Goal: Task Accomplishment & Management: Manage account settings

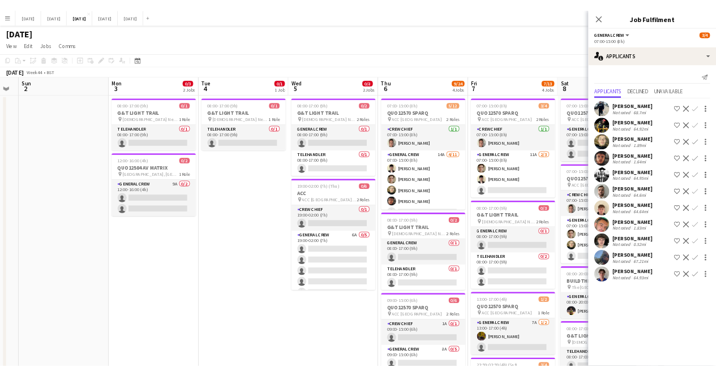
scroll to position [0, 377]
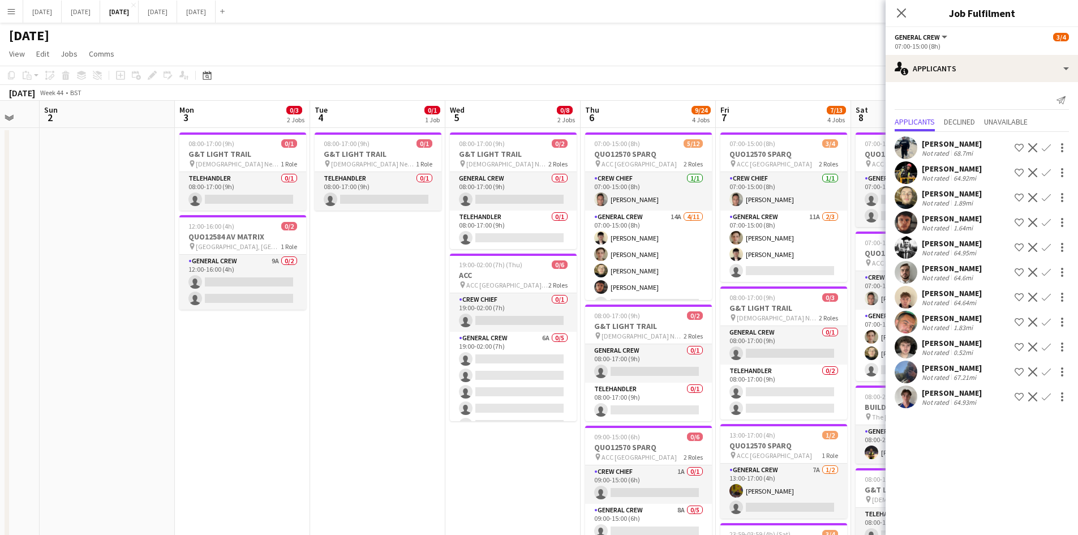
scroll to position [0, 336]
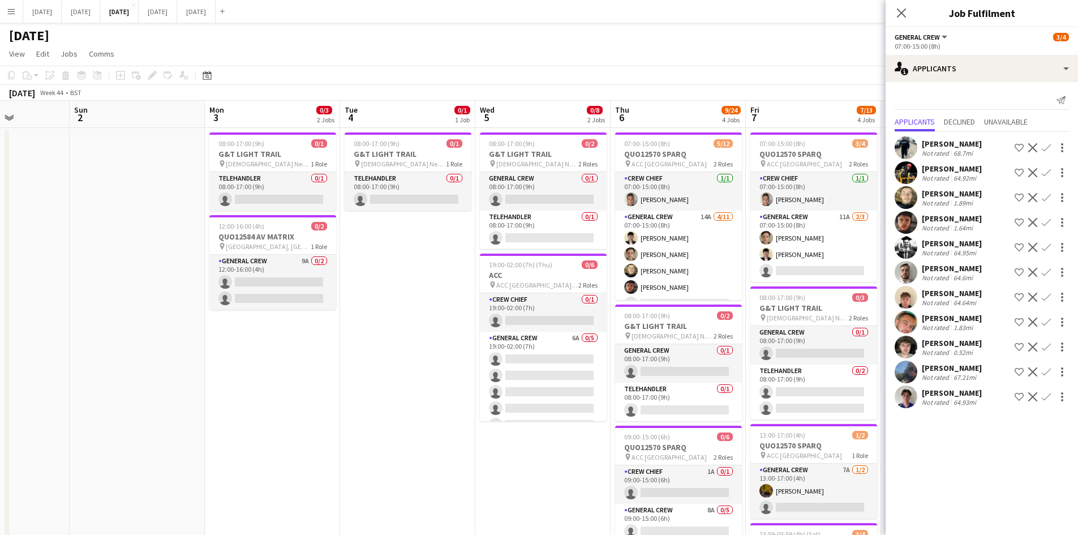
drag, startPoint x: 328, startPoint y: 280, endPoint x: 366, endPoint y: 281, distance: 37.9
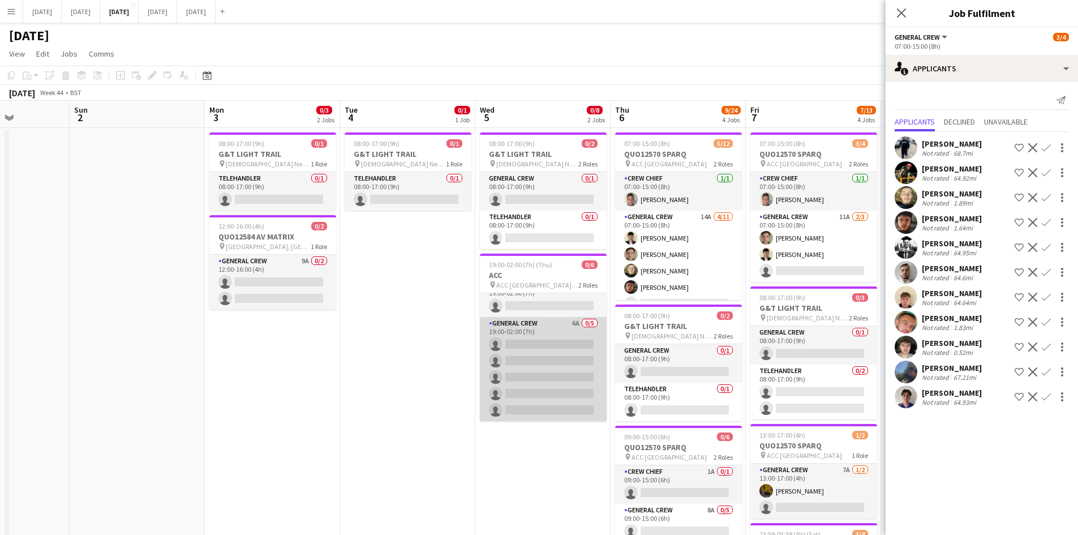
scroll to position [0, 0]
click at [531, 378] on app-card-role "General Crew 6A 0/5 19:00-02:00 (7h) single-neutral-actions single-neutral-acti…" at bounding box center [543, 384] width 127 height 104
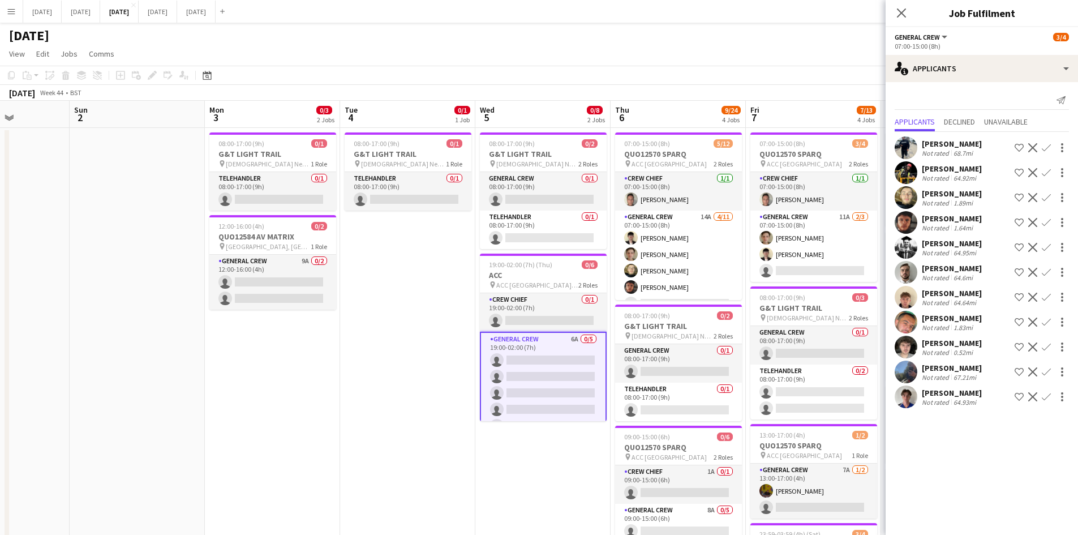
click at [549, 372] on app-card-role "General Crew 6A 0/5 19:00-02:00 (7h) single-neutral-actions single-neutral-acti…" at bounding box center [543, 385] width 127 height 106
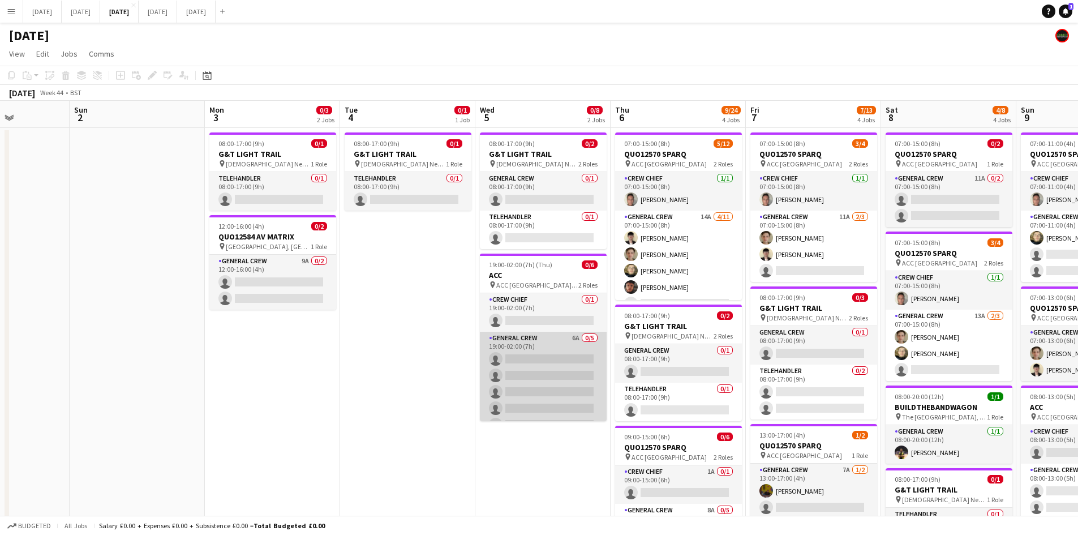
click at [539, 376] on app-card-role "General Crew 6A 0/5 19:00-02:00 (7h) single-neutral-actions single-neutral-acti…" at bounding box center [543, 384] width 127 height 104
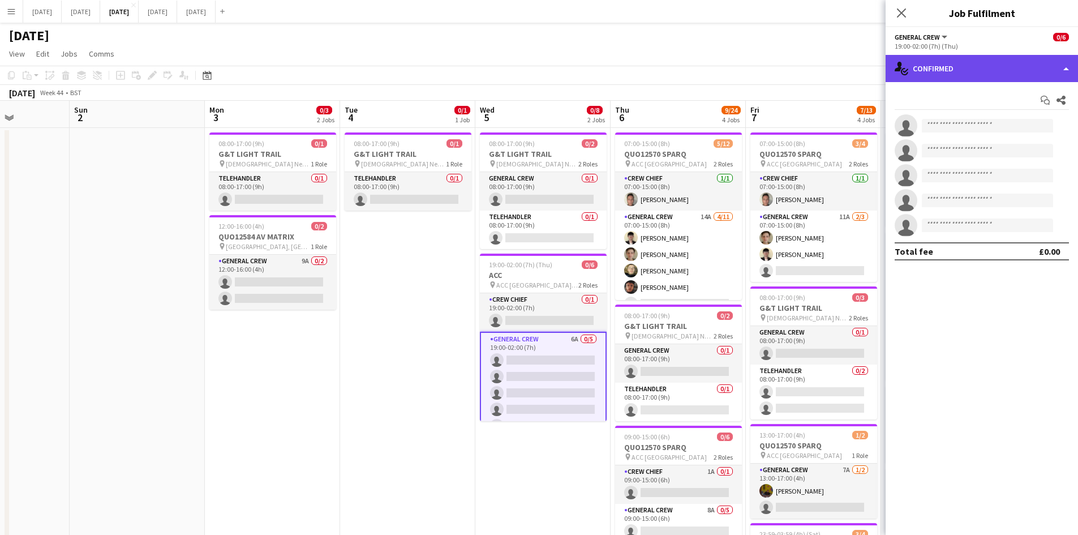
click at [970, 72] on div "single-neutral-actions-check-2 Confirmed" at bounding box center [981, 68] width 192 height 27
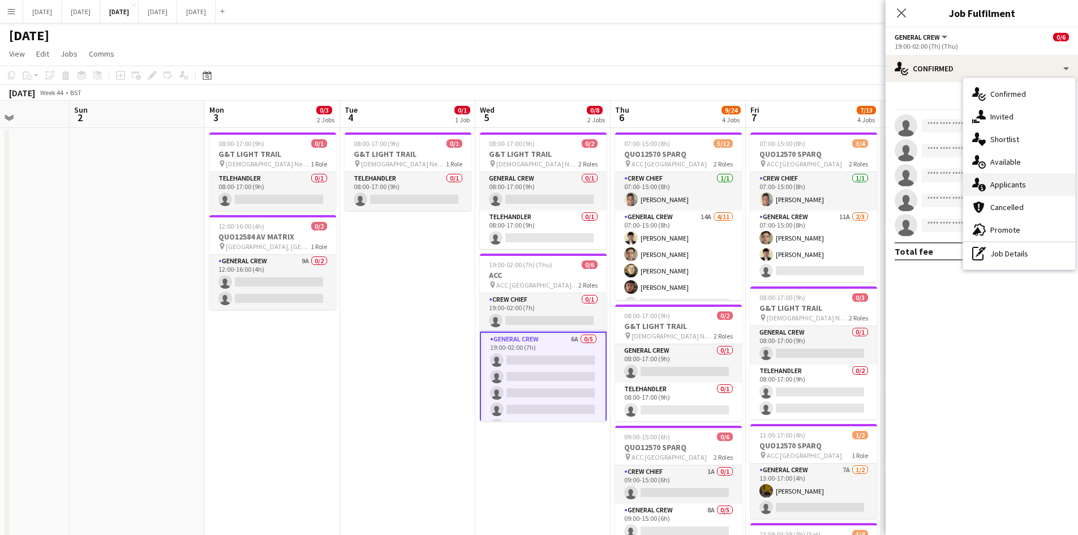
click at [1026, 185] on div "single-neutral-actions-information Applicants" at bounding box center [1019, 184] width 112 height 23
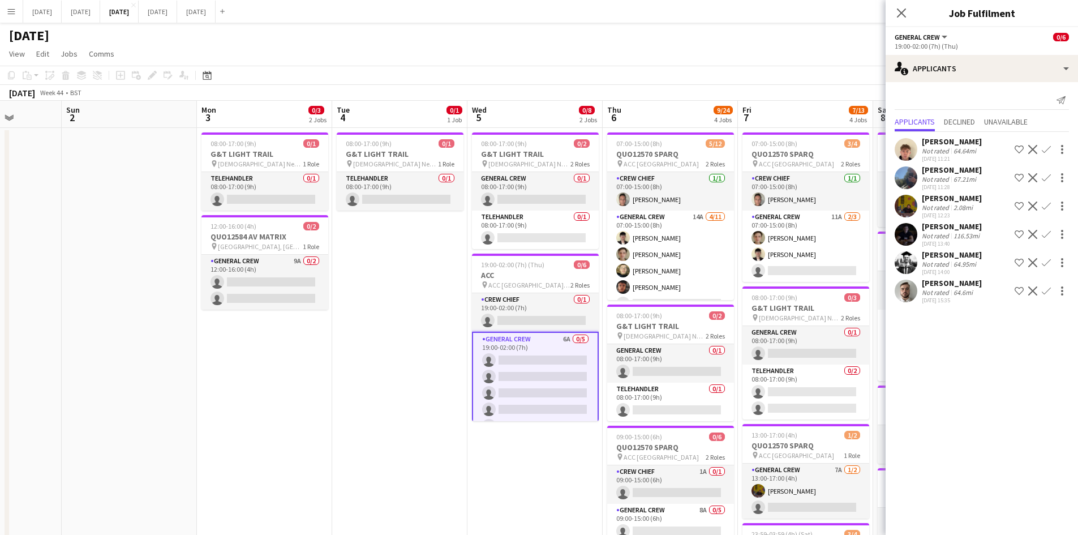
drag, startPoint x: 563, startPoint y: 333, endPoint x: 398, endPoint y: 295, distance: 169.6
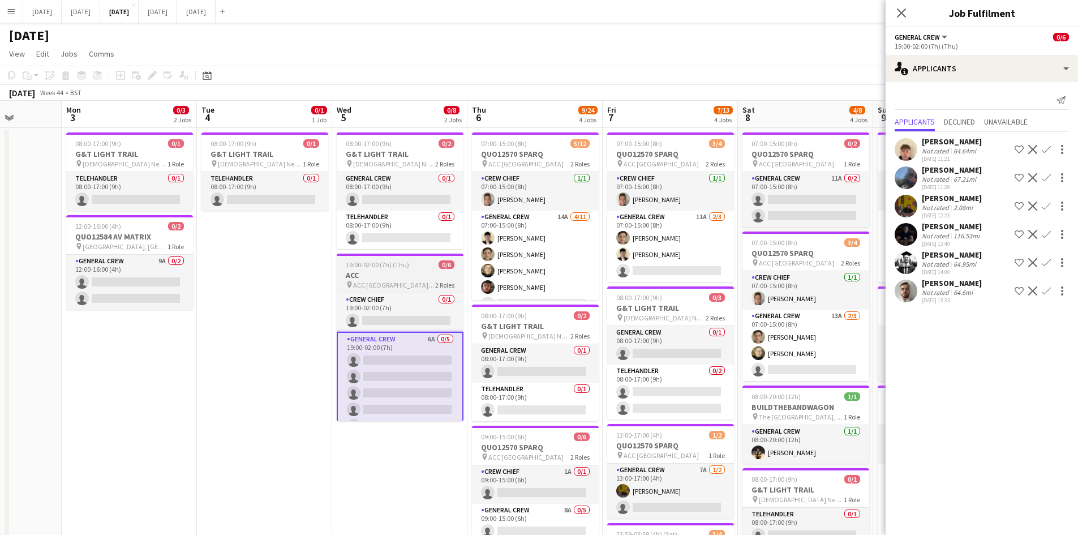
scroll to position [0, 366]
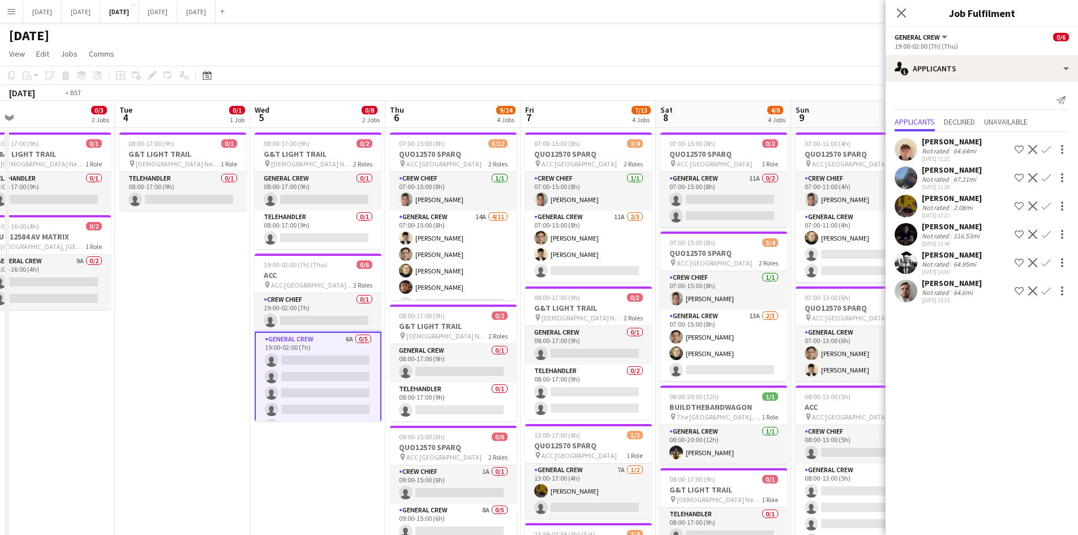
drag, startPoint x: 731, startPoint y: 325, endPoint x: 489, endPoint y: 291, distance: 245.1
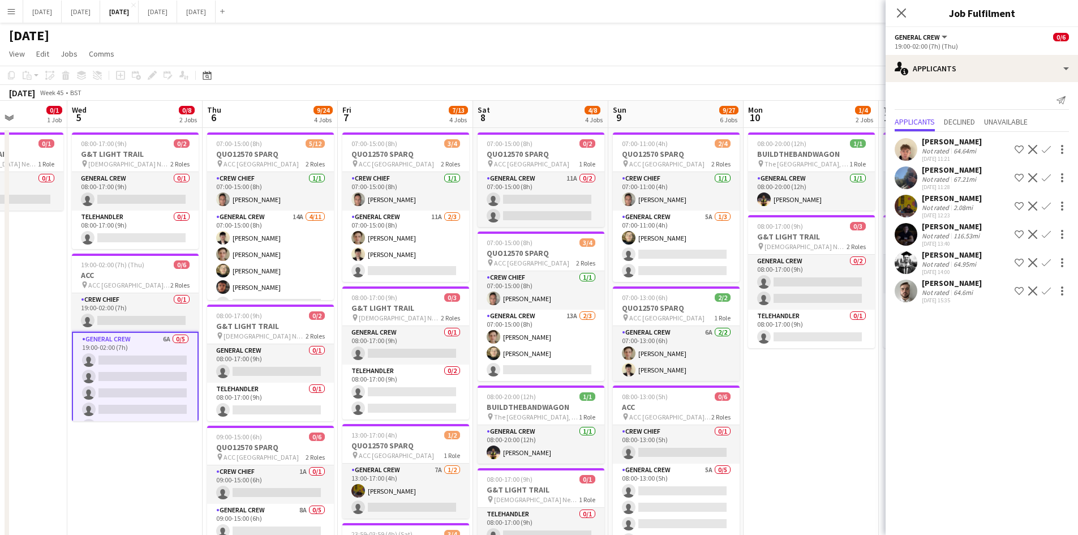
scroll to position [57, 0]
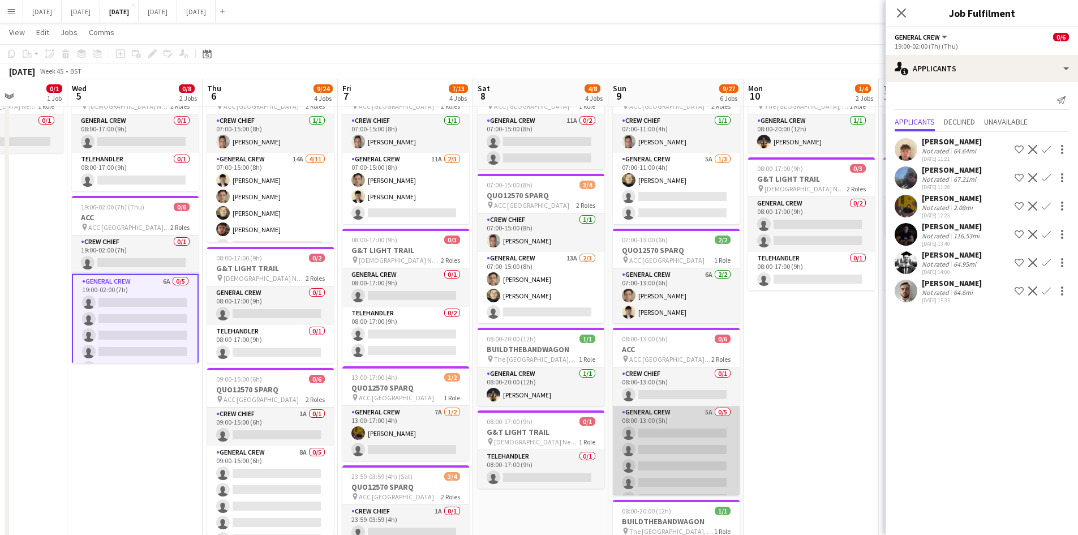
click at [673, 438] on app-card-role "General Crew 5A 0/5 08:00-13:00 (5h) single-neutral-actions single-neutral-acti…" at bounding box center [676, 458] width 127 height 104
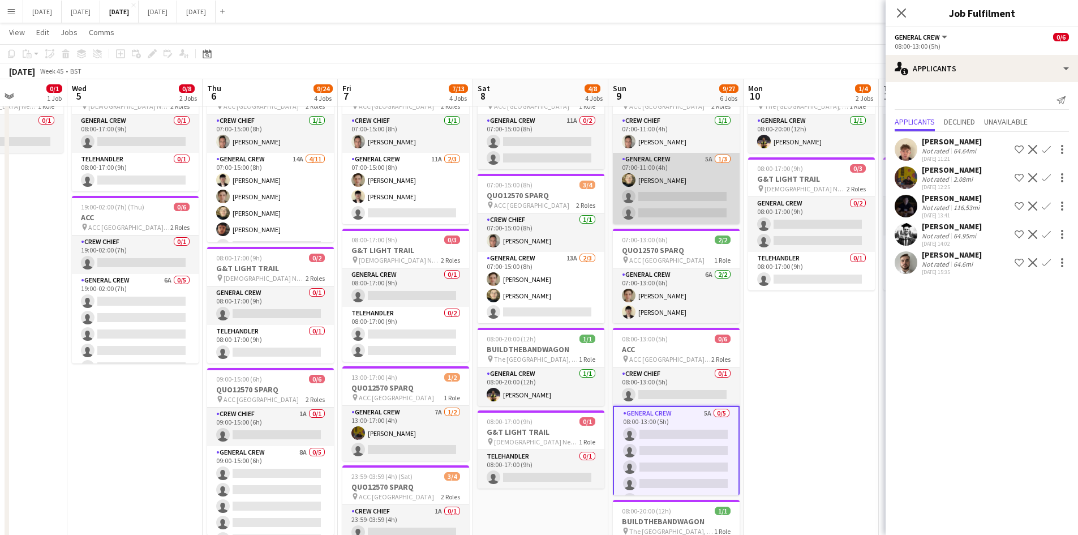
click at [685, 193] on app-card-role "General Crew 5A [DATE] 07:00-11:00 (4h) [PERSON_NAME] single-neutral-actions si…" at bounding box center [676, 188] width 127 height 71
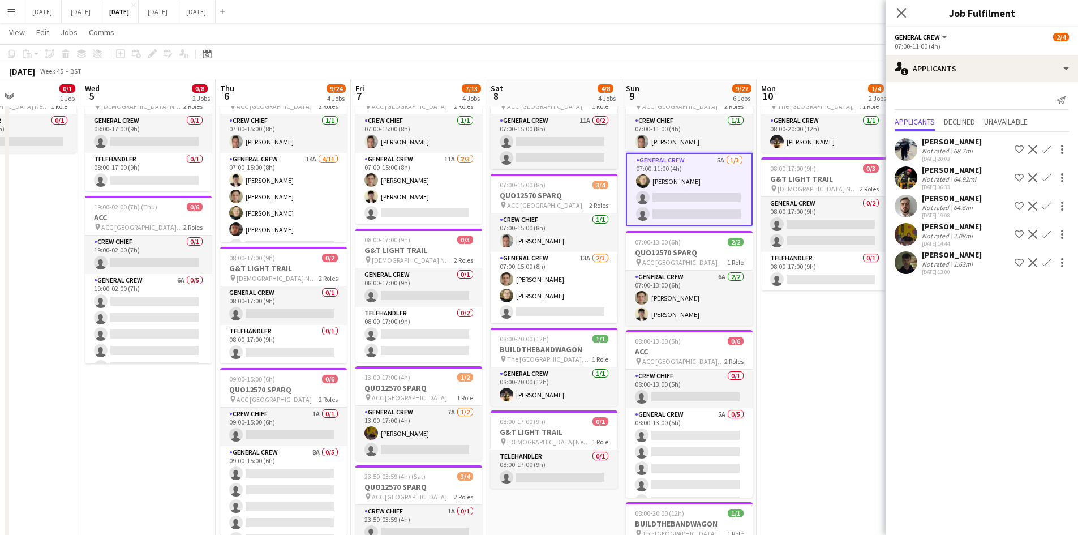
drag, startPoint x: 807, startPoint y: 375, endPoint x: 781, endPoint y: 357, distance: 31.7
click at [808, 375] on app-calendar-viewport "Sun 2 Mon 3 0/3 2 Jobs Tue 4 0/1 1 Job Wed 5 0/8 2 Jobs Thu 6 9/24 4 Jobs Fri 7…" at bounding box center [539, 467] width 1078 height 959
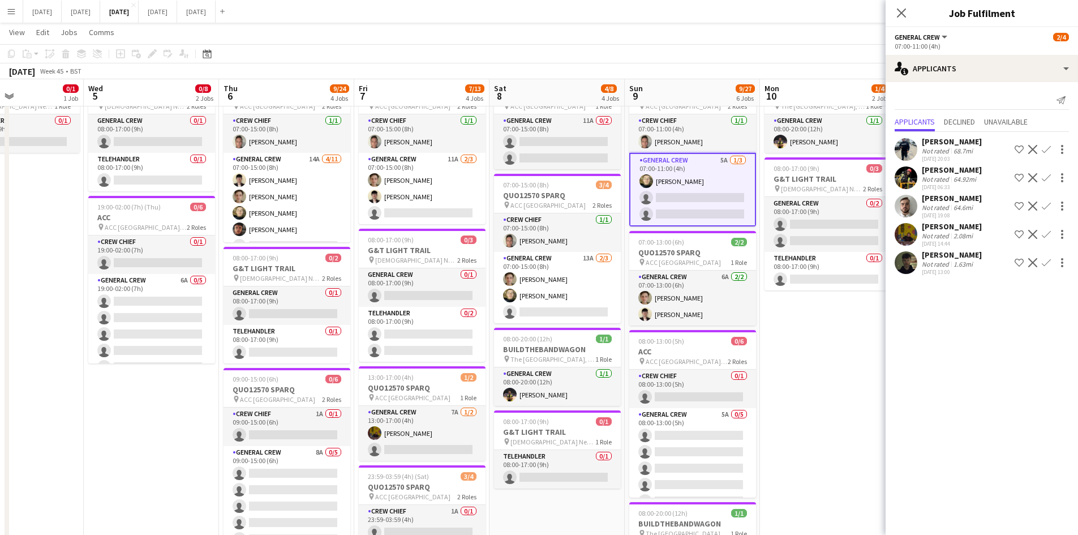
scroll to position [0, 0]
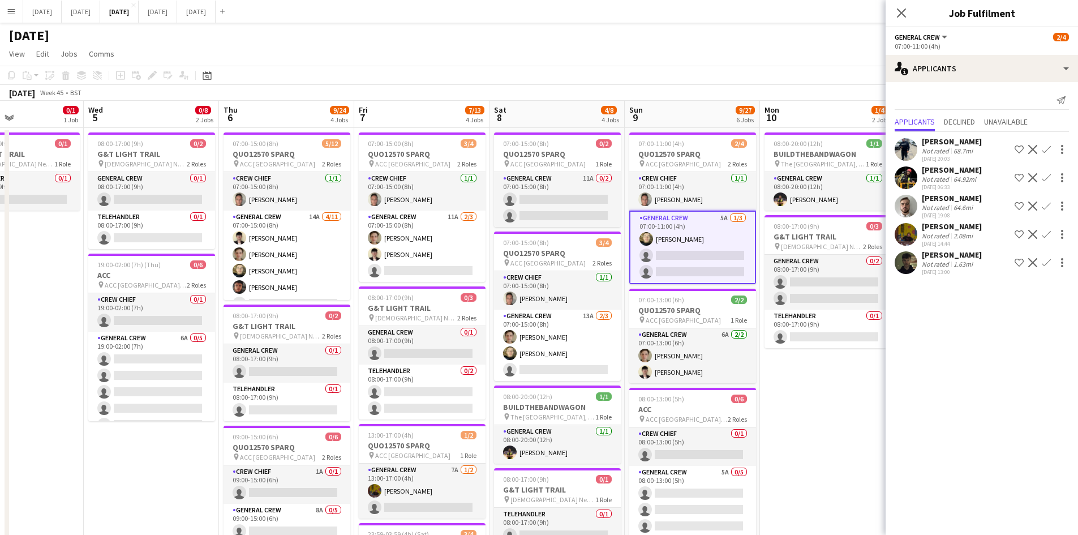
click at [903, 15] on icon "Close pop-in" at bounding box center [901, 12] width 9 height 9
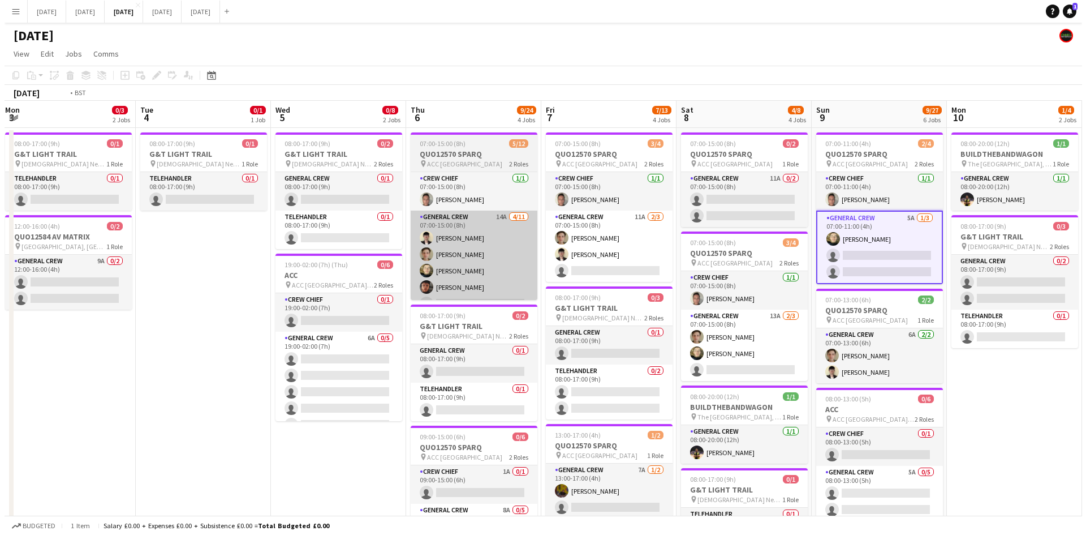
scroll to position [0, 357]
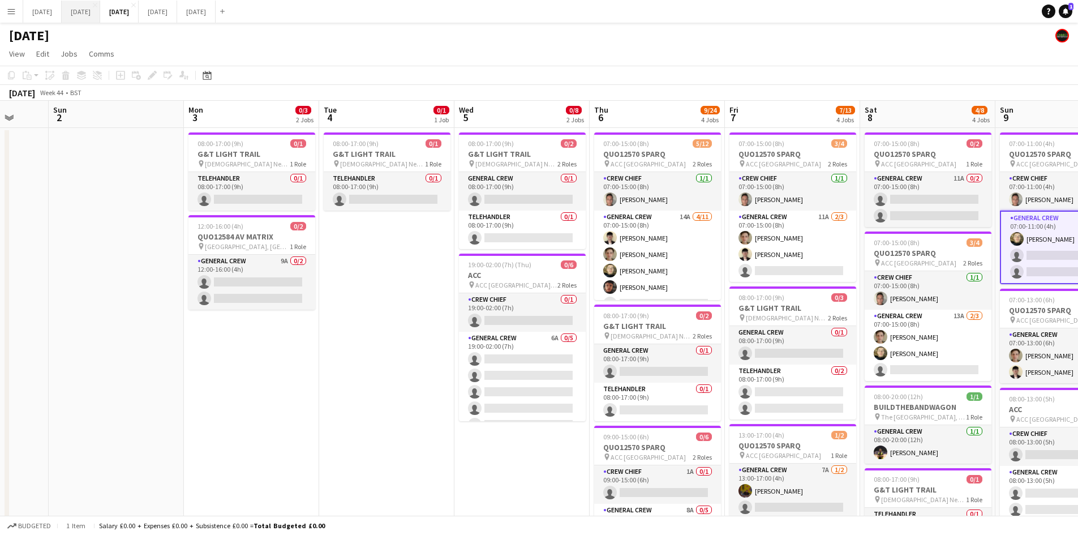
click at [100, 15] on button "[DATE] Close" at bounding box center [81, 12] width 38 height 22
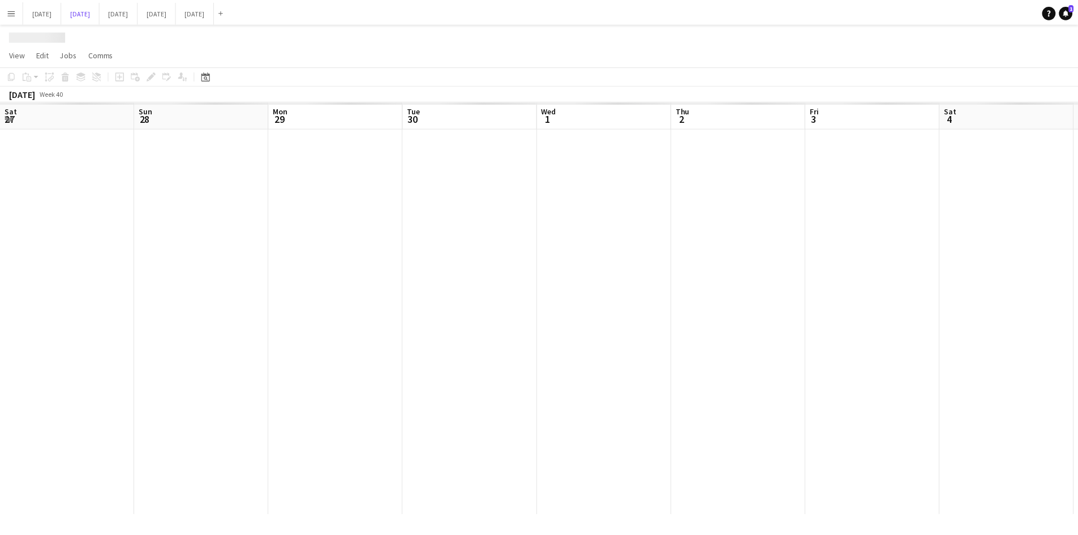
scroll to position [0, 315]
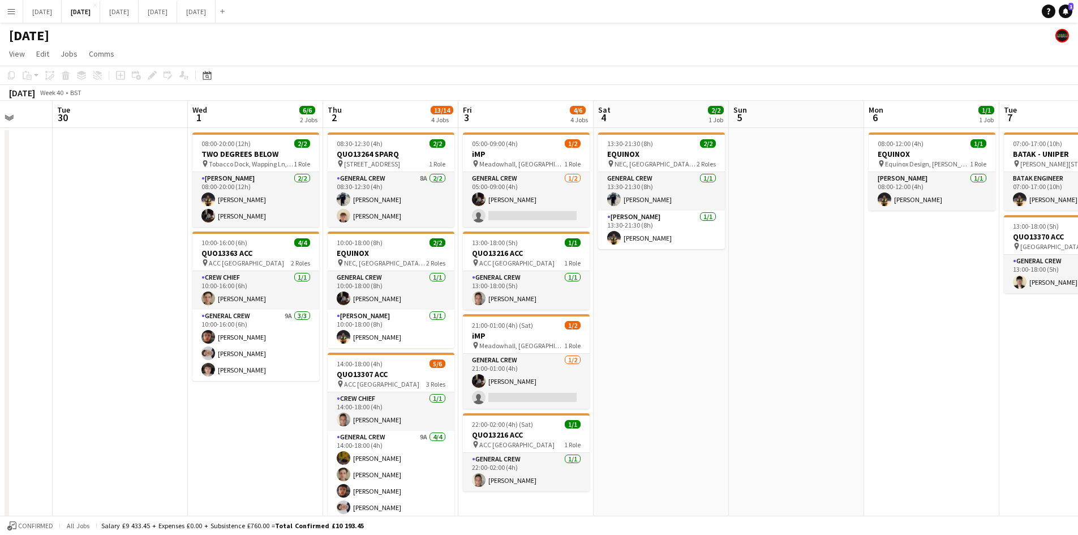
drag, startPoint x: 709, startPoint y: 355, endPoint x: 703, endPoint y: 367, distance: 13.9
click at [489, 311] on app-calendar-viewport "Sat 27 Sun 28 Mon 29 Tue 30 Wed 1 6/6 2 Jobs Thu 2 13/14 4 Jobs Fri 3 4/6 4 Job…" at bounding box center [539, 400] width 1078 height 599
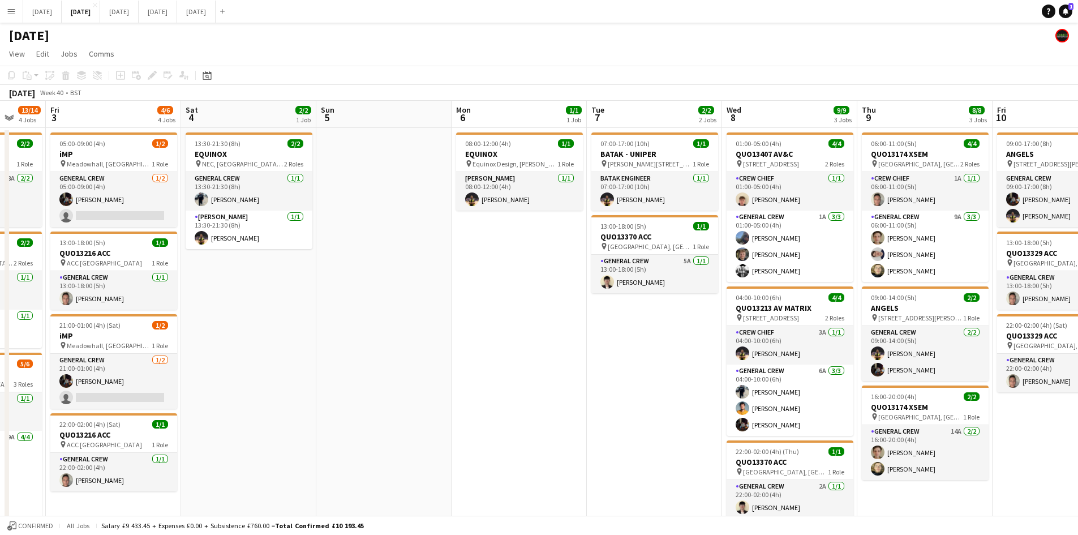
drag, startPoint x: 665, startPoint y: 373, endPoint x: 540, endPoint y: 337, distance: 129.5
click at [540, 337] on app-calendar-viewport "Tue 30 Wed 1 6/6 2 Jobs Thu 2 13/14 4 Jobs Fri 3 4/6 4 Jobs Sat 4 2/2 1 Job Sun…" at bounding box center [539, 400] width 1078 height 599
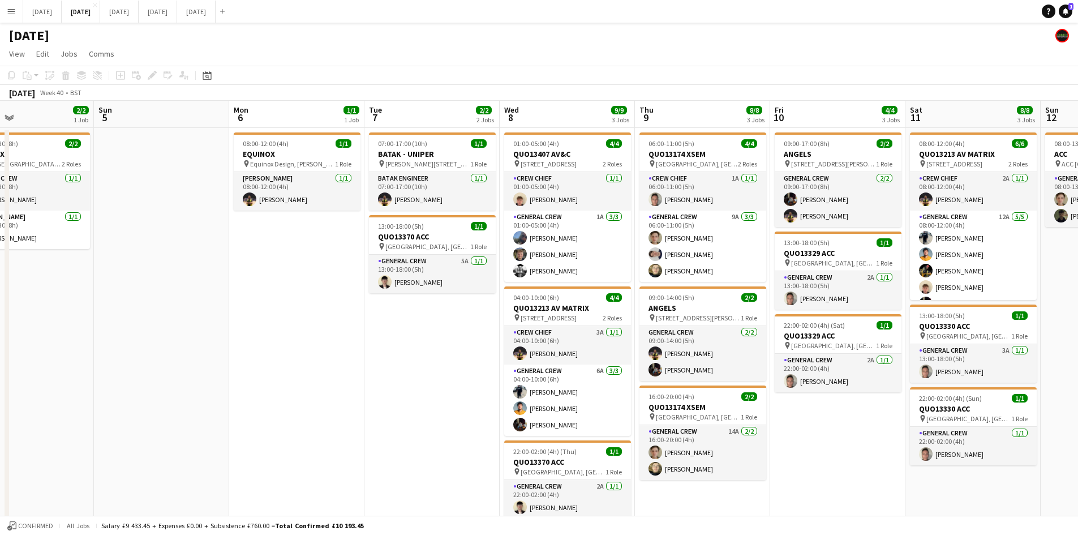
drag, startPoint x: 582, startPoint y: 349, endPoint x: 344, endPoint y: 291, distance: 244.7
click at [344, 292] on app-calendar-viewport "Wed 1 6/6 2 Jobs Thu 2 13/14 4 Jobs Fri 3 4/6 4 Jobs Sat 4 2/2 1 Job Sun 5 Mon …" at bounding box center [539, 400] width 1078 height 599
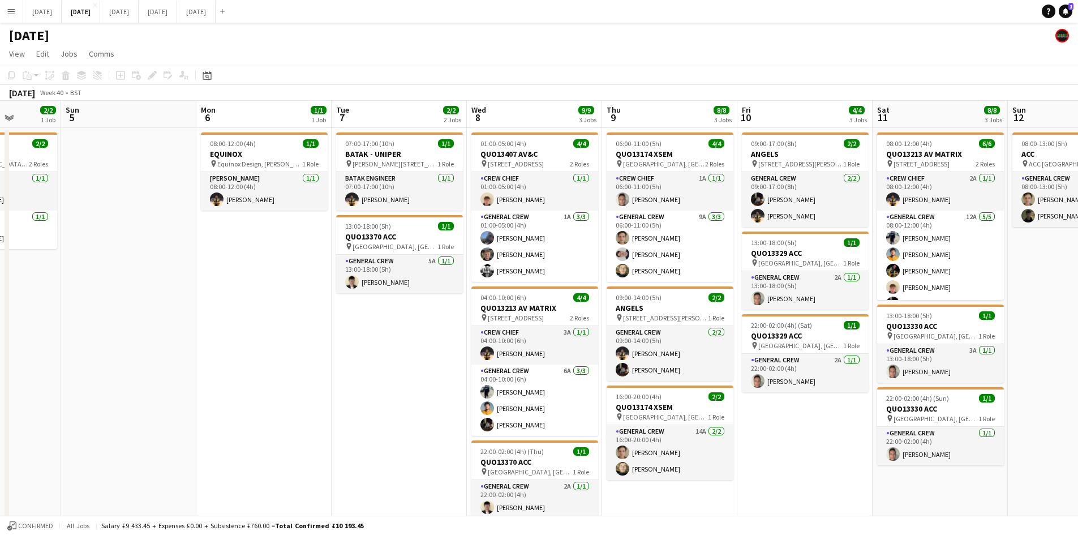
drag, startPoint x: 435, startPoint y: 299, endPoint x: 289, endPoint y: 267, distance: 149.4
click at [279, 276] on app-calendar-viewport "Thu 2 13/14 4 Jobs Fri 3 4/6 4 Jobs Sat 4 2/2 1 Job Sun 5 Mon 6 1/1 1 Job Tue 7…" at bounding box center [539, 400] width 1078 height 599
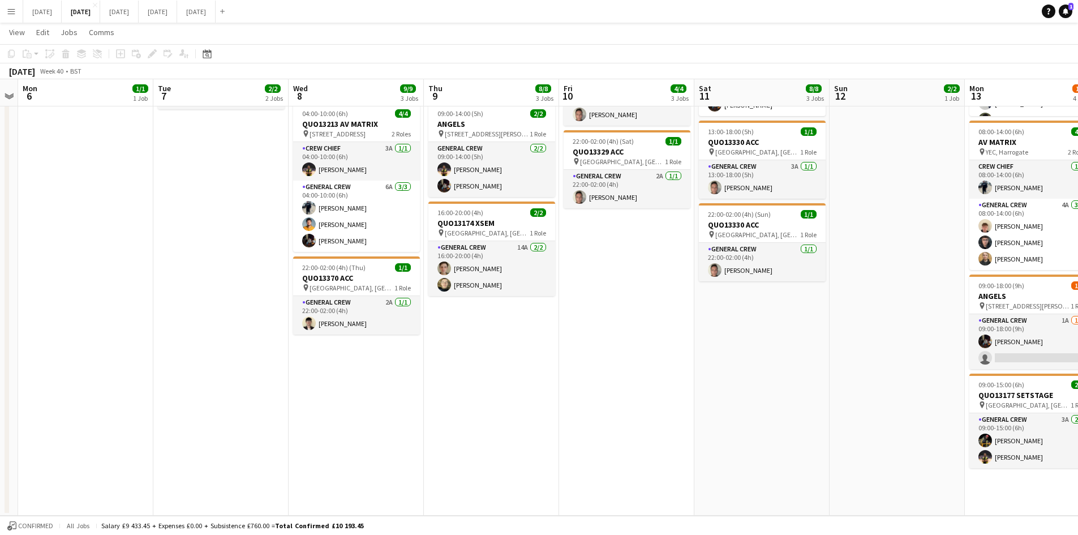
scroll to position [0, 0]
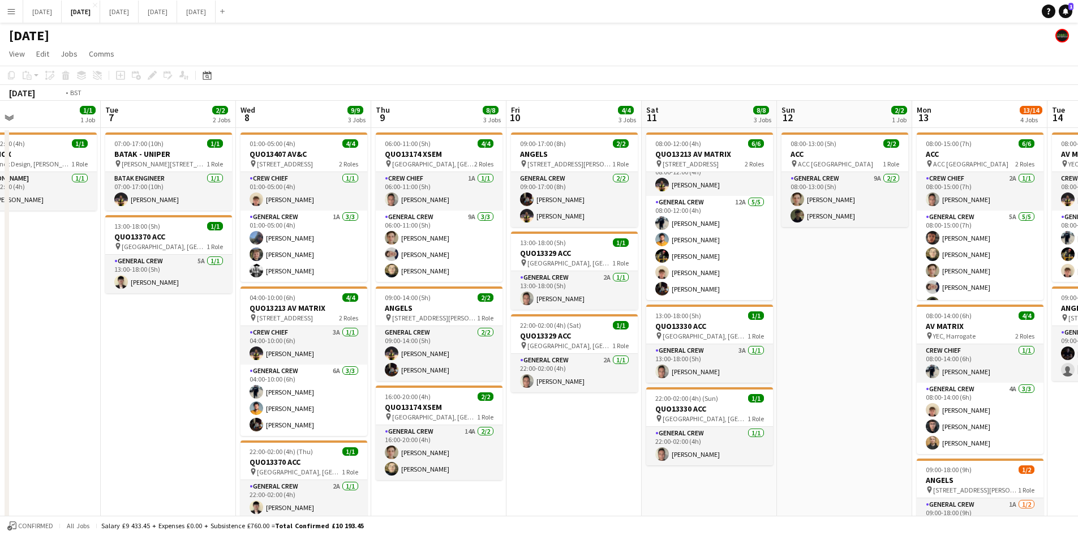
drag, startPoint x: 879, startPoint y: 308, endPoint x: 632, endPoint y: 268, distance: 249.8
click at [634, 270] on app-calendar-viewport "Fri 3 4/6 4 Jobs Sat 4 2/2 1 Job Sun 5 Mon 6 1/1 1 Job Tue 7 2/2 2 Jobs Wed 8 9…" at bounding box center [539, 400] width 1078 height 599
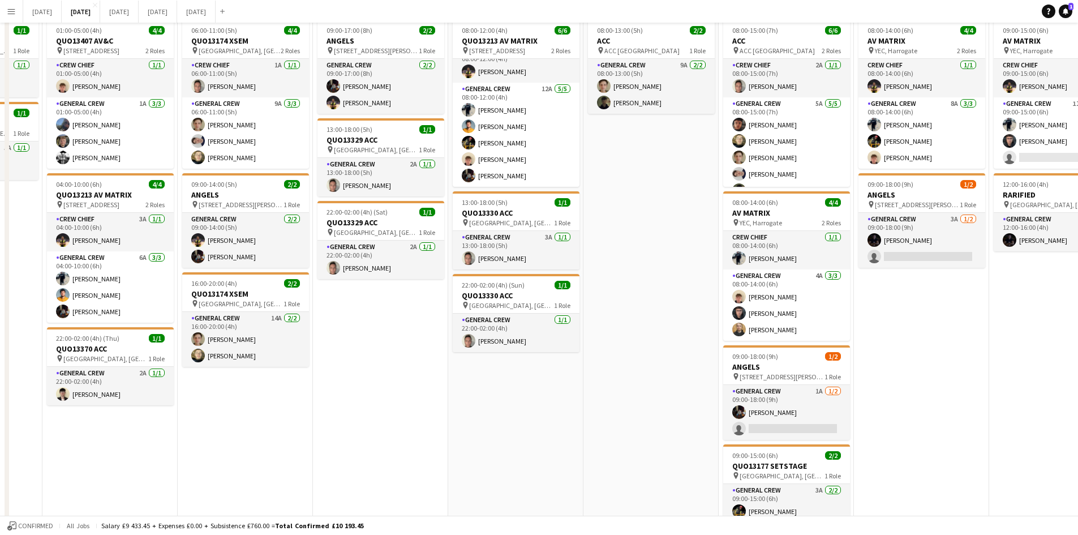
scroll to position [170, 0]
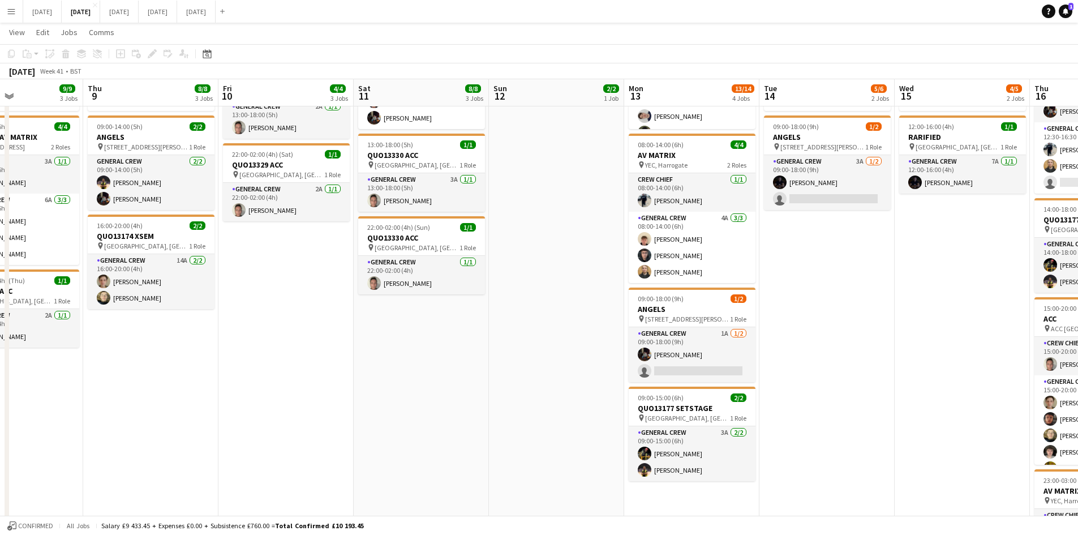
drag, startPoint x: 689, startPoint y: 273, endPoint x: 453, endPoint y: 250, distance: 236.5
click at [453, 250] on app-calendar-viewport "Mon 6 1/1 1 Job Tue 7 2/2 2 Jobs Wed 8 9/9 3 Jobs Thu 9 8/8 3 Jobs Fri 10 4/4 3…" at bounding box center [539, 309] width 1078 height 870
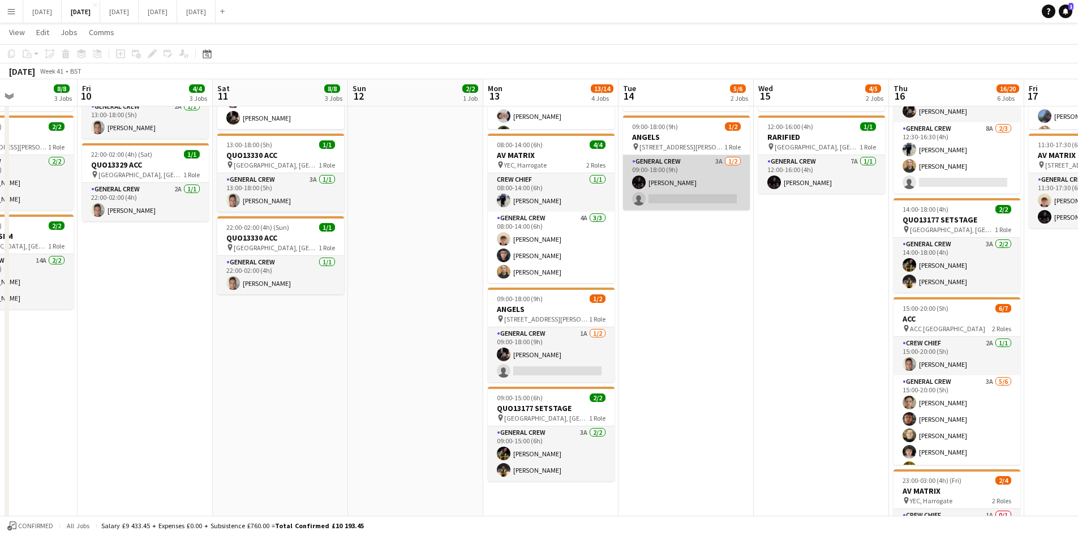
click at [676, 199] on app-card-role "General Crew 3A [DATE] 09:00-18:00 (9h) [PERSON_NAME] single-neutral-actions" at bounding box center [686, 182] width 127 height 55
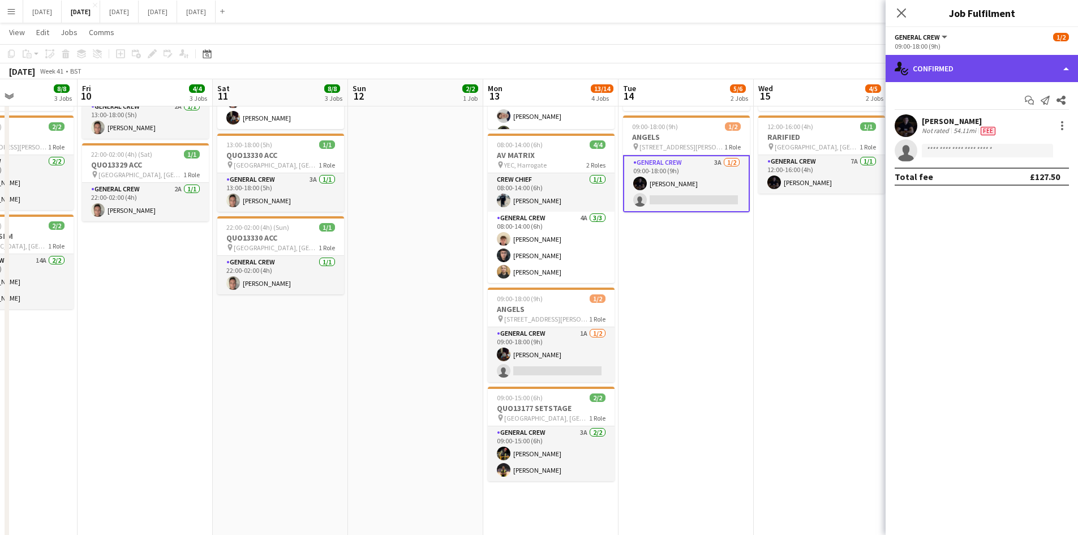
click at [978, 73] on div "single-neutral-actions-check-2 Confirmed" at bounding box center [981, 68] width 192 height 27
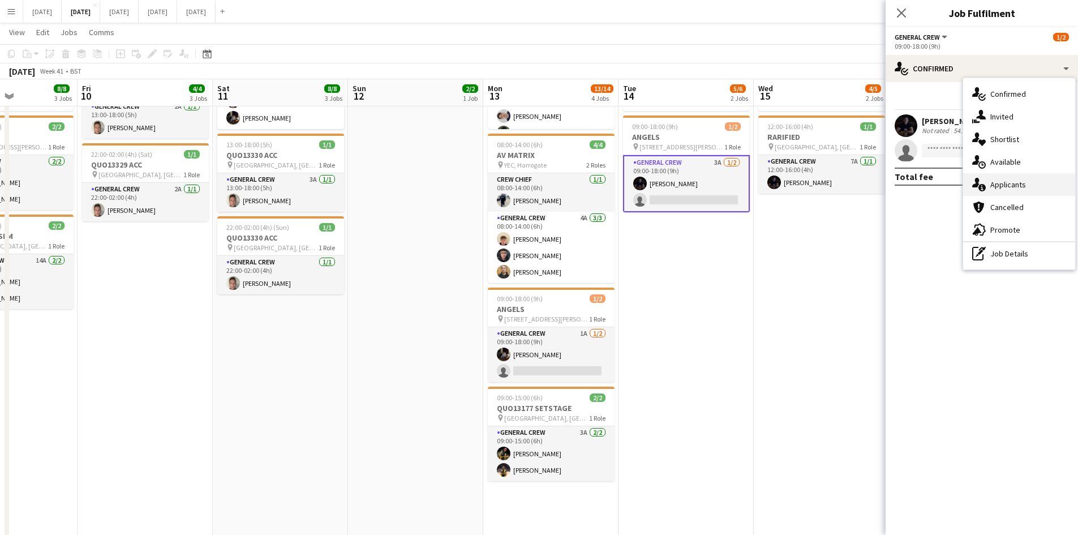
click at [1025, 188] on span "Applicants" at bounding box center [1008, 184] width 36 height 10
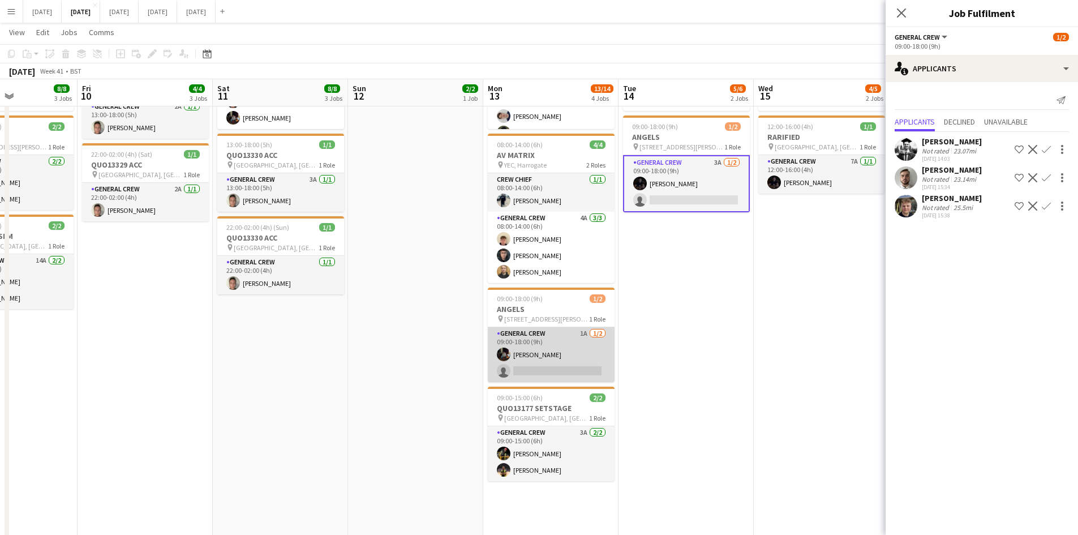
click at [570, 362] on app-card-role "General Crew 1A [DATE] 09:00-18:00 (9h) [PERSON_NAME] single-neutral-actions" at bounding box center [551, 354] width 127 height 55
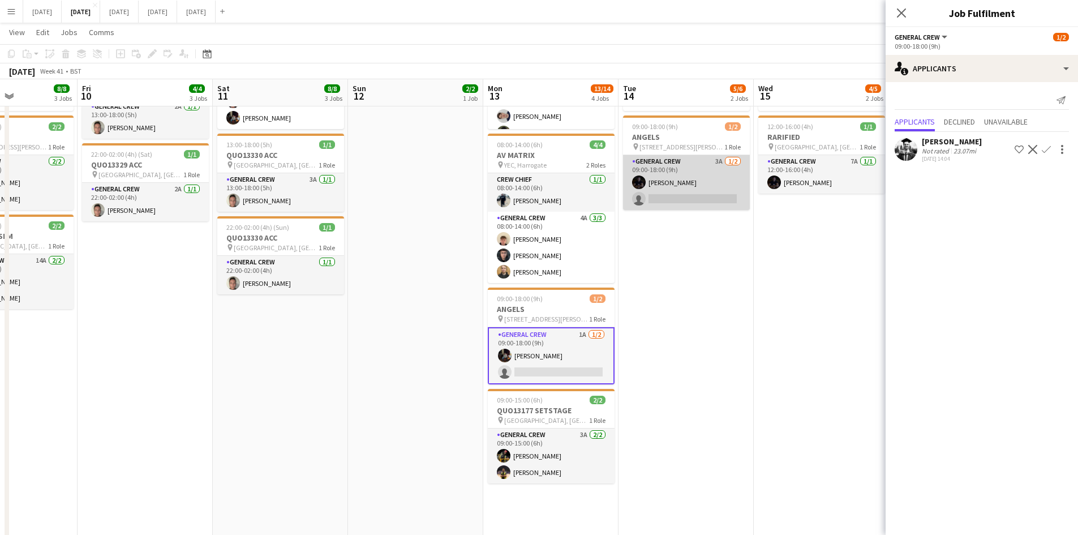
click at [683, 193] on app-card-role "General Crew 3A [DATE] 09:00-18:00 (9h) [PERSON_NAME] single-neutral-actions" at bounding box center [686, 182] width 127 height 55
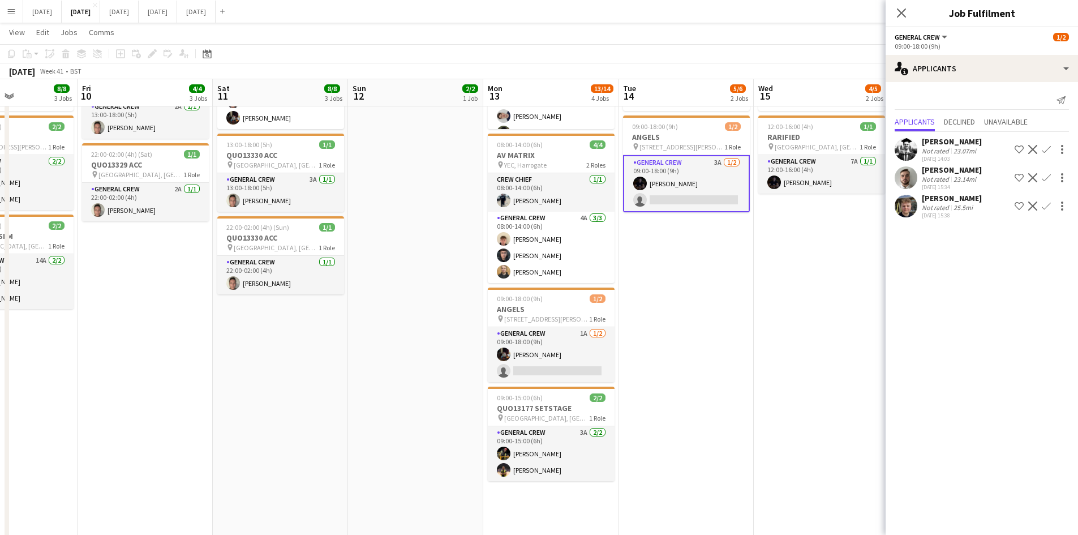
scroll to position [0, 368]
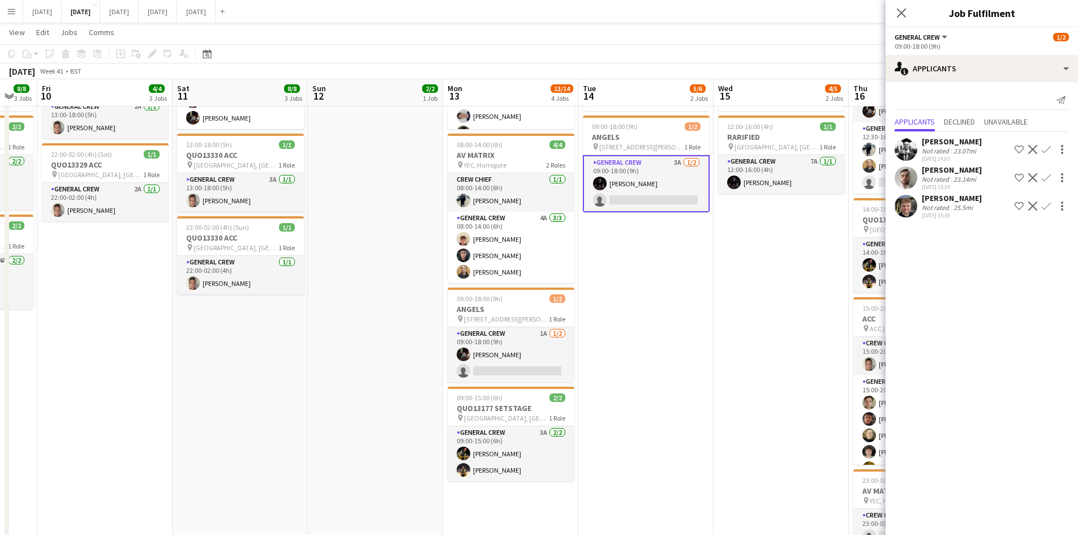
drag, startPoint x: 746, startPoint y: 288, endPoint x: 706, endPoint y: 287, distance: 40.2
click at [706, 287] on app-calendar-viewport "Tue 7 2/2 2 Jobs Wed 8 9/9 3 Jobs Thu 9 8/8 3 Jobs Fri 10 4/4 3 Jobs Sat 11 8/8…" at bounding box center [539, 309] width 1078 height 870
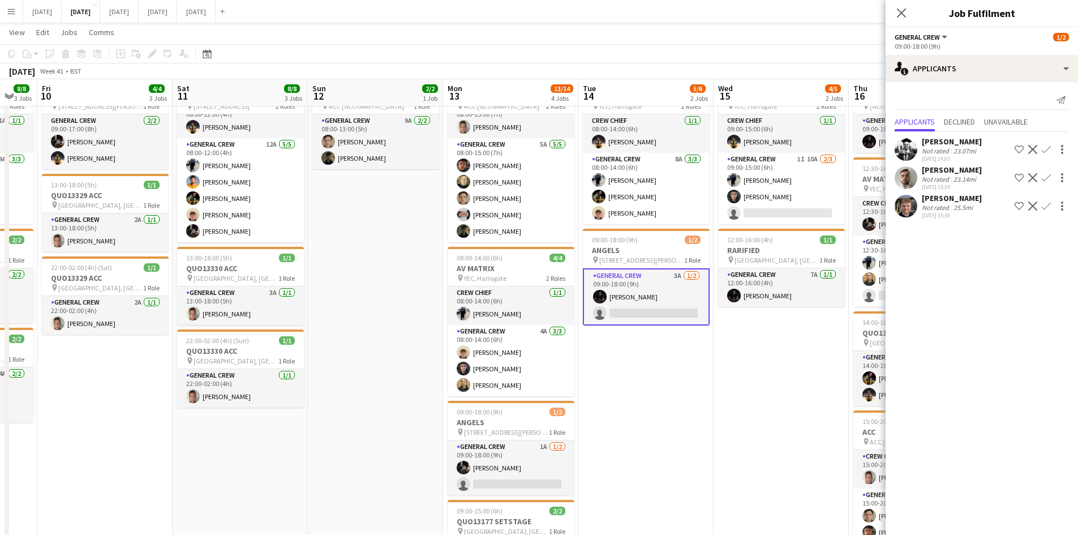
scroll to position [0, 0]
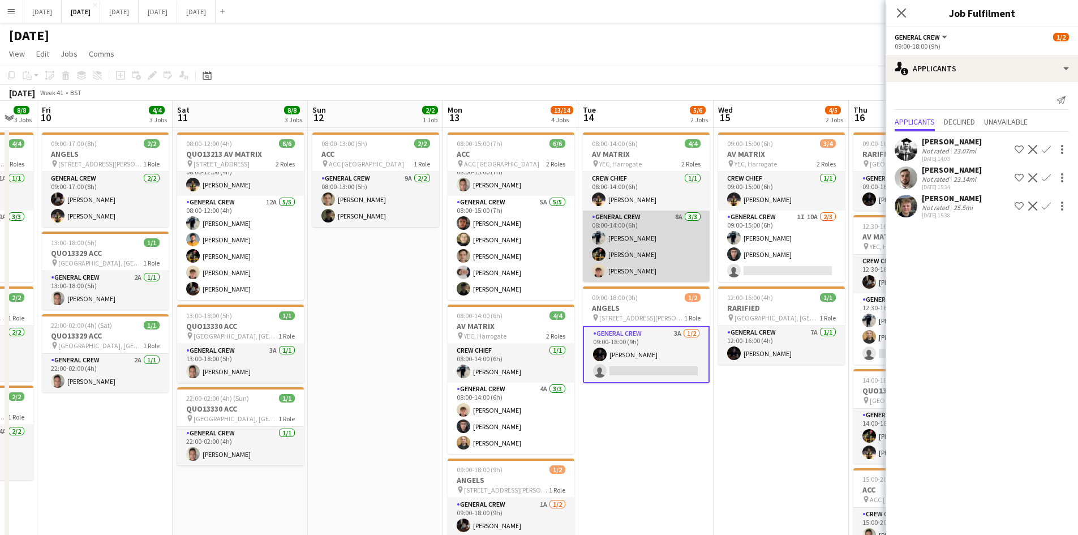
click at [665, 235] on app-card-role "General Crew 8A [DATE] 08:00-14:00 (6h) [PERSON_NAME] [PERSON_NAME] [PERSON_NAM…" at bounding box center [646, 245] width 127 height 71
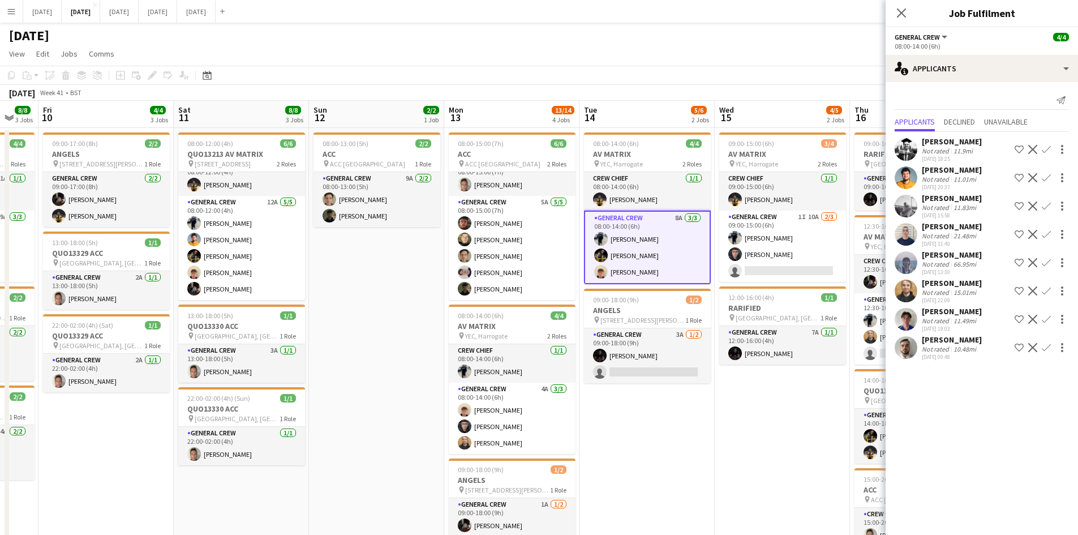
click at [678, 426] on app-date-cell "08:00-14:00 (6h) 4/4 AV MATRIX pin YEC, Harrogate 2 Roles Crew Chief [DATE] 08:…" at bounding box center [646, 522] width 135 height 788
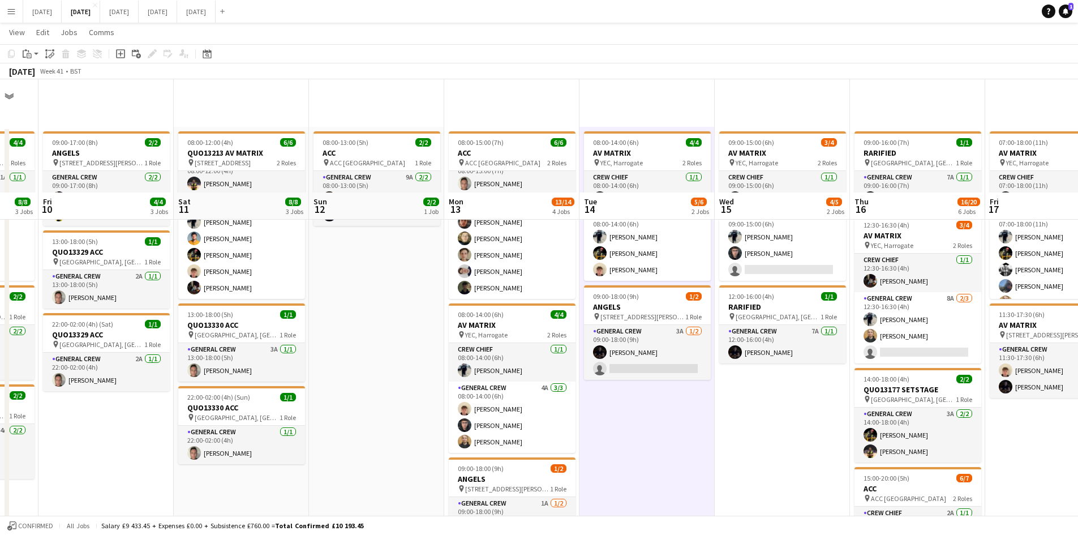
scroll to position [170, 0]
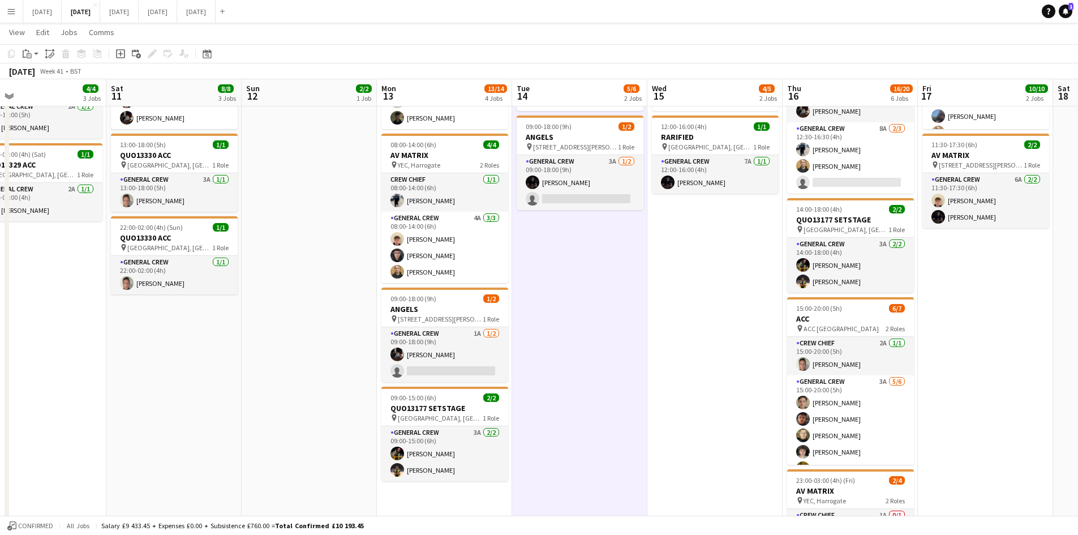
drag, startPoint x: 815, startPoint y: 362, endPoint x: 790, endPoint y: 351, distance: 27.3
click at [790, 351] on app-calendar-viewport "Tue 7 2/2 2 Jobs Wed 8 9/9 3 Jobs Thu 9 8/8 3 Jobs Fri 10 4/4 3 Jobs Sat 11 8/8…" at bounding box center [539, 309] width 1078 height 870
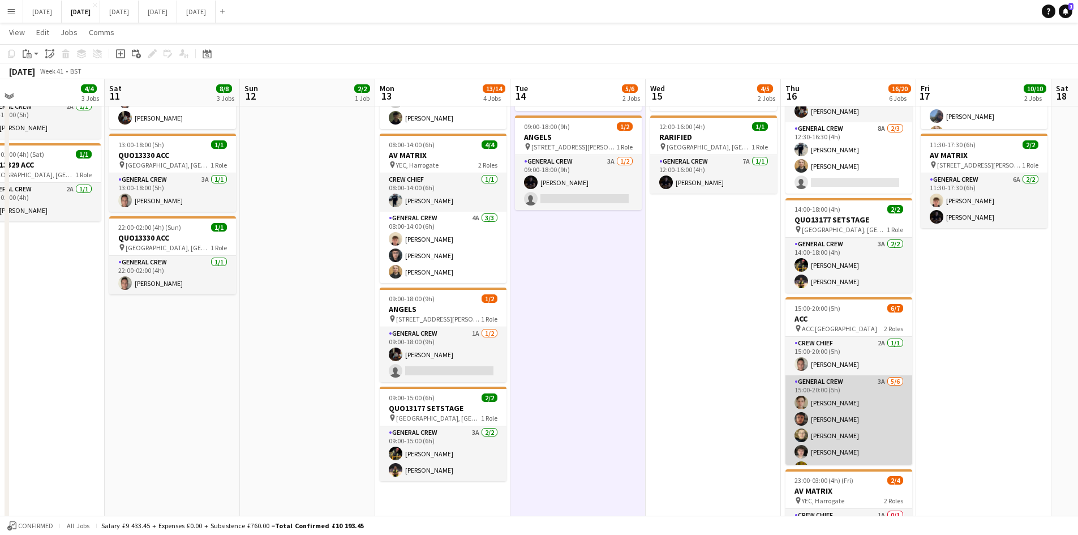
scroll to position [31, 0]
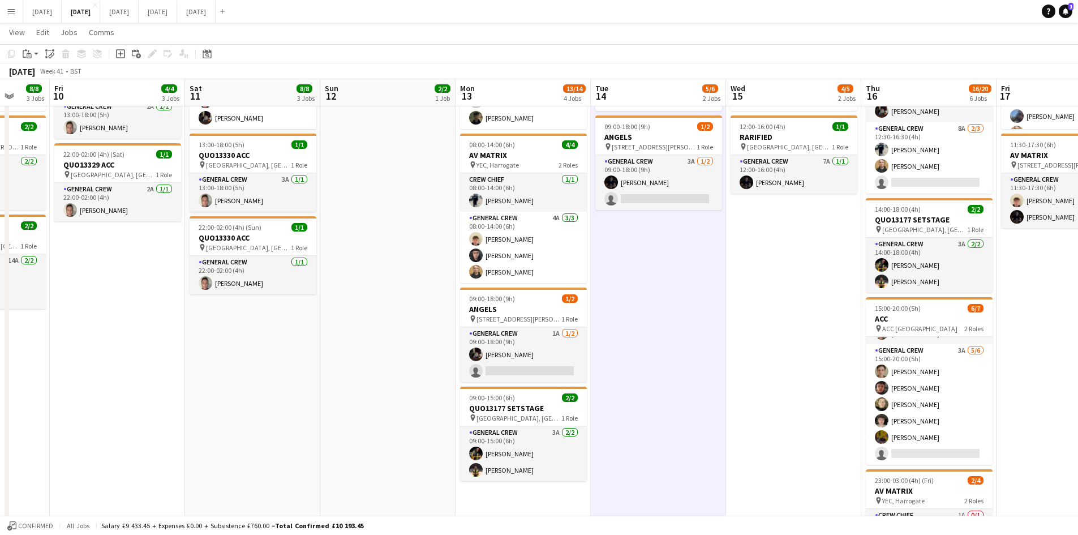
drag, startPoint x: 693, startPoint y: 387, endPoint x: 634, endPoint y: 369, distance: 61.4
click at [634, 369] on app-calendar-viewport "Tue 7 2/2 2 Jobs Wed 8 9/9 3 Jobs Thu 9 8/8 3 Jobs Fri 10 4/4 3 Jobs Sat 11 8/8…" at bounding box center [539, 309] width 1078 height 870
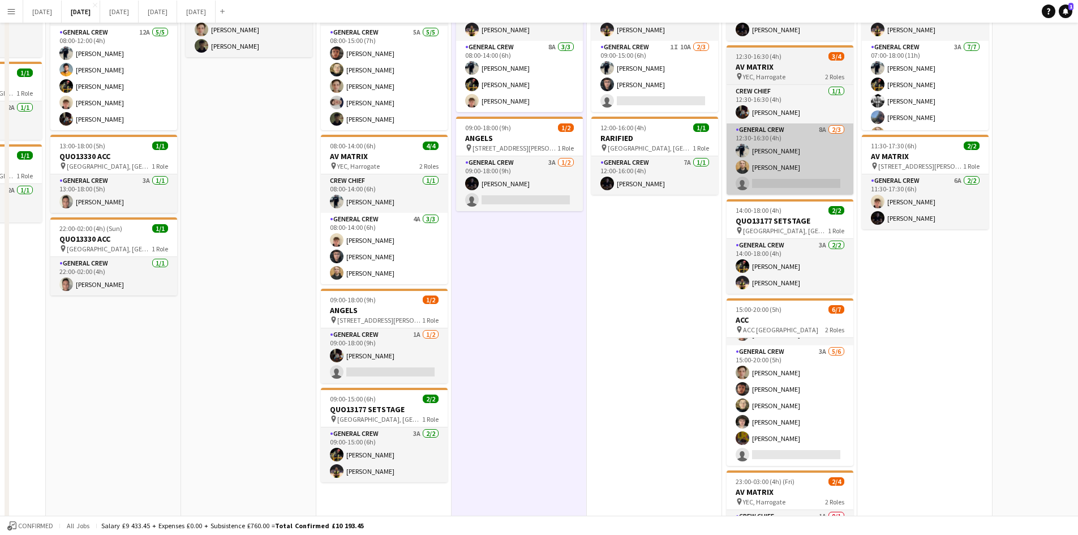
scroll to position [0, 0]
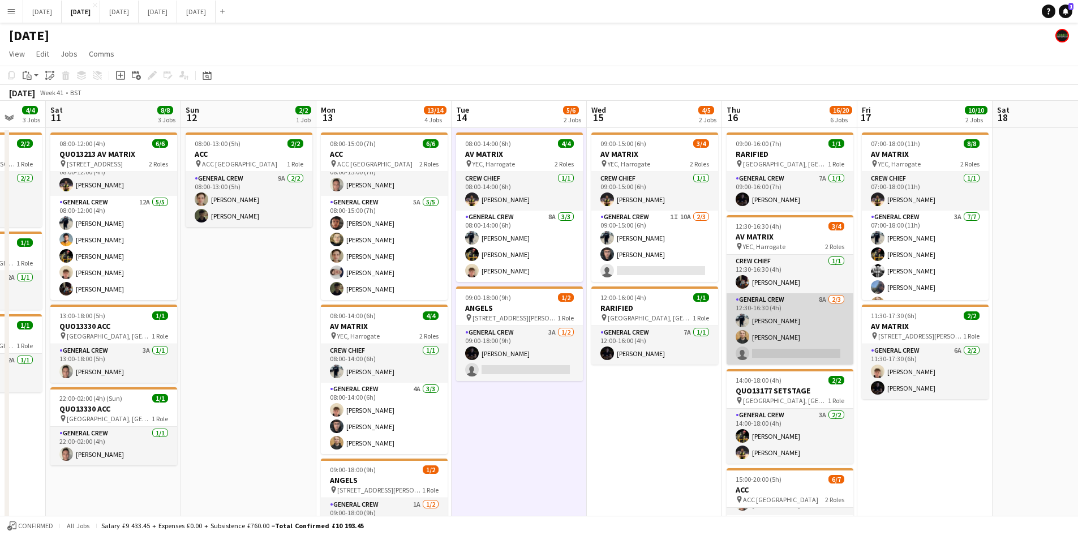
click at [754, 317] on app-card-role "General Crew 8A [DATE] 12:30-16:30 (4h) [PERSON_NAME] [PERSON_NAME] single-neut…" at bounding box center [789, 328] width 127 height 71
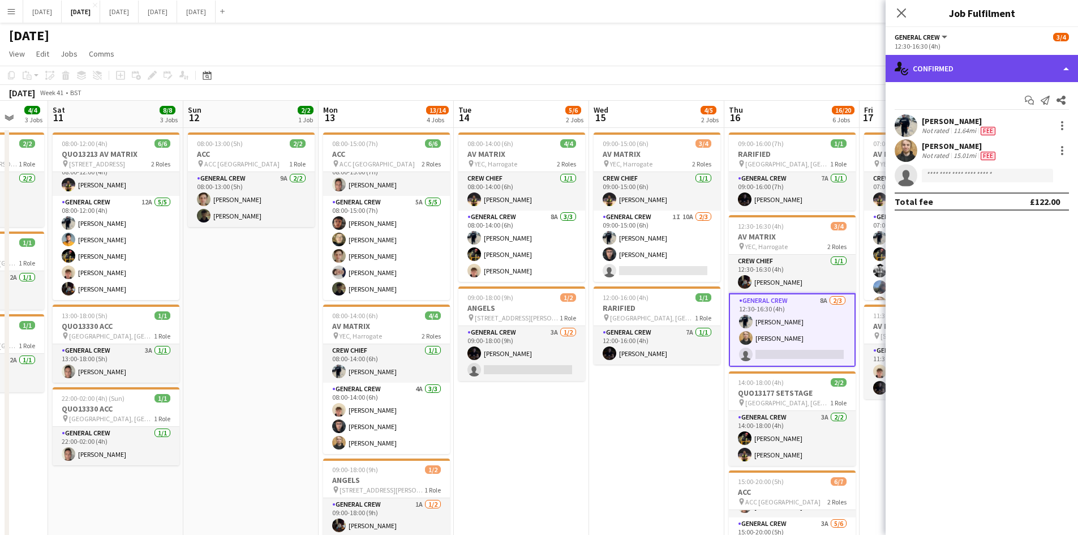
click at [994, 73] on div "single-neutral-actions-check-2 Confirmed" at bounding box center [981, 68] width 192 height 27
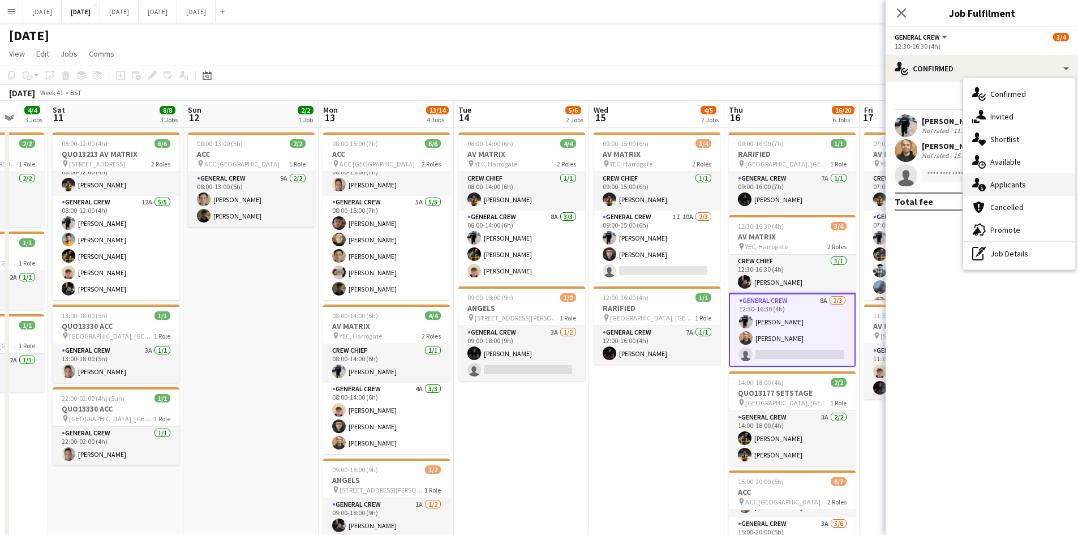
click at [1019, 179] on span "Applicants" at bounding box center [1008, 184] width 36 height 10
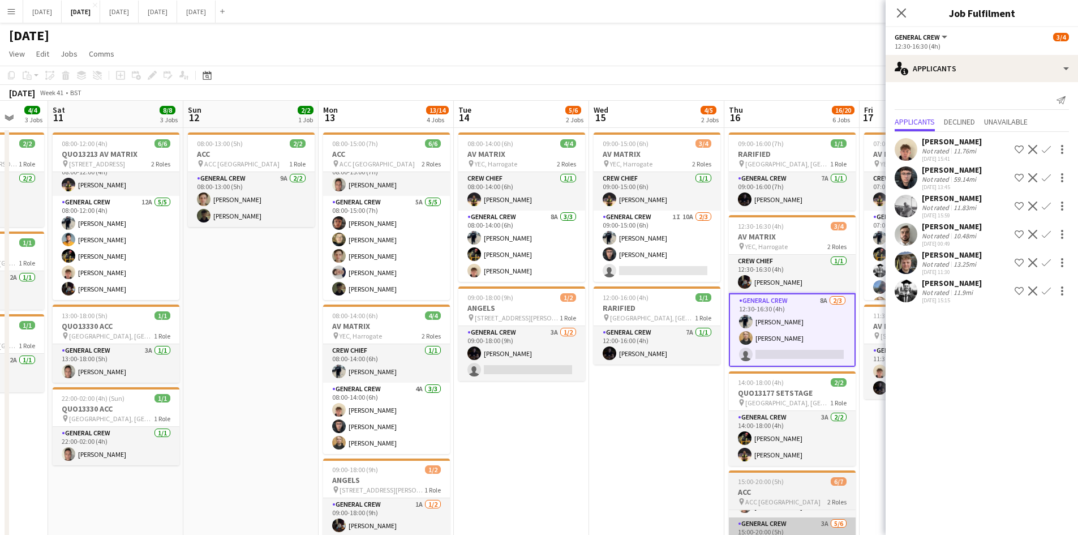
scroll to position [283, 0]
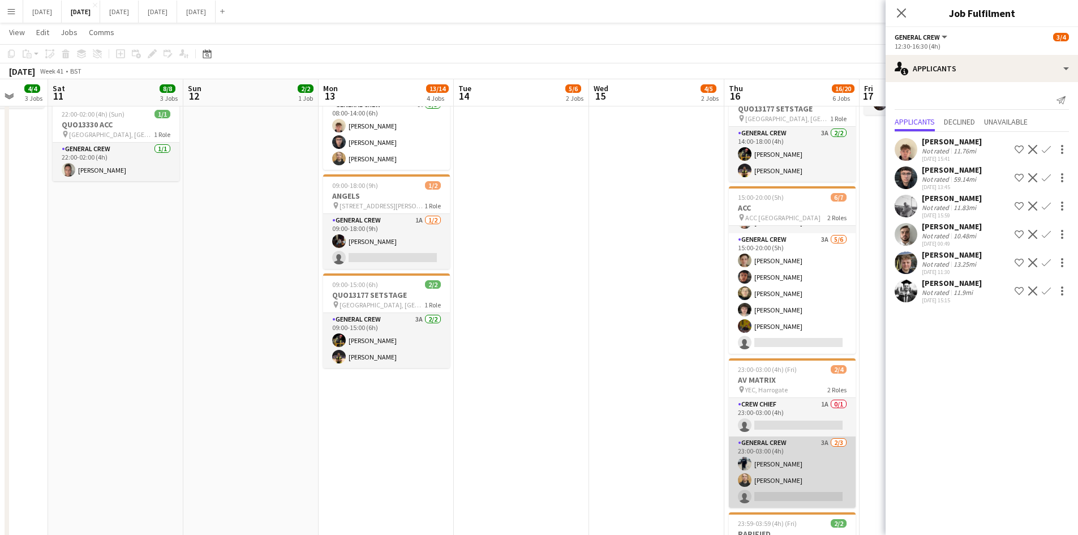
click at [793, 480] on app-card-role "General Crew 3A [DATE] 23:00-03:00 (4h) [PERSON_NAME] [PERSON_NAME] single-neut…" at bounding box center [792, 471] width 127 height 71
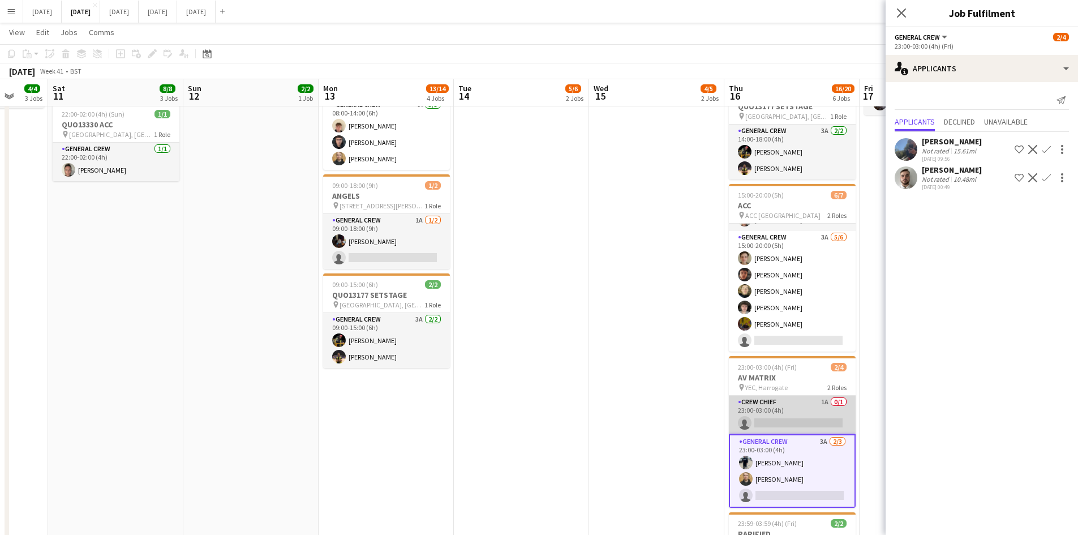
click at [791, 418] on app-card-role "Crew Chief 1A 0/1 23:00-03:00 (4h) single-neutral-actions" at bounding box center [792, 414] width 127 height 38
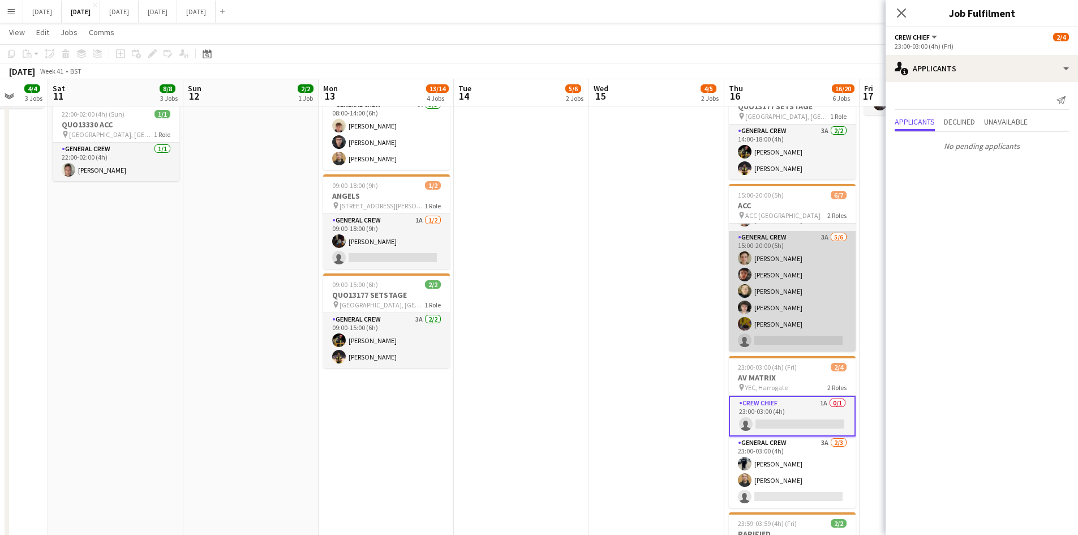
click at [801, 313] on app-card-role "General Crew 3A [DATE] 15:00-20:00 (5h) [PERSON_NAME] [PERSON_NAME] [PERSON_NAM…" at bounding box center [792, 291] width 127 height 121
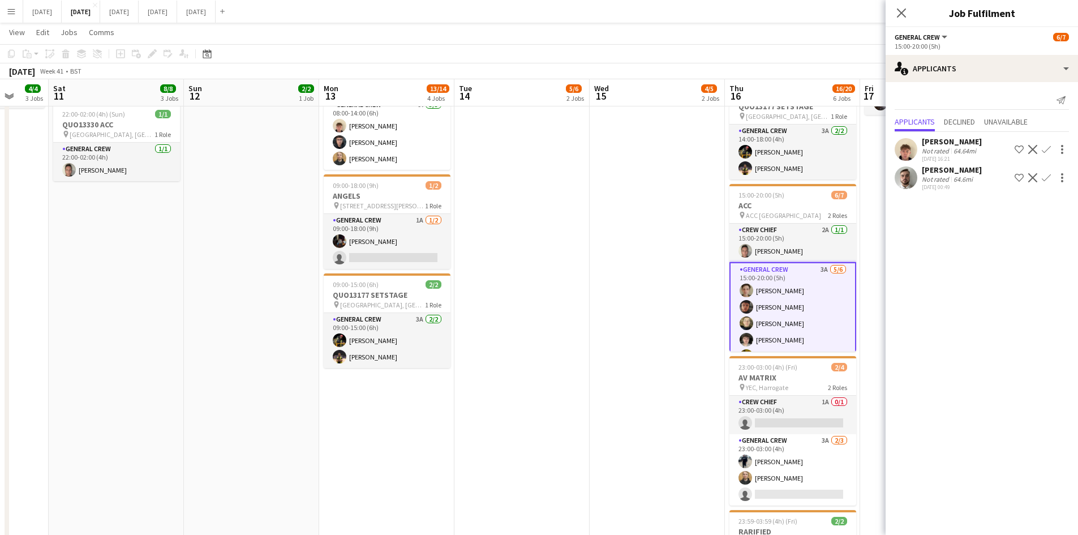
scroll to position [33, 0]
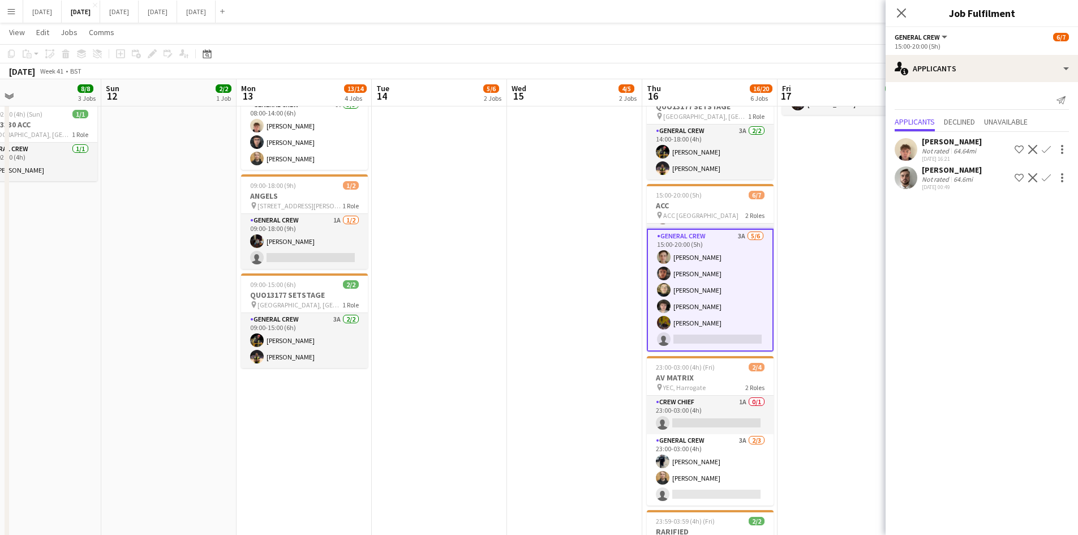
drag, startPoint x: 674, startPoint y: 344, endPoint x: 533, endPoint y: 303, distance: 146.8
click at [534, 303] on app-calendar-viewport "Wed 8 9/9 3 Jobs Thu 9 8/8 3 Jobs Fri 10 4/4 3 Jobs Sat 11 8/8 3 Jobs Sun 12 2/…" at bounding box center [539, 196] width 1078 height 870
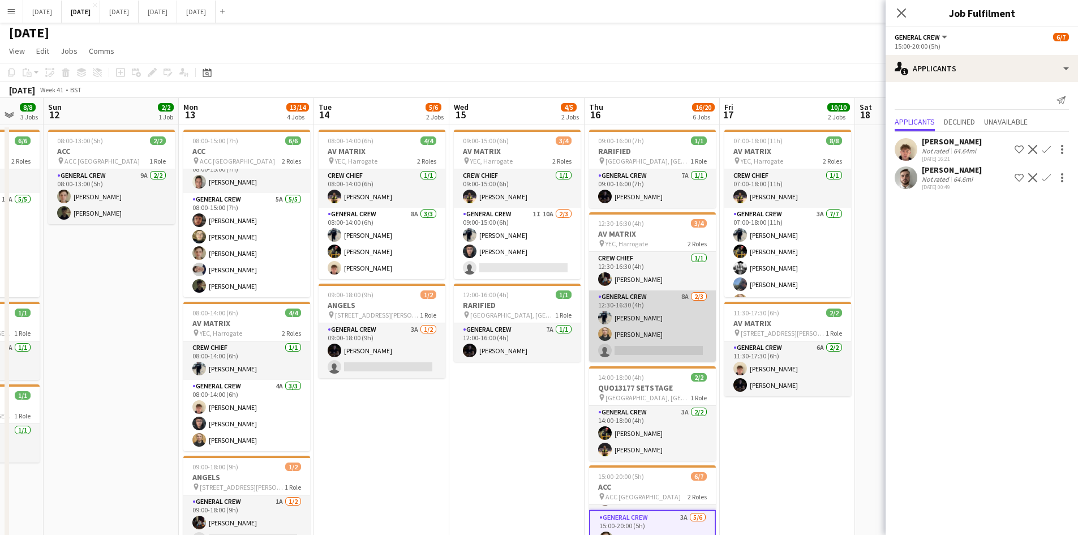
scroll to position [0, 0]
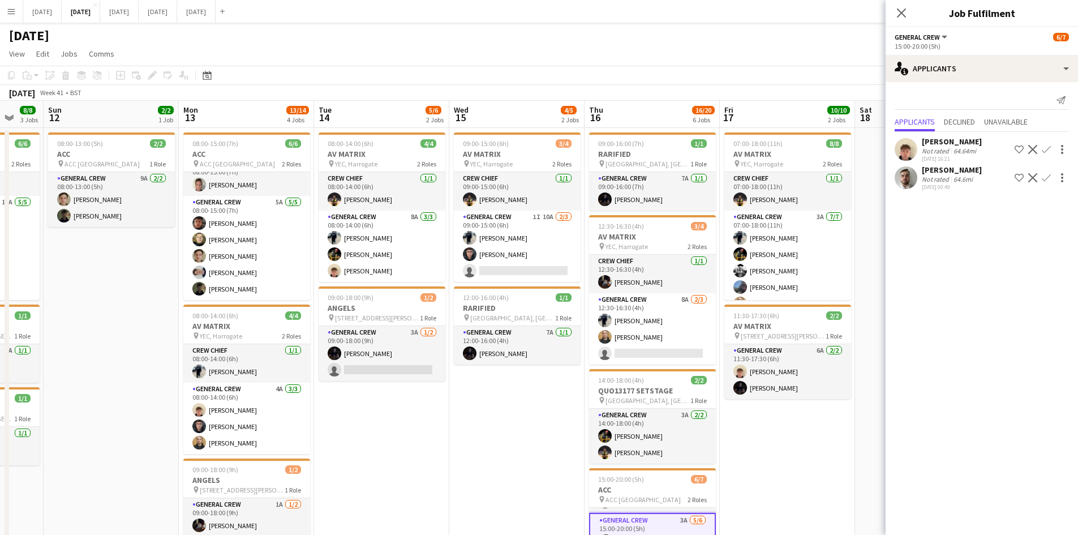
click at [899, 13] on icon "Close pop-in" at bounding box center [901, 12] width 9 height 9
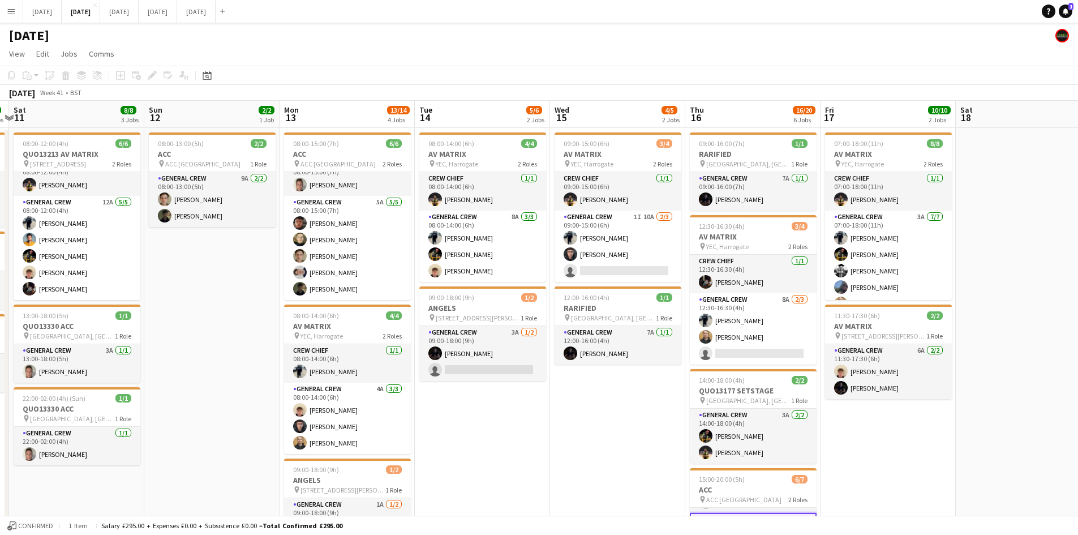
click at [960, 289] on app-calendar-viewport "Thu 9 8/8 3 Jobs Fri 10 4/4 3 Jobs Sat 11 8/8 3 Jobs Sun 12 2/2 1 Job Mon 13 13…" at bounding box center [539, 508] width 1078 height 815
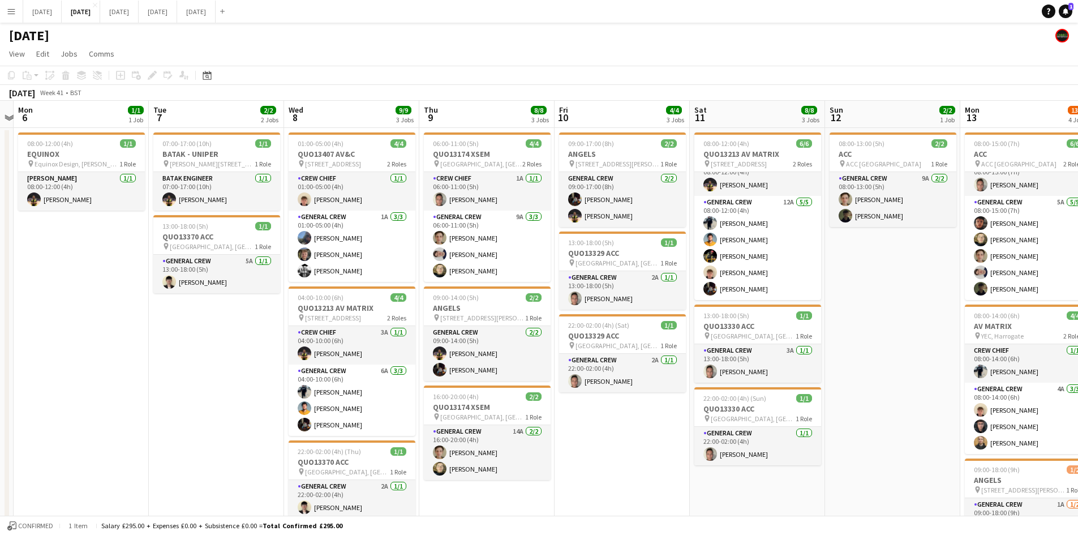
drag, startPoint x: 621, startPoint y: 302, endPoint x: 815, endPoint y: 300, distance: 194.1
click at [927, 299] on app-calendar-viewport "Sat 4 2/2 1 Job Sun 5 Mon 6 1/1 1 Job Tue 7 2/2 2 Jobs Wed 8 9/9 3 Jobs Thu 9 8…" at bounding box center [539, 508] width 1078 height 815
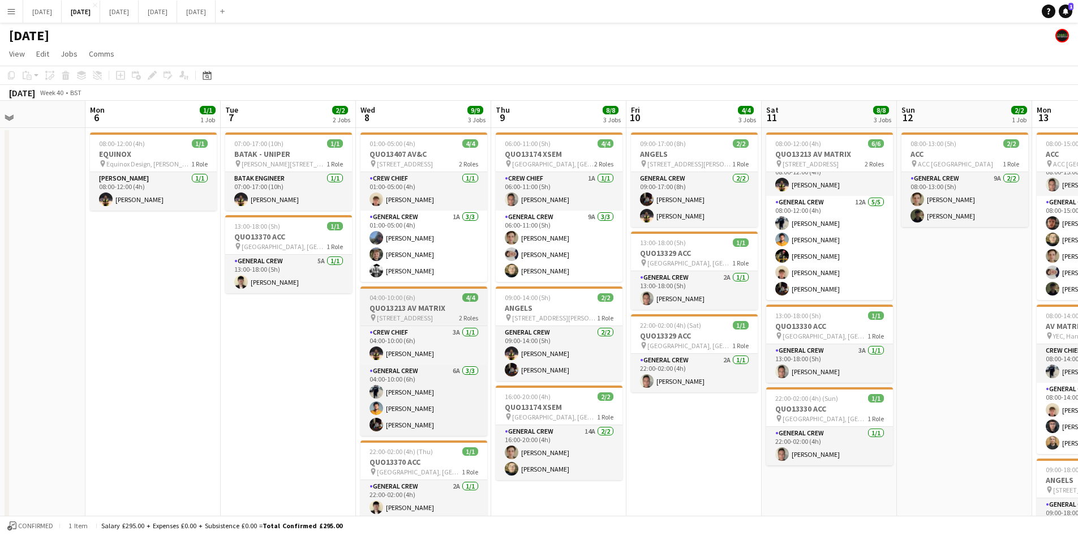
drag, startPoint x: 748, startPoint y: 321, endPoint x: 557, endPoint y: 306, distance: 191.3
click at [837, 316] on app-calendar-viewport "Fri 3 4/6 4 Jobs Sat 4 2/2 1 Job Sun 5 Mon 6 1/1 1 Job Tue 7 2/2 2 Jobs Wed 8 9…" at bounding box center [539, 508] width 1078 height 815
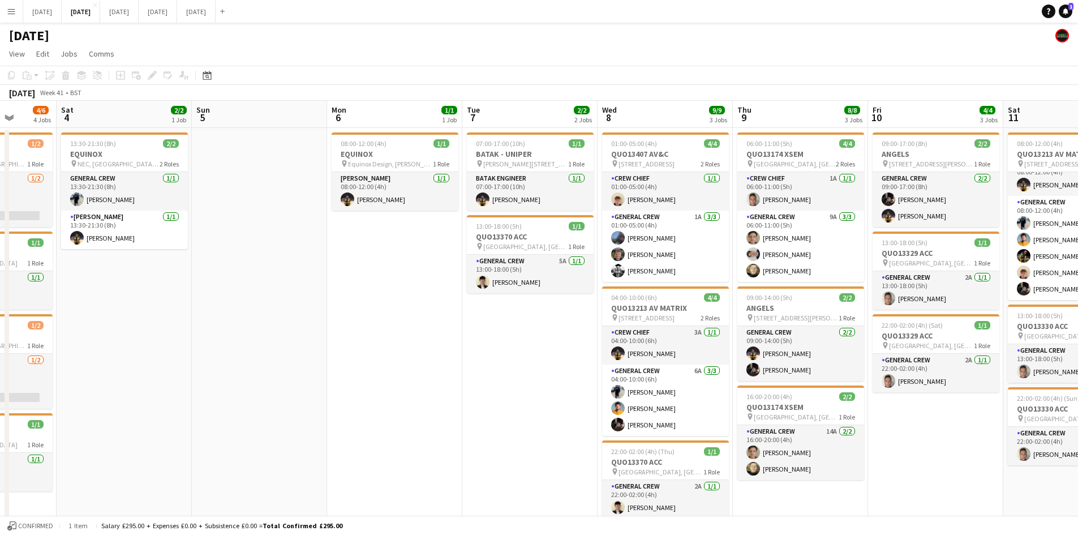
drag, startPoint x: 709, startPoint y: 291, endPoint x: 507, endPoint y: 295, distance: 202.0
click at [735, 287] on app-calendar-viewport "Wed 1 6/6 2 Jobs Thu 2 13/14 4 Jobs Fri 3 4/6 4 Jobs Sat 4 2/2 1 Job Sun 5 Mon …" at bounding box center [539, 508] width 1078 height 815
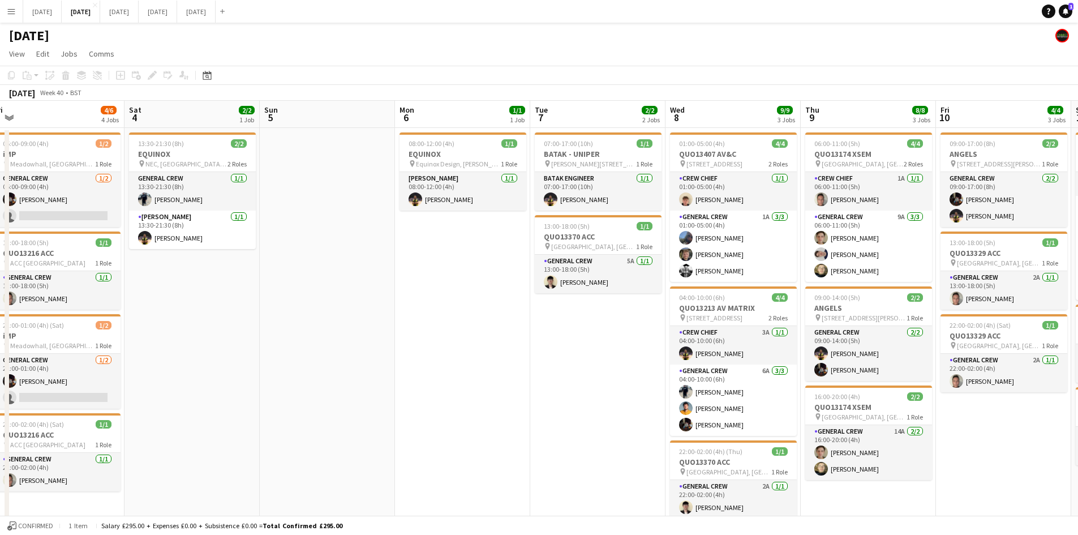
drag, startPoint x: 524, startPoint y: 298, endPoint x: 488, endPoint y: 321, distance: 43.0
click at [692, 292] on app-calendar-viewport "Wed 1 6/6 2 Jobs Thu 2 13/14 4 Jobs Fri 3 4/6 4 Jobs Sat 4 2/2 1 Job Sun 5 Mon …" at bounding box center [539, 508] width 1078 height 815
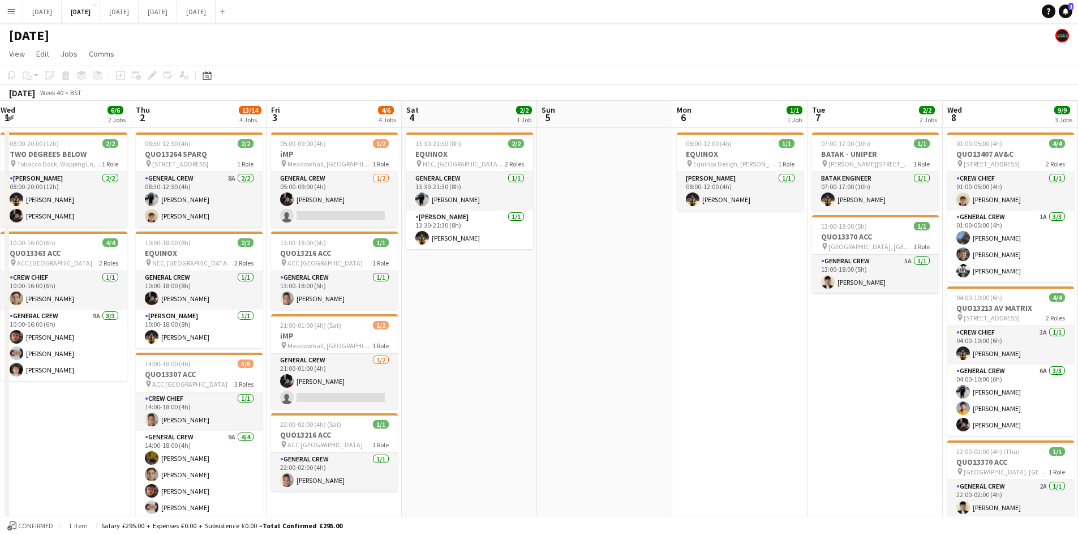
drag, startPoint x: 519, startPoint y: 321, endPoint x: 615, endPoint y: 312, distance: 96.0
click at [613, 316] on app-calendar-viewport "Mon 29 Tue 30 Wed 1 6/6 2 Jobs Thu 2 13/14 4 Jobs Fri 3 4/6 4 Jobs Sat 4 2/2 1 …" at bounding box center [539, 508] width 1078 height 815
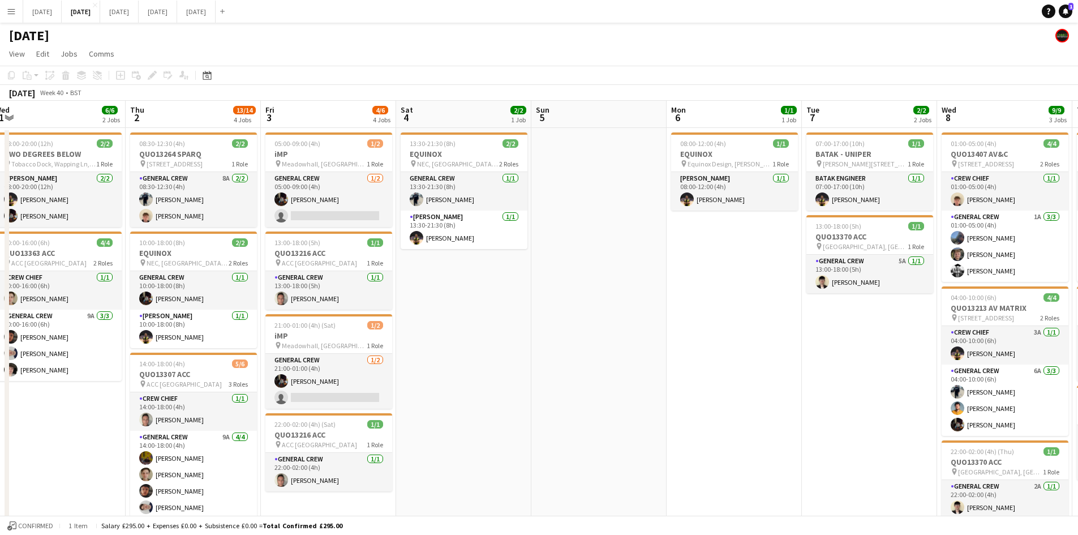
drag, startPoint x: 681, startPoint y: 329, endPoint x: 758, endPoint y: 262, distance: 101.8
click at [820, 301] on app-calendar-viewport "Mon 29 Tue 30 Wed 1 6/6 2 Jobs Thu 2 13/14 4 Jobs Fri 3 4/6 4 Jobs Sat 4 2/2 1 …" at bounding box center [539, 508] width 1078 height 815
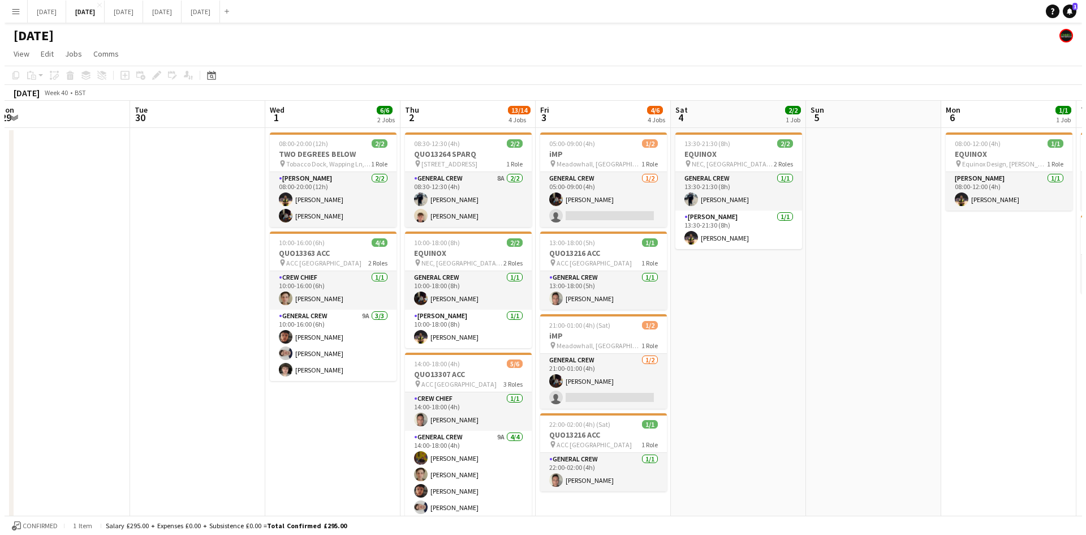
scroll to position [0, 278]
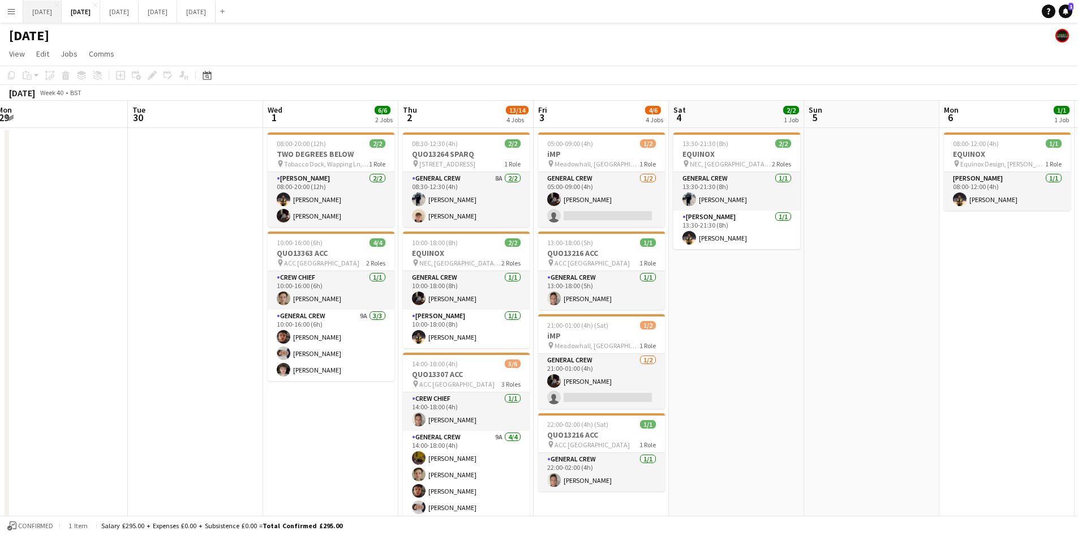
click at [54, 8] on button "[DATE] Close" at bounding box center [42, 12] width 38 height 22
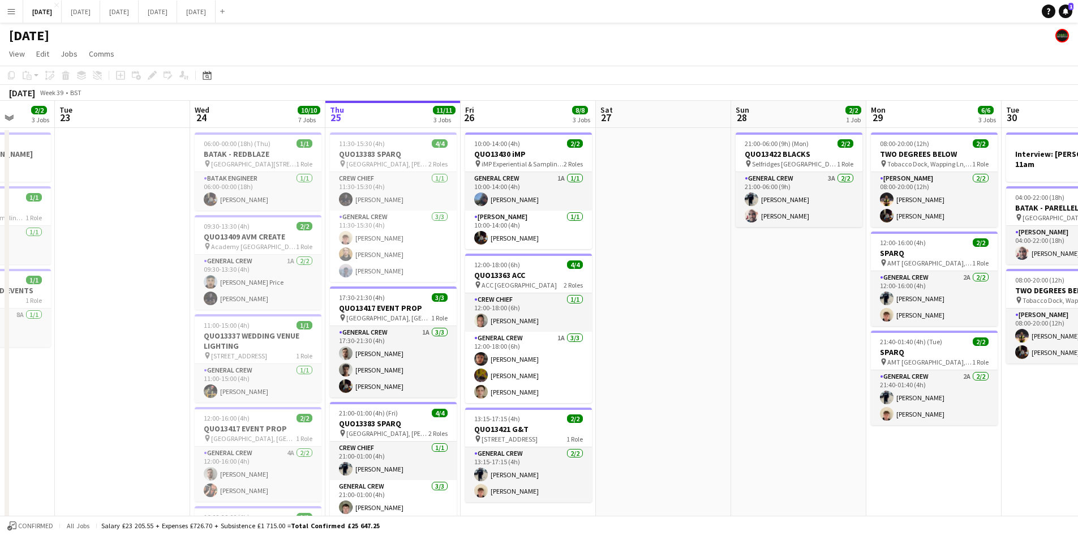
drag, startPoint x: 707, startPoint y: 285, endPoint x: 668, endPoint y: 287, distance: 39.1
click at [669, 285] on app-calendar-viewport "Sat 20 10/10 6 Jobs Sun 21 6/6 1 Job Mon 22 2/2 3 Jobs Tue 23 Wed 24 10/10 7 Jo…" at bounding box center [539, 458] width 1078 height 714
click at [512, 269] on app-calendar-viewport "Sat 20 10/10 6 Jobs Sun 21 6/6 1 Job Mon 22 2/2 3 Jobs Tue 23 Wed 24 10/10 7 Jo…" at bounding box center [539, 458] width 1078 height 714
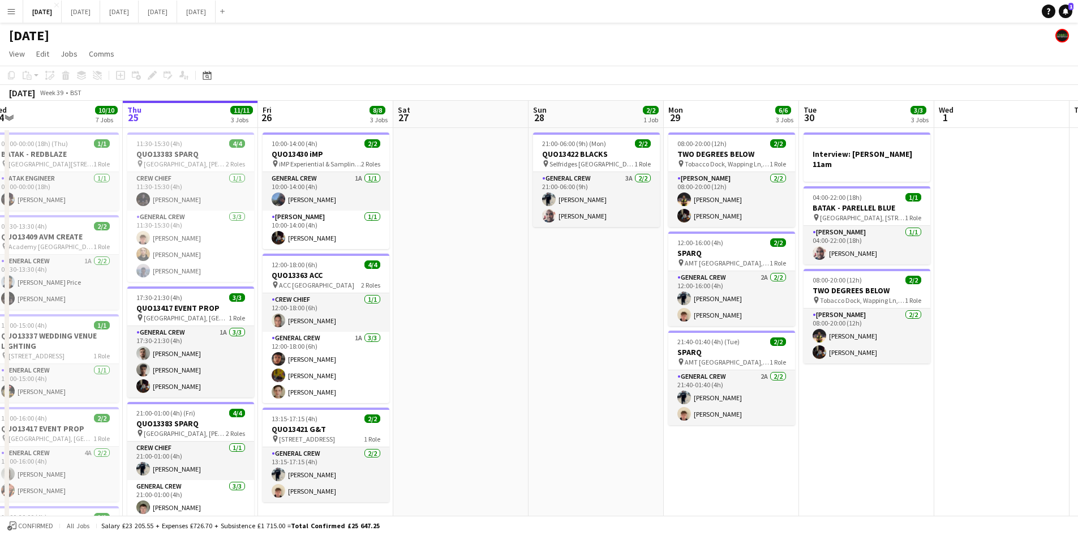
scroll to position [0, 395]
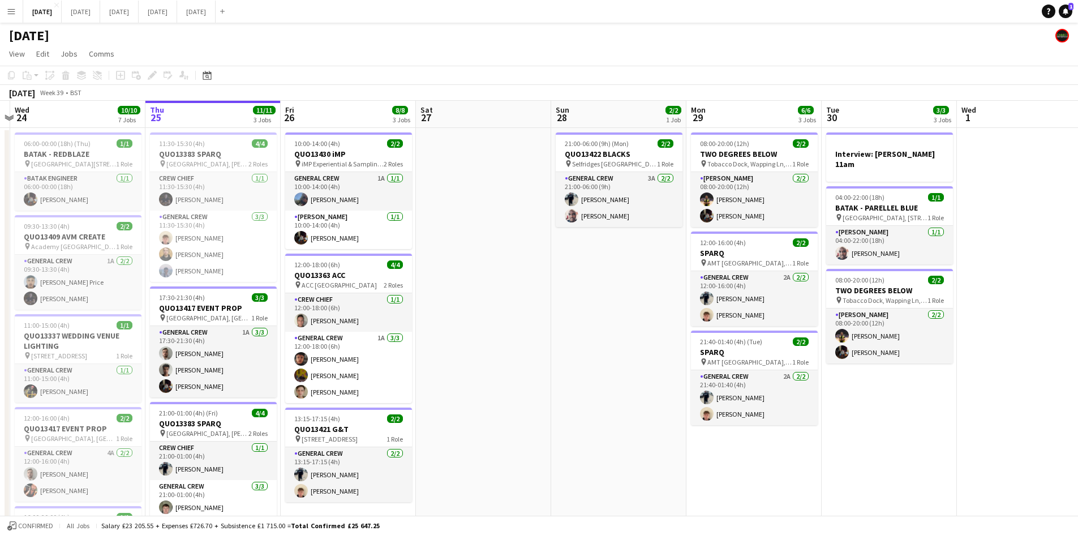
click at [455, 295] on app-calendar-viewport "Sun 21 6/6 1 Job Mon 22 2/2 3 Jobs Tue 23 Wed 24 10/10 7 Jobs Thu 25 11/11 3 Jo…" at bounding box center [539, 458] width 1078 height 714
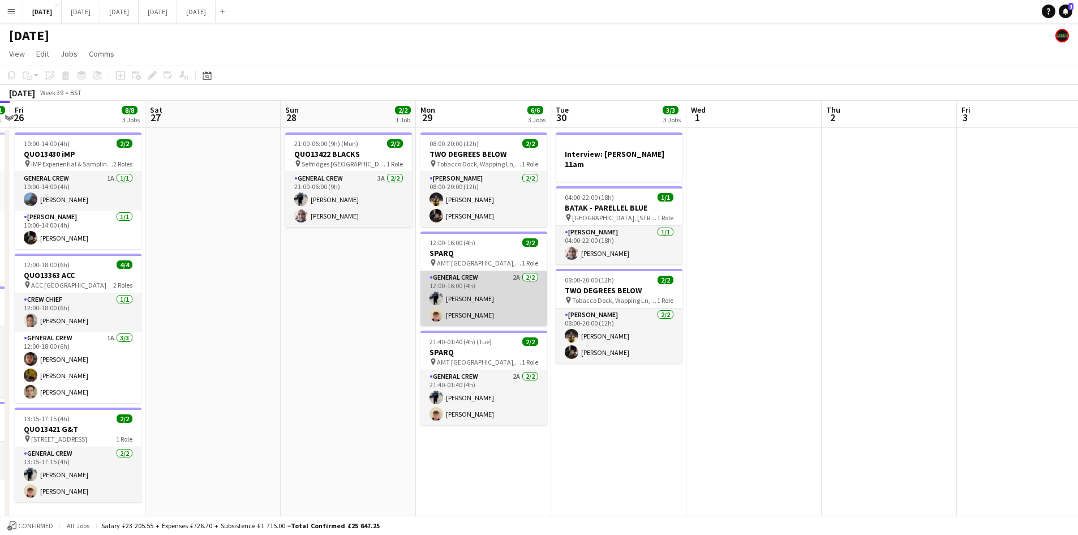
click at [470, 298] on app-card-role "General Crew 2A [DATE] 12:00-16:00 (4h) [PERSON_NAME] [PERSON_NAME]" at bounding box center [483, 298] width 127 height 55
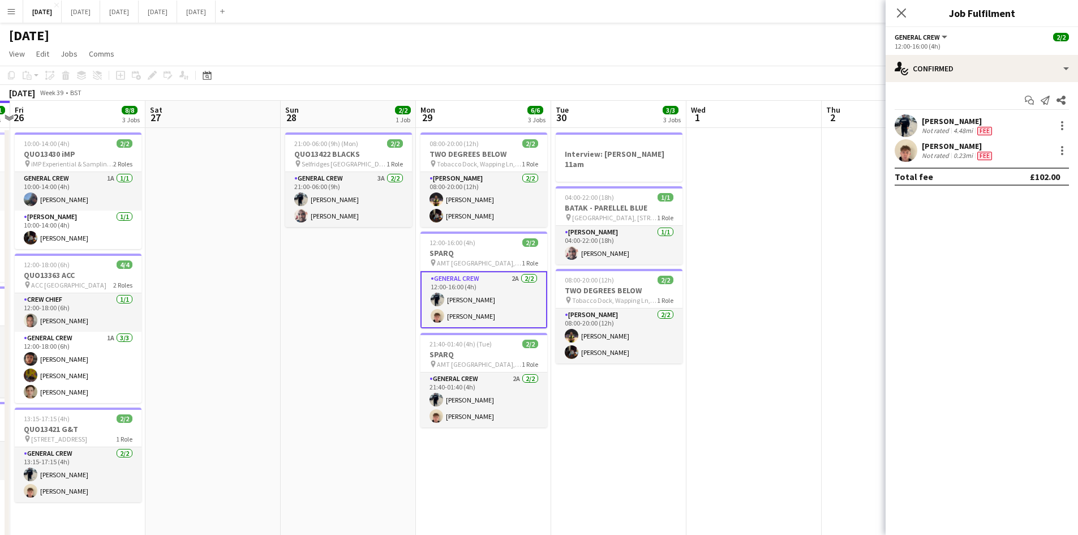
click at [945, 130] on div "Not rated" at bounding box center [936, 130] width 29 height 9
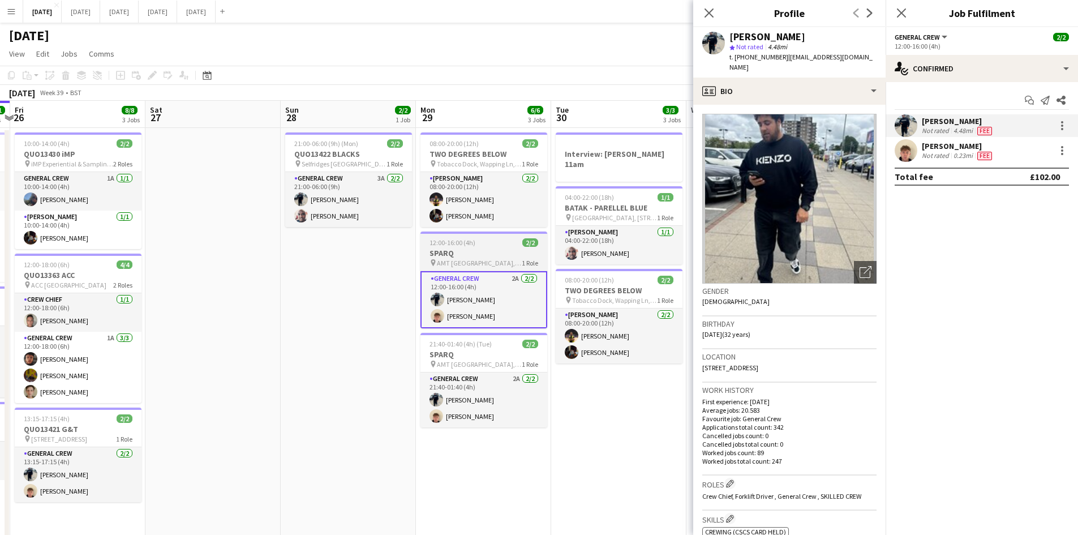
click at [492, 248] on h3 "SPARQ" at bounding box center [483, 253] width 127 height 10
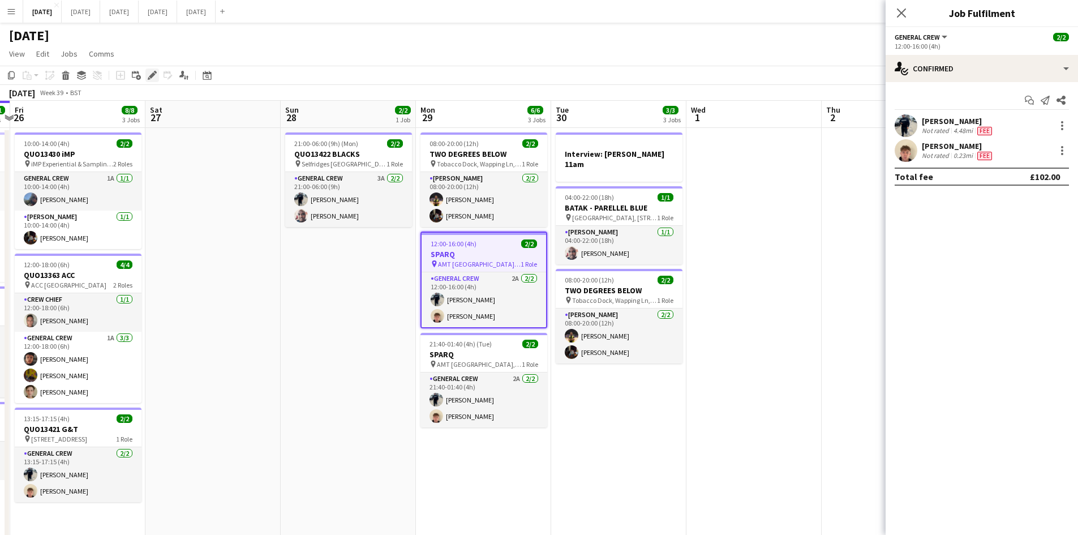
click at [156, 73] on icon at bounding box center [155, 72] width 3 height 3
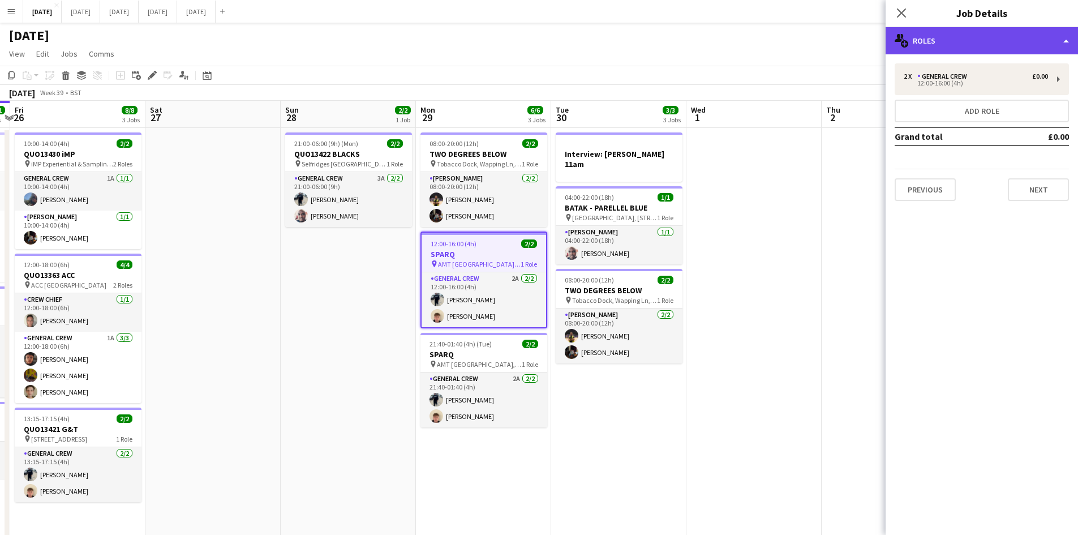
click at [978, 38] on div "multiple-users-add Roles" at bounding box center [981, 40] width 192 height 27
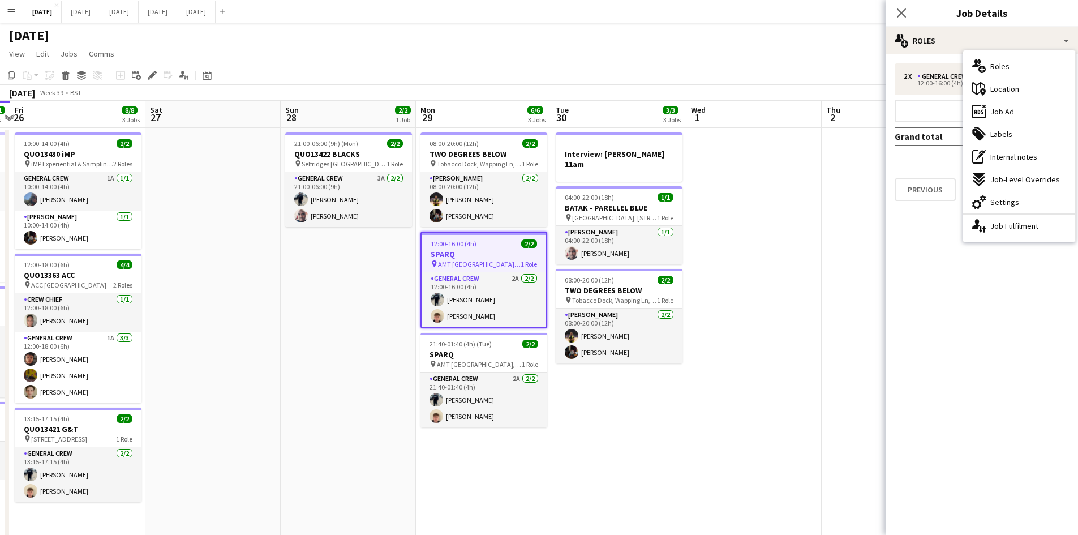
click at [1006, 203] on span "Settings" at bounding box center [1004, 202] width 29 height 10
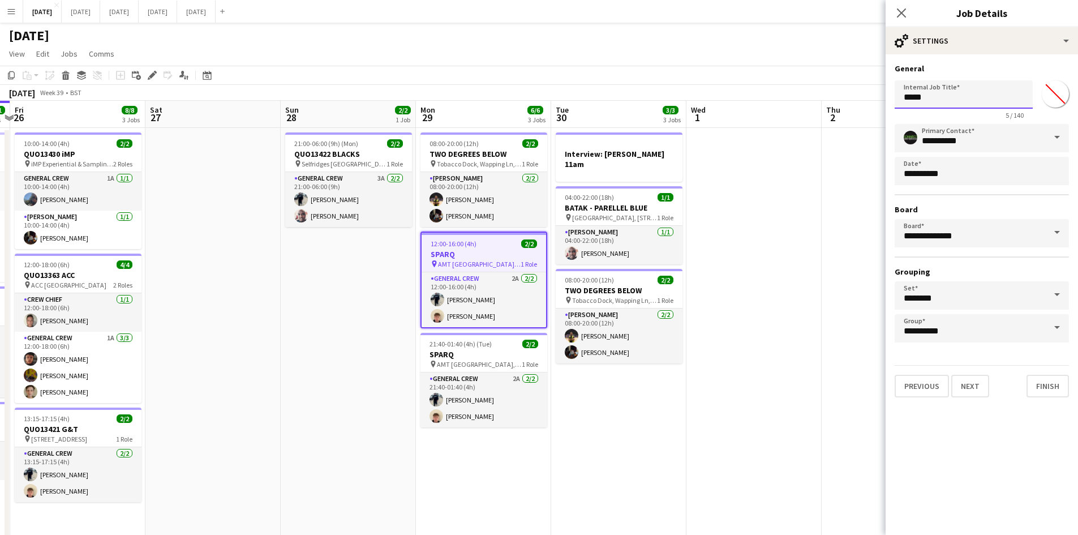
click at [900, 98] on input "*****" at bounding box center [963, 94] width 138 height 28
drag, startPoint x: 946, startPoint y: 98, endPoint x: 902, endPoint y: 97, distance: 44.1
click at [903, 97] on input "**********" at bounding box center [963, 94] width 138 height 28
drag, startPoint x: 474, startPoint y: 351, endPoint x: 632, endPoint y: 258, distance: 183.6
click at [475, 350] on h3 "SPARQ" at bounding box center [483, 354] width 127 height 10
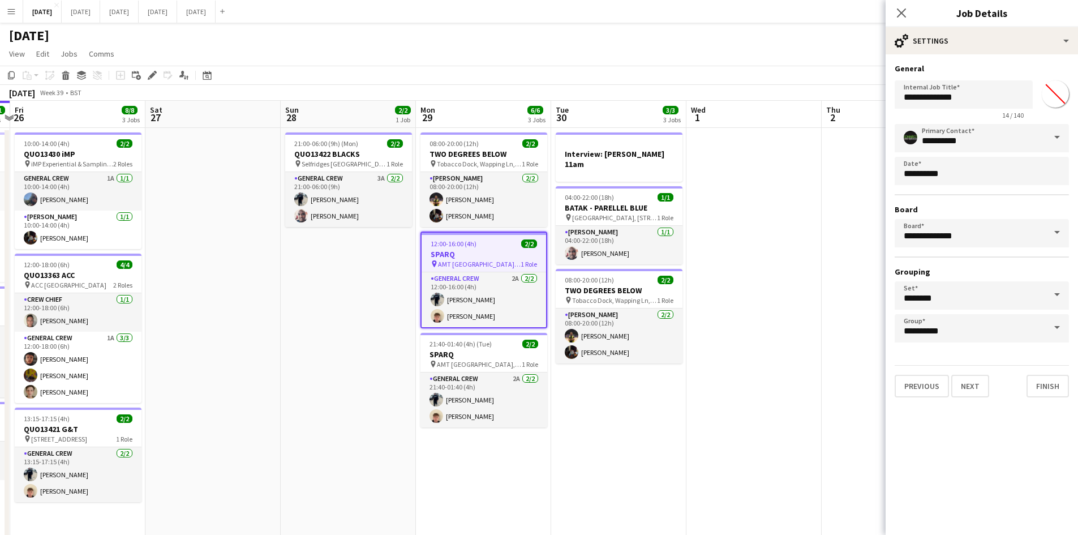
type input "*****"
type input "*******"
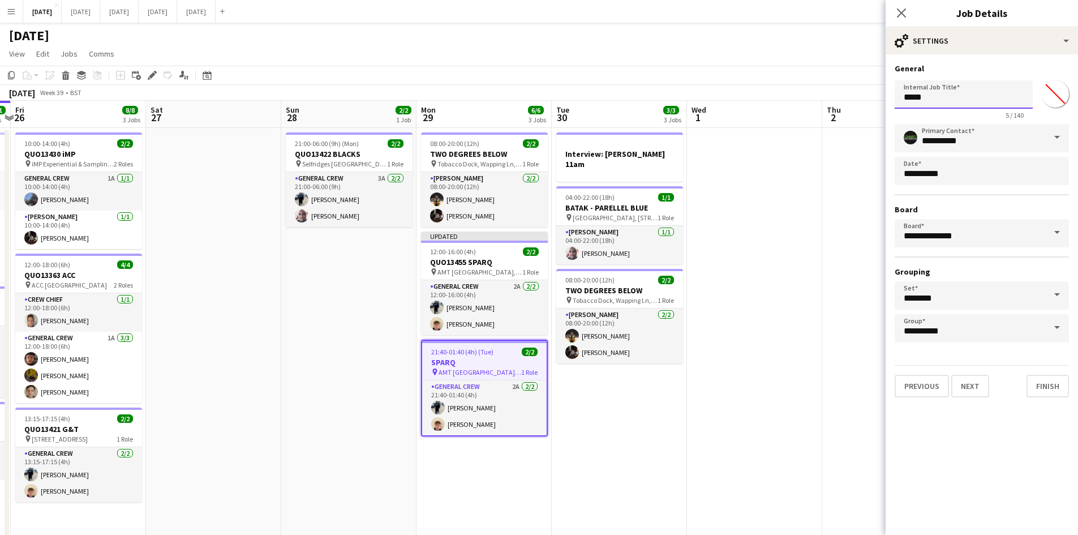
click at [903, 92] on input "*****" at bounding box center [963, 94] width 138 height 28
paste input "*********"
type input "**********"
click at [903, 9] on icon "Close pop-in" at bounding box center [901, 12] width 11 height 11
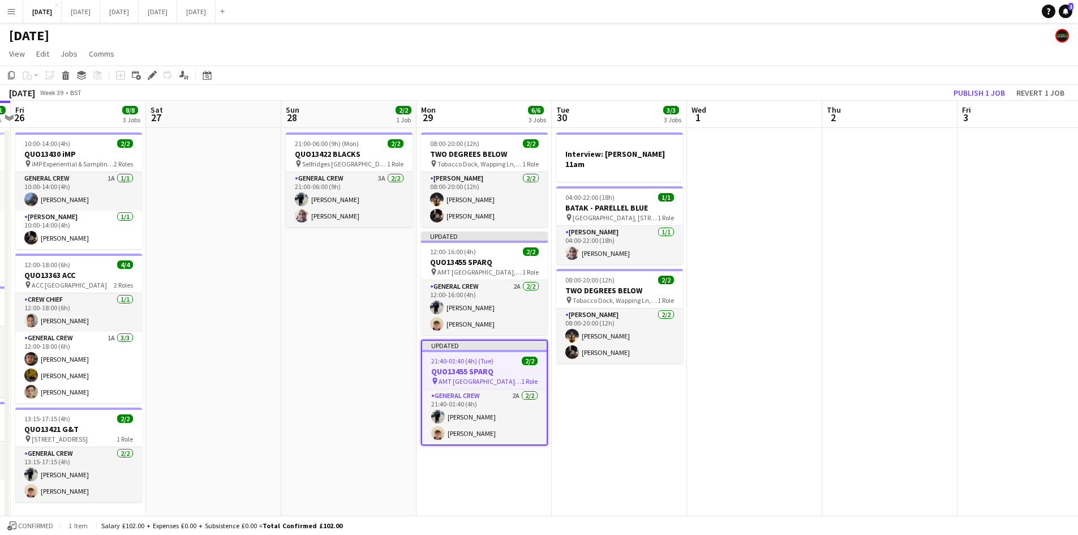
click at [972, 83] on app-toolbar "Copy Paste Paste Ctrl+V Paste with crew Ctrl+Shift+V Paste linked Job [GEOGRAPH…" at bounding box center [539, 75] width 1078 height 19
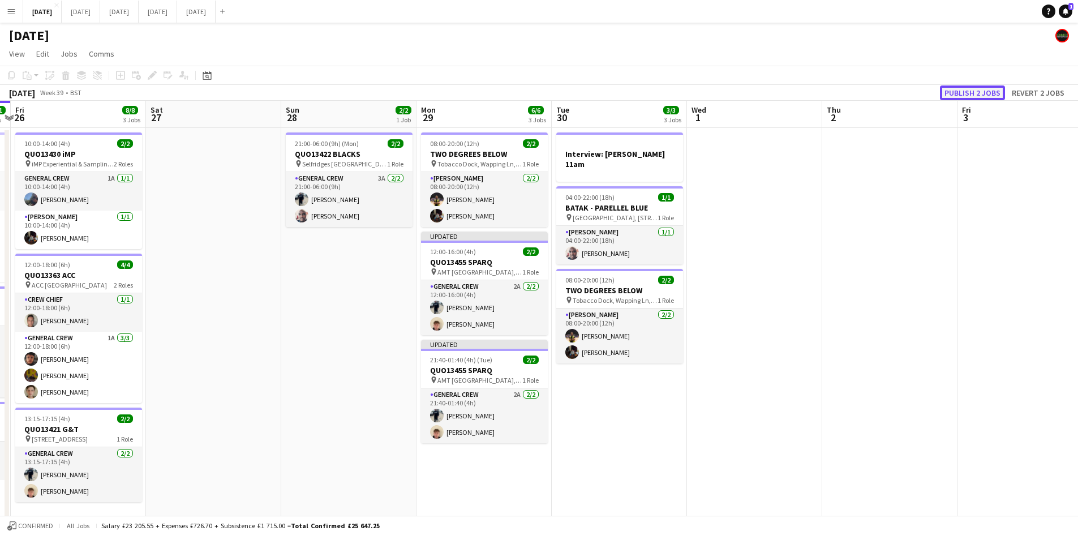
click at [975, 86] on button "Publish 2 jobs" at bounding box center [972, 92] width 65 height 15
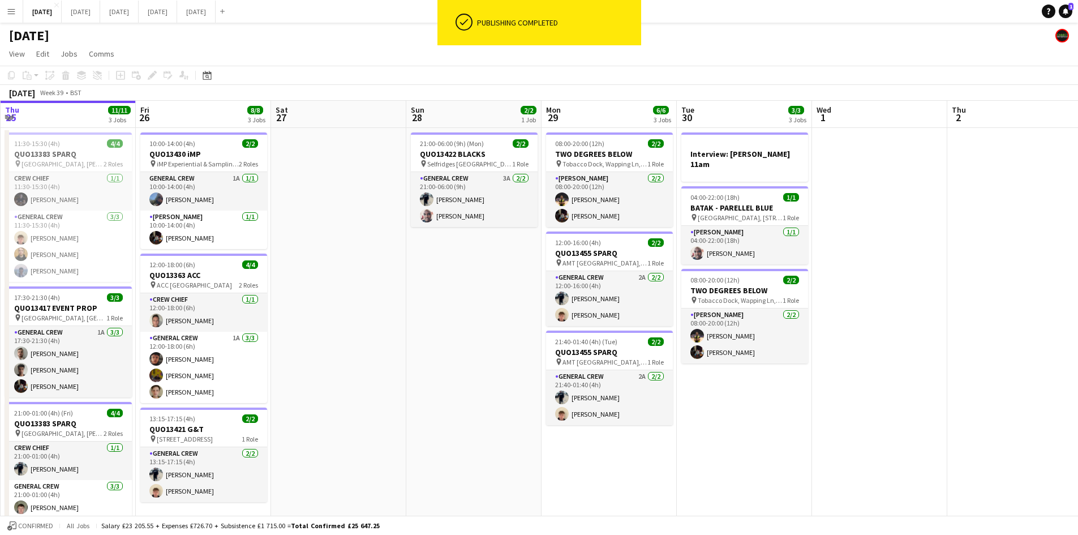
drag, startPoint x: 771, startPoint y: 261, endPoint x: 906, endPoint y: 244, distance: 136.3
click at [910, 248] on app-calendar-viewport "Tue 23 Wed 24 10/10 7 Jobs Thu 25 11/11 3 Jobs Fri 26 8/8 3 Jobs Sat 27 Sun 28 …" at bounding box center [539, 458] width 1078 height 714
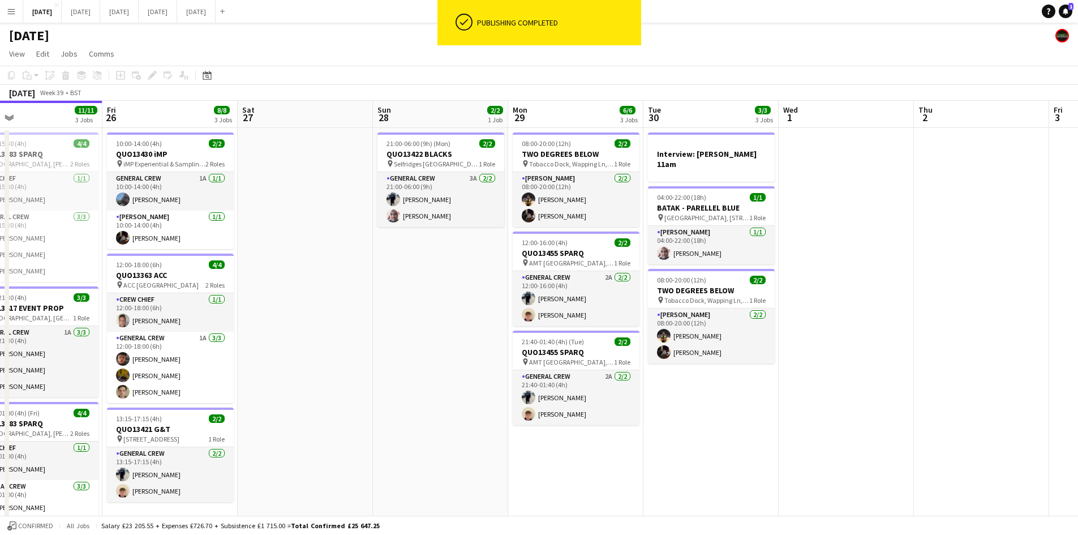
drag, startPoint x: 385, startPoint y: 311, endPoint x: 523, endPoint y: 319, distance: 138.3
click at [521, 320] on app-calendar-viewport "Tue 23 Wed 24 10/10 7 Jobs Thu 25 11/11 3 Jobs Fri 26 8/8 3 Jobs Sat 27 Sun 28 …" at bounding box center [539, 458] width 1078 height 714
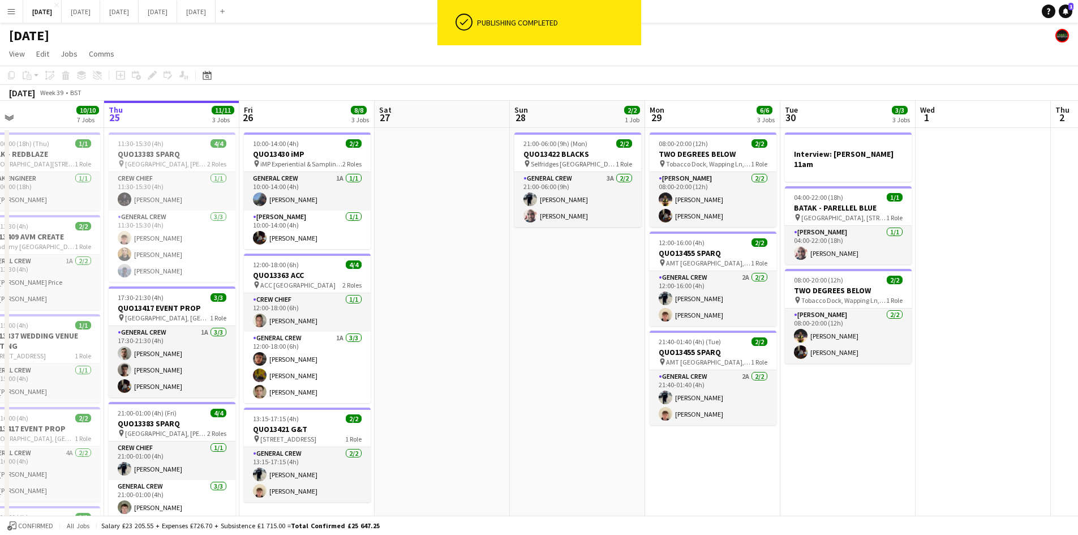
drag, startPoint x: 478, startPoint y: 319, endPoint x: 723, endPoint y: 304, distance: 245.4
click at [717, 306] on app-calendar-viewport "Mon 22 2/2 3 Jobs Tue 23 Wed 24 10/10 7 Jobs Thu 25 11/11 3 Jobs Fri 26 8/8 3 J…" at bounding box center [539, 458] width 1078 height 714
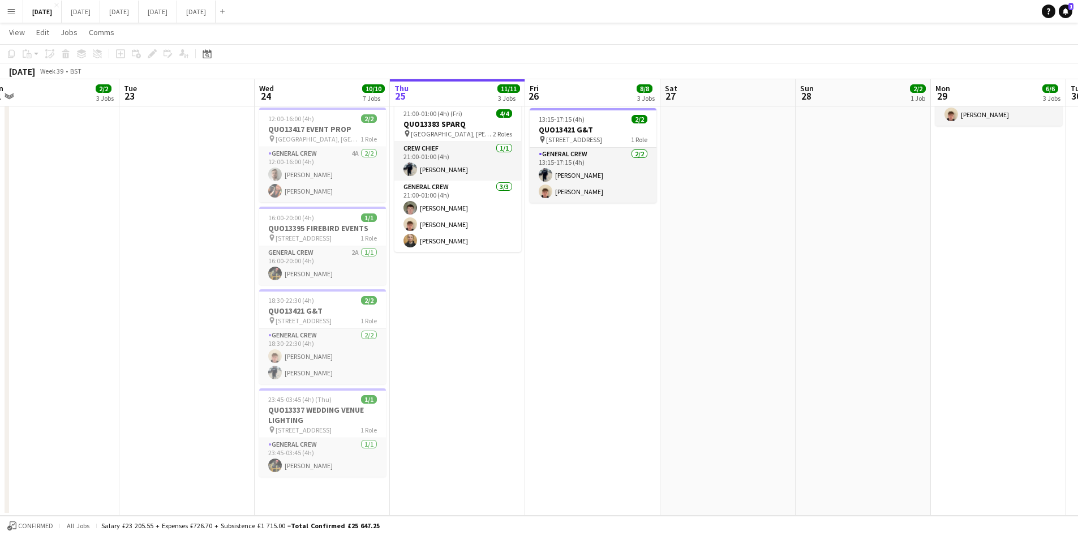
scroll to position [0, 0]
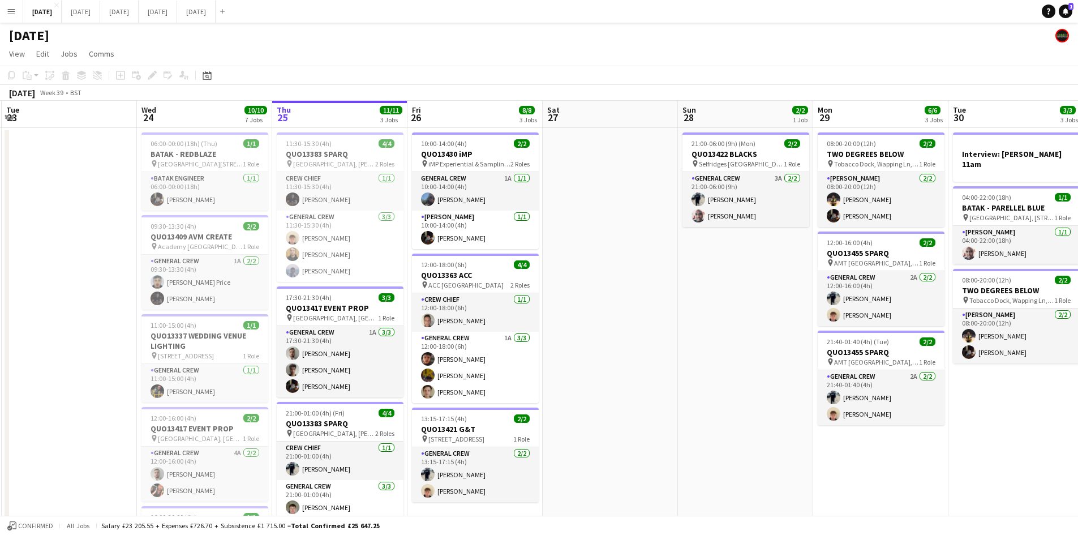
drag, startPoint x: 784, startPoint y: 312, endPoint x: 627, endPoint y: 286, distance: 158.3
click at [630, 287] on app-calendar-viewport "Sat 20 10/10 6 Jobs Sun 21 6/6 1 Job Mon 22 2/2 3 Jobs Tue 23 Wed 24 10/10 7 Jo…" at bounding box center [539, 458] width 1078 height 714
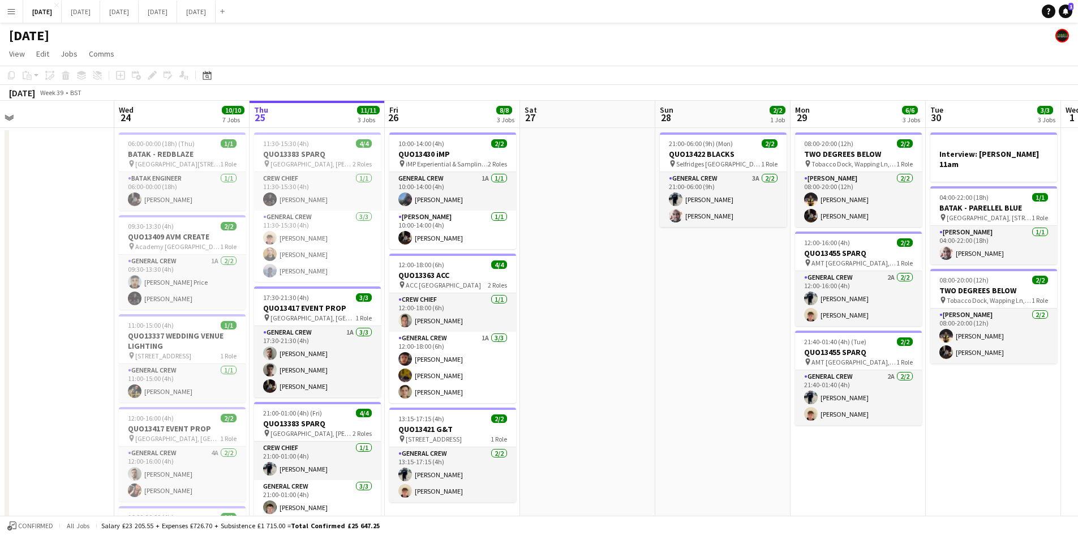
click at [557, 316] on app-calendar-viewport "Sat 20 10/10 6 Jobs Sun 21 6/6 1 Job Mon 22 2/2 3 Jobs Tue 23 Wed 24 10/10 7 Jo…" at bounding box center [539, 458] width 1078 height 714
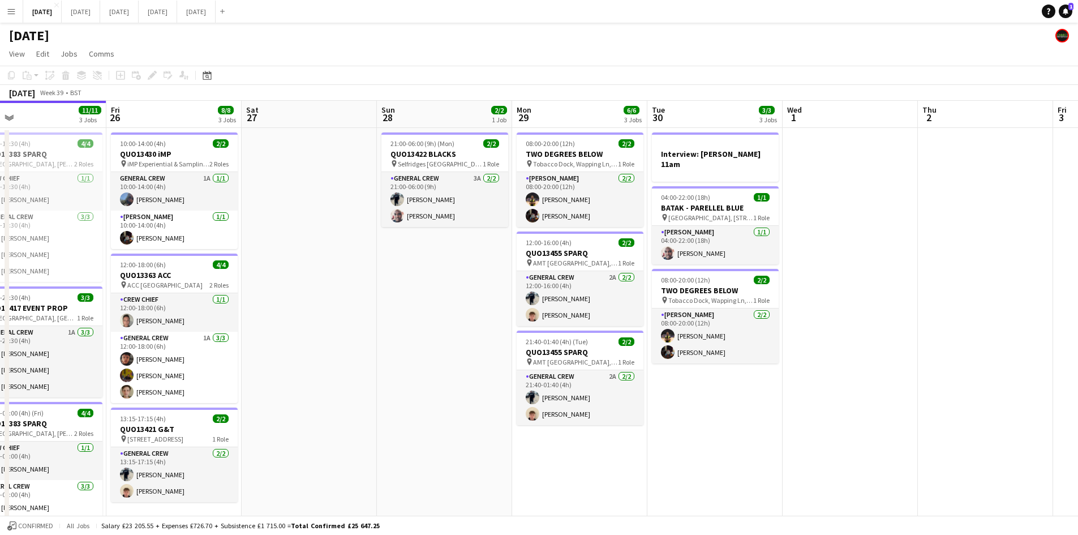
drag, startPoint x: 520, startPoint y: 311, endPoint x: 481, endPoint y: 298, distance: 41.1
click at [485, 299] on app-calendar-viewport "Mon 22 2/2 3 Jobs Tue 23 Wed 24 10/10 7 Jobs Thu 25 11/11 3 Jobs Fri 26 8/8 3 J…" at bounding box center [539, 458] width 1078 height 714
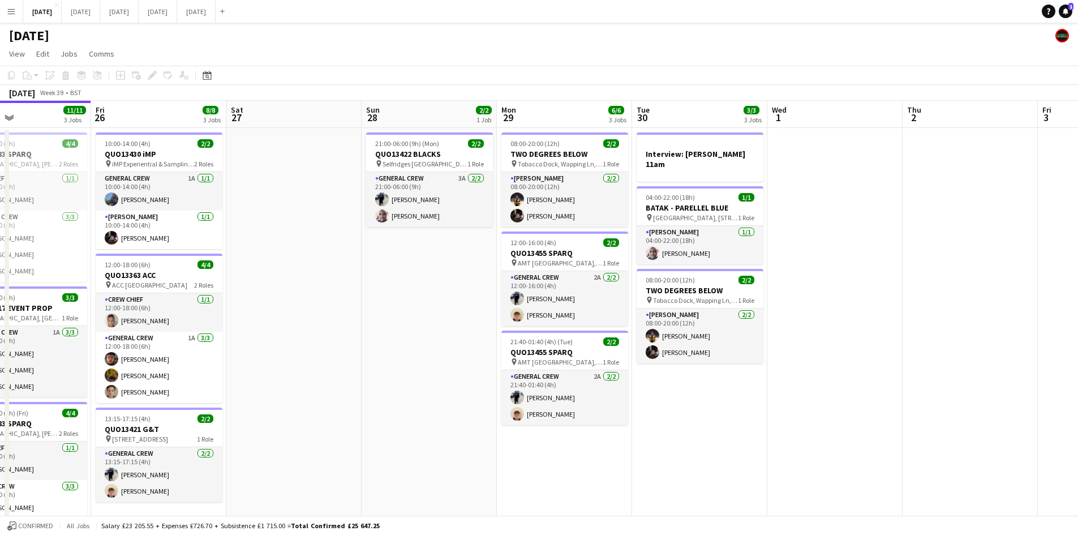
drag, startPoint x: 461, startPoint y: 307, endPoint x: 526, endPoint y: 292, distance: 66.7
click at [505, 300] on app-calendar-viewport "Mon 22 2/2 3 Jobs Tue 23 Wed 24 10/10 7 Jobs Thu 25 11/11 3 Jobs Fri 26 8/8 3 J…" at bounding box center [539, 458] width 1078 height 714
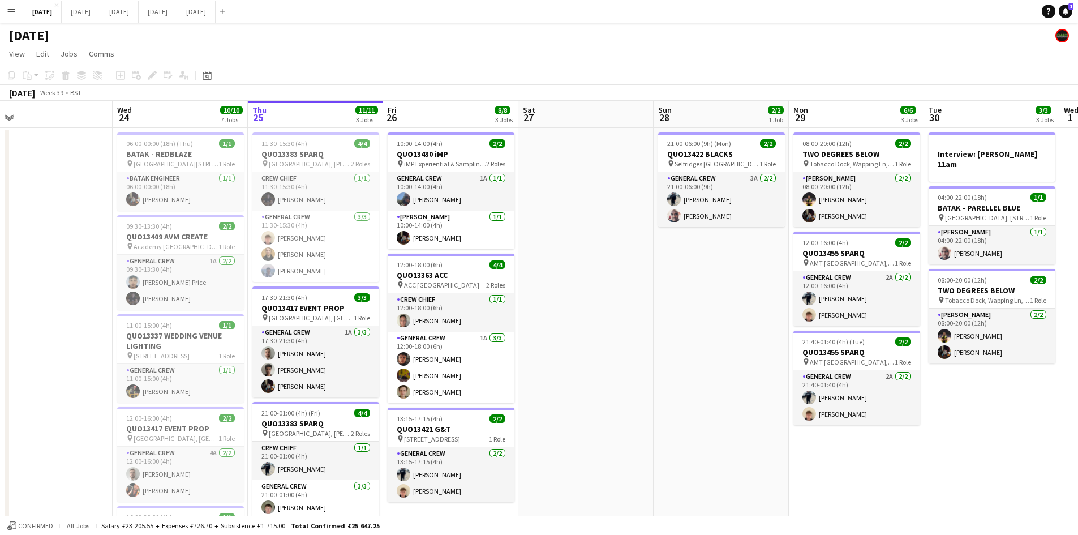
drag, startPoint x: 666, startPoint y: 307, endPoint x: 713, endPoint y: 294, distance: 49.3
click at [704, 298] on app-calendar-viewport "Sun 21 6/6 1 Job Mon 22 2/2 3 Jobs Tue 23 Wed 24 10/10 7 Jobs Thu 25 11/11 3 Jo…" at bounding box center [539, 458] width 1078 height 714
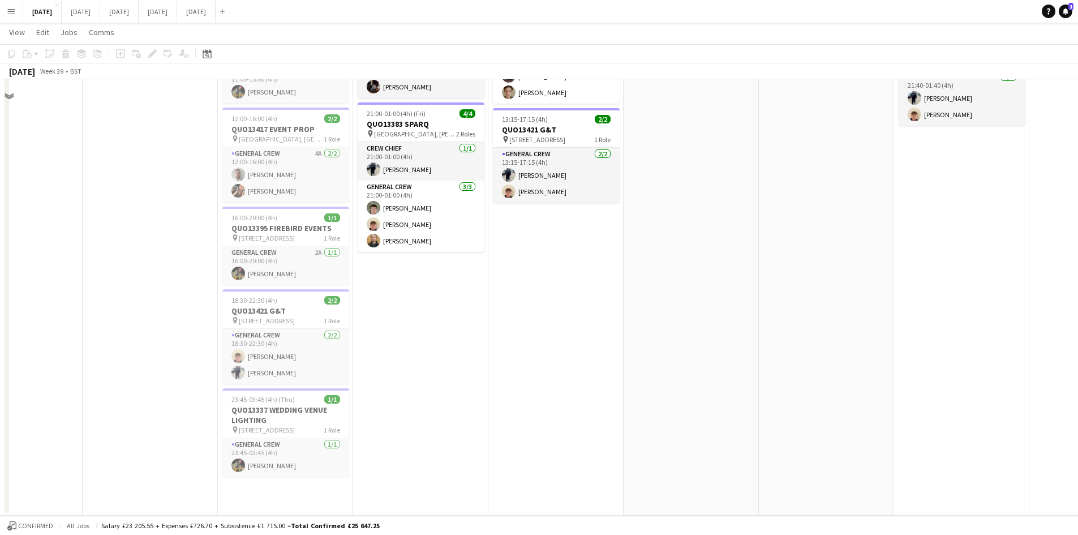
scroll to position [0, 0]
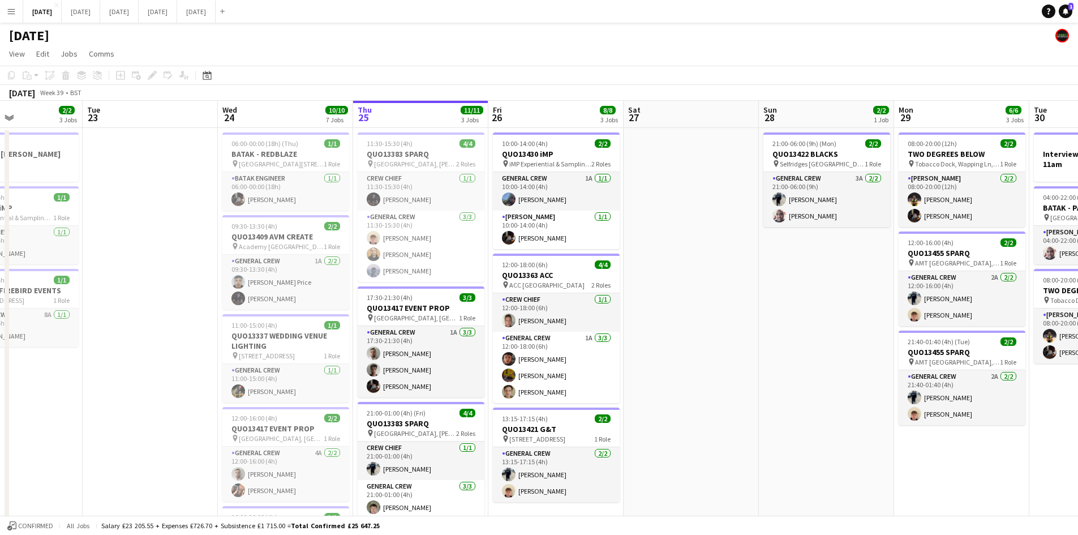
drag, startPoint x: 775, startPoint y: 301, endPoint x: 646, endPoint y: 249, distance: 138.9
click at [671, 256] on app-calendar-viewport "Sat 20 10/10 6 Jobs Sun 21 6/6 1 Job Mon 22 2/2 3 Jobs Tue 23 Wed 24 10/10 7 Jo…" at bounding box center [539, 458] width 1078 height 714
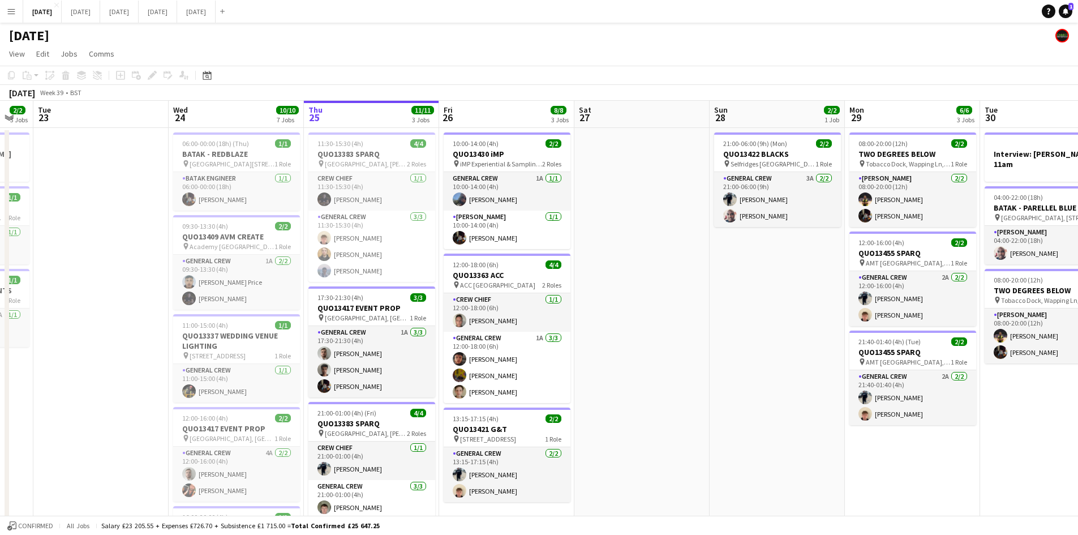
drag, startPoint x: 695, startPoint y: 304, endPoint x: 599, endPoint y: 266, distance: 103.4
click at [600, 267] on app-calendar-viewport "Sat 20 10/10 6 Jobs Sun 21 6/6 1 Job Mon 22 2/2 3 Jobs Tue 23 Wed 24 10/10 7 Jo…" at bounding box center [539, 458] width 1078 height 714
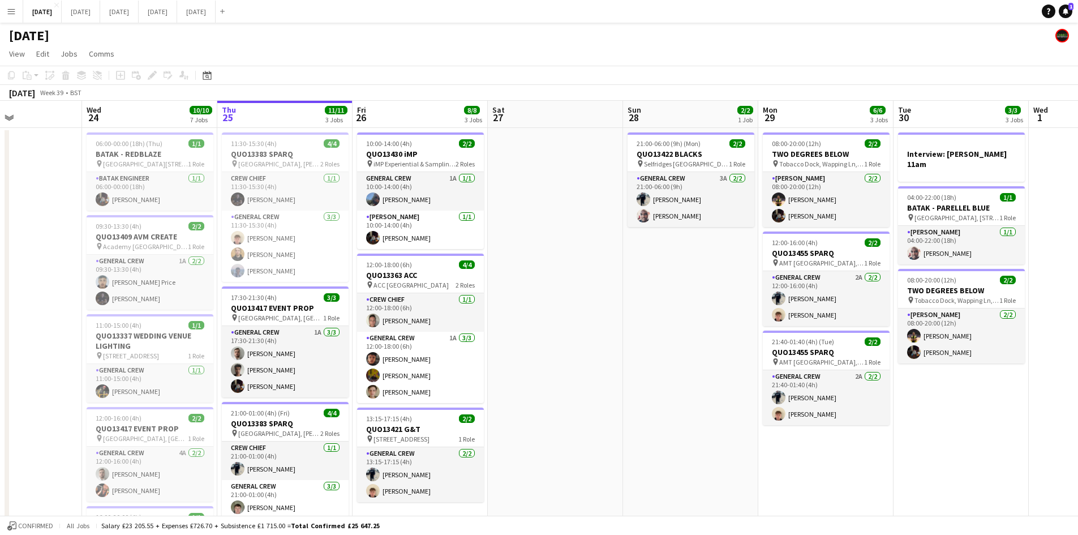
drag, startPoint x: 600, startPoint y: 278, endPoint x: 665, endPoint y: 289, distance: 65.9
click at [665, 289] on app-calendar-viewport "Sun 21 6/6 1 Job Mon 22 2/2 3 Jobs Tue 23 Wed 24 10/10 7 Jobs Thu 25 11/11 3 Jo…" at bounding box center [539, 458] width 1078 height 714
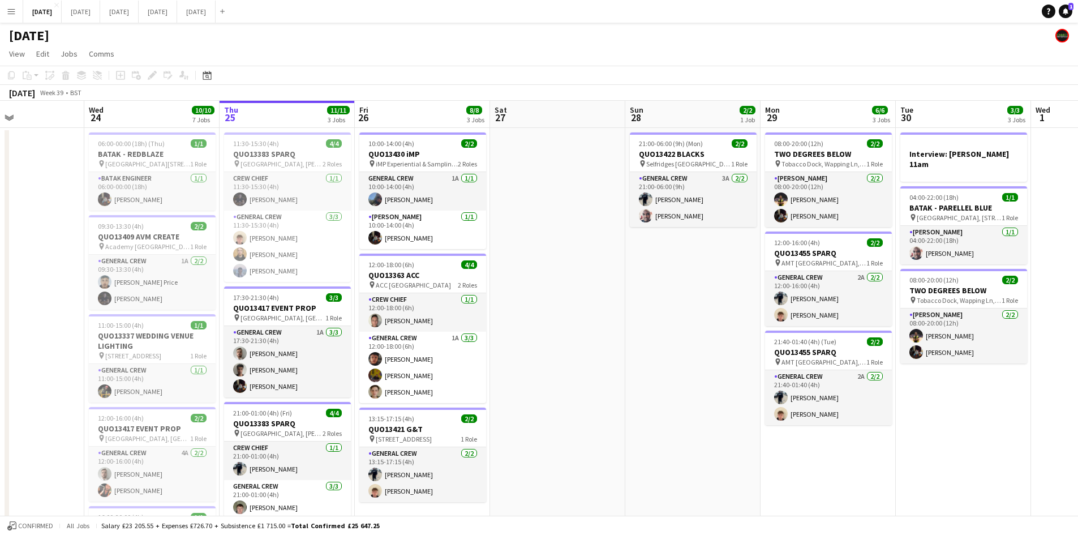
click at [663, 288] on app-date-cell "21:00-06:00 (9h) (Mon) 2/2 QUO13422 BLACKS pin [GEOGRAPHIC_DATA], [STREET_ADDRE…" at bounding box center [692, 471] width 135 height 687
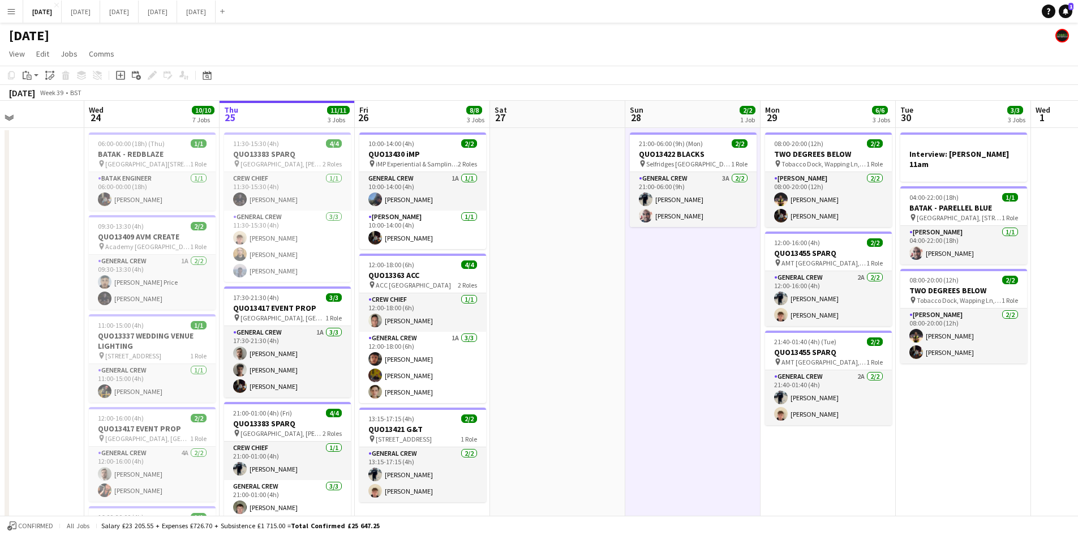
click at [587, 309] on app-date-cell at bounding box center [557, 471] width 135 height 687
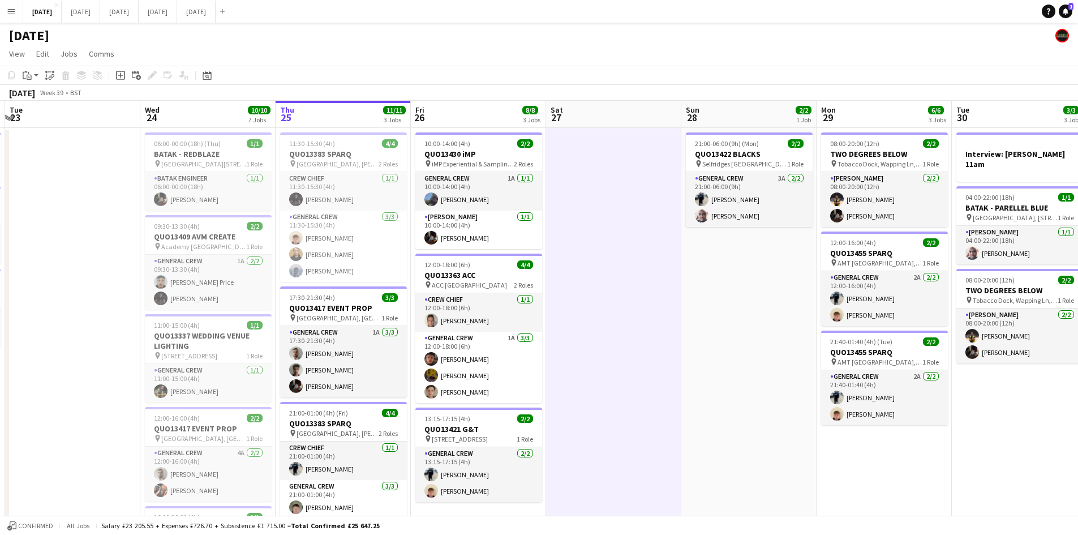
drag, startPoint x: 565, startPoint y: 336, endPoint x: 655, endPoint y: 333, distance: 90.0
click at [651, 334] on app-calendar-viewport "Sun 21 6/6 1 Job Mon 22 2/2 3 Jobs Tue 23 Wed 24 10/10 7 Jobs Thu 25 11/11 3 Jo…" at bounding box center [539, 458] width 1078 height 714
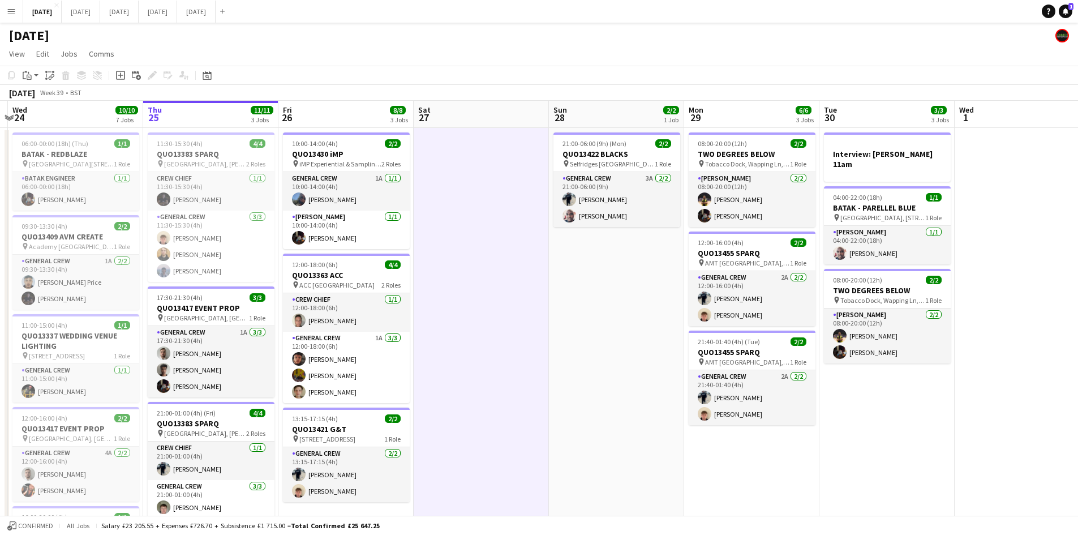
drag, startPoint x: 692, startPoint y: 382, endPoint x: 503, endPoint y: 333, distance: 196.0
click at [504, 333] on app-calendar-viewport "Sun 21 6/6 1 Job Mon 22 2/2 3 Jobs Tue 23 Wed 24 10/10 7 Jobs Thu 25 11/11 3 Jo…" at bounding box center [539, 458] width 1078 height 714
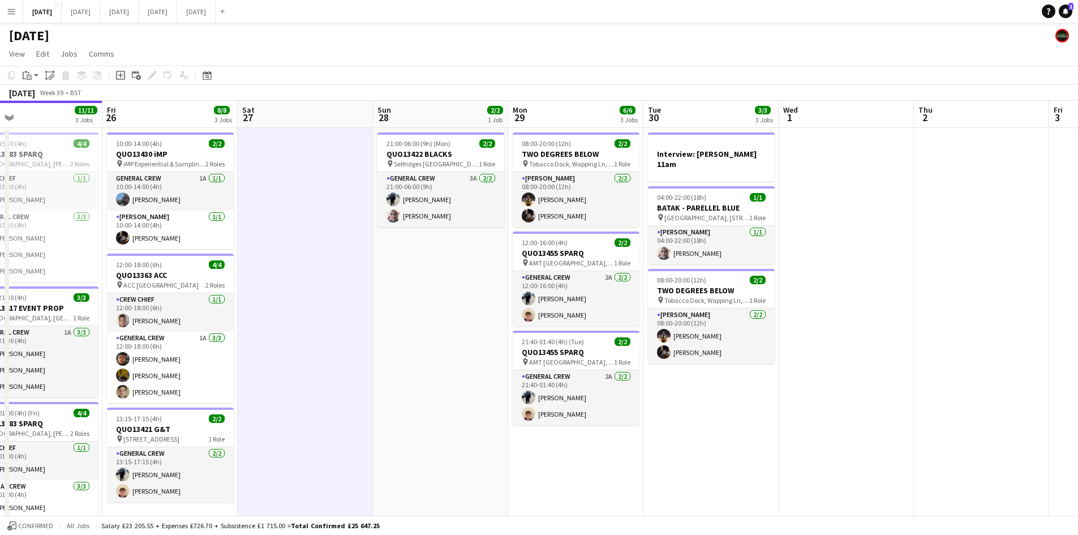
scroll to position [0, 381]
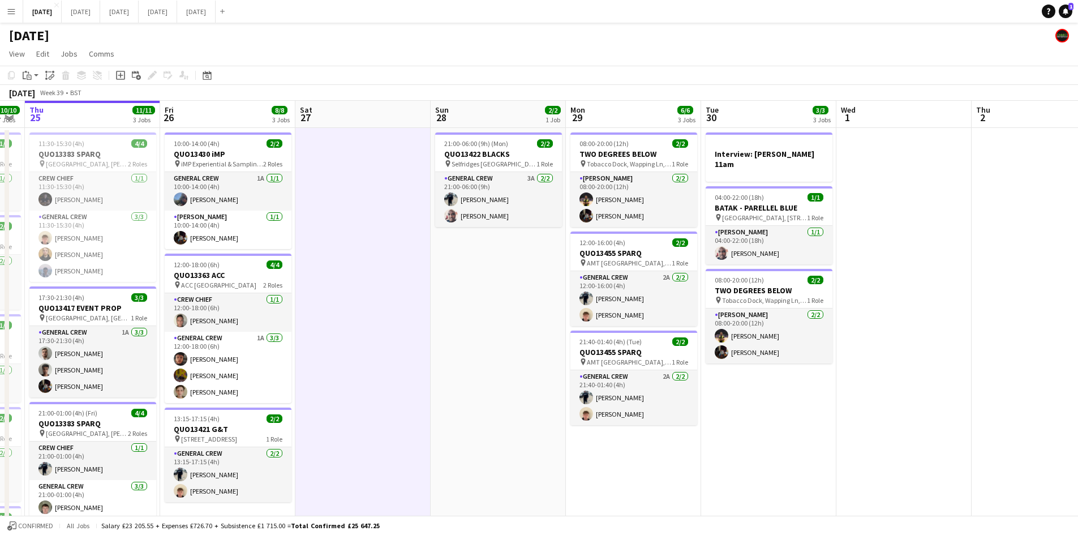
click at [616, 376] on app-calendar-viewport "Mon 22 2/2 3 Jobs Tue 23 Wed 24 10/10 7 Jobs Thu 25 11/11 3 Jobs Fri 26 8/8 3 J…" at bounding box center [539, 458] width 1078 height 714
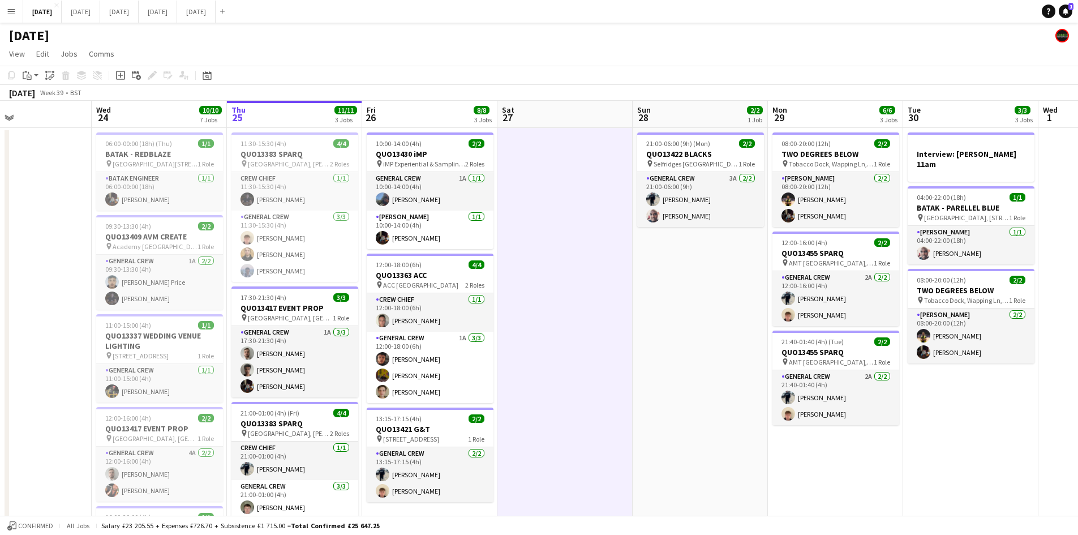
drag, startPoint x: 526, startPoint y: 341, endPoint x: 720, endPoint y: 331, distance: 194.3
click at [720, 331] on app-calendar-viewport "Sun 21 6/6 1 Job Mon 22 2/2 3 Jobs Tue 23 Wed 24 10/10 7 Jobs Thu 25 11/11 3 Jo…" at bounding box center [539, 458] width 1078 height 714
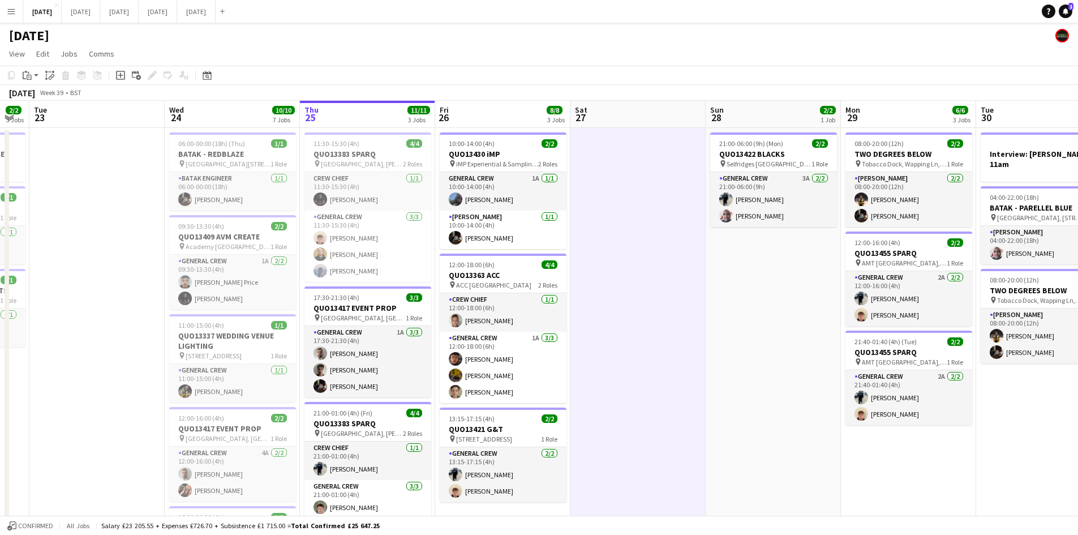
drag, startPoint x: 741, startPoint y: 338, endPoint x: 732, endPoint y: 329, distance: 13.2
click at [744, 338] on app-calendar-viewport "Sun 21 6/6 1 Job Mon 22 2/2 3 Jobs Tue 23 Wed 24 10/10 7 Jobs Thu 25 11/11 3 Jo…" at bounding box center [539, 458] width 1078 height 714
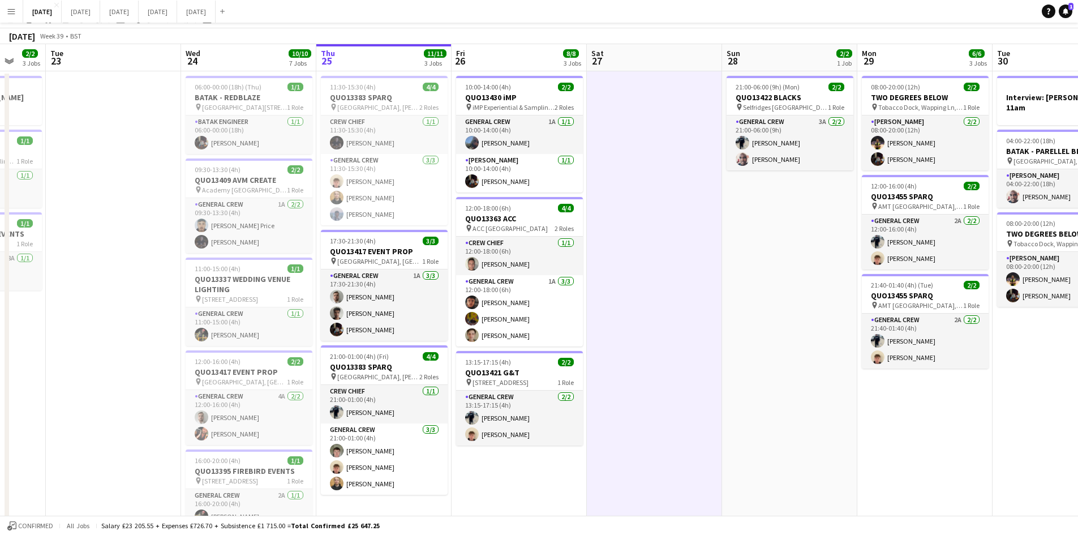
scroll to position [0, 0]
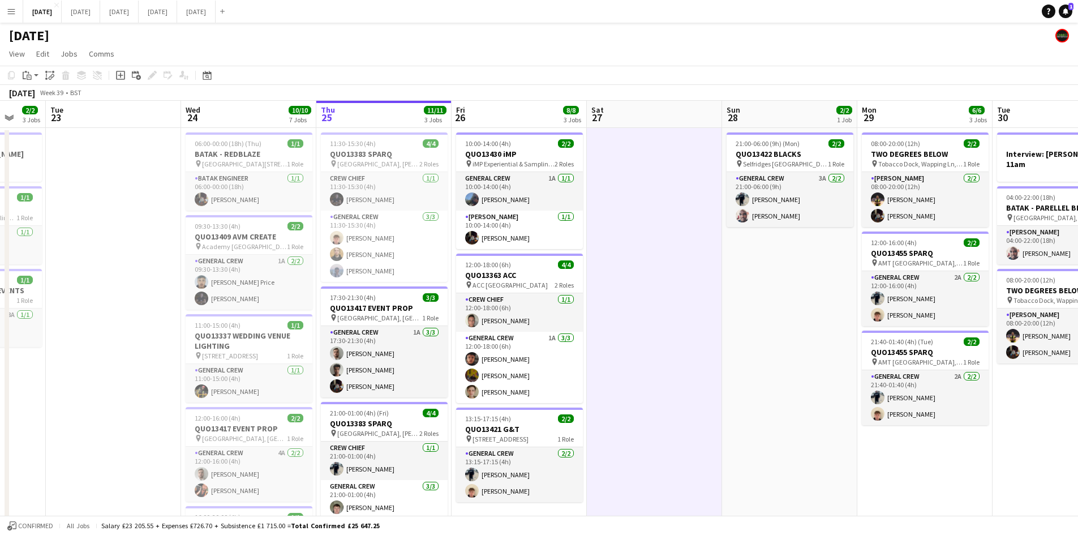
click at [793, 335] on app-date-cell "21:00-06:00 (9h) (Mon) 2/2 QUO13422 BLACKS pin [GEOGRAPHIC_DATA], [STREET_ADDRE…" at bounding box center [789, 471] width 135 height 687
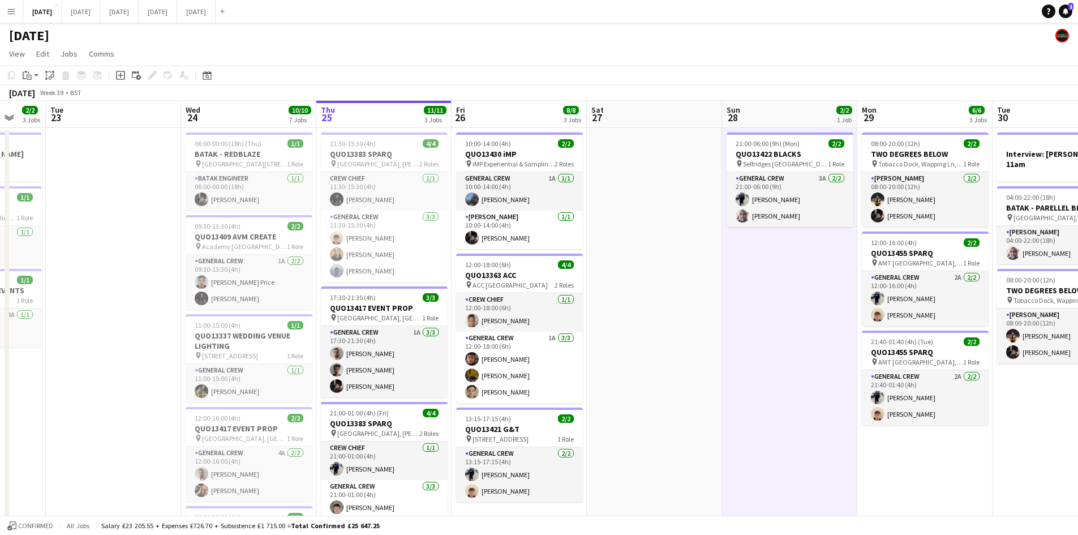
drag, startPoint x: 763, startPoint y: 278, endPoint x: 627, endPoint y: 268, distance: 136.7
click at [627, 268] on app-calendar-viewport "Sat 20 10/10 6 Jobs Sun 21 6/6 1 Job Mon 22 2/2 3 Jobs Tue 23 Wed 24 10/10 7 Jo…" at bounding box center [539, 458] width 1078 height 714
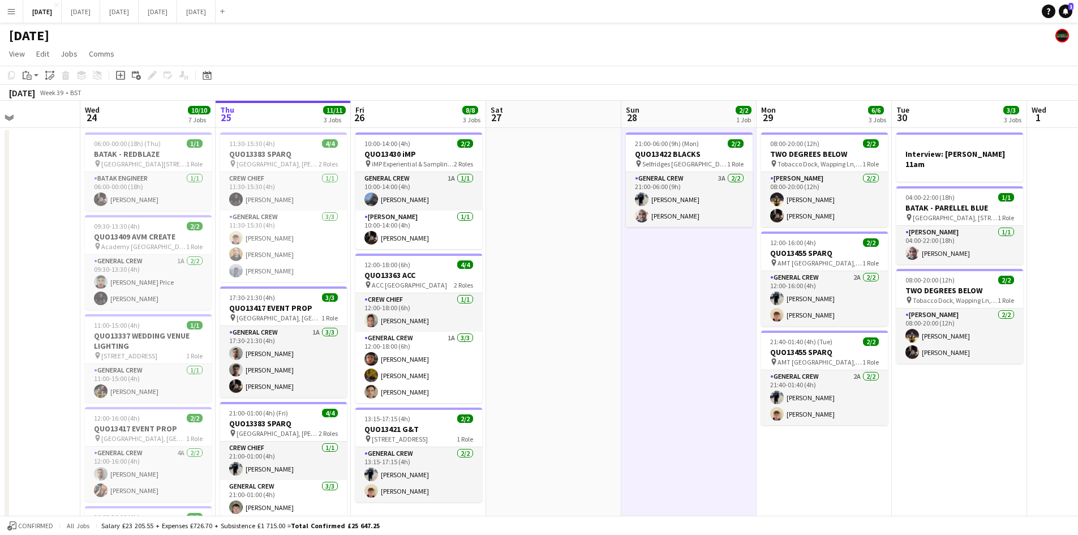
drag, startPoint x: 676, startPoint y: 288, endPoint x: 569, endPoint y: 277, distance: 108.1
click at [569, 277] on app-calendar-viewport "Sun 21 6/6 1 Job Mon 22 2/2 3 Jobs Tue 23 Wed 24 10/10 7 Jobs Thu 25 11/11 3 Jo…" at bounding box center [539, 458] width 1078 height 714
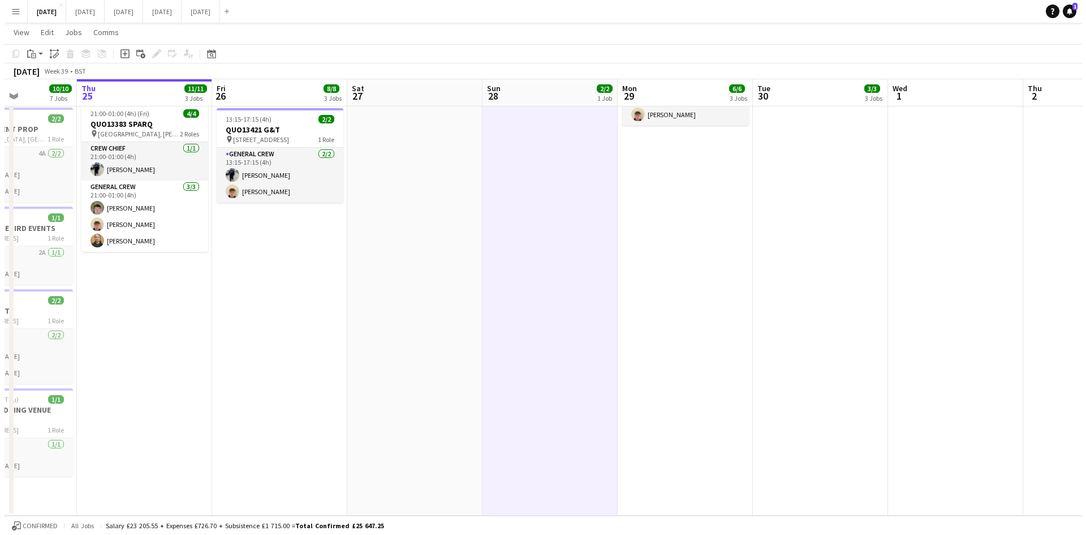
scroll to position [0, 0]
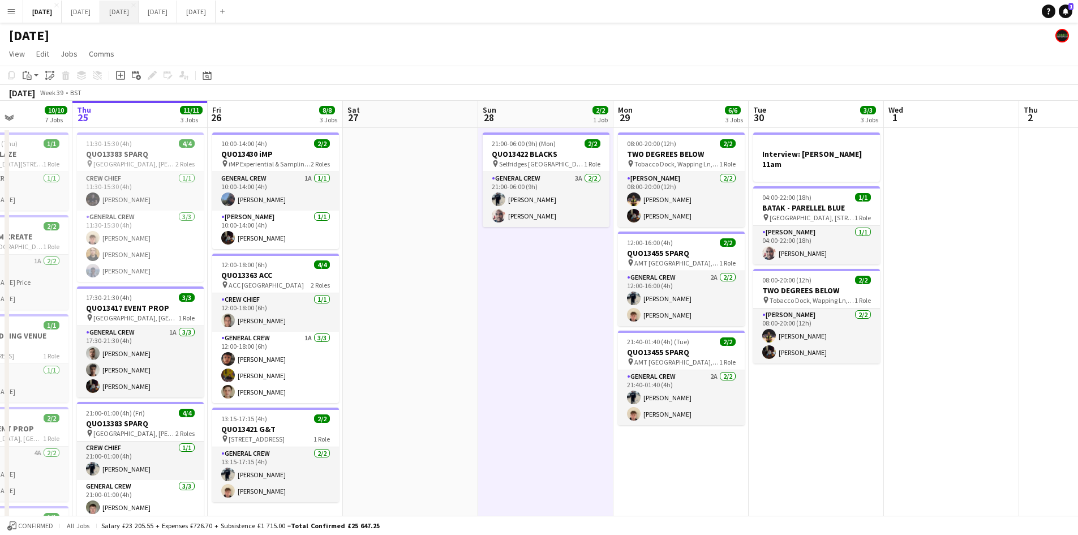
click at [139, 8] on button "[DATE] Close" at bounding box center [119, 12] width 38 height 22
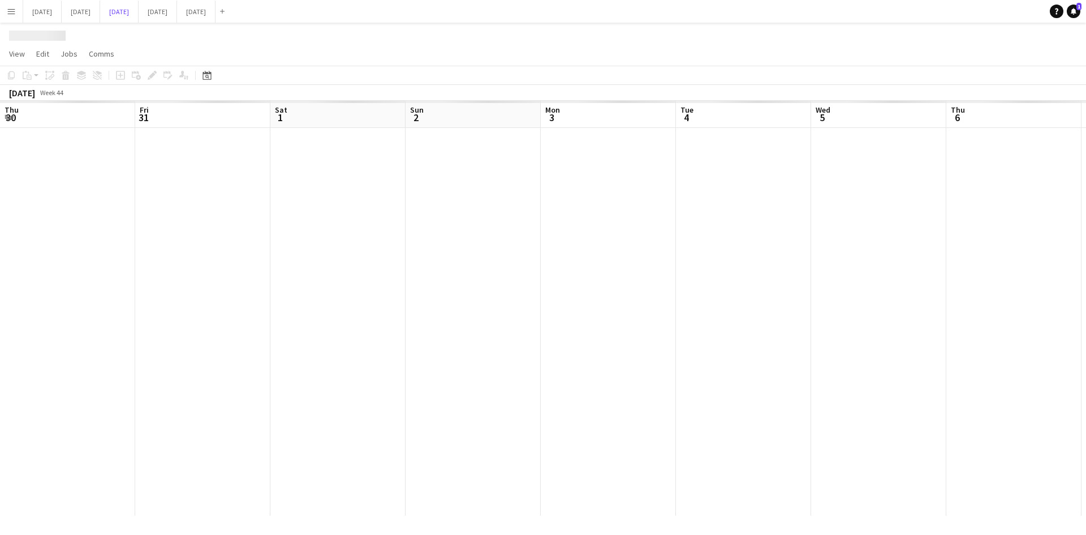
scroll to position [0, 357]
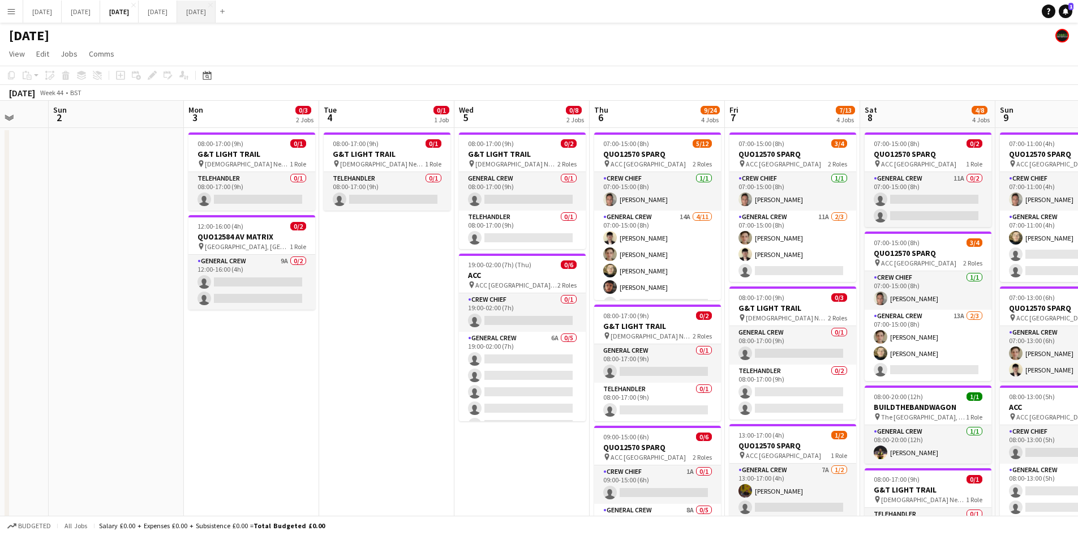
click at [216, 11] on button "[DATE] Close" at bounding box center [196, 12] width 38 height 22
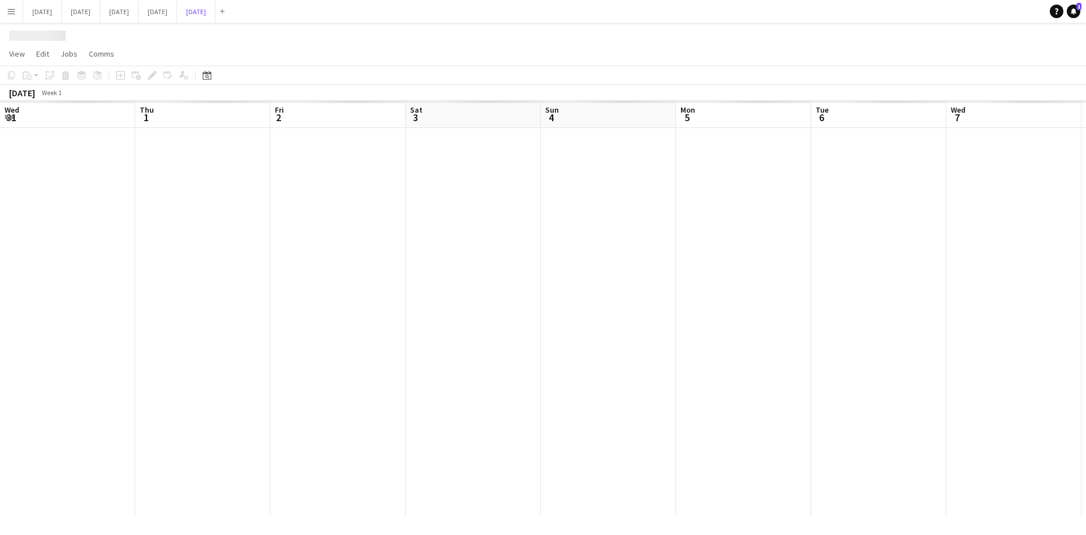
scroll to position [0, 270]
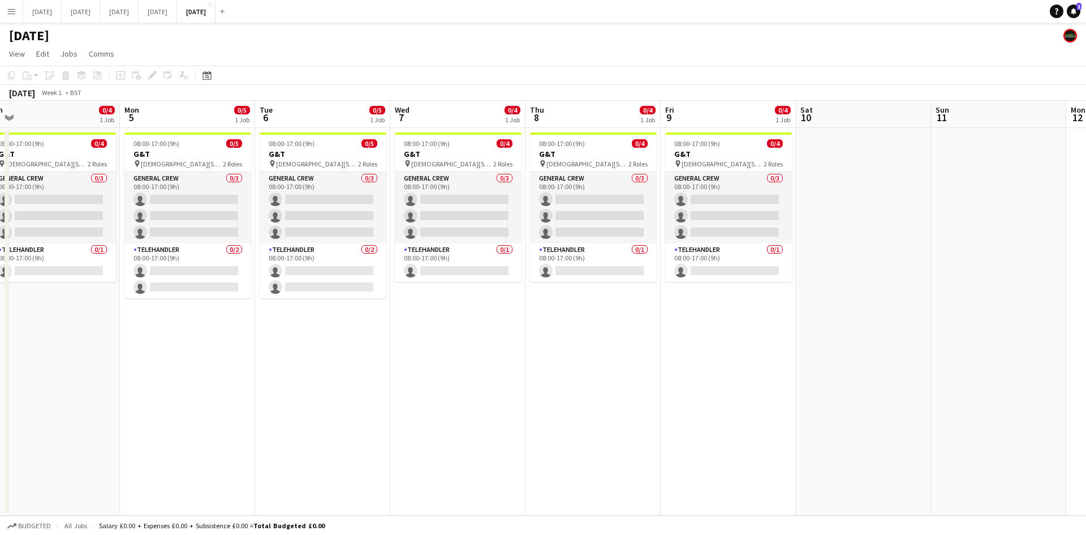
drag, startPoint x: 635, startPoint y: 344, endPoint x: 338, endPoint y: 302, distance: 300.6
click at [338, 302] on app-calendar-viewport "Thu 1 Fri 2 0/4 1 Job Sat 3 0/4 1 Job Sun 4 0/4 1 Job Mon 5 0/5 1 Job Tue 6 0/5…" at bounding box center [543, 308] width 1086 height 415
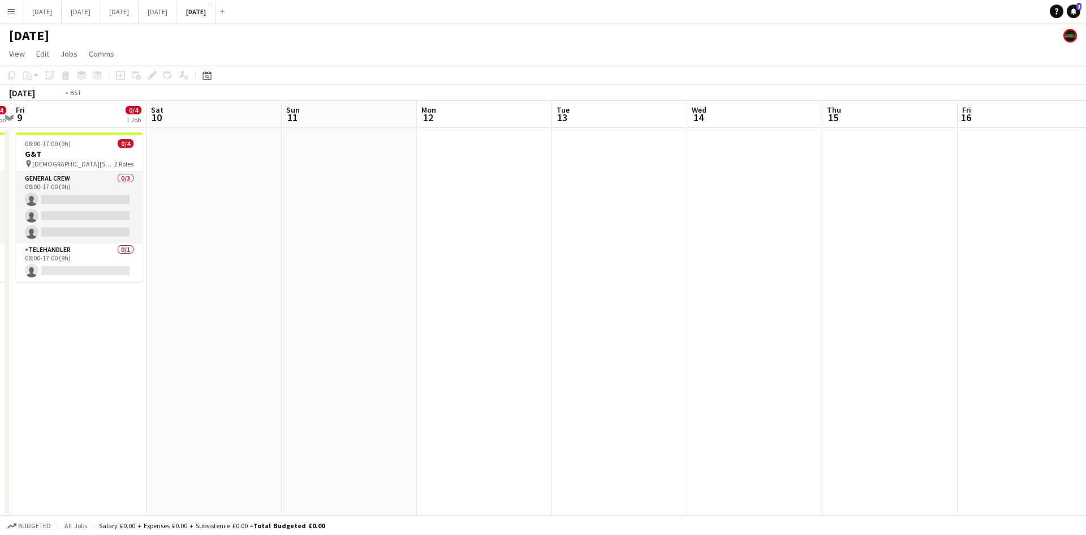
drag, startPoint x: 670, startPoint y: 362, endPoint x: 941, endPoint y: 310, distance: 275.3
click at [937, 312] on app-calendar-viewport "Tue 6 0/5 1 Job Wed 7 0/4 1 Job Thu 8 0/4 1 Job Fri 9 0/4 1 Job Sat 10 Sun 11 M…" at bounding box center [543, 308] width 1086 height 415
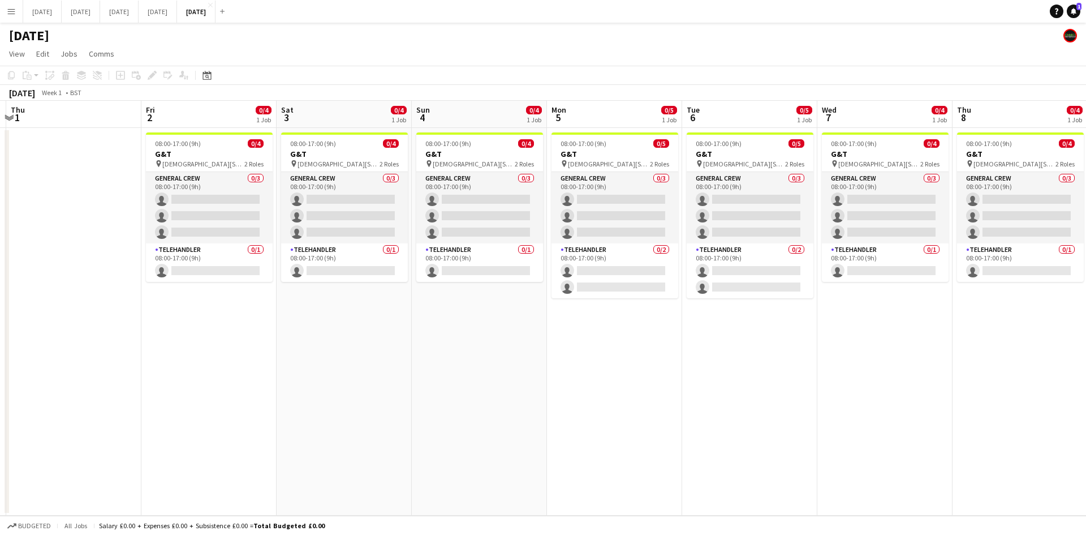
drag, startPoint x: 476, startPoint y: 356, endPoint x: 744, endPoint y: 332, distance: 268.7
click at [788, 345] on app-calendar-viewport "Tue 30 Wed 31 Thu 1 Fri 2 0/4 1 Job Sat 3 0/4 1 Job Sun 4 0/4 1 Job Mon 5 0/5 1…" at bounding box center [543, 308] width 1086 height 415
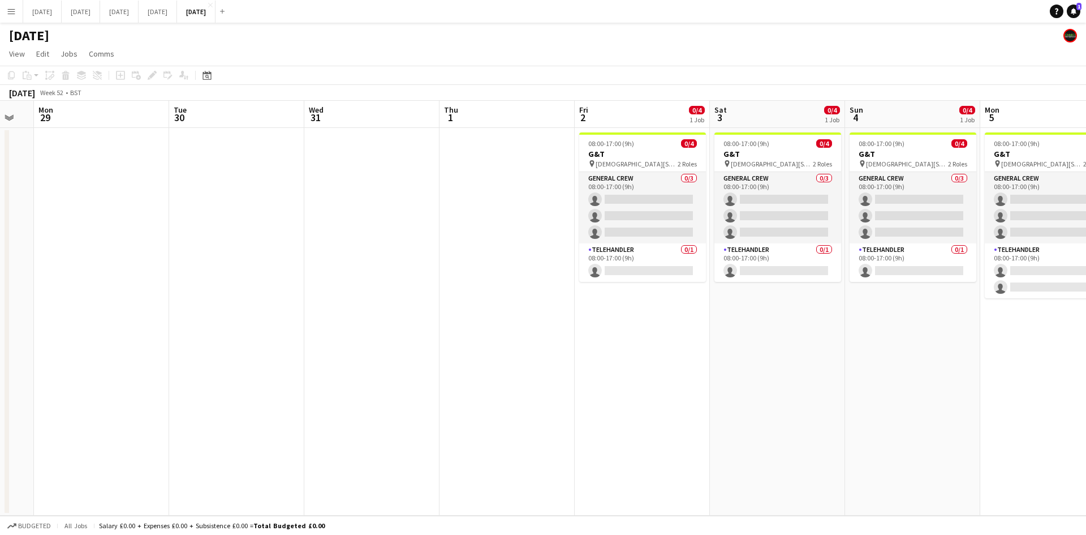
drag, startPoint x: 460, startPoint y: 353, endPoint x: 188, endPoint y: 305, distance: 276.2
click at [186, 335] on app-calendar-viewport "Fri 26 Sat 27 Sun 28 Mon 29 Tue 30 Wed 31 Thu 1 Fri 2 0/4 1 Job Sat 3 0/4 1 Job…" at bounding box center [543, 308] width 1086 height 415
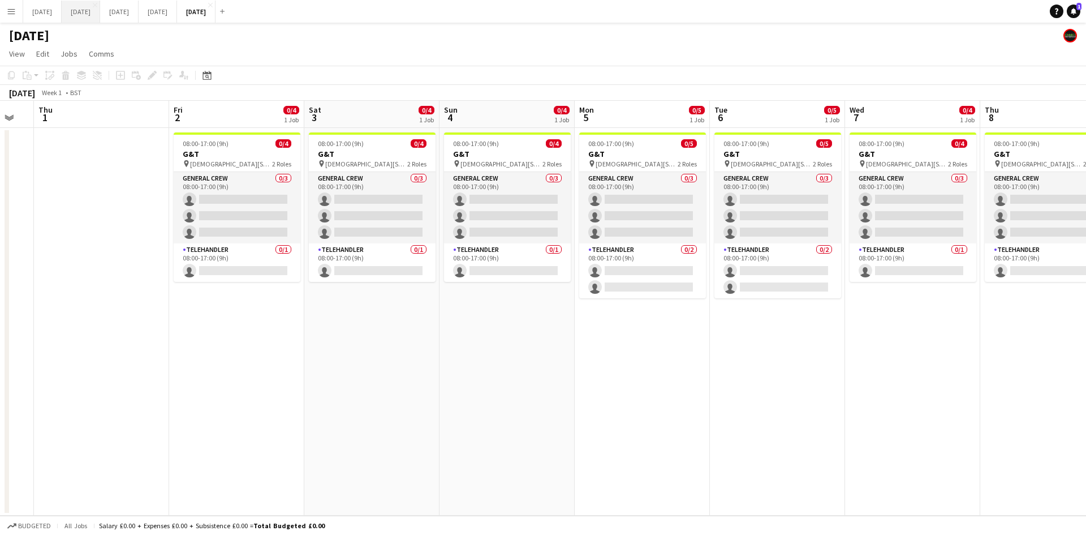
scroll to position [0, 374]
click at [177, 5] on button "[DATE] Close" at bounding box center [158, 12] width 38 height 22
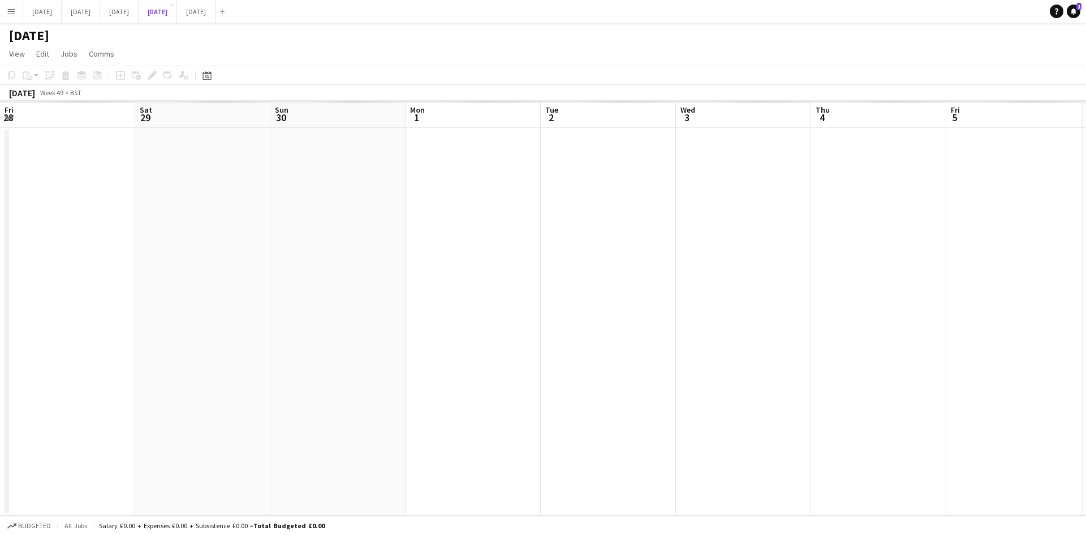
scroll to position [0, 428]
drag, startPoint x: 639, startPoint y: 252, endPoint x: 319, endPoint y: 231, distance: 320.9
click at [305, 233] on app-calendar-viewport "Fri 28 Sat 29 Sun 30 Mon 1 Tue 2 Wed 3 Thu 4 Fri 5 Sat 6 Sun 7 Mon 8 Tue 9 Wed …" at bounding box center [543, 308] width 1086 height 415
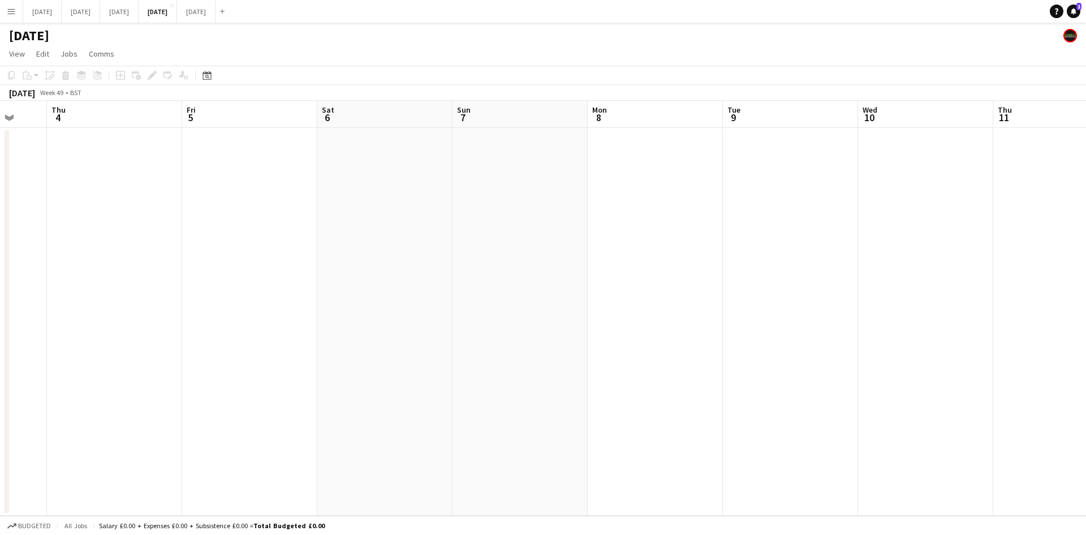
drag, startPoint x: 586, startPoint y: 266, endPoint x: 332, endPoint y: 253, distance: 254.3
click at [330, 255] on app-calendar-viewport "Mon 1 Tue 2 Wed 3 Thu 4 Fri 5 Sat 6 Sun 7 Mon 8 Tue 9 Wed 10 Thu 11 Fri 12 Sat …" at bounding box center [543, 308] width 1086 height 415
drag, startPoint x: 559, startPoint y: 254, endPoint x: 578, endPoint y: 242, distance: 22.1
click at [636, 239] on app-calendar-viewport "Tue 2 Wed 3 Thu 4 Fri 5 Sat 6 Sun 7 Mon 8 Tue 9 Wed 10 Thu 11 Fri 12 Sat 13 Sun…" at bounding box center [543, 308] width 1086 height 415
drag, startPoint x: 405, startPoint y: 272, endPoint x: 579, endPoint y: 253, distance: 175.8
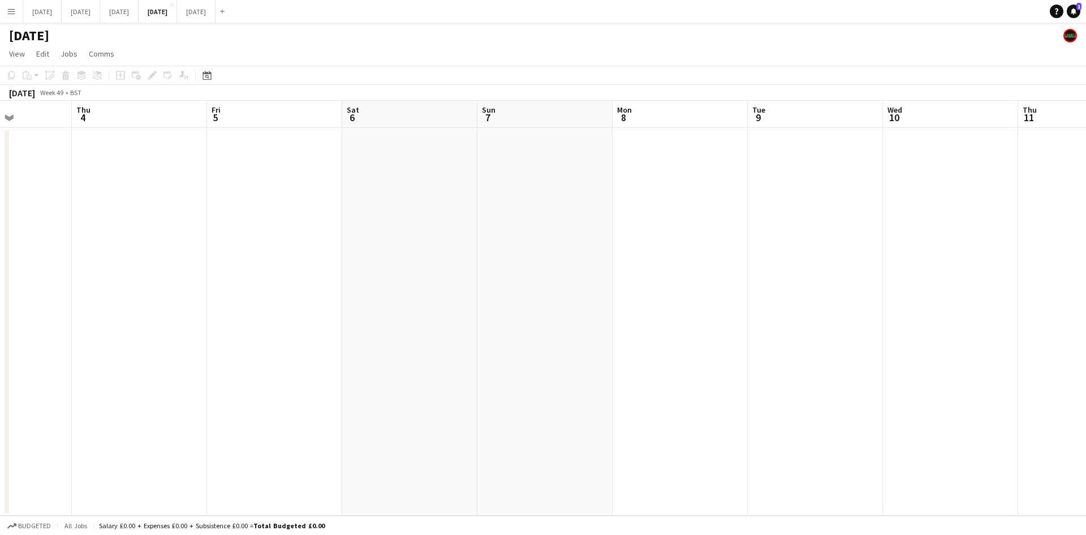
click at [577, 258] on app-calendar-viewport "Mon 1 Tue 2 Wed 3 Thu 4 Fri 5 Sat 6 Sun 7 Mon 8 Tue 9 Wed 10 Thu 11 Fri 12 Sat …" at bounding box center [543, 308] width 1086 height 415
click at [139, 5] on button "[DATE] Close" at bounding box center [119, 12] width 38 height 22
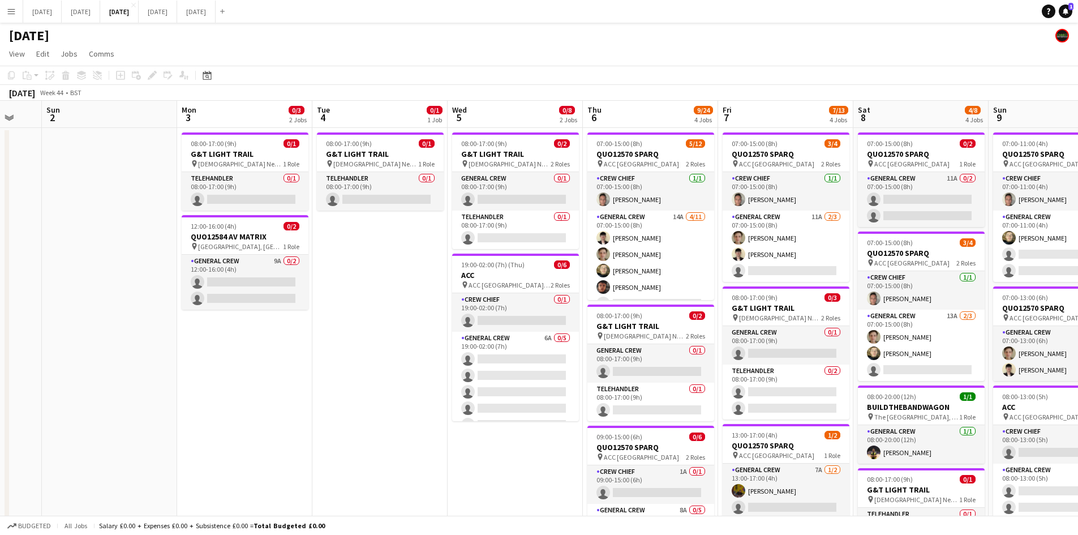
scroll to position [0, 367]
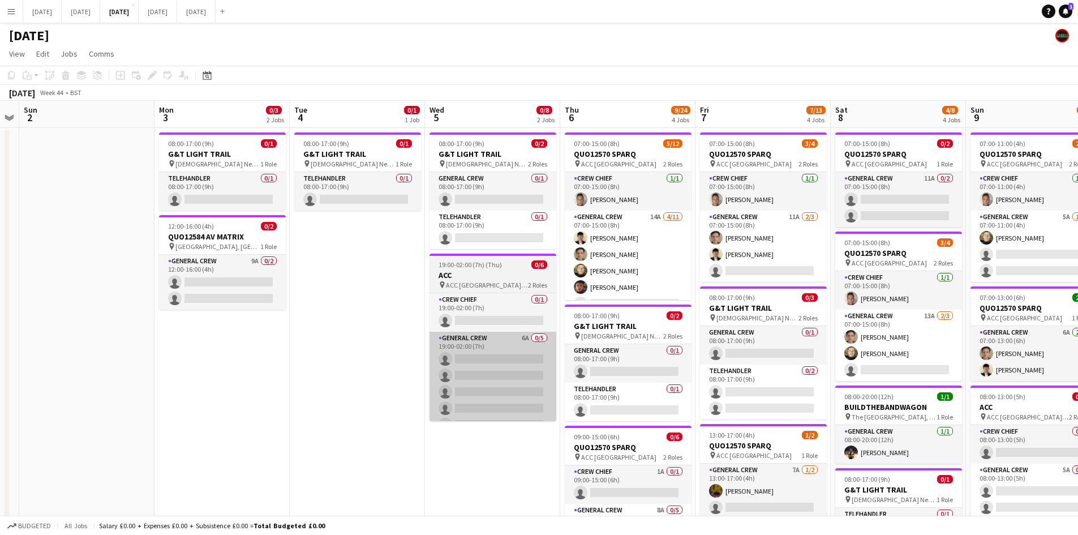
drag, startPoint x: 730, startPoint y: 344, endPoint x: 447, endPoint y: 360, distance: 283.9
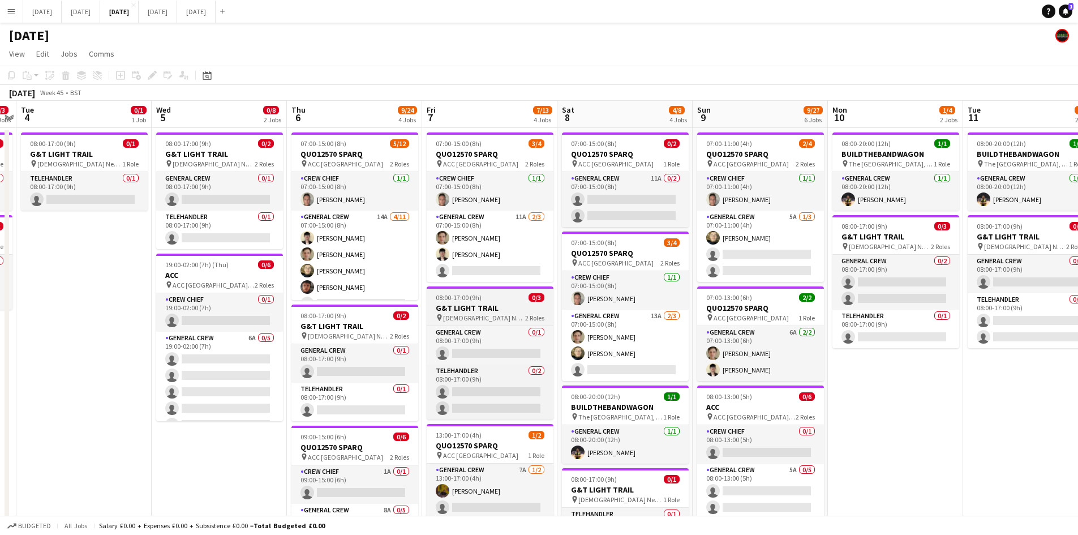
scroll to position [0, 373]
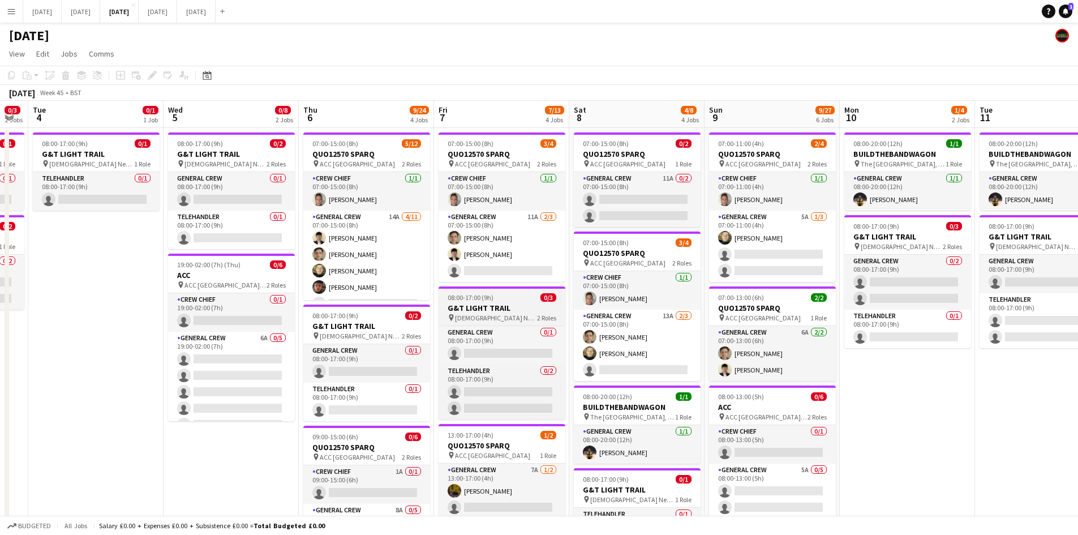
drag, startPoint x: 394, startPoint y: 322, endPoint x: 510, endPoint y: 303, distance: 117.6
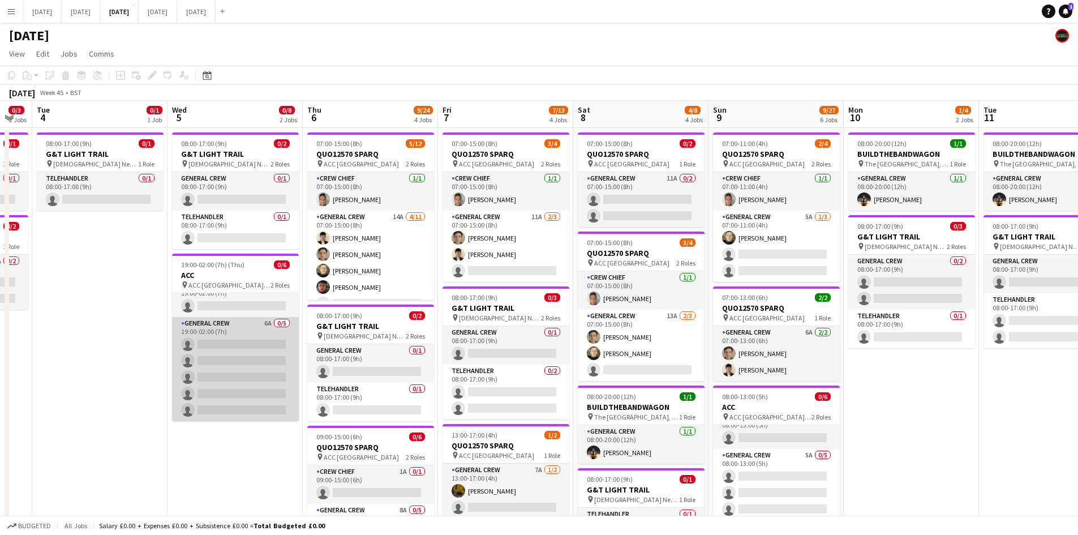
scroll to position [0, 0]
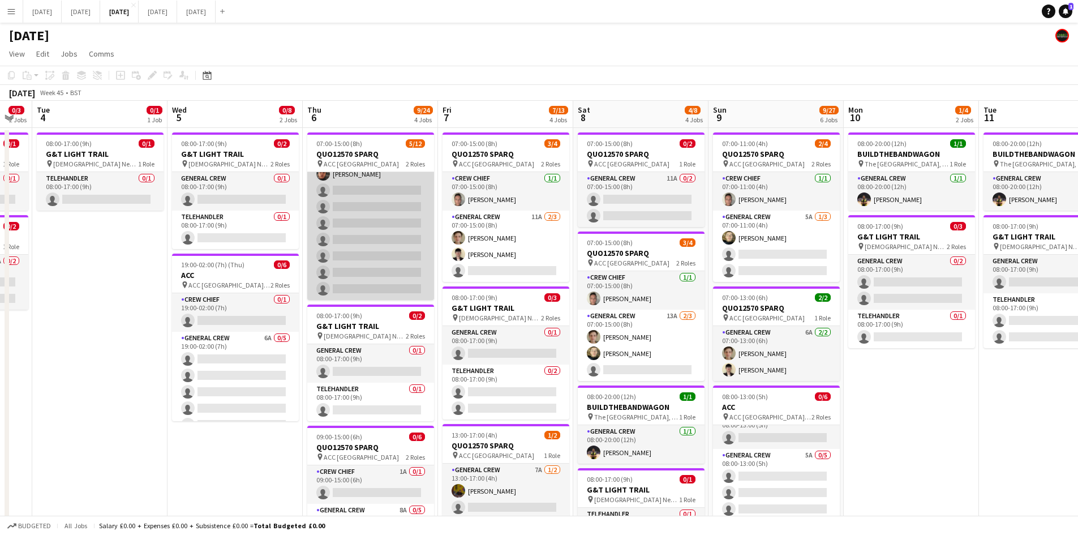
click at [385, 253] on app-card-role "General Crew 14A [DATE] 07:00-15:00 (8h) [PERSON_NAME] [PERSON_NAME] [PERSON_NA…" at bounding box center [370, 198] width 127 height 203
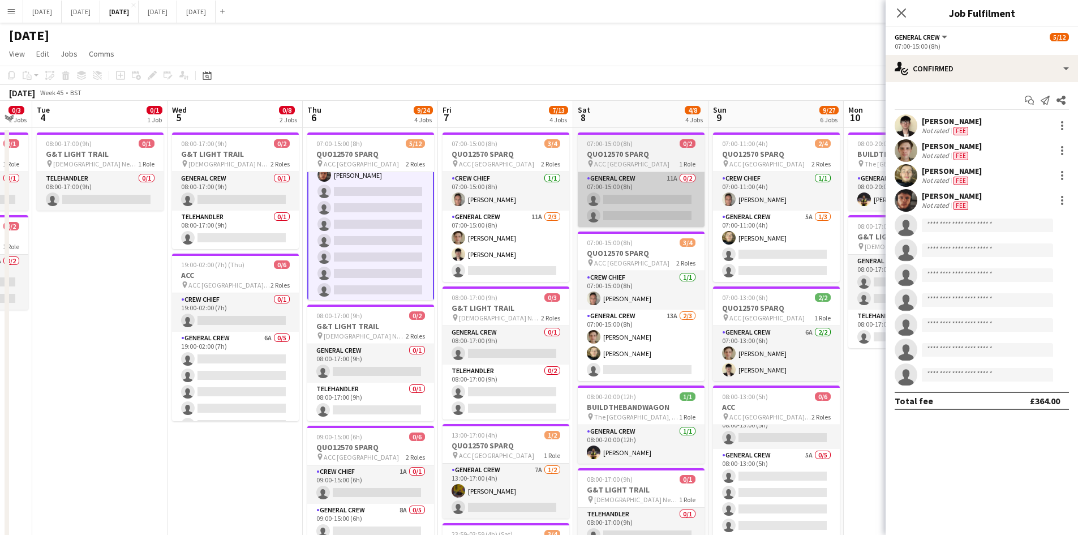
scroll to position [114, 0]
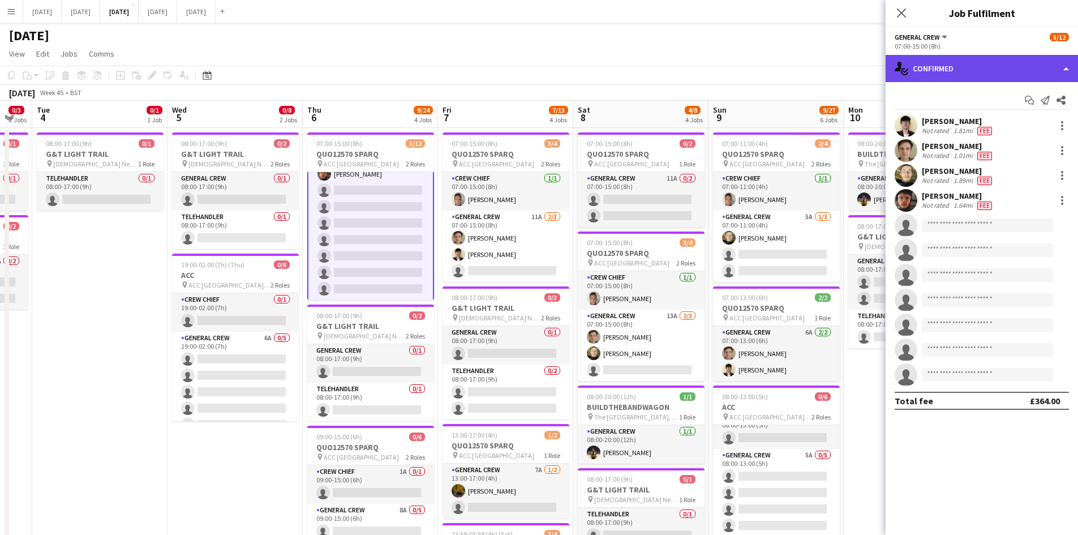
click at [987, 72] on div "single-neutral-actions-check-2 Confirmed" at bounding box center [981, 68] width 192 height 27
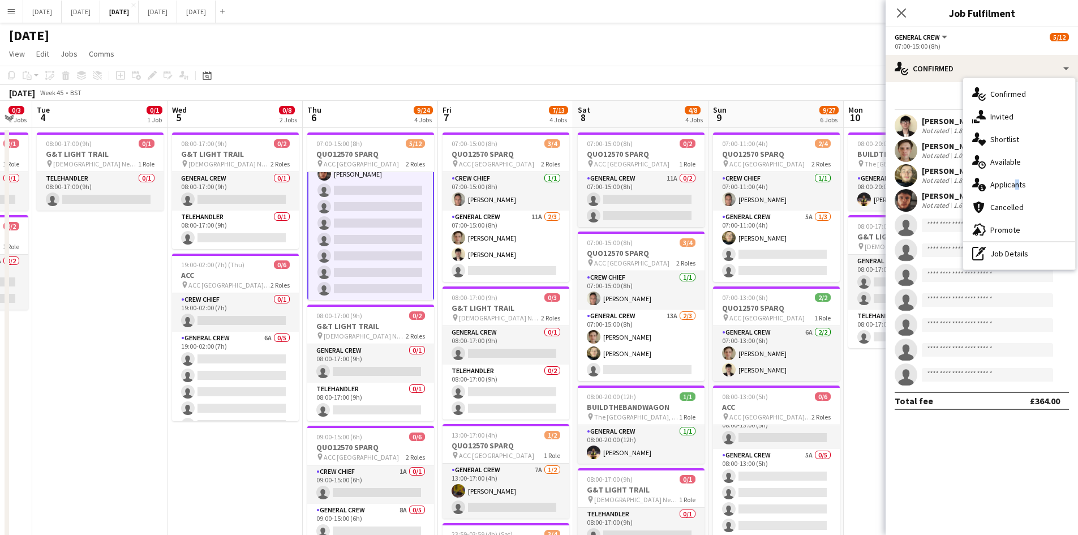
click at [1013, 179] on span "Applicants" at bounding box center [1008, 184] width 36 height 10
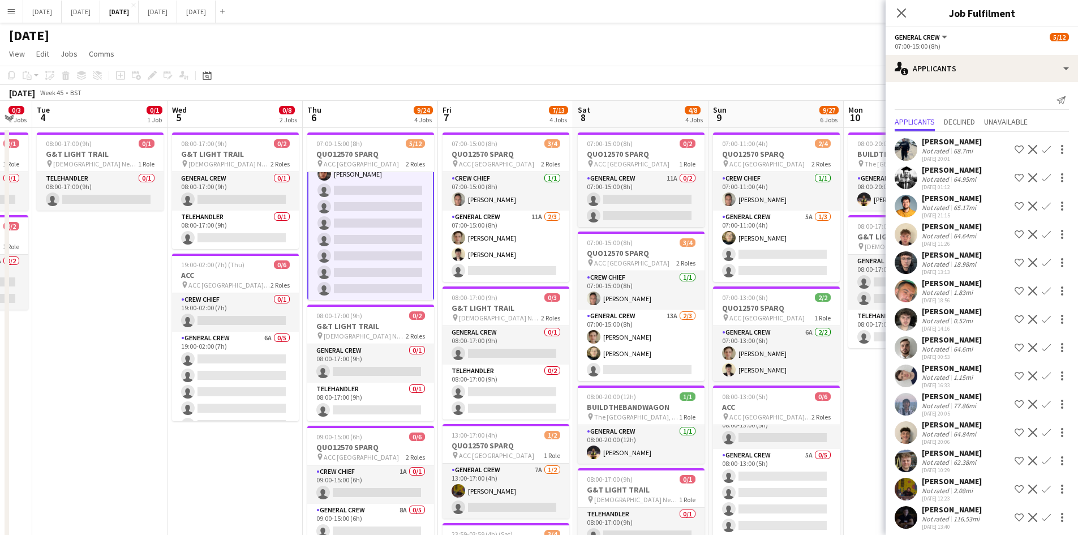
click at [1042, 319] on app-icon "Confirm" at bounding box center [1046, 319] width 9 height 9
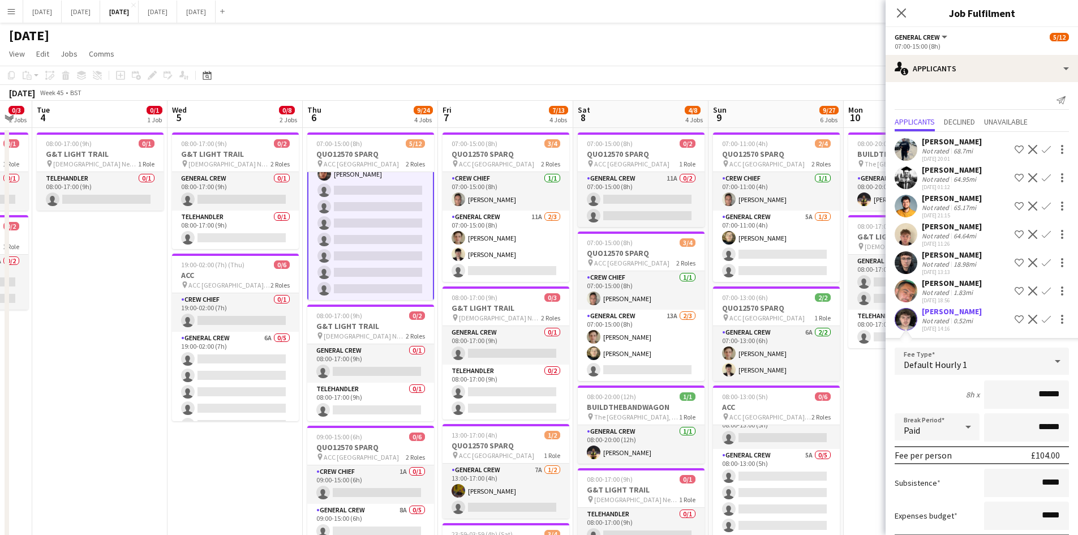
scroll to position [226, 0]
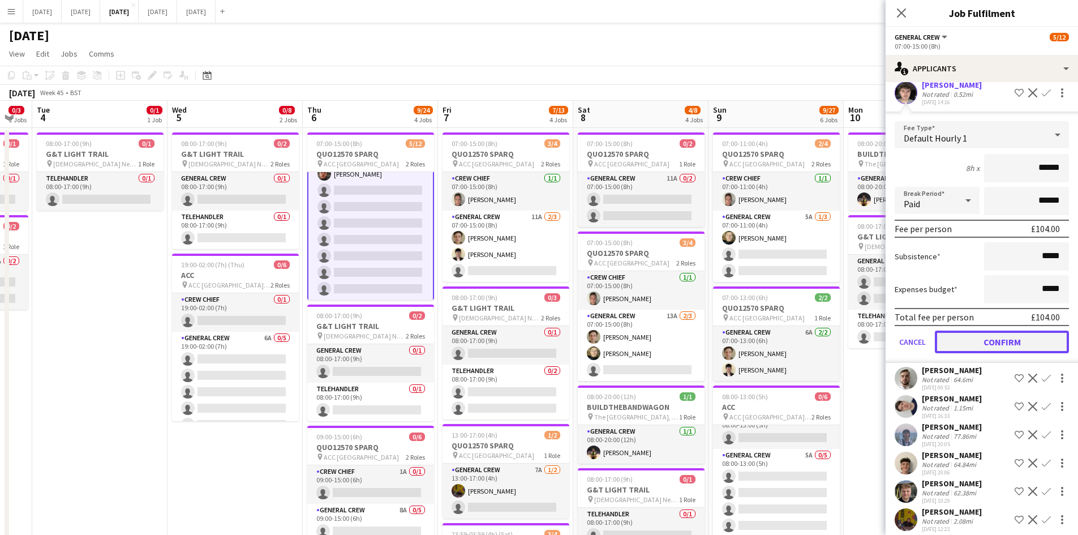
click at [1010, 346] on button "Confirm" at bounding box center [1002, 341] width 134 height 23
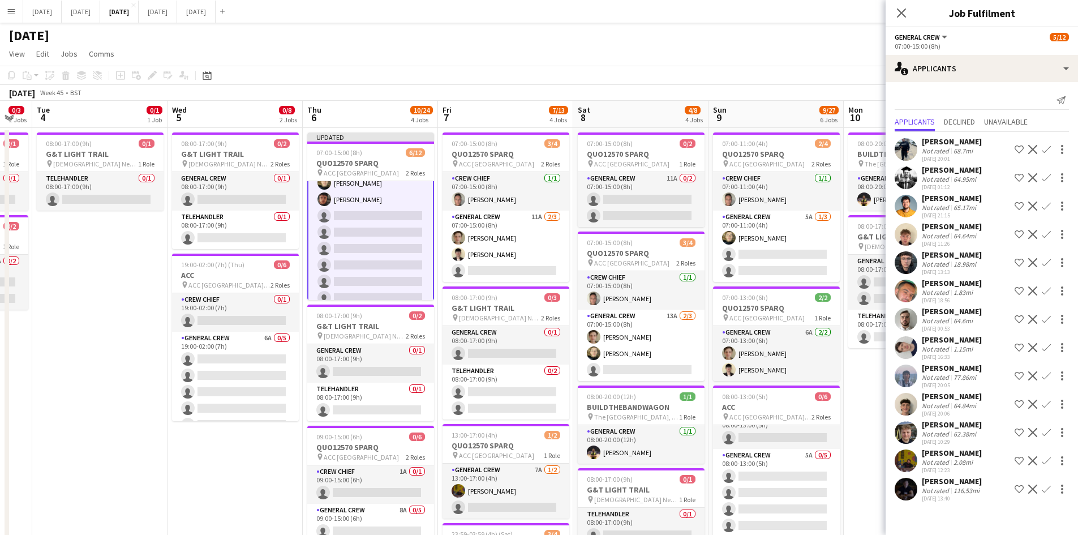
scroll to position [0, 0]
click at [1050, 344] on app-icon "Confirm" at bounding box center [1046, 347] width 9 height 9
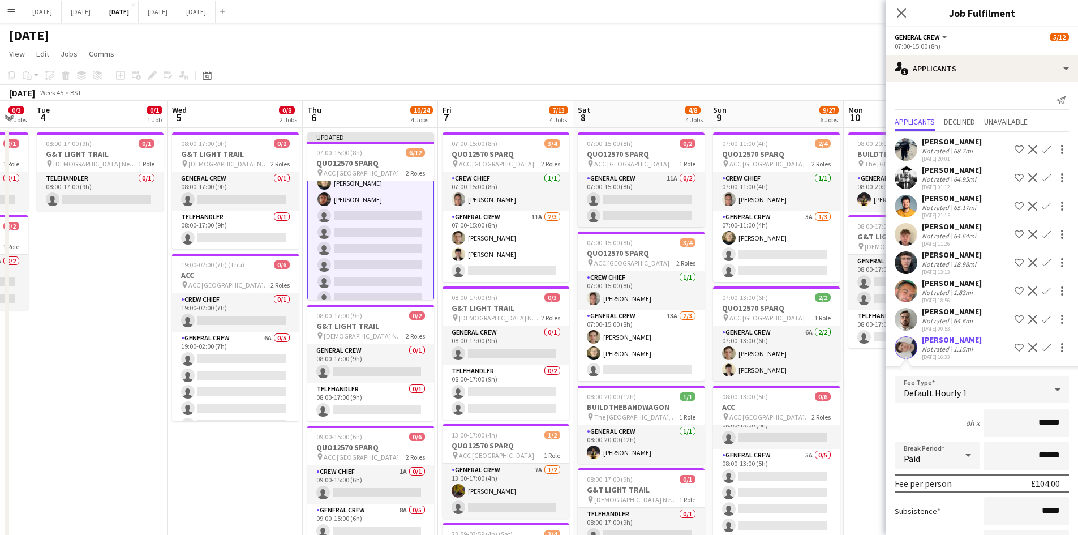
scroll to position [235, 0]
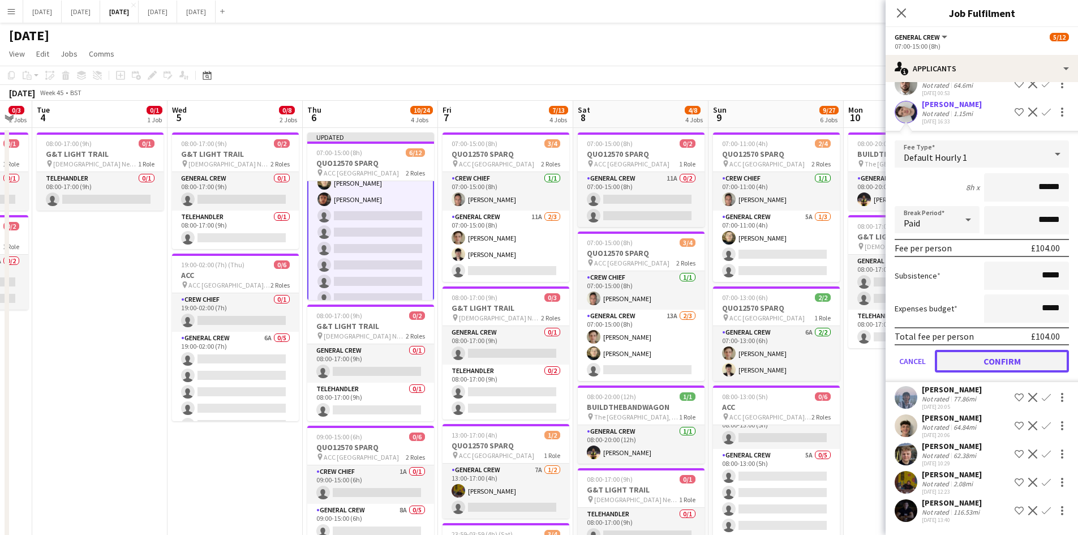
click at [1013, 363] on button "Confirm" at bounding box center [1002, 361] width 134 height 23
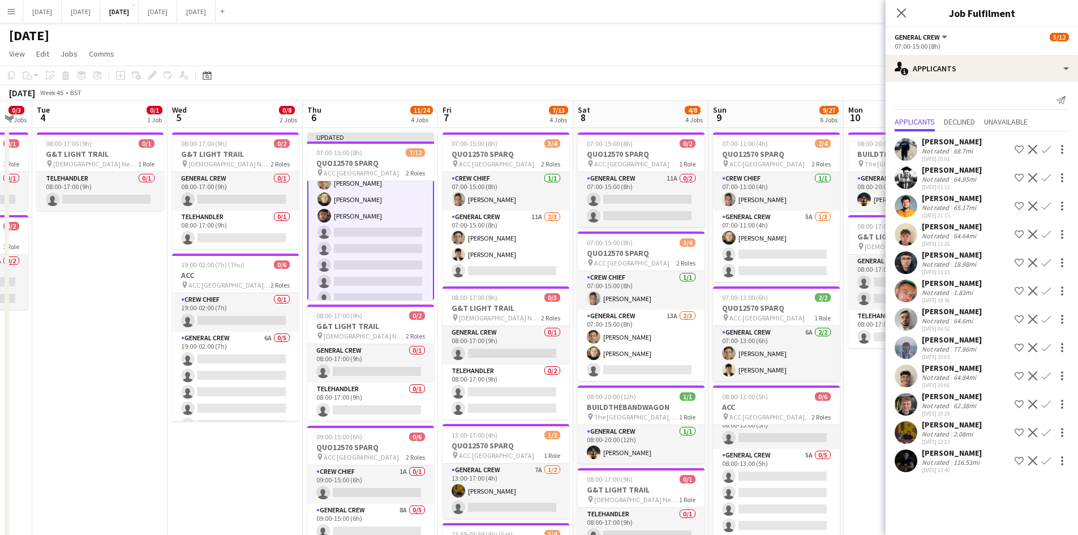
click at [1045, 432] on app-icon "Confirm" at bounding box center [1046, 432] width 9 height 9
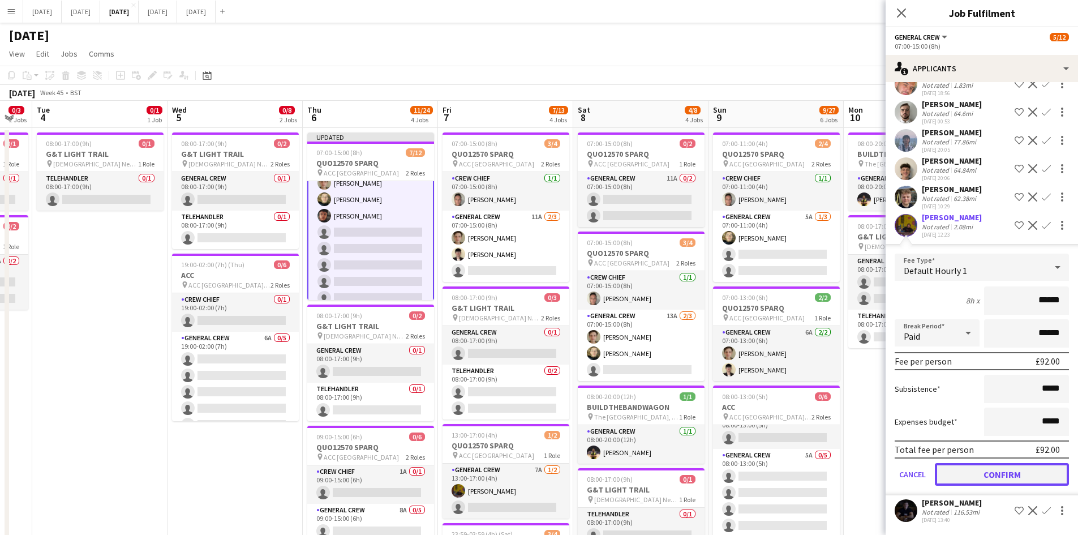
click at [993, 475] on button "Confirm" at bounding box center [1002, 474] width 134 height 23
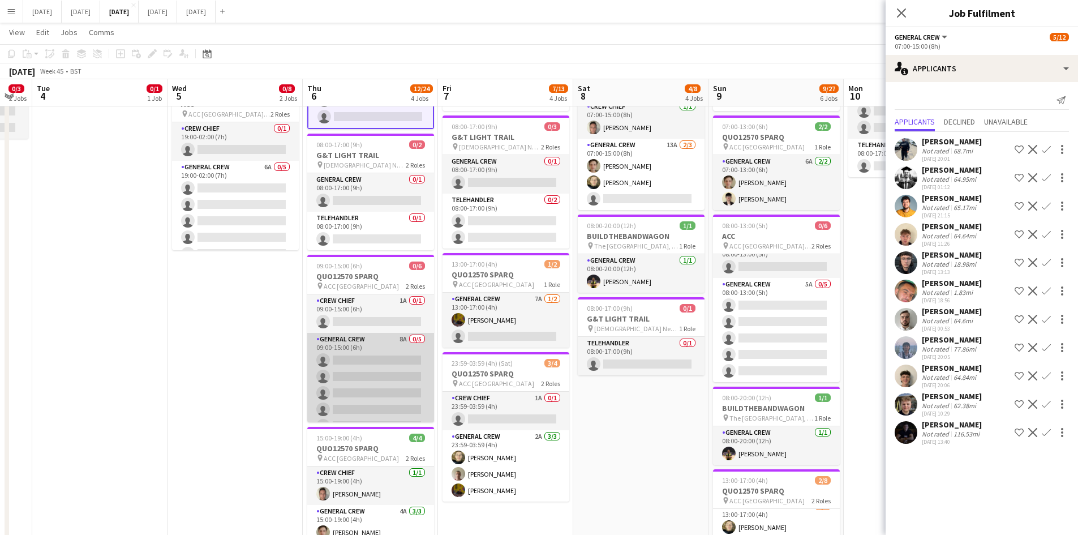
scroll to position [15, 0]
click at [373, 362] on app-card-role "General Crew 8A 0/5 09:00-15:00 (6h) single-neutral-actions single-neutral-acti…" at bounding box center [370, 370] width 127 height 104
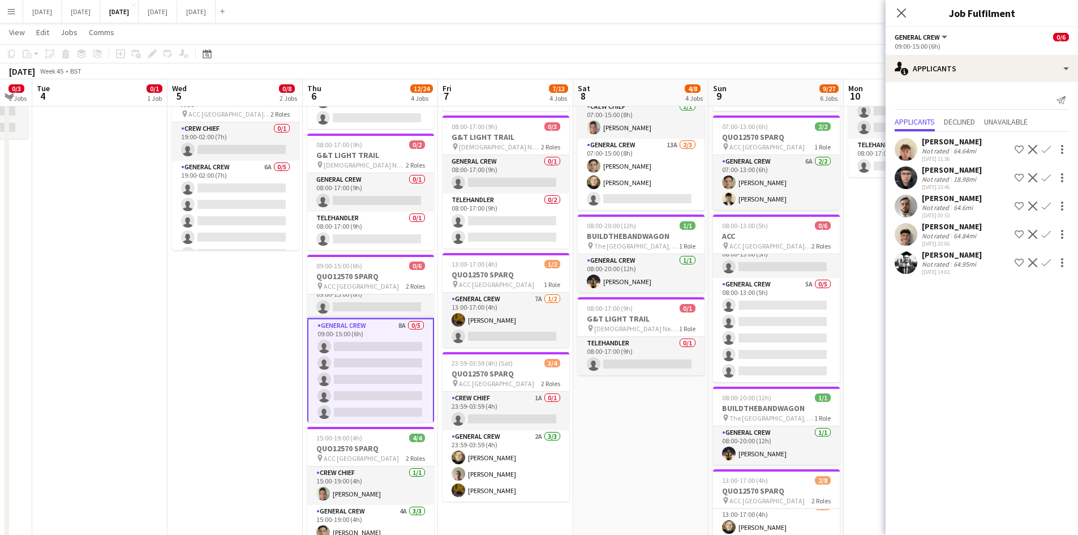
scroll to position [0, 0]
click at [377, 307] on app-card-role "Crew Chief 1A 0/1 09:00-15:00 (6h) single-neutral-actions" at bounding box center [370, 313] width 127 height 38
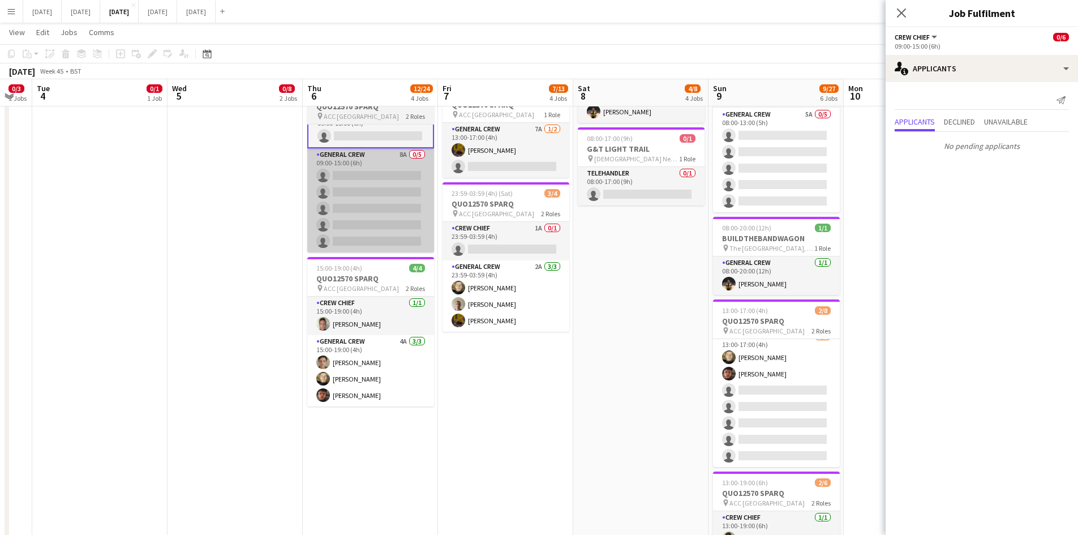
scroll to position [170, 0]
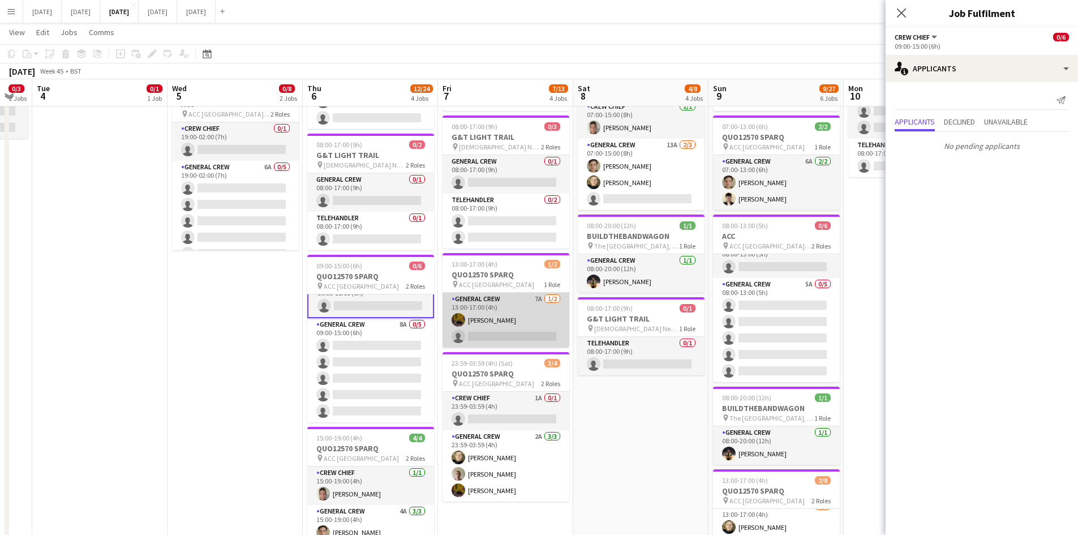
click at [514, 326] on app-card-role "General Crew 7A [DATE] 13:00-17:00 (4h) [PERSON_NAME] single-neutral-actions" at bounding box center [505, 319] width 127 height 55
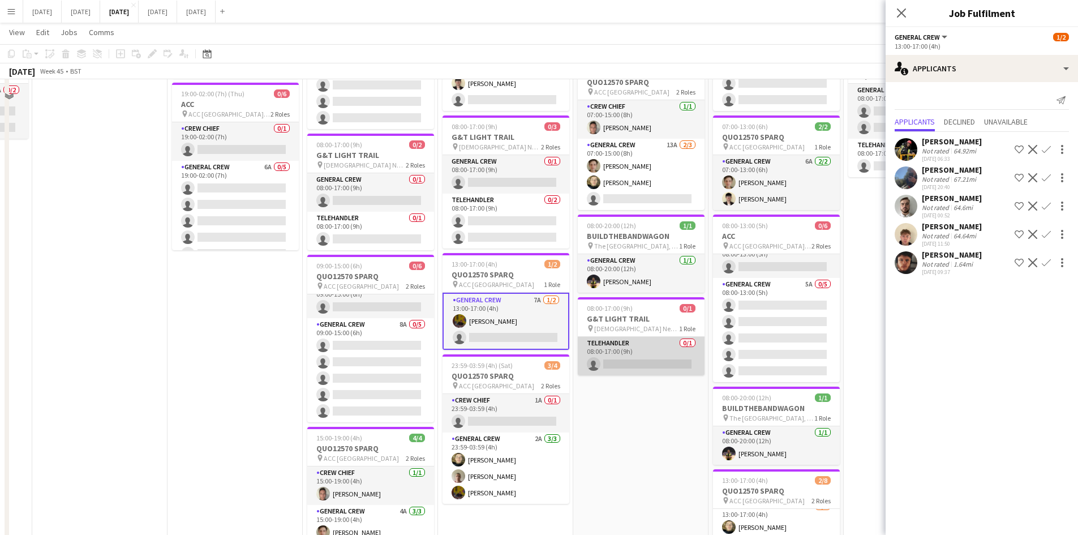
scroll to position [57, 0]
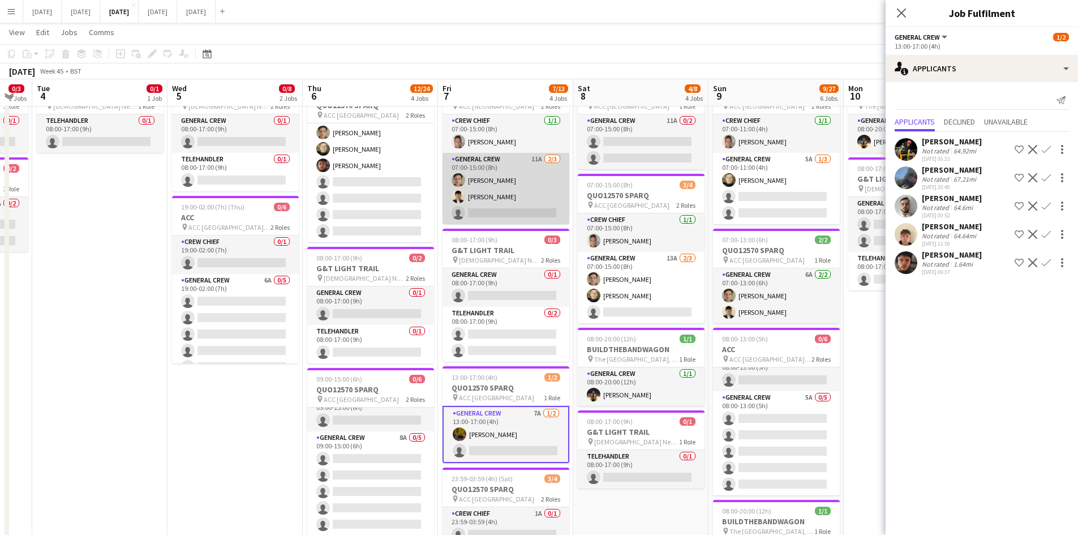
click at [524, 200] on app-card-role "General Crew 11A [DATE] 07:00-15:00 (8h) [PERSON_NAME] [PERSON_NAME] single-neu…" at bounding box center [505, 188] width 127 height 71
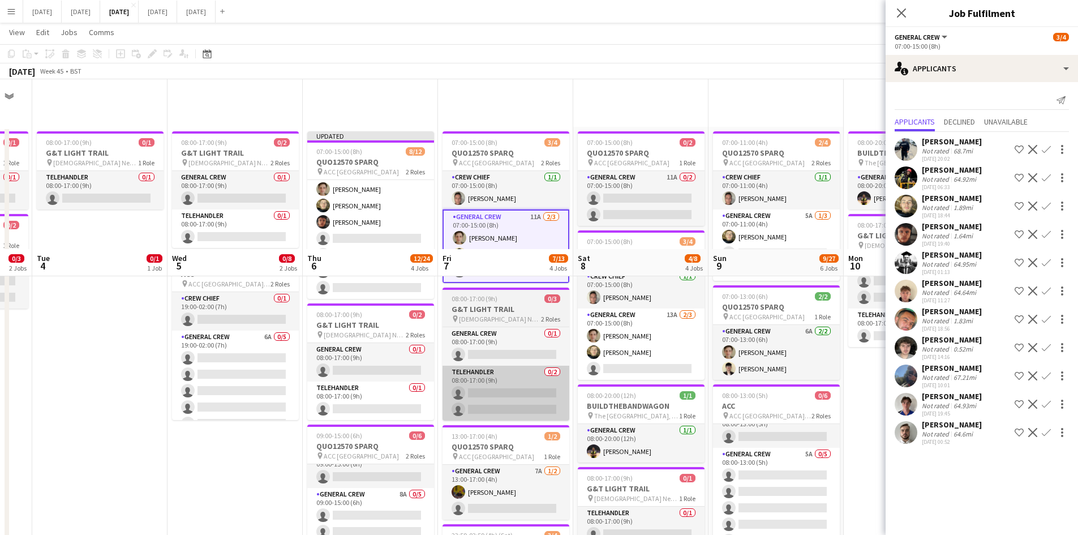
scroll to position [170, 0]
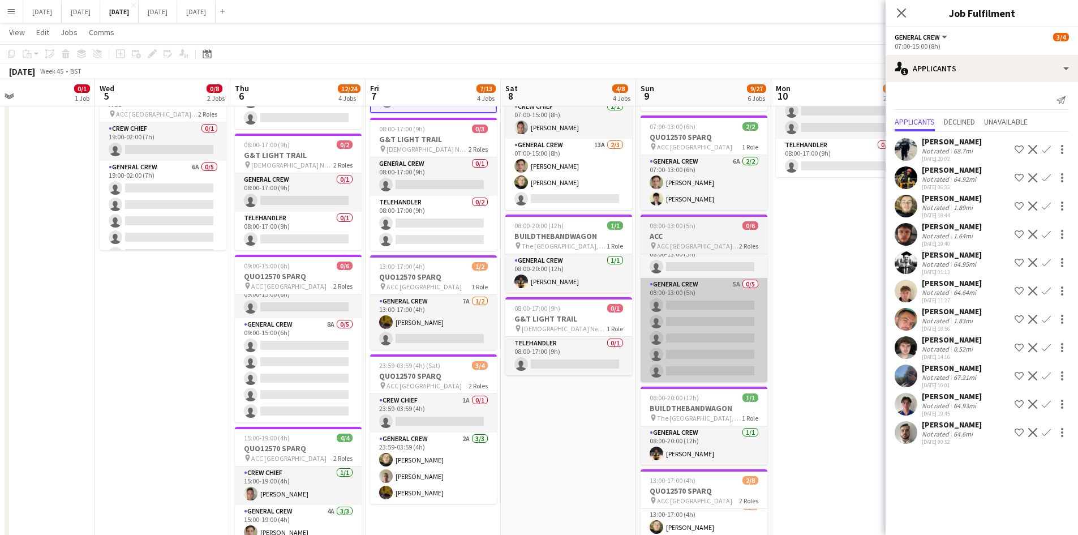
drag, startPoint x: 654, startPoint y: 398, endPoint x: 640, endPoint y: 369, distance: 31.9
click at [571, 401] on app-calendar-viewport "Sat 1 Sun 2 Mon 3 0/3 2 Jobs Tue 4 0/1 1 Job Wed 5 0/8 2 Jobs Thu 6 12/24 4 Job…" at bounding box center [539, 353] width 1078 height 959
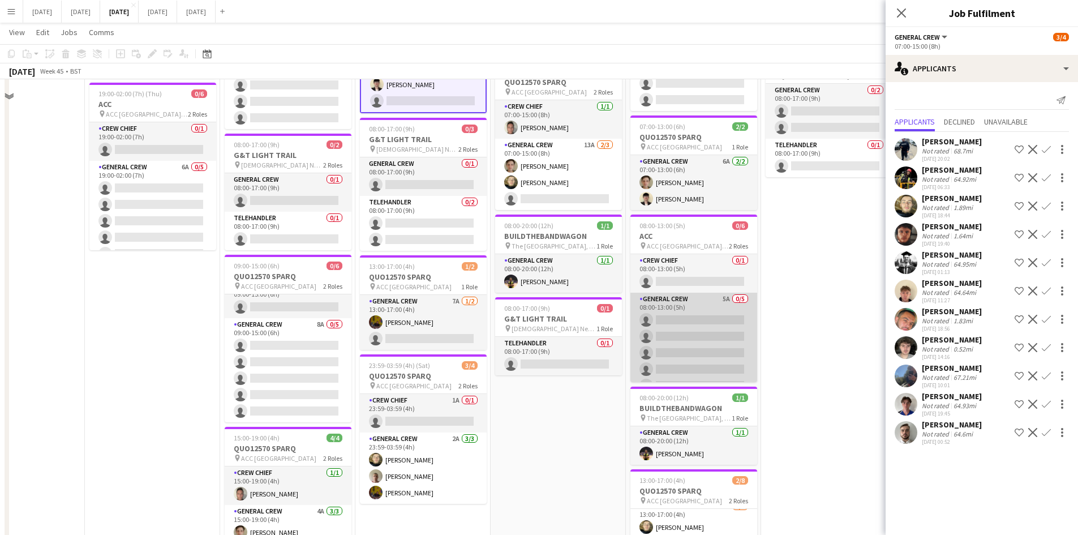
scroll to position [113, 0]
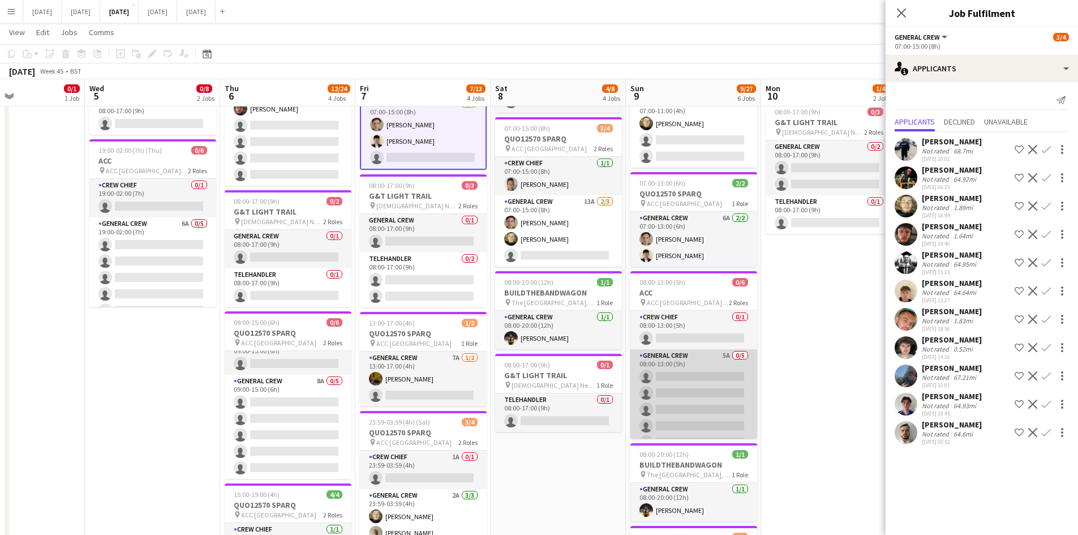
click at [683, 375] on app-card-role "General Crew 5A 0/5 08:00-13:00 (5h) single-neutral-actions single-neutral-acti…" at bounding box center [693, 401] width 127 height 104
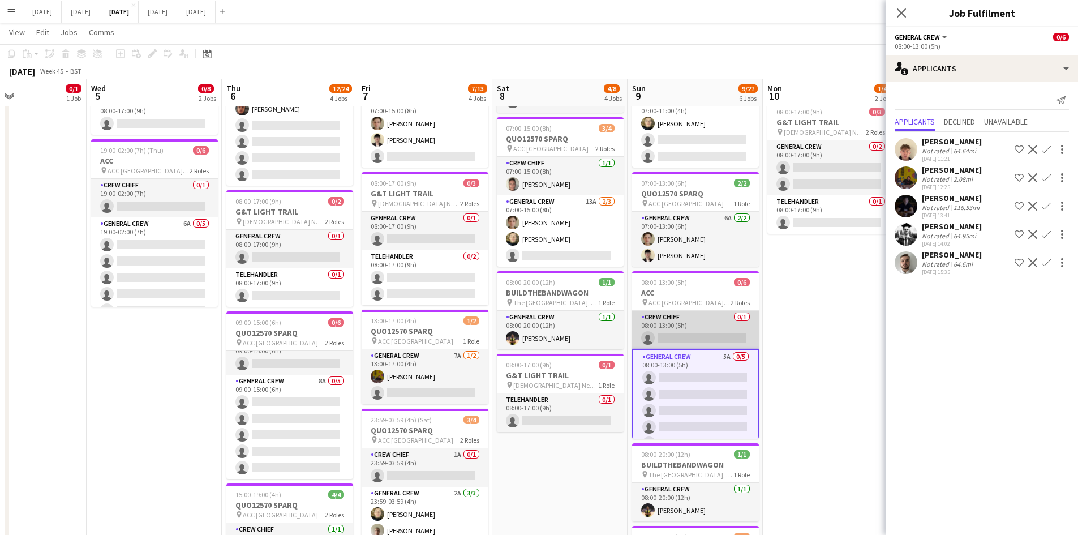
scroll to position [0, 0]
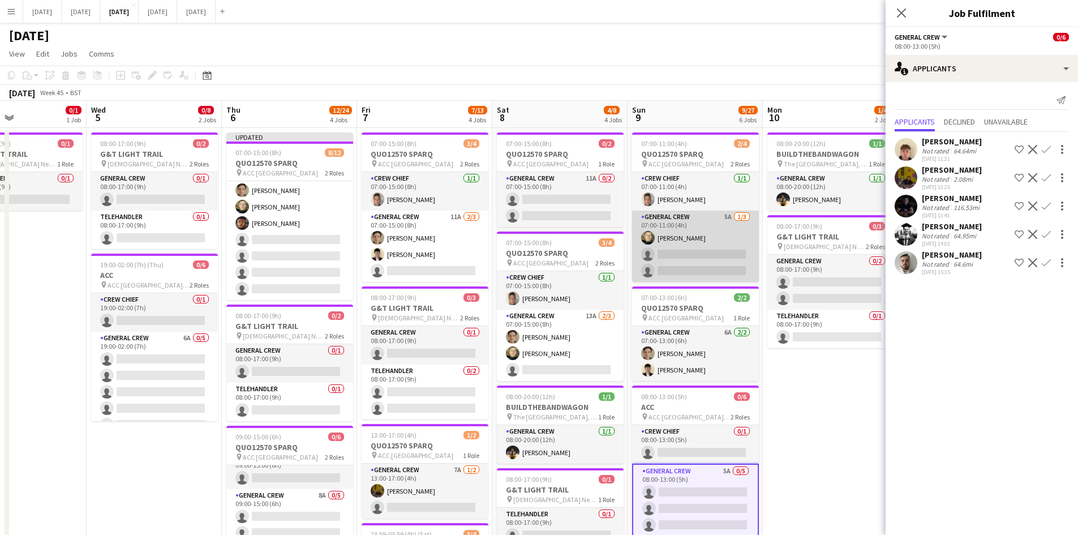
click at [691, 257] on app-card-role "General Crew 5A [DATE] 07:00-11:00 (4h) [PERSON_NAME] single-neutral-actions si…" at bounding box center [695, 245] width 127 height 71
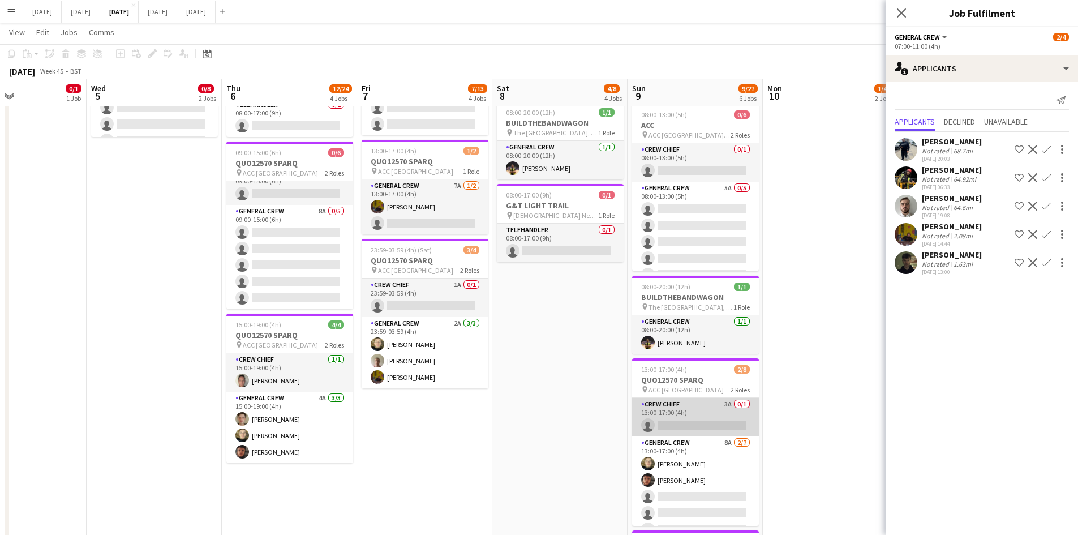
click at [711, 419] on app-card-role "Crew Chief 3A 0/1 13:00-17:00 (4h) single-neutral-actions" at bounding box center [695, 417] width 127 height 38
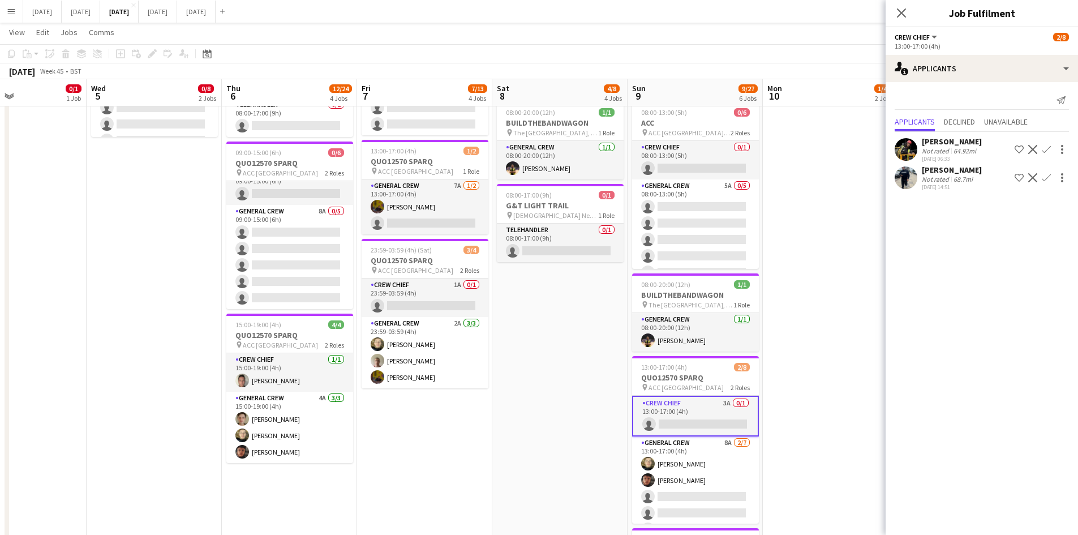
scroll to position [50, 0]
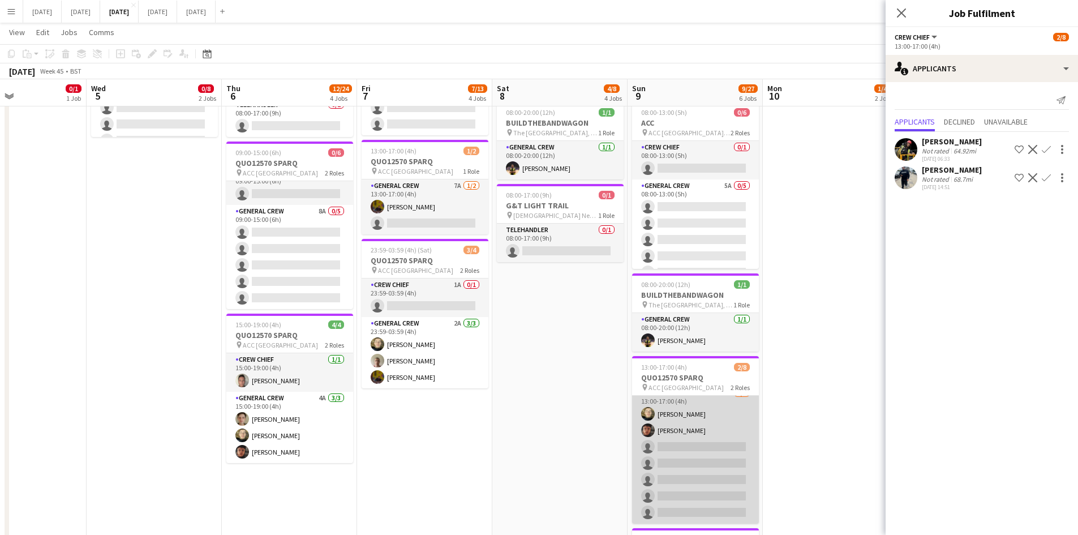
click at [696, 463] on app-card-role "General Crew 8A [DATE] 13:00-17:00 (4h) [PERSON_NAME] black [PERSON_NAME] singl…" at bounding box center [695, 454] width 127 height 137
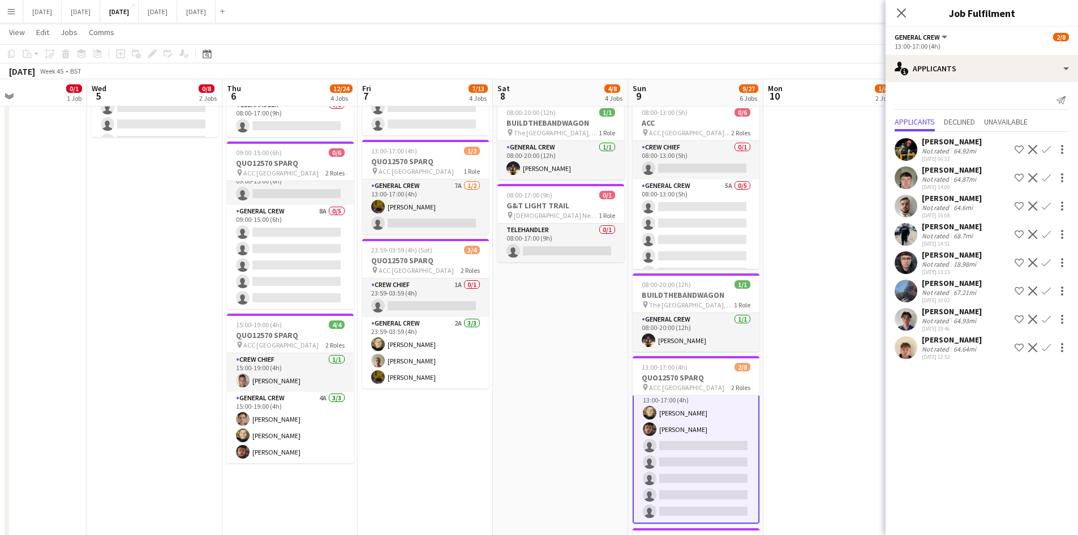
scroll to position [488, 0]
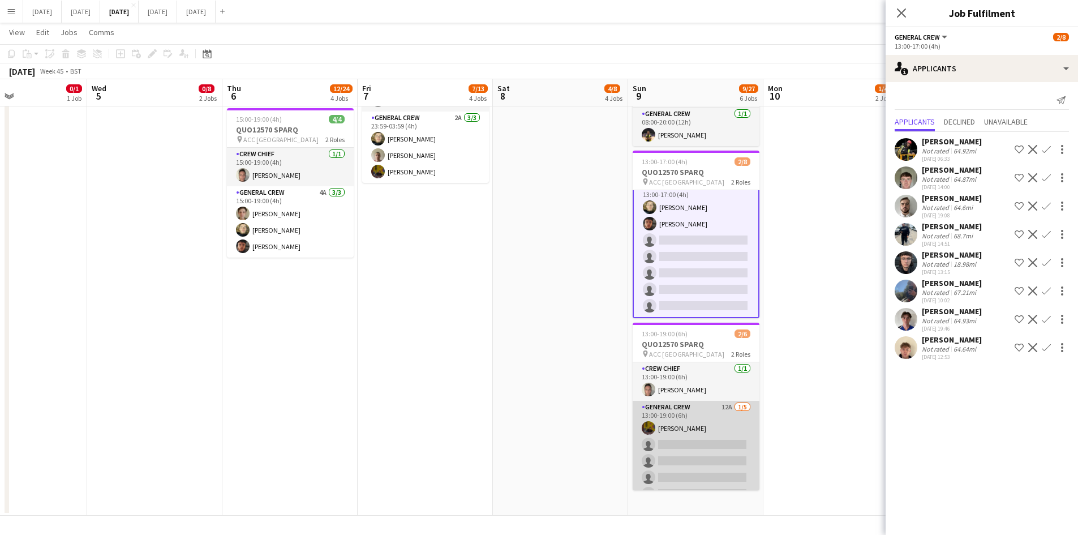
click at [691, 442] on app-card-role "General Crew 12A [DATE] 13:00-19:00 (6h) [PERSON_NAME] single-neutral-actions s…" at bounding box center [695, 453] width 127 height 104
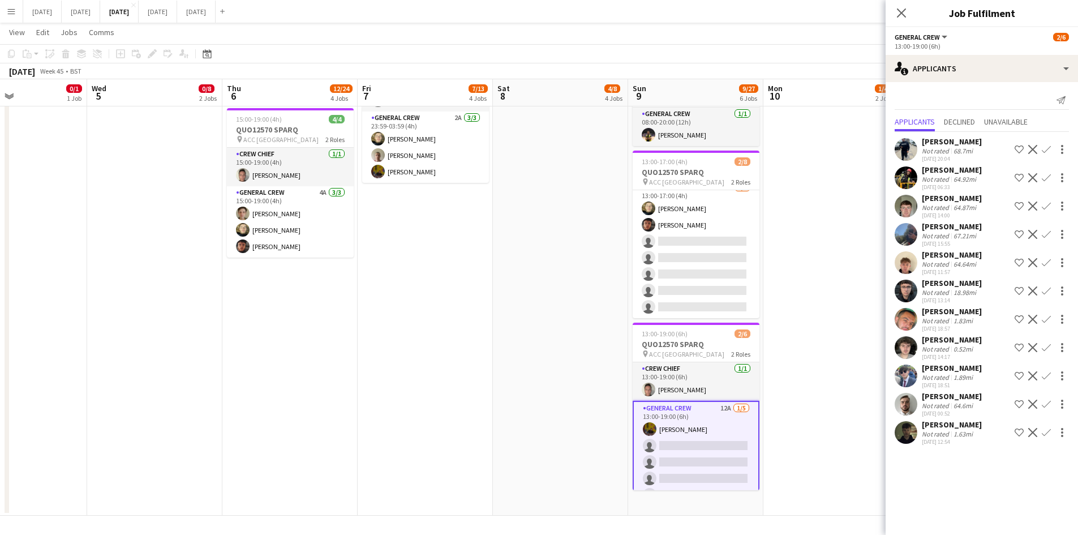
scroll to position [17, 0]
click at [1045, 432] on app-icon "Confirm" at bounding box center [1046, 432] width 9 height 9
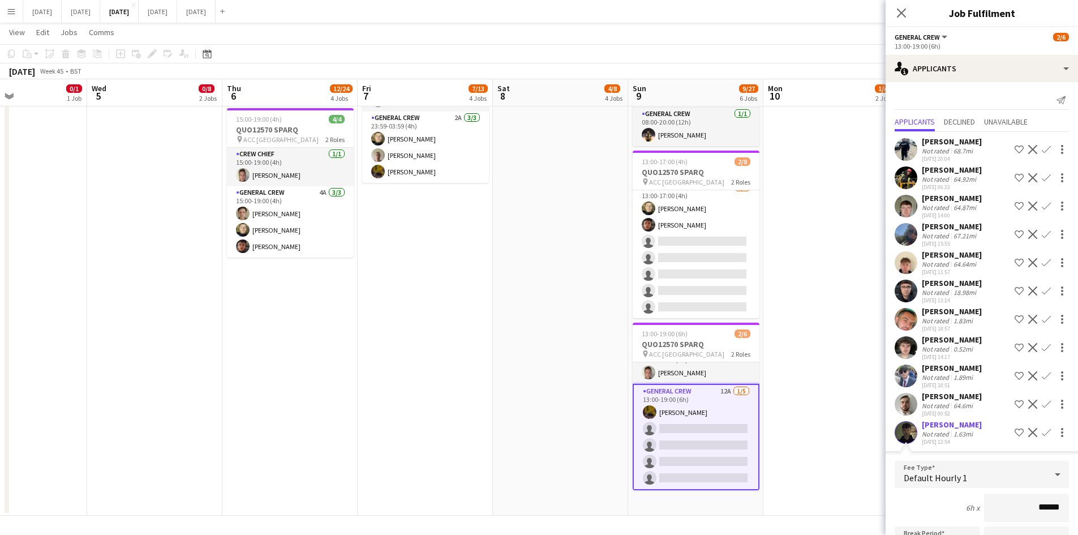
scroll to position [179, 0]
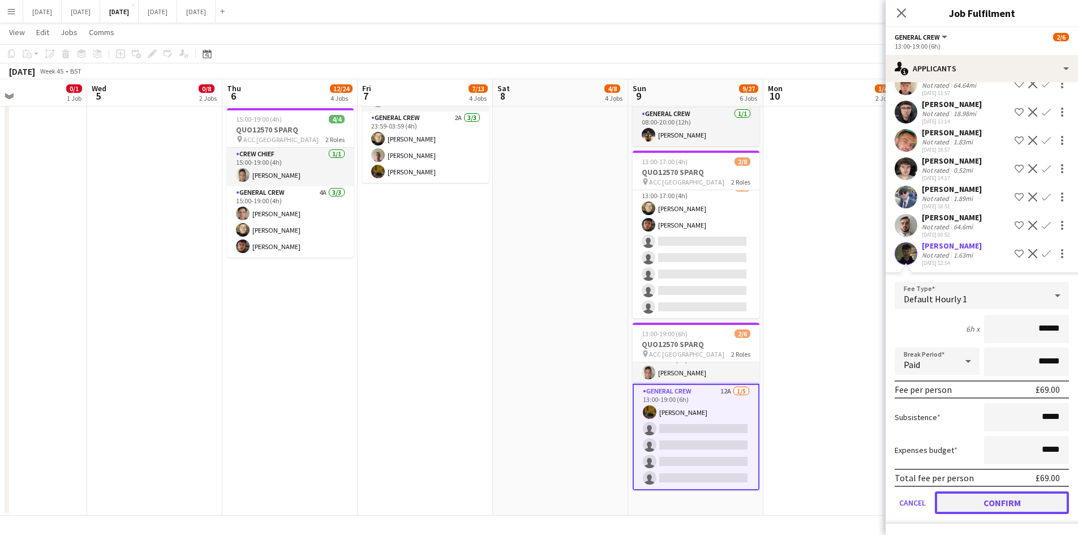
click at [993, 499] on button "Confirm" at bounding box center [1002, 502] width 134 height 23
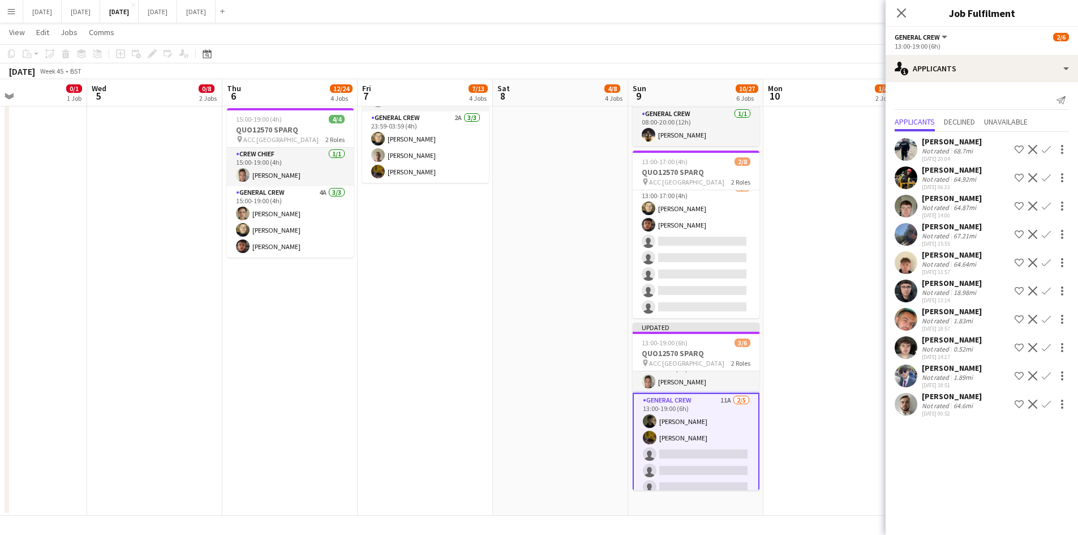
scroll to position [0, 0]
click at [1045, 347] on app-icon "Confirm" at bounding box center [1046, 347] width 9 height 9
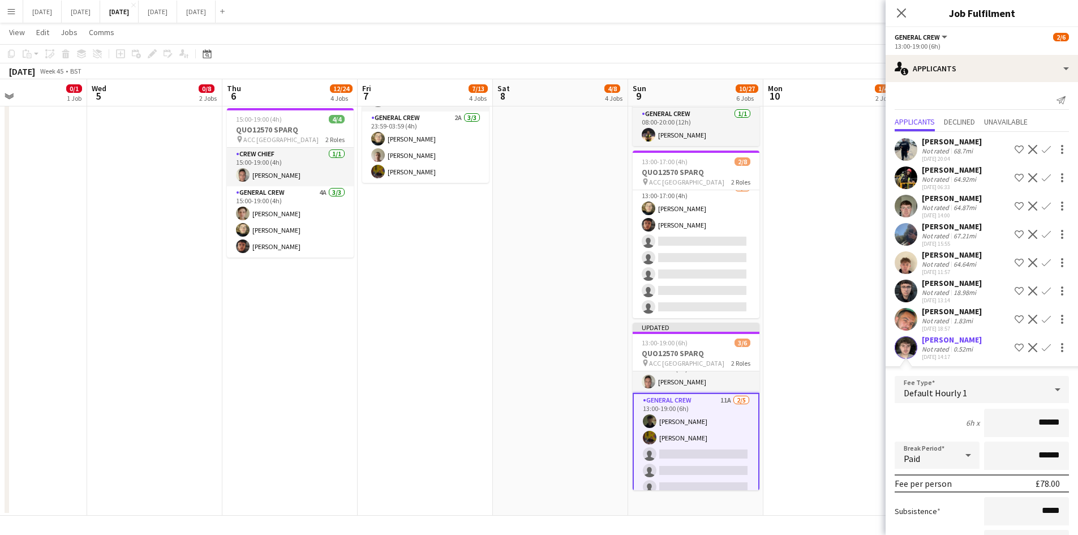
scroll to position [150, 0]
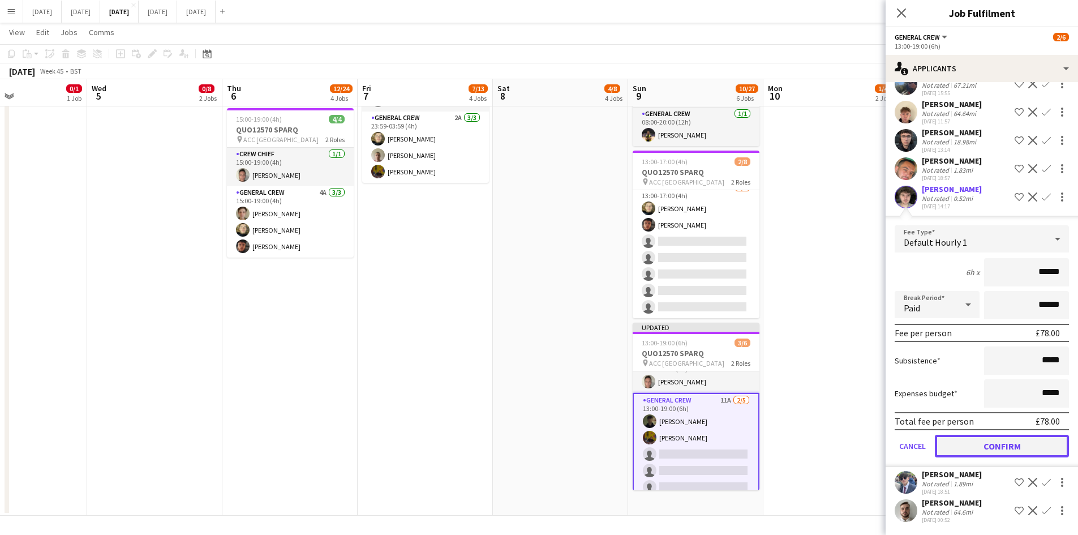
click at [1000, 444] on button "Confirm" at bounding box center [1002, 445] width 134 height 23
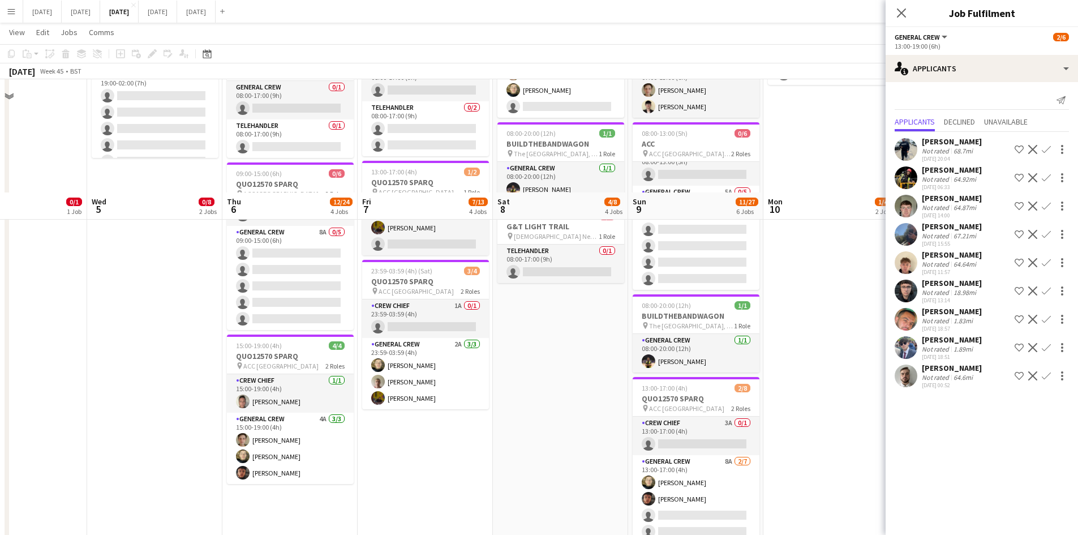
scroll to position [0, 0]
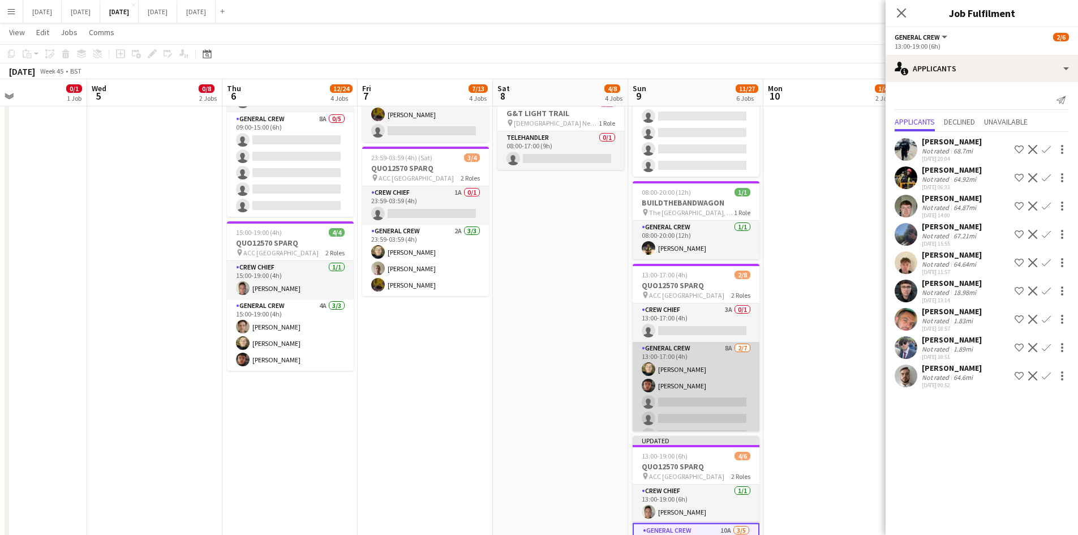
click at [705, 386] on app-card-role "General Crew 8A [DATE] 13:00-17:00 (4h) [PERSON_NAME] black [PERSON_NAME] singl…" at bounding box center [695, 410] width 127 height 137
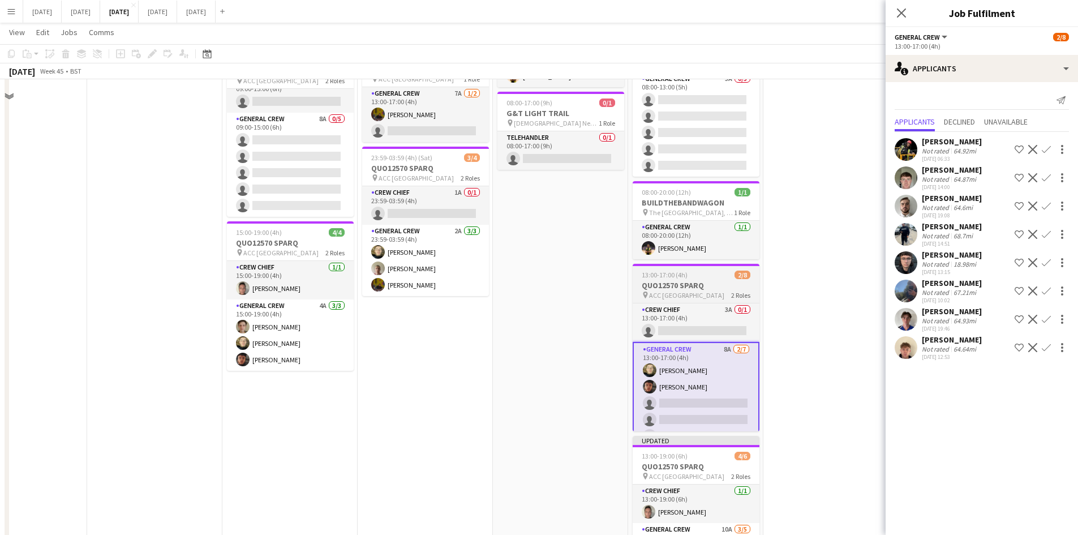
scroll to position [205, 0]
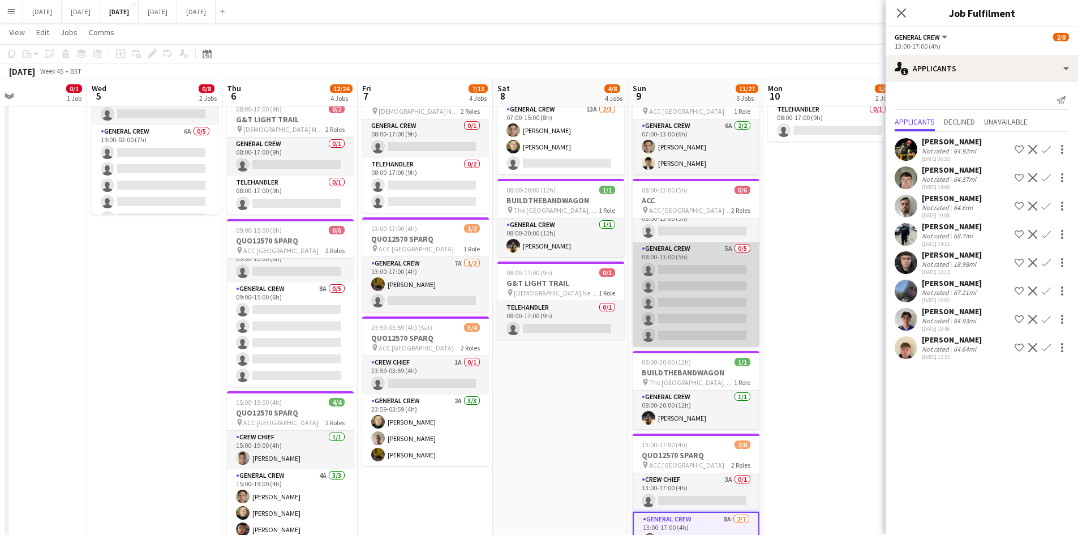
click at [705, 290] on app-card-role "General Crew 5A 0/5 08:00-13:00 (5h) single-neutral-actions single-neutral-acti…" at bounding box center [695, 294] width 127 height 104
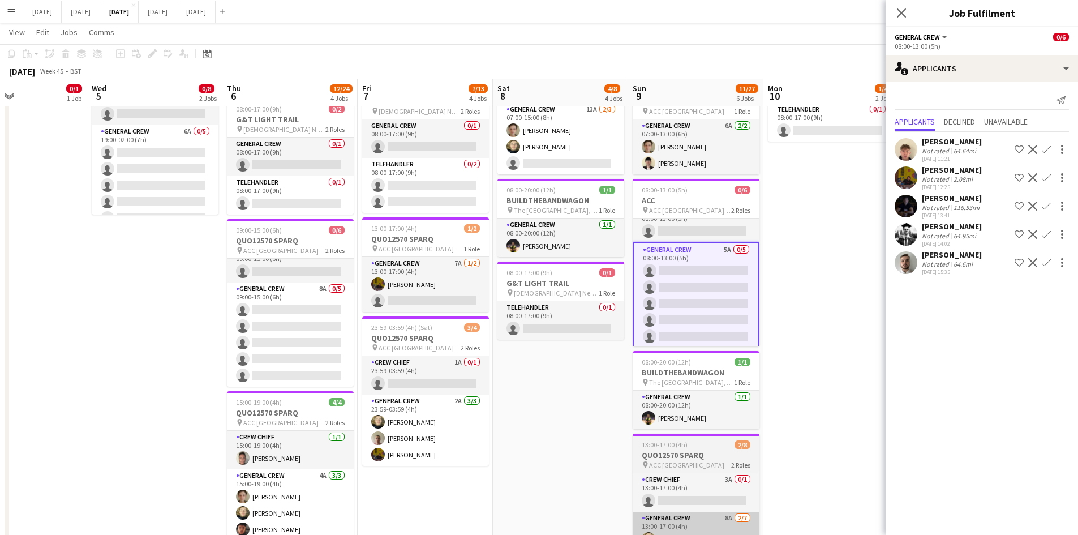
scroll to position [375, 0]
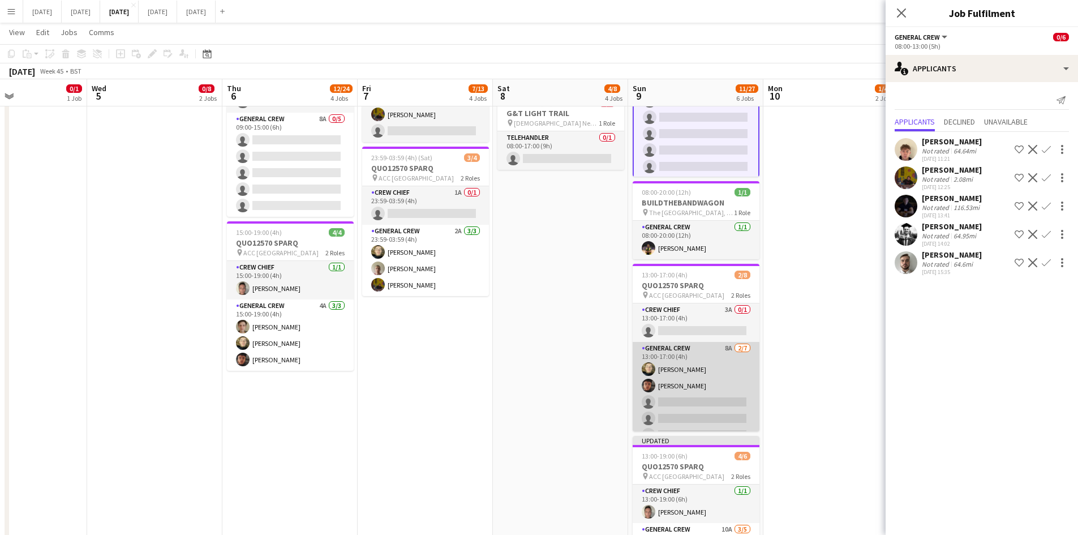
click at [708, 394] on app-card-role "General Crew 8A [DATE] 13:00-17:00 (4h) [PERSON_NAME] black [PERSON_NAME] singl…" at bounding box center [695, 410] width 127 height 137
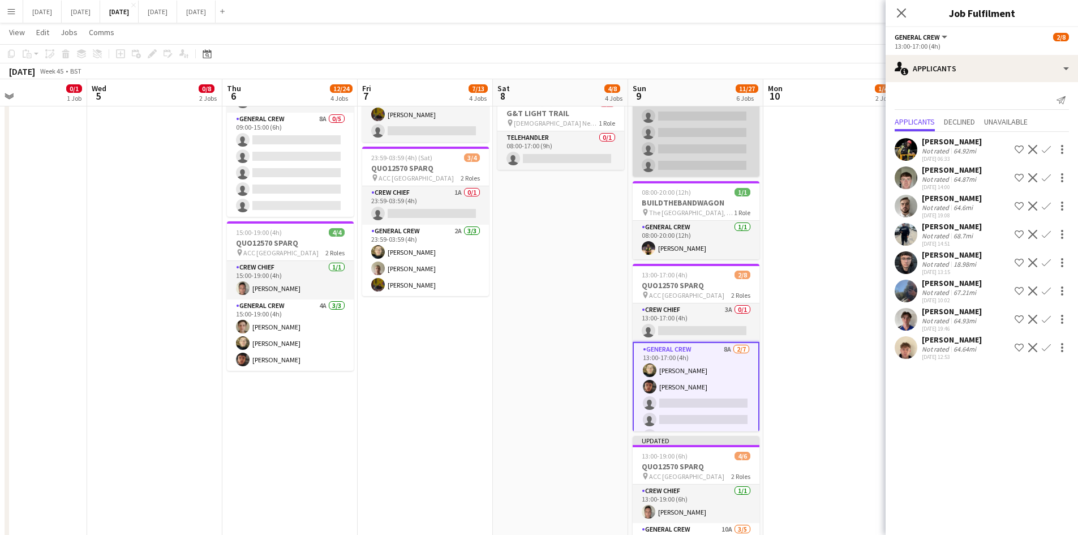
click at [696, 137] on app-card-role "General Crew 5A 0/5 08:00-13:00 (5h) single-neutral-actions single-neutral-acti…" at bounding box center [695, 124] width 127 height 104
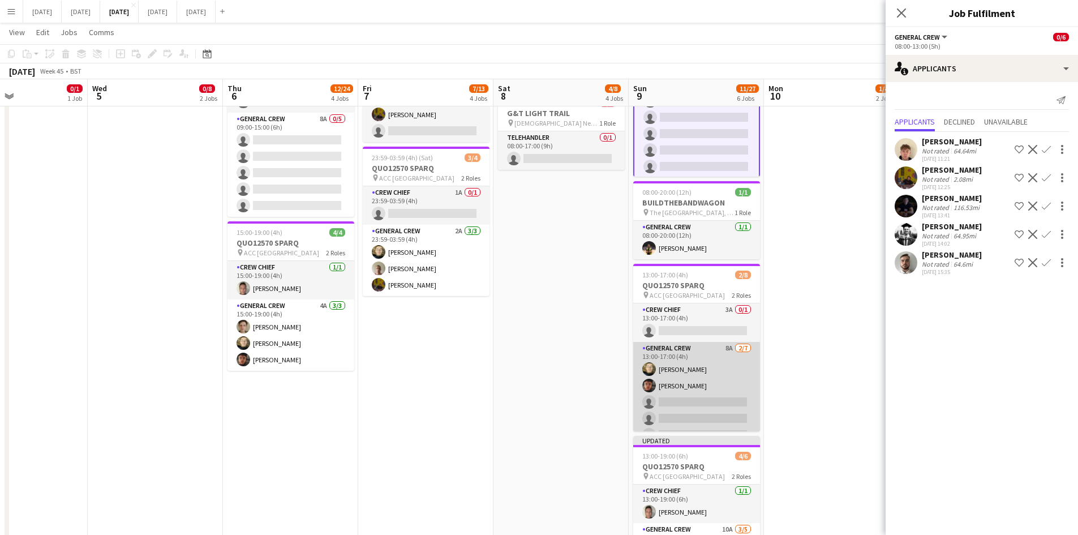
click at [717, 392] on app-card-role "General Crew 8A [DATE] 13:00-17:00 (4h) [PERSON_NAME] black [PERSON_NAME] singl…" at bounding box center [696, 410] width 127 height 137
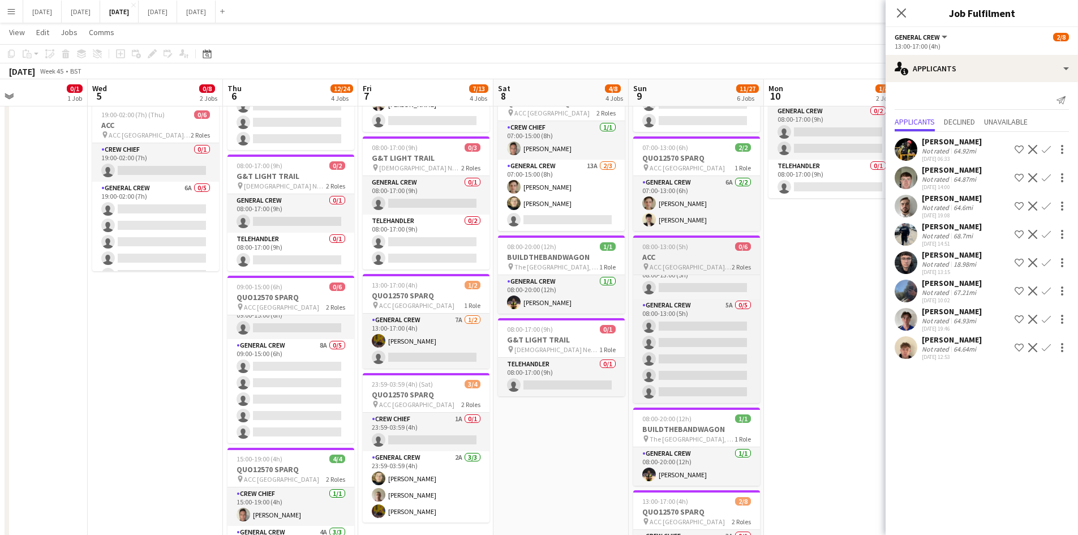
scroll to position [0, 0]
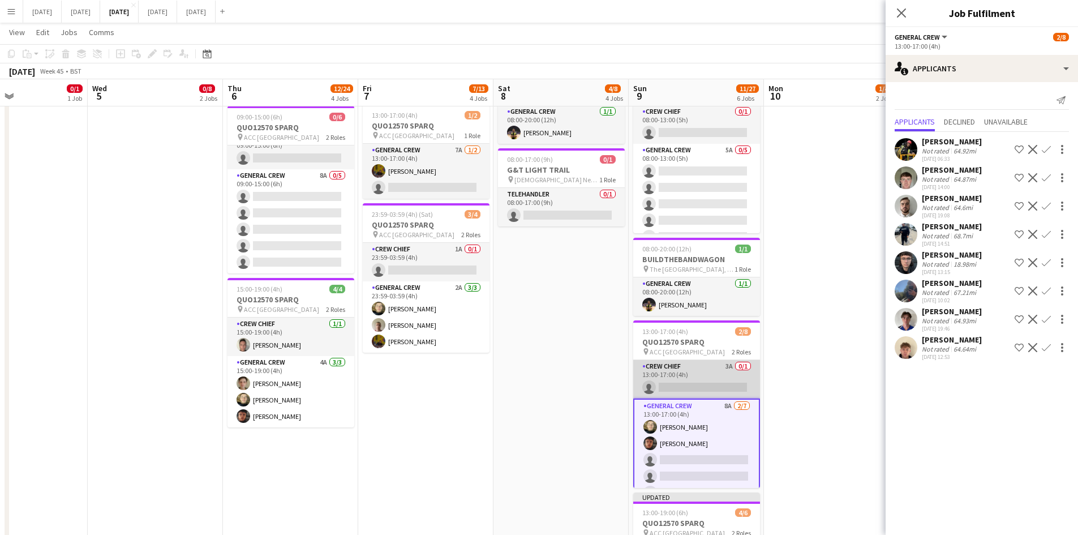
click at [704, 375] on app-card-role "Crew Chief 3A 0/1 13:00-17:00 (4h) single-neutral-actions" at bounding box center [696, 379] width 127 height 38
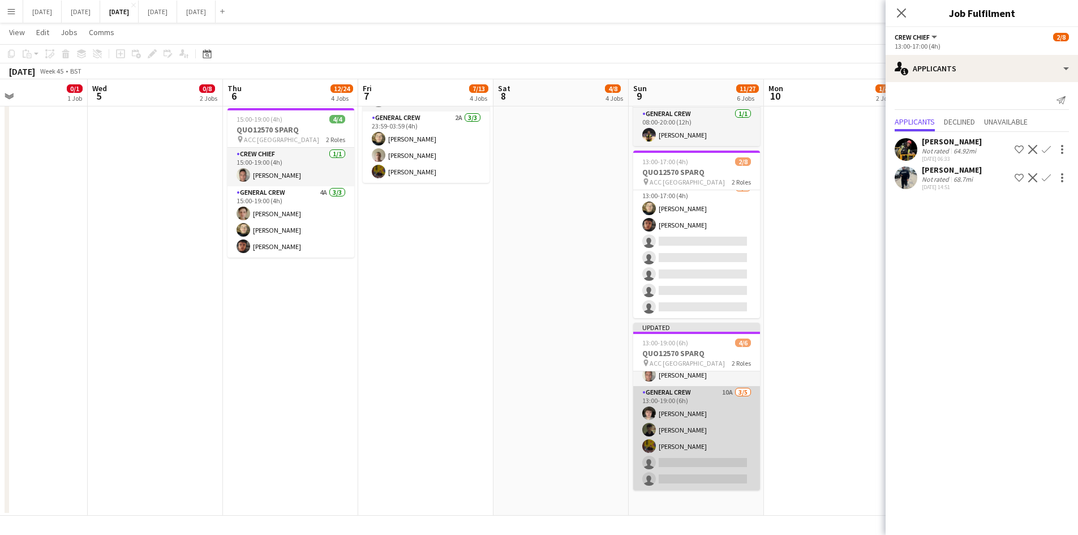
click at [708, 444] on app-card-role "General Crew 10A [DATE] 13:00-19:00 (6h) [PERSON_NAME] [PERSON_NAME] [PERSON_NA…" at bounding box center [696, 438] width 127 height 104
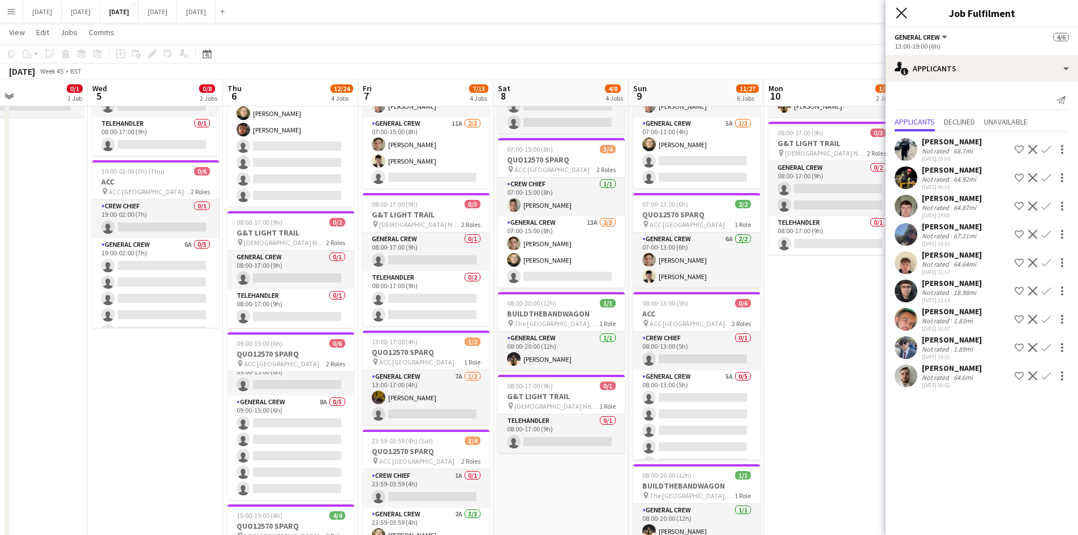
click at [902, 12] on icon at bounding box center [901, 12] width 11 height 11
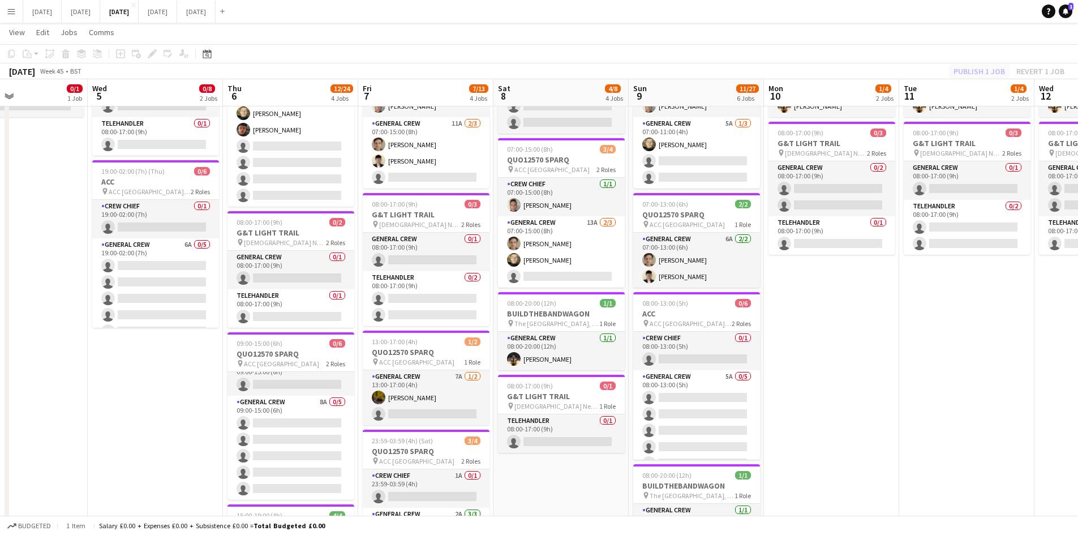
click at [966, 71] on div "Publish 1 job Revert 1 job" at bounding box center [1009, 71] width 138 height 15
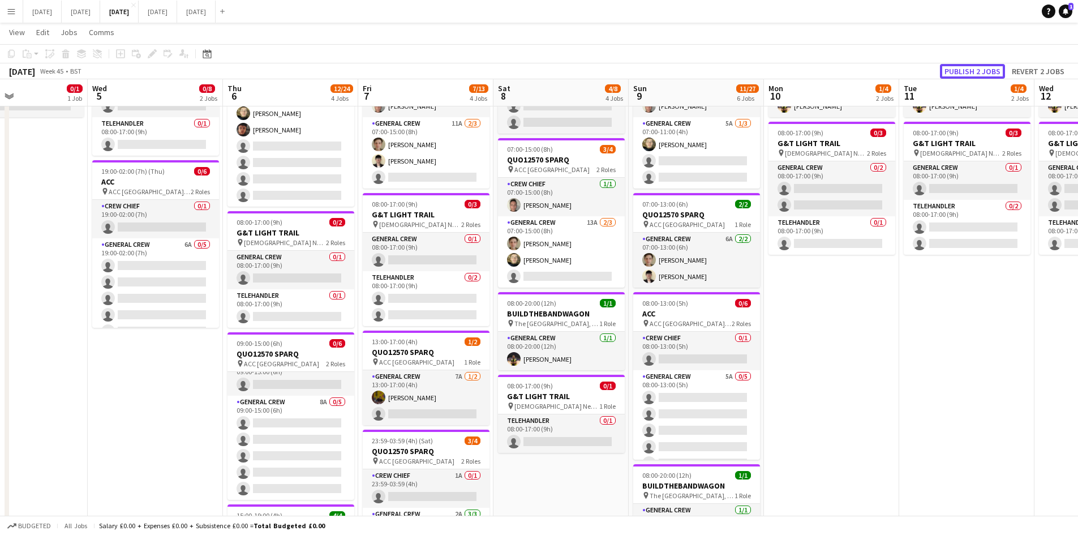
click at [969, 70] on button "Publish 2 jobs" at bounding box center [972, 71] width 65 height 15
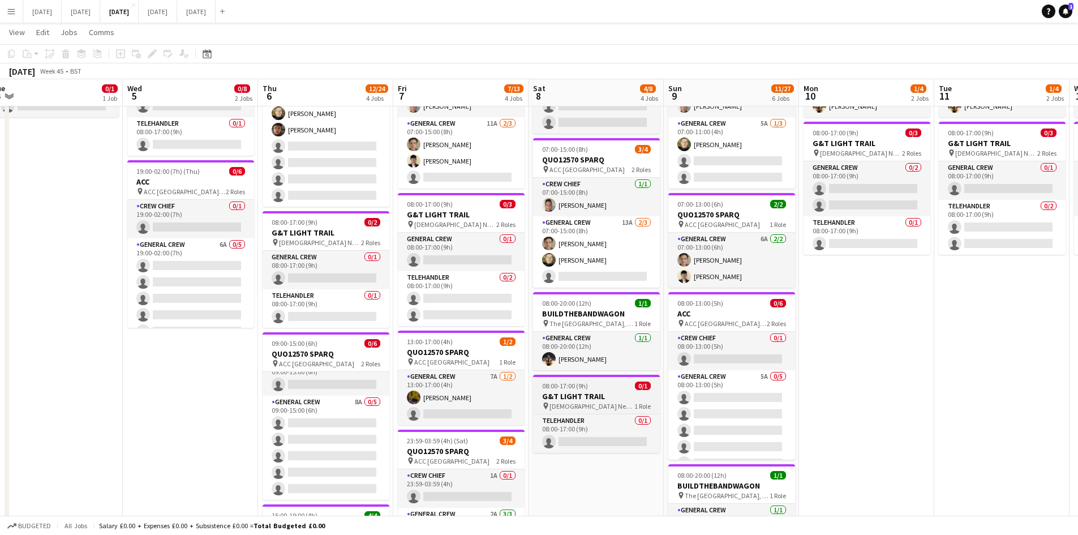
drag, startPoint x: 582, startPoint y: 386, endPoint x: 670, endPoint y: 384, distance: 88.9
click at [660, 388] on app-calendar-viewport "Sun 2 Mon 3 0/3 2 Jobs Tue 4 0/1 1 Job Wed 5 0/8 2 Jobs Thu 6 12/24 4 Jobs Fri …" at bounding box center [539, 431] width 1078 height 959
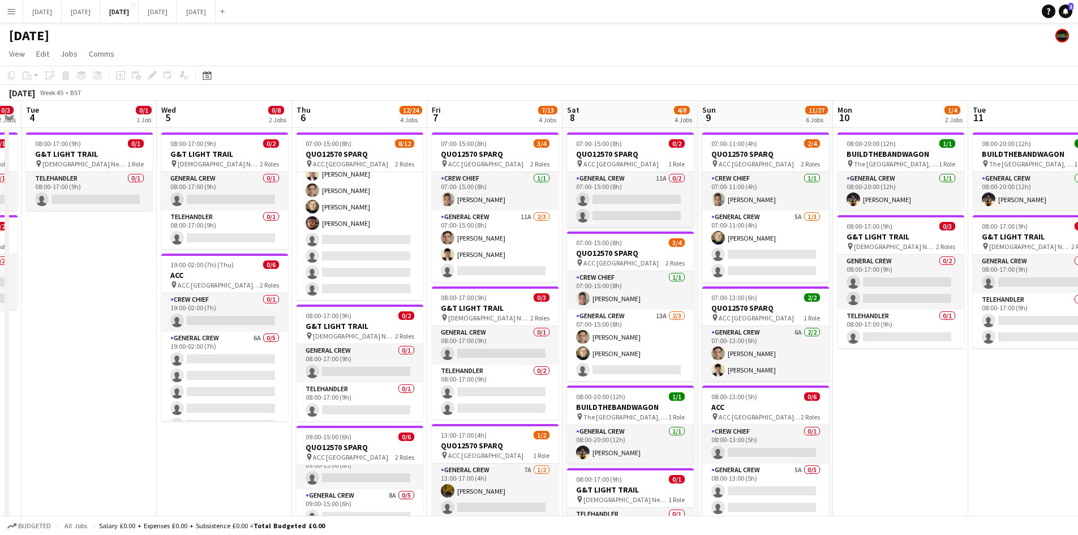
drag, startPoint x: 741, startPoint y: 309, endPoint x: 675, endPoint y: 287, distance: 69.2
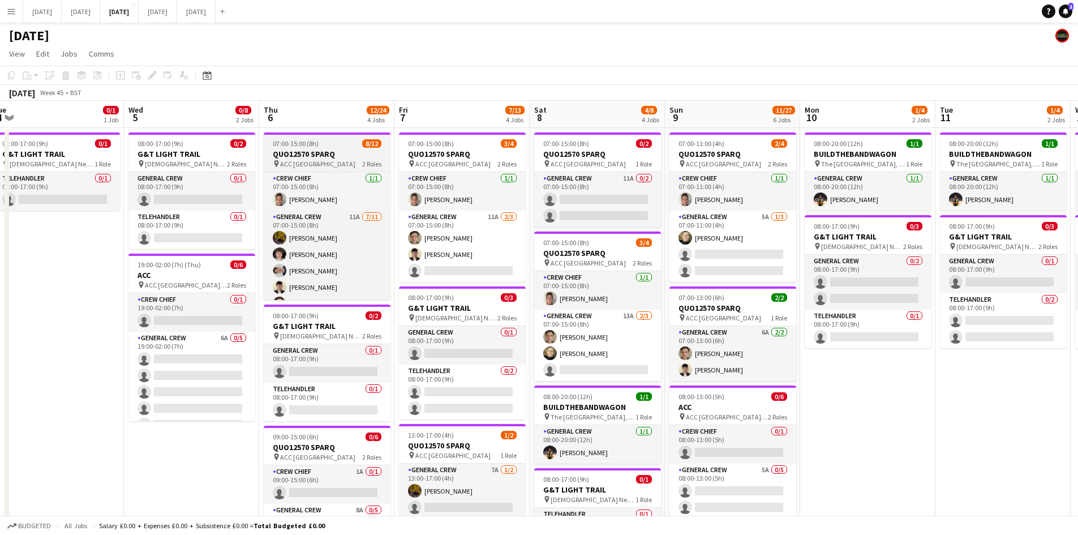
scroll to position [113, 0]
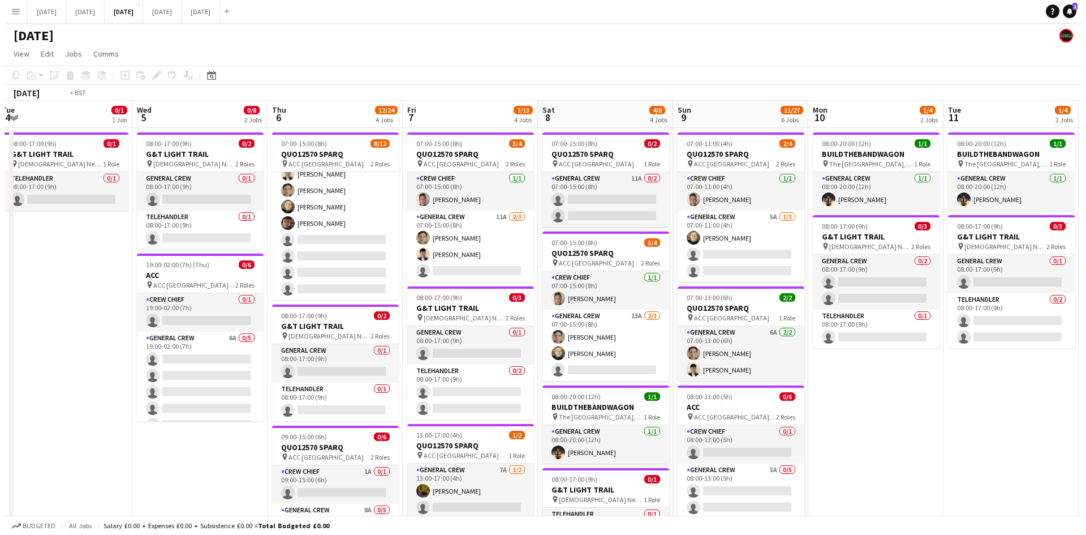
scroll to position [0, 316]
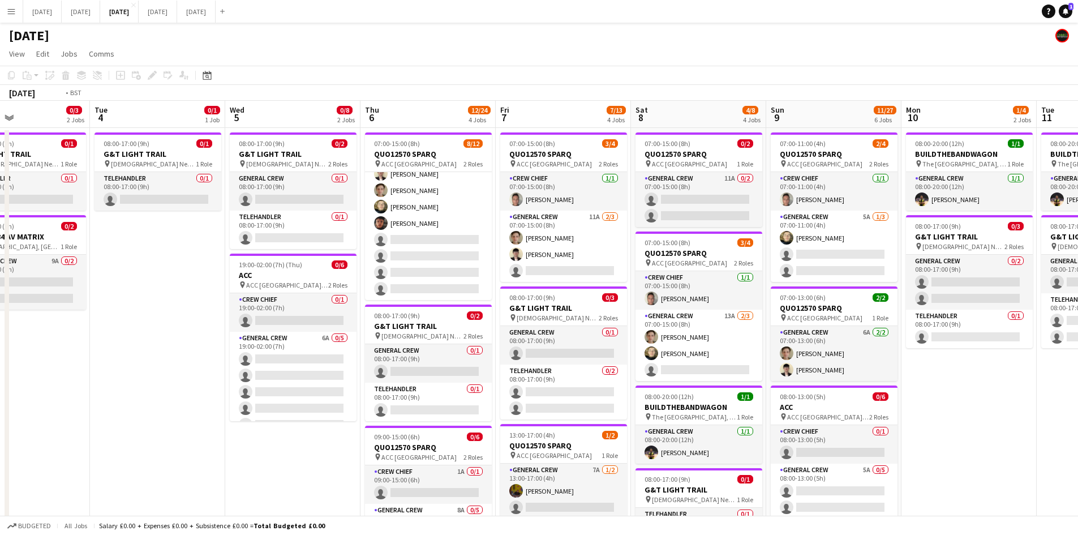
drag, startPoint x: 430, startPoint y: 207, endPoint x: 577, endPoint y: 205, distance: 147.1
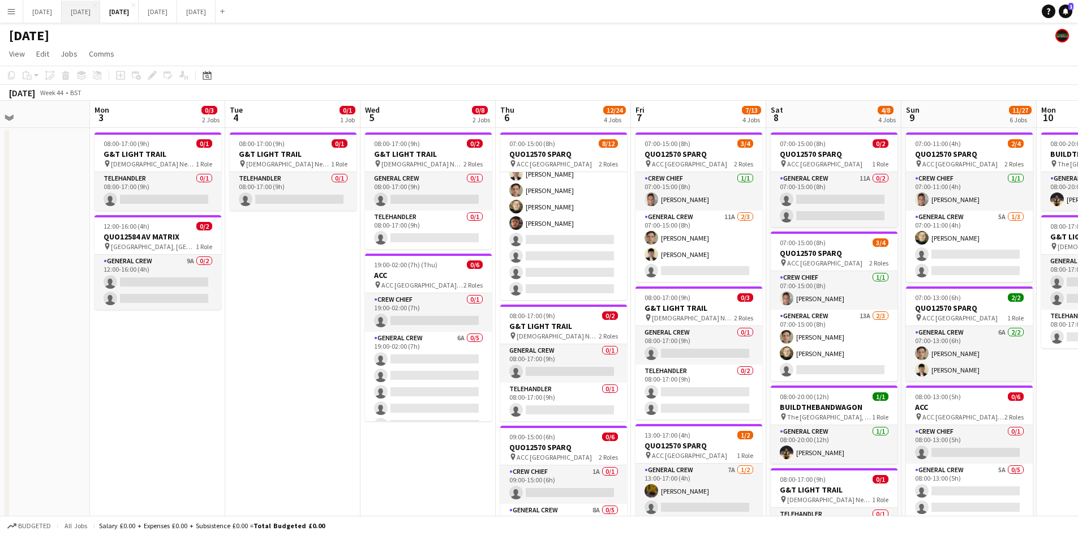
click at [100, 14] on button "[DATE] Close" at bounding box center [81, 12] width 38 height 22
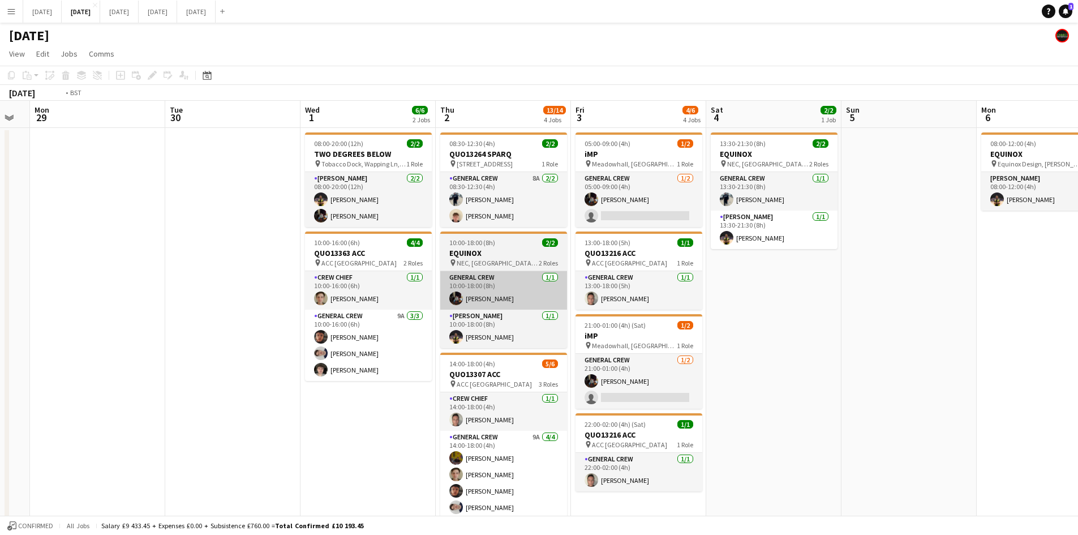
drag, startPoint x: 678, startPoint y: 274, endPoint x: 690, endPoint y: 271, distance: 11.7
click at [689, 272] on app-calendar-viewport "Sat 27 Sun 28 Mon 29 Tue 30 Wed 1 6/6 2 Jobs Thu 2 13/14 4 Jobs Fri 3 4/6 4 Job…" at bounding box center [539, 400] width 1078 height 599
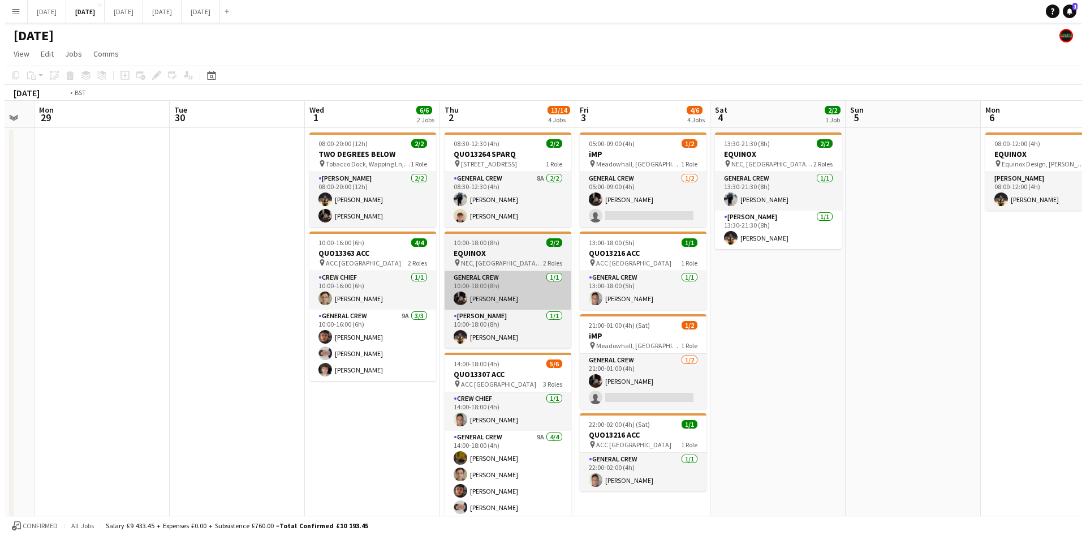
scroll to position [0, 299]
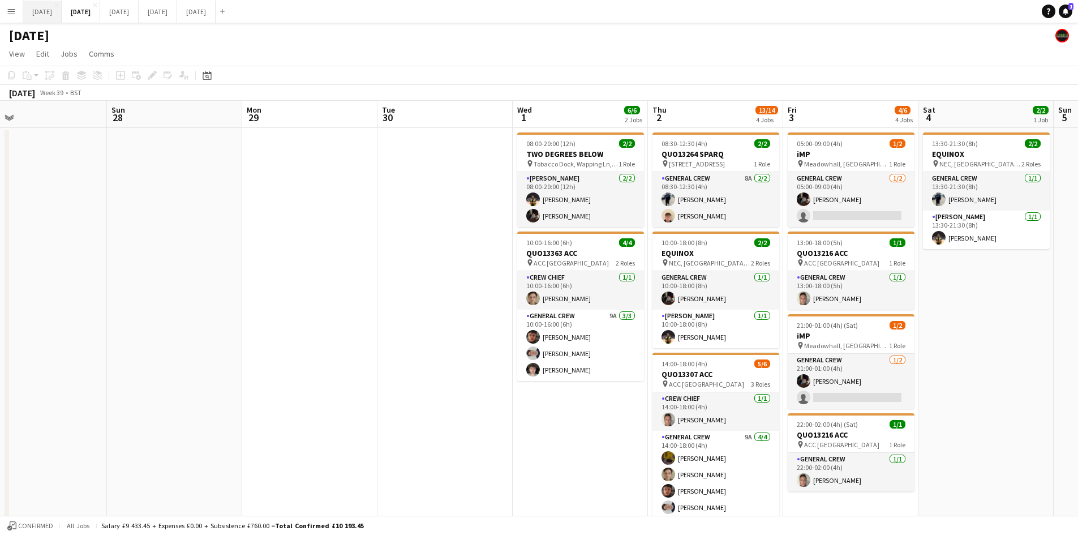
click at [51, 13] on button "[DATE] Close" at bounding box center [42, 12] width 38 height 22
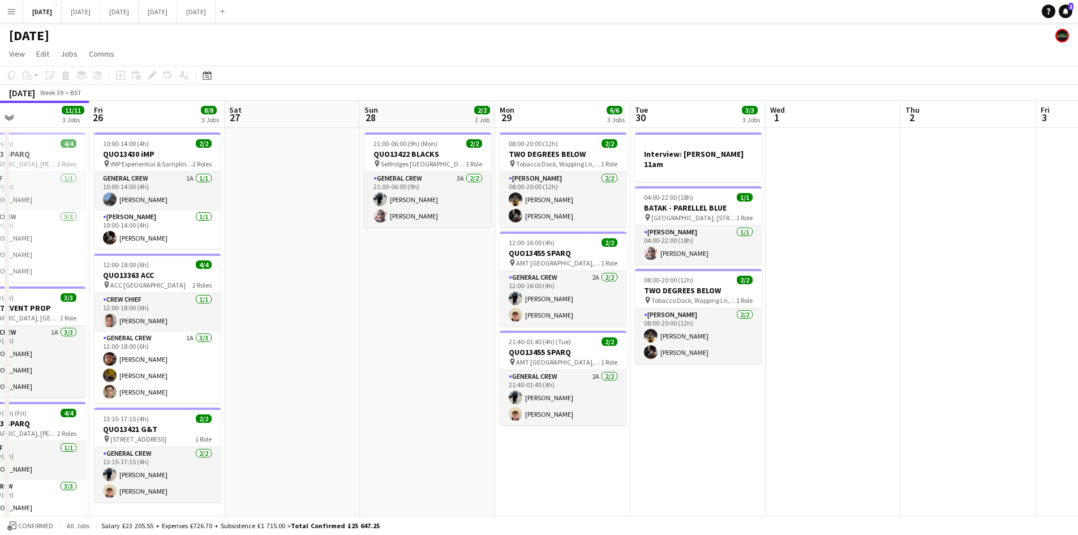
drag, startPoint x: 769, startPoint y: 329, endPoint x: 792, endPoint y: 334, distance: 23.3
click at [773, 334] on app-calendar-viewport "Tue 23 Wed 24 10/10 7 Jobs Thu 25 11/11 3 Jobs Fri 26 8/8 3 Jobs Sat 27 Sun 28 …" at bounding box center [539, 458] width 1078 height 714
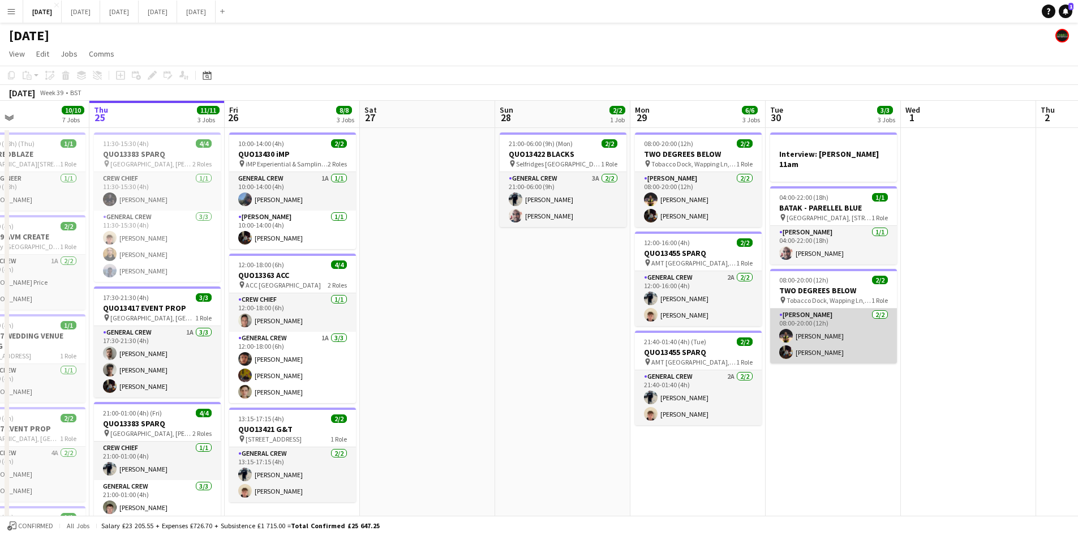
scroll to position [0, 332]
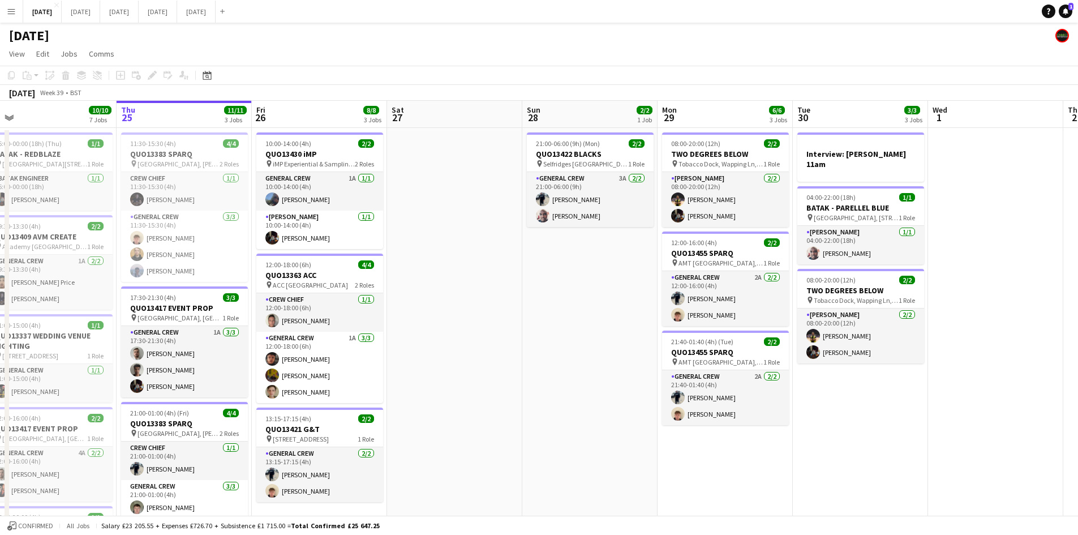
drag, startPoint x: 882, startPoint y: 354, endPoint x: 920, endPoint y: 353, distance: 37.9
click at [922, 359] on app-calendar-viewport "Mon 22 2/2 3 Jobs Tue 23 Wed 24 10/10 7 Jobs Thu 25 11/11 3 Jobs Fri 26 8/8 3 J…" at bounding box center [539, 458] width 1078 height 714
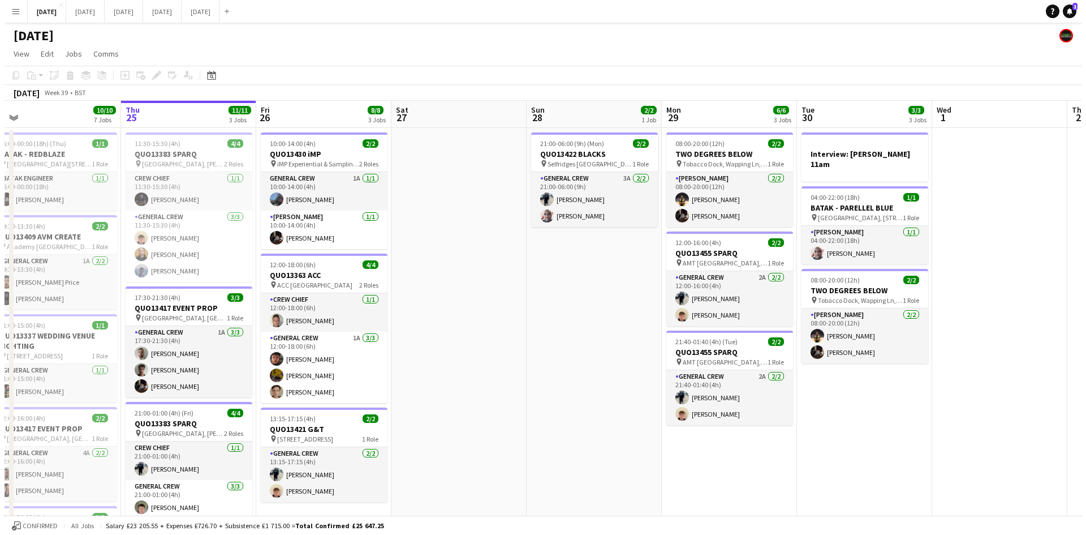
scroll to position [0, 283]
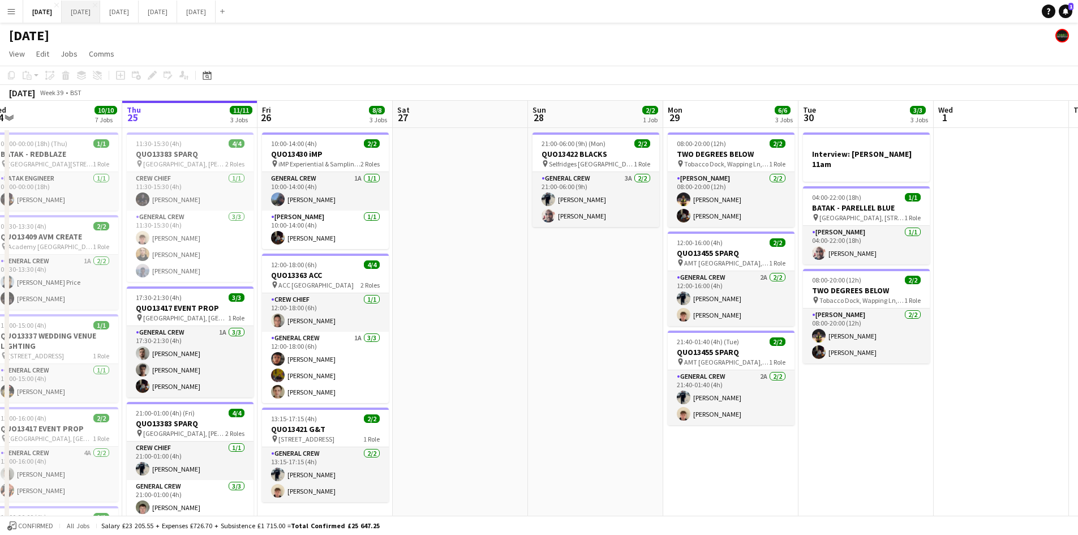
click at [100, 8] on button "[DATE] Close" at bounding box center [81, 12] width 38 height 22
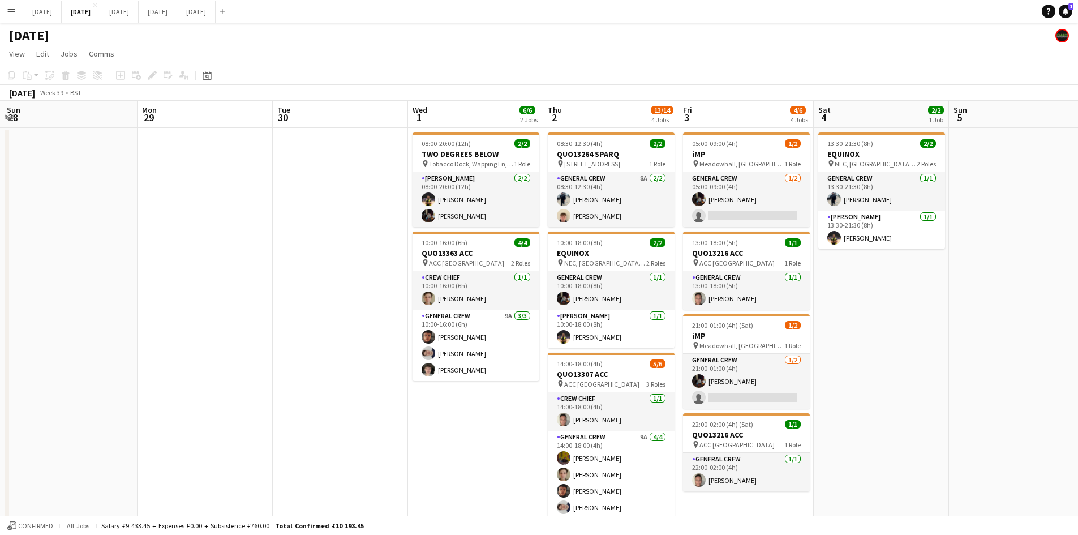
drag, startPoint x: 952, startPoint y: 300, endPoint x: 709, endPoint y: 269, distance: 244.8
click at [709, 269] on app-calendar-viewport "Thu 25 Fri 26 Sat 27 Sun 28 Mon 29 Tue 30 Wed 1 6/6 2 Jobs Thu 2 13/14 4 Jobs F…" at bounding box center [539, 400] width 1078 height 599
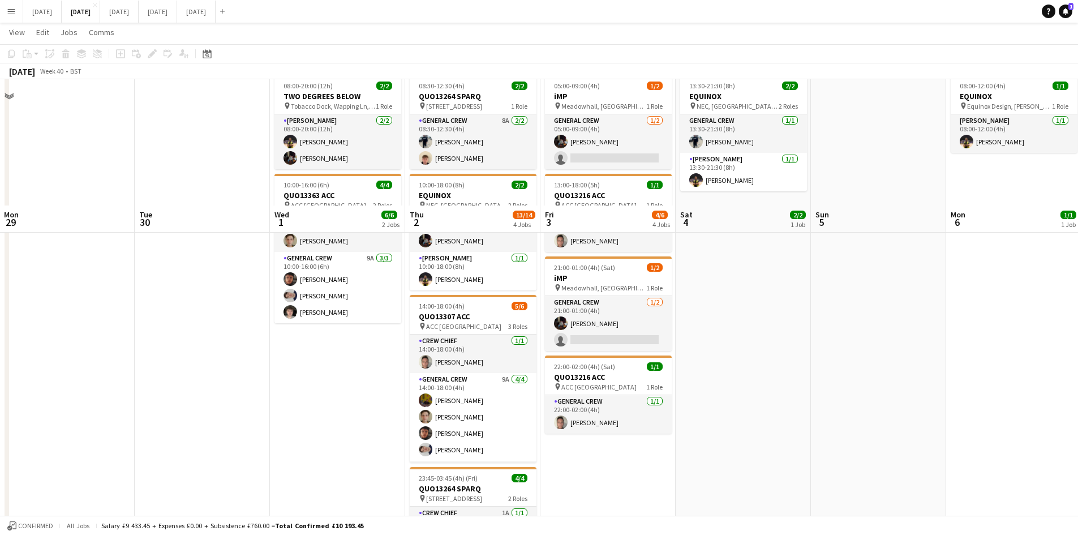
scroll to position [183, 0]
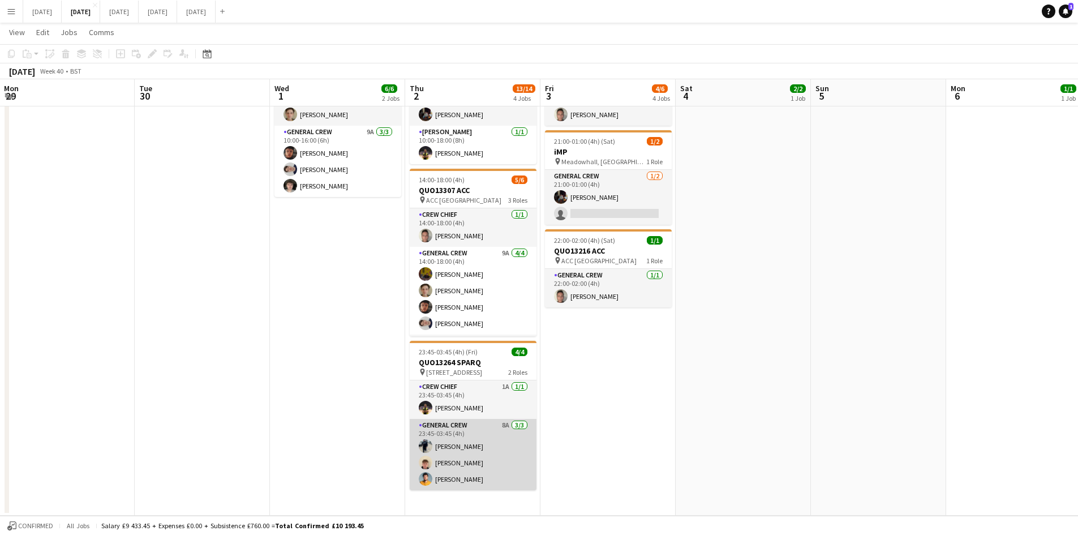
click at [470, 465] on app-card-role "General Crew 8A [DATE] 23:45-03:45 (4h) [PERSON_NAME] [PERSON_NAME] [PERSON_NAM…" at bounding box center [473, 454] width 127 height 71
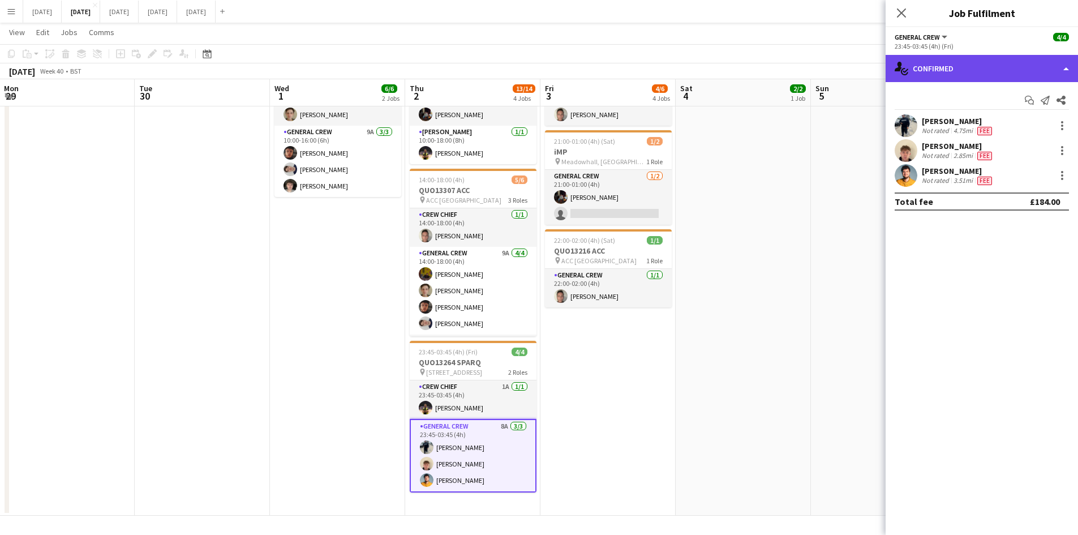
drag, startPoint x: 966, startPoint y: 68, endPoint x: 1022, endPoint y: 144, distance: 94.6
click at [966, 69] on div "single-neutral-actions-check-2 Confirmed" at bounding box center [981, 68] width 192 height 27
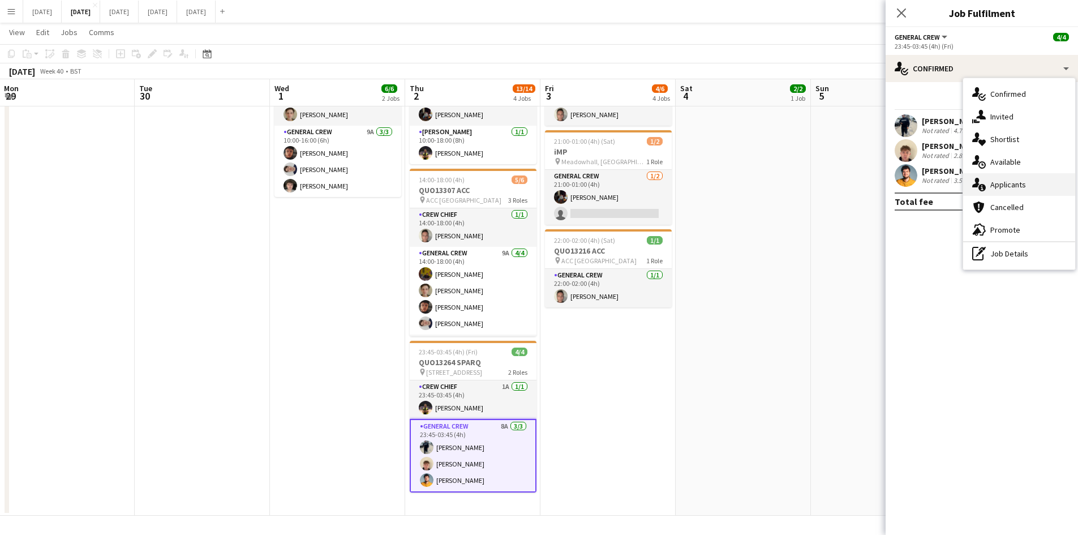
click at [1013, 187] on span "Applicants" at bounding box center [1008, 184] width 36 height 10
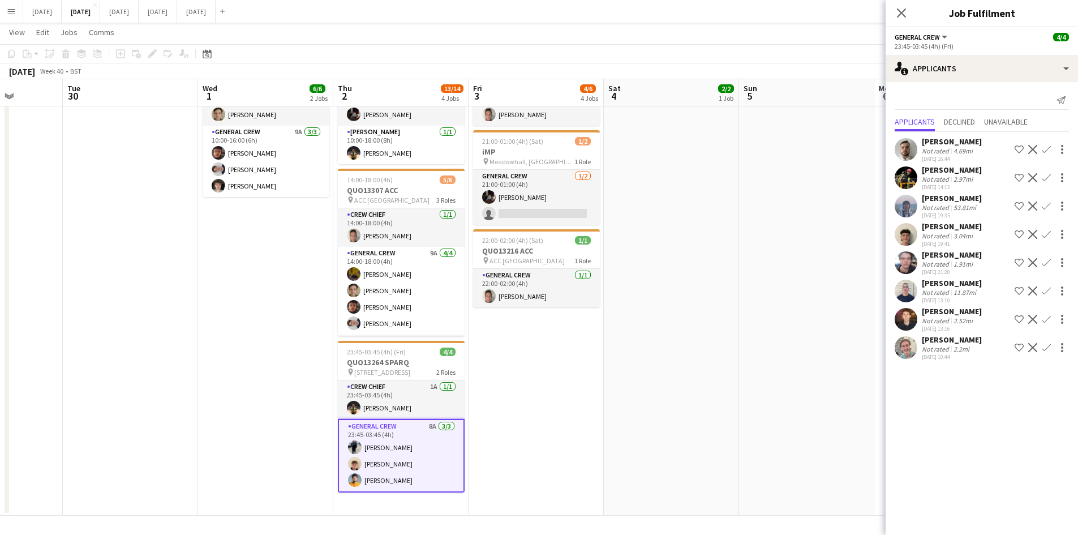
drag, startPoint x: 622, startPoint y: 402, endPoint x: 547, endPoint y: 404, distance: 75.8
click at [549, 412] on app-calendar-viewport "Sat 27 Sun 28 Mon 29 Tue 30 Wed 1 6/6 2 Jobs Thu 2 13/14 4 Jobs Fri 3 4/6 4 Job…" at bounding box center [539, 188] width 1078 height 654
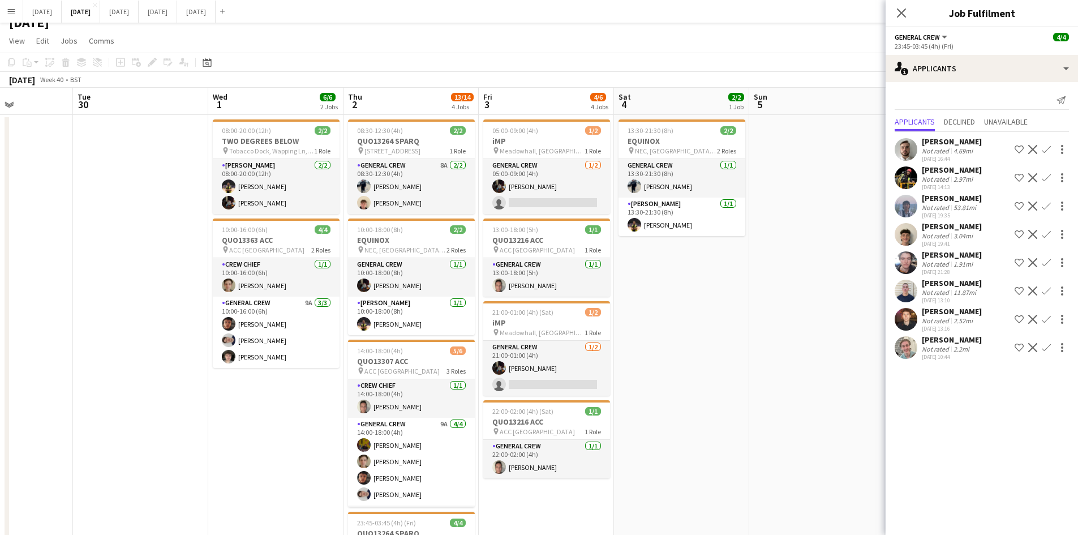
drag, startPoint x: 718, startPoint y: 315, endPoint x: 733, endPoint y: 314, distance: 14.2
click at [733, 314] on app-calendar-viewport "Sat 27 Sun 28 Mon 29 Tue 30 Wed 1 6/6 2 Jobs Thu 2 13/14 4 Jobs Fri 3 4/6 4 Job…" at bounding box center [539, 387] width 1078 height 599
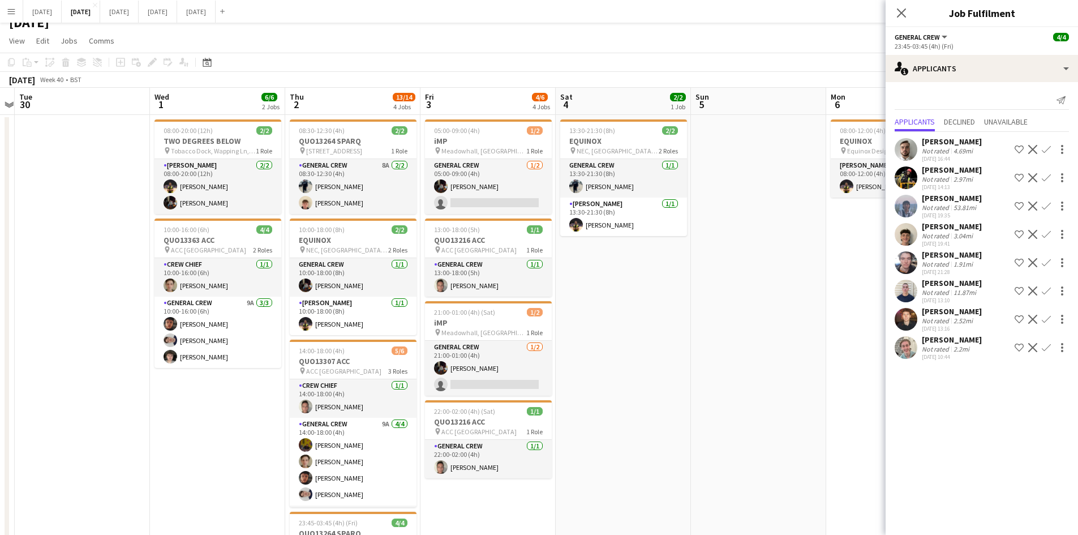
scroll to position [0, 421]
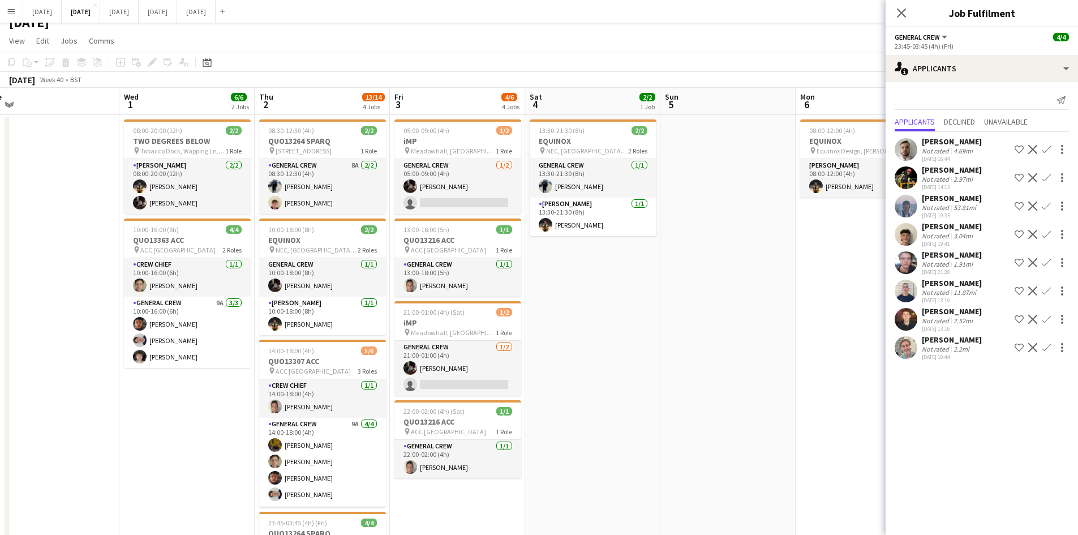
drag, startPoint x: 719, startPoint y: 364, endPoint x: 628, endPoint y: 354, distance: 91.7
click at [628, 354] on app-calendar-viewport "Sat 27 Sun 28 Mon 29 Tue 30 Wed 1 6/6 2 Jobs Thu 2 13/14 4 Jobs Fri 3 4/6 4 Job…" at bounding box center [539, 387] width 1078 height 599
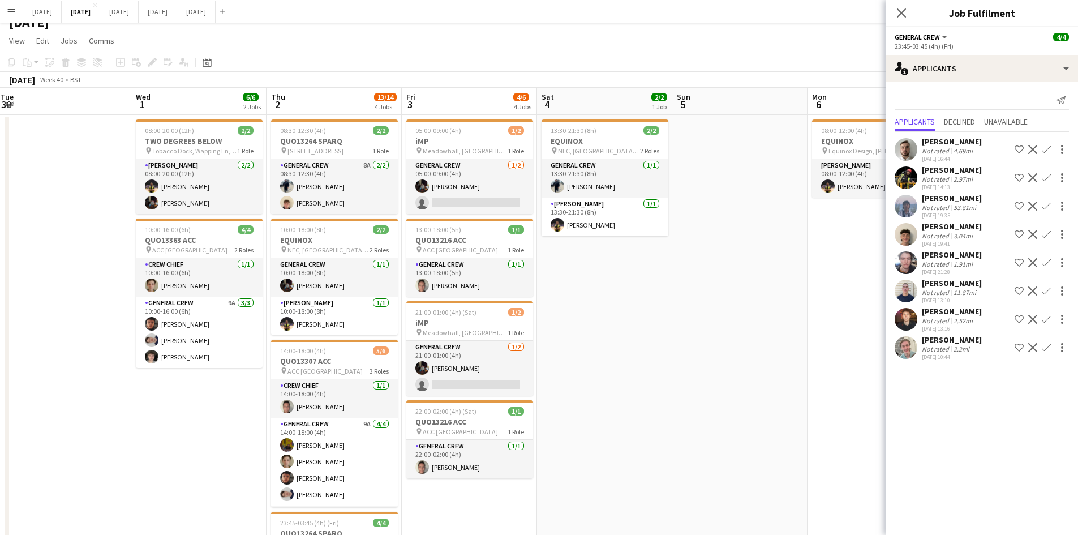
scroll to position [0, 394]
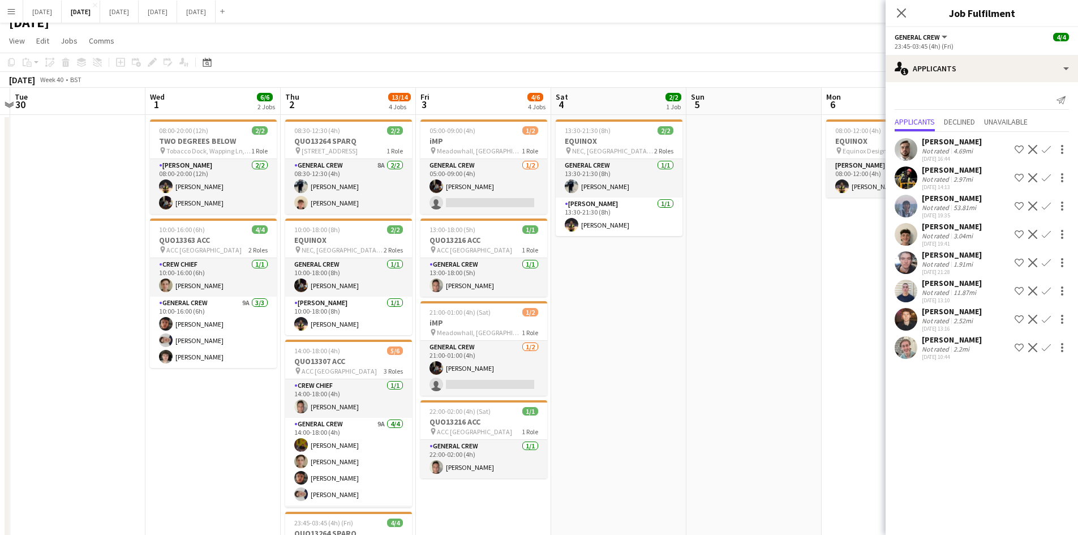
drag, startPoint x: 653, startPoint y: 351, endPoint x: 680, endPoint y: 351, distance: 27.2
click at [680, 351] on app-calendar-viewport "Sat 27 Sun 28 Mon 29 Tue 30 Wed 1 6/6 2 Jobs Thu 2 13/14 4 Jobs Fri 3 4/6 4 Job…" at bounding box center [539, 387] width 1078 height 599
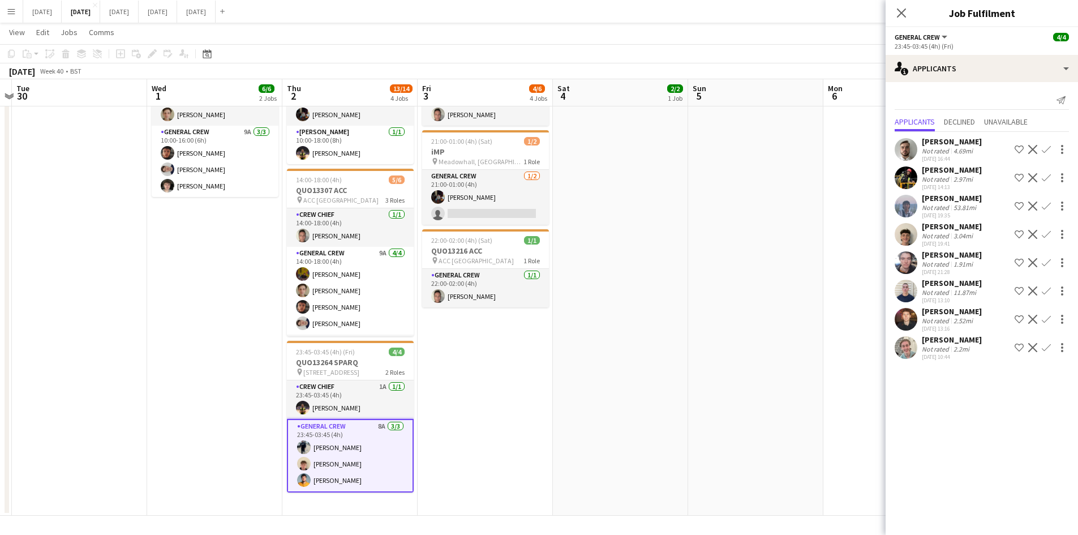
scroll to position [0, 0]
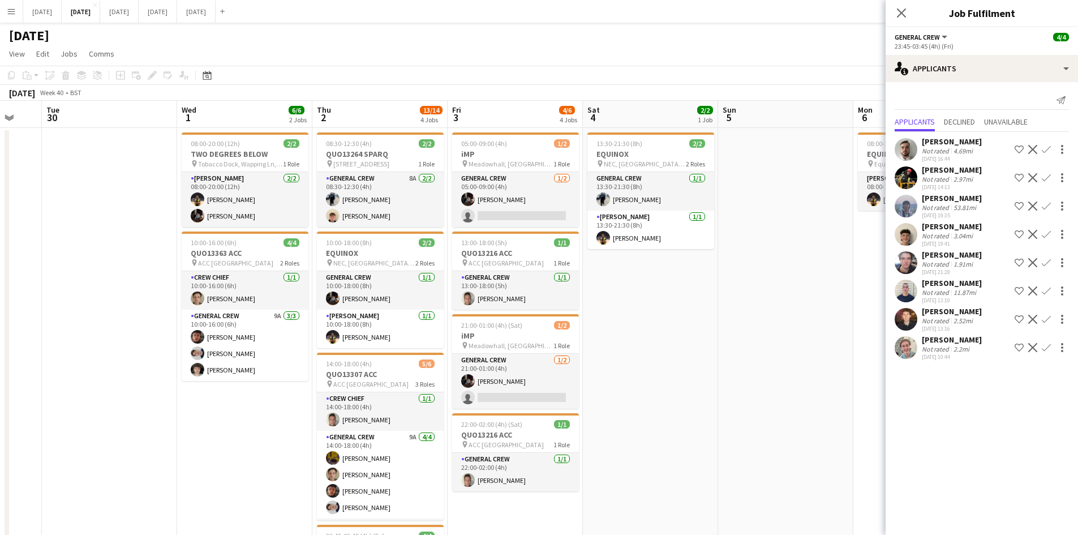
drag, startPoint x: 685, startPoint y: 344, endPoint x: 582, endPoint y: 326, distance: 105.1
click at [582, 326] on app-calendar-viewport "Sat 27 Sun 28 Mon 29 Tue 30 Wed 1 6/6 2 Jobs Thu 2 13/14 4 Jobs Fri 3 4/6 4 Job…" at bounding box center [539, 400] width 1078 height 599
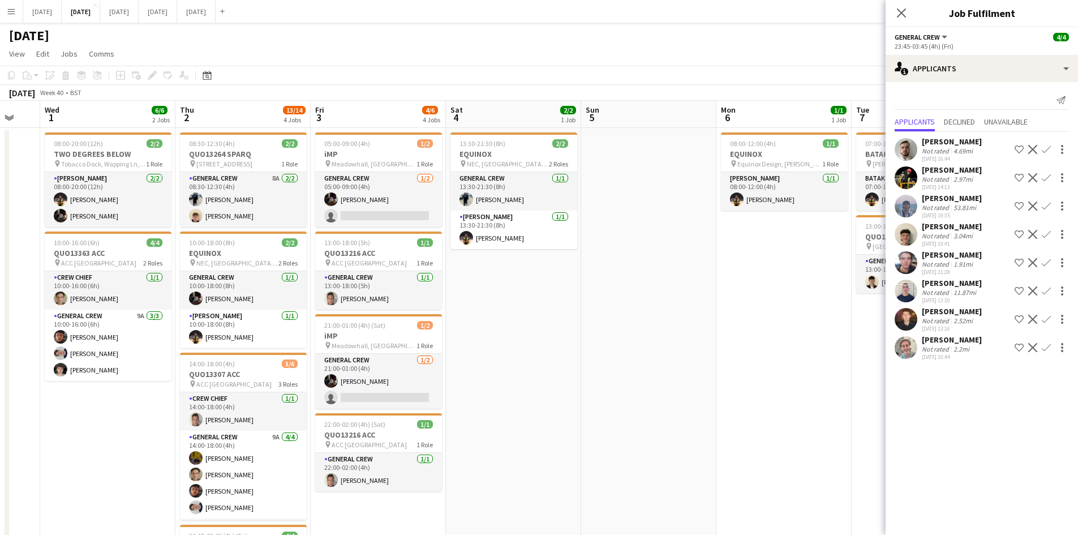
drag, startPoint x: 648, startPoint y: 342, endPoint x: 510, endPoint y: 327, distance: 139.4
click at [514, 330] on app-calendar-viewport "Sun 28 Mon 29 Tue 30 Wed 1 6/6 2 Jobs Thu 2 13/14 4 Jobs Fri 3 4/6 4 Jobs Sat 4…" at bounding box center [539, 400] width 1078 height 599
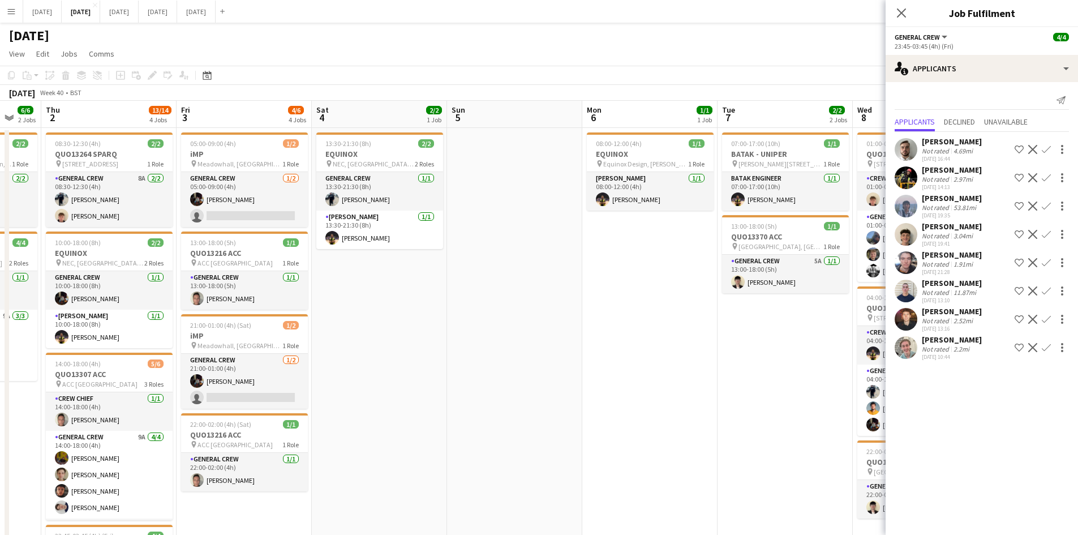
drag, startPoint x: 602, startPoint y: 351, endPoint x: 401, endPoint y: 329, distance: 202.0
click at [401, 330] on app-calendar-viewport "Mon 29 Tue 30 Wed 1 6/6 2 Jobs Thu 2 13/14 4 Jobs Fri 3 4/6 4 Jobs Sat 4 2/2 1 …" at bounding box center [539, 400] width 1078 height 599
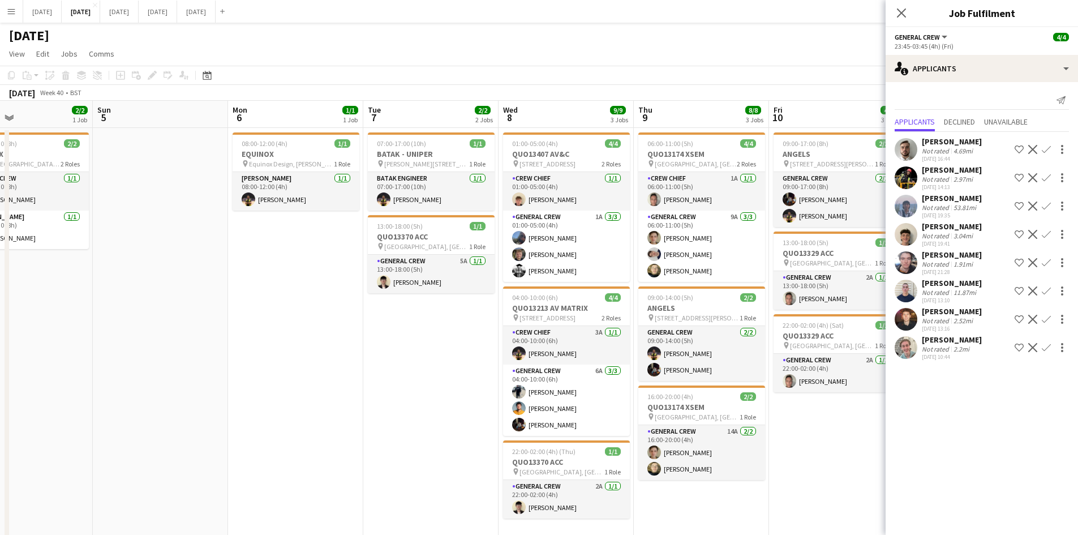
drag, startPoint x: 399, startPoint y: 346, endPoint x: 389, endPoint y: 343, distance: 10.0
click at [389, 345] on app-calendar-viewport "Wed 1 6/6 2 Jobs Thu 2 13/14 4 Jobs Fri 3 4/6 4 Jobs Sat 4 2/2 1 Job Sun 5 Mon …" at bounding box center [539, 400] width 1078 height 599
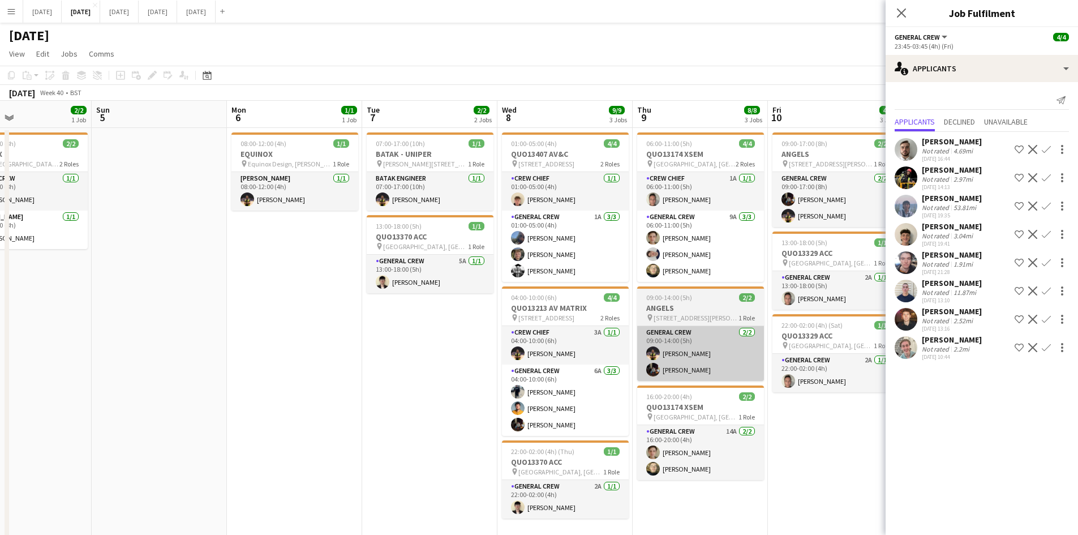
drag, startPoint x: 531, startPoint y: 360, endPoint x: 494, endPoint y: 346, distance: 39.4
click at [497, 346] on app-calendar-viewport "Wed 1 6/6 2 Jobs Thu 2 13/14 4 Jobs Fri 3 4/6 4 Jobs Sat 4 2/2 1 Job Sun 5 Mon …" at bounding box center [539, 400] width 1078 height 599
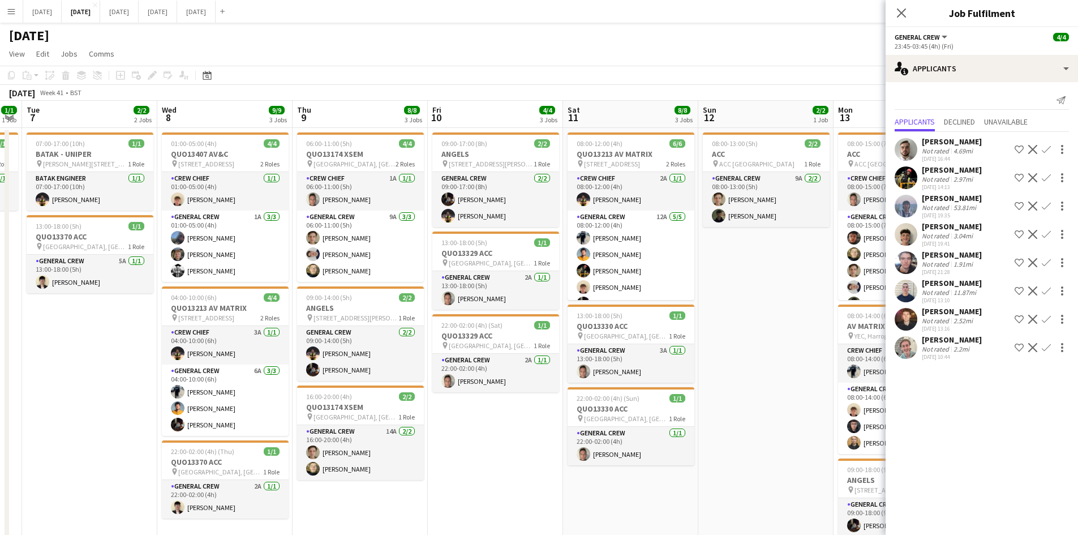
drag, startPoint x: 608, startPoint y: 397, endPoint x: 438, endPoint y: 342, distance: 177.7
click at [424, 352] on app-calendar-viewport "Sat 4 2/2 1 Job Sun 5 Mon 6 1/1 1 Job Tue 7 2/2 2 Jobs Wed 8 9/9 3 Jobs Thu 9 8…" at bounding box center [539, 400] width 1078 height 599
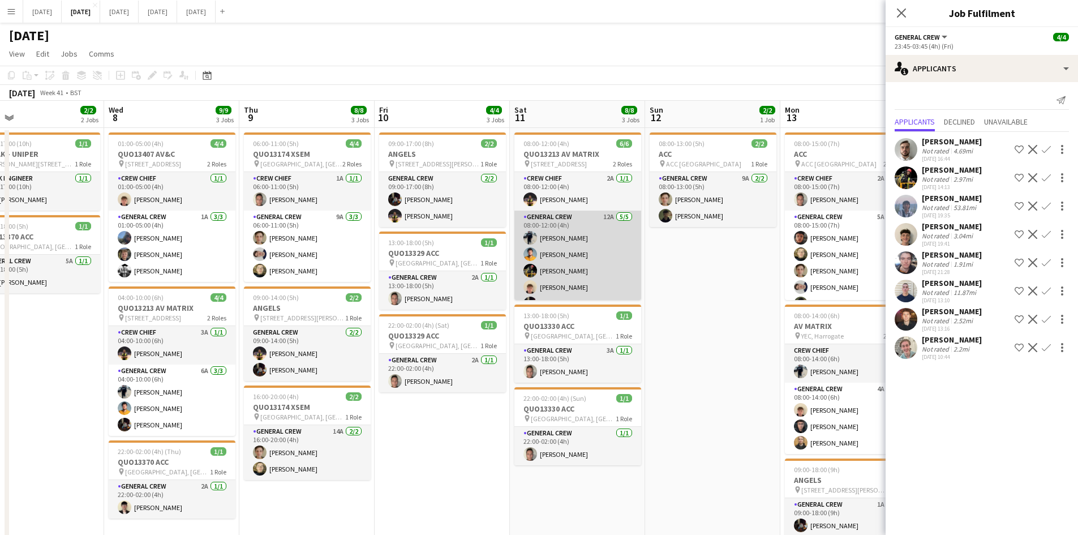
scroll to position [15, 0]
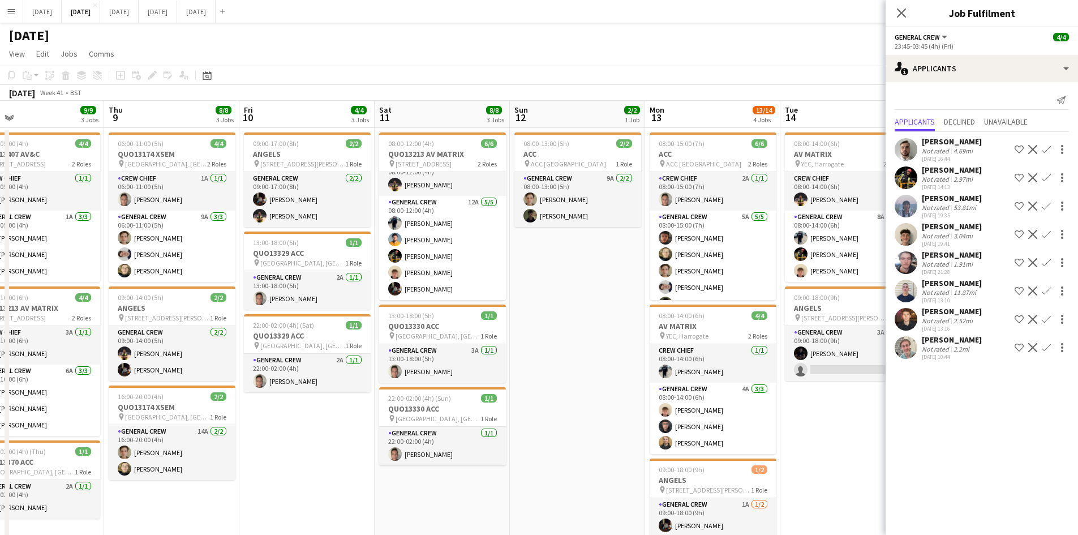
drag, startPoint x: 619, startPoint y: 313, endPoint x: 467, endPoint y: 285, distance: 155.3
click at [468, 288] on app-calendar-viewport "Sun 5 Mon 6 1/1 1 Job Tue 7 2/2 2 Jobs Wed 8 9/9 3 Jobs Thu 9 8/8 3 Jobs Fri 10…" at bounding box center [539, 508] width 1078 height 815
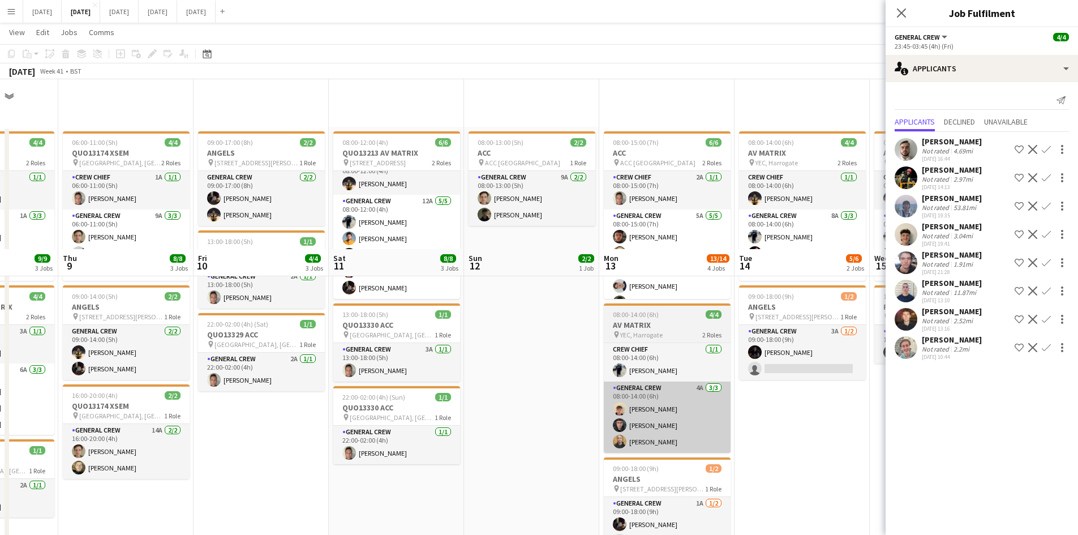
scroll to position [226, 0]
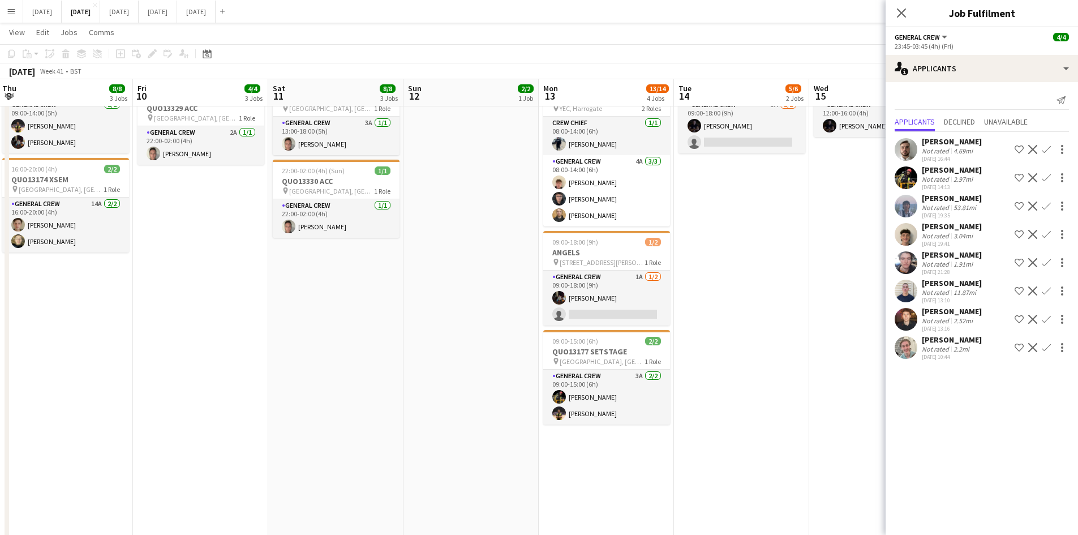
drag, startPoint x: 594, startPoint y: 338, endPoint x: 475, endPoint y: 316, distance: 120.8
click at [475, 316] on app-calendar-viewport "Mon 6 1/1 1 Job Tue 7 2/2 2 Jobs Wed 8 9/9 3 Jobs Thu 9 8/8 3 Jobs Fri 10 4/4 3…" at bounding box center [539, 253] width 1078 height 870
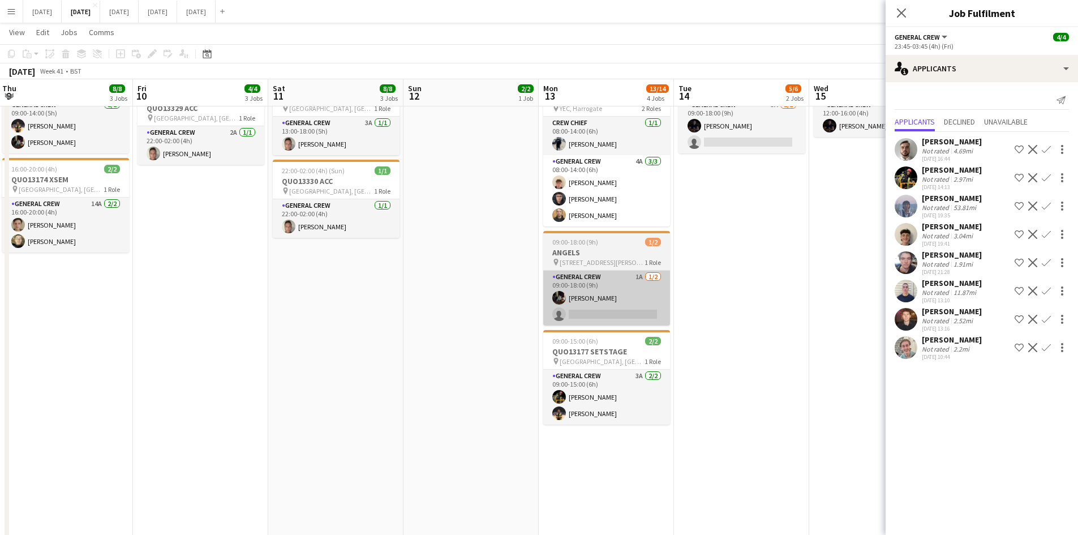
scroll to position [0, 331]
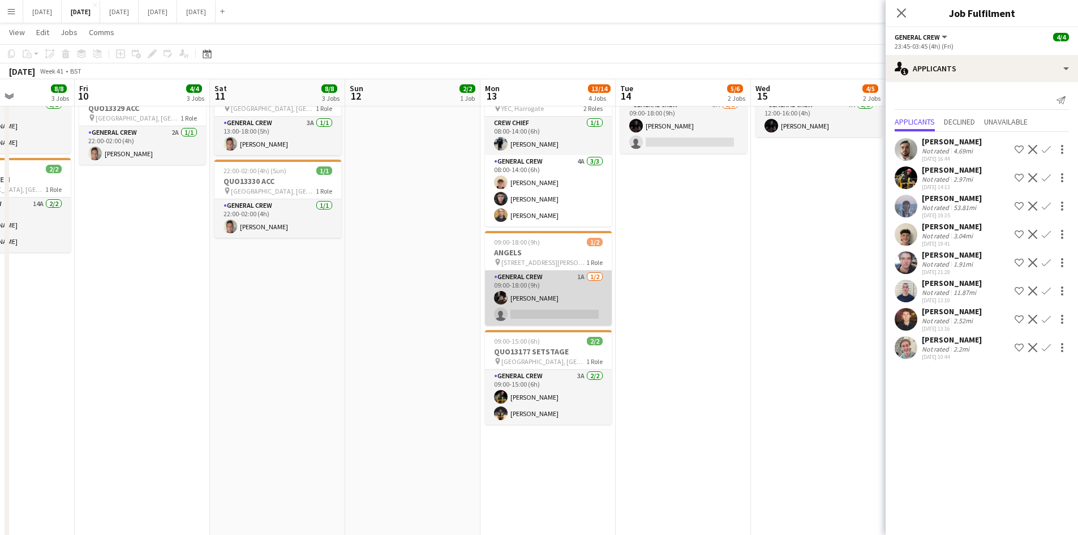
click at [579, 313] on app-card-role "General Crew 1A [DATE] 09:00-18:00 (9h) [PERSON_NAME] single-neutral-actions" at bounding box center [548, 297] width 127 height 55
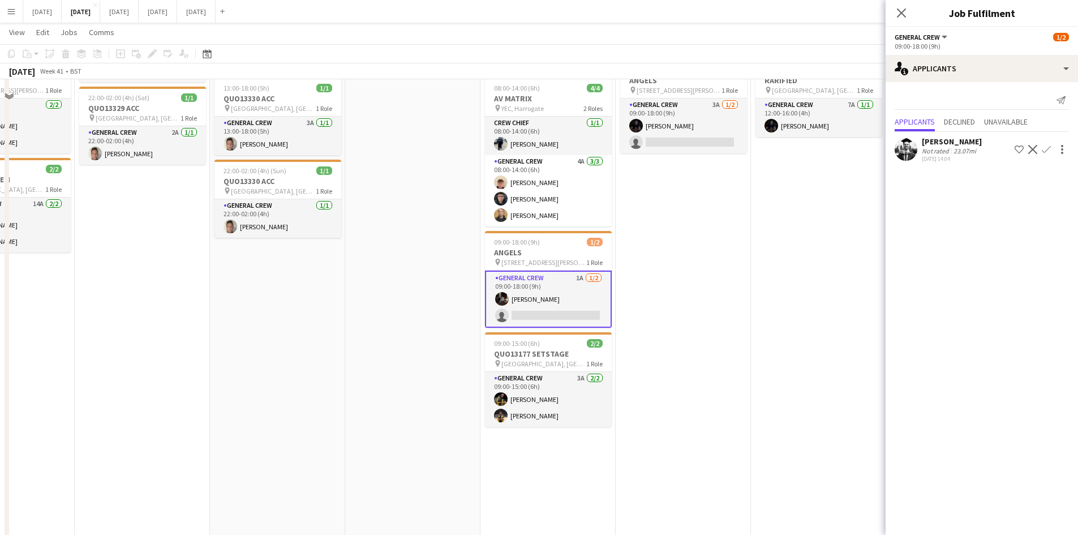
scroll to position [57, 0]
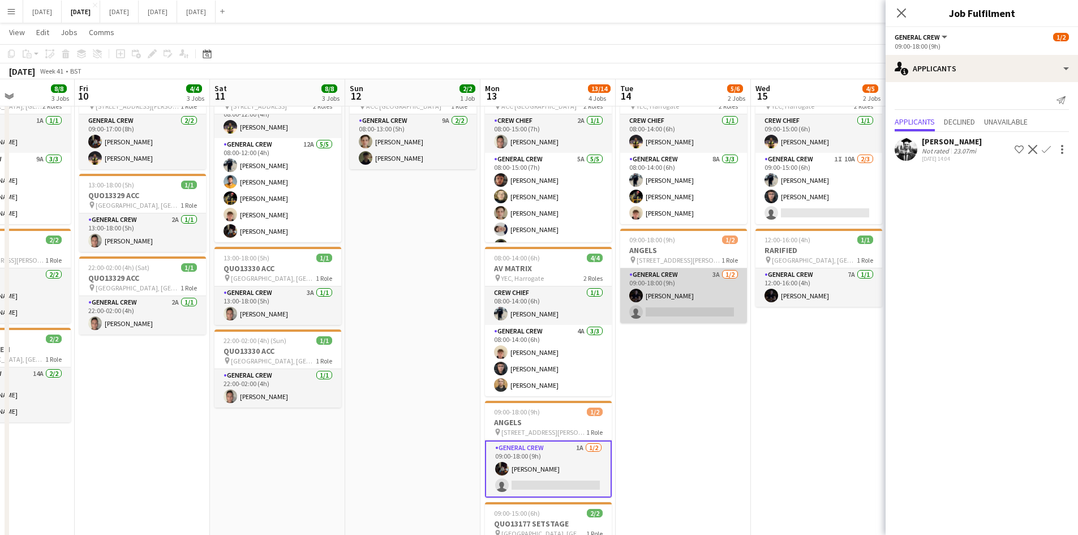
click at [682, 310] on app-card-role "General Crew 3A [DATE] 09:00-18:00 (9h) [PERSON_NAME] single-neutral-actions" at bounding box center [683, 295] width 127 height 55
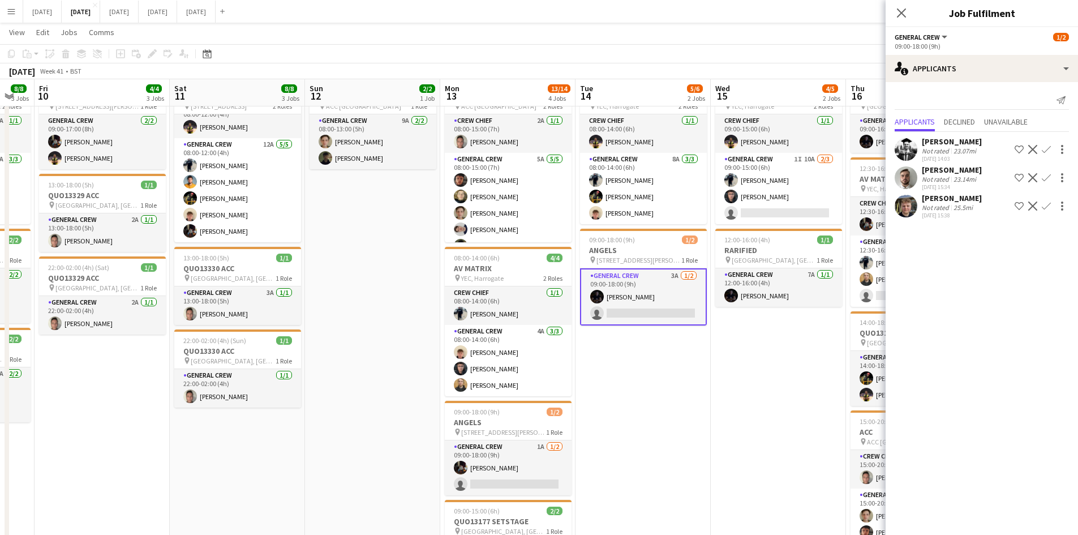
drag, startPoint x: 799, startPoint y: 356, endPoint x: 617, endPoint y: 316, distance: 187.2
click at [617, 316] on app-calendar-viewport "Tue 7 2/2 2 Jobs Wed 8 9/9 3 Jobs Thu 9 8/8 3 Jobs Fri 10 4/4 3 Jobs Sat 11 8/8…" at bounding box center [539, 423] width 1078 height 870
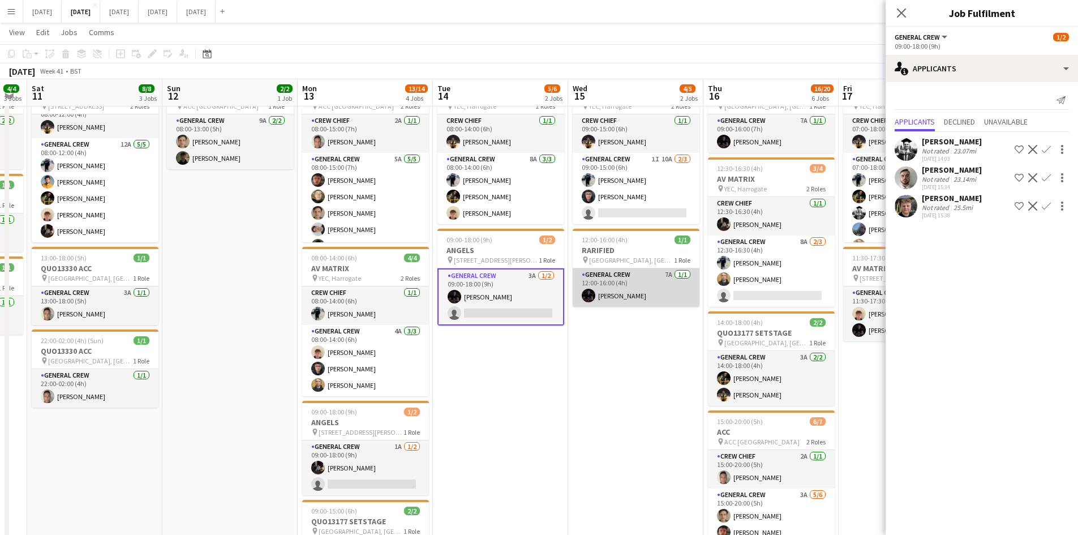
scroll to position [0, 0]
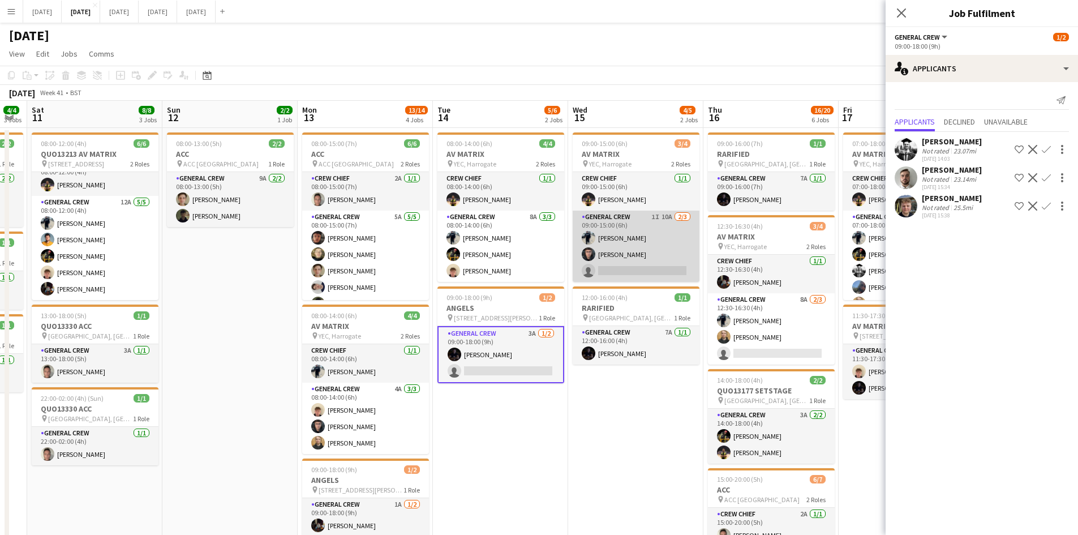
click at [640, 262] on app-card-role "General Crew 1I 10A [DATE] 09:00-15:00 (6h) [PERSON_NAME] [PERSON_NAME] single-…" at bounding box center [636, 245] width 127 height 71
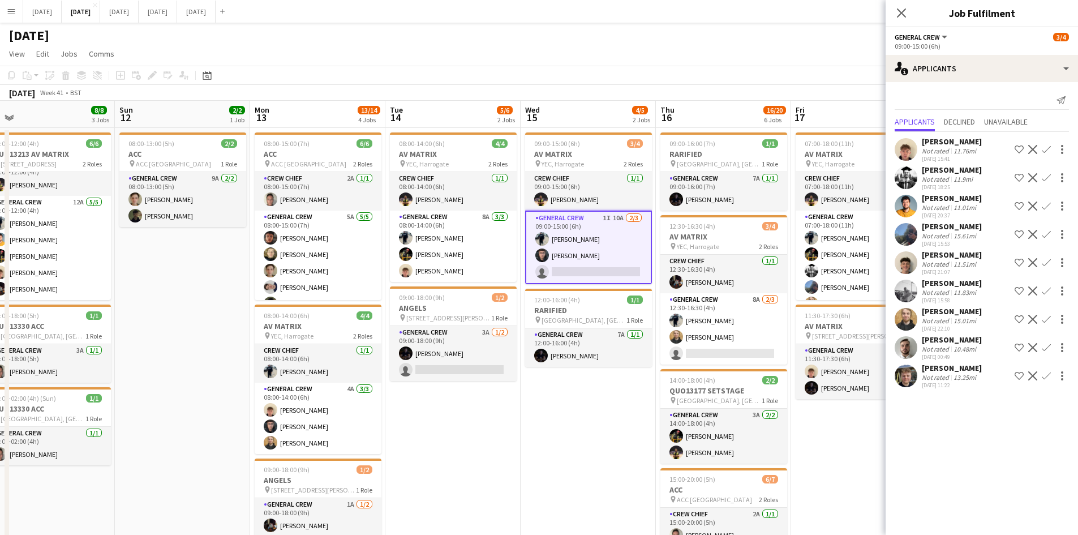
drag, startPoint x: 644, startPoint y: 415, endPoint x: 569, endPoint y: 397, distance: 76.8
click at [571, 399] on app-calendar-viewport "Wed 8 9/9 3 Jobs Thu 9 8/8 3 Jobs Fri 10 4/4 3 Jobs Sat 11 8/8 3 Jobs Sun 12 2/…" at bounding box center [539, 508] width 1078 height 815
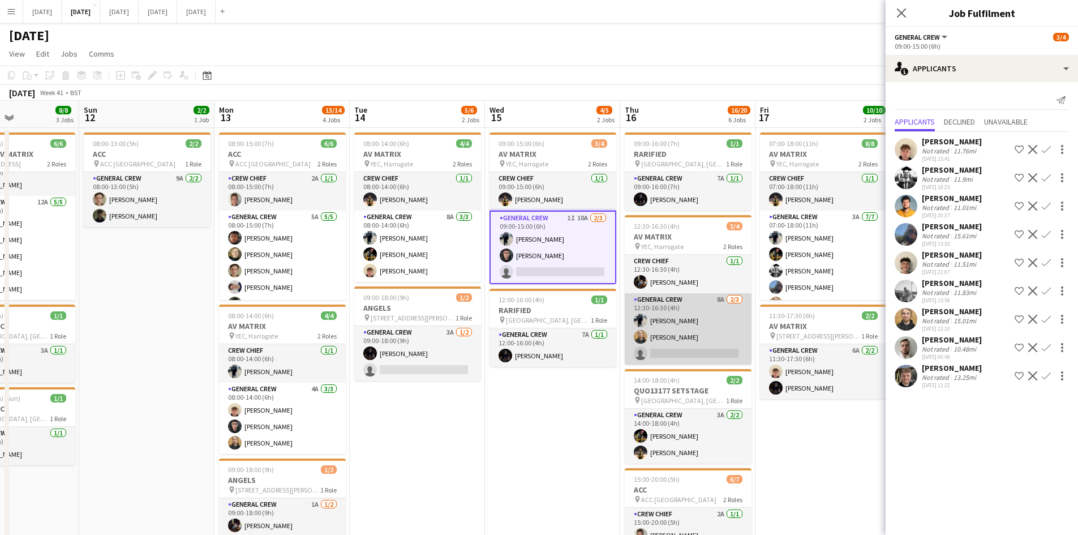
click at [656, 341] on app-card-role "General Crew 8A [DATE] 12:30-16:30 (4h) [PERSON_NAME] [PERSON_NAME] single-neut…" at bounding box center [688, 328] width 127 height 71
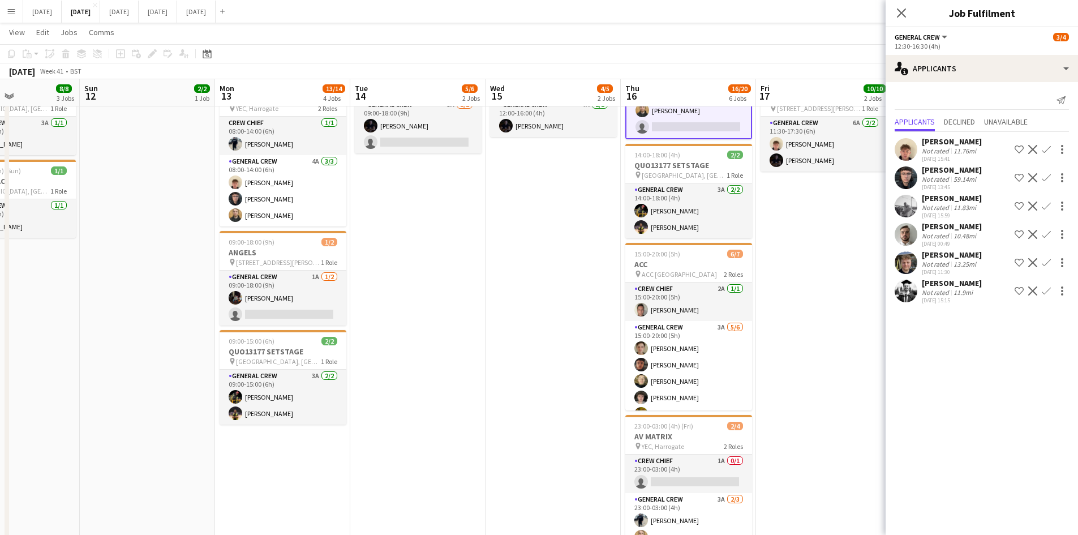
scroll to position [396, 0]
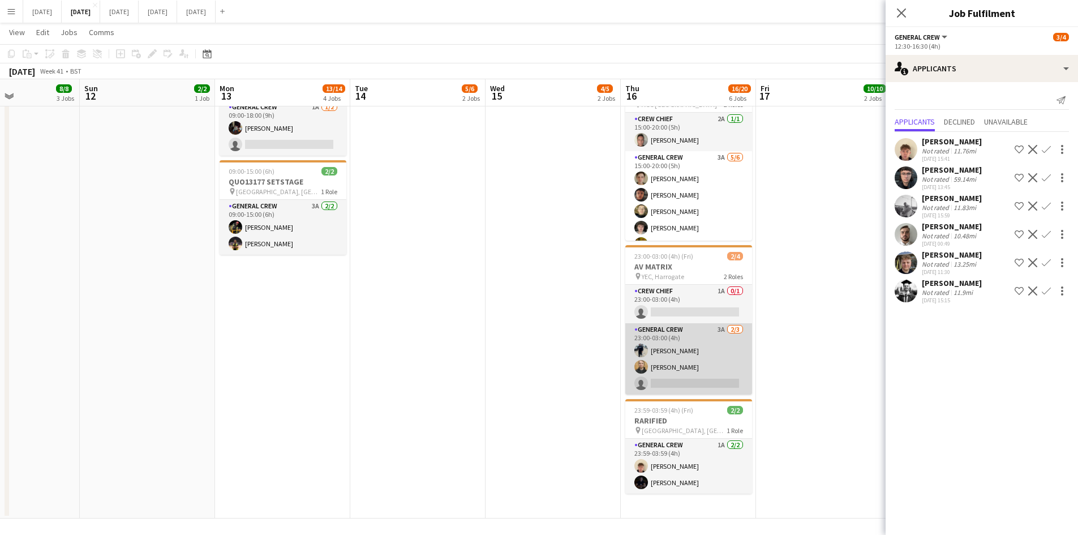
click at [692, 368] on app-card-role "General Crew 3A [DATE] 23:00-03:00 (4h) [PERSON_NAME] [PERSON_NAME] single-neut…" at bounding box center [688, 358] width 127 height 71
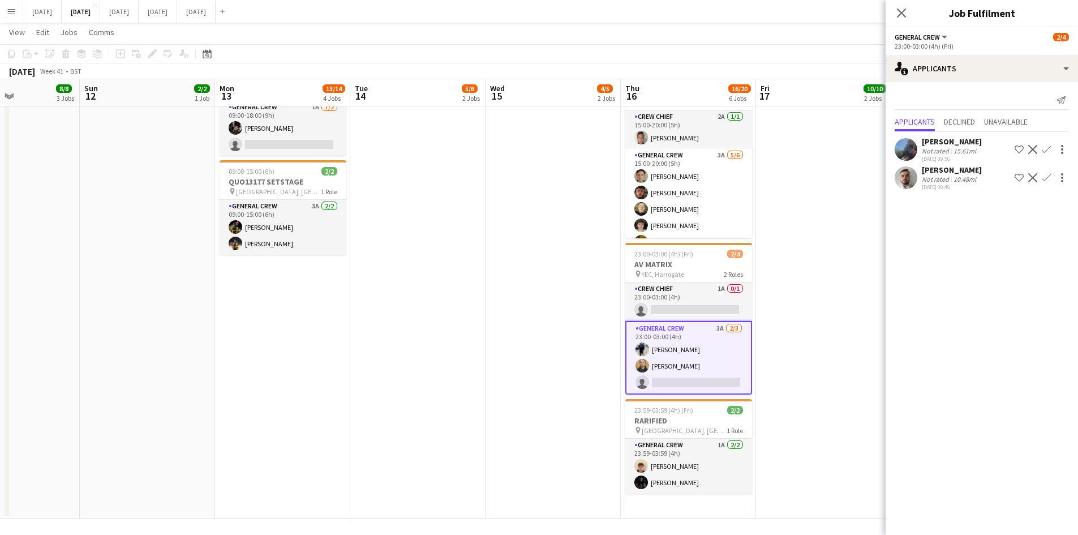
scroll to position [170, 0]
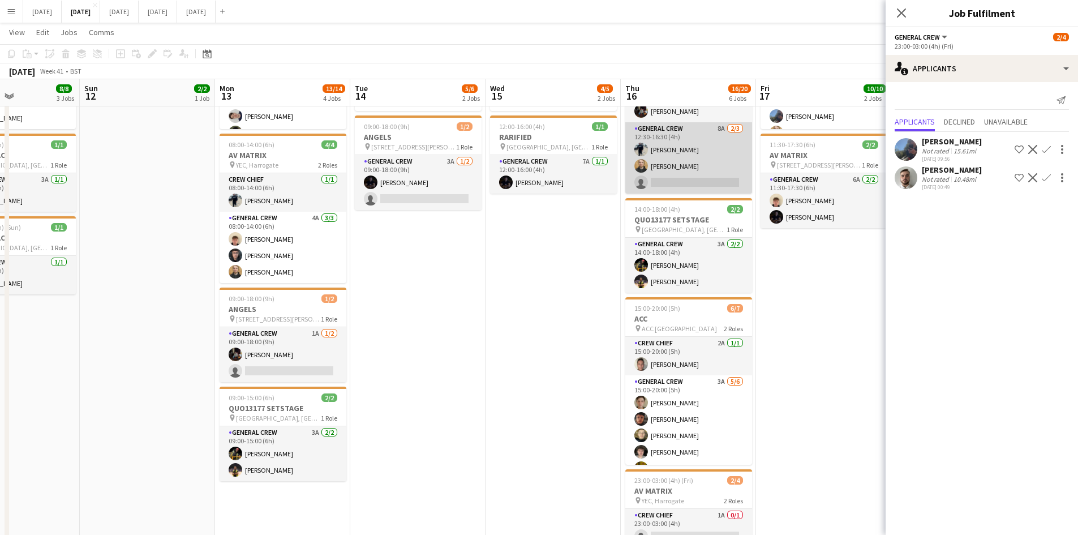
click at [681, 156] on app-card-role "General Crew 8A [DATE] 12:30-16:30 (4h) [PERSON_NAME] [PERSON_NAME] single-neut…" at bounding box center [688, 157] width 127 height 71
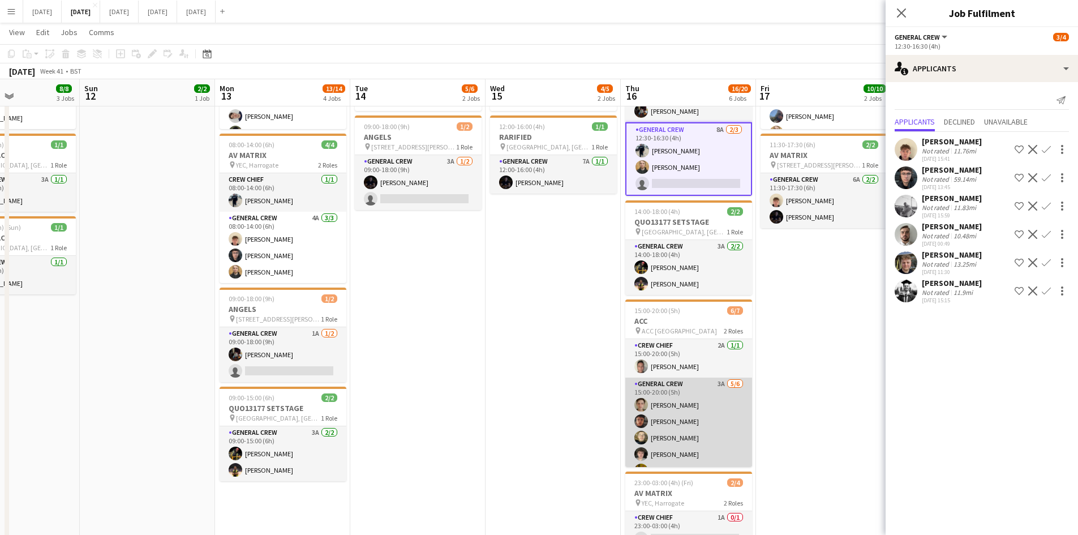
scroll to position [31, 0]
click at [684, 417] on app-card-role "General Crew 3A [DATE] 15:00-20:00 (5h) [PERSON_NAME] [PERSON_NAME] [PERSON_NAM…" at bounding box center [688, 406] width 127 height 121
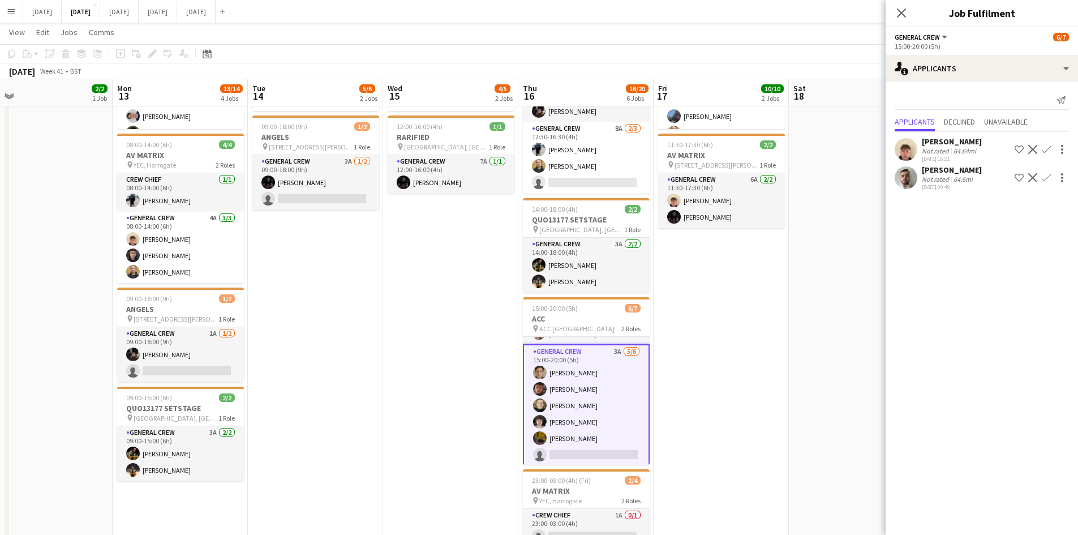
drag, startPoint x: 690, startPoint y: 347, endPoint x: 608, endPoint y: 325, distance: 84.4
click at [608, 325] on app-calendar-viewport "Thu 9 8/8 3 Jobs Fri 10 4/4 3 Jobs Sat 11 8/8 3 Jobs Sun 12 2/2 1 Job Mon 13 13…" at bounding box center [539, 309] width 1078 height 870
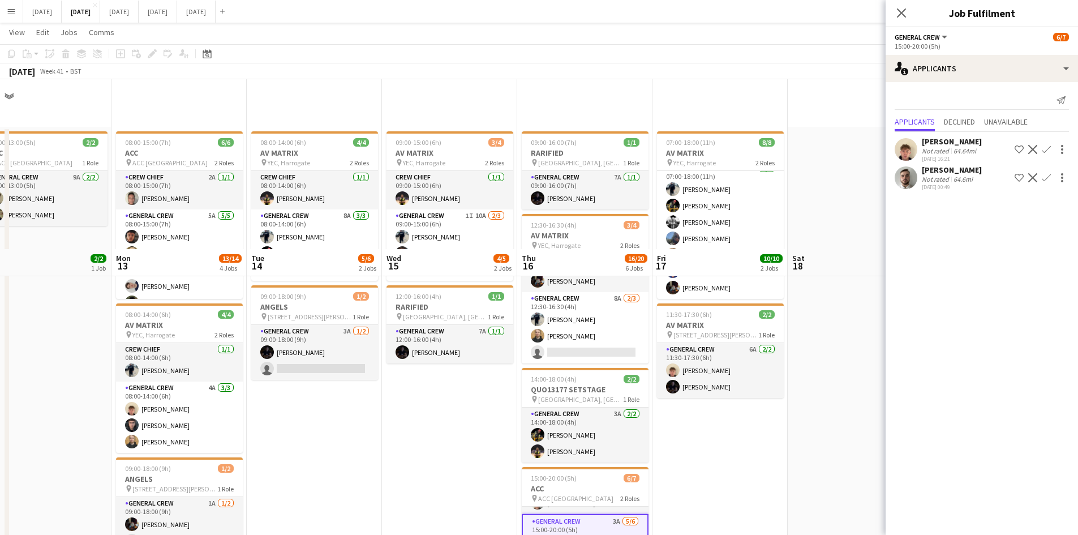
scroll to position [226, 0]
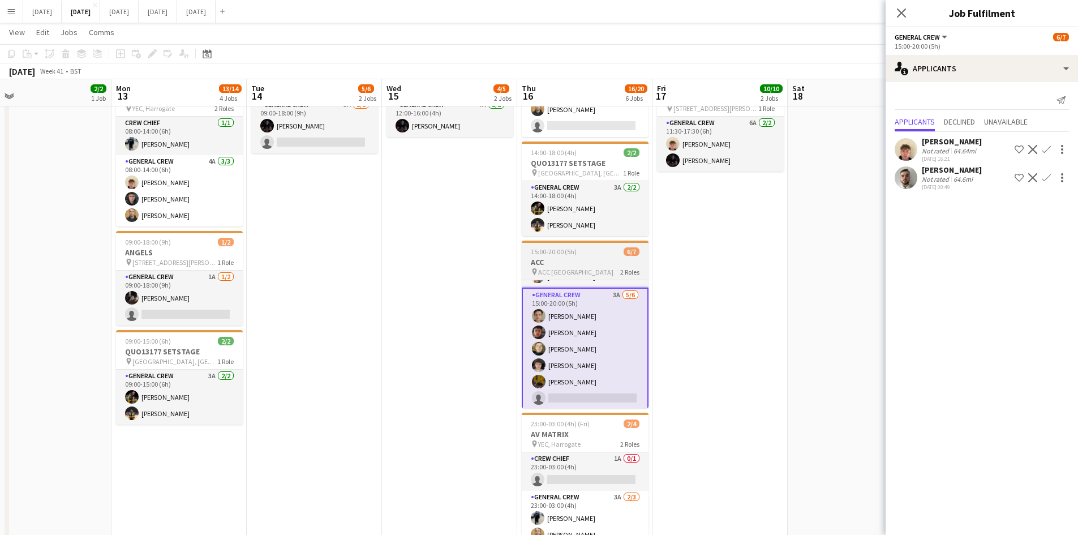
click at [580, 261] on h3 "ACC" at bounding box center [585, 262] width 127 height 10
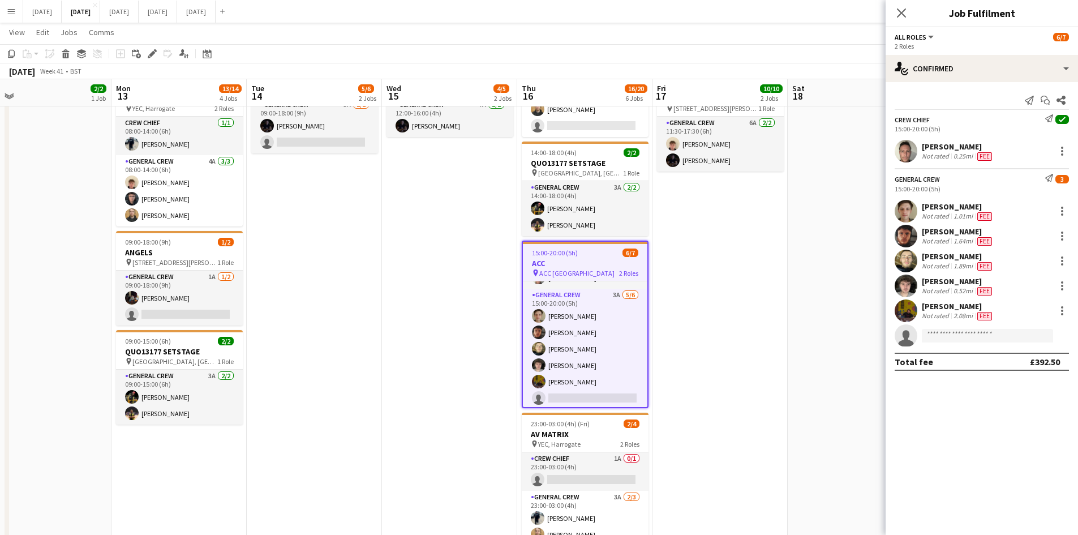
drag, startPoint x: 153, startPoint y: 57, endPoint x: 495, endPoint y: 79, distance: 343.0
click at [154, 57] on icon "Edit" at bounding box center [152, 53] width 9 height 9
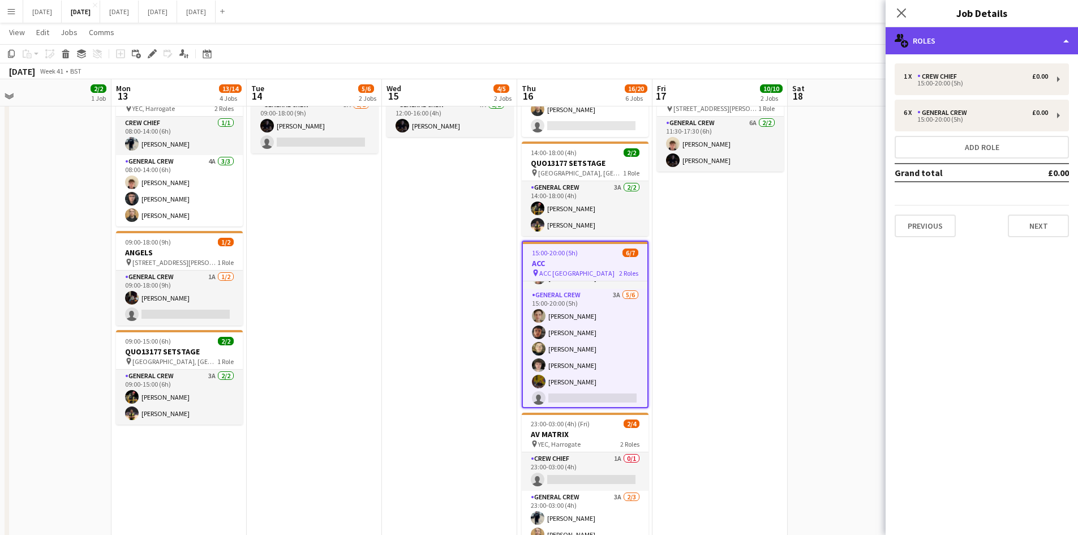
drag, startPoint x: 984, startPoint y: 31, endPoint x: 1000, endPoint y: 45, distance: 22.0
click at [986, 31] on div "multiple-users-add Roles" at bounding box center [981, 40] width 192 height 27
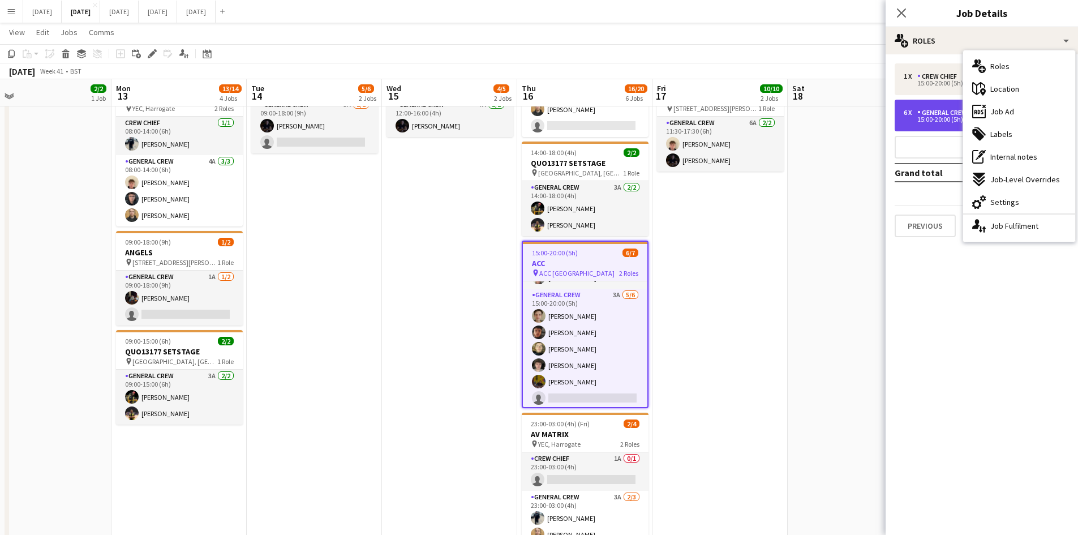
click at [946, 110] on div "General Crew" at bounding box center [944, 113] width 54 height 8
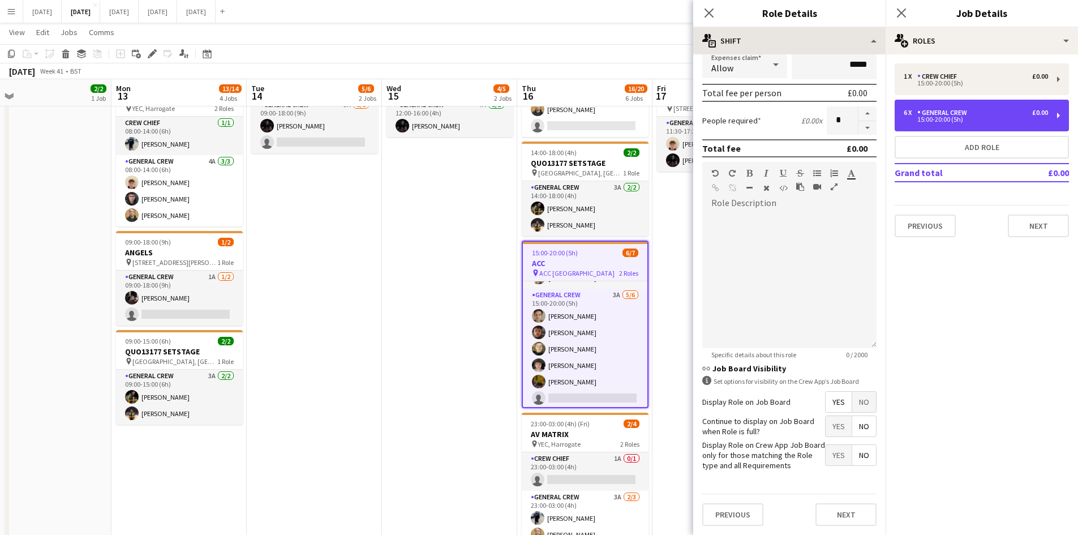
scroll to position [0, 0]
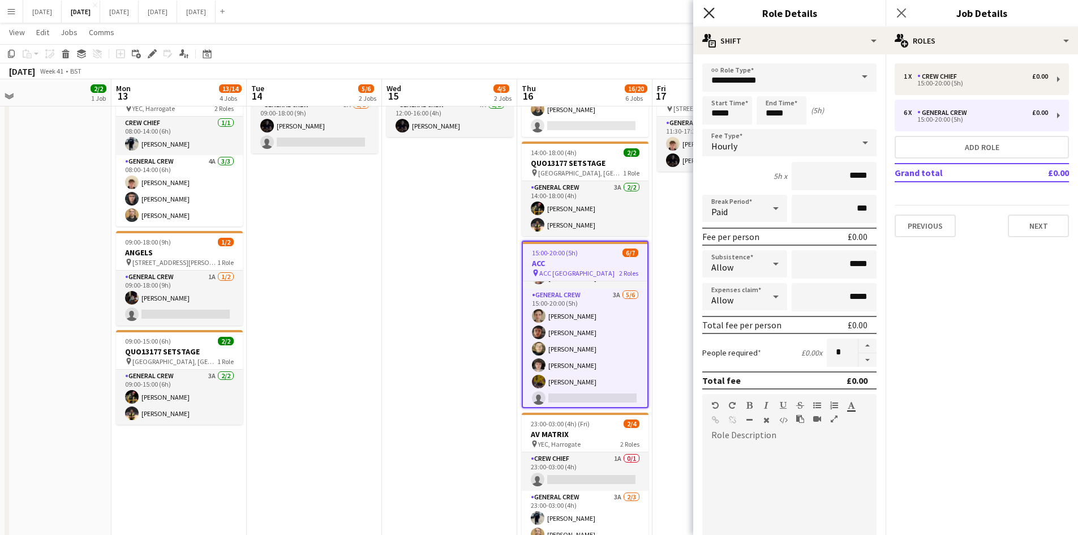
click at [711, 18] on icon "Close pop-in" at bounding box center [708, 12] width 11 height 11
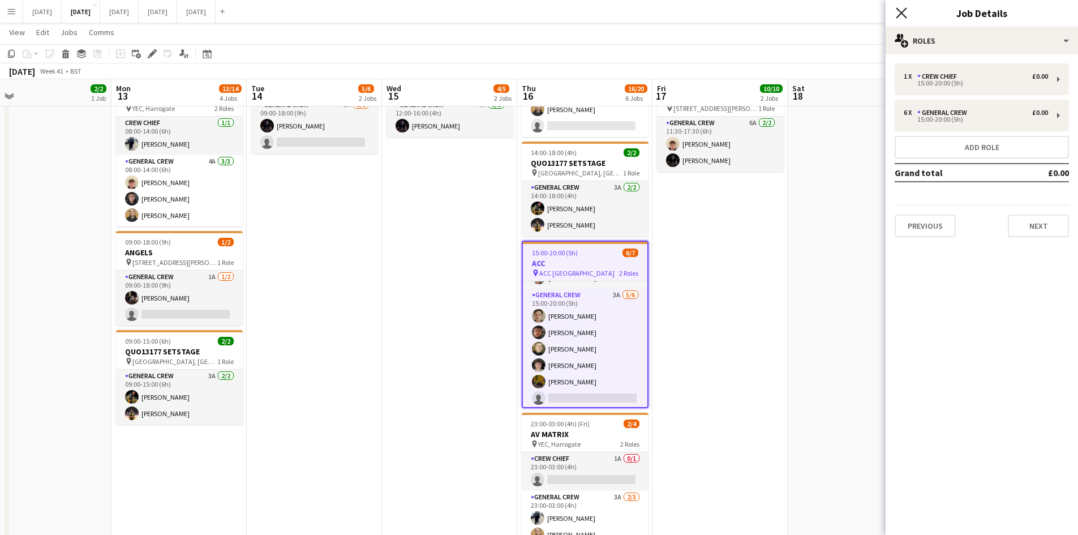
click at [903, 15] on icon at bounding box center [901, 12] width 11 height 11
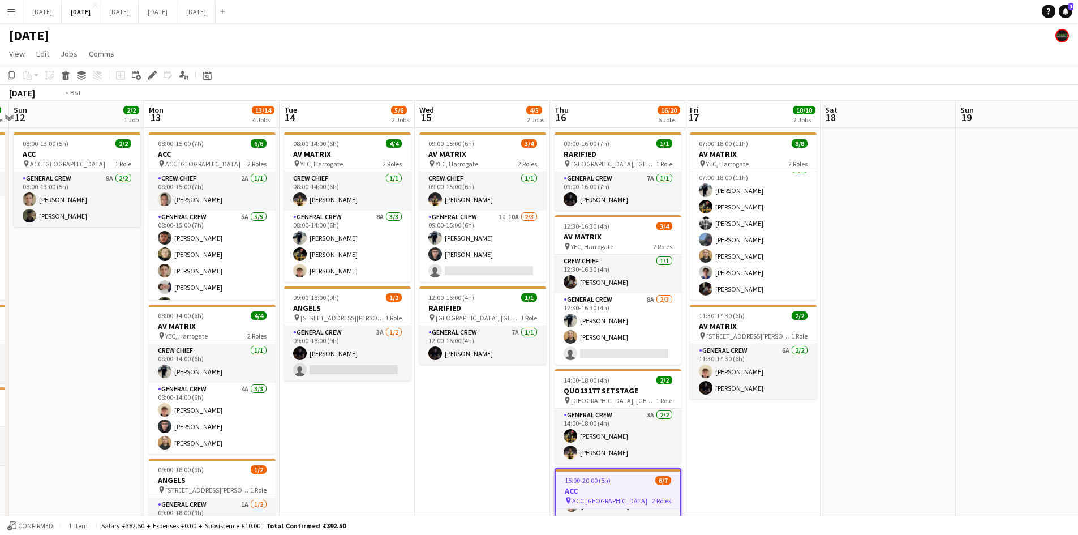
drag, startPoint x: 882, startPoint y: 270, endPoint x: 813, endPoint y: 265, distance: 69.2
click at [623, 203] on app-calendar-viewport "Thu 9 8/8 3 Jobs Fri 10 4/4 3 Jobs Sat 11 8/8 3 Jobs Sun 12 2/2 1 Job Mon 13 13…" at bounding box center [539, 508] width 1078 height 815
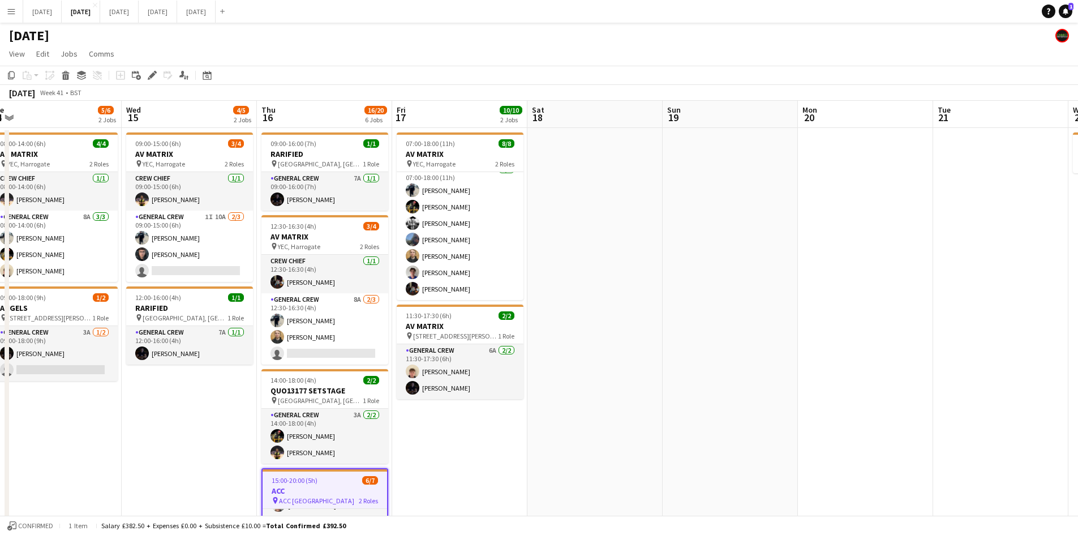
click at [552, 226] on app-calendar-viewport "Sat 11 8/8 3 Jobs Sun 12 2/2 1 Job Mon 13 13/14 4 Jobs Tue 14 5/6 2 Jobs Wed 15…" at bounding box center [539, 508] width 1078 height 815
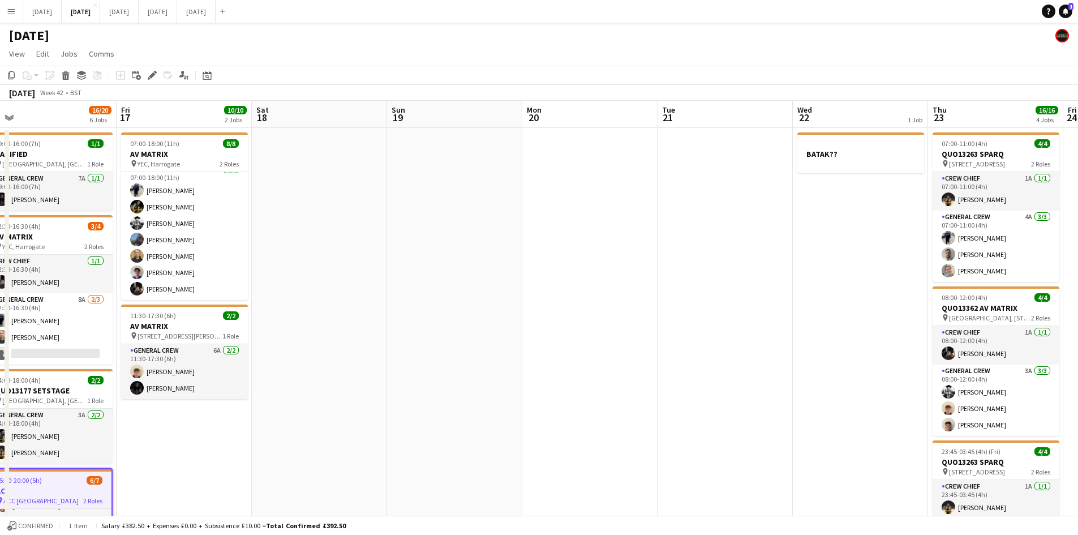
drag, startPoint x: 533, startPoint y: 227, endPoint x: 520, endPoint y: 225, distance: 12.7
click at [521, 225] on app-calendar-viewport "Mon 13 13/14 4 Jobs Tue 14 5/6 2 Jobs Wed 15 4/5 2 Jobs Thu 16 16/20 6 Jobs Fri…" at bounding box center [539, 508] width 1078 height 815
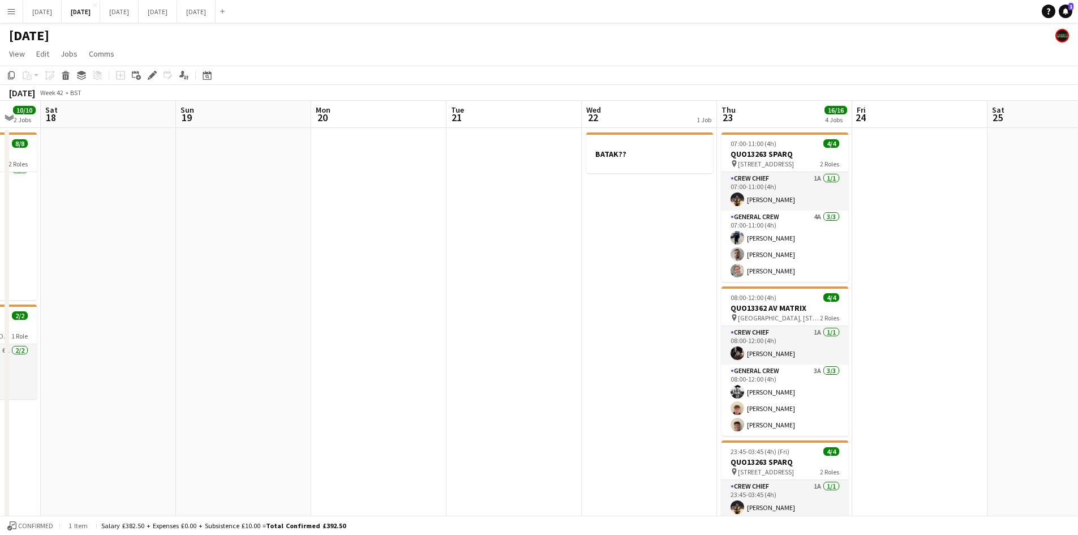
click at [440, 200] on app-calendar-viewport "Wed 15 4/5 2 Jobs Thu 16 16/20 6 Jobs Fri 17 10/10 2 Jobs Sat 18 Sun 19 Mon 20 …" at bounding box center [539, 508] width 1078 height 815
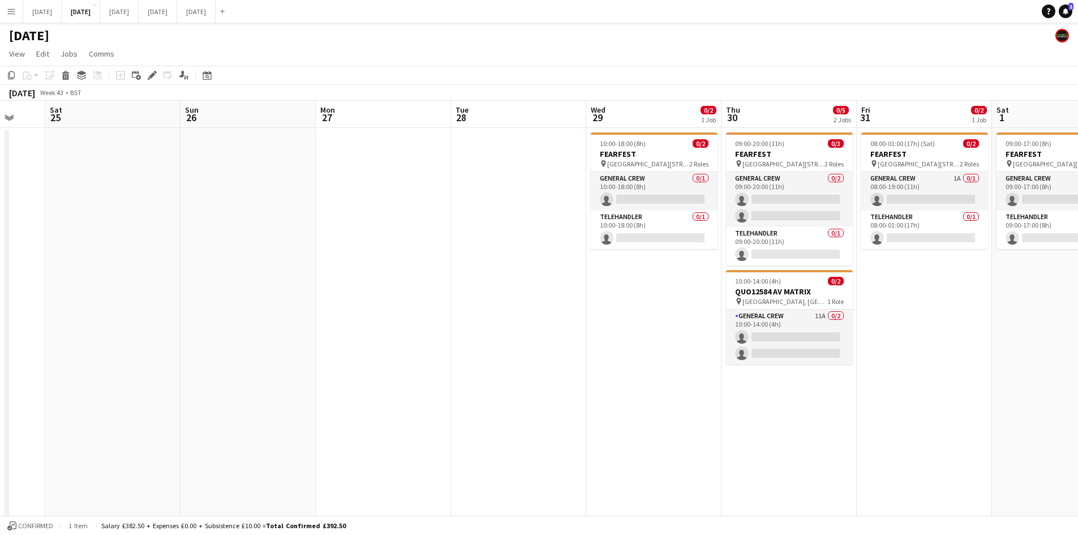
drag, startPoint x: 597, startPoint y: 238, endPoint x: 102, endPoint y: 252, distance: 495.2
click at [102, 252] on app-calendar-viewport "Wed 22 1 Job Thu 23 16/16 4 Jobs Fri 24 Sat 25 Sun 26 Mon 27 Tue 28 Wed 29 0/2 …" at bounding box center [539, 508] width 1078 height 815
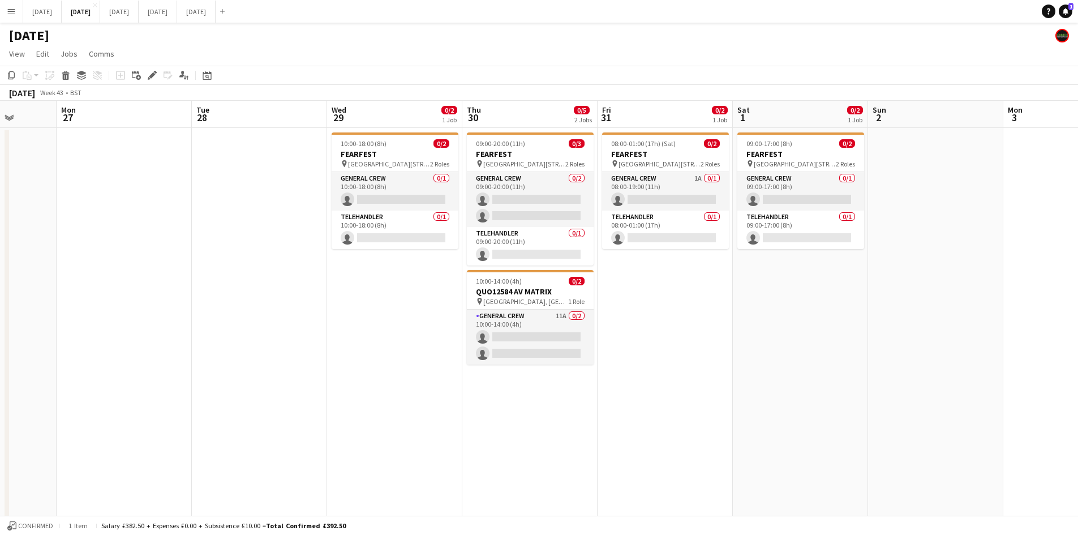
drag, startPoint x: 480, startPoint y: 252, endPoint x: 239, endPoint y: 244, distance: 241.2
click at [235, 248] on app-calendar-viewport "Thu 23 16/16 4 Jobs Fri 24 Sat 25 Sun 26 Mon 27 Tue 28 Wed 29 0/2 1 Job Thu 30 …" at bounding box center [539, 508] width 1078 height 815
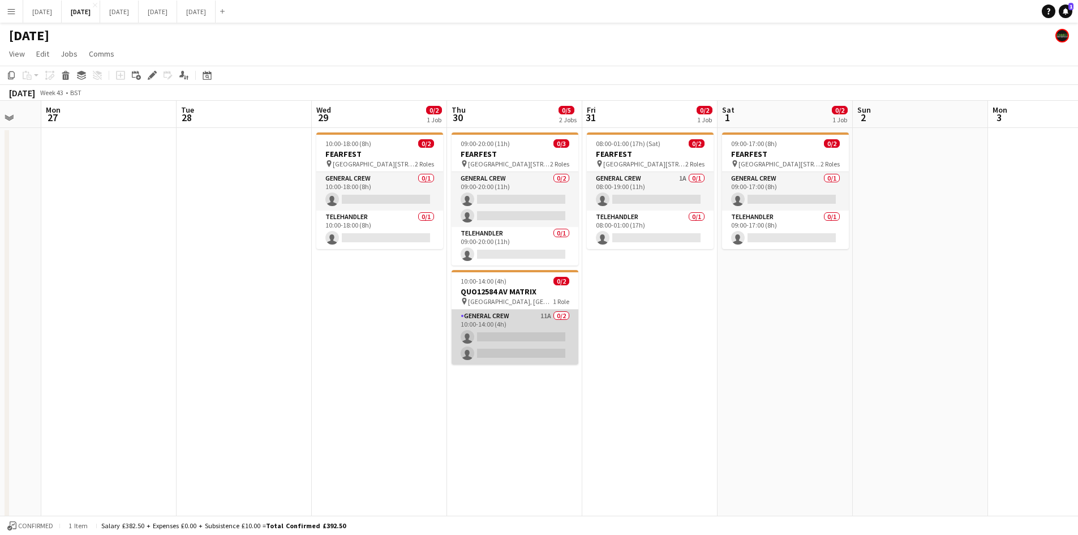
click at [527, 340] on app-card-role "General Crew 11A 0/2 10:00-14:00 (4h) single-neutral-actions single-neutral-act…" at bounding box center [514, 336] width 127 height 55
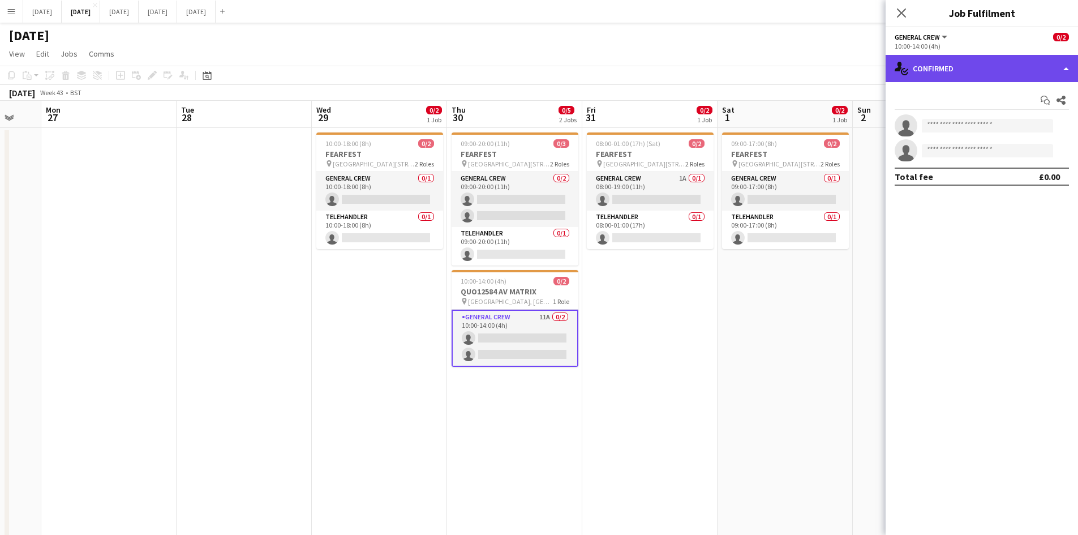
click at [987, 68] on div "single-neutral-actions-check-2 Confirmed" at bounding box center [981, 68] width 192 height 27
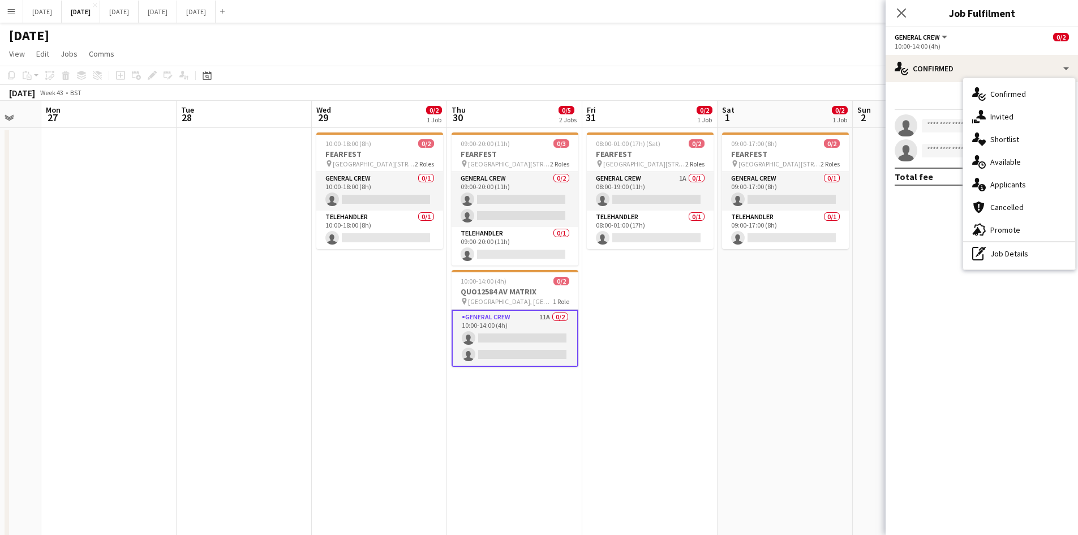
click at [1034, 184] on div "single-neutral-actions-information Applicants" at bounding box center [1019, 184] width 112 height 23
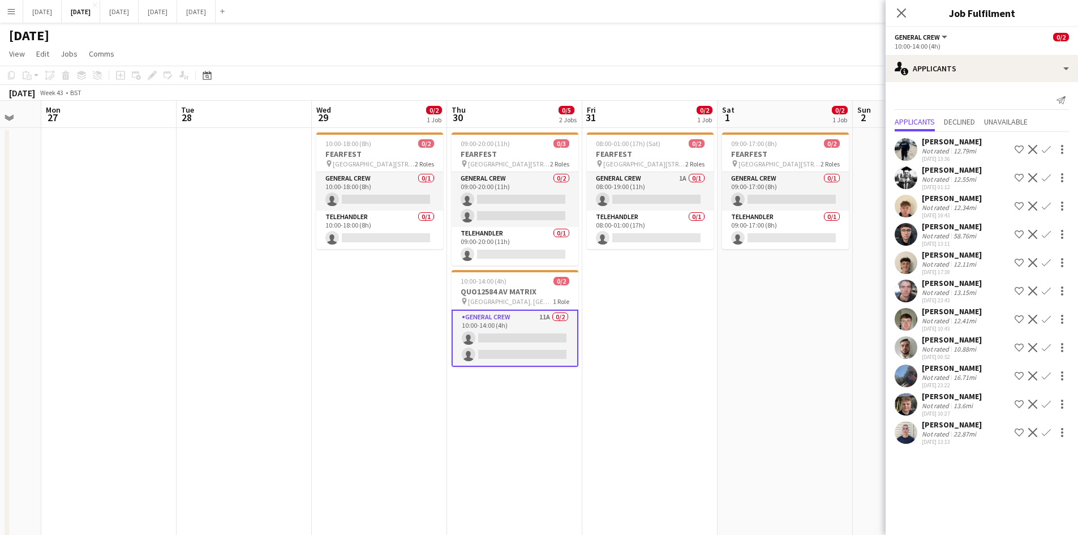
click at [900, 10] on icon "Close pop-in" at bounding box center [901, 12] width 9 height 9
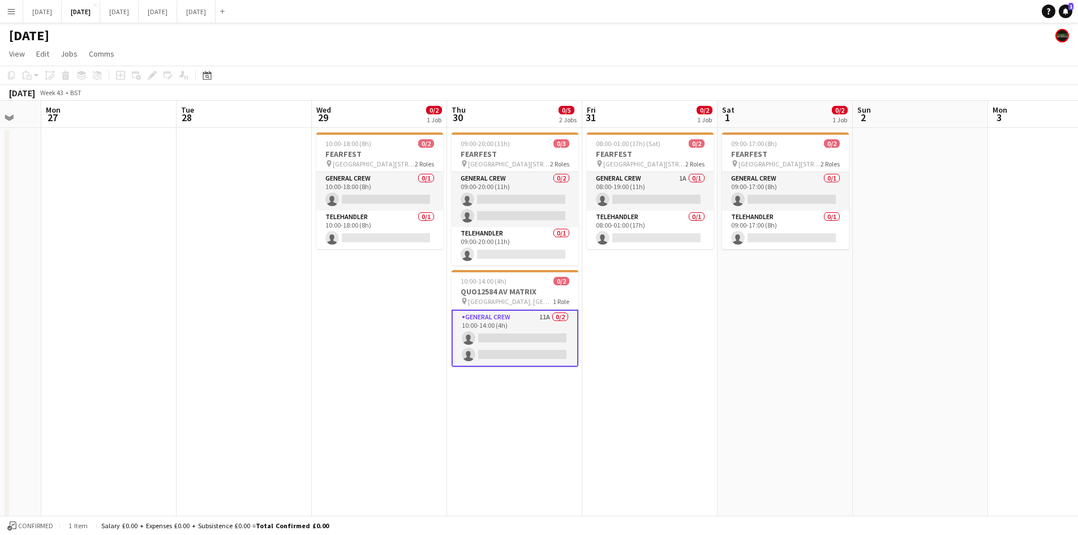
drag, startPoint x: 802, startPoint y: 295, endPoint x: 951, endPoint y: 279, distance: 150.1
click at [953, 279] on app-calendar-viewport "Fri 24 Sat 25 Sun 26 Mon 27 Tue 28 Wed 29 0/2 1 Job Thu 30 0/5 2 Jobs Fri 31 0/…" at bounding box center [539, 508] width 1078 height 815
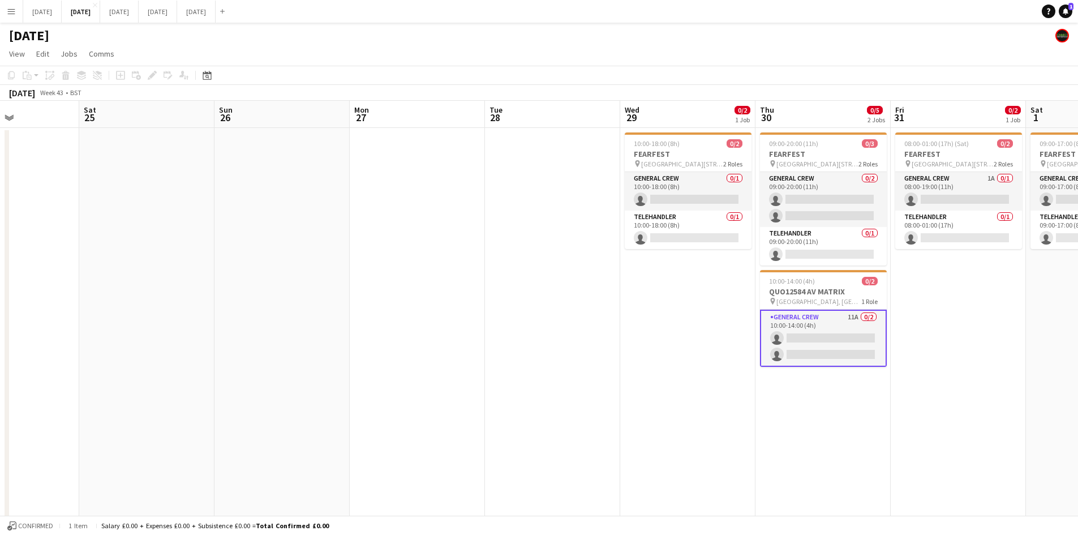
click at [988, 347] on app-calendar-viewport "Wed 22 1 Job Thu 23 16/16 4 Jobs Fri 24 Sat 25 Sun 26 Mon 27 Tue 28 Wed 29 0/2 …" at bounding box center [539, 508] width 1078 height 815
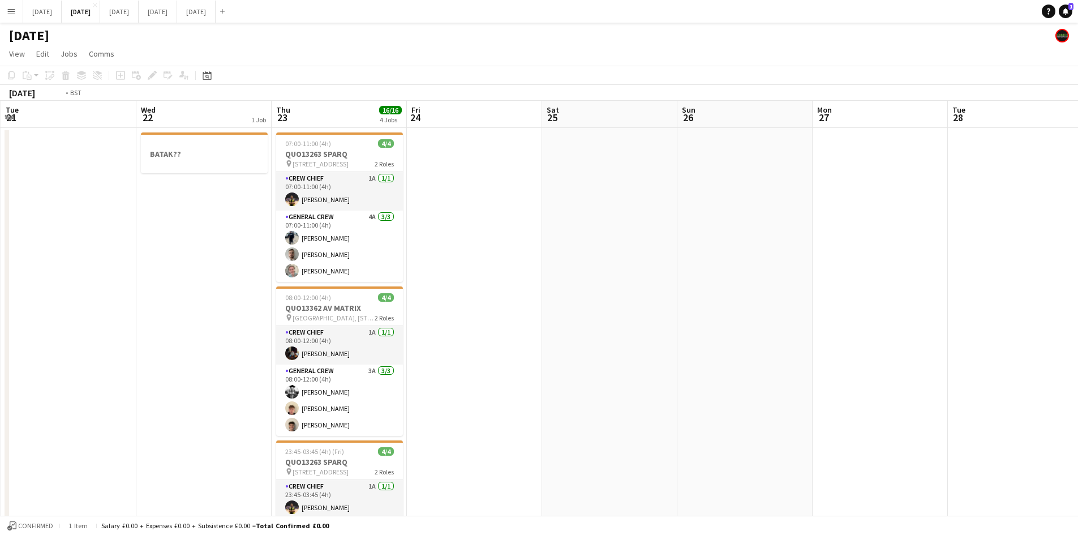
drag, startPoint x: 669, startPoint y: 364, endPoint x: 992, endPoint y: 355, distance: 323.1
click at [992, 355] on app-calendar-viewport "Sun 19 Mon 20 Tue 21 Wed 22 1 Job Thu 23 16/16 4 Jobs Fri 24 Sat 25 Sun 26 Mon …" at bounding box center [539, 508] width 1078 height 815
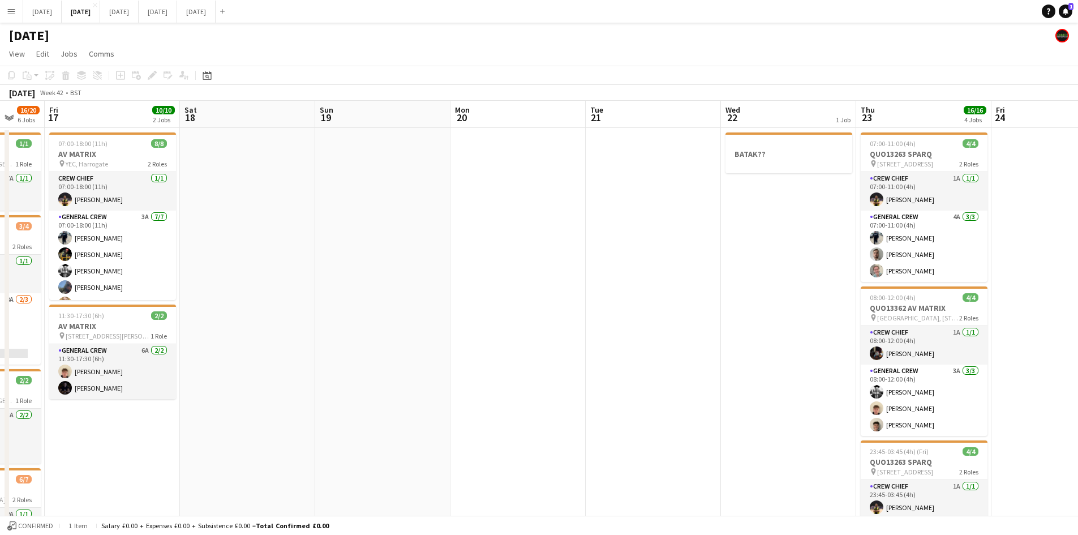
drag, startPoint x: 1025, startPoint y: 332, endPoint x: 662, endPoint y: 360, distance: 363.7
click at [1026, 331] on app-calendar-viewport "Wed 15 4/5 2 Jobs Thu 16 16/20 6 Jobs Fri 17 10/10 2 Jobs Sat 18 Sun 19 Mon 20 …" at bounding box center [539, 508] width 1078 height 815
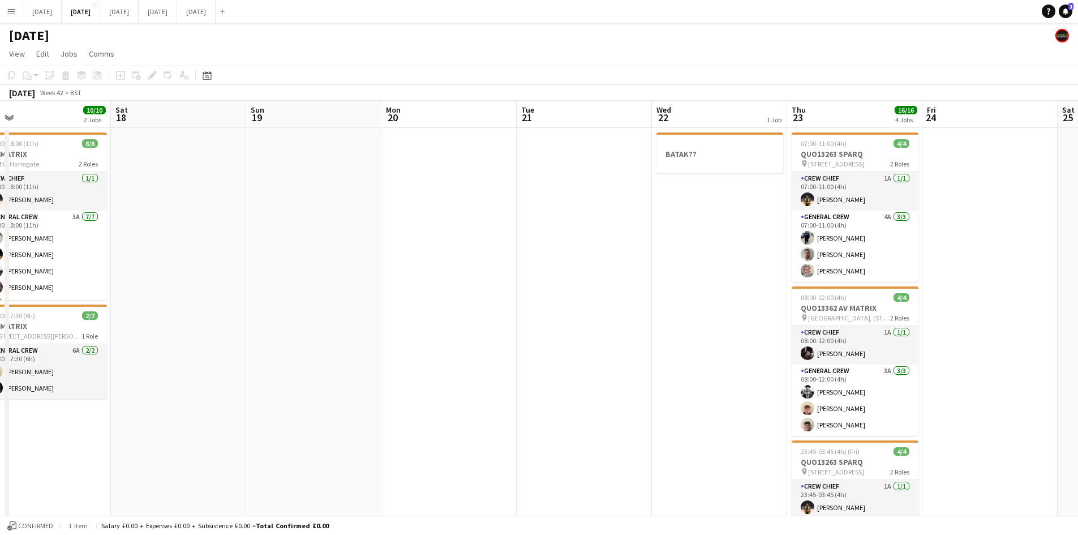
drag, startPoint x: 662, startPoint y: 360, endPoint x: 1000, endPoint y: 317, distance: 341.0
click at [993, 320] on app-calendar-viewport "Wed 15 4/5 2 Jobs Thu 16 16/20 6 Jobs Fri 17 10/10 2 Jobs Sat 18 Sun 19 Mon 20 …" at bounding box center [539, 508] width 1078 height 815
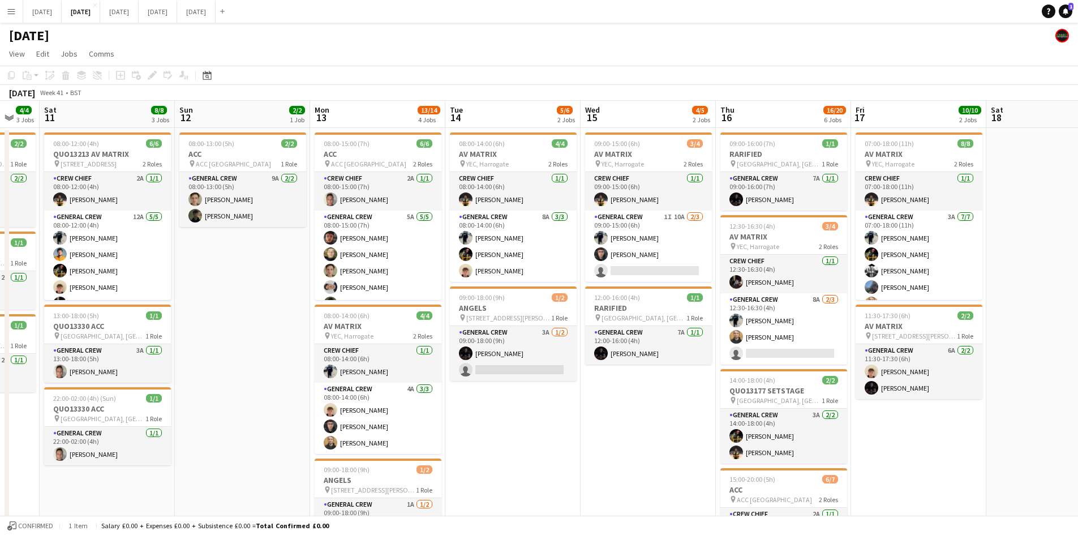
drag, startPoint x: 897, startPoint y: 355, endPoint x: 1061, endPoint y: 339, distance: 165.4
click at [1061, 339] on app-calendar-viewport "Thu 9 8/8 3 Jobs Fri 10 4/4 3 Jobs Sat 11 8/8 3 Jobs Sun 12 2/2 1 Job Mon 13 13…" at bounding box center [539, 508] width 1078 height 815
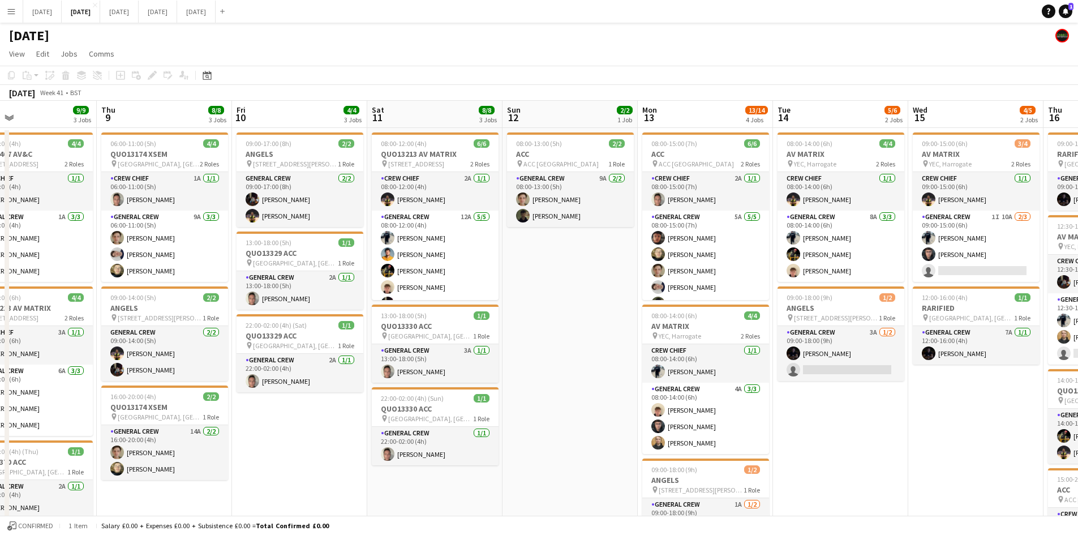
drag, startPoint x: 1043, startPoint y: 319, endPoint x: 1051, endPoint y: 313, distance: 9.7
click at [1060, 315] on app-calendar-viewport "Mon 6 1/1 1 Job Tue 7 2/2 2 Jobs Wed 8 9/9 3 Jobs Thu 9 8/8 3 Jobs Fri 10 4/4 3…" at bounding box center [539, 508] width 1078 height 815
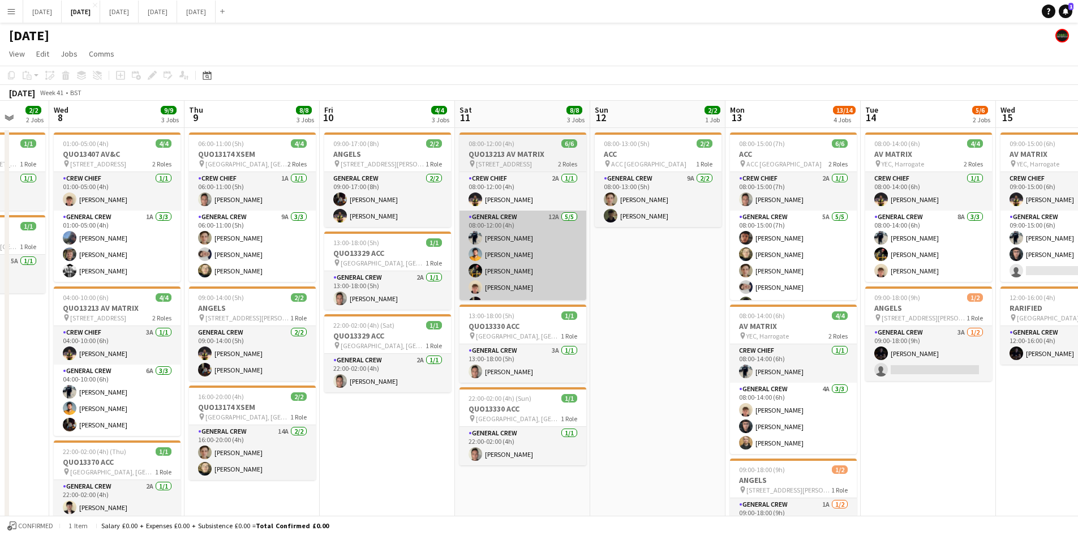
drag, startPoint x: 750, startPoint y: 332, endPoint x: 592, endPoint y: 292, distance: 162.9
click at [909, 309] on app-calendar-viewport "Sun 5 Mon 6 1/1 1 Job Tue 7 2/2 2 Jobs Wed 8 9/9 3 Jobs Thu 9 8/8 3 Jobs Fri 10…" at bounding box center [539, 508] width 1078 height 815
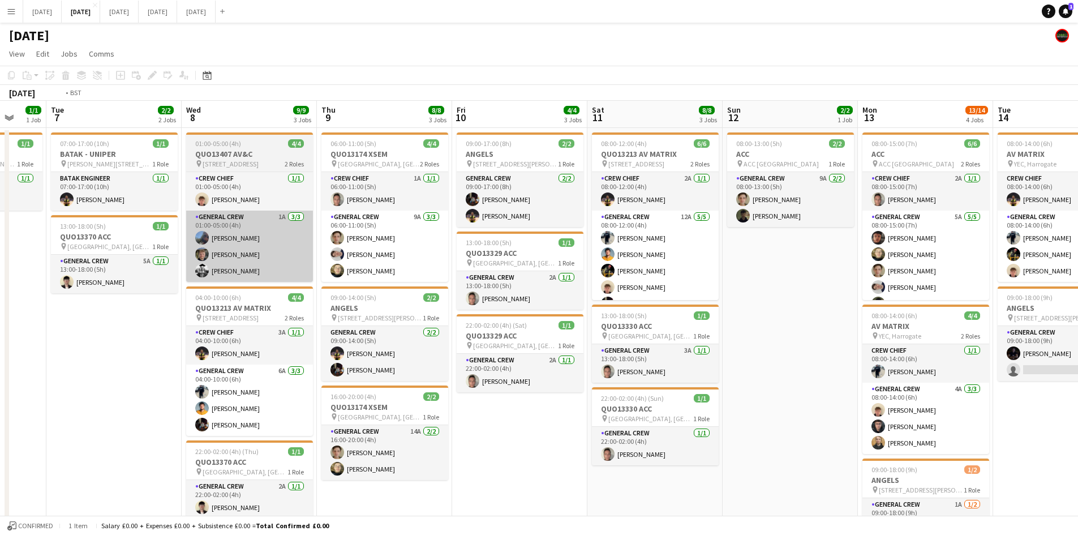
drag, startPoint x: 561, startPoint y: 315, endPoint x: 392, endPoint y: 240, distance: 184.4
click at [690, 294] on app-calendar-viewport "Sat 4 2/2 1 Job Sun 5 Mon 6 1/1 1 Job Tue 7 2/2 2 Jobs Wed 8 9/9 3 Jobs Thu 9 8…" at bounding box center [539, 508] width 1078 height 815
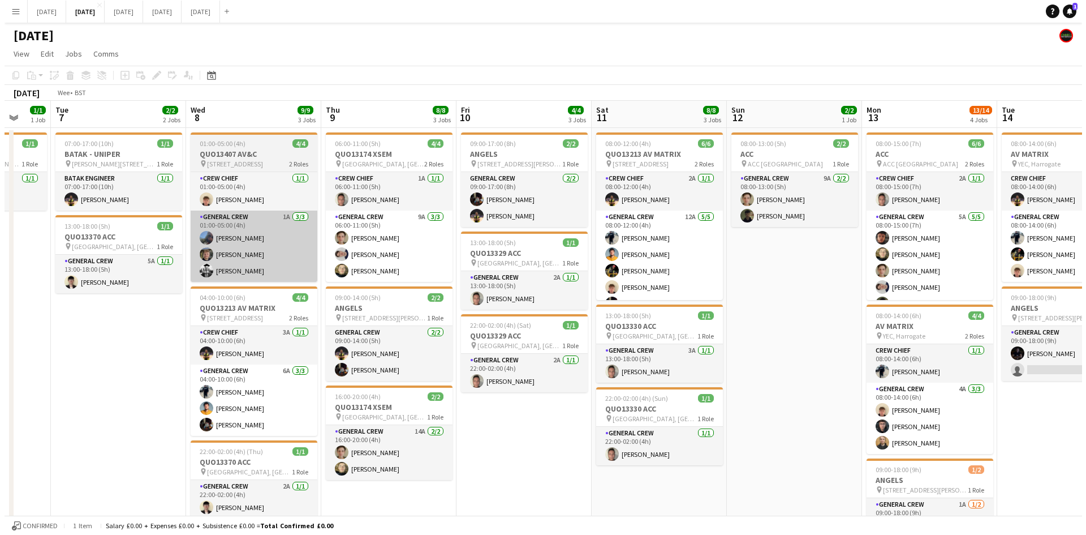
scroll to position [0, 326]
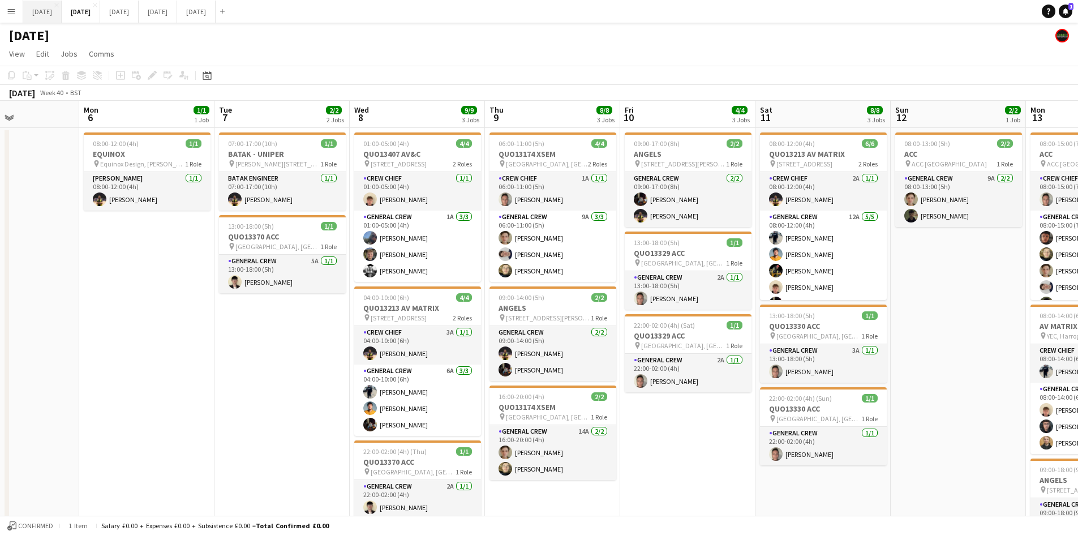
click at [55, 15] on button "[DATE] Close" at bounding box center [42, 12] width 38 height 22
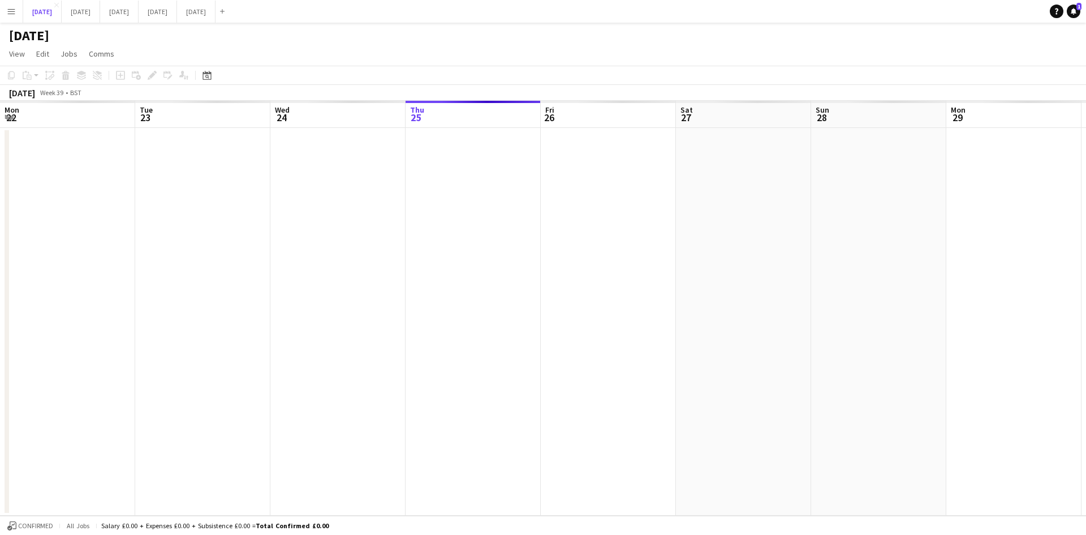
scroll to position [0, 283]
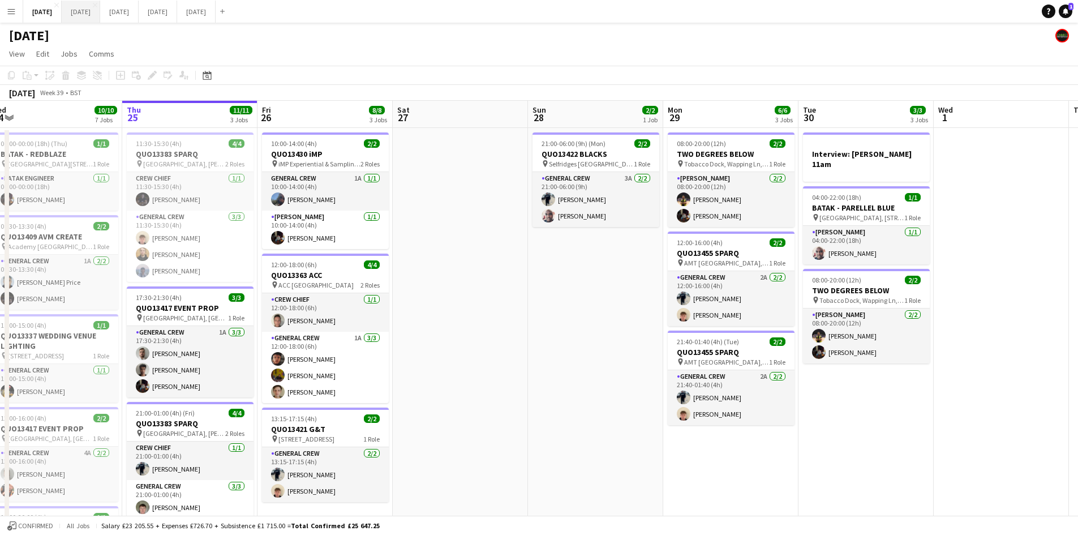
click at [100, 18] on button "[DATE] Close" at bounding box center [81, 12] width 38 height 22
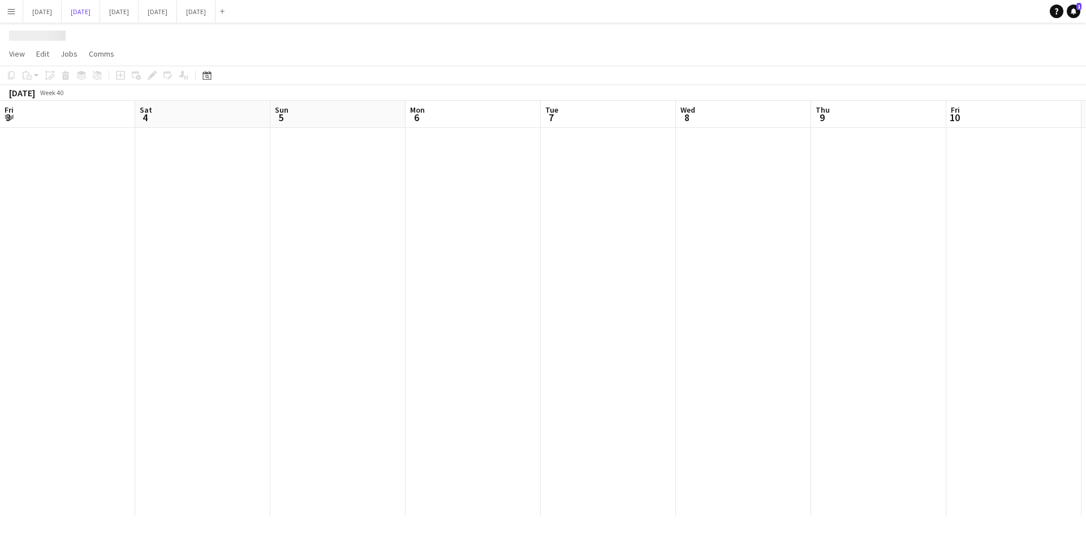
scroll to position [0, 326]
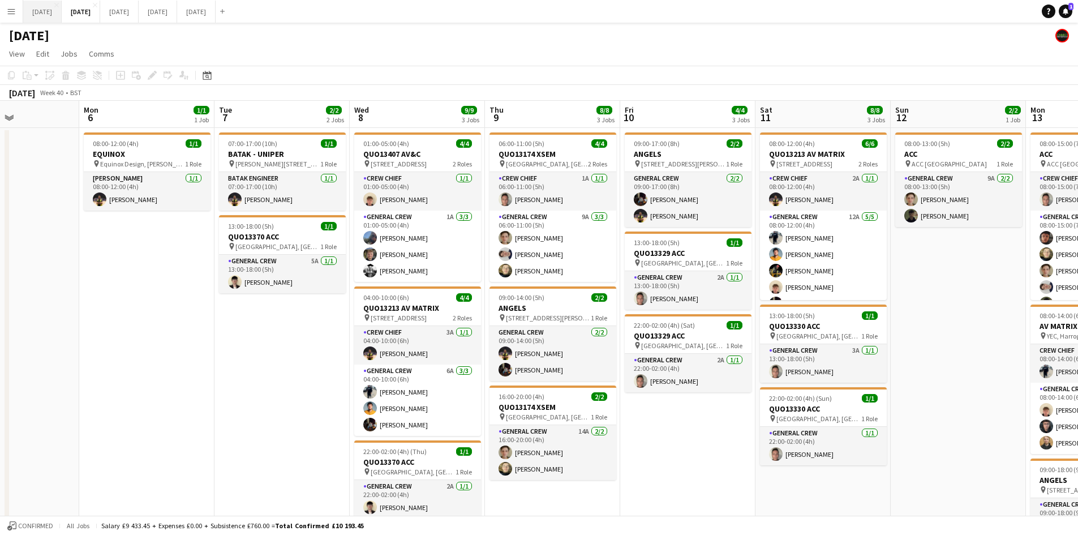
click at [62, 7] on button "[DATE] Close" at bounding box center [42, 12] width 38 height 22
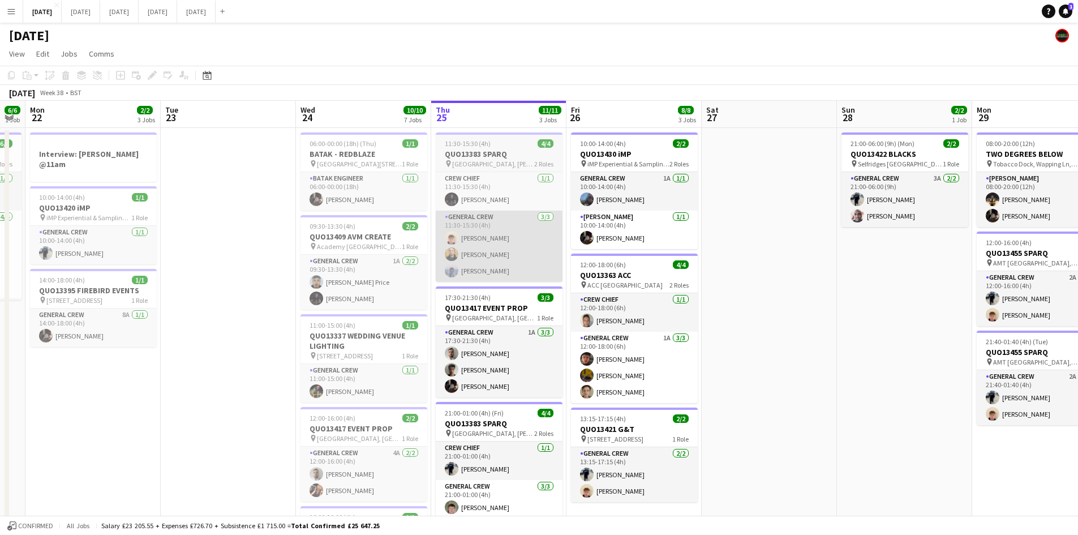
drag, startPoint x: 449, startPoint y: 267, endPoint x: 561, endPoint y: 279, distance: 112.6
click at [758, 272] on app-calendar-viewport "Sat 20 10/10 6 Jobs Sun 21 6/6 1 Job Mon 22 2/2 3 Jobs Tue 23 Wed 24 10/10 7 Jo…" at bounding box center [539, 458] width 1078 height 714
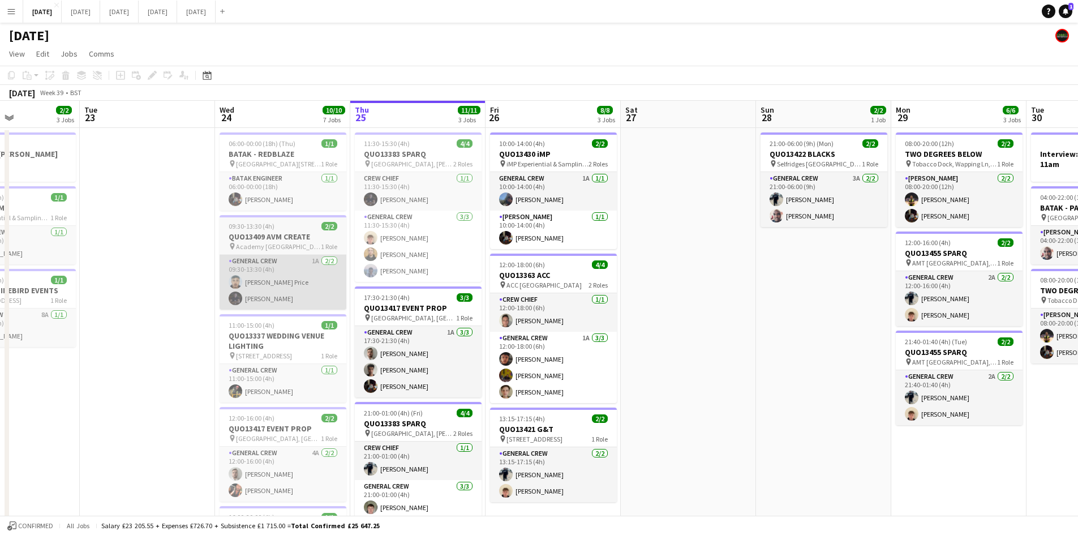
drag, startPoint x: 631, startPoint y: 299, endPoint x: 551, endPoint y: 299, distance: 79.8
click at [698, 286] on app-calendar-viewport "Sat 20 10/10 6 Jobs Sun 21 6/6 1 Job Mon 22 2/2 3 Jobs Tue 23 Wed 24 10/10 7 Jo…" at bounding box center [539, 458] width 1078 height 714
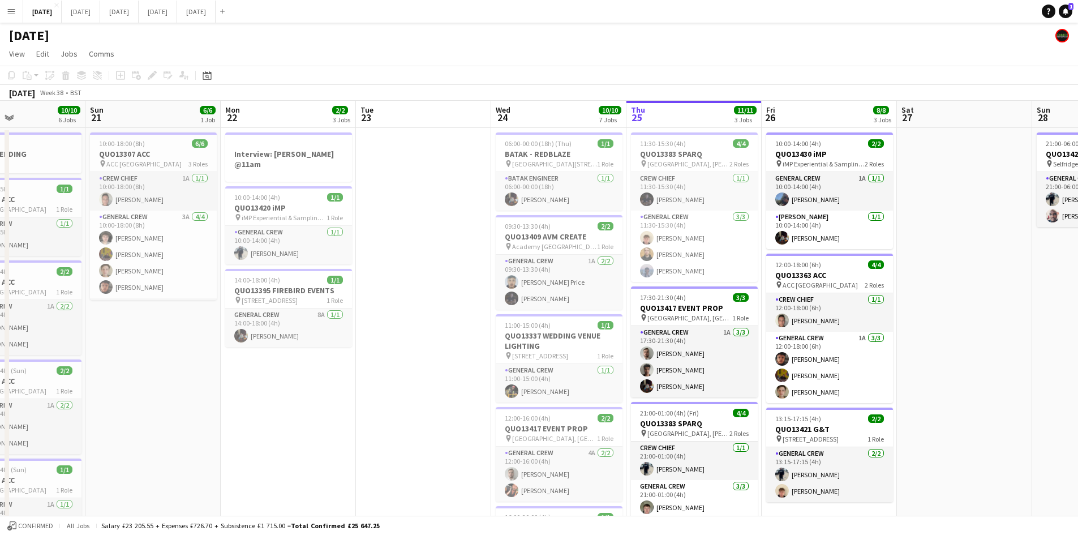
scroll to position [0, 354]
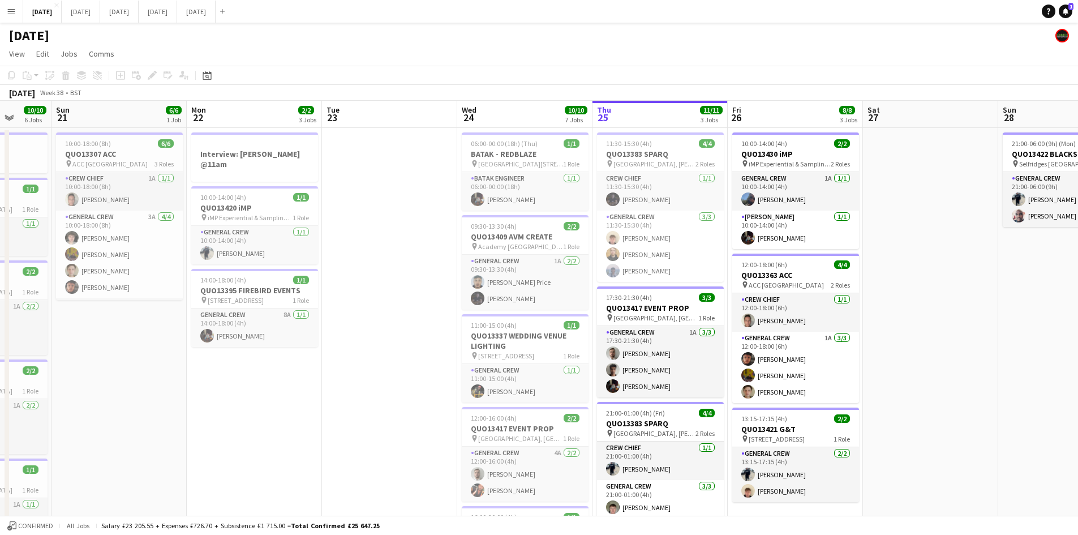
drag, startPoint x: 561, startPoint y: 328, endPoint x: 656, endPoint y: 319, distance: 95.0
click at [656, 320] on app-calendar-viewport "Thu 18 17/17 8 Jobs Fri 19 8/8 3 Jobs Sat 20 10/10 6 Jobs Sun 21 6/6 1 Job Mon …" at bounding box center [539, 541] width 1078 height 880
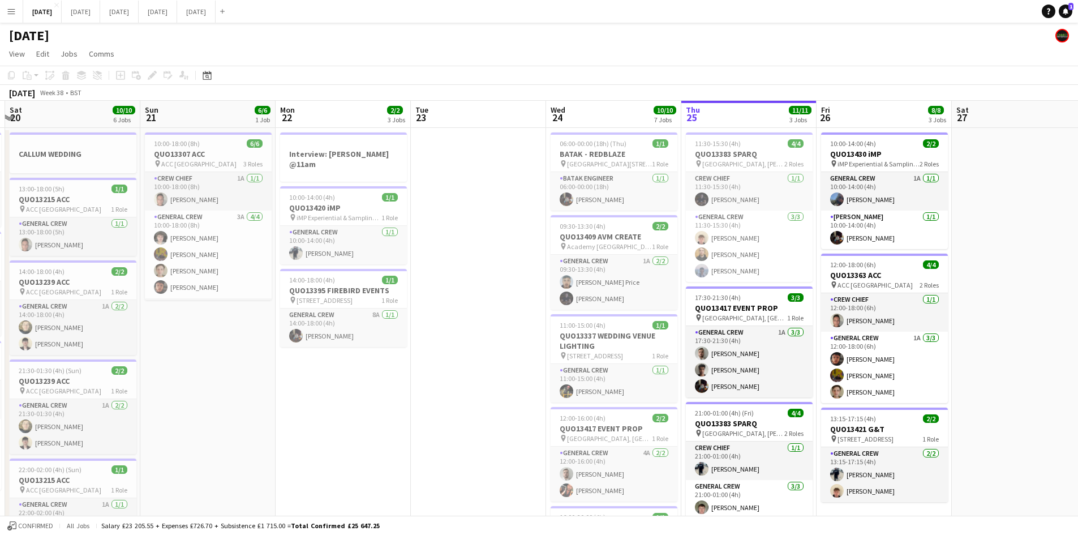
drag, startPoint x: 700, startPoint y: 331, endPoint x: 514, endPoint y: 270, distance: 195.9
click at [514, 270] on app-calendar-viewport "Wed 17 7/7 2 Jobs Thu 18 17/17 8 Jobs Fri 19 8/8 3 Jobs Sat 20 10/10 6 Jobs Sun…" at bounding box center [539, 541] width 1078 height 880
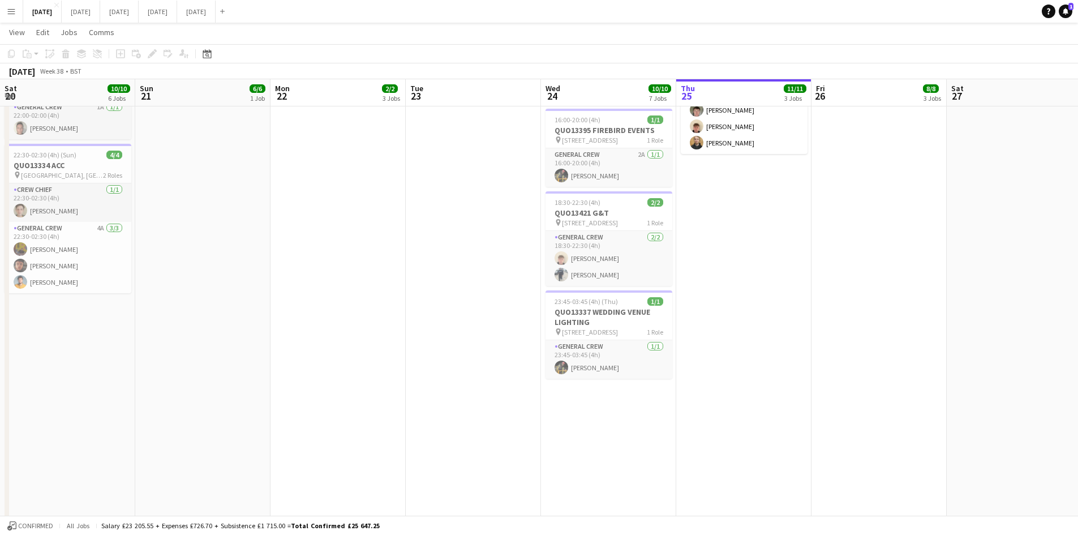
scroll to position [0, 0]
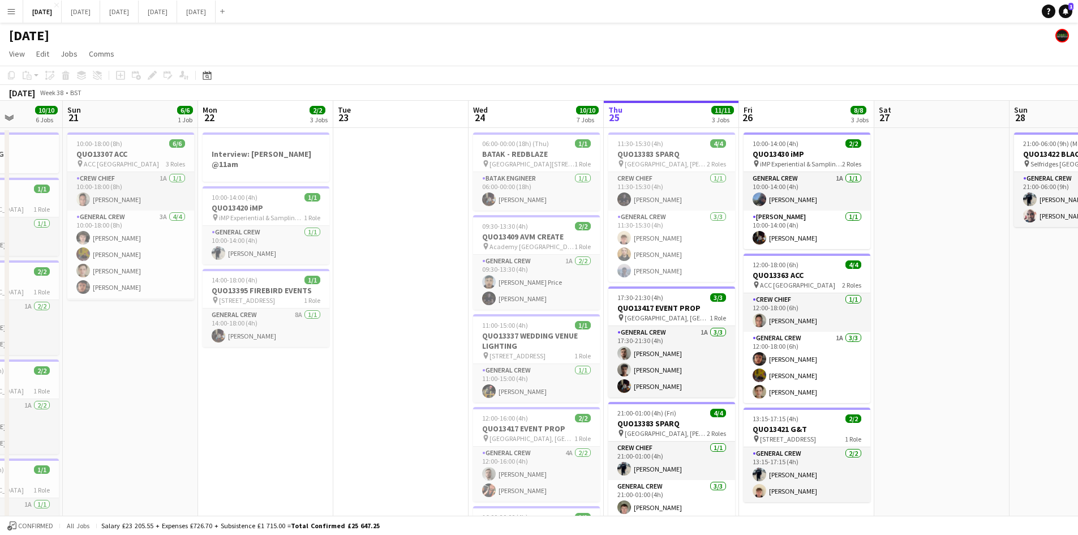
drag, startPoint x: 965, startPoint y: 335, endPoint x: 885, endPoint y: 309, distance: 84.4
click at [883, 312] on app-calendar-viewport "Thu 18 17/17 8 Jobs Fri 19 8/8 3 Jobs Sat 20 10/10 6 Jobs Sun 21 6/6 1 Job Mon …" at bounding box center [539, 541] width 1078 height 880
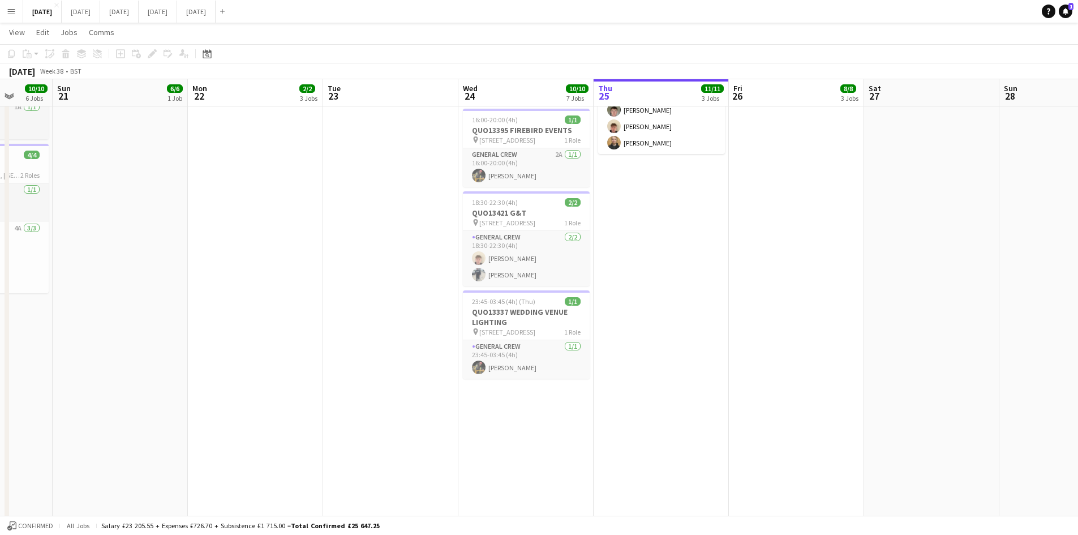
scroll to position [57, 0]
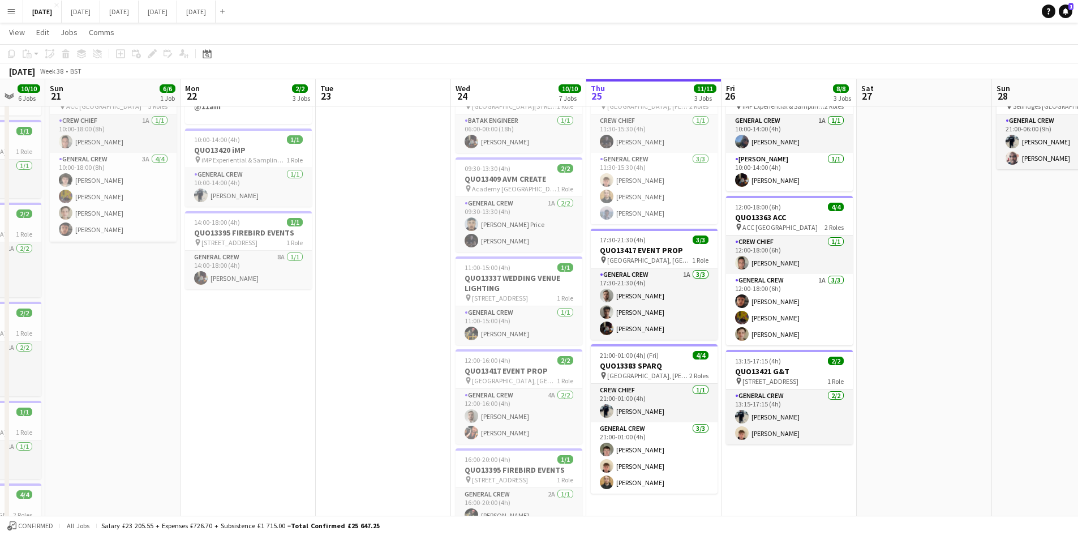
drag, startPoint x: 929, startPoint y: 318, endPoint x: 783, endPoint y: 296, distance: 147.6
click at [782, 296] on app-calendar-viewport "Thu 18 17/17 8 Jobs Fri 19 8/8 3 Jobs Sat 20 10/10 6 Jobs Sun 21 6/6 1 Job Mon …" at bounding box center [539, 456] width 1078 height 936
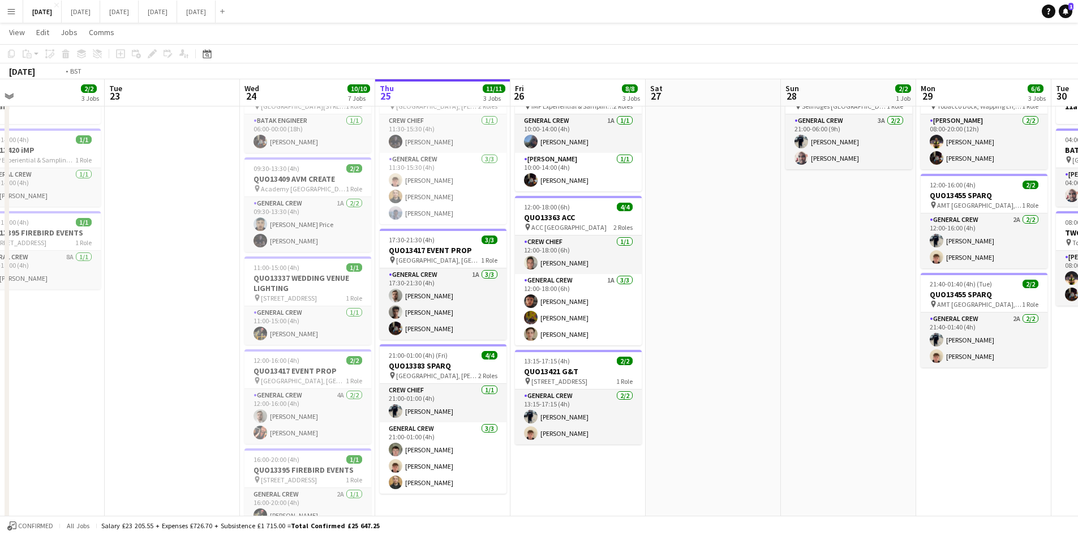
drag, startPoint x: 847, startPoint y: 304, endPoint x: 767, endPoint y: 290, distance: 82.1
click at [769, 290] on app-calendar-viewport "Fri 19 8/8 3 Jobs Sat 20 10/10 6 Jobs Sun 21 6/6 1 Job Mon 22 2/2 3 Jobs Tue 23…" at bounding box center [539, 456] width 1078 height 936
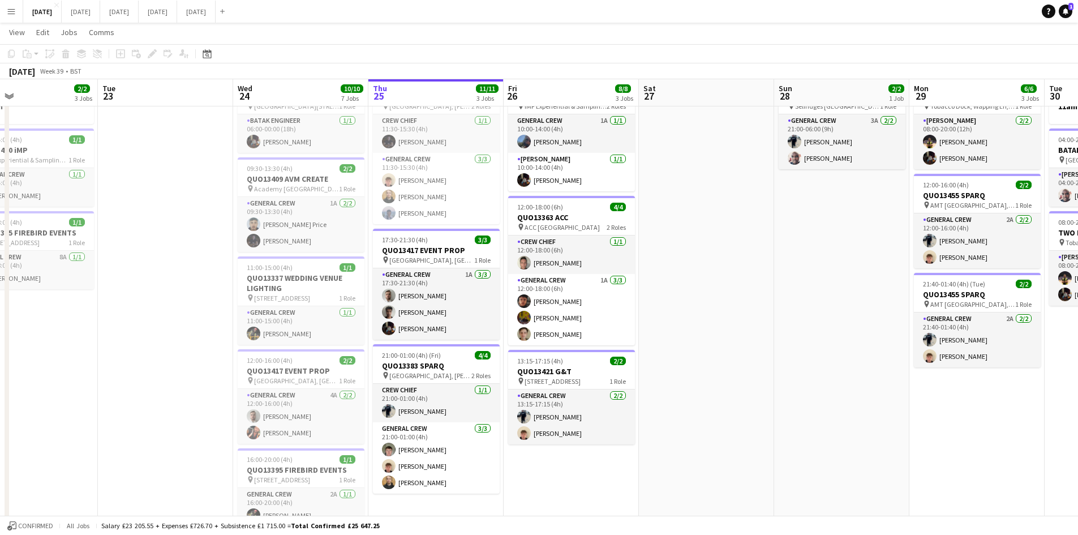
scroll to position [0, 0]
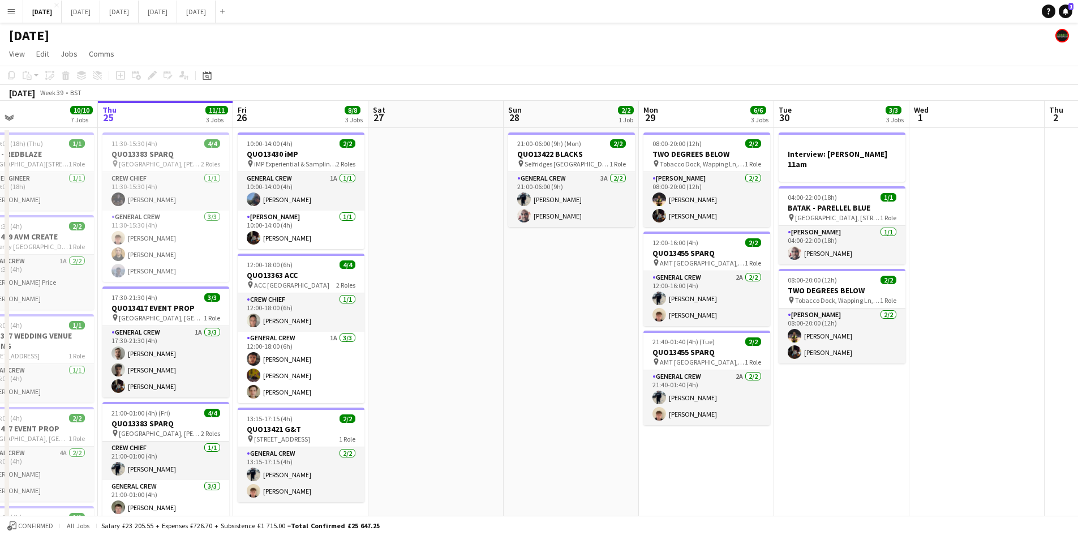
click at [671, 284] on app-calendar-viewport "Sun 21 6/6 1 Job Mon 22 2/2 3 Jobs Tue 23 Wed 24 10/10 7 Jobs Thu 25 11/11 3 Jo…" at bounding box center [539, 541] width 1078 height 880
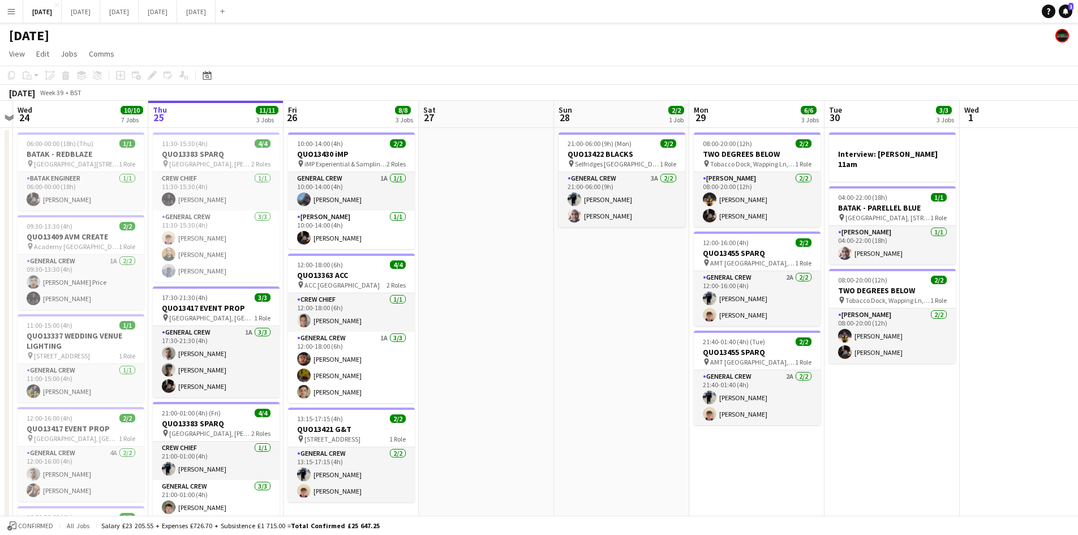
drag, startPoint x: 706, startPoint y: 303, endPoint x: 634, endPoint y: 279, distance: 75.7
click at [634, 279] on app-calendar-viewport "Sun 21 6/6 1 Job Mon 22 2/2 3 Jobs Tue 23 Wed 24 10/10 7 Jobs Thu 25 11/11 3 Jo…" at bounding box center [539, 541] width 1078 height 880
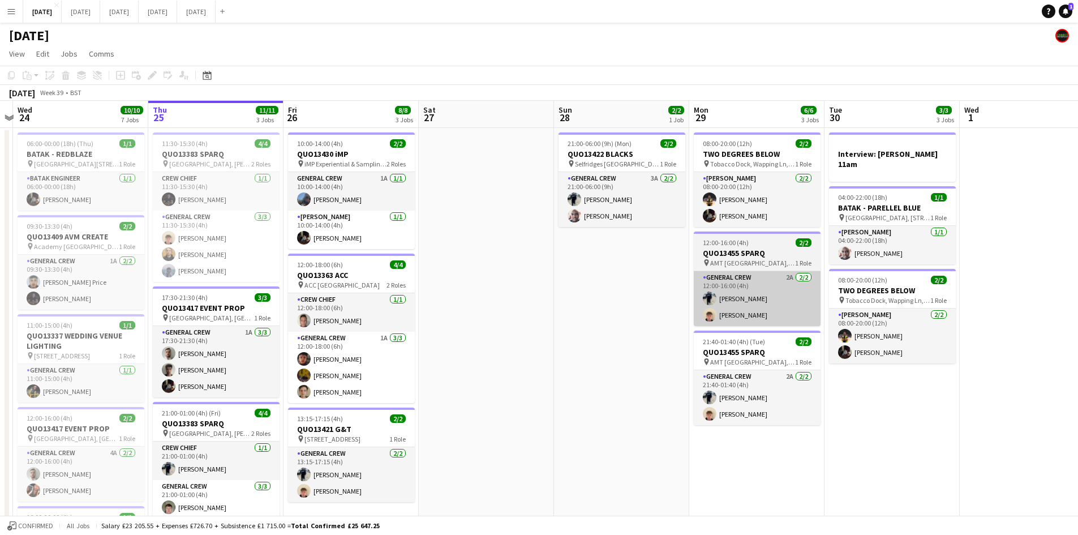
scroll to position [0, 428]
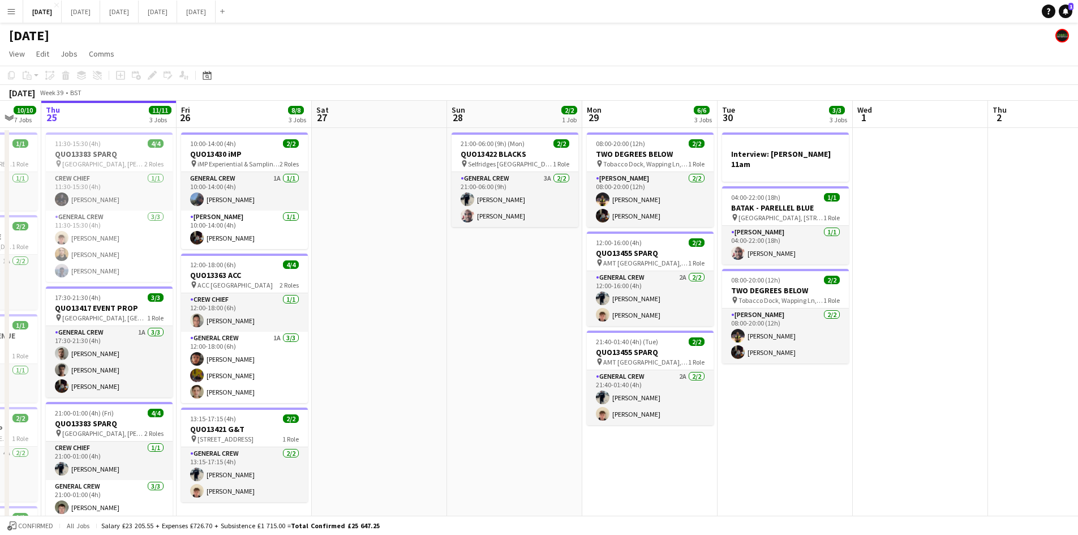
drag, startPoint x: 873, startPoint y: 367, endPoint x: 937, endPoint y: 338, distance: 70.1
click at [937, 338] on app-calendar-viewport "Tue 23 Wed 24 10/10 7 Jobs Thu 25 11/11 3 Jobs Fri 26 8/8 3 Jobs Sat 27 Sun 28 …" at bounding box center [539, 541] width 1078 height 880
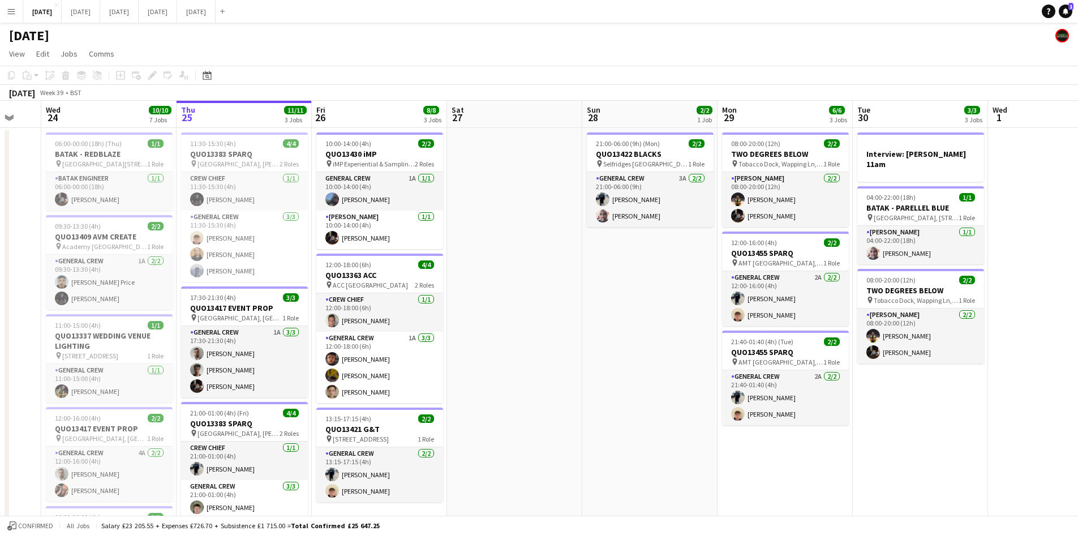
drag, startPoint x: 519, startPoint y: 340, endPoint x: 526, endPoint y: 339, distance: 7.4
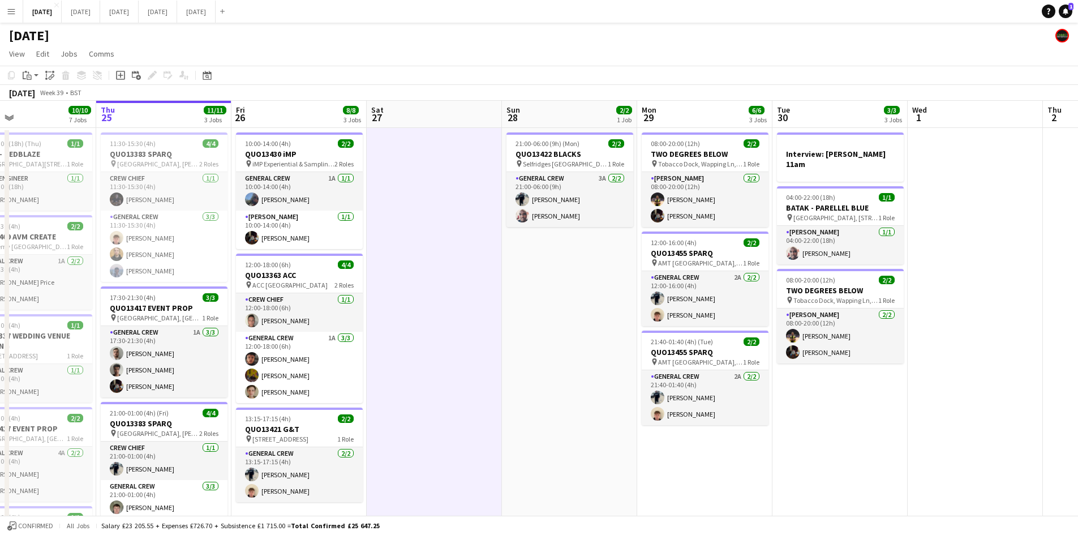
drag, startPoint x: 629, startPoint y: 328, endPoint x: 699, endPoint y: 314, distance: 71.6
click at [699, 314] on app-calendar-viewport "Mon 22 2/2 3 Jobs Tue 23 Wed 24 10/10 7 Jobs Thu 25 11/11 3 Jobs Fri 26 8/8 3 J…" at bounding box center [539, 541] width 1078 height 880
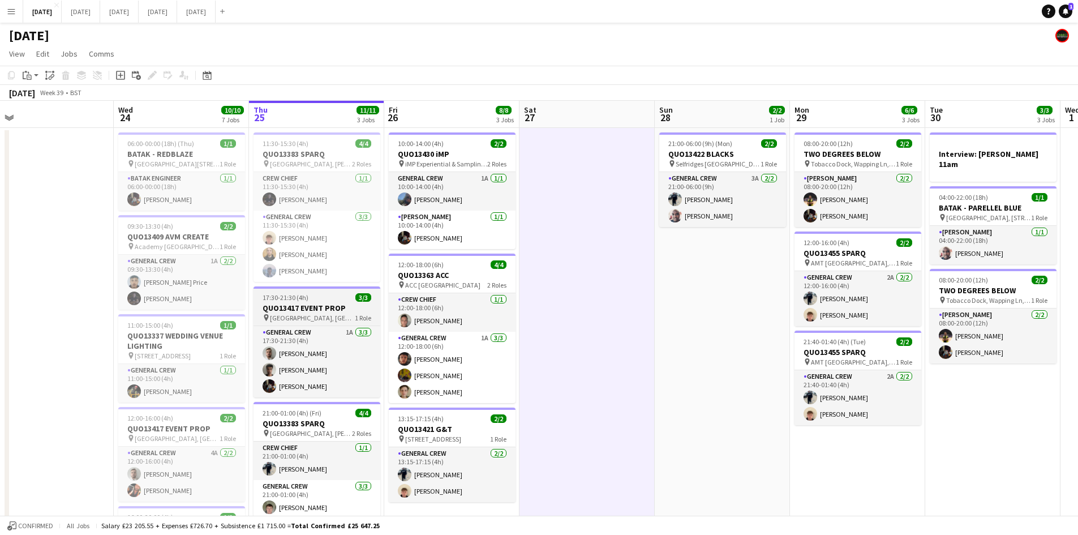
click at [322, 309] on h3 "QUO13417 EVENT PROP" at bounding box center [316, 308] width 127 height 10
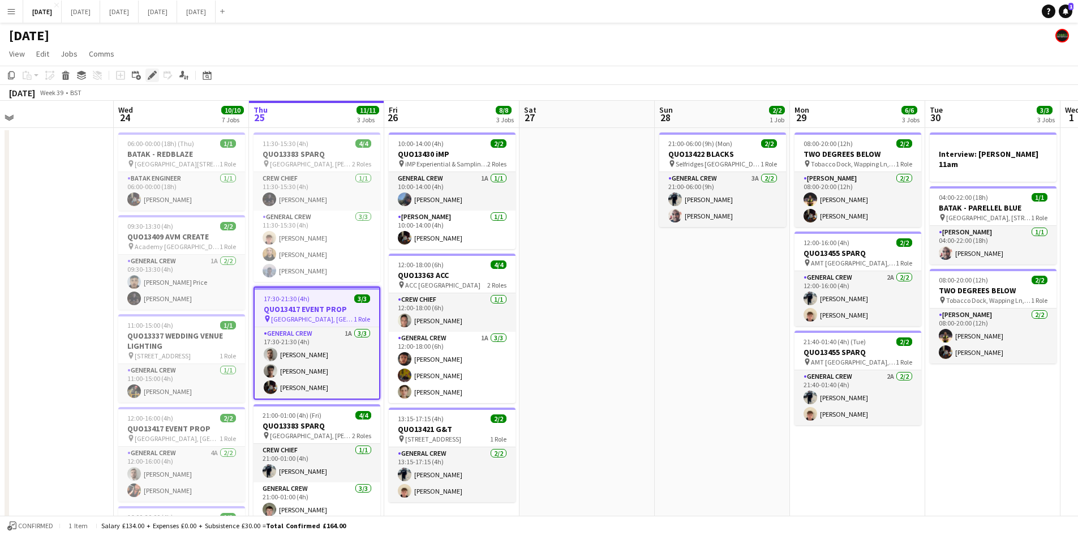
drag, startPoint x: 149, startPoint y: 77, endPoint x: 219, endPoint y: 70, distance: 70.0
click at [150, 78] on icon at bounding box center [152, 75] width 6 height 6
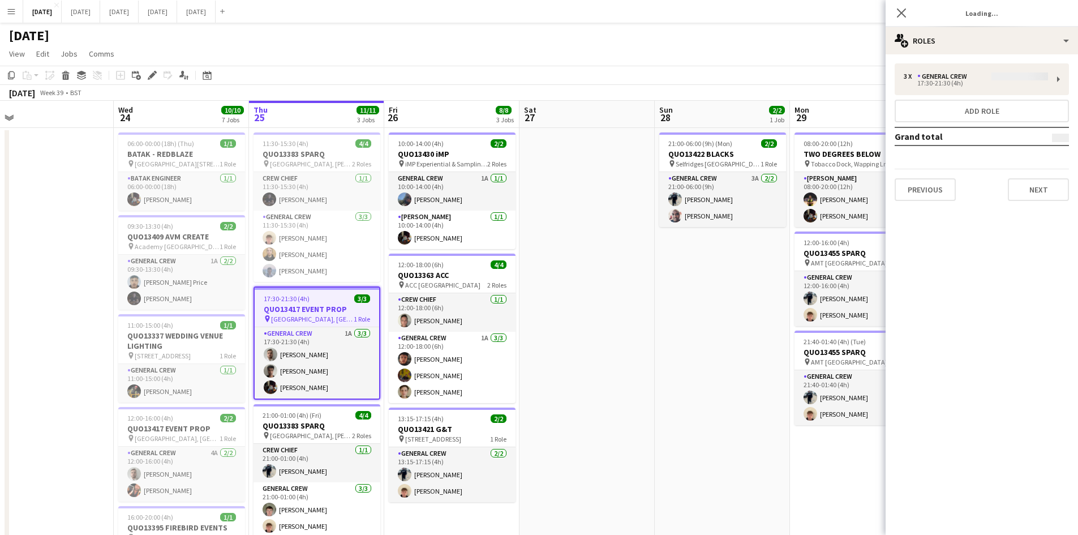
type input "**********"
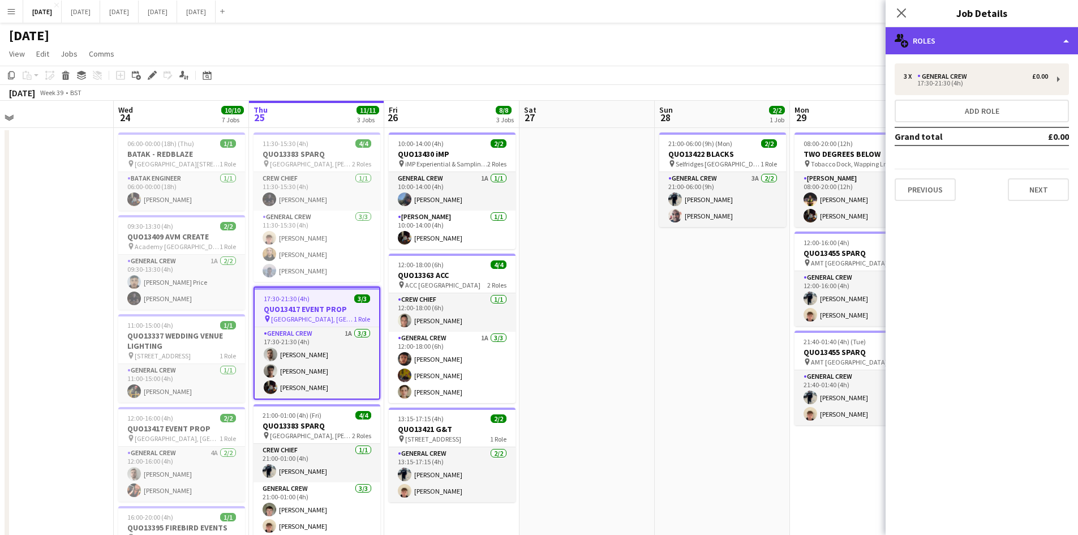
drag, startPoint x: 955, startPoint y: 48, endPoint x: 961, endPoint y: 39, distance: 10.5
click at [956, 46] on div "multiple-users-add Roles" at bounding box center [981, 40] width 192 height 27
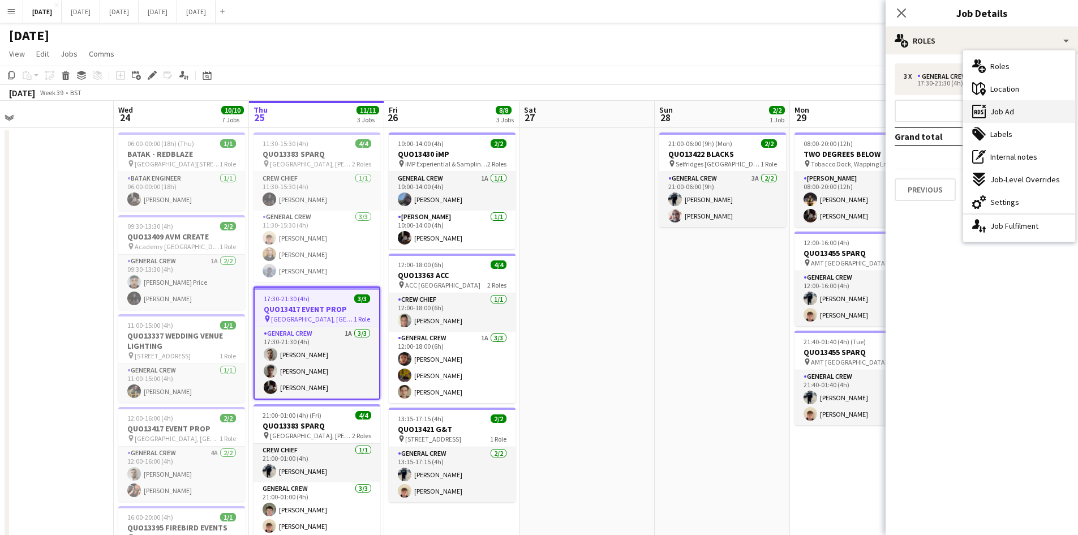
click at [1017, 118] on div "ads-window Job Ad" at bounding box center [1019, 111] width 112 height 23
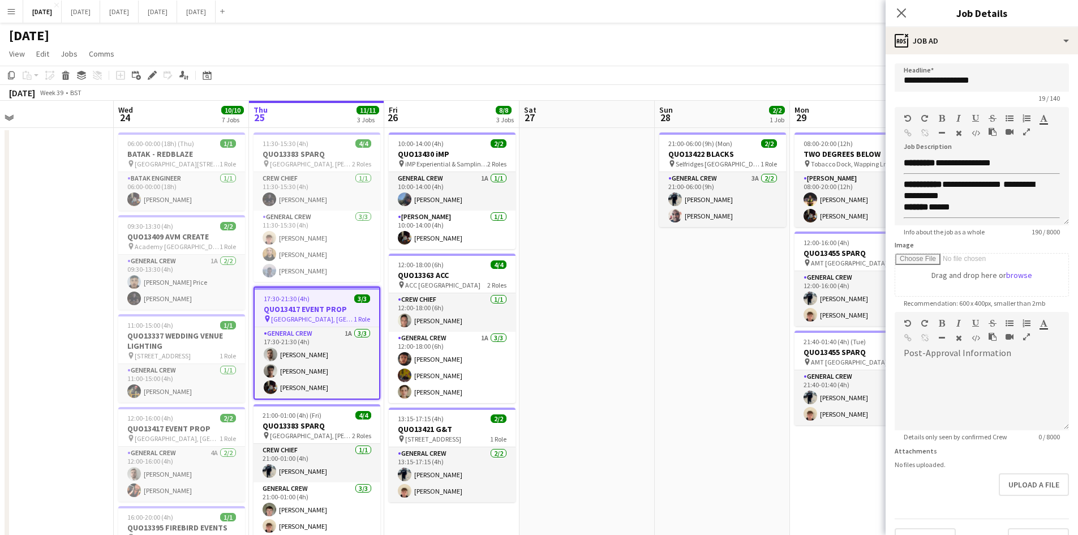
scroll to position [53, 0]
click at [896, 10] on icon "Close pop-in" at bounding box center [901, 12] width 11 height 11
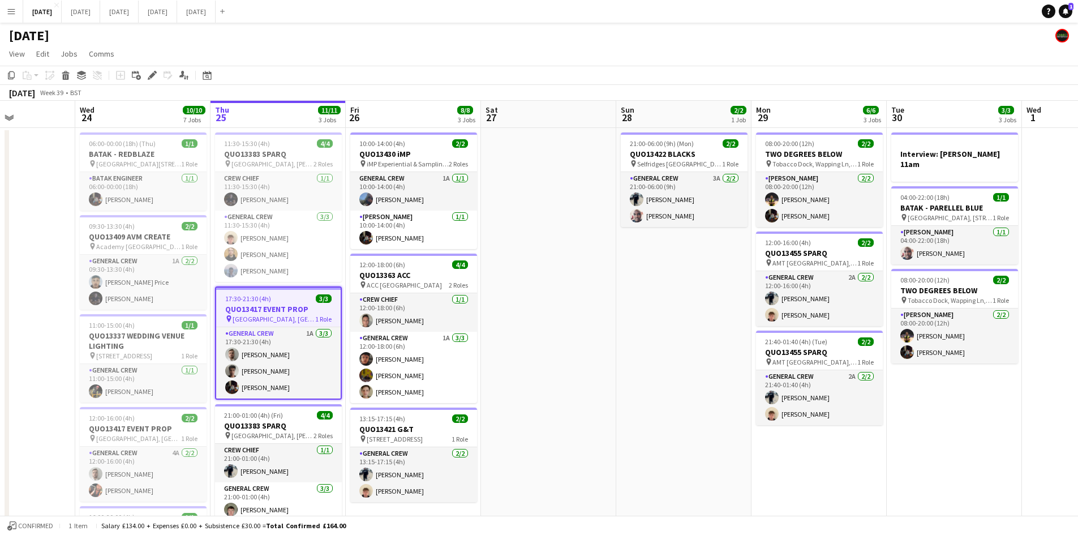
drag, startPoint x: 618, startPoint y: 332, endPoint x: 700, endPoint y: 325, distance: 82.9
click at [700, 325] on app-calendar-viewport "Sun 21 6/6 1 Job Mon 22 2/2 3 Jobs Tue 23 Wed 24 10/10 7 Jobs Thu 25 11/11 3 Jo…" at bounding box center [539, 541] width 1078 height 880
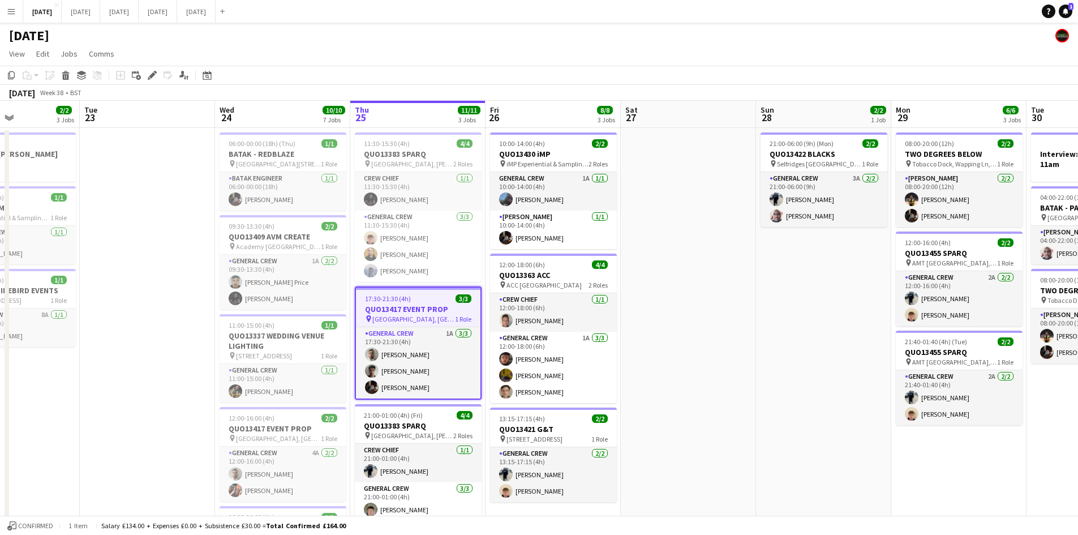
drag, startPoint x: 668, startPoint y: 343, endPoint x: 747, endPoint y: 333, distance: 80.4
click at [746, 334] on app-calendar-viewport "Sat 20 10/10 6 Jobs Sun 21 6/6 1 Job Mon 22 2/2 3 Jobs Tue 23 Wed 24 10/10 7 Jo…" at bounding box center [539, 541] width 1078 height 880
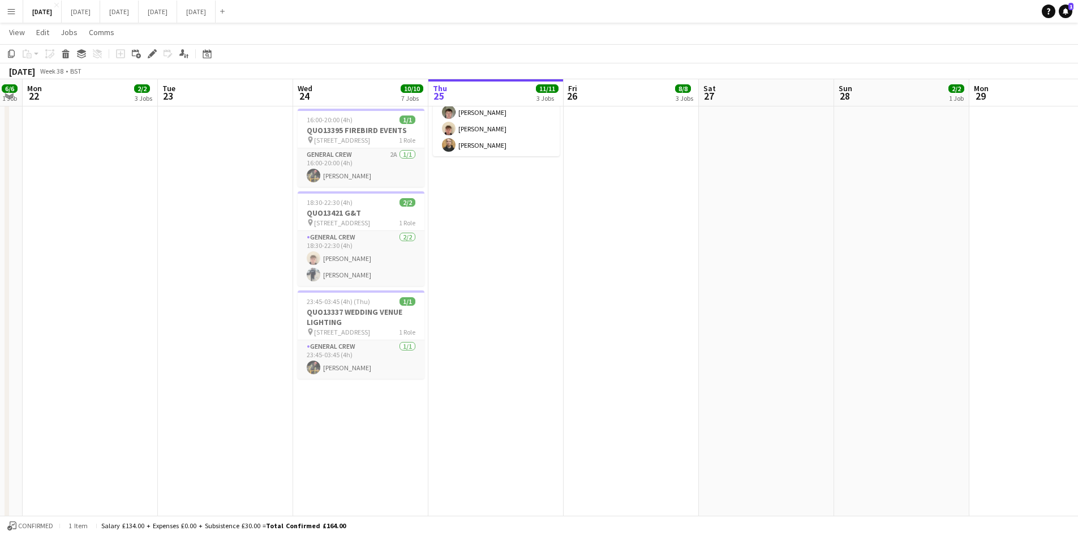
scroll to position [0, 0]
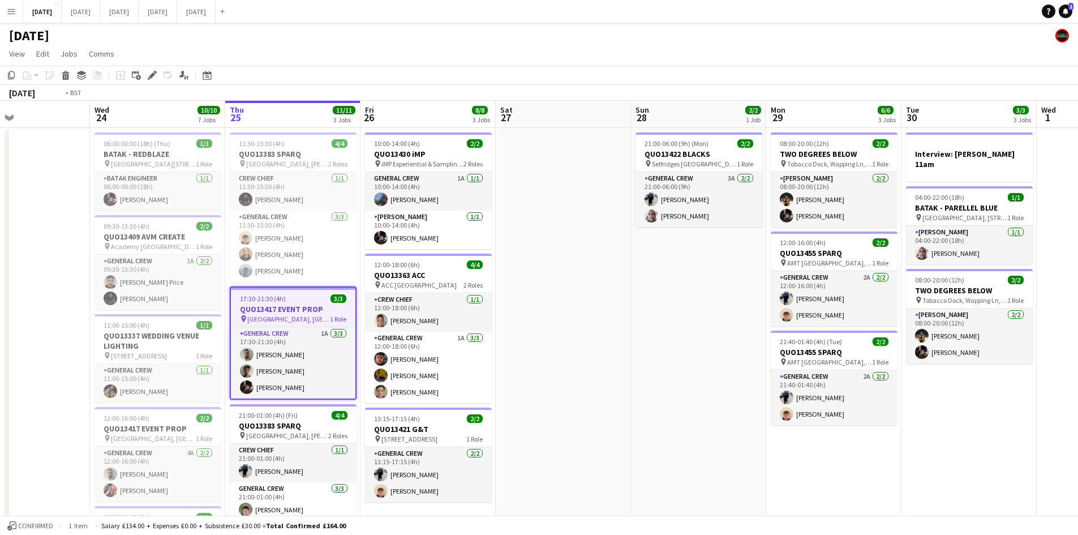
drag, startPoint x: 745, startPoint y: 339, endPoint x: 535, endPoint y: 293, distance: 215.0
click at [536, 293] on app-calendar-viewport "Sat 20 10/10 6 Jobs Sun 21 6/6 1 Job Mon 22 2/2 3 Jobs Tue 23 Wed 24 10/10 7 Jo…" at bounding box center [539, 541] width 1078 height 880
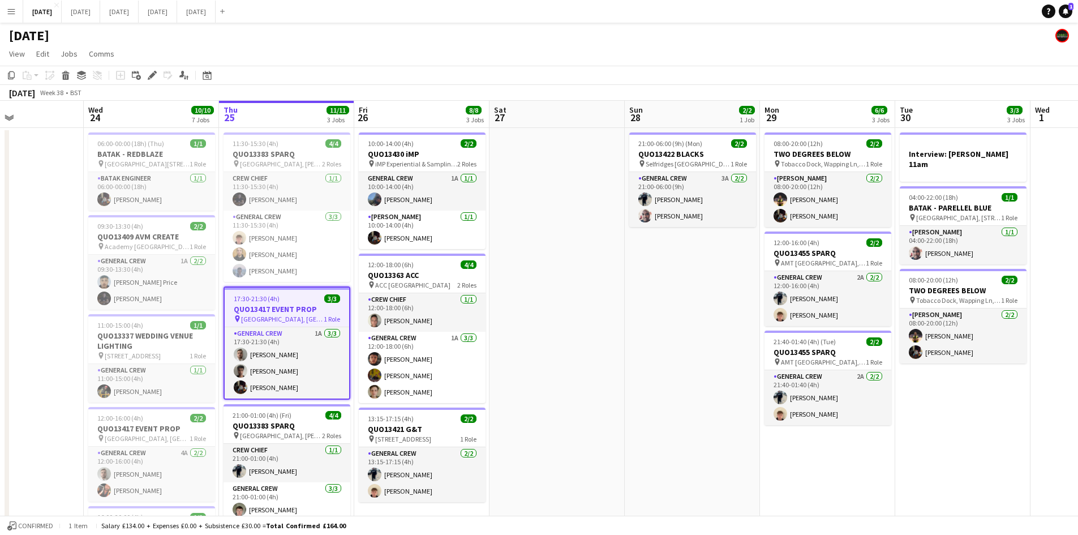
drag, startPoint x: 527, startPoint y: 288, endPoint x: 510, endPoint y: 284, distance: 16.9
click at [511, 284] on app-calendar-viewport "Sun 21 6/6 1 Job Mon 22 2/2 3 Jobs Tue 23 Wed 24 10/10 7 Jobs Thu 25 11/11 3 Jo…" at bounding box center [539, 541] width 1078 height 880
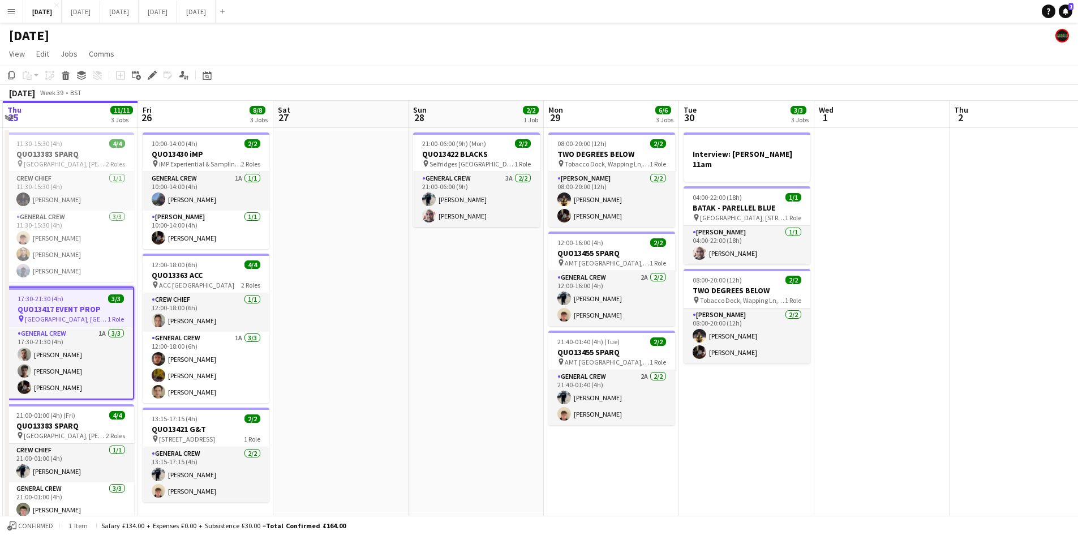
drag, startPoint x: 607, startPoint y: 315, endPoint x: 413, endPoint y: 278, distance: 197.4
click at [413, 278] on app-calendar-viewport "Mon 22 2/2 3 Jobs Tue 23 Wed 24 10/10 7 Jobs Thu 25 11/11 3 Jobs Fri 26 8/8 3 J…" at bounding box center [539, 541] width 1078 height 880
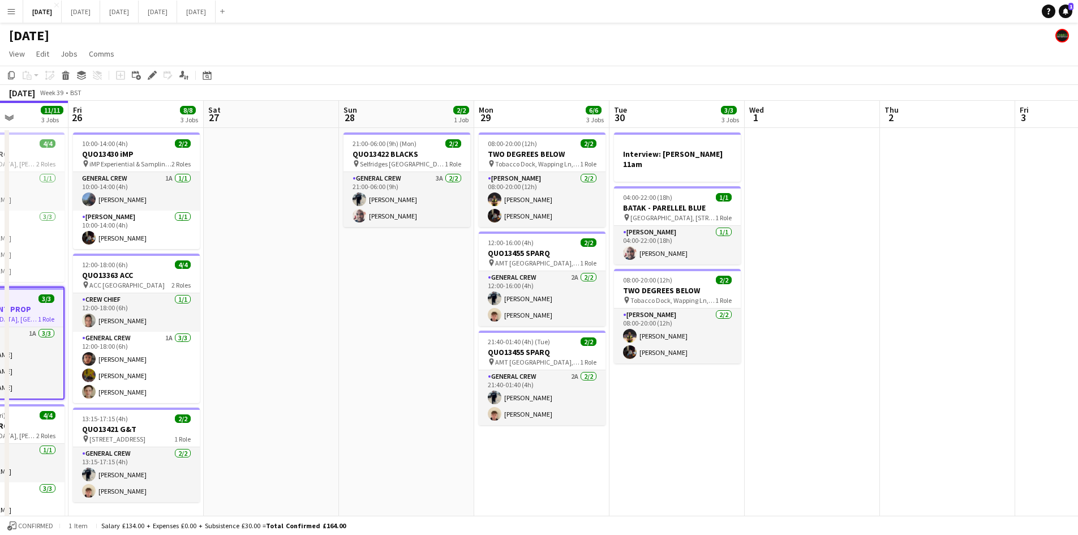
drag, startPoint x: 372, startPoint y: 313, endPoint x: 625, endPoint y: 305, distance: 253.6
click at [625, 305] on app-calendar-viewport "Tue 23 Wed 24 10/10 7 Jobs Thu 25 11/11 3 Jobs Fri 26 8/8 3 Jobs Sat 27 Sun 28 …" at bounding box center [539, 541] width 1078 height 880
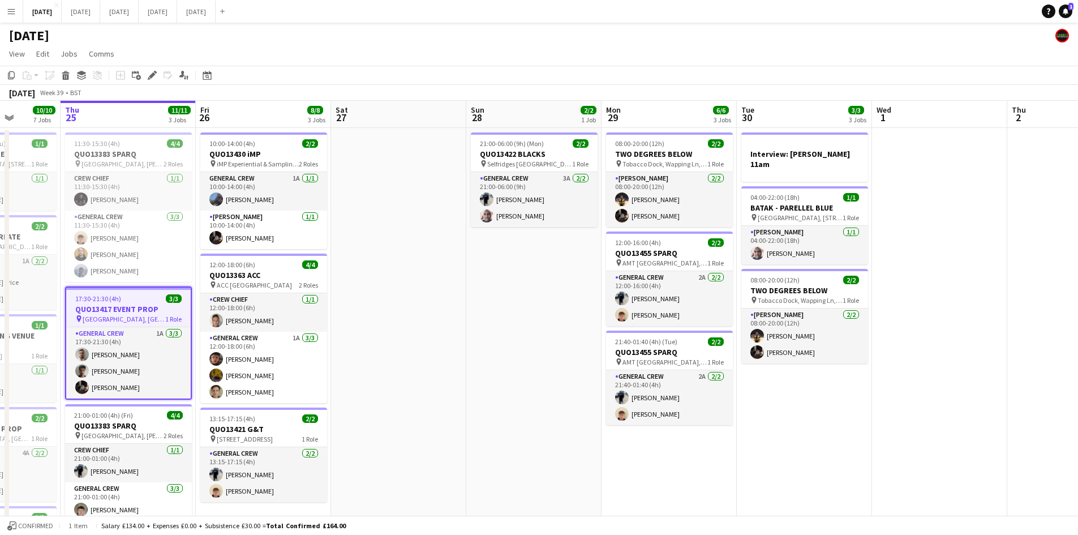
drag, startPoint x: 730, startPoint y: 315, endPoint x: 721, endPoint y: 302, distance: 15.4
click at [737, 314] on app-calendar-viewport "Mon 22 2/2 3 Jobs Tue 23 Wed 24 10/10 7 Jobs Thu 25 11/11 3 Jobs Fri 26 8/8 3 J…" at bounding box center [539, 541] width 1078 height 880
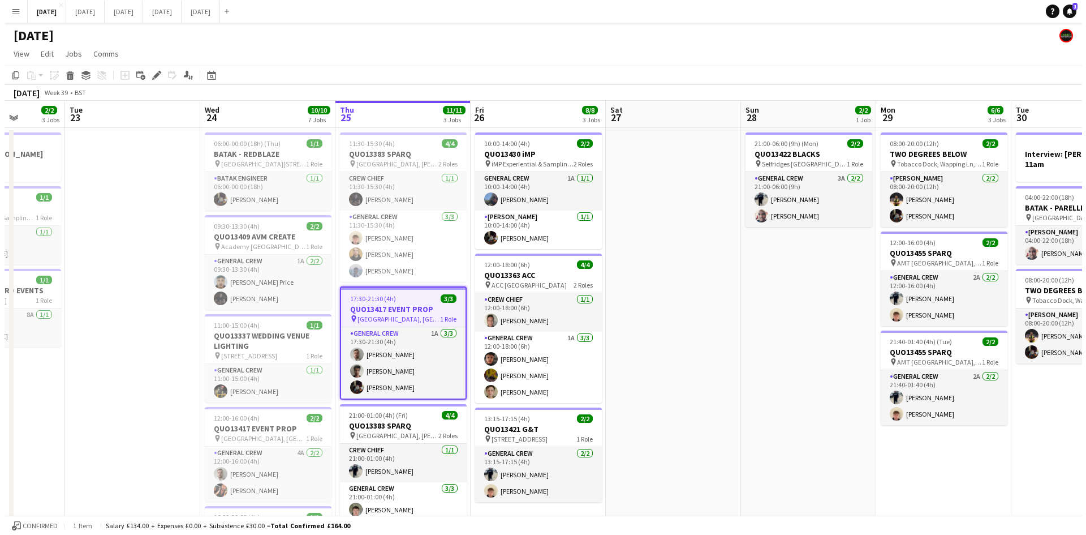
scroll to position [0, 338]
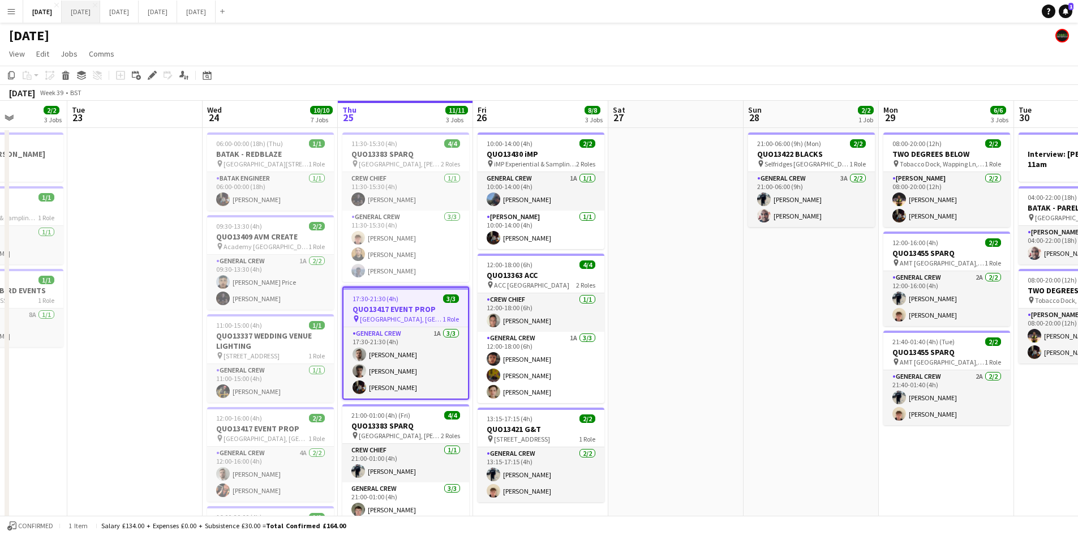
drag, startPoint x: 121, startPoint y: 14, endPoint x: 128, endPoint y: 16, distance: 8.1
click at [100, 15] on button "[DATE] Close" at bounding box center [81, 12] width 38 height 22
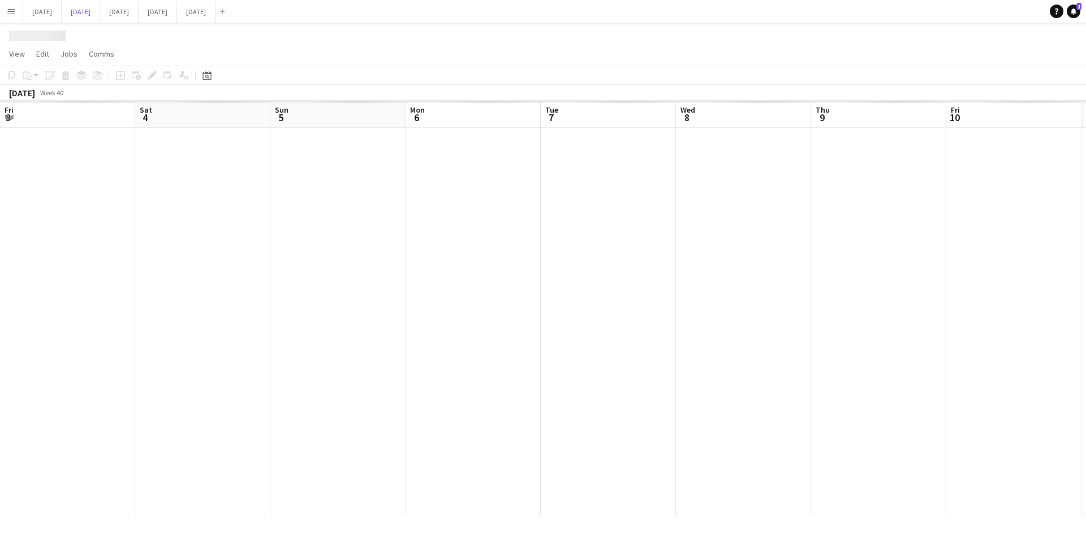
scroll to position [0, 326]
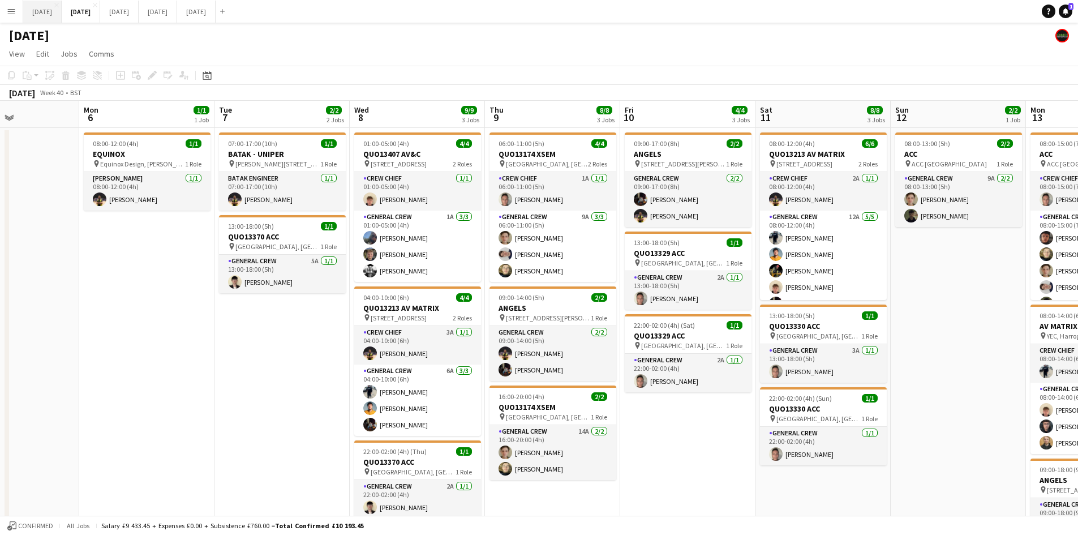
click at [62, 3] on button "[DATE] Close" at bounding box center [42, 12] width 38 height 22
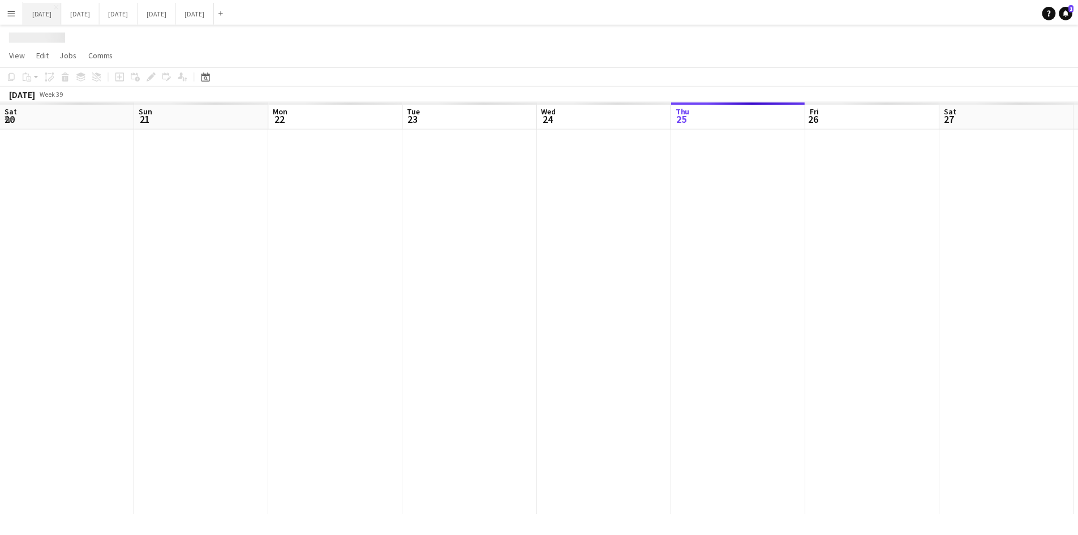
scroll to position [0, 338]
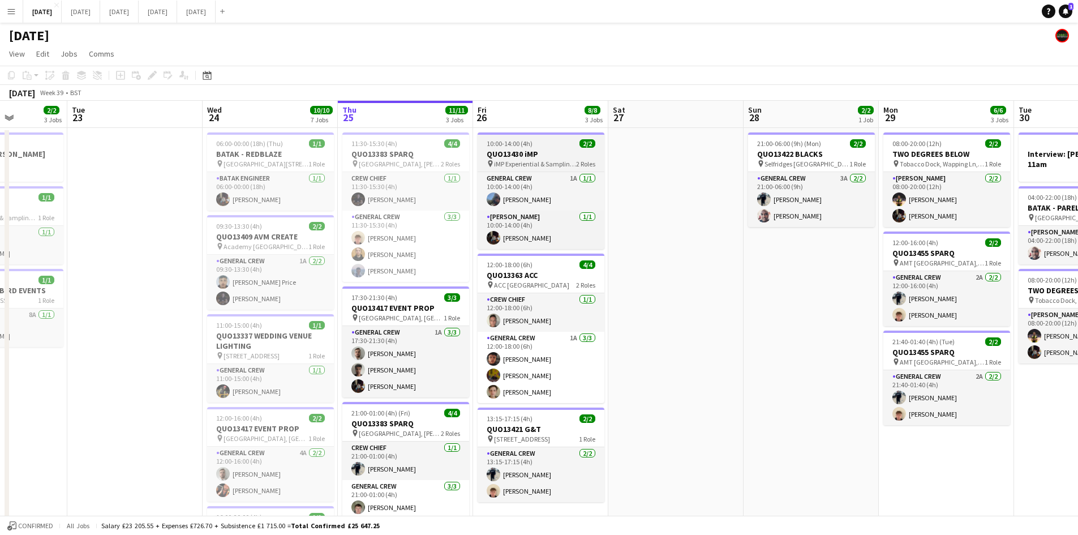
click at [552, 151] on h3 "QUO13430 iMP" at bounding box center [540, 154] width 127 height 10
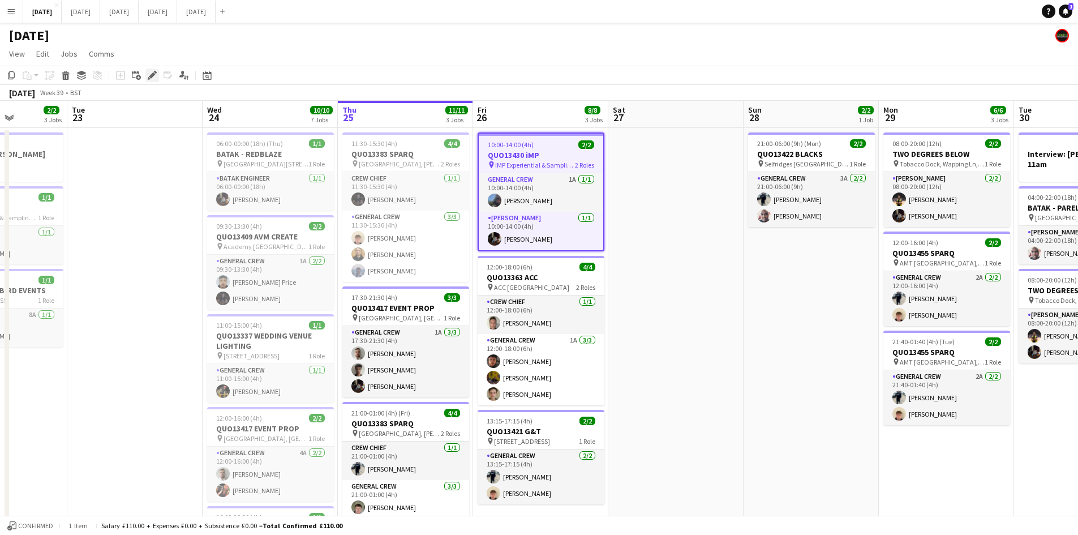
click at [154, 75] on icon at bounding box center [152, 75] width 6 height 6
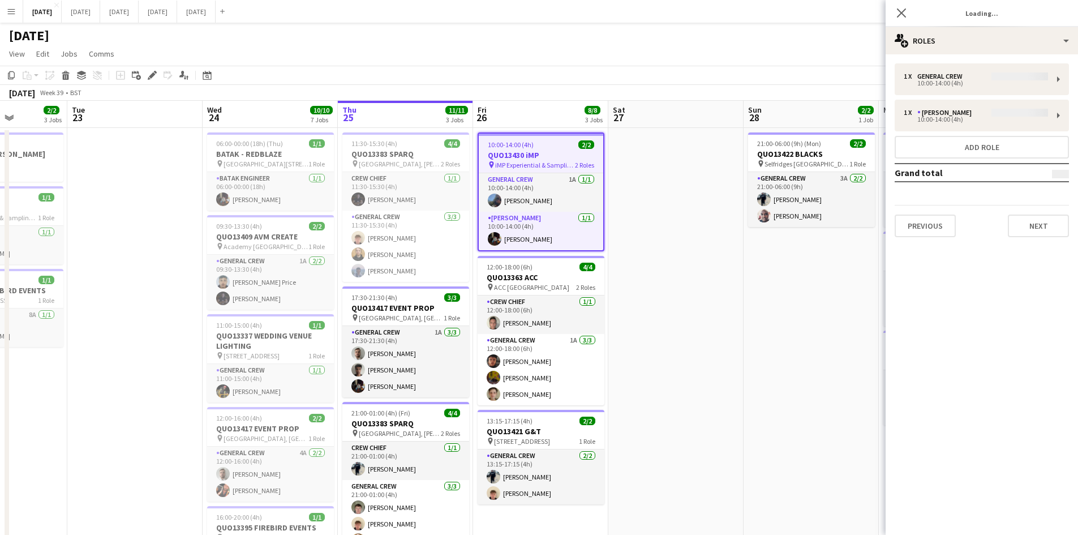
type input "**********"
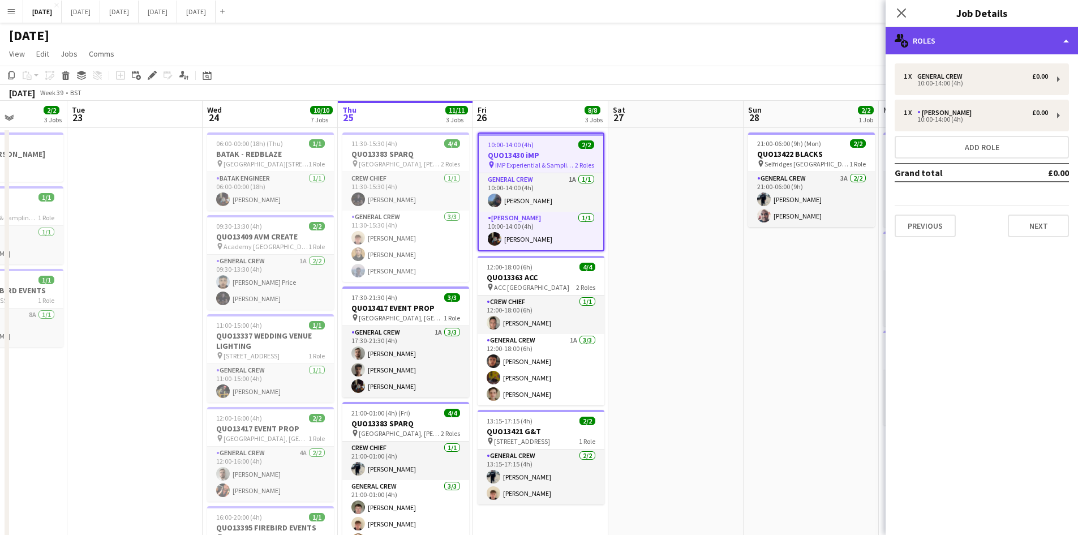
click at [973, 37] on div "multiple-users-add Roles" at bounding box center [981, 40] width 192 height 27
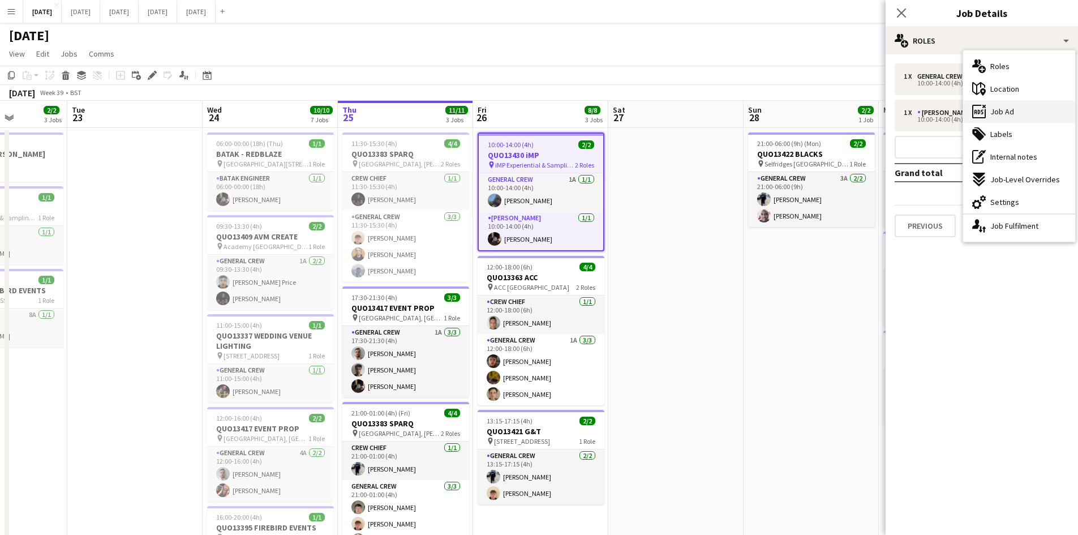
click at [1018, 111] on div "ads-window Job Ad" at bounding box center [1019, 111] width 112 height 23
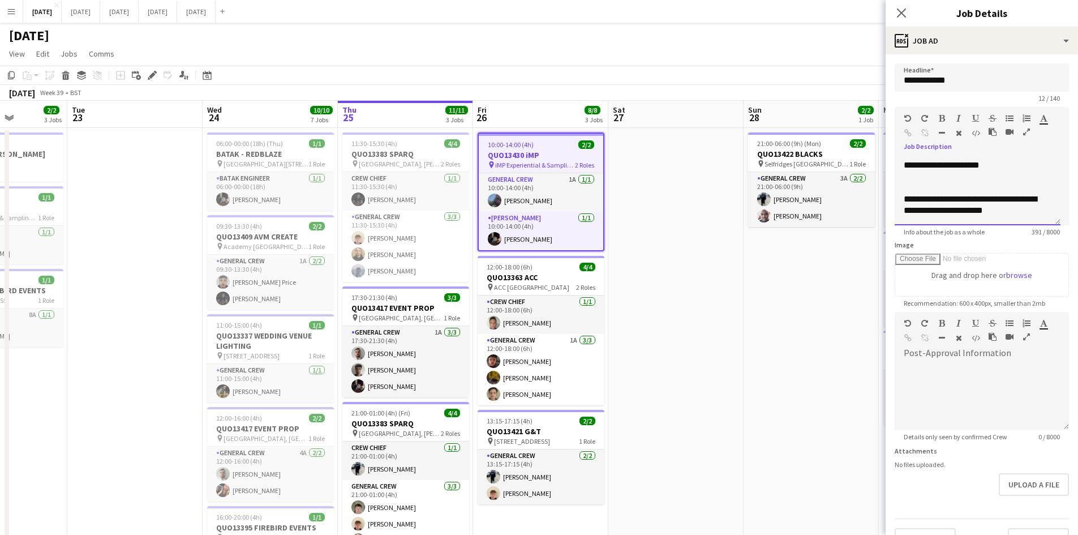
scroll to position [0, 0]
click at [1019, 162] on p "**********" at bounding box center [972, 162] width 139 height 11
click at [942, 130] on icon "button" at bounding box center [942, 133] width 6 height 8
drag, startPoint x: 945, startPoint y: 186, endPoint x: 901, endPoint y: 179, distance: 44.1
click at [896, 183] on div "**********" at bounding box center [977, 191] width 166 height 68
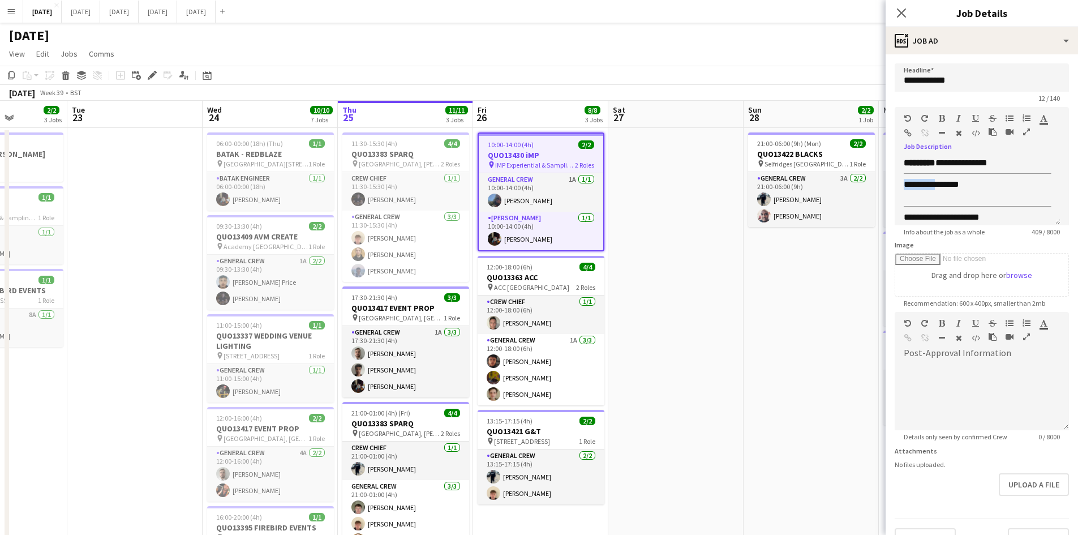
drag, startPoint x: 939, startPoint y: 116, endPoint x: 950, endPoint y: 121, distance: 11.9
click at [940, 116] on icon "button" at bounding box center [942, 118] width 6 height 8
drag, startPoint x: 987, startPoint y: 205, endPoint x: 1006, endPoint y: 200, distance: 19.9
click at [988, 205] on div "**********" at bounding box center [977, 191] width 166 height 68
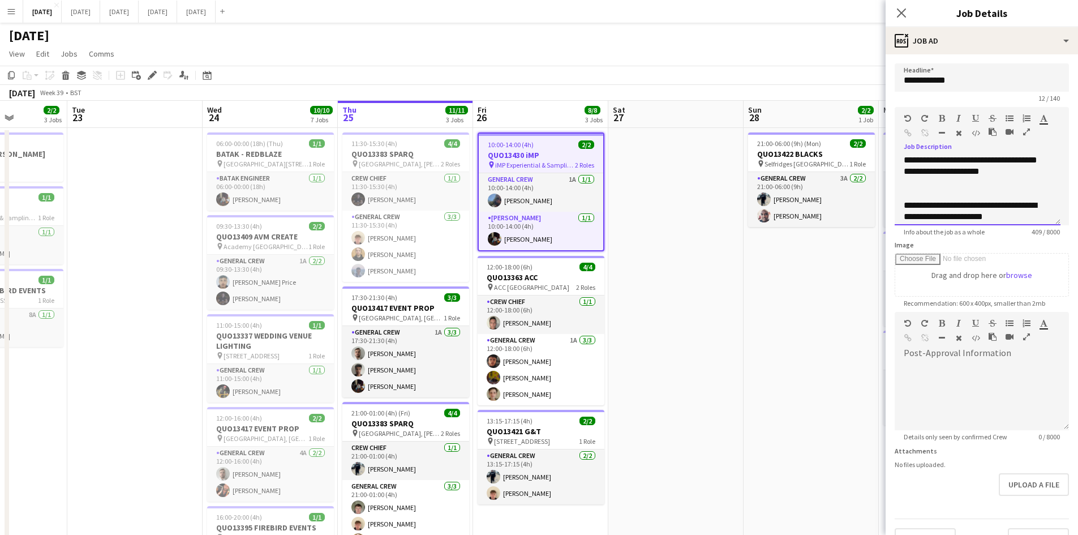
scroll to position [143, 0]
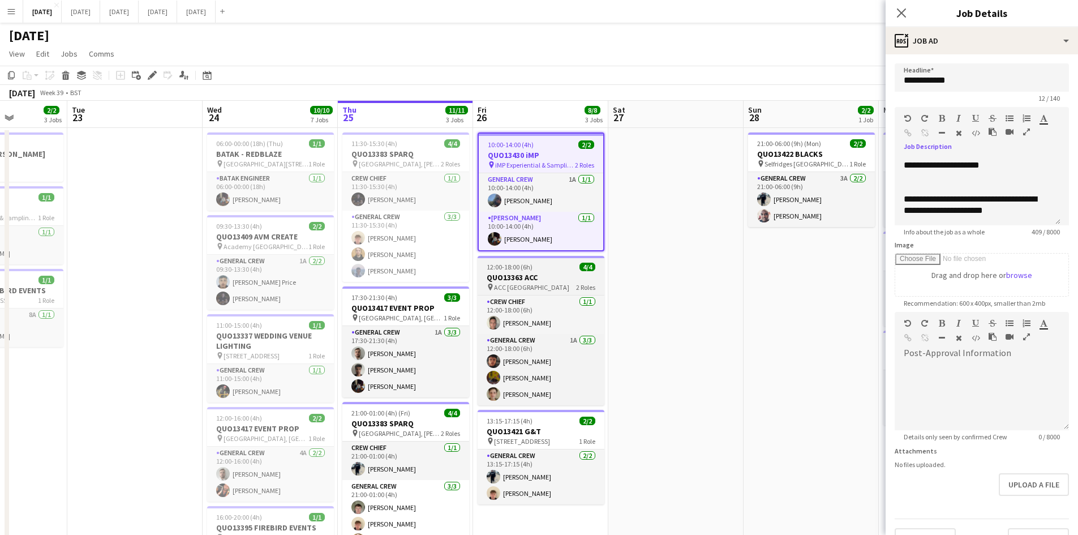
click at [536, 270] on div "12:00-18:00 (6h) 4/4" at bounding box center [540, 267] width 127 height 8
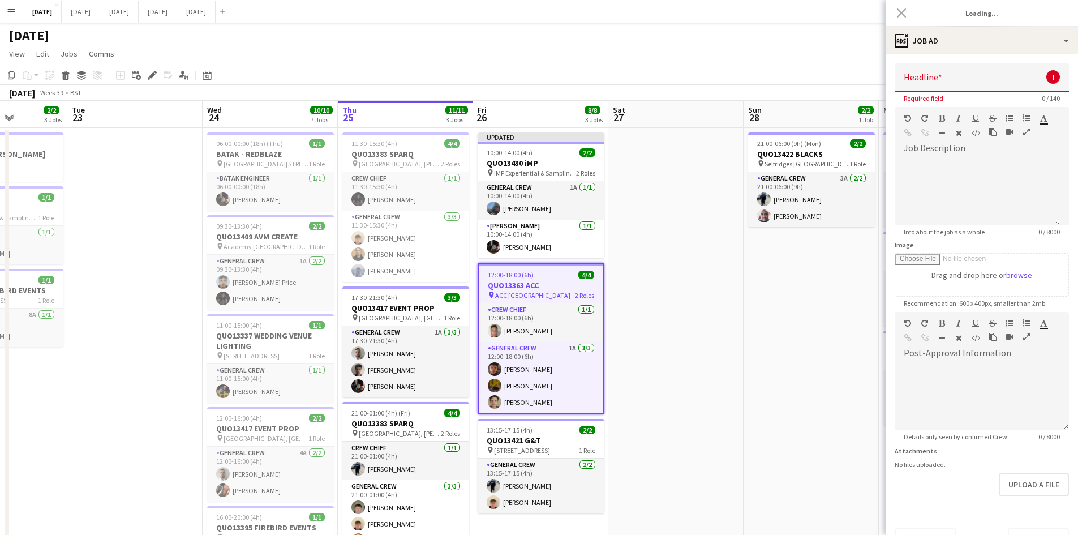
type input "**********"
click at [982, 164] on div at bounding box center [977, 191] width 166 height 68
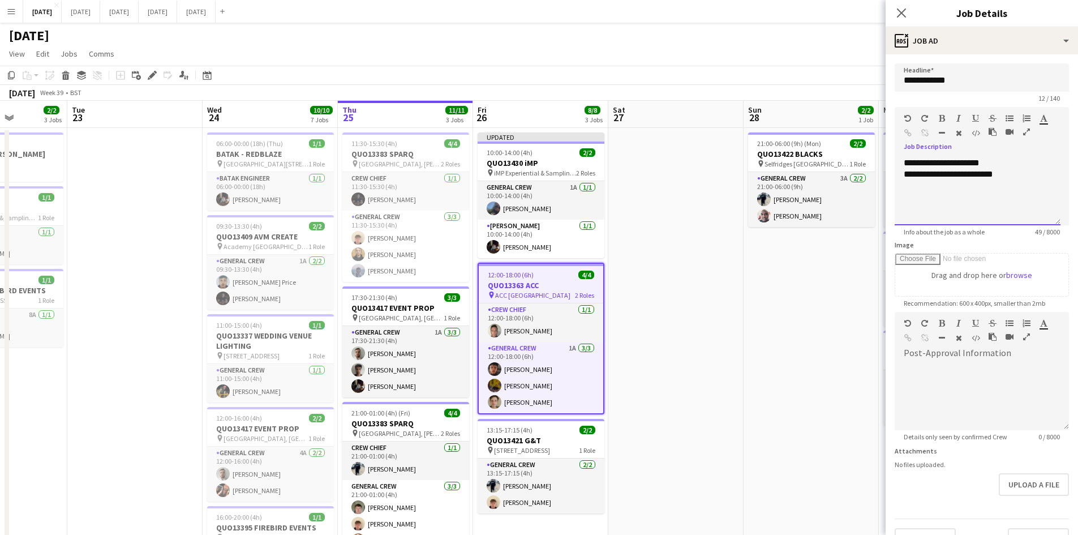
click at [933, 173] on div "**********" at bounding box center [977, 174] width 148 height 11
click at [942, 161] on div "**********" at bounding box center [977, 191] width 166 height 68
click at [958, 162] on div "**********" at bounding box center [977, 191] width 166 height 68
drag, startPoint x: 927, startPoint y: 173, endPoint x: 881, endPoint y: 171, distance: 45.3
click at [881, 171] on body "Menu Boards Boards Boards All jobs Status Workforce Workforce My Workforce Recr…" at bounding box center [539, 417] width 1078 height 834
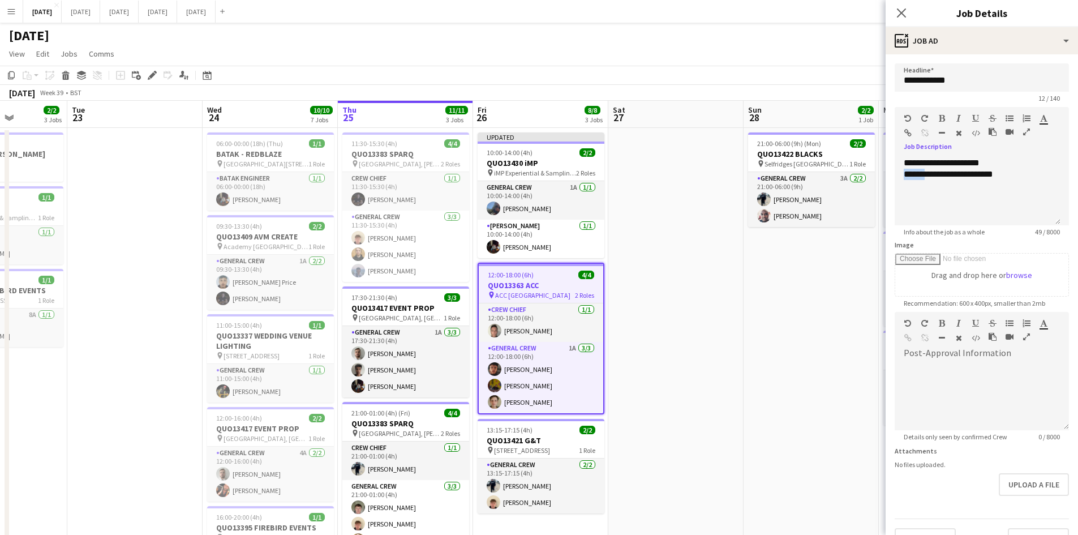
click at [941, 114] on icon "button" at bounding box center [942, 118] width 6 height 8
drag, startPoint x: 935, startPoint y: 162, endPoint x: 894, endPoint y: 160, distance: 40.2
click at [892, 161] on form "**********" at bounding box center [981, 306] width 192 height 487
click at [940, 116] on icon "button" at bounding box center [942, 118] width 6 height 8
click at [932, 186] on div "**********" at bounding box center [977, 191] width 166 height 68
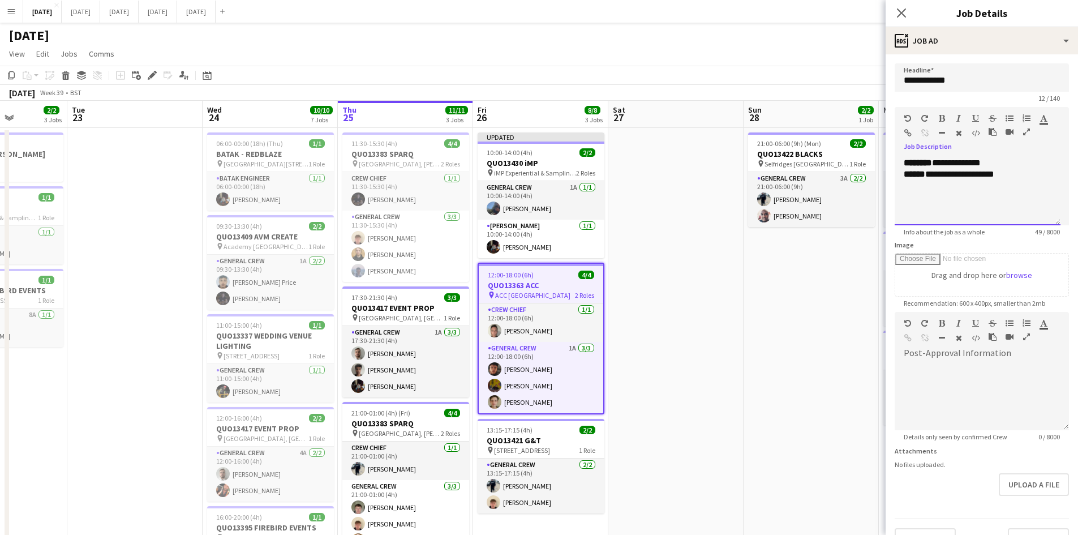
click at [1012, 175] on div "**********" at bounding box center [977, 174] width 148 height 11
click at [943, 134] on icon "button" at bounding box center [942, 133] width 6 height 8
drag, startPoint x: 774, startPoint y: 268, endPoint x: 756, endPoint y: 274, distance: 19.7
click at [774, 268] on app-date-cell "21:00-06:00 (9h) (Mon) 2/2 QUO13422 BLACKS pin [GEOGRAPHIC_DATA], [STREET_ADDRE…" at bounding box center [810, 471] width 135 height 687
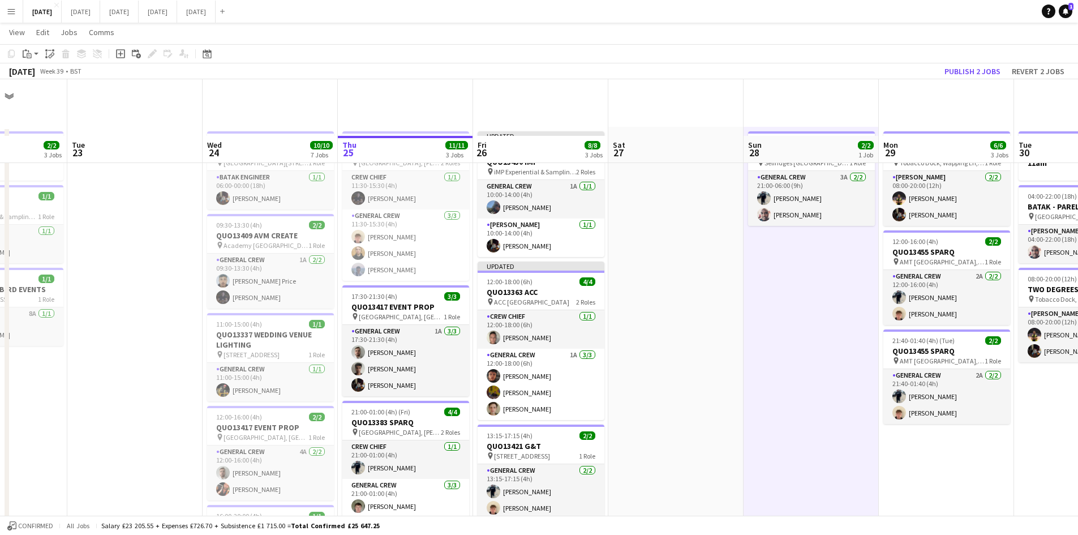
scroll to position [113, 0]
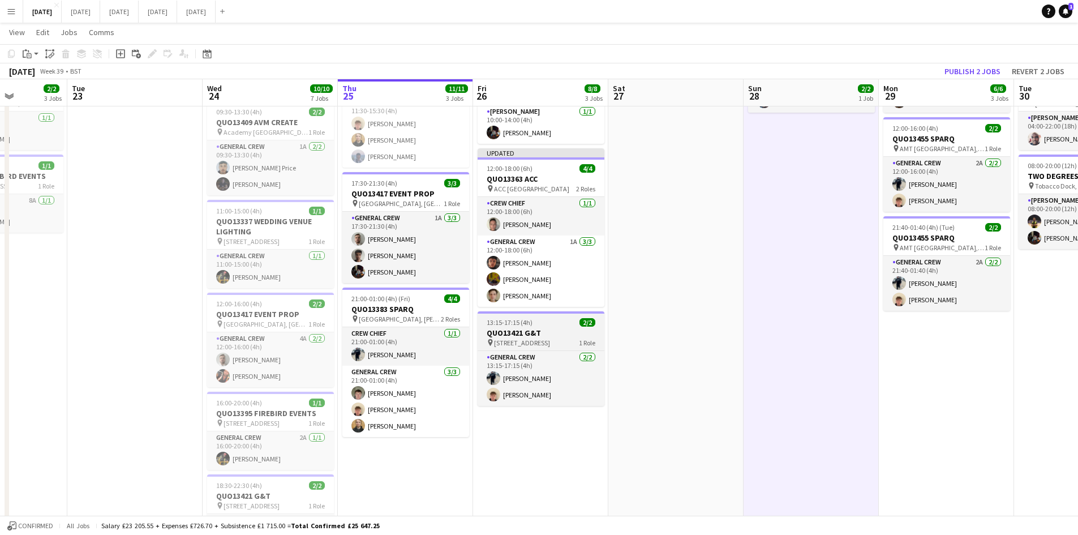
click at [535, 329] on h3 "QUO13421 G&T" at bounding box center [540, 333] width 127 height 10
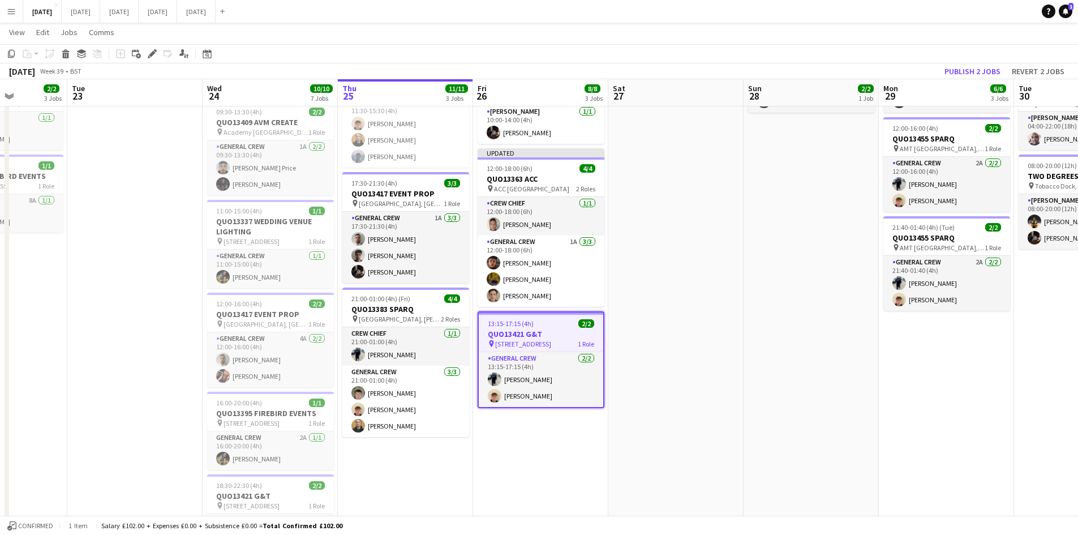
click at [693, 261] on app-date-cell at bounding box center [675, 357] width 135 height 687
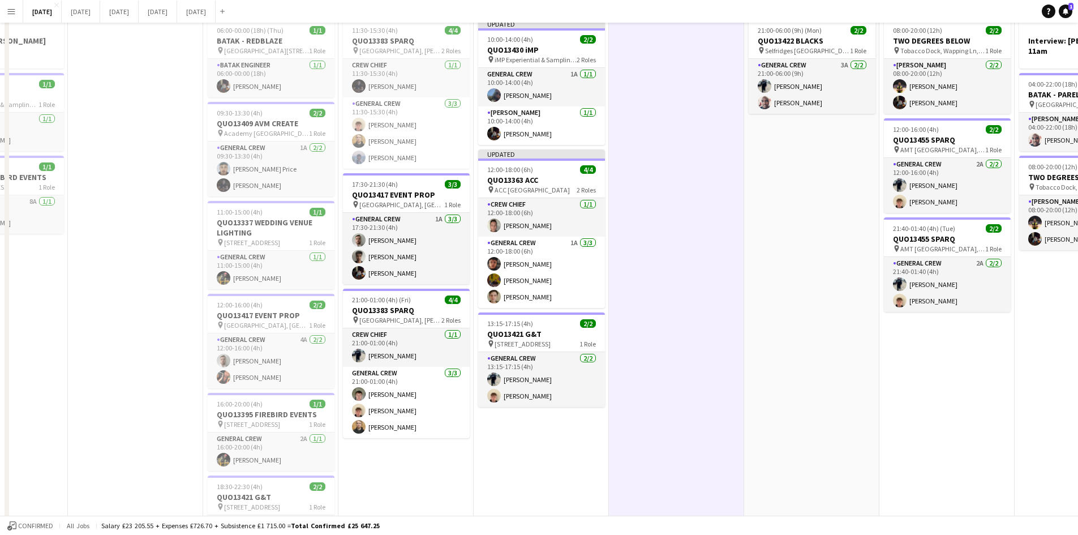
scroll to position [0, 0]
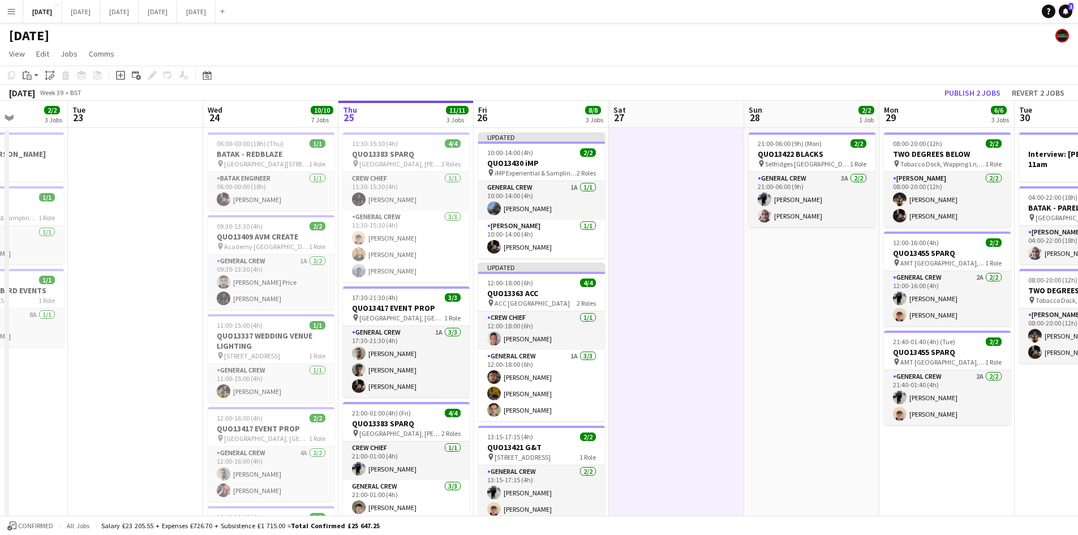
click at [735, 279] on app-calendar-viewport "Sat 20 10/10 6 Jobs Sun 21 6/6 1 Job Mon 22 2/2 3 Jobs Tue 23 Wed 24 10/10 7 Jo…" at bounding box center [539, 458] width 1078 height 714
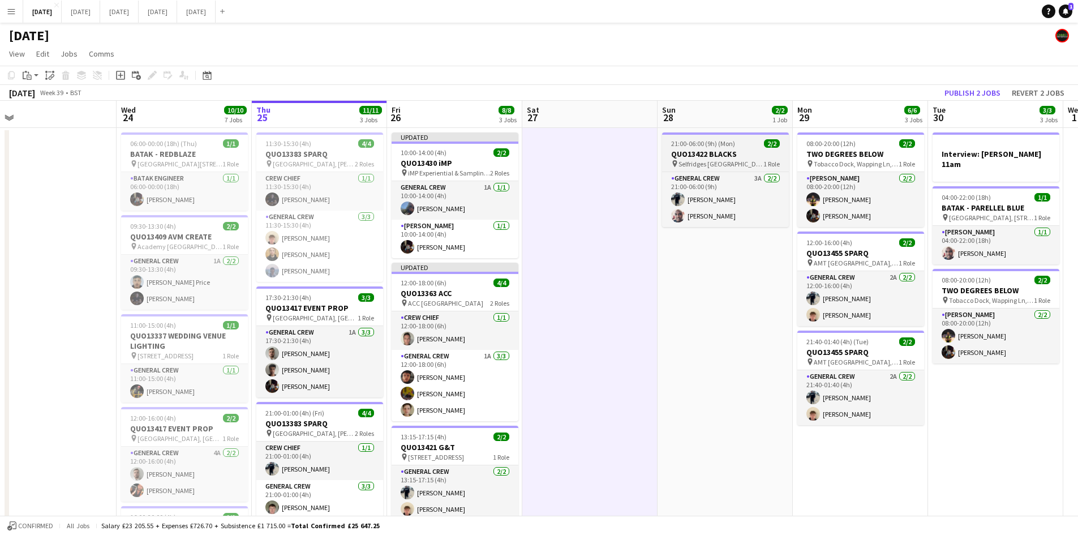
click at [718, 155] on h3 "QUO13422 BLACKS" at bounding box center [725, 154] width 127 height 10
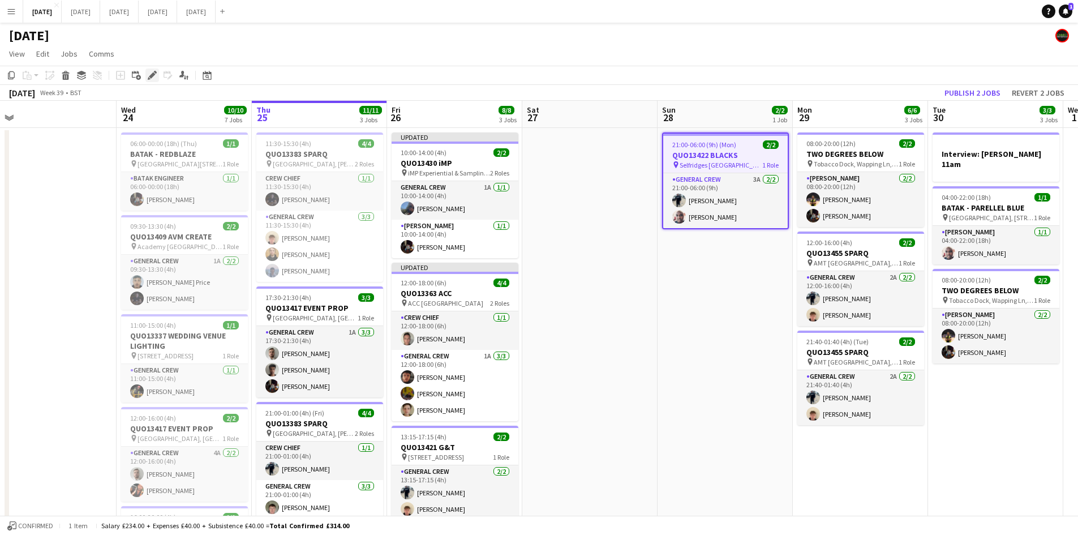
click at [149, 75] on icon "Edit" at bounding box center [152, 75] width 9 height 9
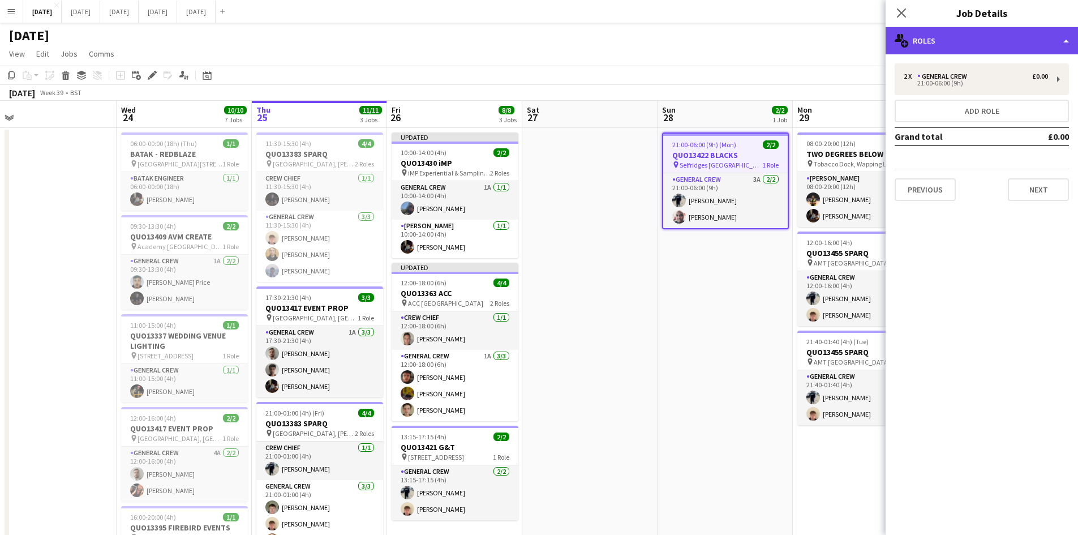
click at [981, 41] on div "multiple-users-add Roles" at bounding box center [981, 40] width 192 height 27
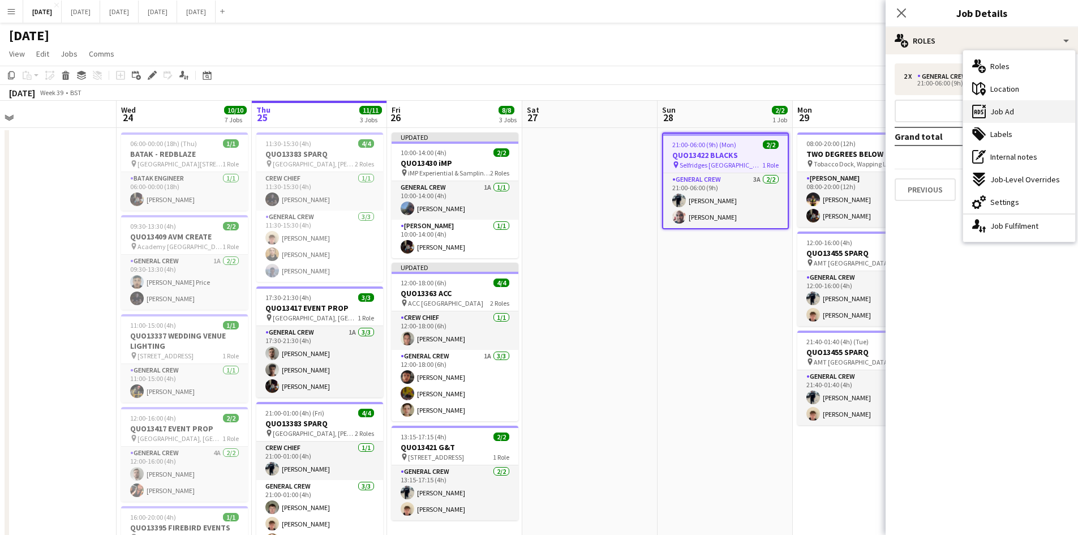
click at [1011, 109] on span "Job Ad" at bounding box center [1002, 111] width 24 height 10
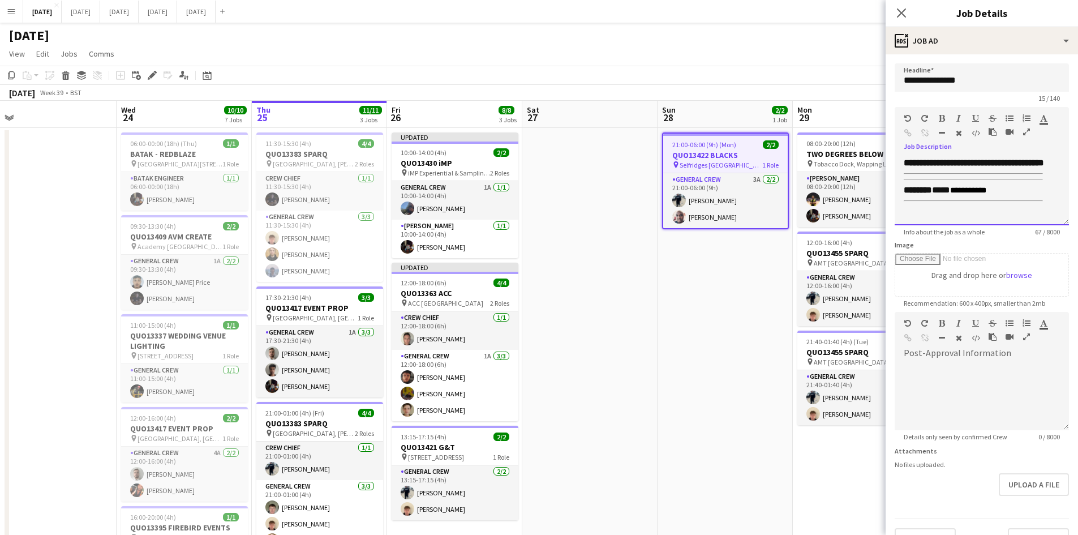
scroll to position [2, 0]
click at [936, 214] on div "**********" at bounding box center [977, 191] width 166 height 68
click at [993, 201] on div "**********" at bounding box center [972, 179] width 139 height 46
click at [922, 218] on div at bounding box center [977, 209] width 148 height 17
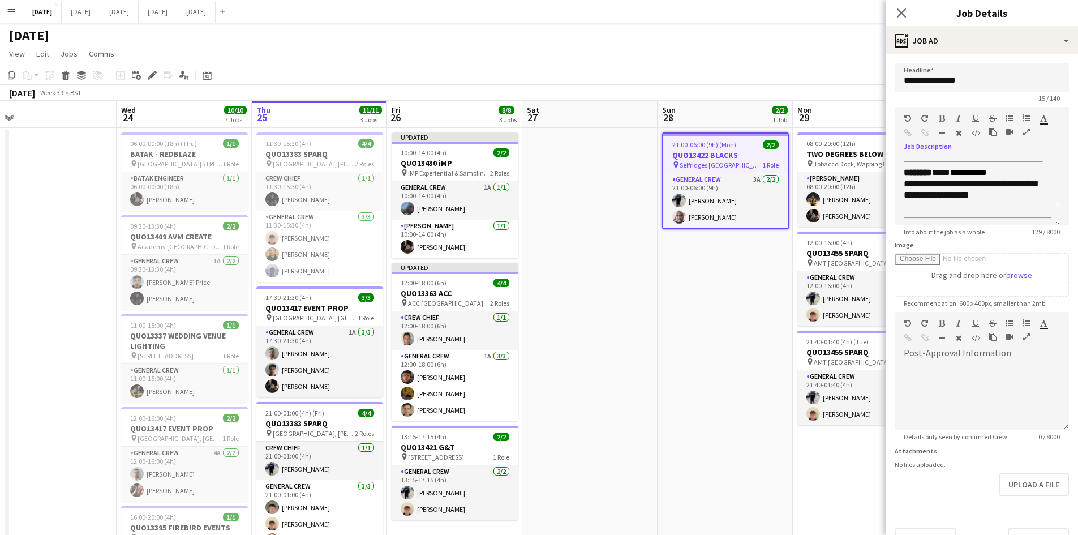
click at [939, 130] on icon "button" at bounding box center [942, 133] width 6 height 8
click at [1012, 186] on div "**********" at bounding box center [972, 179] width 139 height 46
click at [941, 130] on icon "button" at bounding box center [942, 133] width 6 height 8
click at [905, 204] on div "**********" at bounding box center [972, 197] width 139 height 28
drag, startPoint x: 945, startPoint y: 205, endPoint x: 901, endPoint y: 206, distance: 44.1
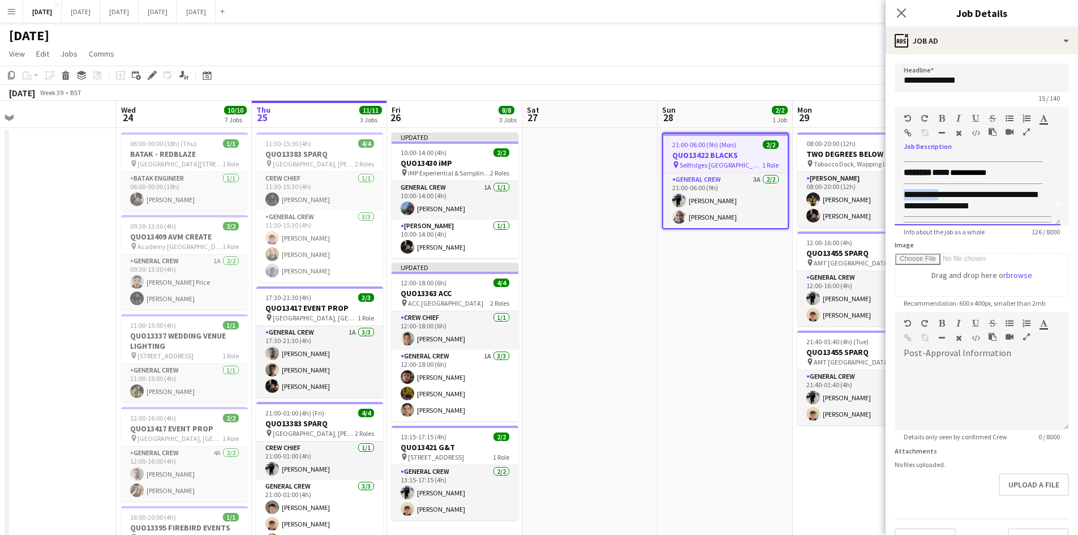
click at [901, 206] on div "**********" at bounding box center [977, 191] width 166 height 68
click at [940, 117] on icon "button" at bounding box center [942, 118] width 6 height 8
drag, startPoint x: 1027, startPoint y: 216, endPoint x: 1016, endPoint y: 210, distance: 11.9
click at [1023, 212] on div "**********" at bounding box center [972, 197] width 139 height 28
click at [1020, 212] on div "**********" at bounding box center [972, 197] width 139 height 28
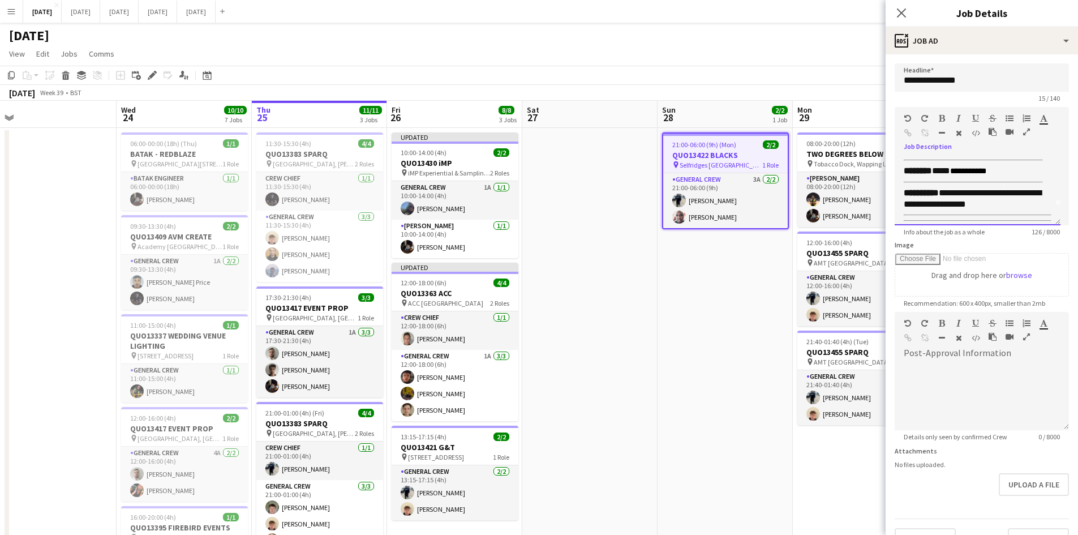
scroll to position [0, 0]
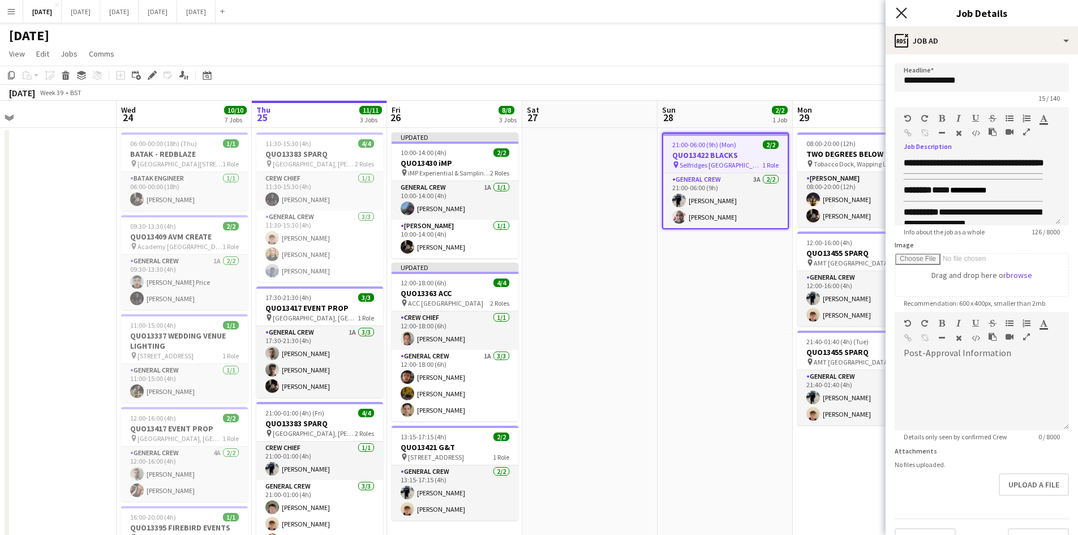
click at [902, 15] on icon "Close pop-in" at bounding box center [901, 12] width 11 height 11
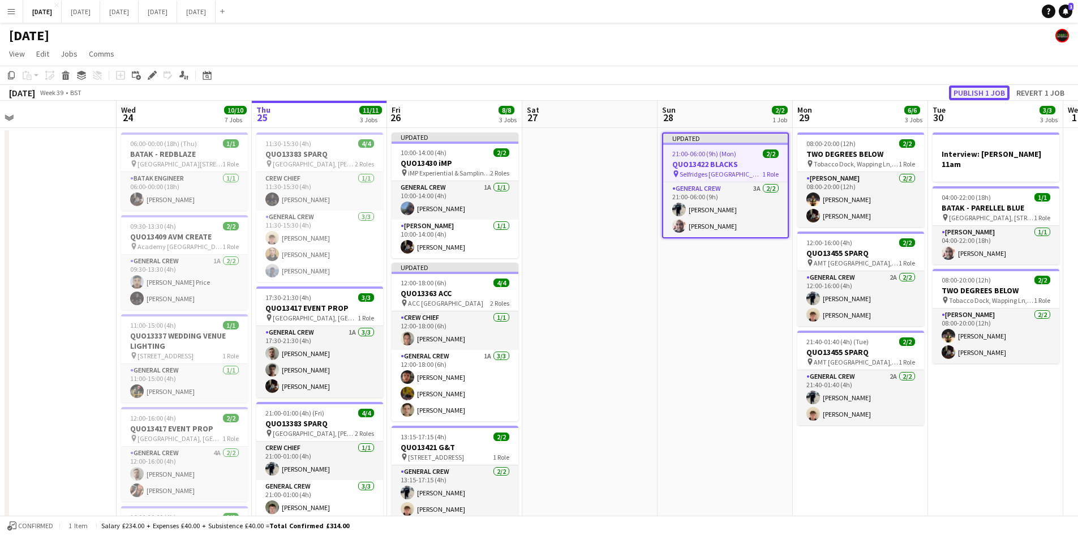
click at [982, 90] on button "Publish 1 job" at bounding box center [979, 92] width 61 height 15
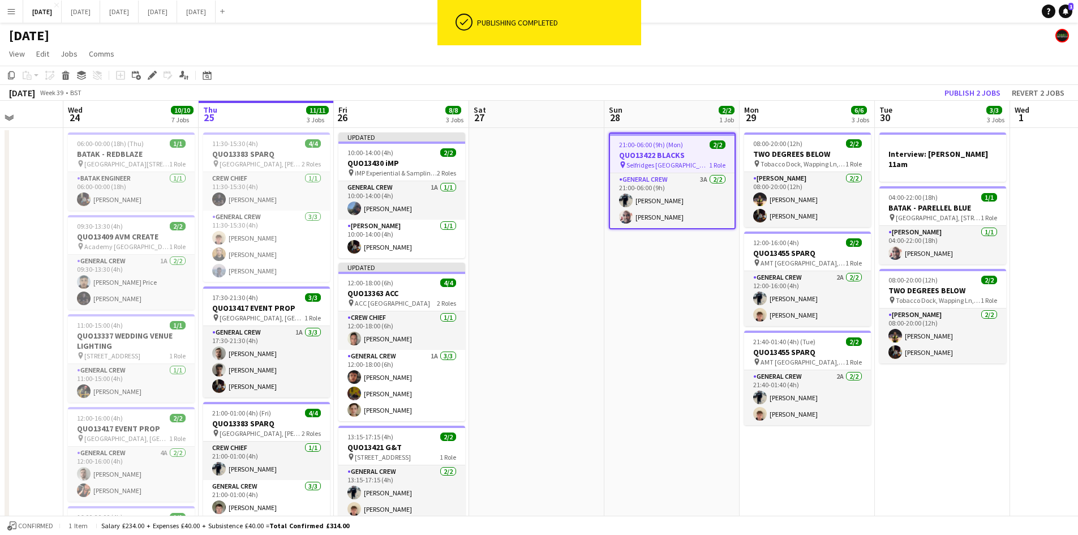
scroll to position [0, 369]
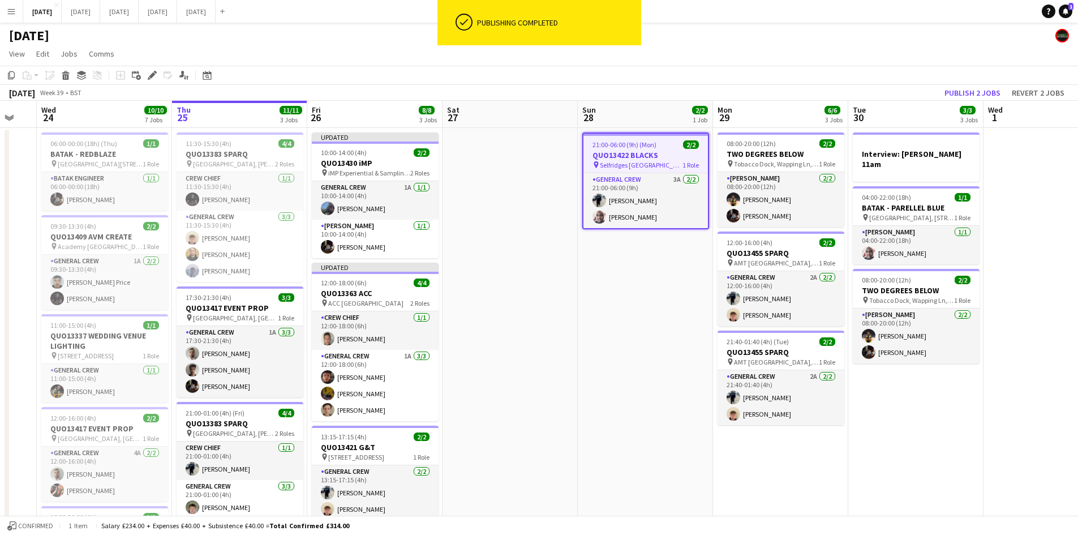
drag, startPoint x: 728, startPoint y: 333, endPoint x: 831, endPoint y: 227, distance: 148.4
click at [664, 330] on app-calendar-viewport "Sun 21 6/6 1 Job Mon 22 2/2 3 Jobs Tue 23 Wed 24 10/10 7 Jobs Thu 25 11/11 3 Jo…" at bounding box center [539, 458] width 1078 height 714
click at [966, 90] on button "Publish 2 jobs" at bounding box center [972, 92] width 65 height 15
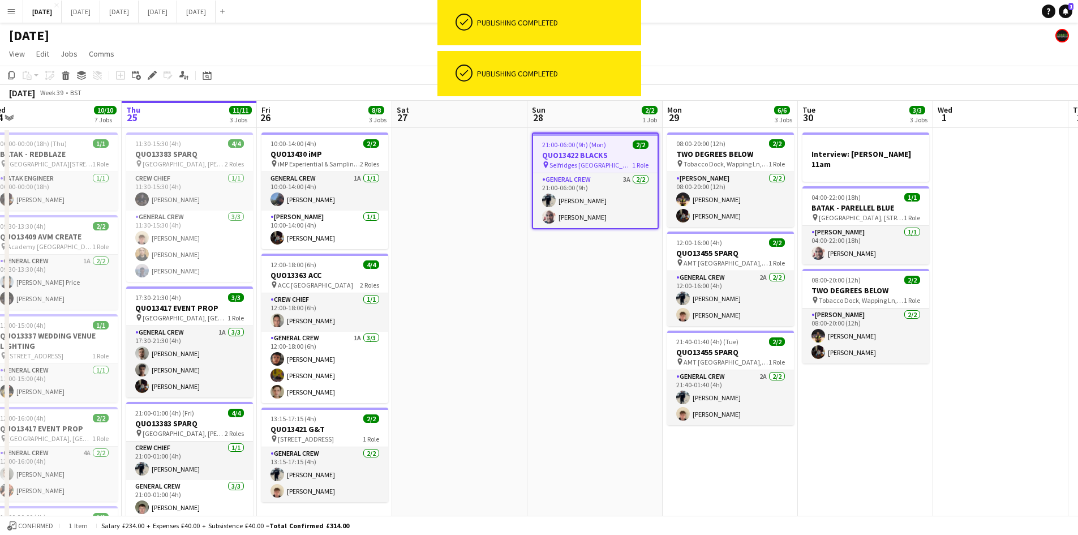
drag, startPoint x: 641, startPoint y: 299, endPoint x: 586, endPoint y: 300, distance: 54.9
click at [586, 300] on app-calendar-viewport "Sun 21 6/6 1 Job Mon 22 2/2 3 Jobs Tue 23 Wed 24 10/10 7 Jobs Thu 25 11/11 3 Jo…" at bounding box center [539, 458] width 1078 height 714
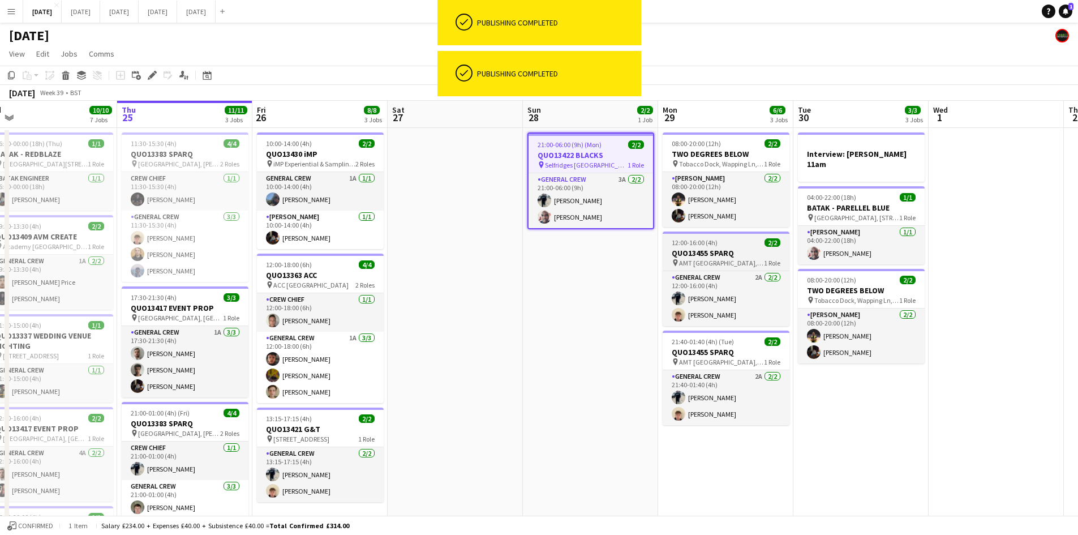
click at [746, 251] on h3 "QUO13455 SPARQ" at bounding box center [725, 253] width 127 height 10
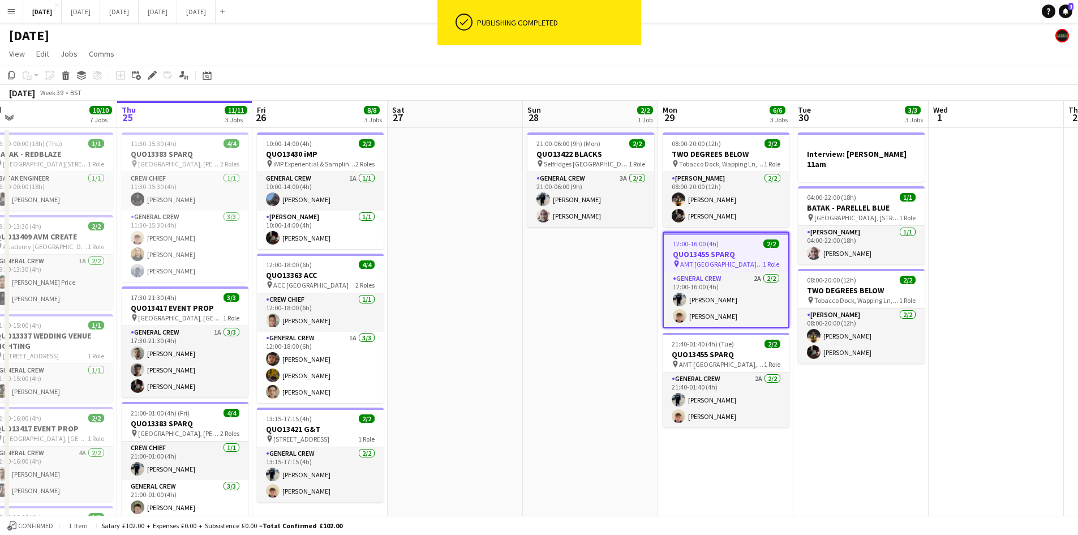
scroll to position [0, 367]
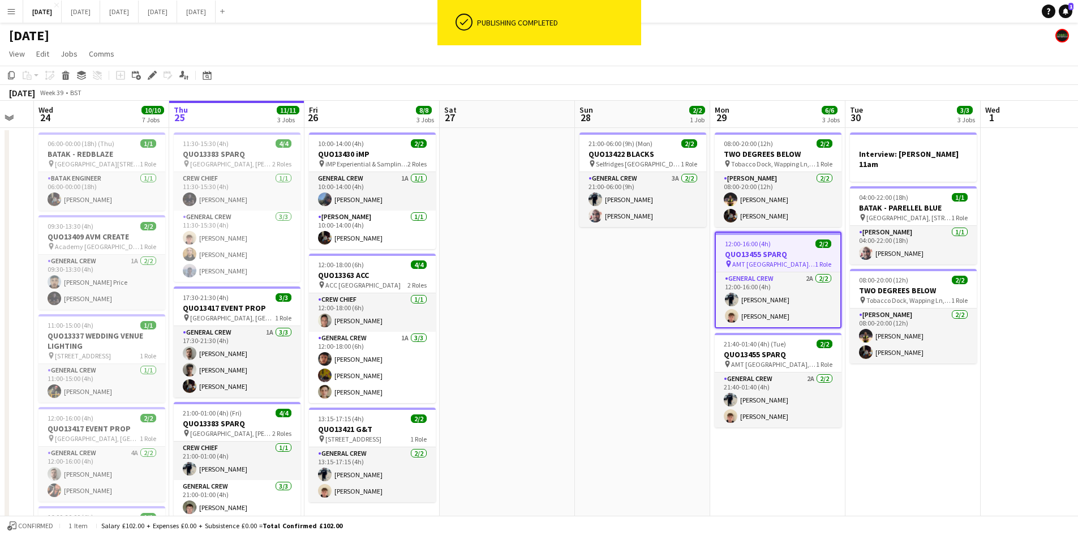
drag, startPoint x: 502, startPoint y: 324, endPoint x: 537, endPoint y: 324, distance: 35.1
click at [537, 324] on app-calendar-viewport "Sun 21 6/6 1 Job Mon 22 2/2 3 Jobs Tue 23 Wed 24 10/10 7 Jobs Thu 25 11/11 3 Jo…" at bounding box center [539, 458] width 1078 height 714
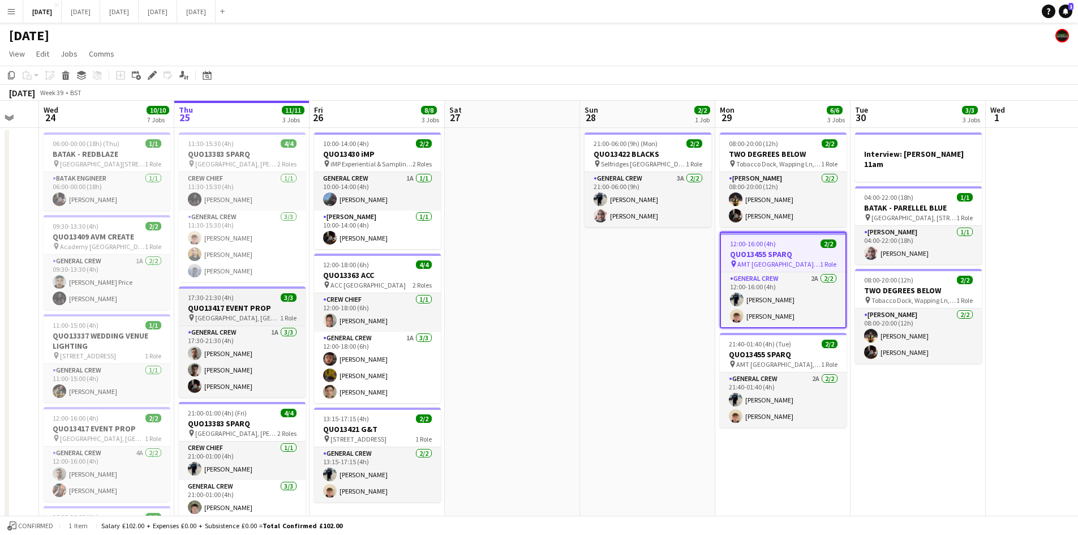
click at [252, 302] on app-job-card "17:30-21:30 (4h) 3/3 QUO13417 EVENT PROP pin [GEOGRAPHIC_DATA], [GEOGRAPHIC_DAT…" at bounding box center [242, 341] width 127 height 111
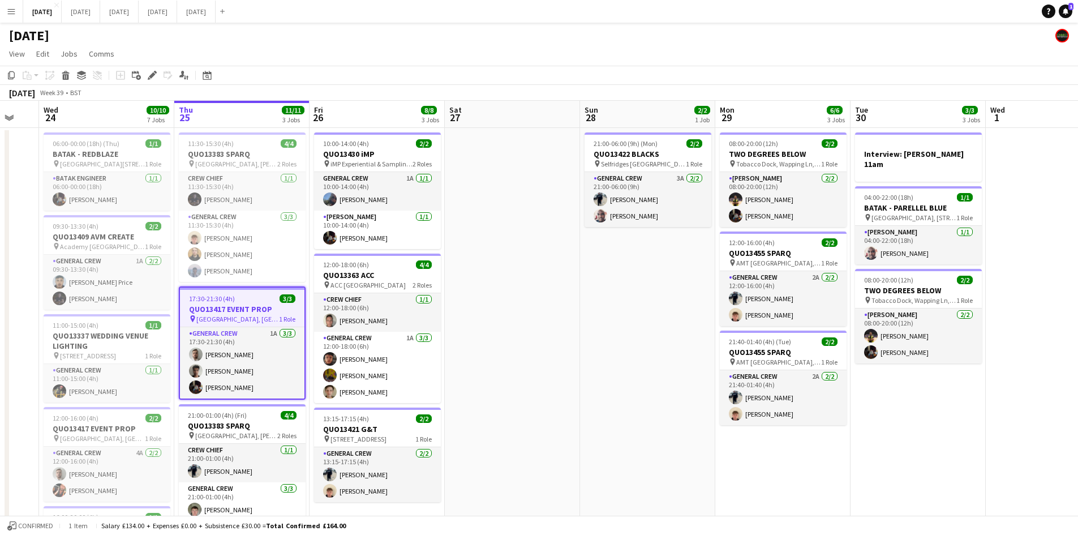
click at [148, 67] on app-toolbar "Copy Paste Paste Ctrl+V Paste with crew Ctrl+Shift+V Paste linked Job [GEOGRAPH…" at bounding box center [539, 75] width 1078 height 19
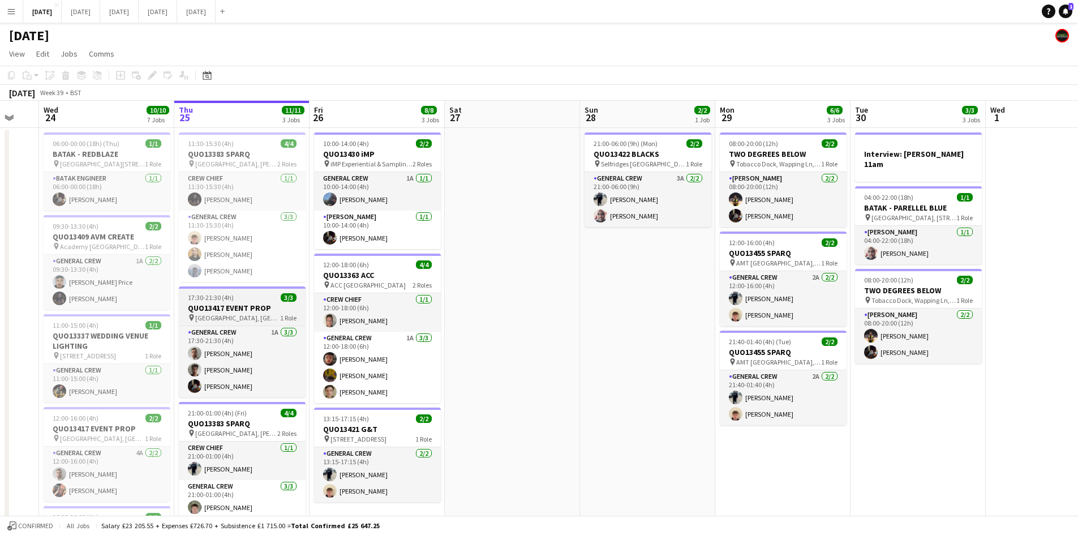
click at [248, 307] on h3 "QUO13417 EVENT PROP" at bounding box center [242, 308] width 127 height 10
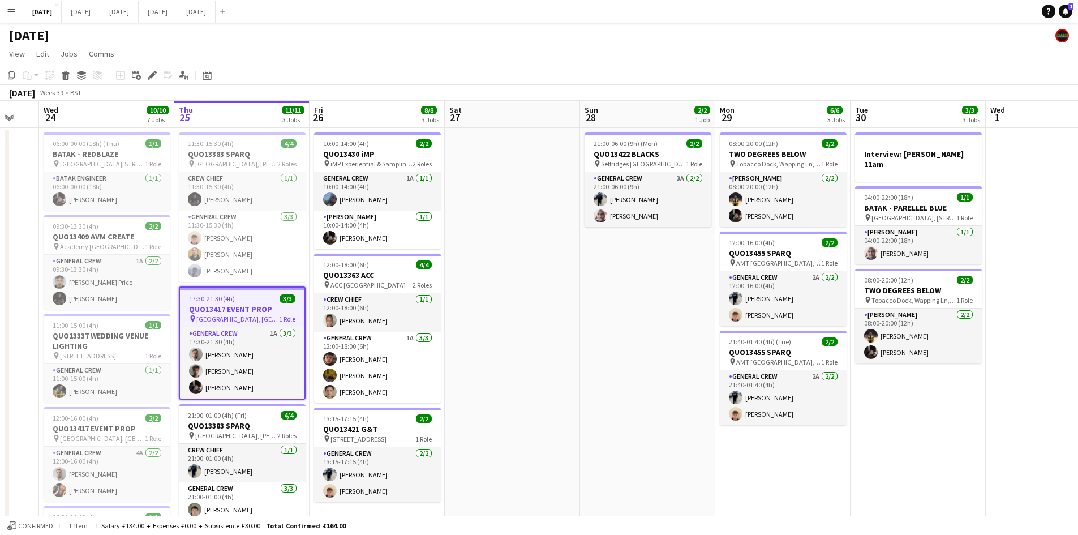
click at [162, 71] on div "Add job Add linked Job Edit Edit linked Job Applicants" at bounding box center [147, 75] width 87 height 14
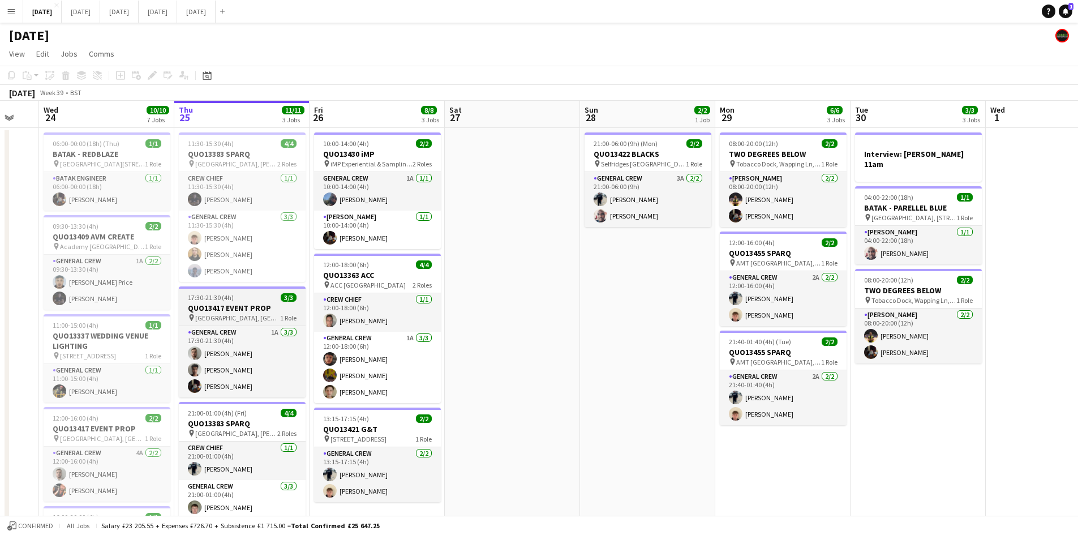
click at [231, 303] on h3 "QUO13417 EVENT PROP" at bounding box center [242, 308] width 127 height 10
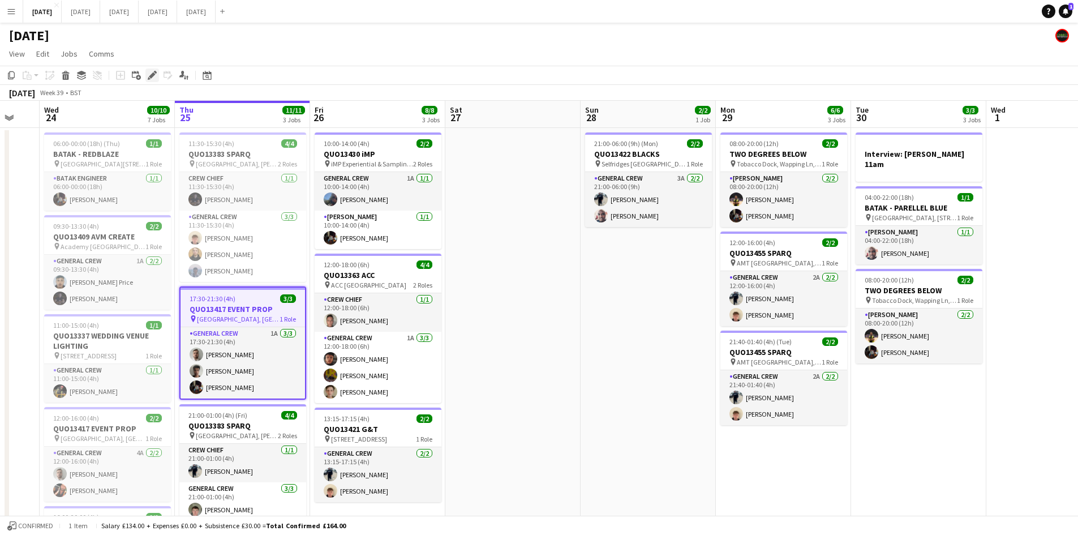
click at [153, 72] on icon "Edit" at bounding box center [152, 75] width 9 height 9
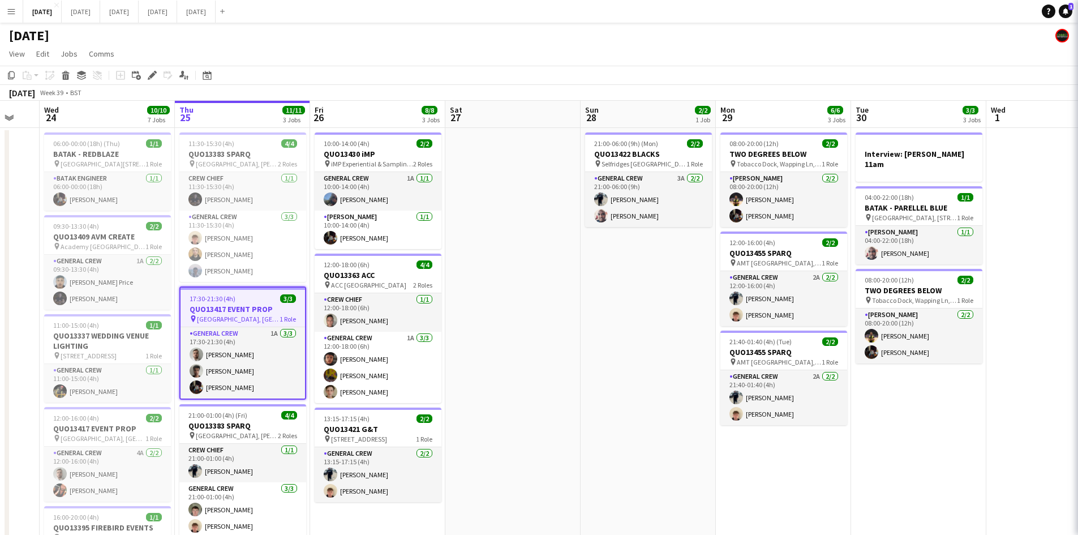
type input "**********"
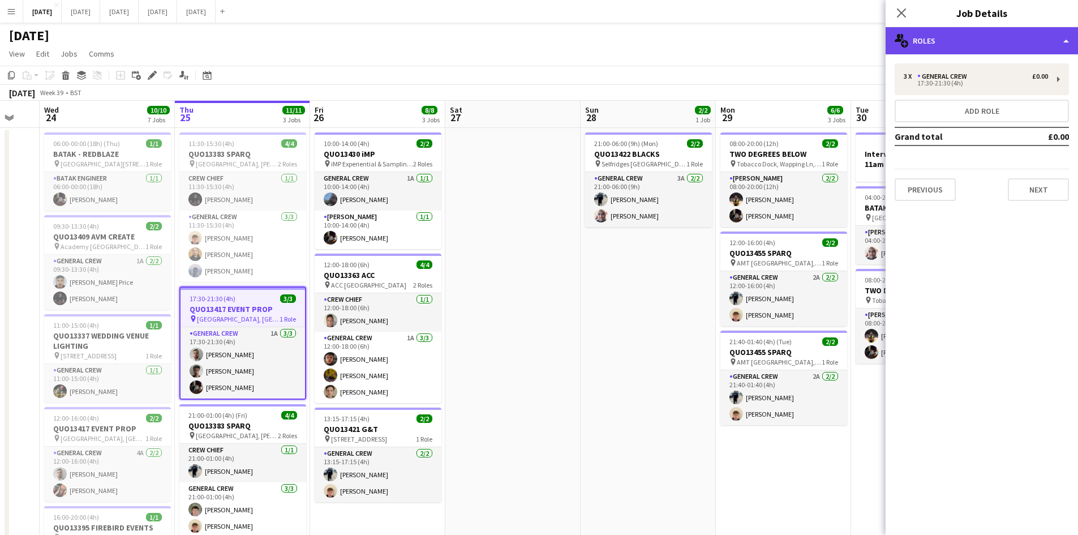
click at [987, 29] on div "multiple-users-add Roles" at bounding box center [981, 40] width 192 height 27
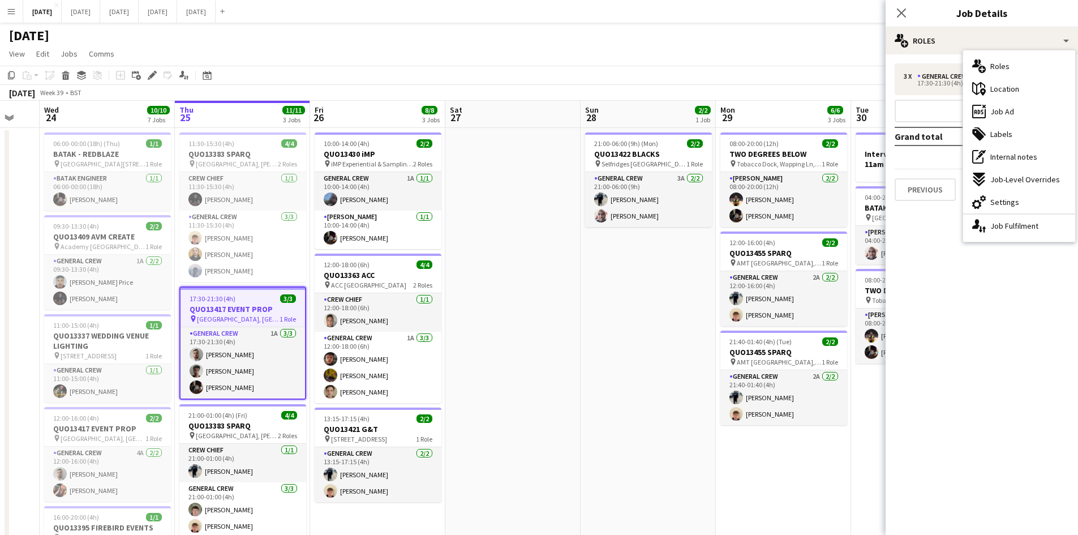
click at [1008, 109] on span "Job Ad" at bounding box center [1002, 111] width 24 height 10
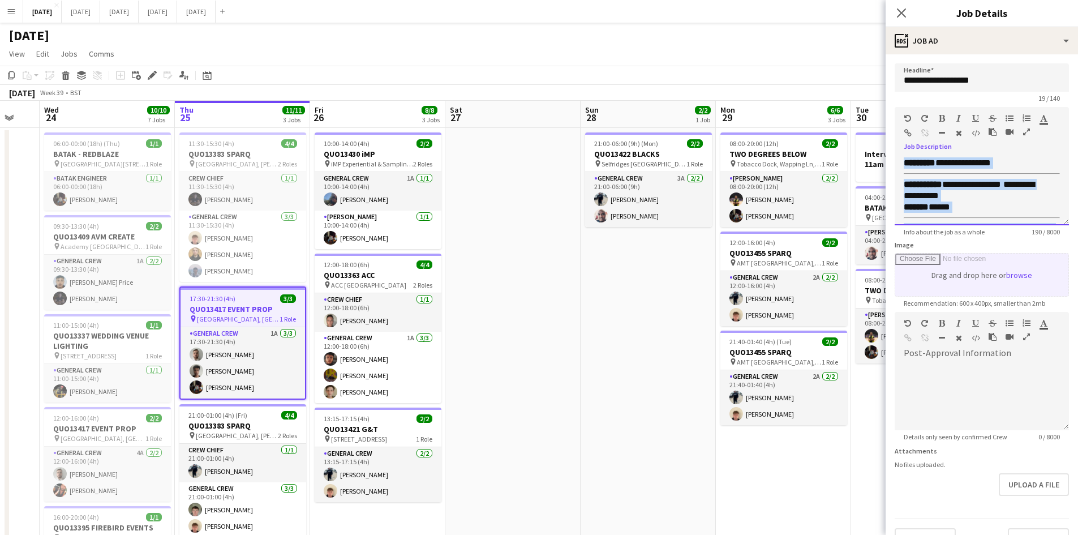
scroll to position [53, 0]
drag, startPoint x: 903, startPoint y: 177, endPoint x: 997, endPoint y: 259, distance: 124.8
click at [997, 259] on form "**********" at bounding box center [981, 306] width 192 height 487
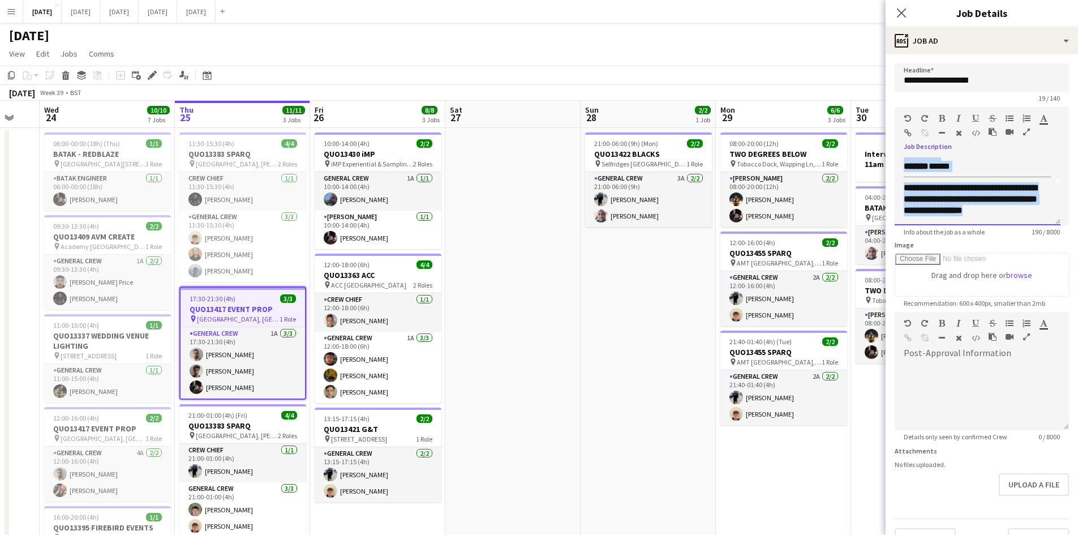
copy div "**********"
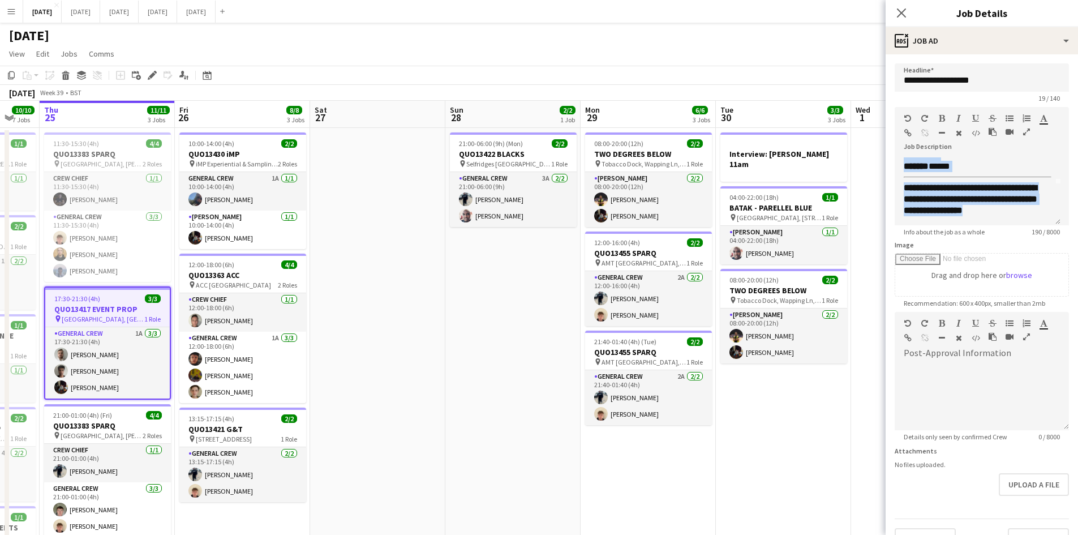
scroll to position [0, 373]
drag, startPoint x: 554, startPoint y: 328, endPoint x: 468, endPoint y: 287, distance: 95.9
click at [462, 290] on app-calendar-viewport "Mon 22 2/2 3 Jobs Tue 23 Wed 24 10/10 7 Jobs Thu 25 11/11 3 Jobs Fri 26 8/8 3 J…" at bounding box center [539, 458] width 1078 height 714
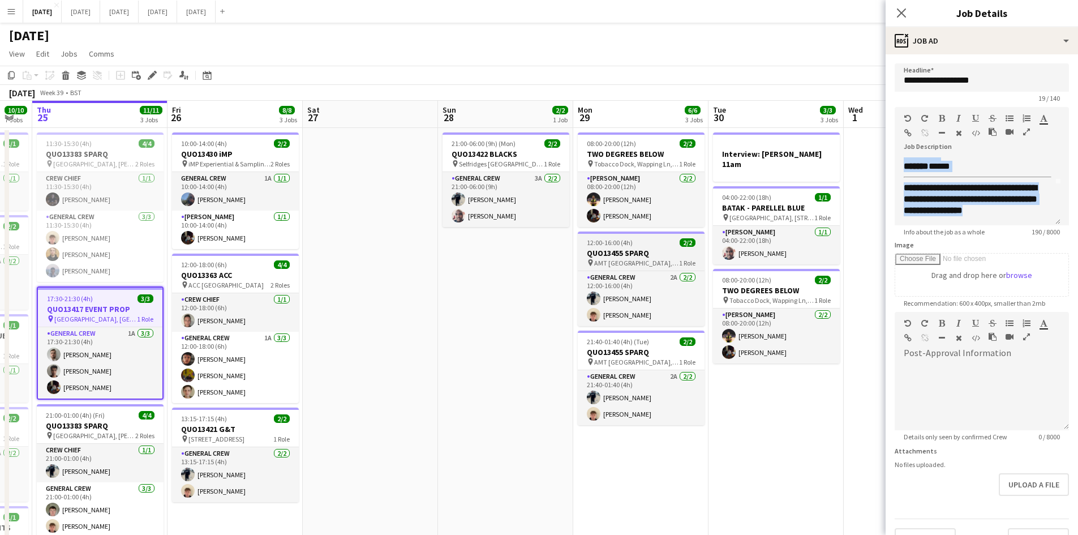
click at [650, 242] on div "12:00-16:00 (4h) 2/2" at bounding box center [641, 242] width 127 height 8
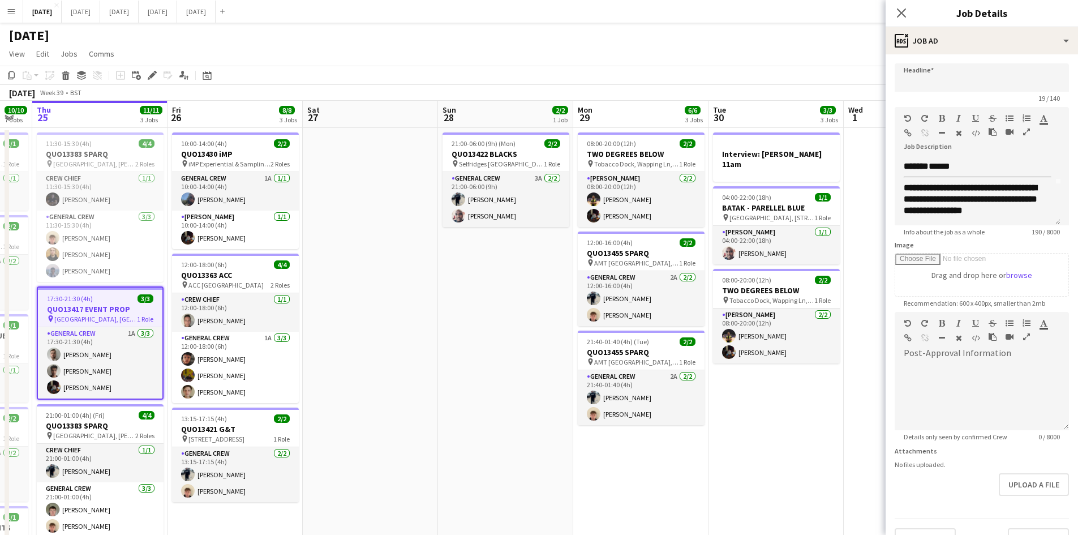
type input "**********"
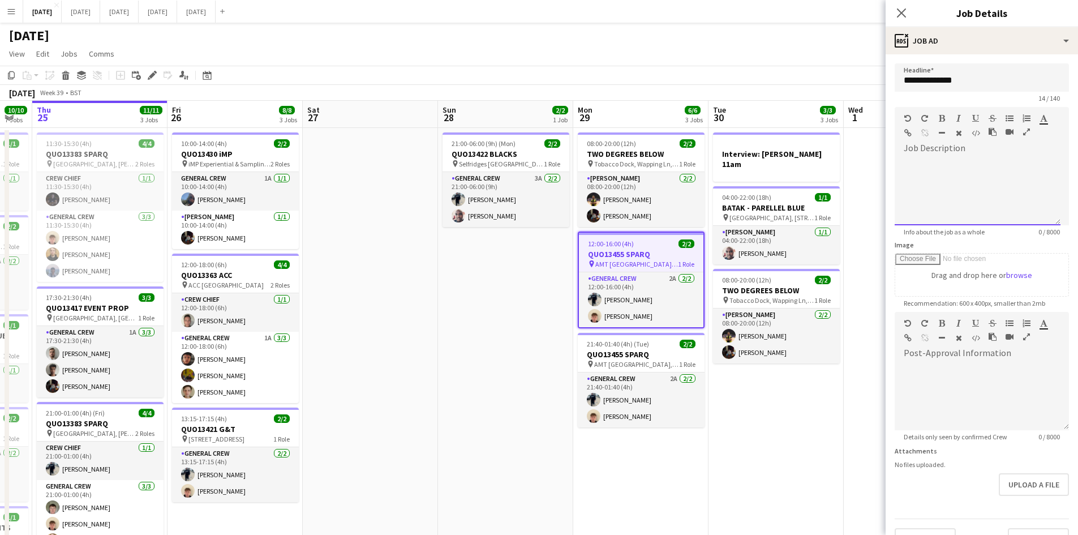
click at [931, 169] on div at bounding box center [977, 191] width 166 height 68
paste div
drag, startPoint x: 959, startPoint y: 211, endPoint x: 944, endPoint y: 179, distance: 35.7
click at [951, 185] on div "**********" at bounding box center [977, 215] width 148 height 84
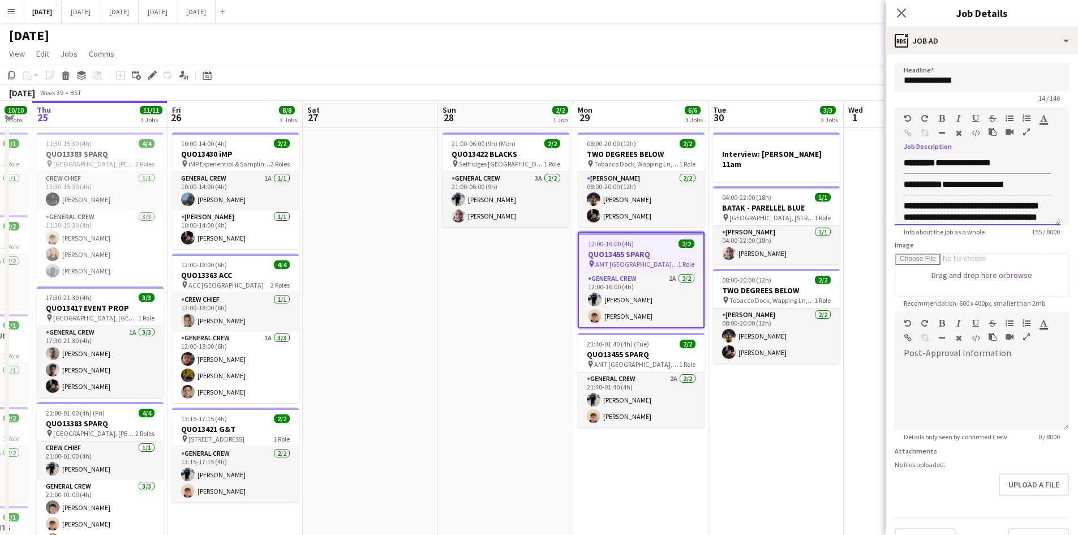
click at [989, 184] on div "**********" at bounding box center [972, 184] width 139 height 11
drag, startPoint x: 1017, startPoint y: 163, endPoint x: 940, endPoint y: 160, distance: 76.4
click at [940, 160] on span "**********" at bounding box center [962, 162] width 55 height 8
drag, startPoint x: 1017, startPoint y: 187, endPoint x: 1014, endPoint y: 192, distance: 6.6
click at [1017, 187] on span "**********" at bounding box center [969, 191] width 133 height 20
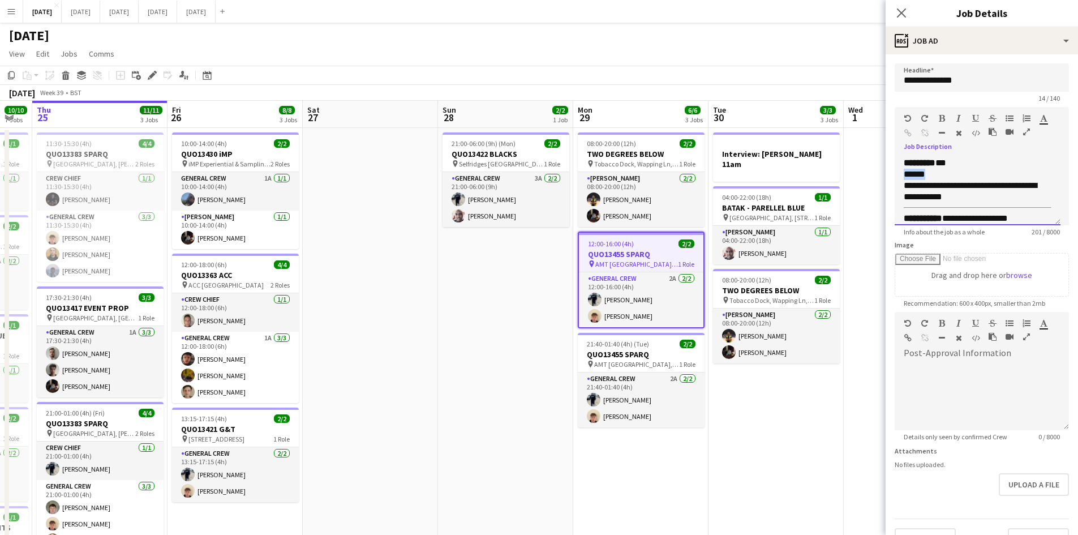
drag, startPoint x: 931, startPoint y: 173, endPoint x: 902, endPoint y: 175, distance: 28.3
click at [902, 175] on div "**********" at bounding box center [977, 191] width 166 height 68
click at [939, 121] on icon "button" at bounding box center [942, 118] width 6 height 8
click at [952, 168] on div "**********" at bounding box center [977, 191] width 166 height 68
drag, startPoint x: 937, startPoint y: 187, endPoint x: 906, endPoint y: 174, distance: 33.7
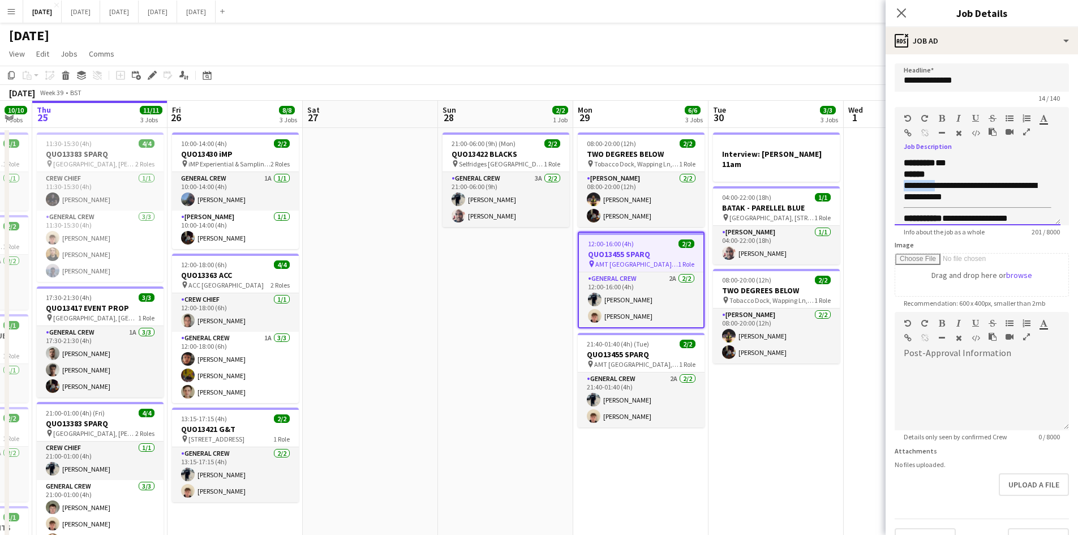
click at [901, 181] on div "**********" at bounding box center [977, 191] width 166 height 68
click at [941, 117] on icon "button" at bounding box center [942, 118] width 6 height 8
drag, startPoint x: 974, startPoint y: 164, endPoint x: 964, endPoint y: 171, distance: 12.1
click at [971, 165] on div "**********" at bounding box center [977, 191] width 166 height 68
click at [955, 177] on div "******" at bounding box center [977, 174] width 148 height 11
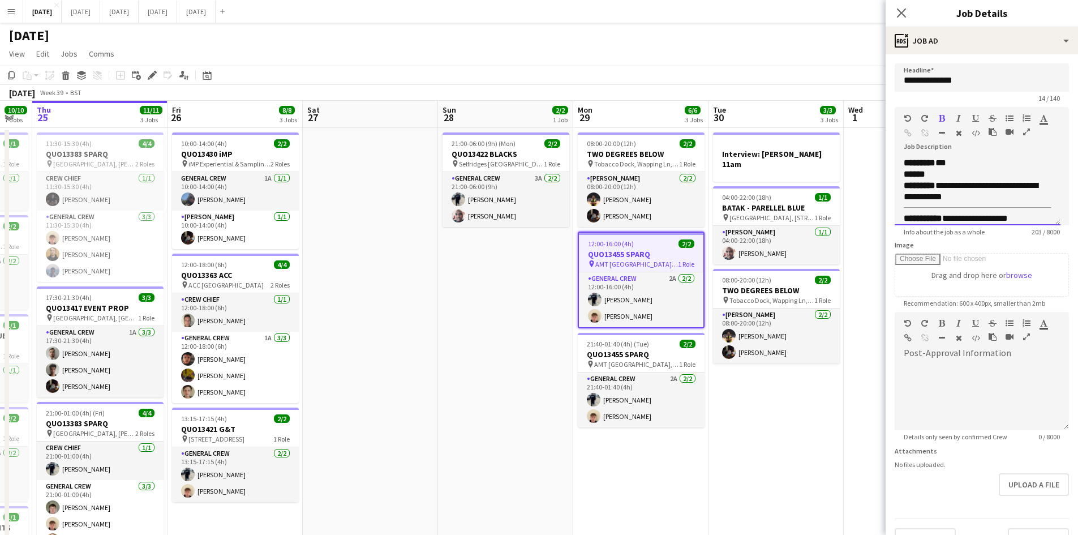
click at [952, 174] on div "******" at bounding box center [977, 174] width 148 height 11
drag, startPoint x: 1012, startPoint y: 174, endPoint x: 970, endPoint y: 169, distance: 42.2
click at [970, 169] on div "**********" at bounding box center [977, 191] width 166 height 68
click at [973, 177] on b "**********" at bounding box center [937, 174] width 69 height 8
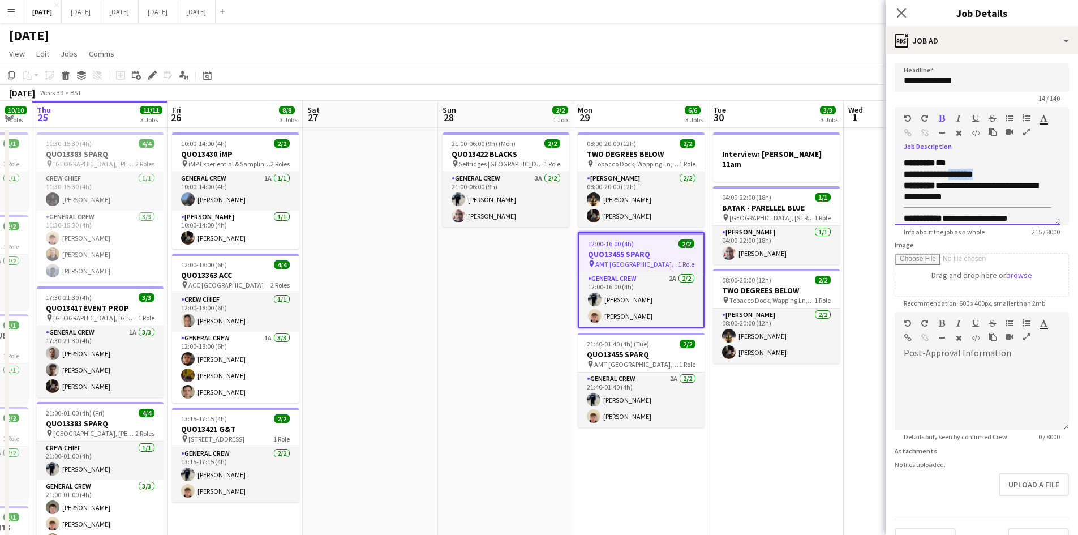
drag, startPoint x: 1009, startPoint y: 174, endPoint x: 971, endPoint y: 171, distance: 38.0
click at [971, 171] on b "**********" at bounding box center [937, 174] width 69 height 8
drag, startPoint x: 993, startPoint y: 174, endPoint x: 935, endPoint y: 170, distance: 58.4
click at [935, 170] on div "**********" at bounding box center [977, 174] width 148 height 11
click at [939, 116] on icon "button" at bounding box center [942, 118] width 6 height 8
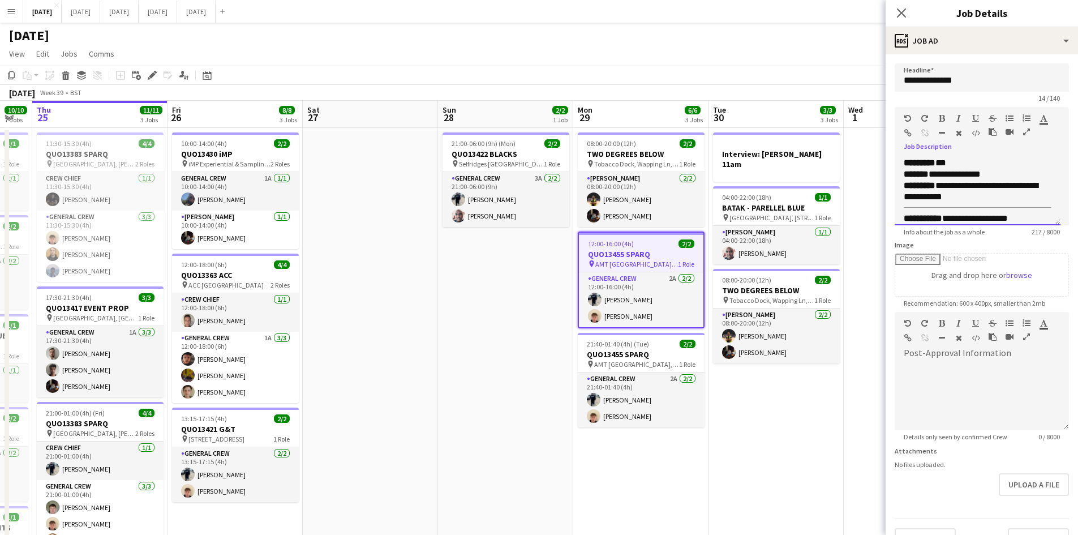
click at [970, 160] on div "**********" at bounding box center [977, 191] width 166 height 68
drag, startPoint x: 965, startPoint y: 190, endPoint x: 904, endPoint y: 174, distance: 63.3
click at [904, 174] on div "**********" at bounding box center [977, 191] width 166 height 68
click at [1039, 153] on div "**********" at bounding box center [981, 187] width 174 height 76
click at [1031, 175] on div "**********" at bounding box center [977, 174] width 148 height 11
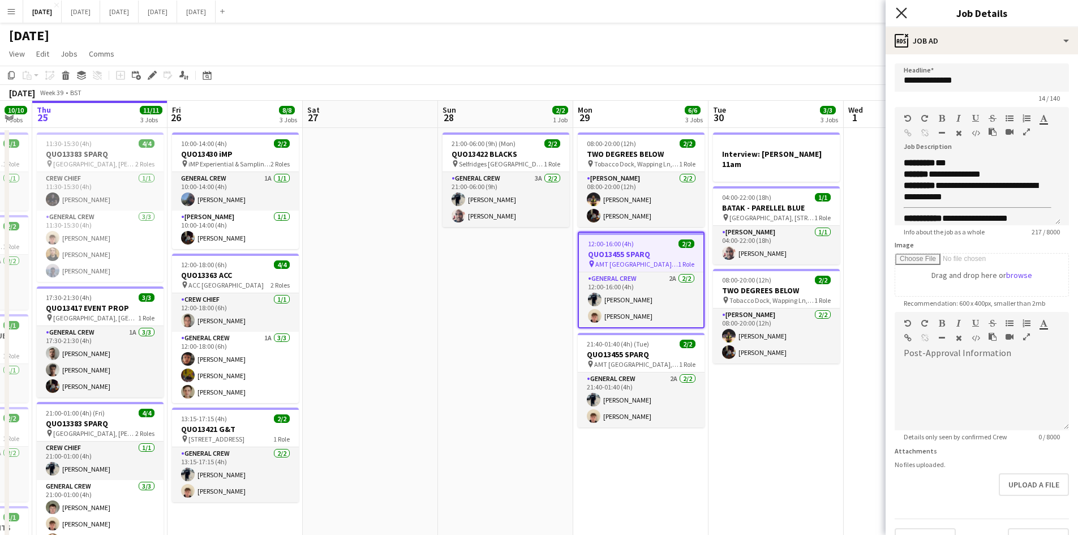
click at [902, 11] on icon at bounding box center [901, 12] width 11 height 11
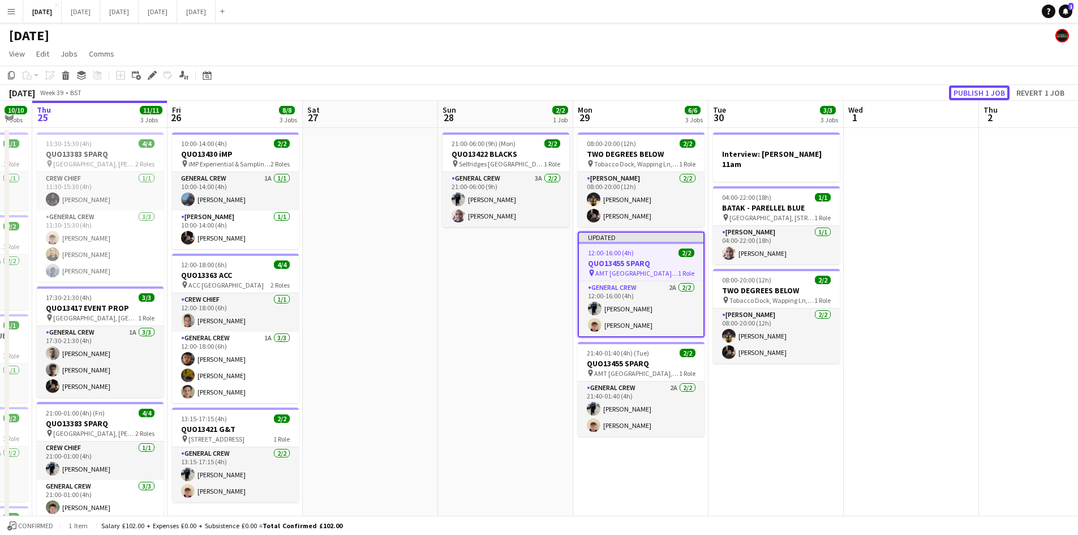
click at [971, 93] on button "Publish 1 job" at bounding box center [979, 92] width 61 height 15
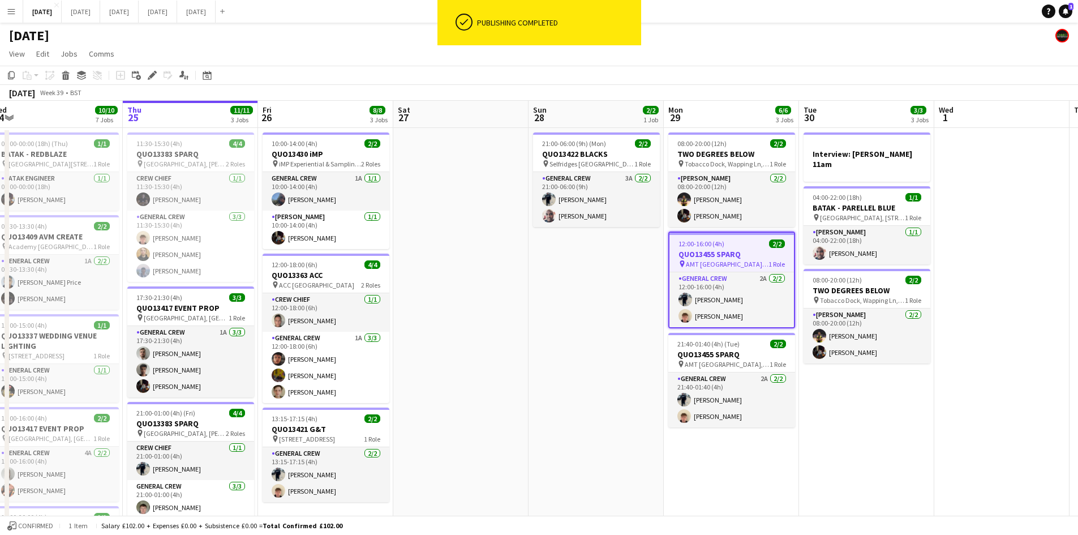
drag, startPoint x: 903, startPoint y: 289, endPoint x: 1018, endPoint y: 265, distance: 117.9
click at [1019, 269] on app-calendar-viewport "Mon 22 2/2 3 Jobs Tue 23 Wed 24 10/10 7 Jobs Thu 25 11/11 3 Jobs Fri 26 8/8 3 J…" at bounding box center [539, 458] width 1078 height 714
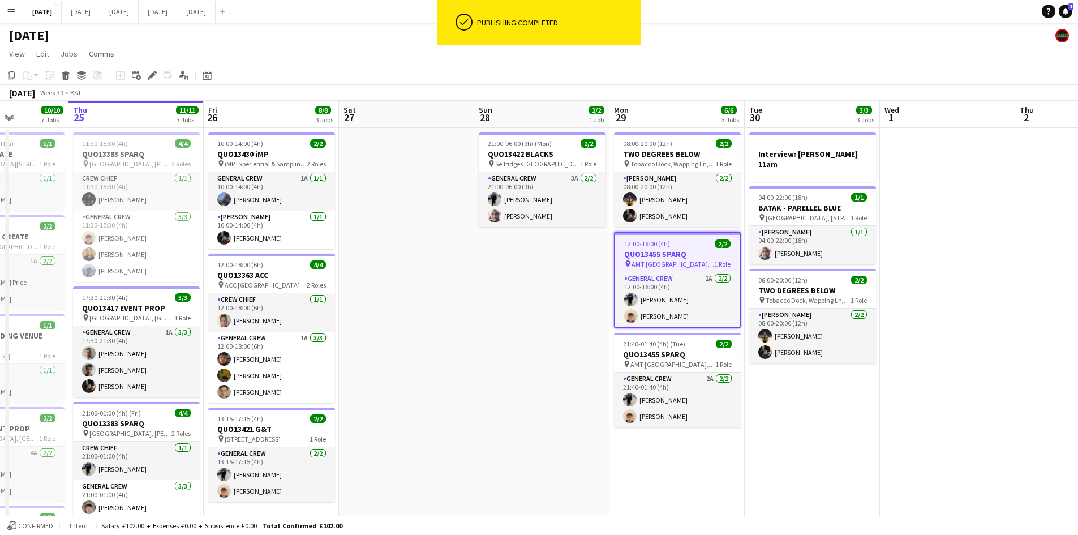
drag, startPoint x: 621, startPoint y: 304, endPoint x: 744, endPoint y: 295, distance: 123.1
click at [759, 291] on app-calendar-viewport "Mon 22 2/2 3 Jobs Tue 23 Wed 24 10/10 7 Jobs Thu 25 11/11 3 Jobs Fri 26 8/8 3 J…" at bounding box center [539, 458] width 1078 height 714
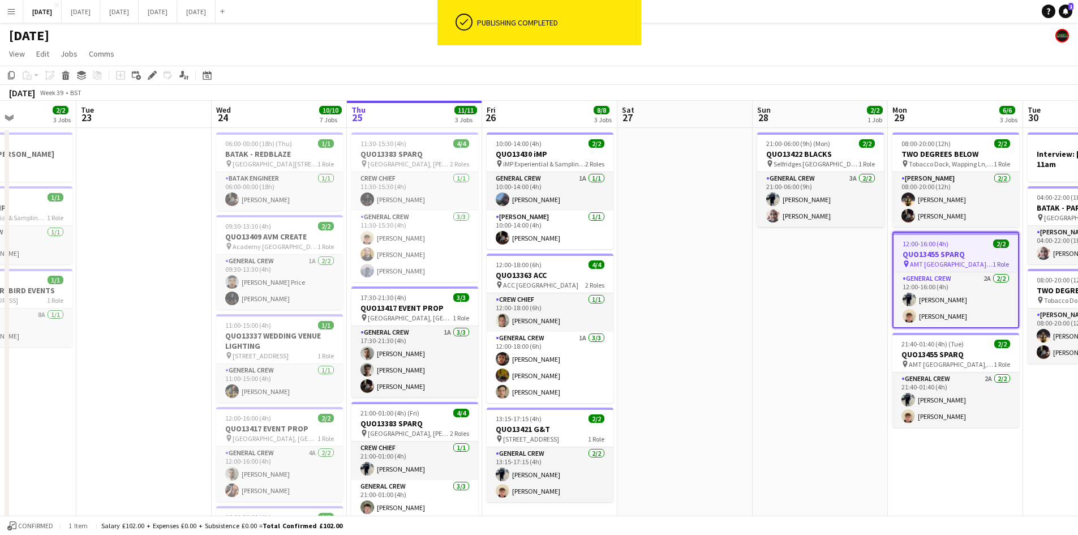
drag, startPoint x: 721, startPoint y: 297, endPoint x: 746, endPoint y: 289, distance: 26.3
click at [745, 294] on app-calendar-viewport "Sat 20 10/10 6 Jobs Sun 21 6/6 1 Job Mon 22 2/2 3 Jobs Tue 23 Wed 24 10/10 7 Jo…" at bounding box center [539, 458] width 1078 height 714
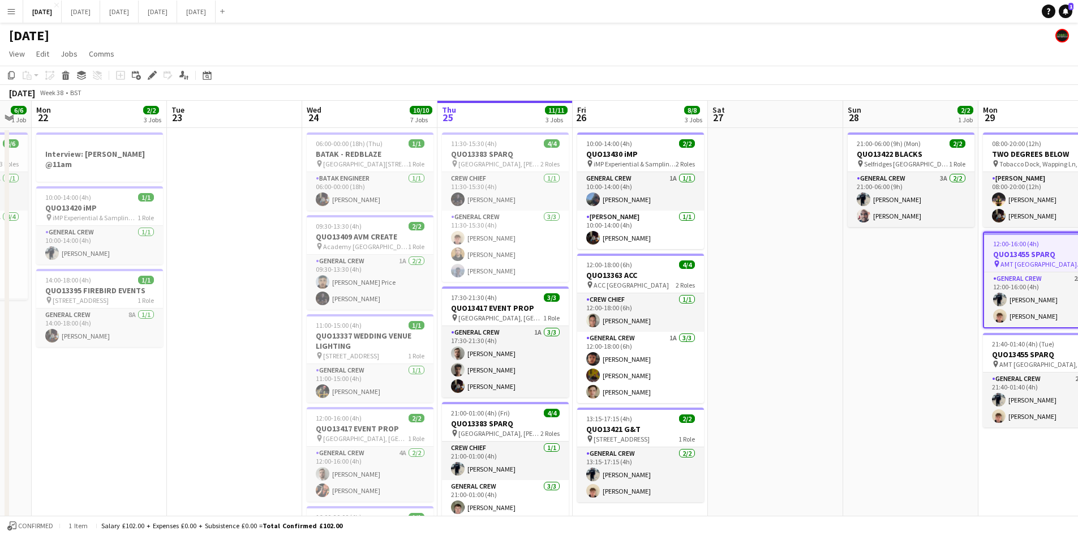
scroll to position [0, 238]
drag, startPoint x: 705, startPoint y: 217, endPoint x: 740, endPoint y: 222, distance: 35.5
click at [740, 222] on app-calendar-viewport "Sat 20 10/10 6 Jobs Sun 21 6/6 1 Job Mon 22 2/2 3 Jobs Tue 23 Wed 24 10/10 7 Jo…" at bounding box center [539, 458] width 1078 height 714
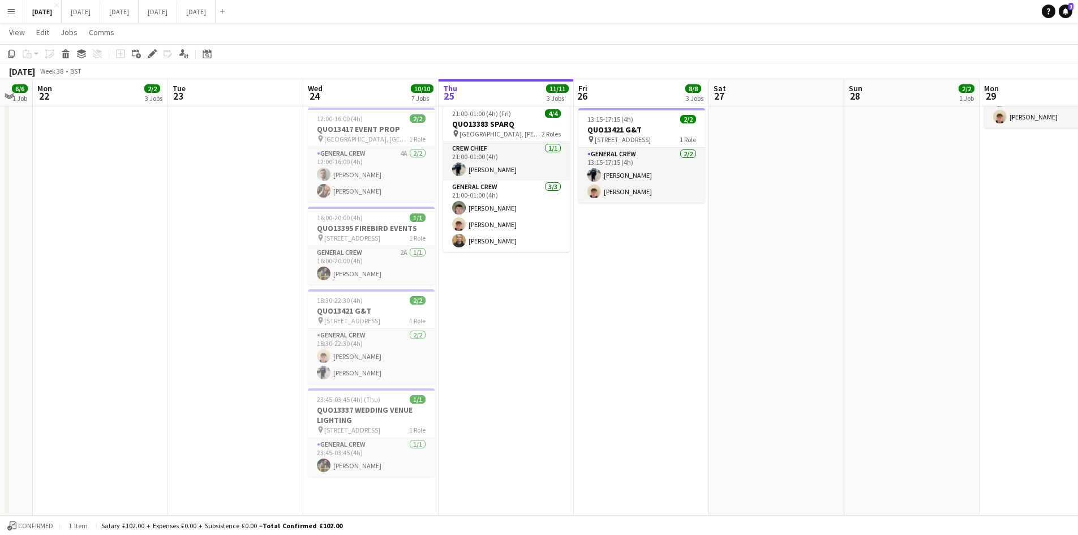
scroll to position [0, 0]
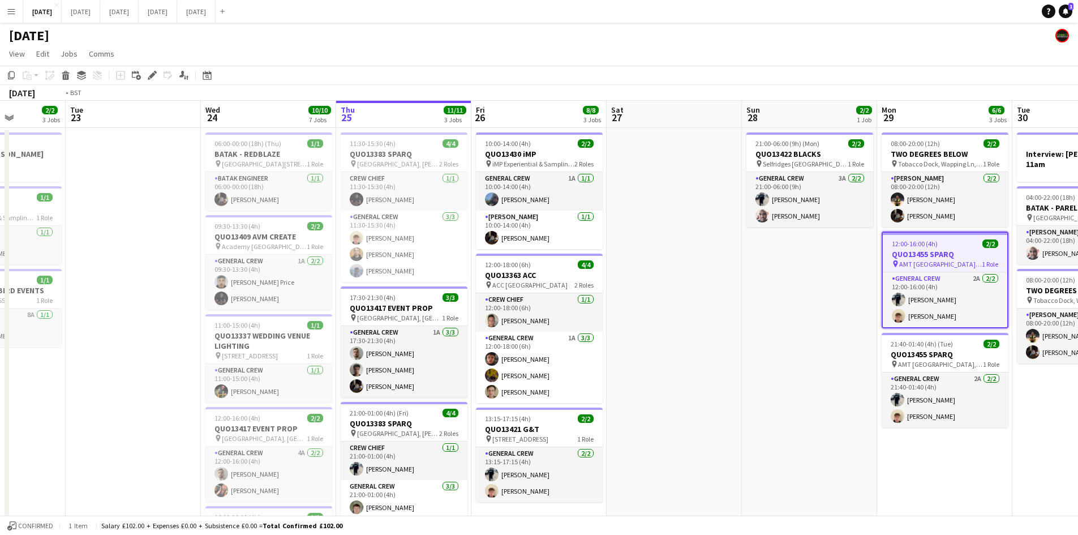
drag, startPoint x: 854, startPoint y: 361, endPoint x: 714, endPoint y: 299, distance: 153.0
click at [675, 300] on app-calendar-viewport "Sat 20 10/10 6 Jobs Sun 21 6/6 1 Job Mon 22 2/2 3 Jobs Tue 23 Wed 24 10/10 7 Jo…" at bounding box center [539, 458] width 1078 height 714
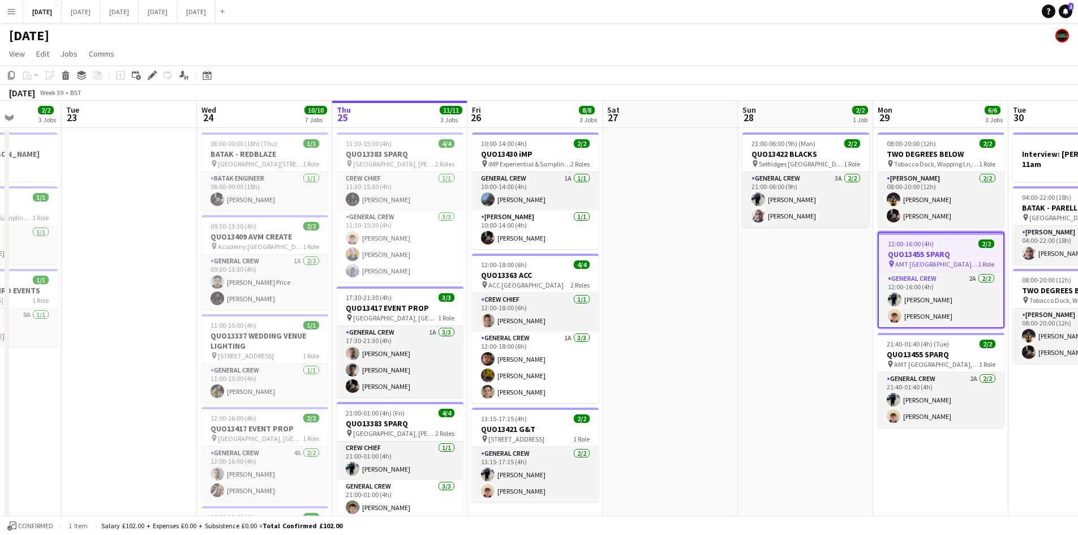
drag, startPoint x: 712, startPoint y: 320, endPoint x: 558, endPoint y: 305, distance: 154.6
click at [564, 314] on app-calendar-viewport "Sat 20 10/10 6 Jobs Sun 21 6/6 1 Job Mon 22 2/2 3 Jobs Tue 23 Wed 24 10/10 7 Jo…" at bounding box center [539, 458] width 1078 height 714
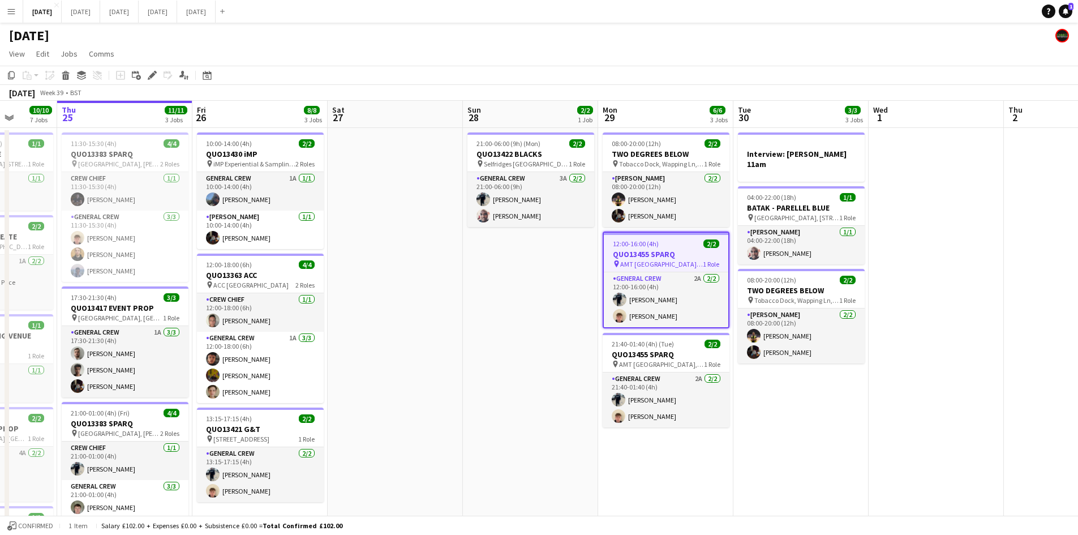
scroll to position [0, 417]
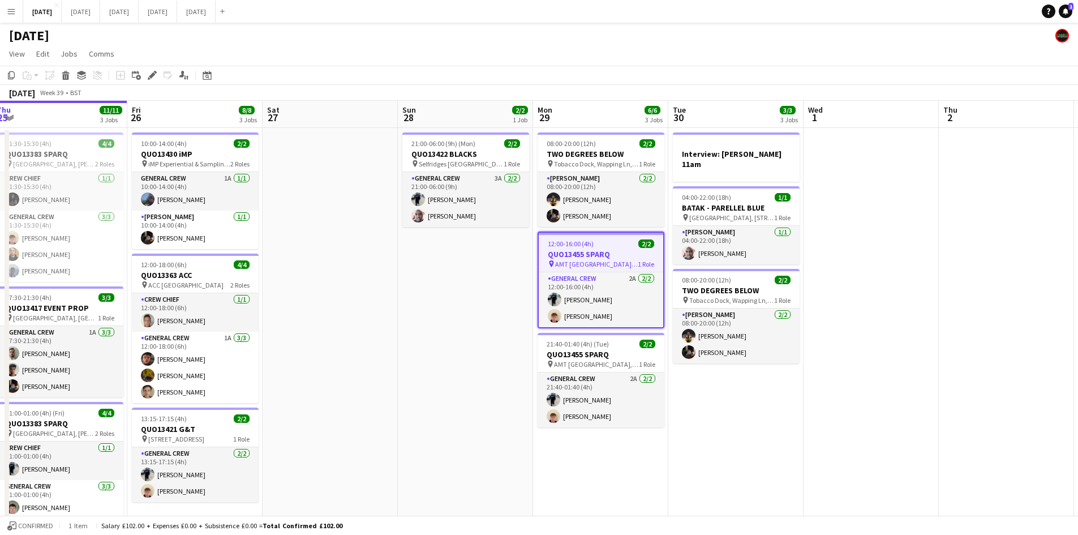
drag, startPoint x: 536, startPoint y: 327, endPoint x: 450, endPoint y: 320, distance: 86.3
click at [450, 320] on app-calendar-viewport "Mon 22 2/2 3 Jobs Tue 23 Wed 24 10/10 7 Jobs Thu 25 11/11 3 Jobs Fri 26 8/8 3 J…" at bounding box center [539, 458] width 1078 height 714
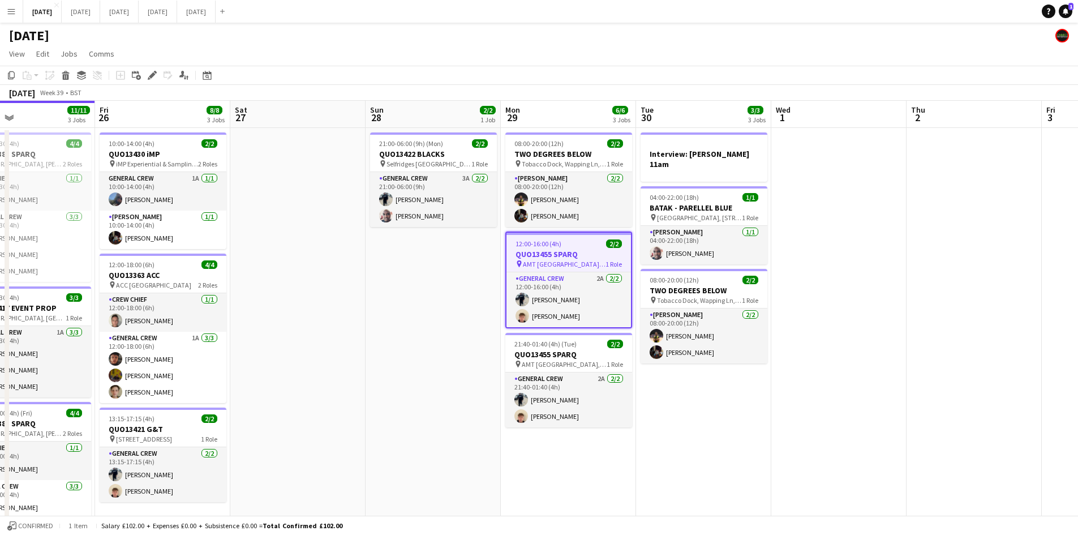
drag, startPoint x: 873, startPoint y: 239, endPoint x: 838, endPoint y: 222, distance: 38.2
click at [846, 223] on app-calendar-viewport "Mon 22 2/2 3 Jobs Tue 23 Wed 24 10/10 7 Jobs Thu 25 11/11 3 Jobs Fri 26 8/8 3 J…" at bounding box center [539, 458] width 1078 height 714
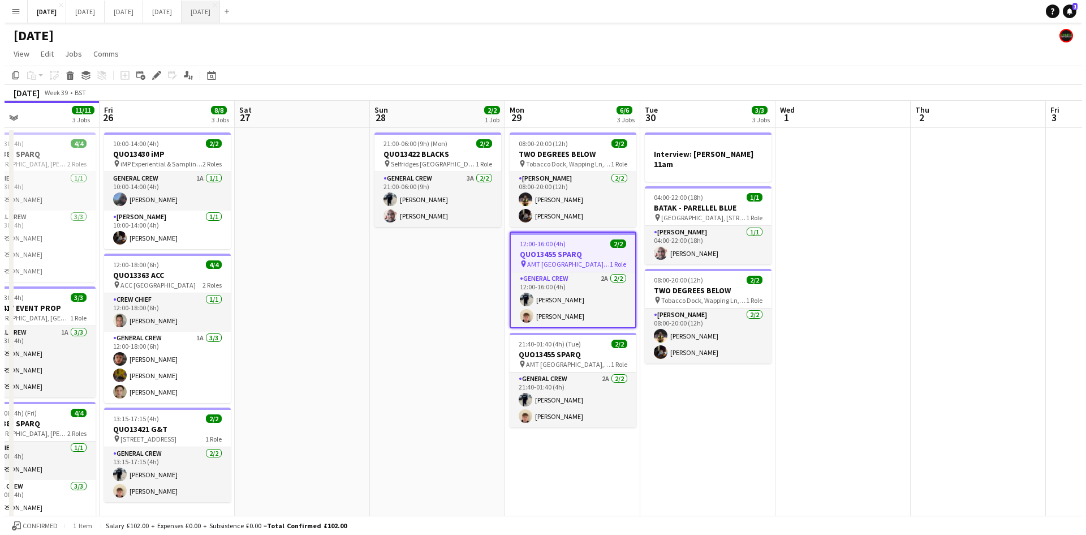
scroll to position [0, 449]
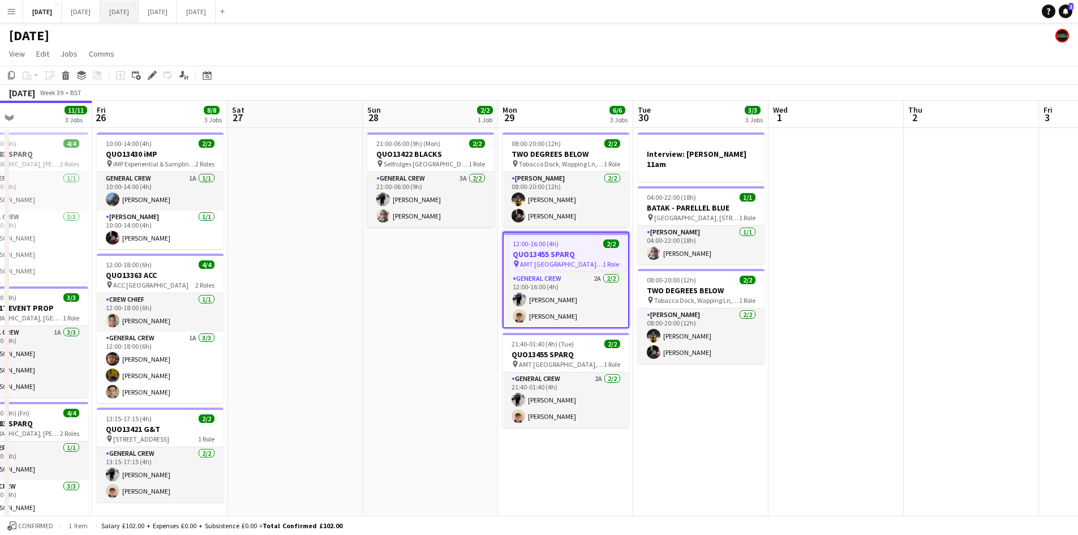
click at [139, 10] on button "[DATE] Close" at bounding box center [119, 12] width 38 height 22
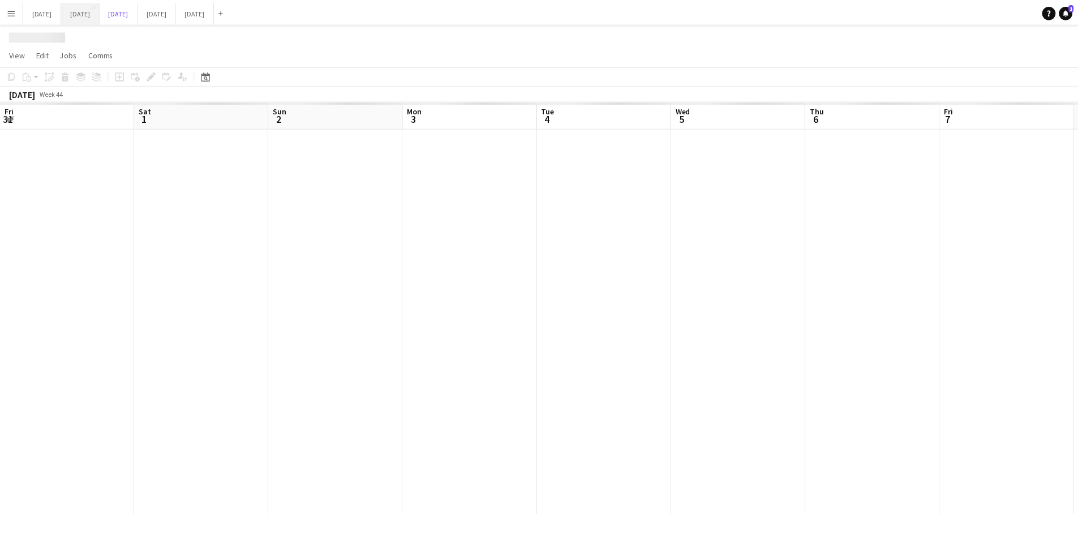
scroll to position [0, 316]
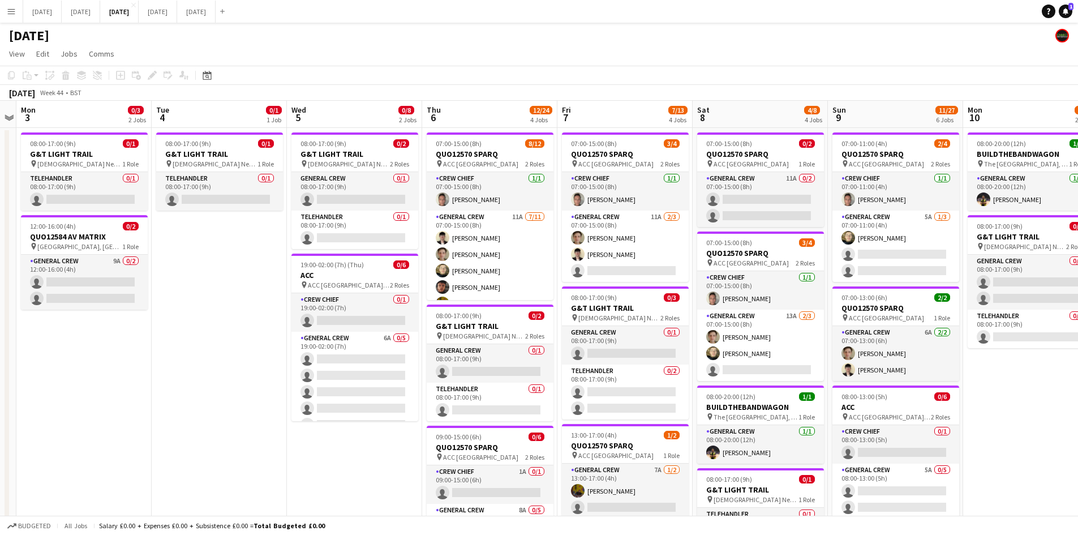
drag, startPoint x: 308, startPoint y: 357, endPoint x: 227, endPoint y: 348, distance: 81.9
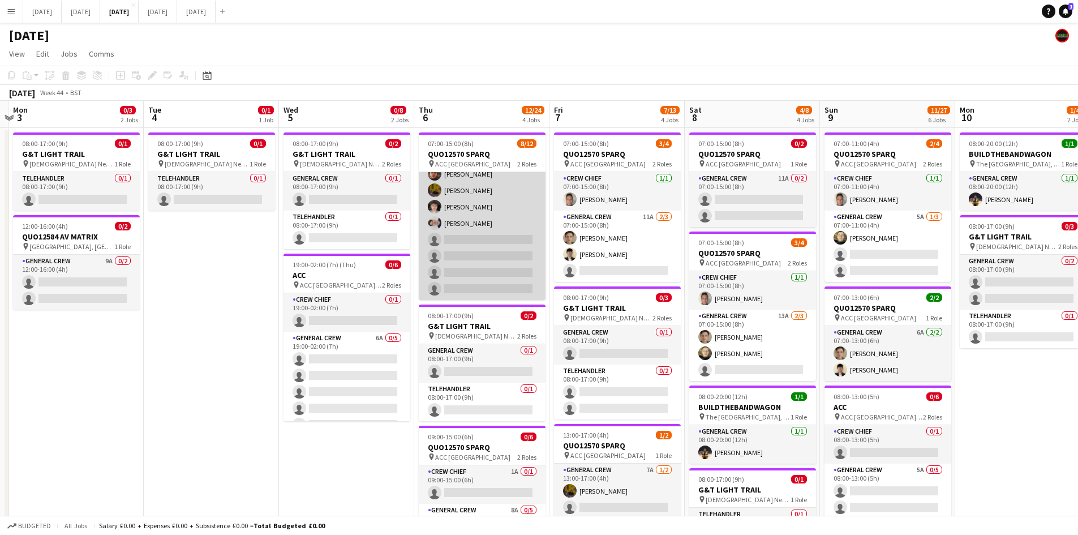
scroll to position [0, 0]
click at [488, 248] on app-card-role "General Crew 11A [DATE] 07:00-15:00 (8h) [PERSON_NAME] [PERSON_NAME] [PERSON_NA…" at bounding box center [482, 198] width 127 height 203
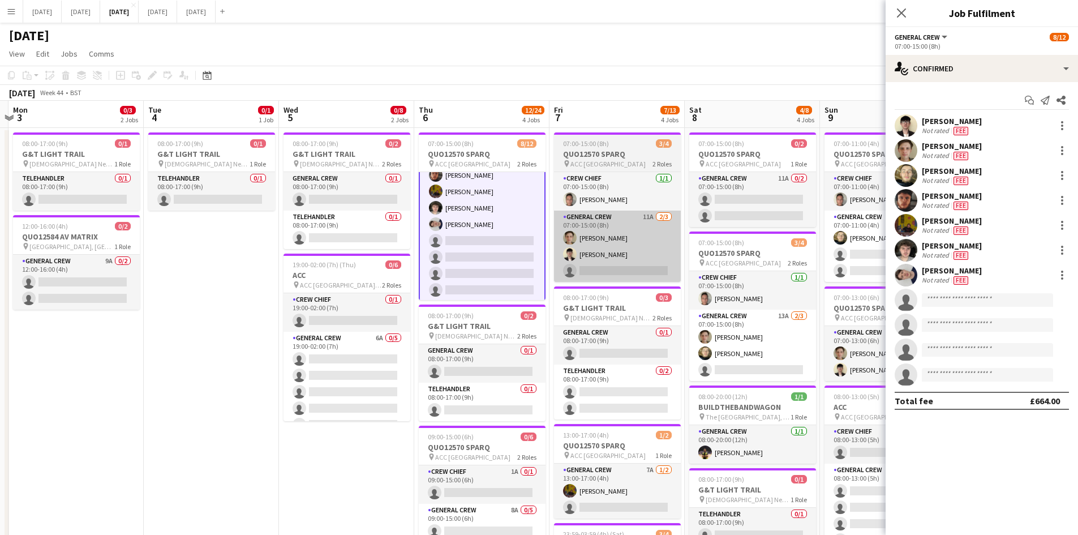
scroll to position [114, 0]
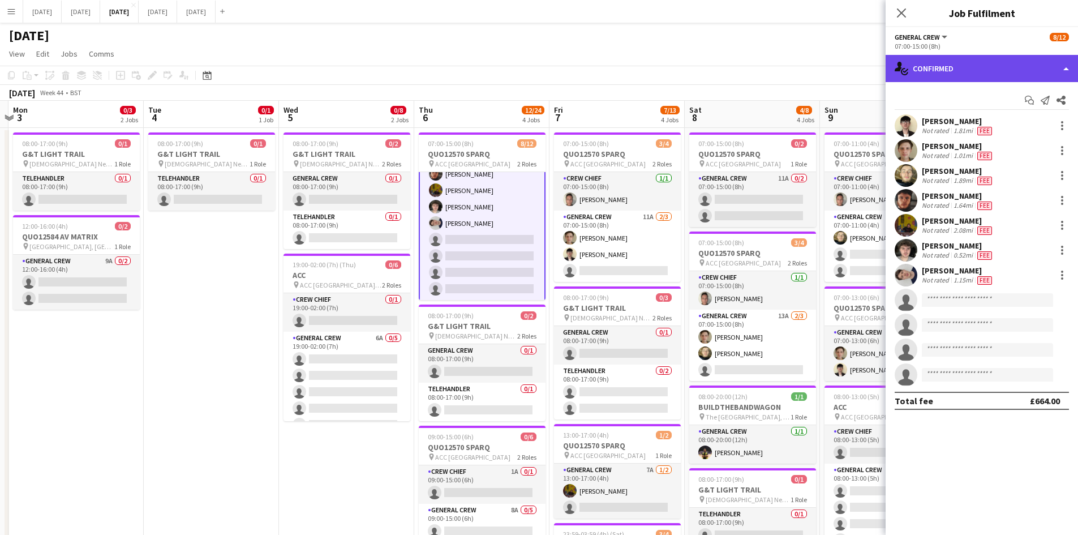
click at [1015, 68] on div "single-neutral-actions-check-2 Confirmed" at bounding box center [981, 68] width 192 height 27
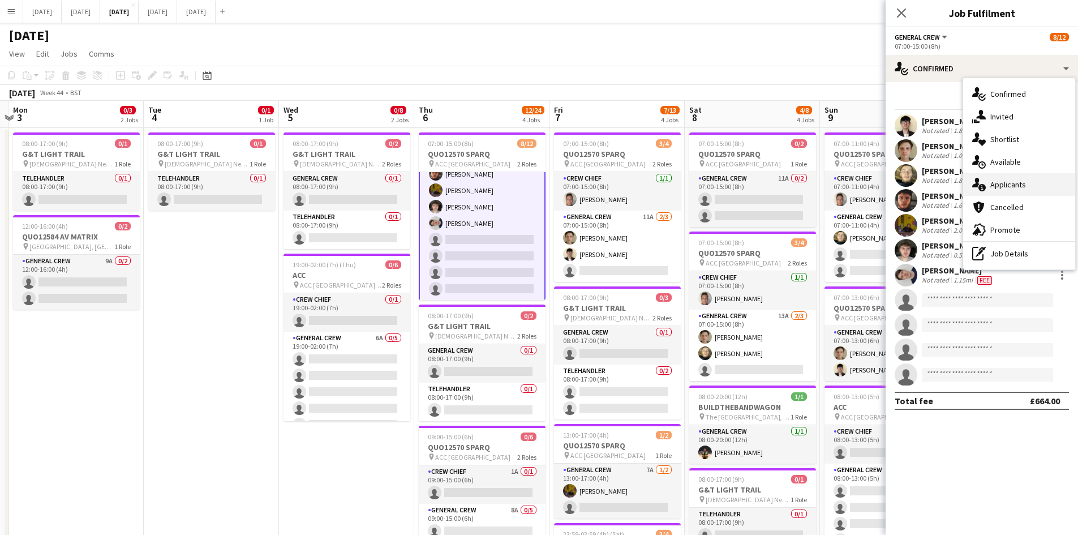
click at [1028, 183] on div "single-neutral-actions-information Applicants" at bounding box center [1019, 184] width 112 height 23
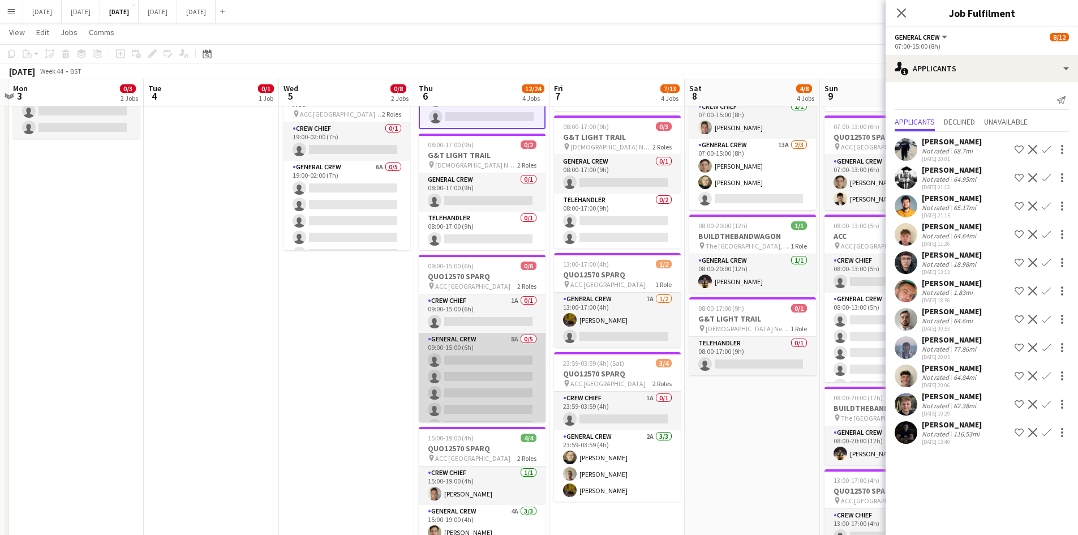
scroll to position [15, 0]
click at [483, 368] on app-card-role "General Crew 8A 0/5 09:00-15:00 (6h) single-neutral-actions single-neutral-acti…" at bounding box center [482, 370] width 127 height 104
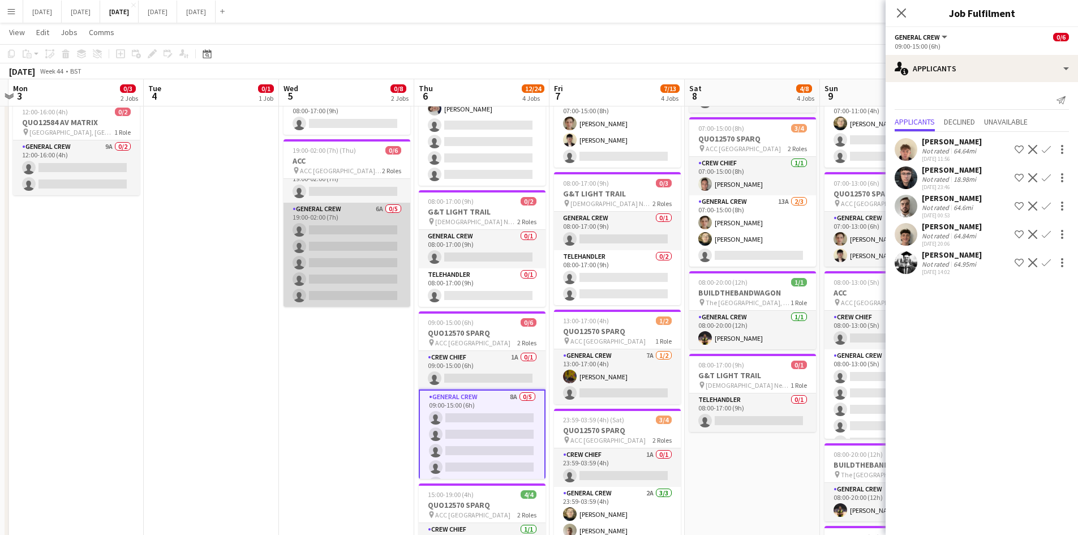
scroll to position [0, 0]
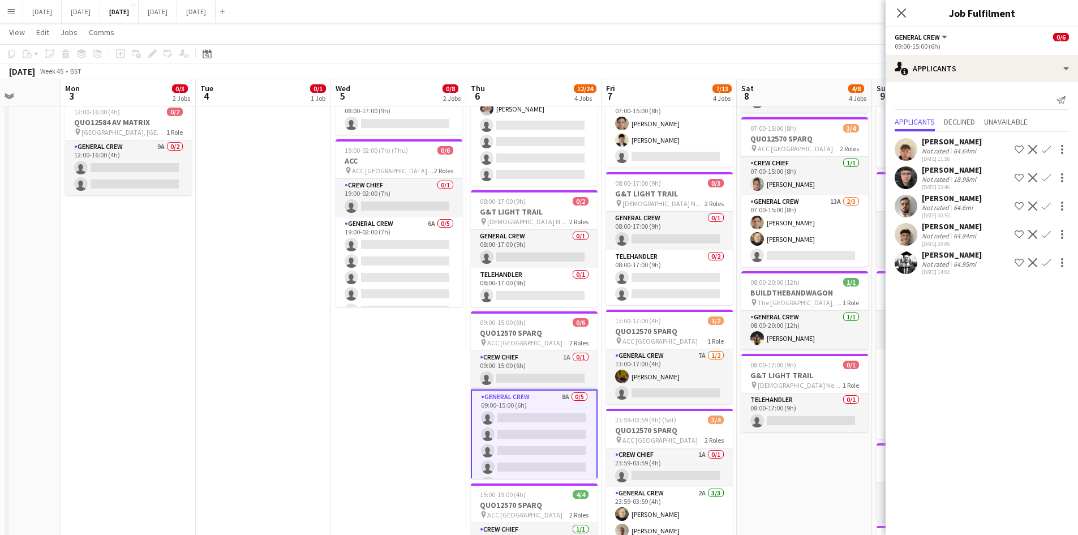
drag, startPoint x: 502, startPoint y: 287, endPoint x: 419, endPoint y: 259, distance: 87.1
click at [420, 259] on app-calendar-viewport "Fri 31 Sat 1 Sun 2 Mon 3 0/3 2 Jobs Tue 4 0/1 1 Job Wed 5 0/8 2 Jobs Thu 6 12/2…" at bounding box center [539, 410] width 1078 height 959
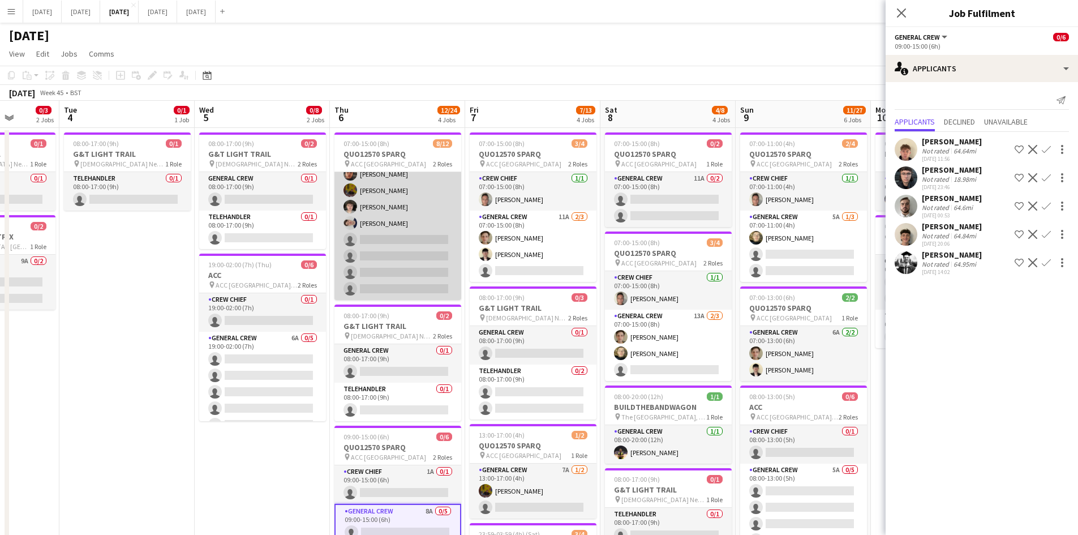
click at [410, 250] on app-card-role "General Crew 11A [DATE] 07:00-15:00 (8h) [PERSON_NAME] [PERSON_NAME] [PERSON_NA…" at bounding box center [397, 198] width 127 height 203
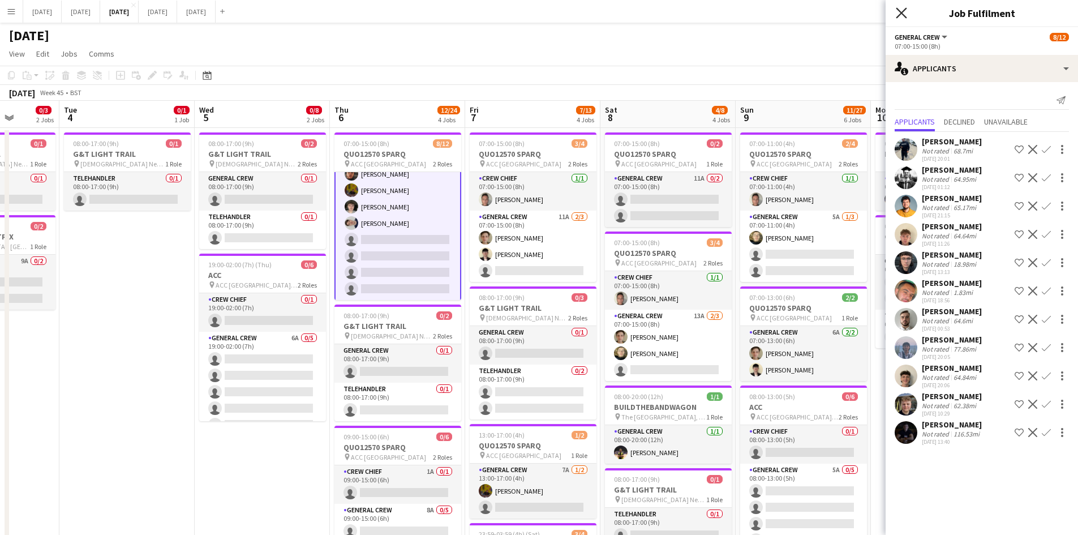
click at [900, 13] on icon "Close pop-in" at bounding box center [901, 12] width 11 height 11
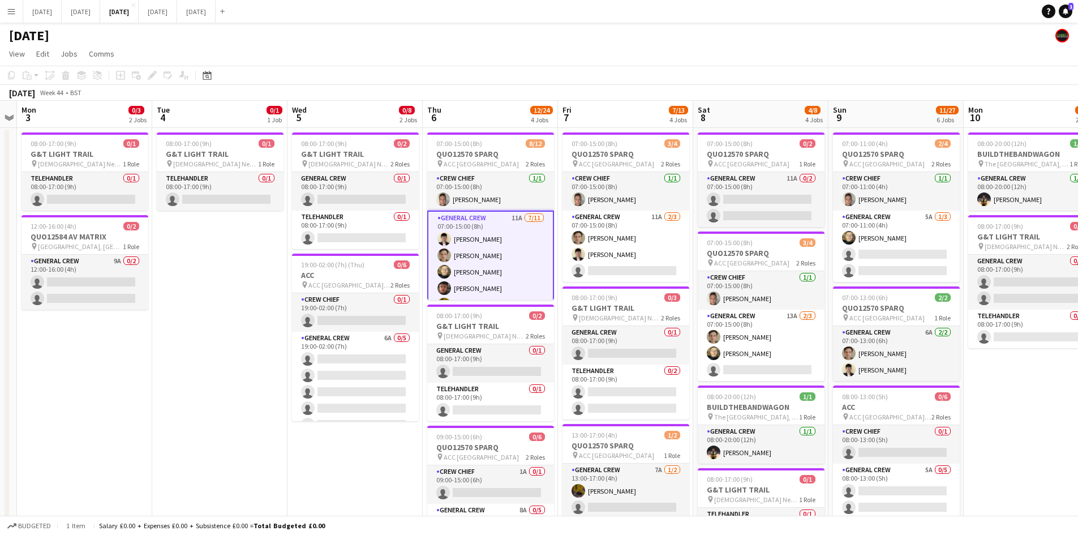
scroll to position [0, 393]
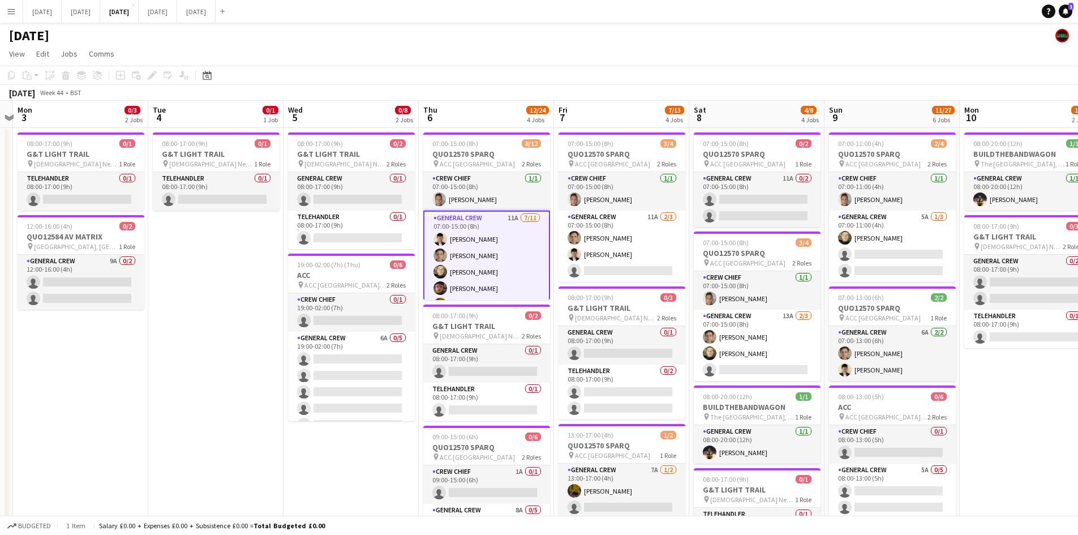
drag, startPoint x: 447, startPoint y: 291, endPoint x: 536, endPoint y: 315, distance: 91.9
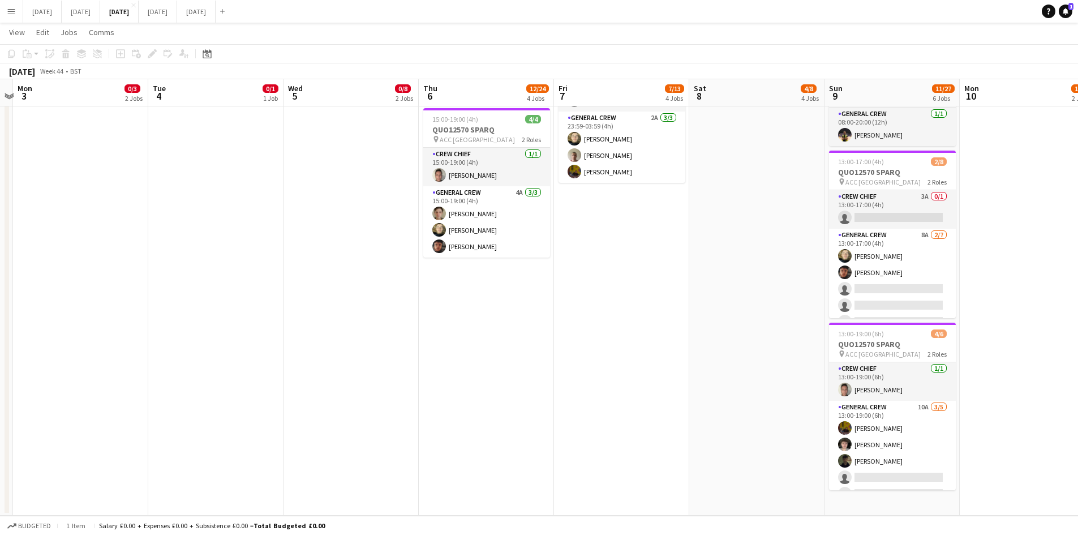
scroll to position [0, 0]
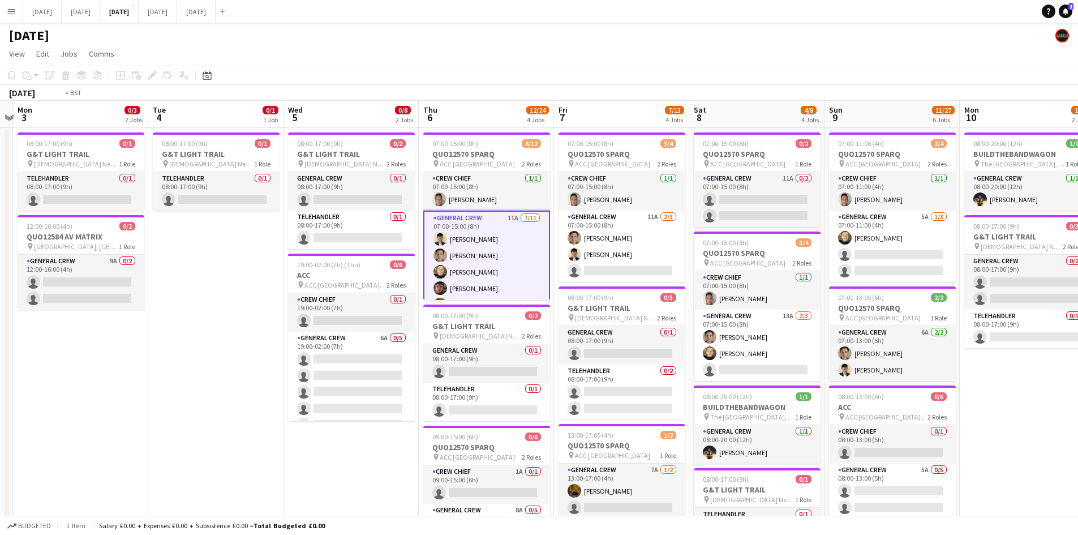
drag, startPoint x: 863, startPoint y: 337, endPoint x: 571, endPoint y: 295, distance: 294.3
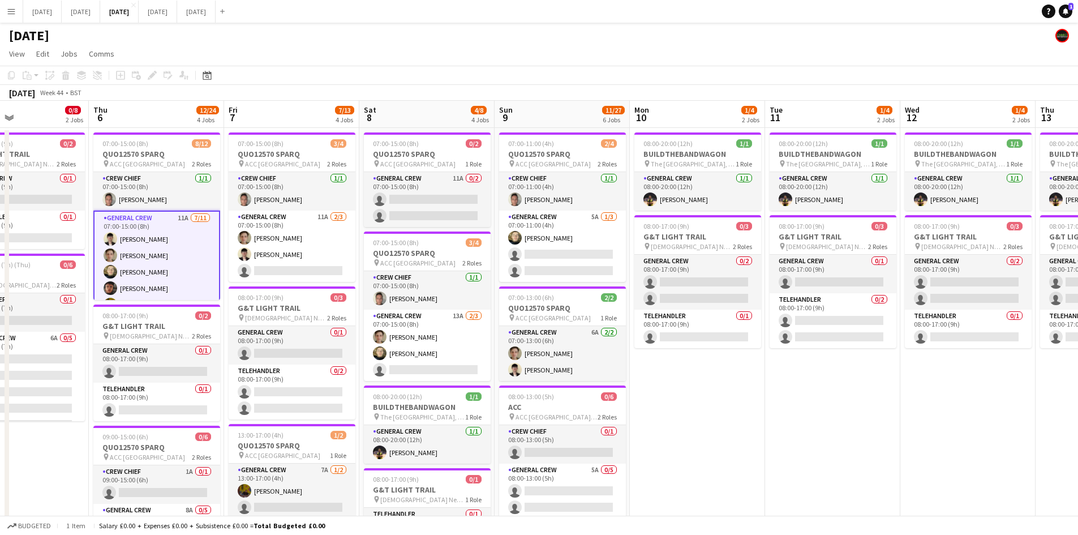
drag, startPoint x: 758, startPoint y: 373, endPoint x: 417, endPoint y: 298, distance: 348.8
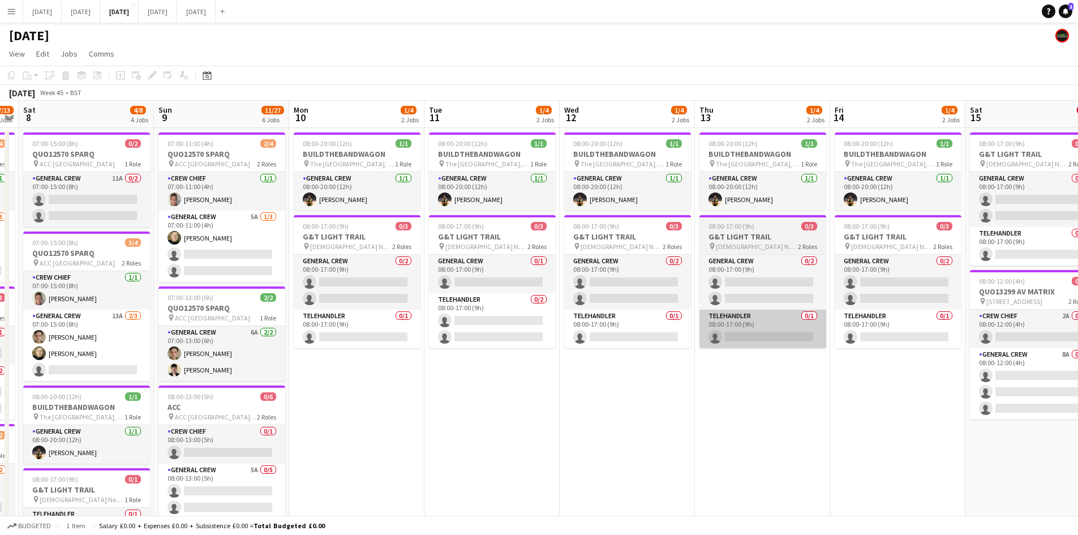
scroll to position [0, 394]
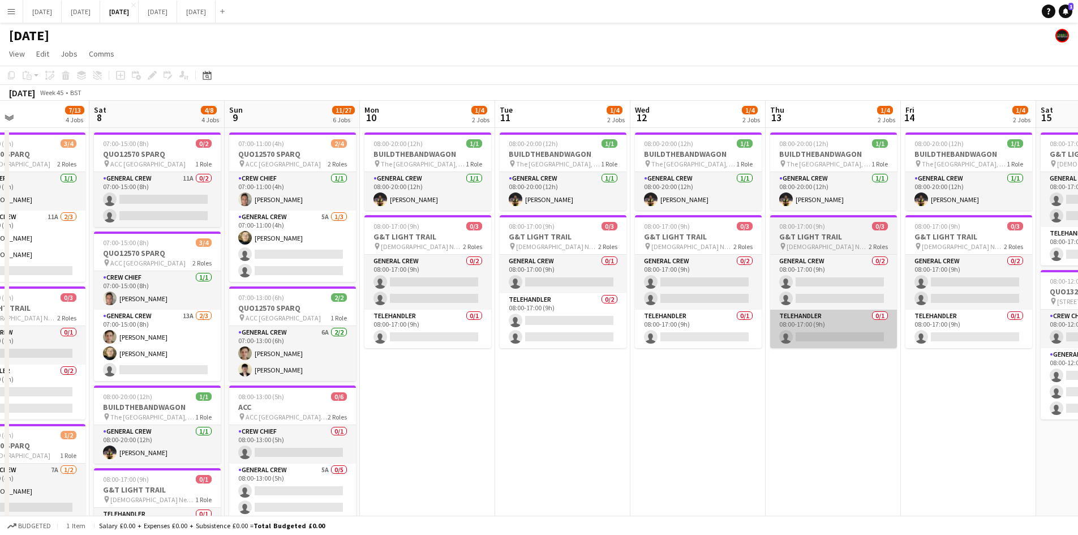
drag, startPoint x: 798, startPoint y: 386, endPoint x: 515, endPoint y: 330, distance: 287.8
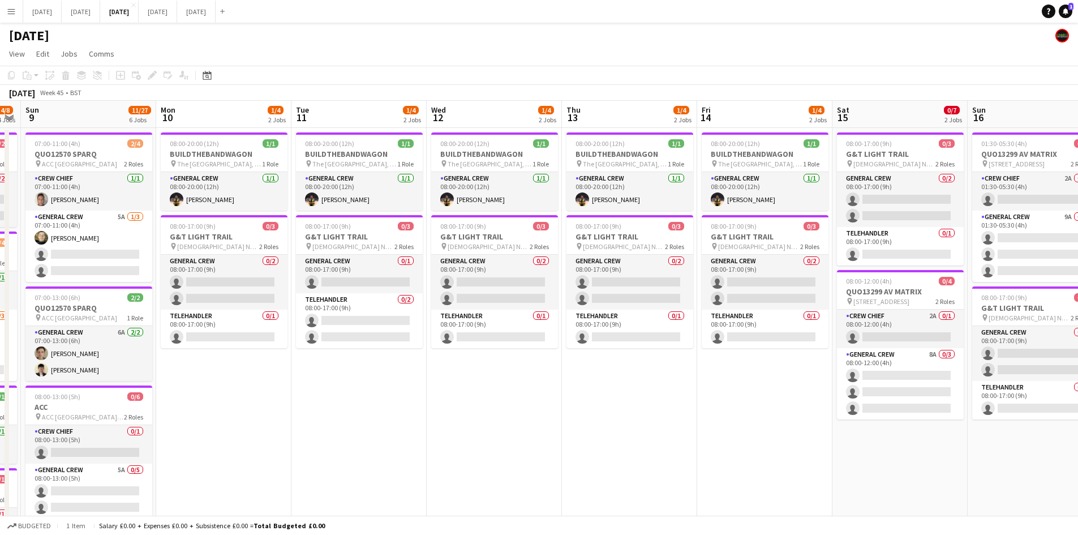
drag, startPoint x: 477, startPoint y: 388, endPoint x: 670, endPoint y: 376, distance: 192.8
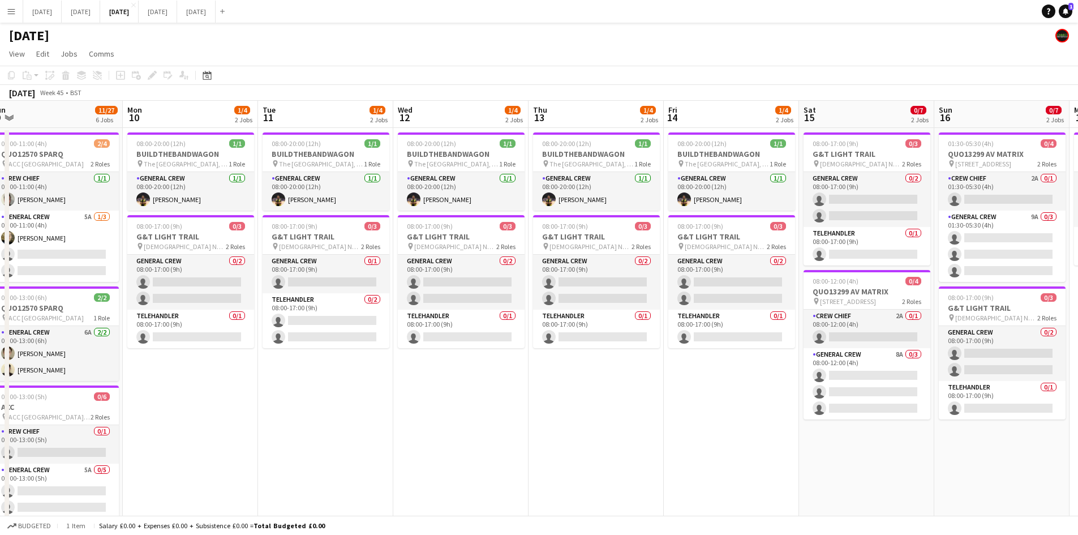
drag, startPoint x: 694, startPoint y: 416, endPoint x: 553, endPoint y: 402, distance: 141.0
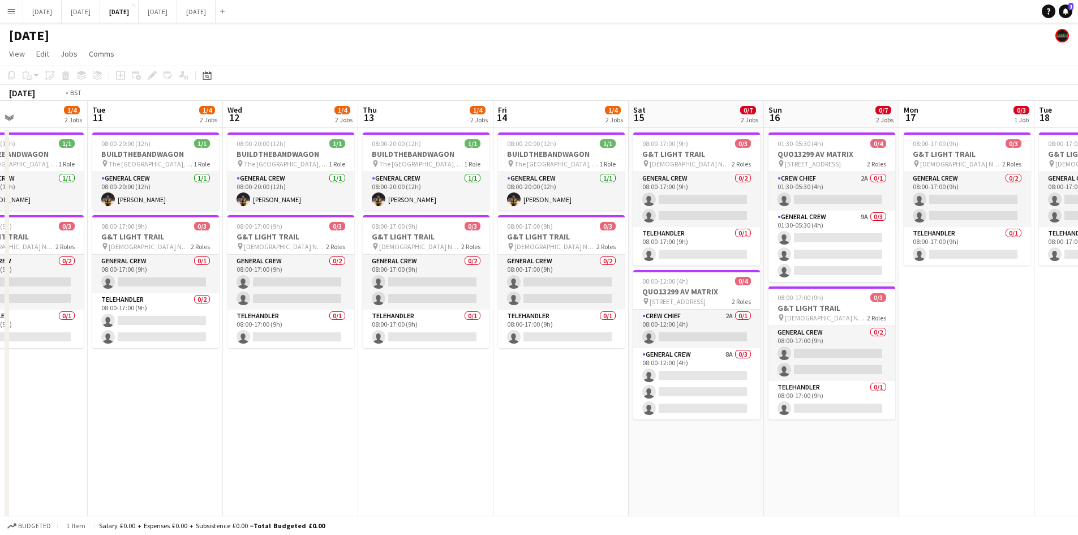
drag, startPoint x: 698, startPoint y: 307, endPoint x: 685, endPoint y: 307, distance: 13.0
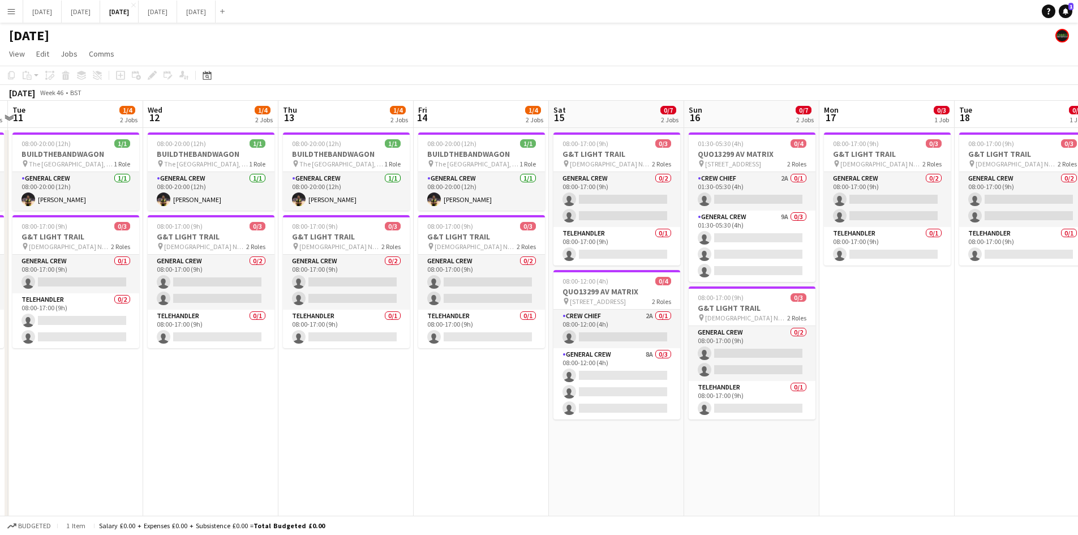
drag, startPoint x: 926, startPoint y: 286, endPoint x: 811, endPoint y: 283, distance: 114.9
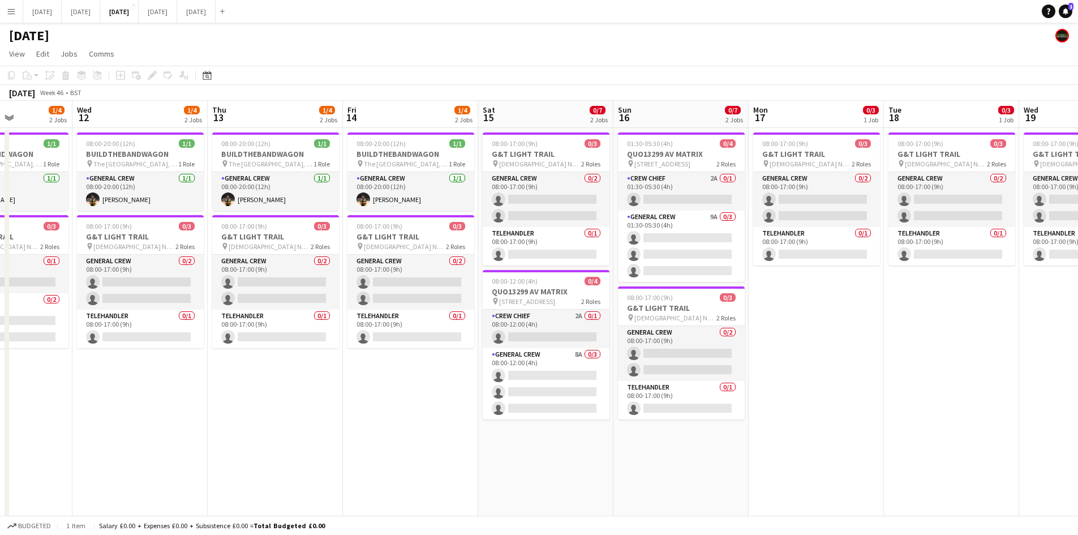
scroll to position [0, 450]
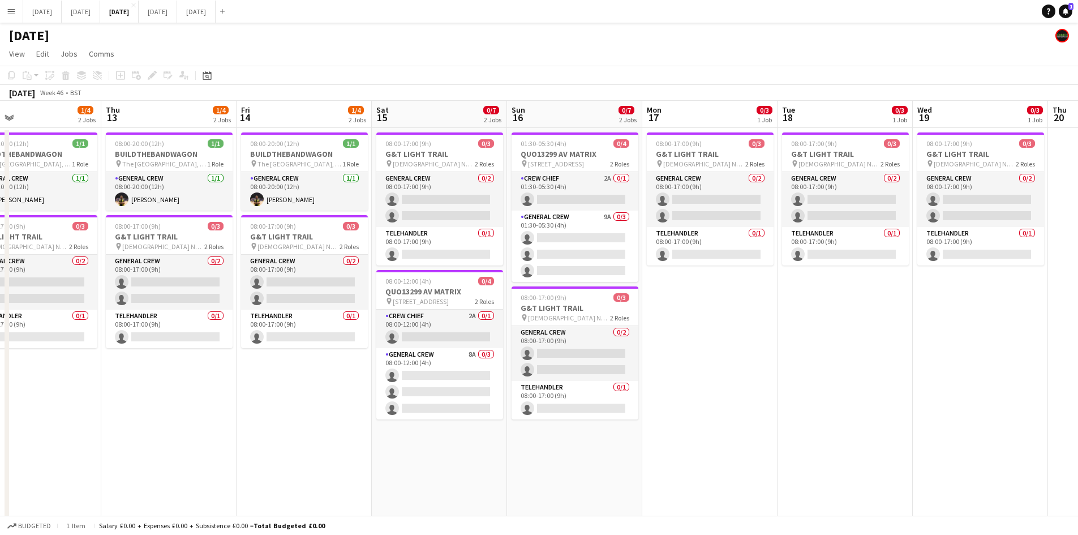
drag, startPoint x: 933, startPoint y: 307, endPoint x: 819, endPoint y: 300, distance: 114.4
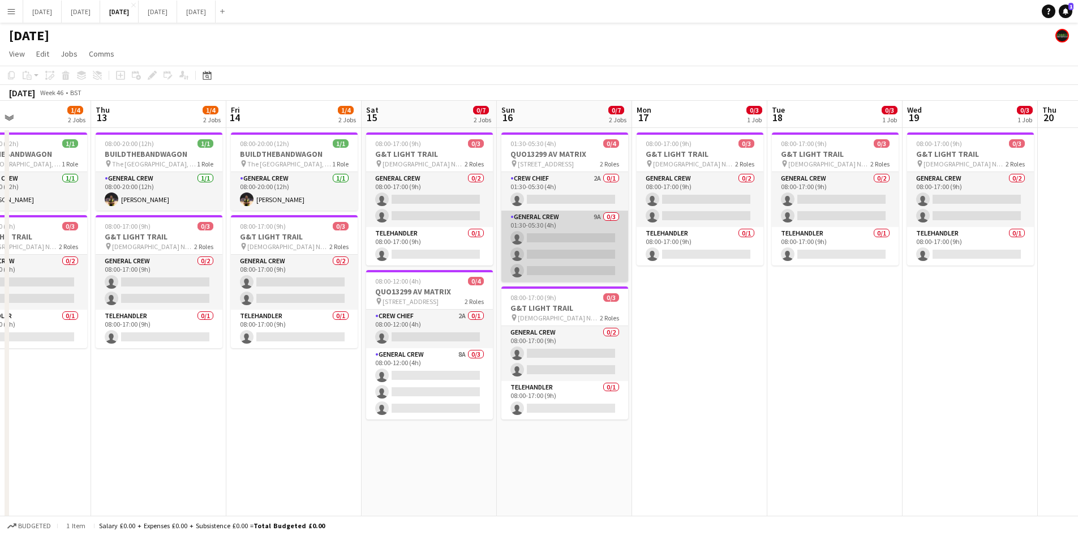
click at [563, 250] on app-card-role "General Crew 9A 0/3 01:30-05:30 (4h) single-neutral-actions single-neutral-acti…" at bounding box center [564, 245] width 127 height 71
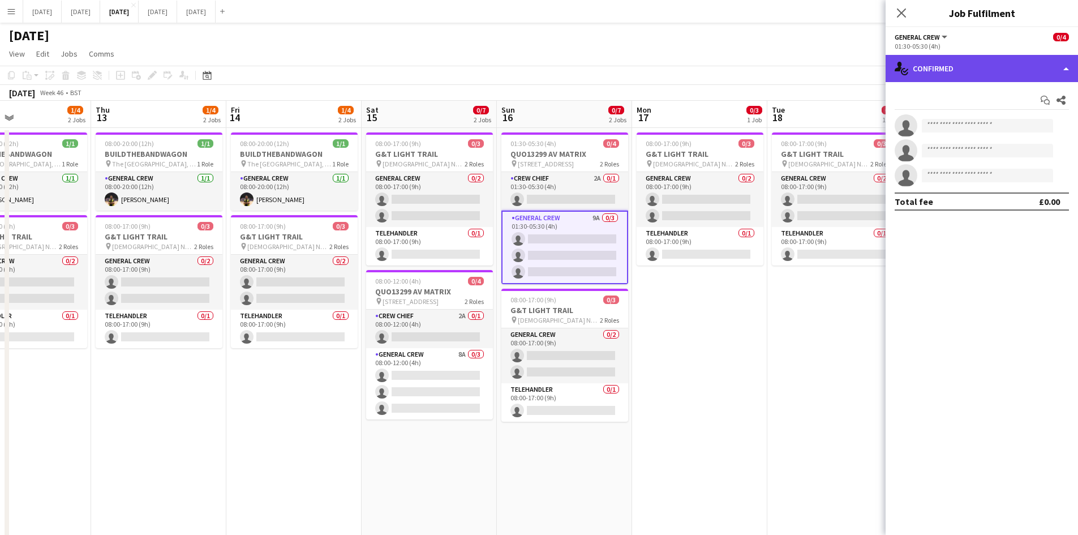
click at [973, 72] on div "single-neutral-actions-check-2 Confirmed" at bounding box center [981, 68] width 192 height 27
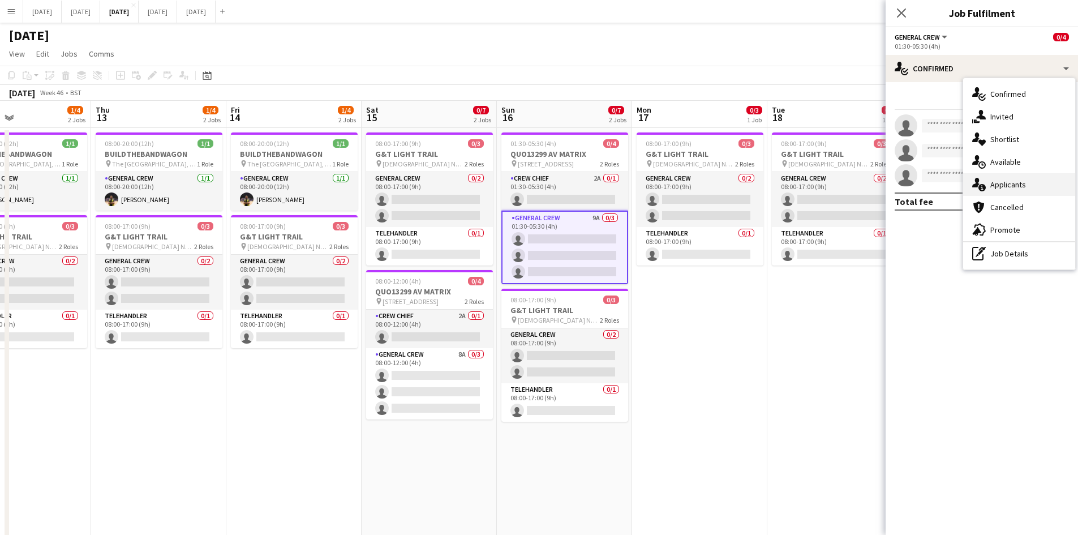
click at [1012, 178] on div "single-neutral-actions-information Applicants" at bounding box center [1019, 184] width 112 height 23
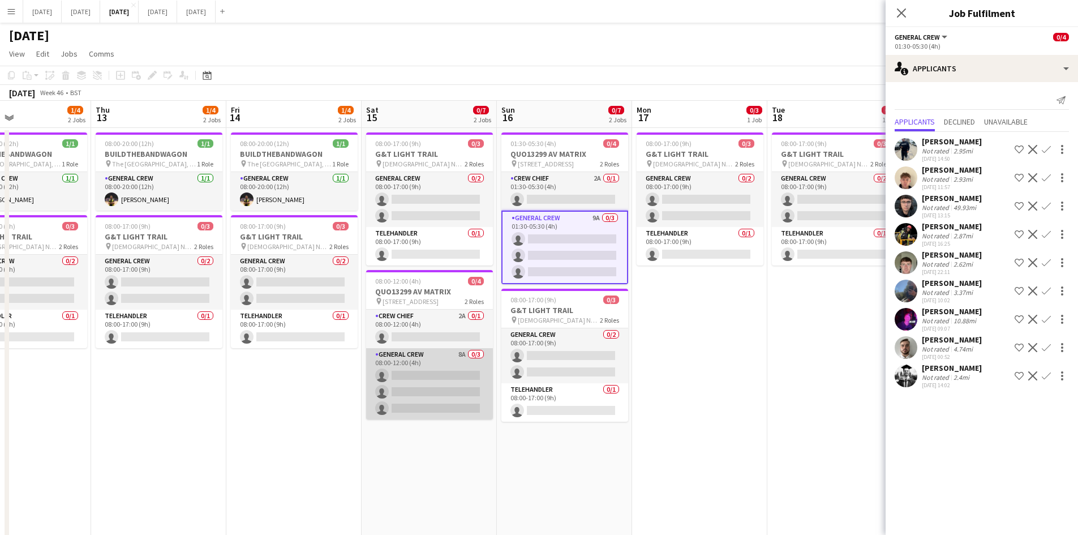
click at [421, 384] on app-card-role "General Crew 8A 0/3 08:00-12:00 (4h) single-neutral-actions single-neutral-acti…" at bounding box center [429, 383] width 127 height 71
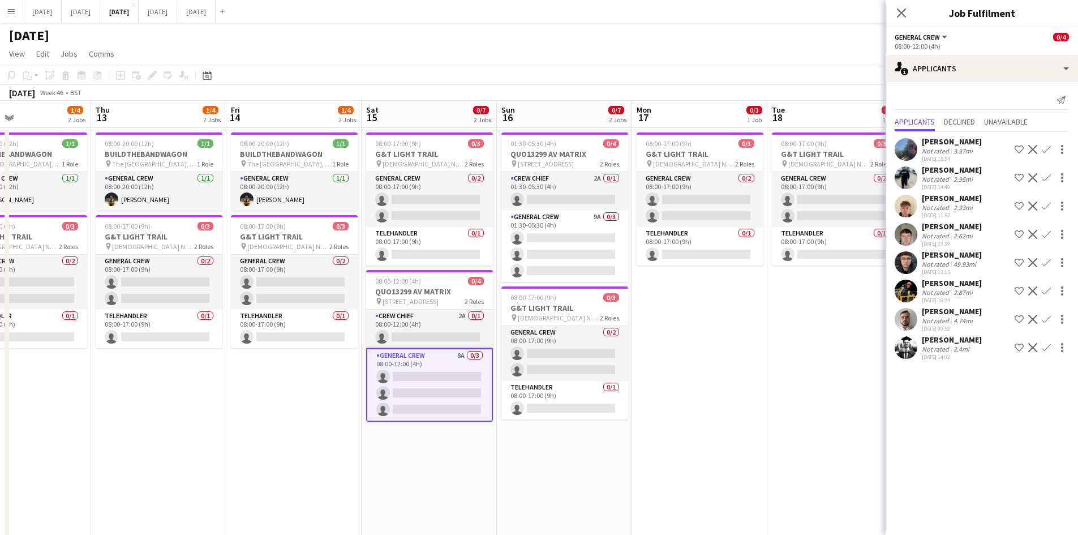
click at [900, 16] on icon "Close pop-in" at bounding box center [901, 12] width 9 height 9
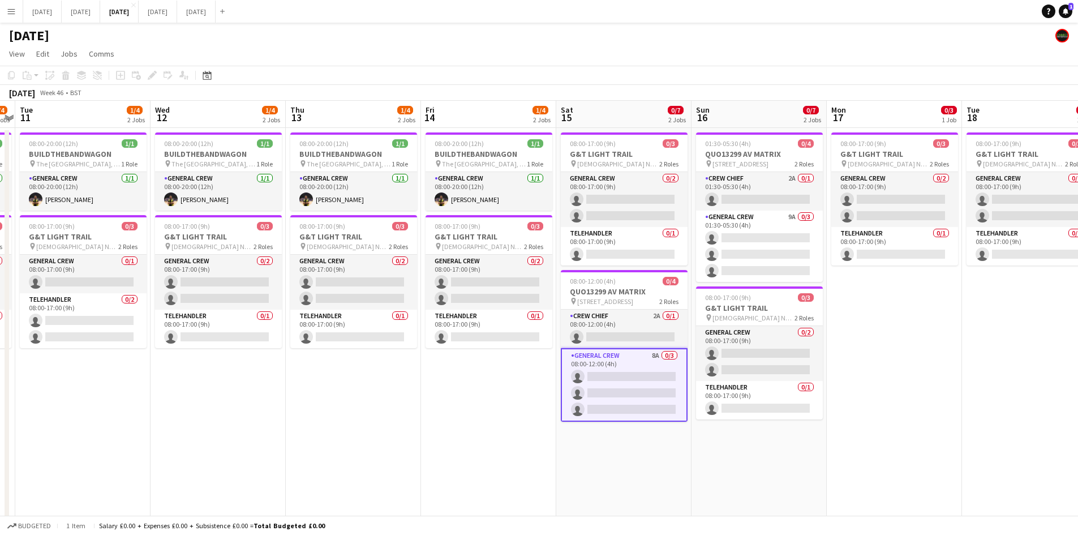
drag, startPoint x: 828, startPoint y: 235, endPoint x: 903, endPoint y: 233, distance: 75.3
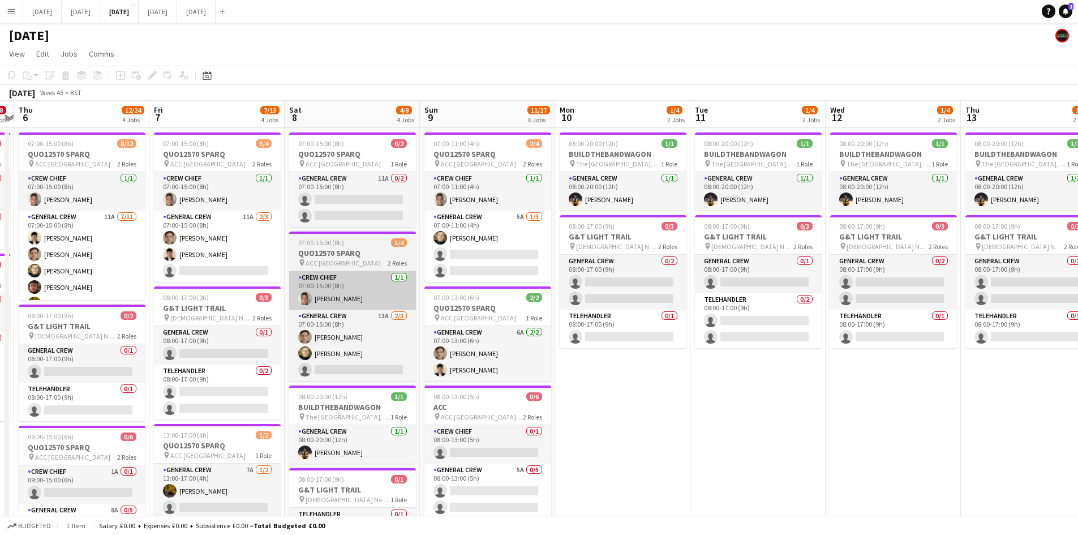
drag, startPoint x: 526, startPoint y: 319, endPoint x: 474, endPoint y: 309, distance: 53.6
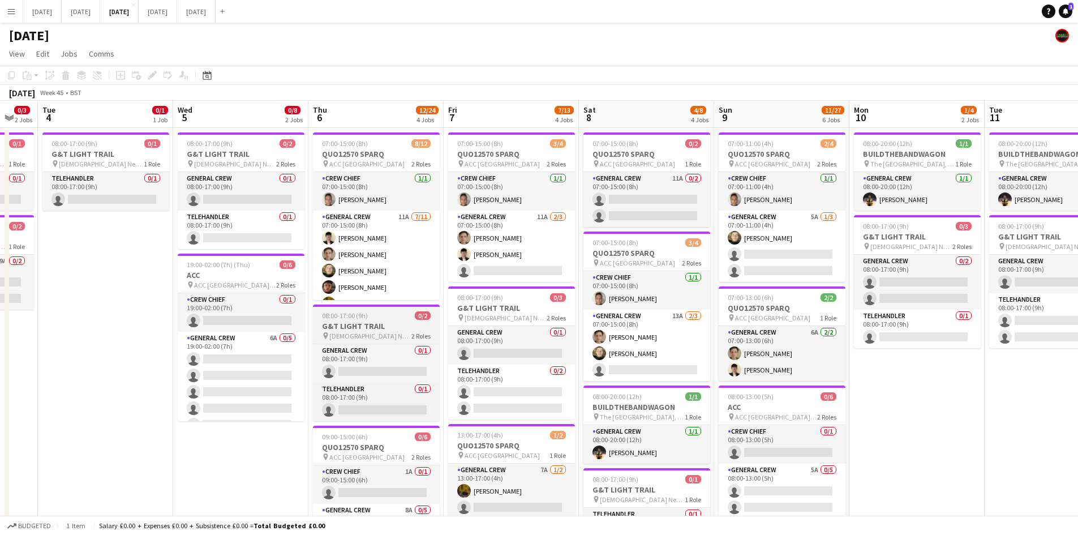
drag, startPoint x: 634, startPoint y: 319, endPoint x: 494, endPoint y: 305, distance: 139.8
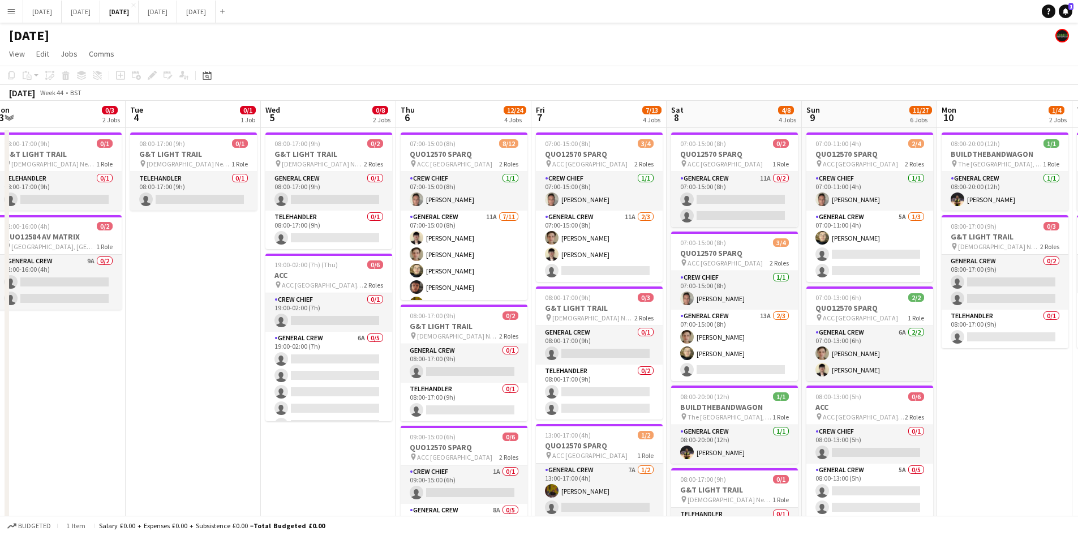
drag, startPoint x: 622, startPoint y: 323, endPoint x: 623, endPoint y: 278, distance: 44.7
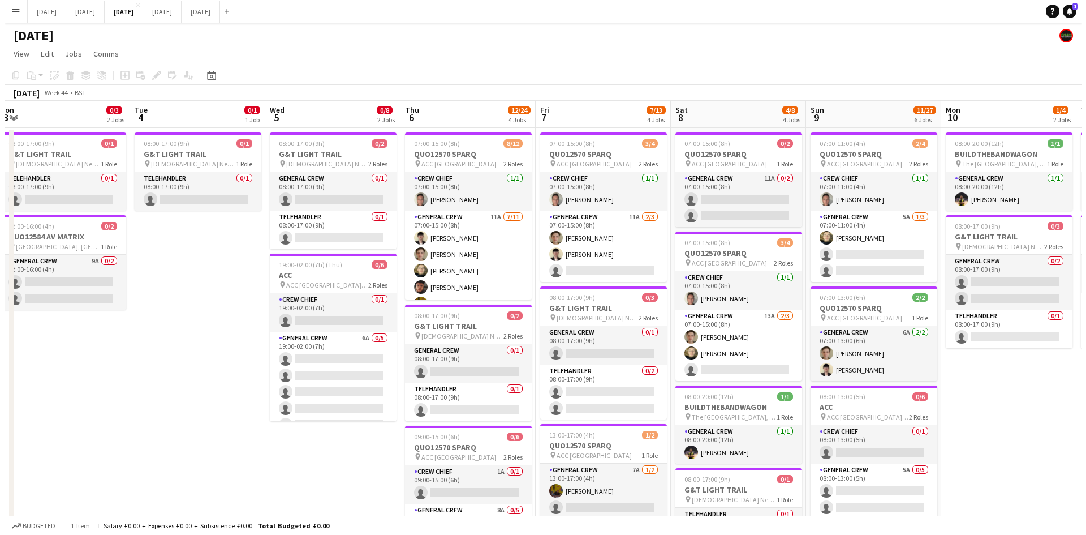
scroll to position [0, 286]
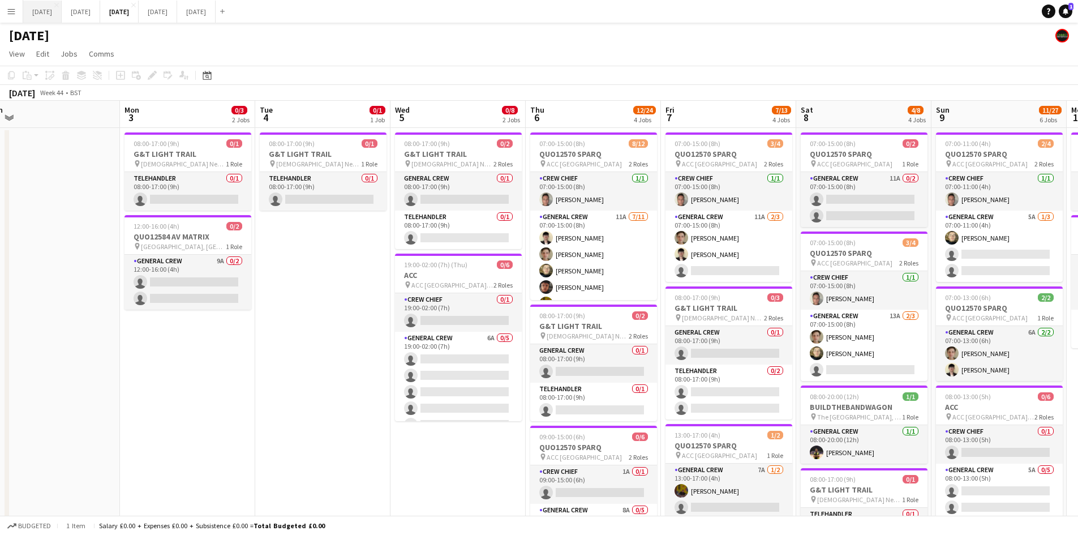
click at [62, 13] on button "[DATE] Close" at bounding box center [42, 12] width 38 height 22
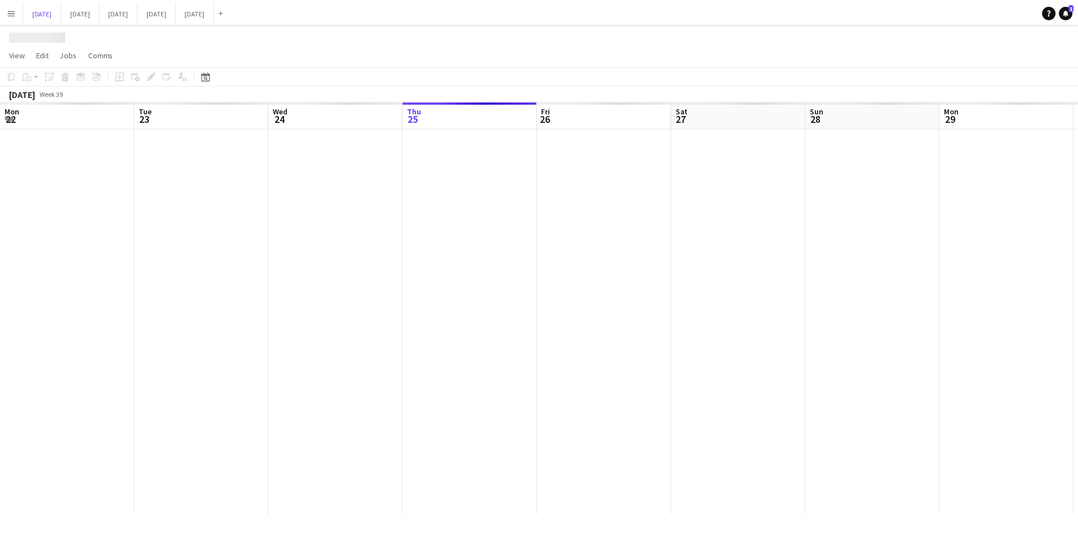
scroll to position [0, 449]
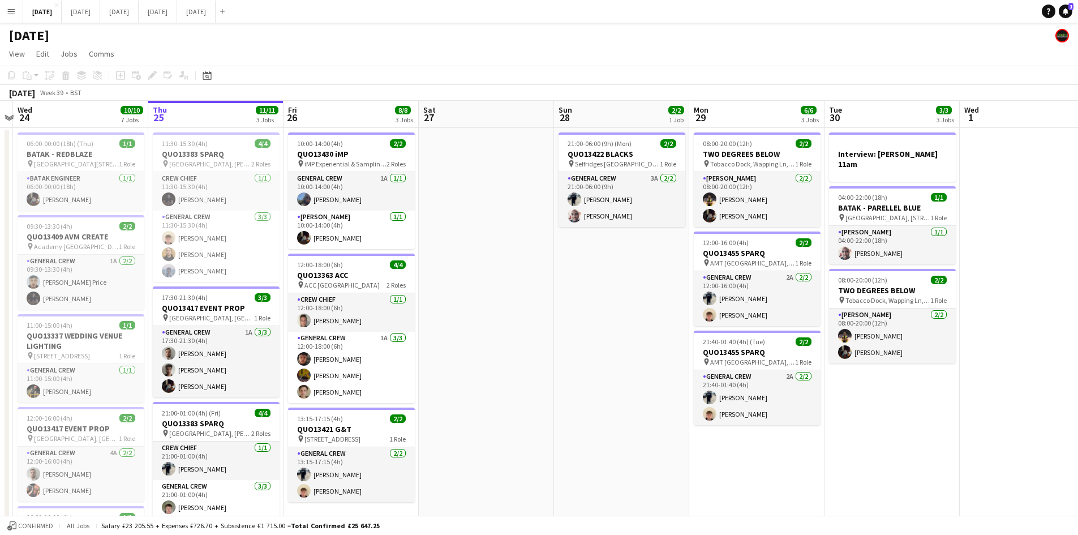
drag, startPoint x: 450, startPoint y: 354, endPoint x: 632, endPoint y: 351, distance: 181.6
click at [698, 365] on app-calendar-viewport "Mon 22 2/2 3 Jobs Tue 23 Wed 24 10/10 7 Jobs Thu 25 11/11 3 Jobs Fri 26 8/8 3 J…" at bounding box center [539, 458] width 1078 height 714
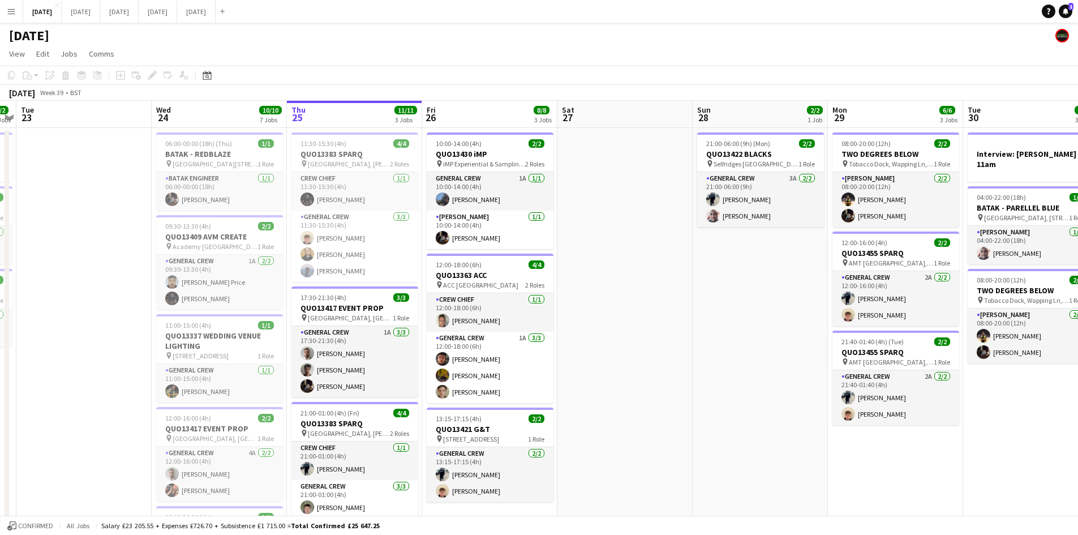
drag, startPoint x: 675, startPoint y: 365, endPoint x: 717, endPoint y: 360, distance: 42.2
click at [708, 364] on app-calendar-viewport "Sun 21 6/6 1 Job Mon 22 2/2 3 Jobs Tue 23 Wed 24 10/10 7 Jobs Thu 25 11/11 3 Jo…" at bounding box center [539, 458] width 1078 height 714
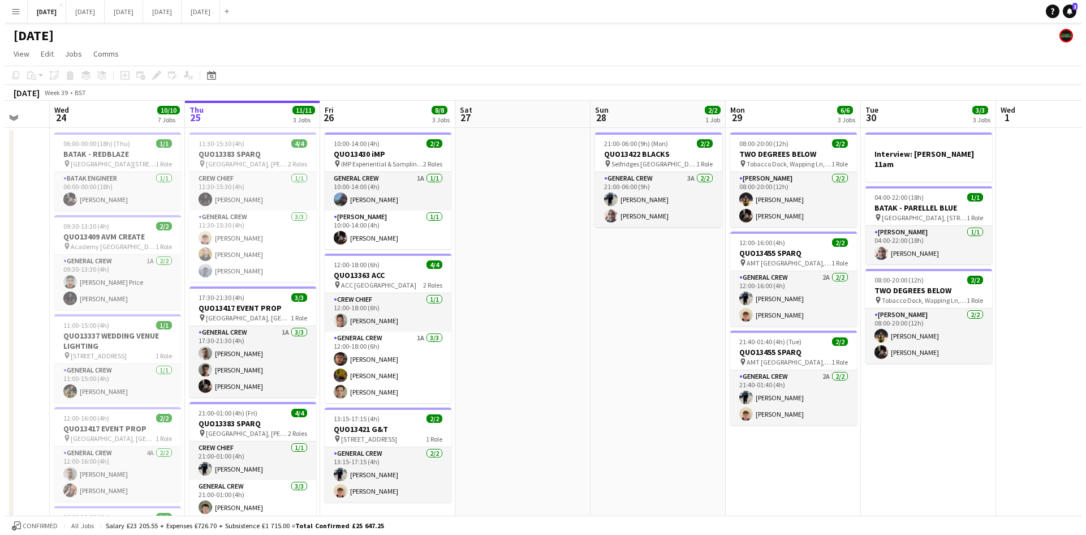
scroll to position [0, 358]
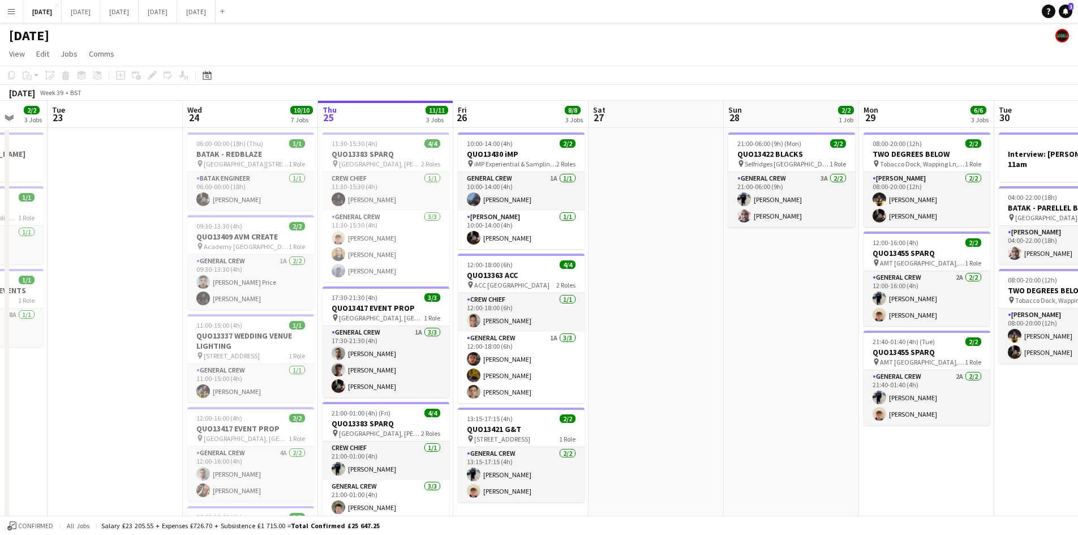
drag, startPoint x: 597, startPoint y: 320, endPoint x: 610, endPoint y: 322, distance: 13.8
click at [610, 322] on app-calendar-viewport "Sat 20 10/10 6 Jobs Sun 21 6/6 1 Job Mon 22 2/2 3 Jobs Tue 23 Wed 24 10/10 7 Jo…" at bounding box center [539, 458] width 1078 height 714
click at [216, 19] on button "[DATE] Close" at bounding box center [196, 12] width 38 height 22
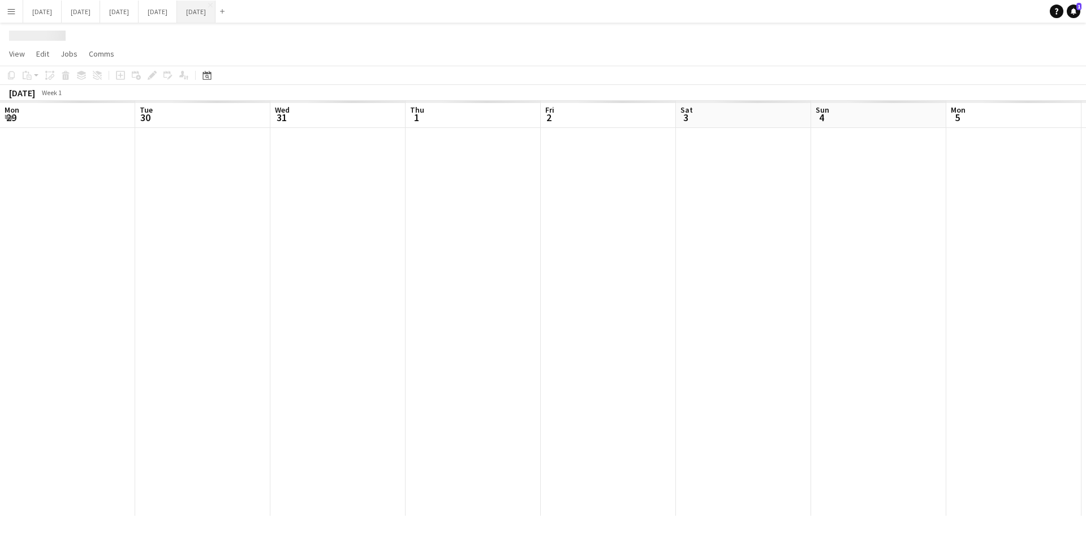
scroll to position [0, 374]
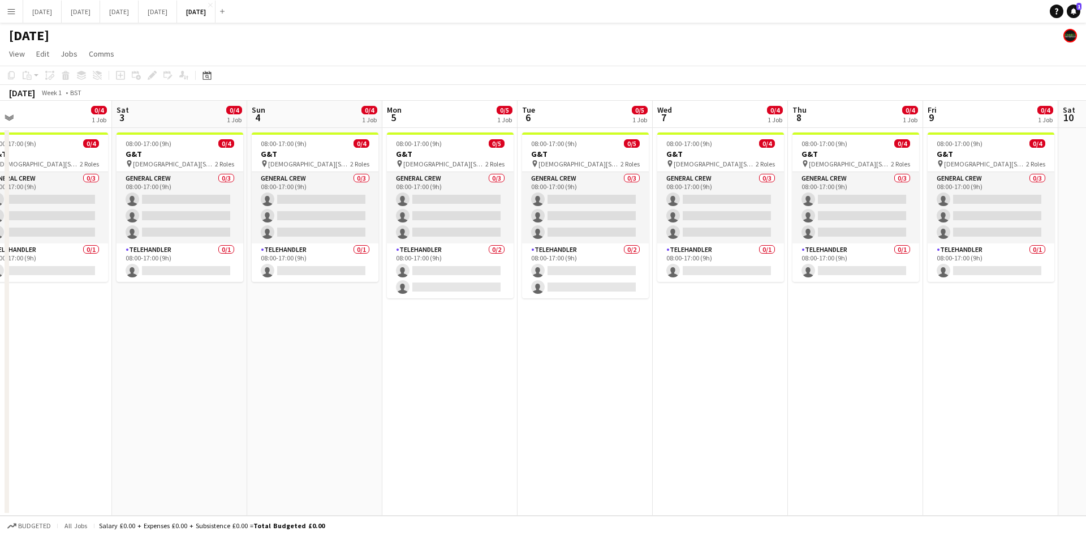
drag, startPoint x: 647, startPoint y: 317, endPoint x: 463, endPoint y: 303, distance: 184.4
click at [462, 315] on app-calendar-viewport "Wed 31 Thu 1 Fri 2 0/4 1 Job Sat 3 0/4 1 Job Sun 4 0/4 1 Job Mon 5 0/5 1 Job Tu…" at bounding box center [543, 308] width 1086 height 415
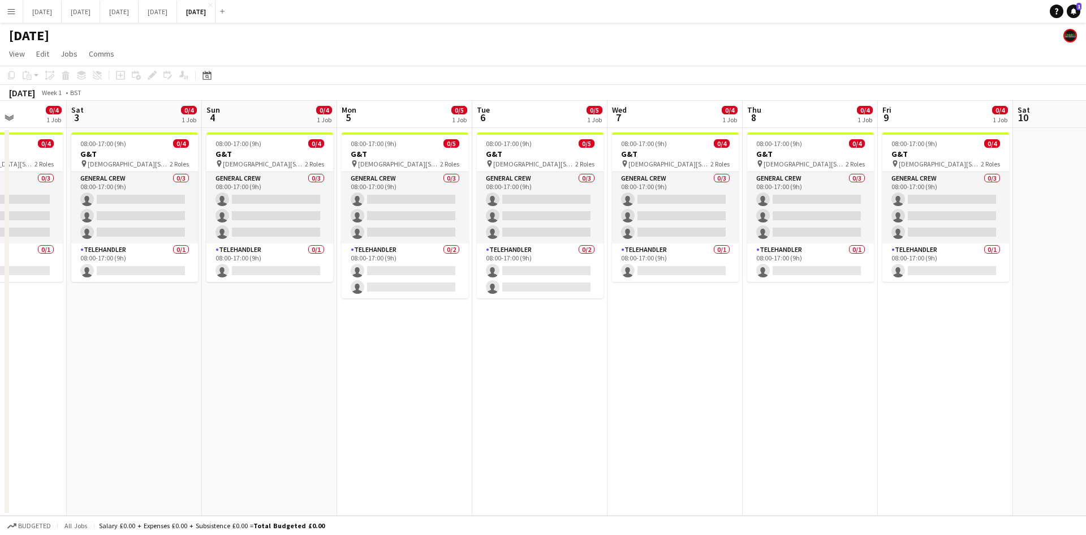
drag, startPoint x: 288, startPoint y: 367, endPoint x: 371, endPoint y: 380, distance: 83.6
click at [367, 382] on app-calendar-viewport "Wed 31 Thu 1 Fri 2 0/4 1 Job Sat 3 0/4 1 Job Sun 4 0/4 1 Job Mon 5 0/5 1 Job Tu…" at bounding box center [543, 308] width 1086 height 415
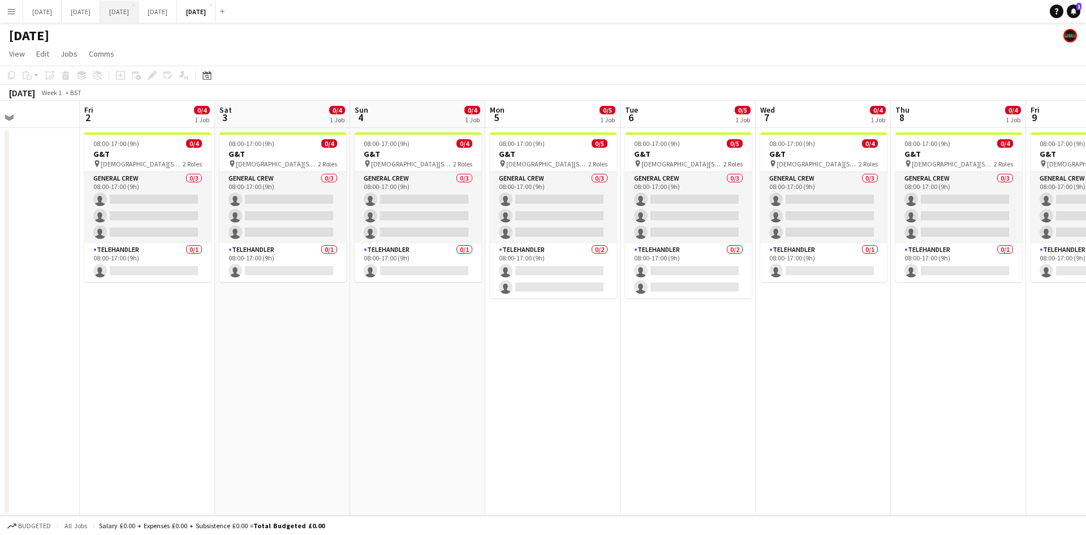
click at [139, 10] on button "[DATE] Close" at bounding box center [119, 12] width 38 height 22
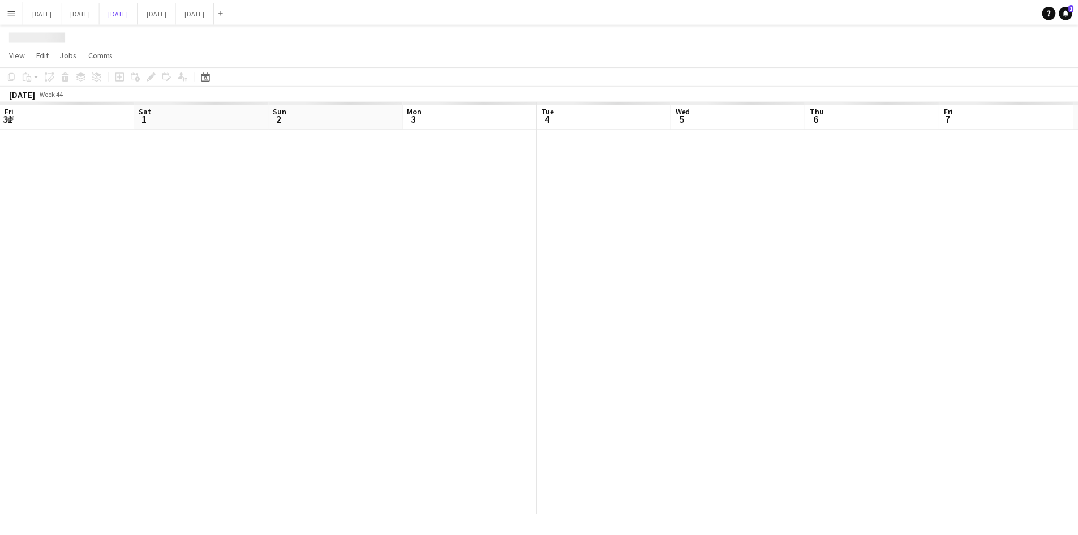
scroll to position [0, 286]
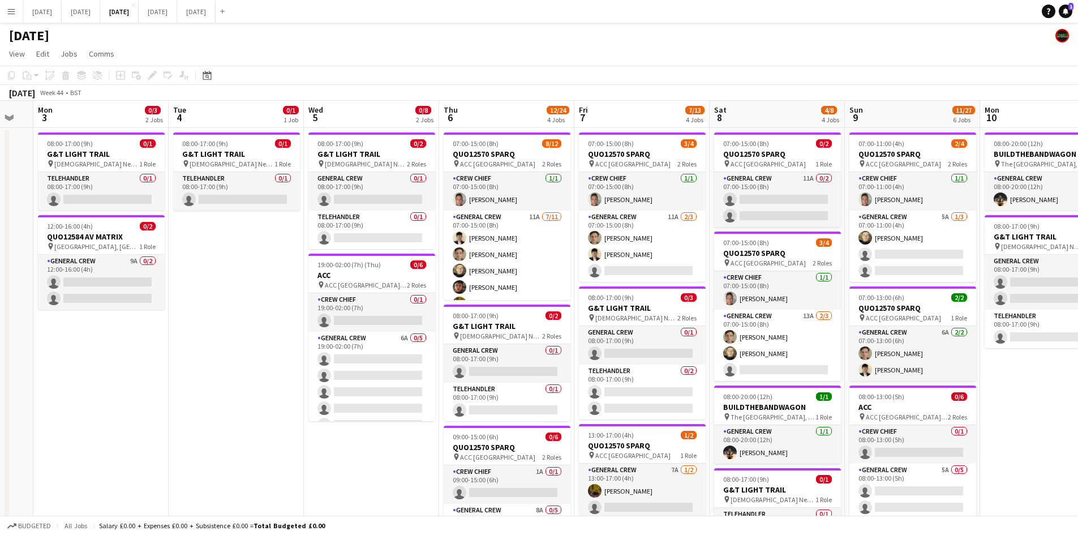
drag, startPoint x: 525, startPoint y: 358, endPoint x: 435, endPoint y: 332, distance: 93.6
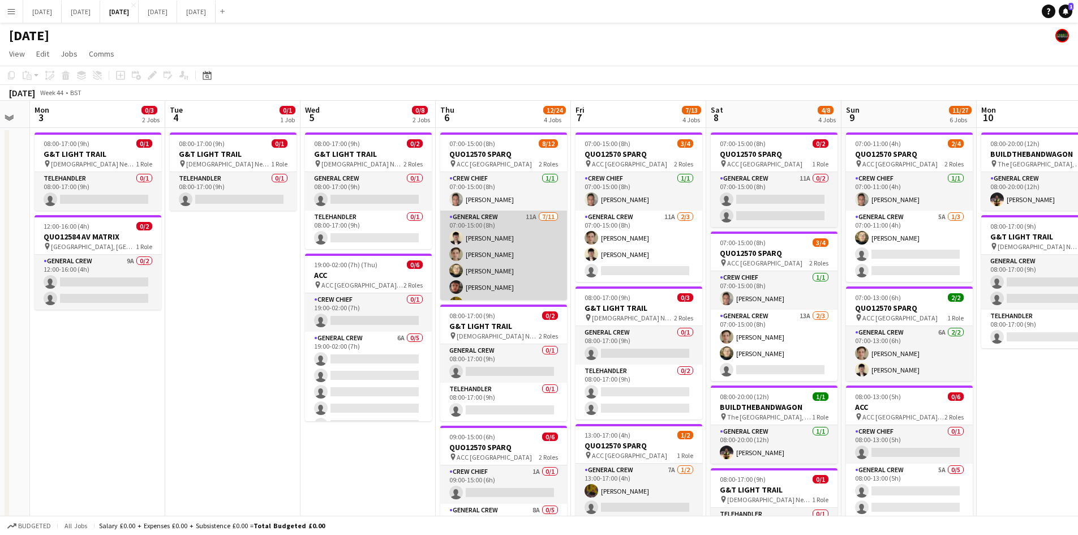
scroll to position [113, 0]
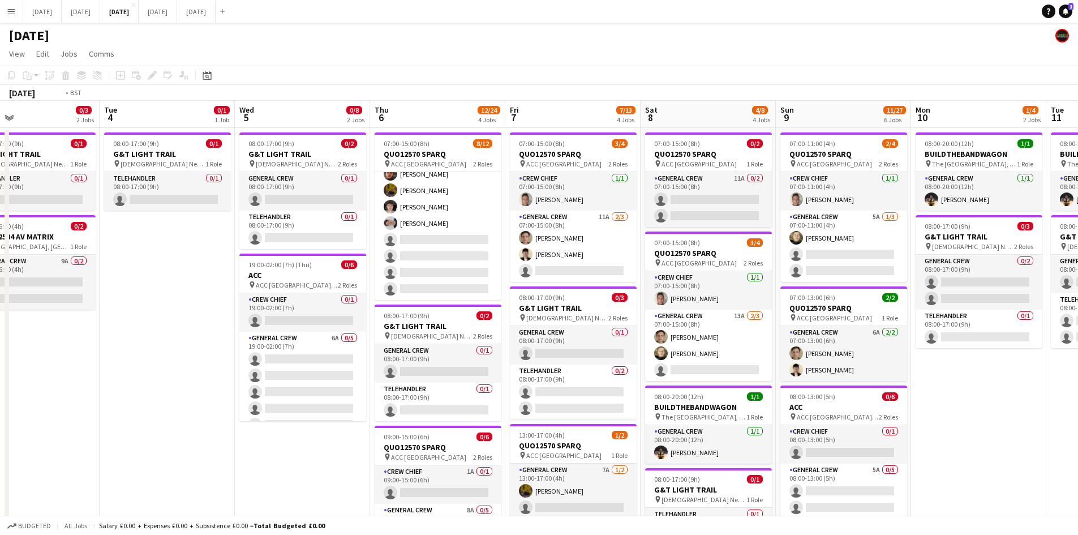
drag, startPoint x: 595, startPoint y: 305, endPoint x: 528, endPoint y: 292, distance: 67.4
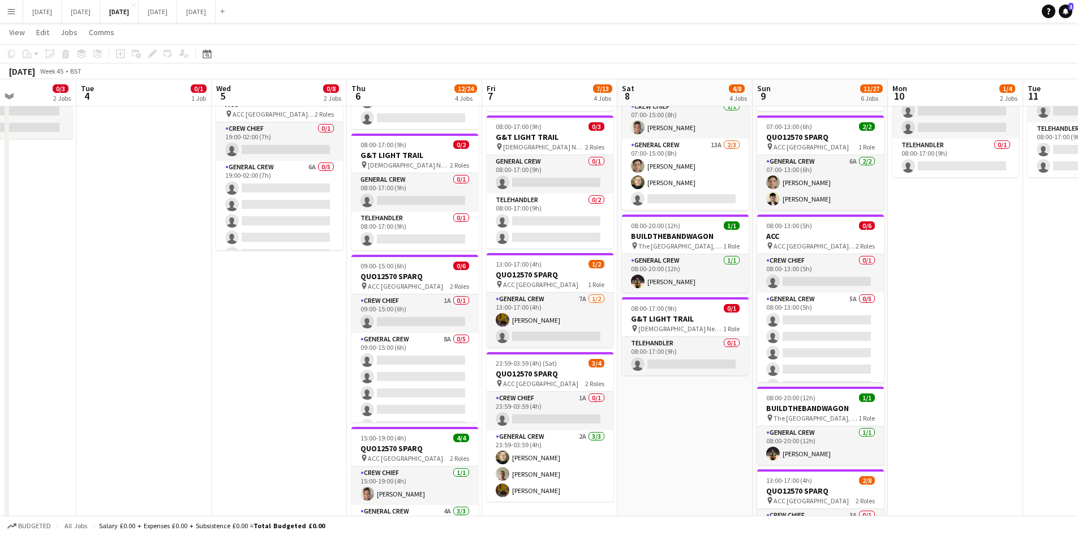
scroll to position [0, 333]
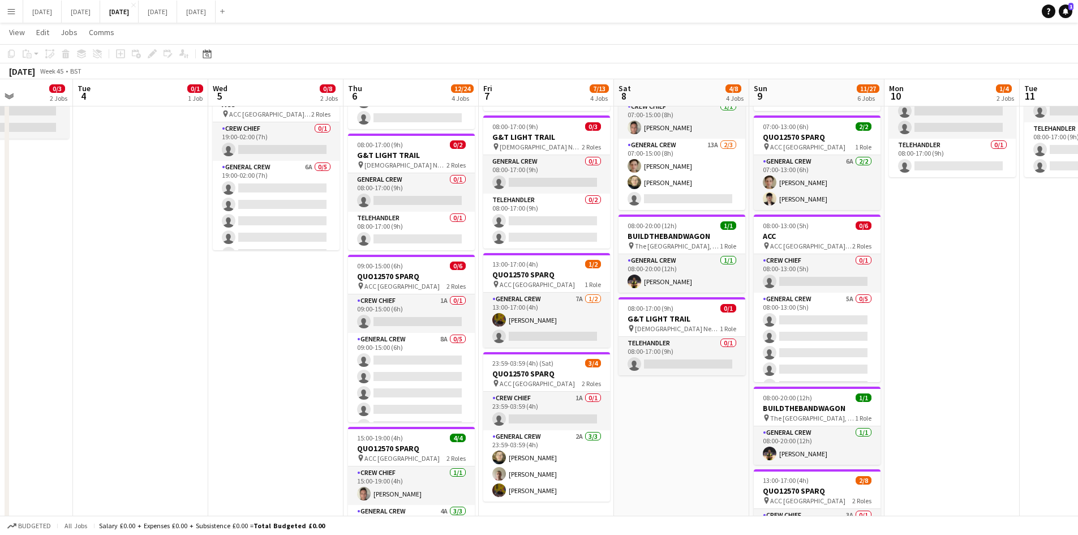
drag, startPoint x: 305, startPoint y: 312, endPoint x: 282, endPoint y: 309, distance: 23.9
click at [282, 309] on app-calendar-viewport "Sat 1 Sun 2 Mon 3 0/3 2 Jobs Tue 4 0/1 1 Job Wed 5 0/8 2 Jobs Thu 6 12/24 4 Job…" at bounding box center [539, 353] width 1078 height 959
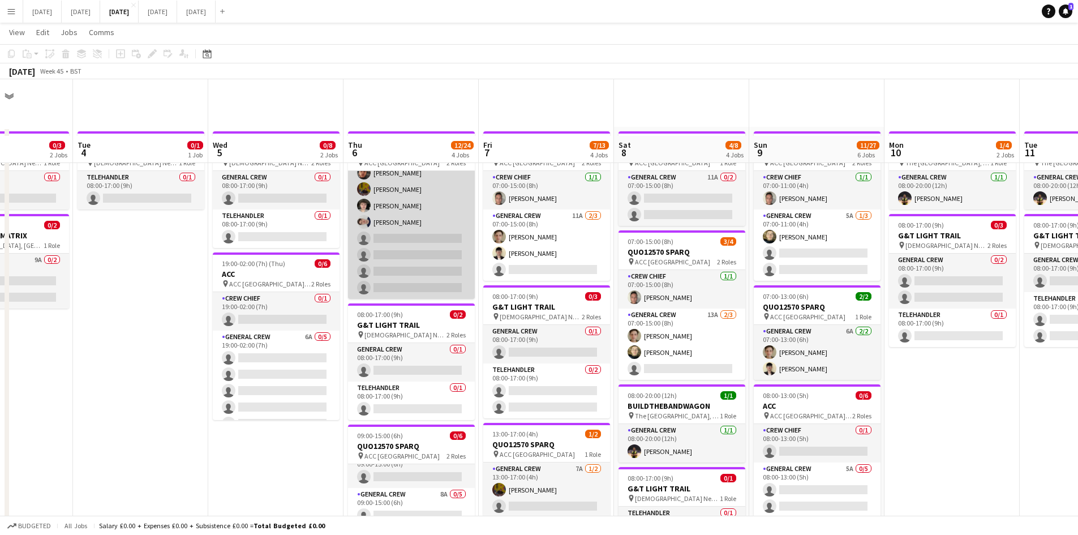
scroll to position [57, 0]
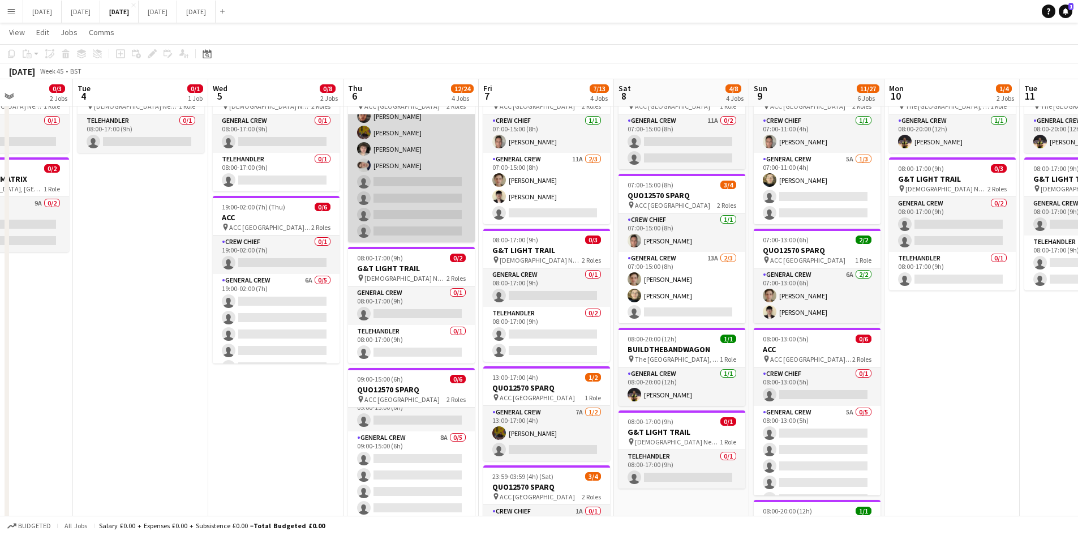
click at [429, 192] on app-card-role "General Crew 11A [DATE] 07:00-15:00 (8h) [PERSON_NAME] [PERSON_NAME] [PERSON_NA…" at bounding box center [411, 141] width 127 height 203
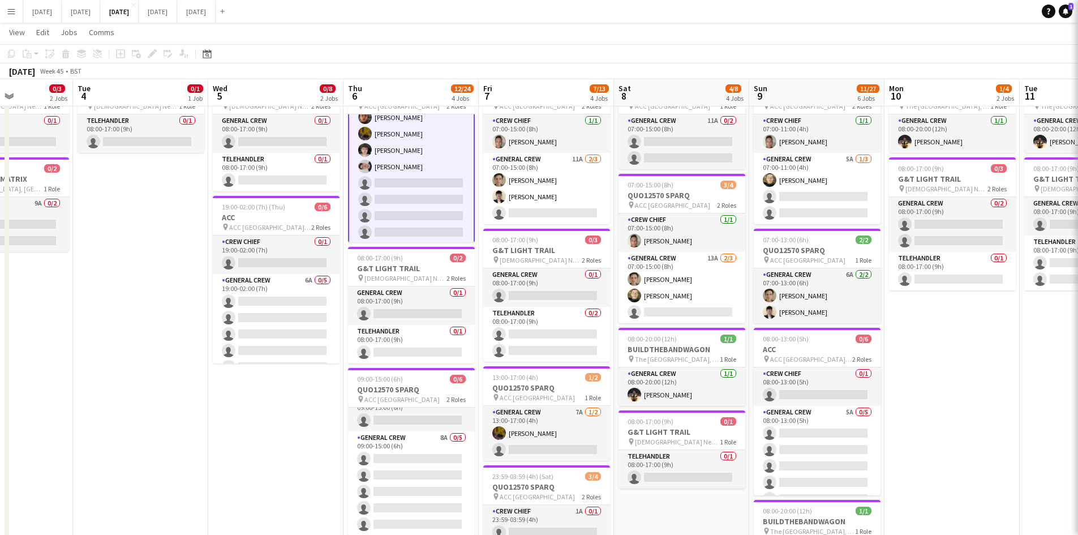
scroll to position [114, 0]
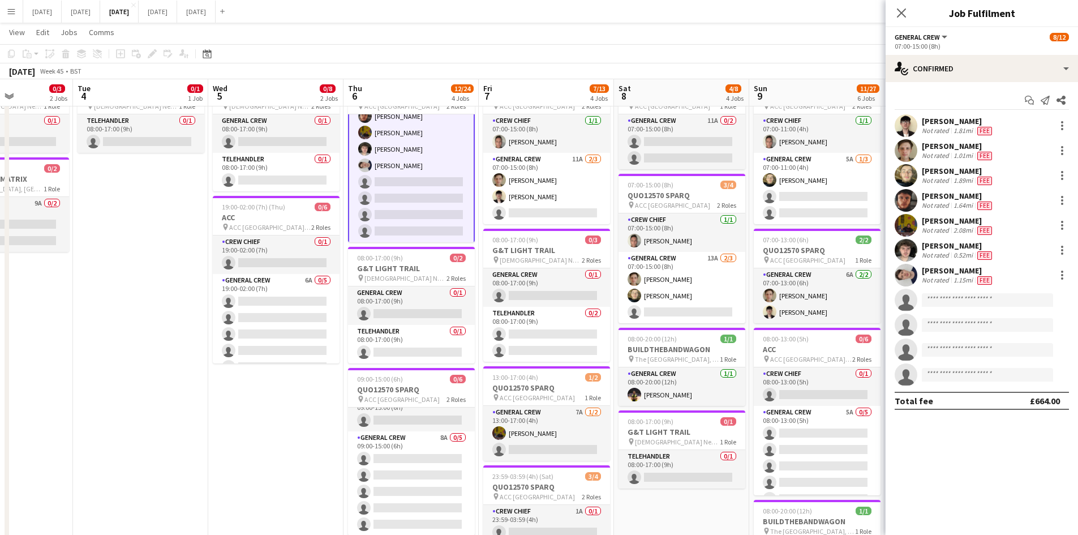
click at [980, 50] on div "07:00-15:00 (8h)" at bounding box center [981, 46] width 174 height 8
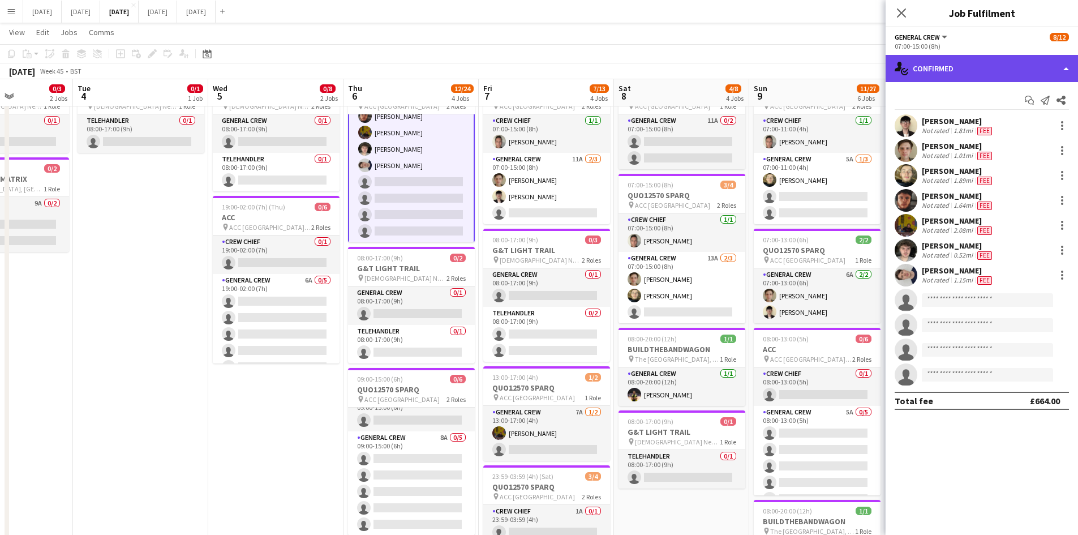
click at [1016, 80] on div "single-neutral-actions-check-2 Confirmed" at bounding box center [981, 68] width 192 height 27
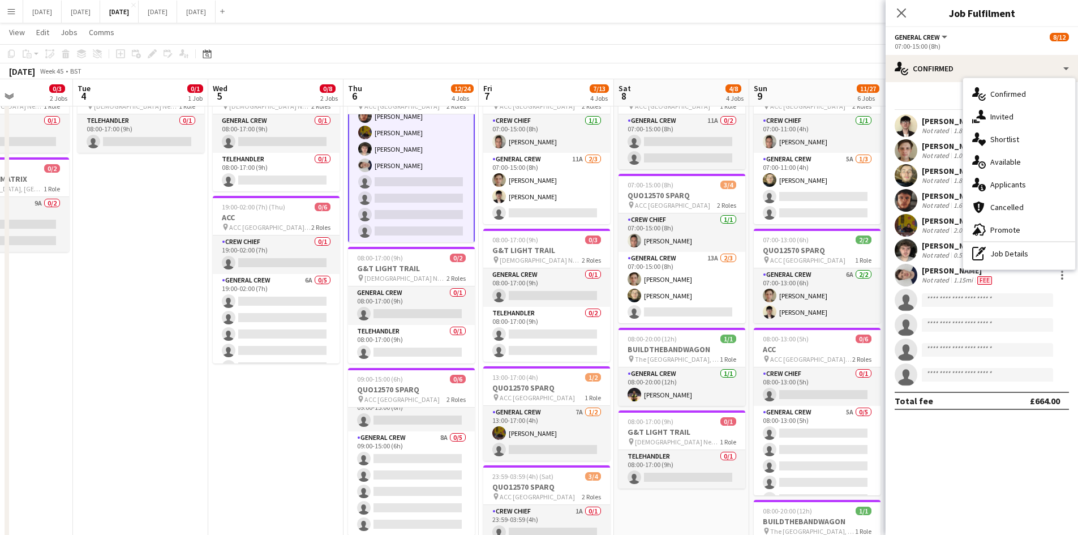
click at [1005, 180] on span "Applicants" at bounding box center [1008, 184] width 36 height 10
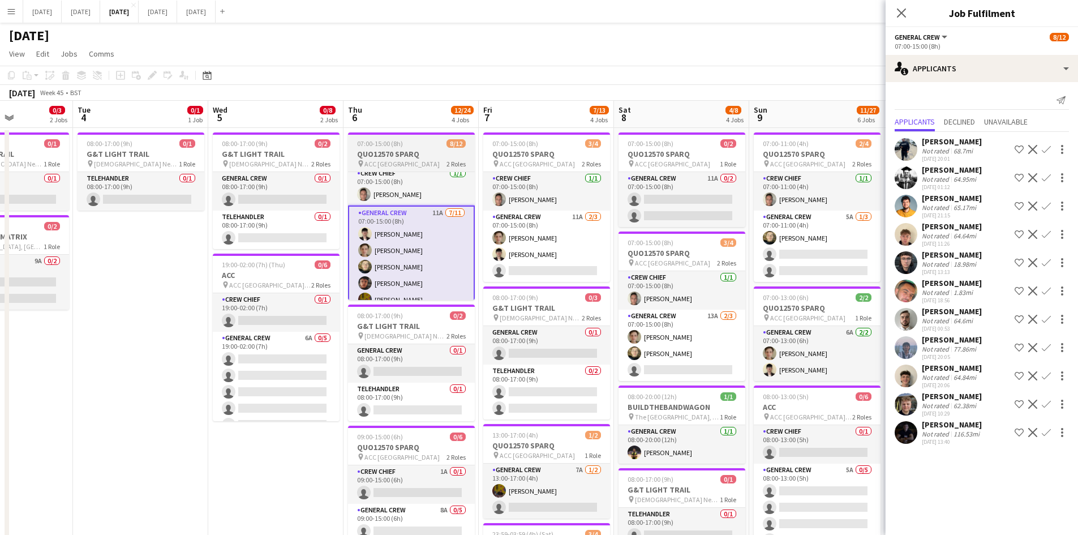
scroll to position [0, 0]
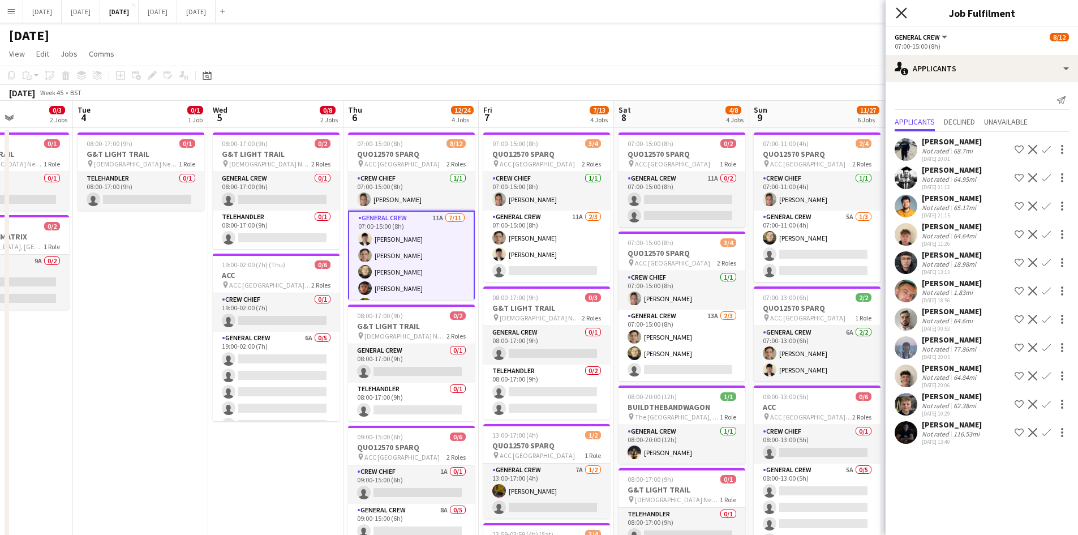
click at [904, 13] on icon "Close pop-in" at bounding box center [901, 12] width 11 height 11
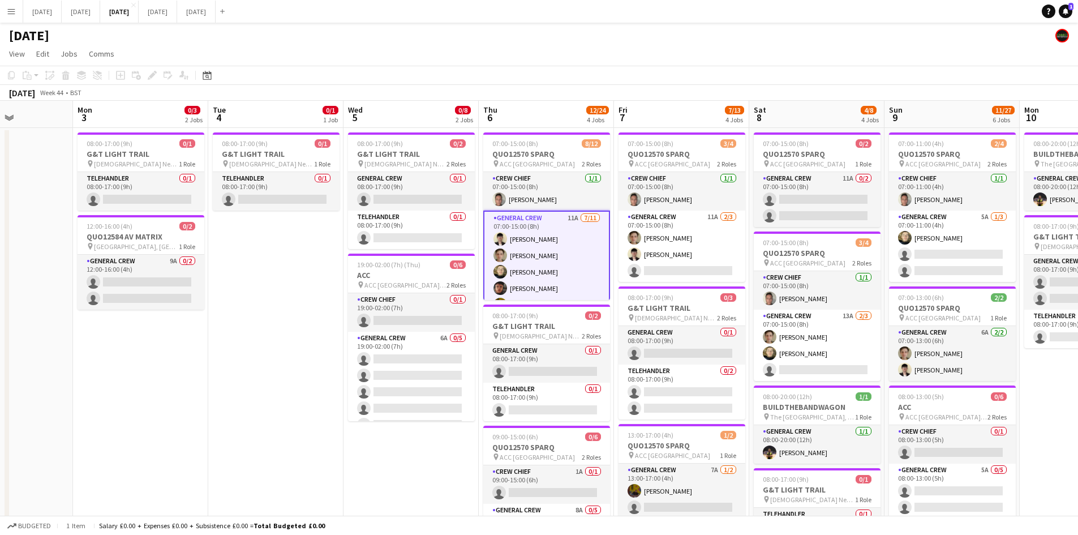
drag, startPoint x: 439, startPoint y: 314, endPoint x: 393, endPoint y: 302, distance: 47.9
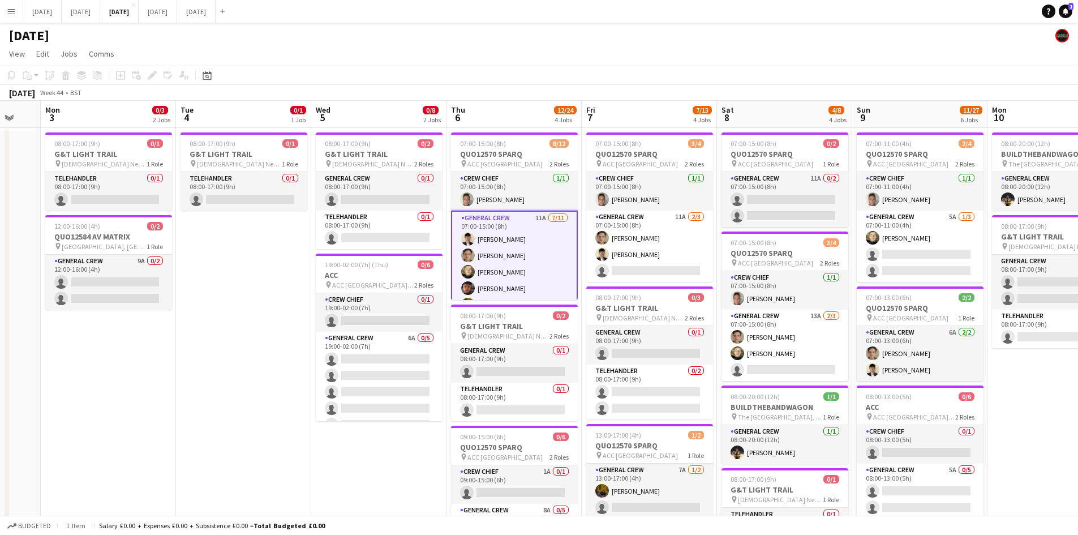
drag, startPoint x: 386, startPoint y: 306, endPoint x: 256, endPoint y: 257, distance: 139.1
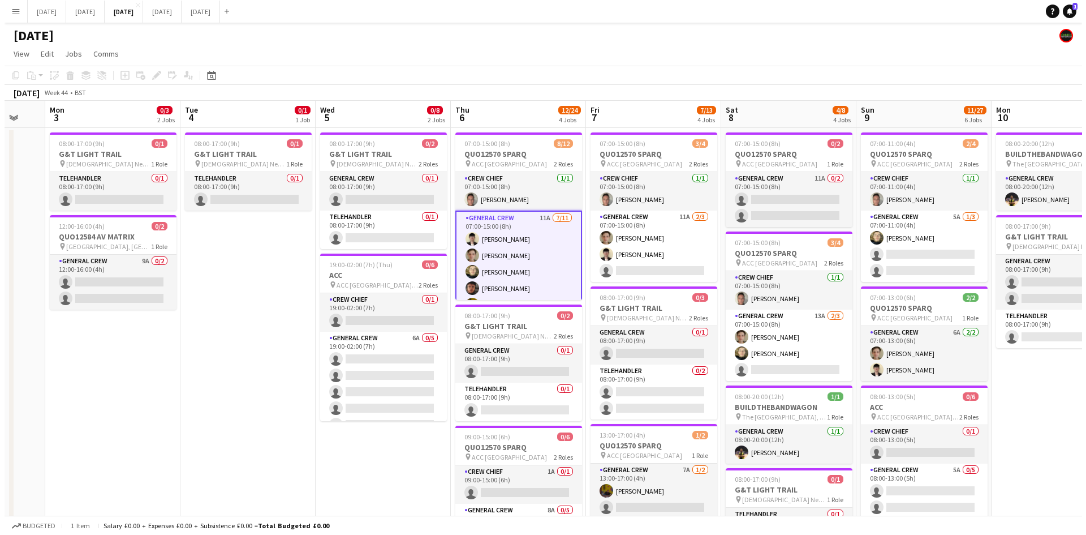
scroll to position [0, 371]
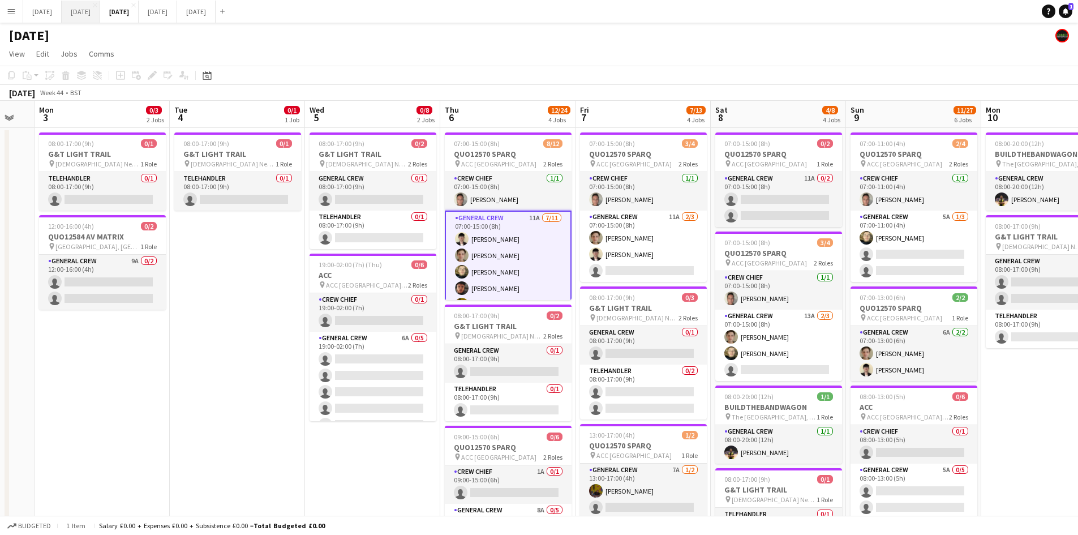
click at [100, 8] on button "[DATE] Close" at bounding box center [81, 12] width 38 height 22
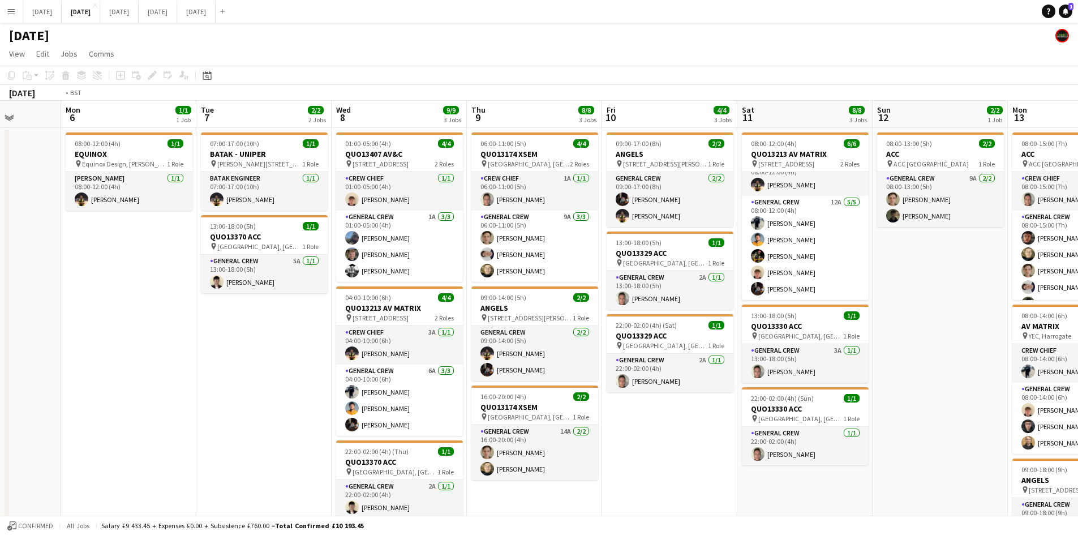
drag, startPoint x: 883, startPoint y: 343, endPoint x: 700, endPoint y: 300, distance: 187.7
click at [700, 300] on app-calendar-viewport "Fri 3 4/6 4 Jobs Sat 4 2/2 1 Job Sun 5 Mon 6 1/1 1 Job Tue 7 2/2 2 Jobs Wed 8 9…" at bounding box center [539, 389] width 1078 height 576
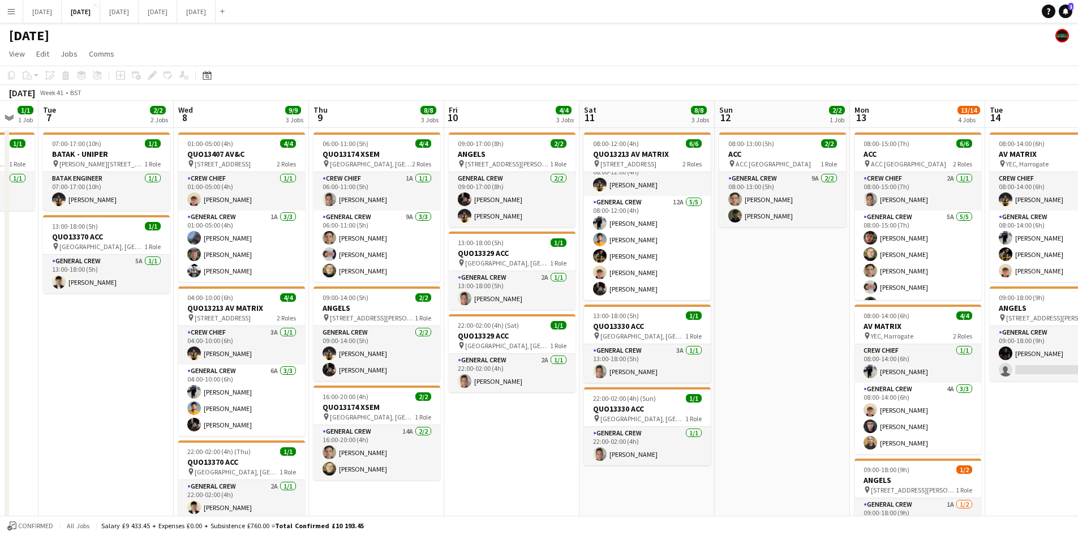
drag, startPoint x: 829, startPoint y: 316, endPoint x: 688, endPoint y: 293, distance: 143.3
click at [688, 293] on app-calendar-viewport "Sat 4 2/2 1 Job Sun 5 Mon 6 1/1 1 Job Tue 7 2/2 2 Jobs Wed 8 9/9 3 Jobs Thu 9 8…" at bounding box center [539, 508] width 1078 height 815
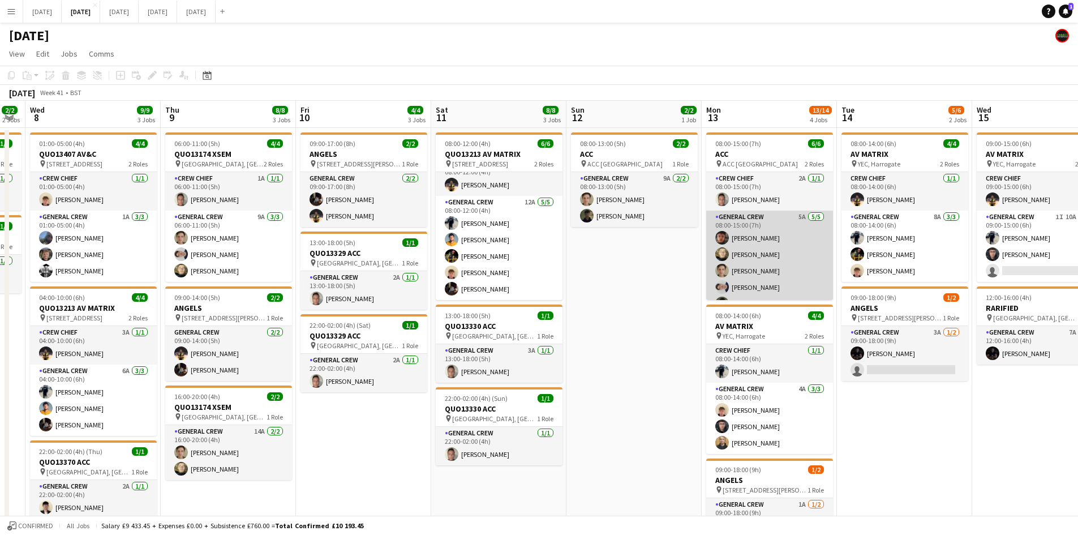
scroll to position [15, 0]
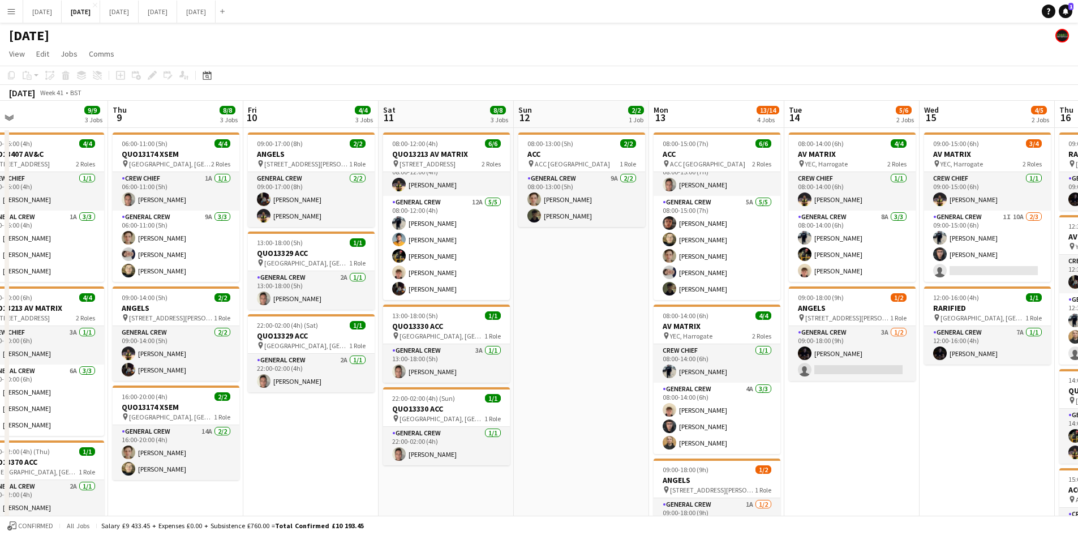
drag, startPoint x: 618, startPoint y: 299, endPoint x: 471, endPoint y: 259, distance: 153.0
click at [471, 259] on app-calendar-viewport "Sun 5 Mon 6 1/1 1 Job Tue 7 2/2 2 Jobs Wed 8 9/9 3 Jobs Thu 9 8/8 3 Jobs Fri 10…" at bounding box center [539, 508] width 1078 height 815
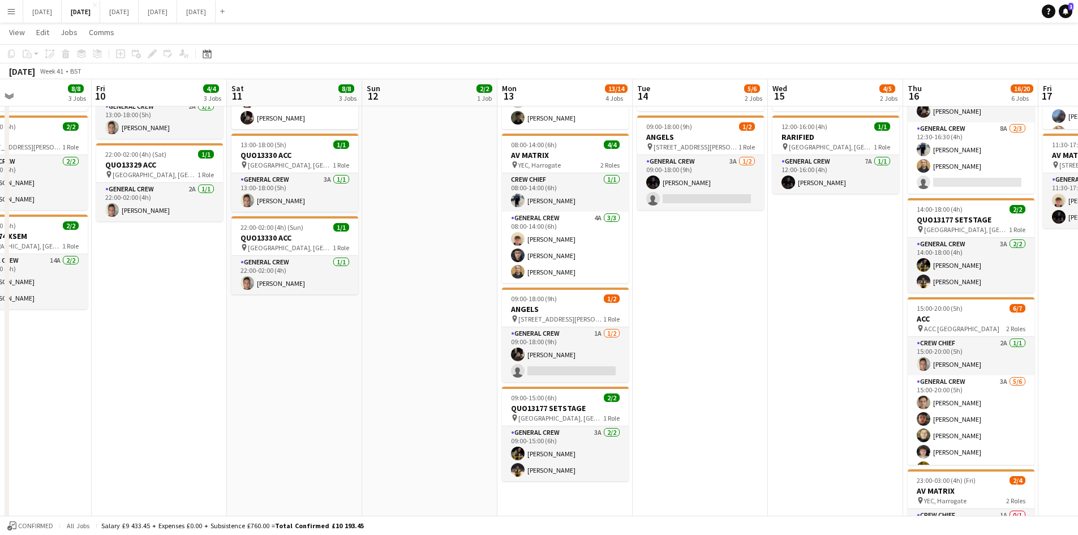
scroll to position [0, 0]
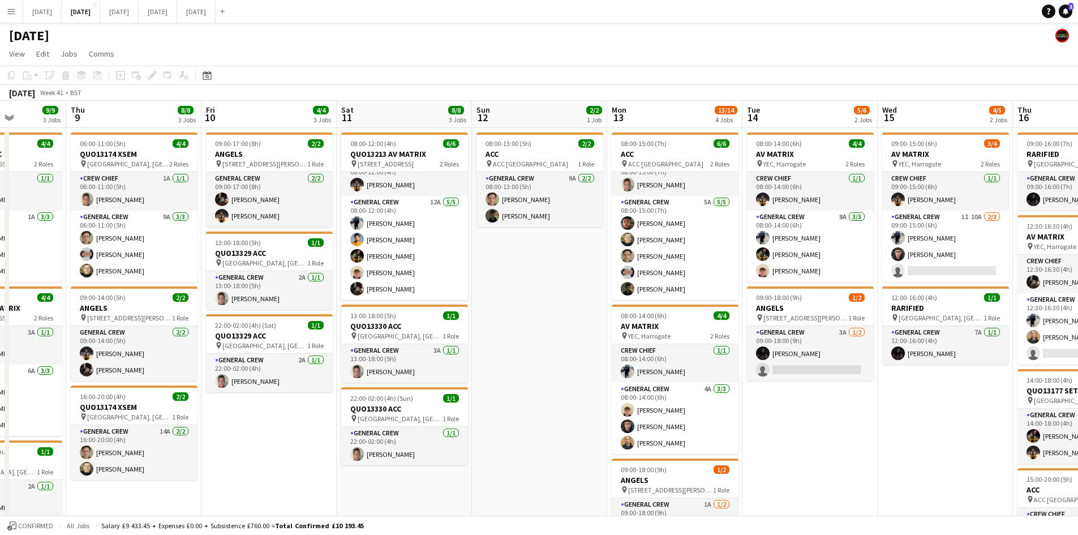
drag, startPoint x: 820, startPoint y: 423, endPoint x: 671, endPoint y: 389, distance: 152.7
click at [672, 389] on app-calendar-viewport "Mon 6 1/1 1 Job Tue 7 2/2 2 Jobs Wed 8 9/9 3 Jobs Thu 9 8/8 3 Jobs Fri 10 4/4 3…" at bounding box center [539, 508] width 1078 height 815
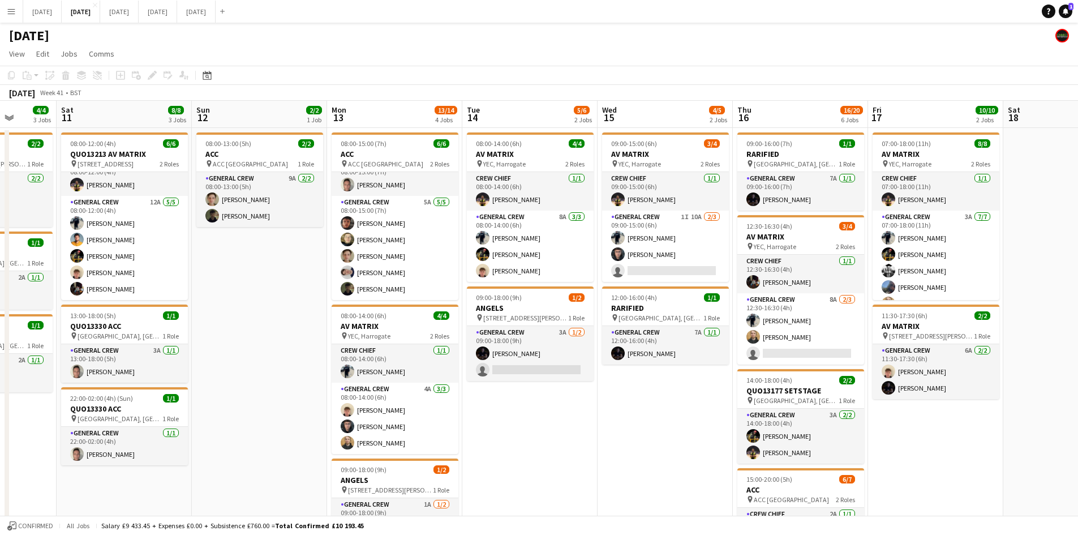
drag, startPoint x: 734, startPoint y: 411, endPoint x: 578, endPoint y: 390, distance: 157.0
click at [578, 390] on app-calendar-viewport "Wed 8 9/9 3 Jobs Thu 9 8/8 3 Jobs Fri 10 4/4 3 Jobs Sat 11 8/8 3 Jobs Sun 12 2/…" at bounding box center [539, 508] width 1078 height 815
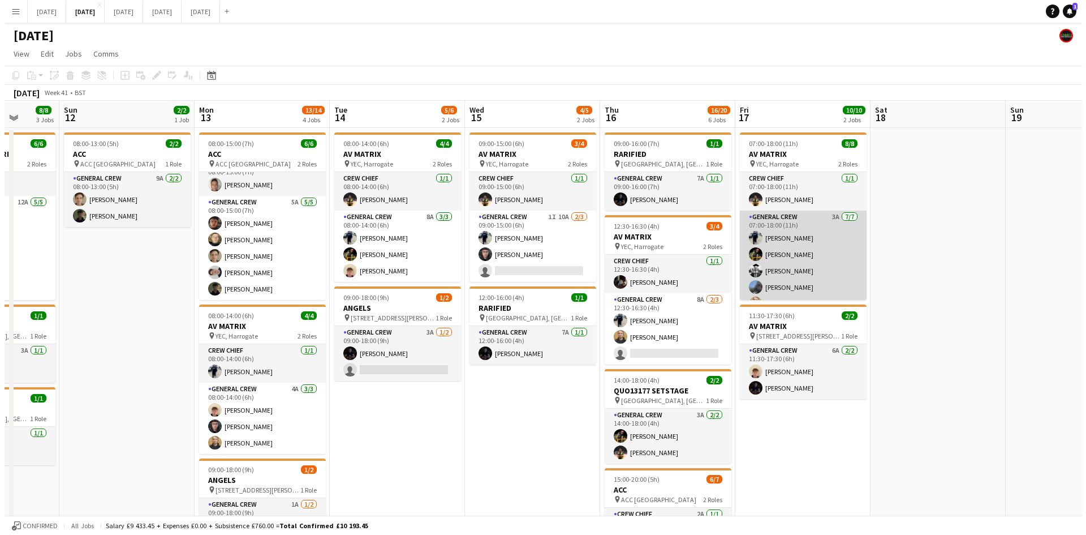
scroll to position [48, 0]
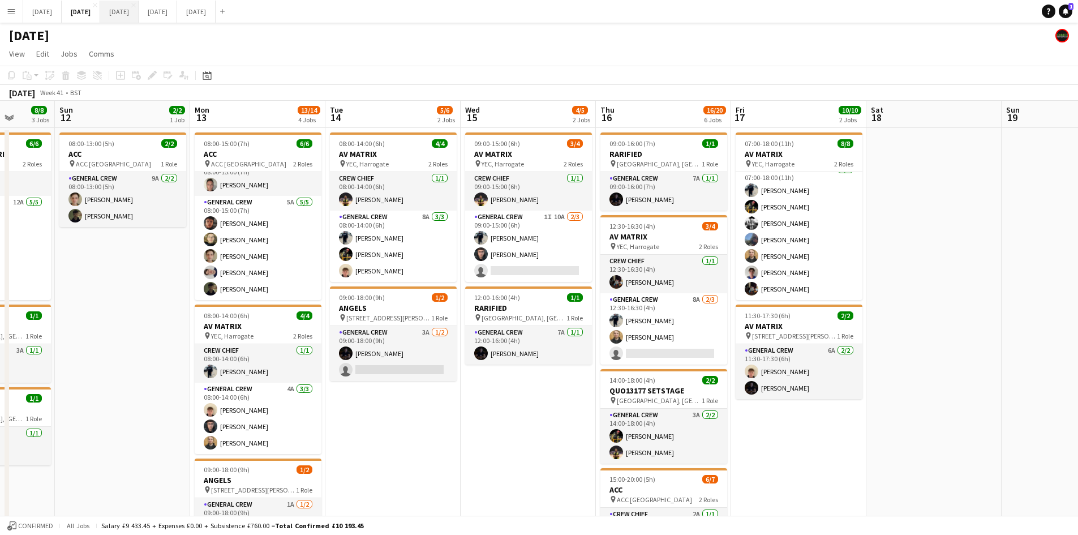
click at [139, 7] on button "[DATE] Close" at bounding box center [119, 12] width 38 height 22
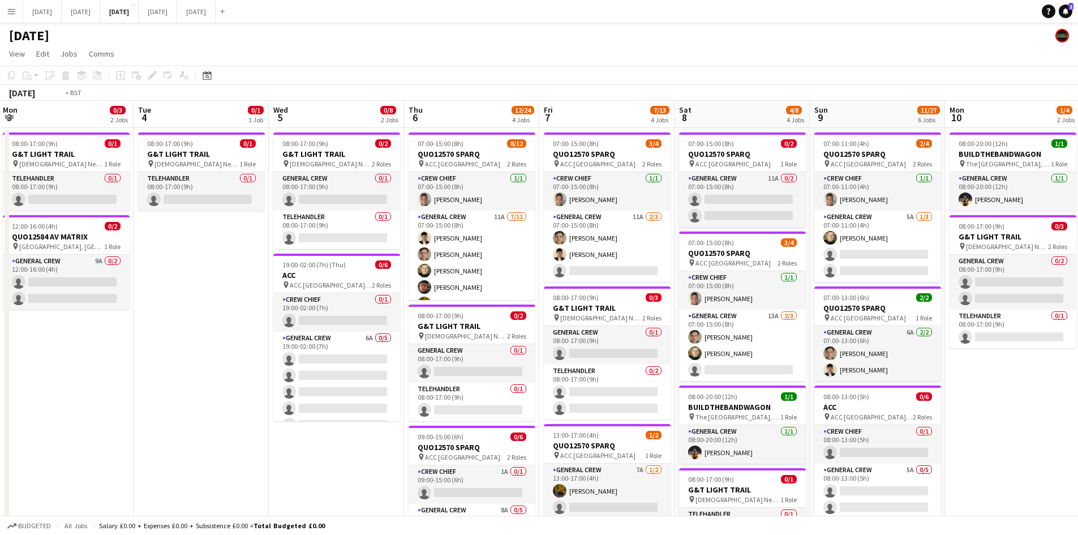
drag, startPoint x: 718, startPoint y: 299, endPoint x: 517, endPoint y: 273, distance: 202.5
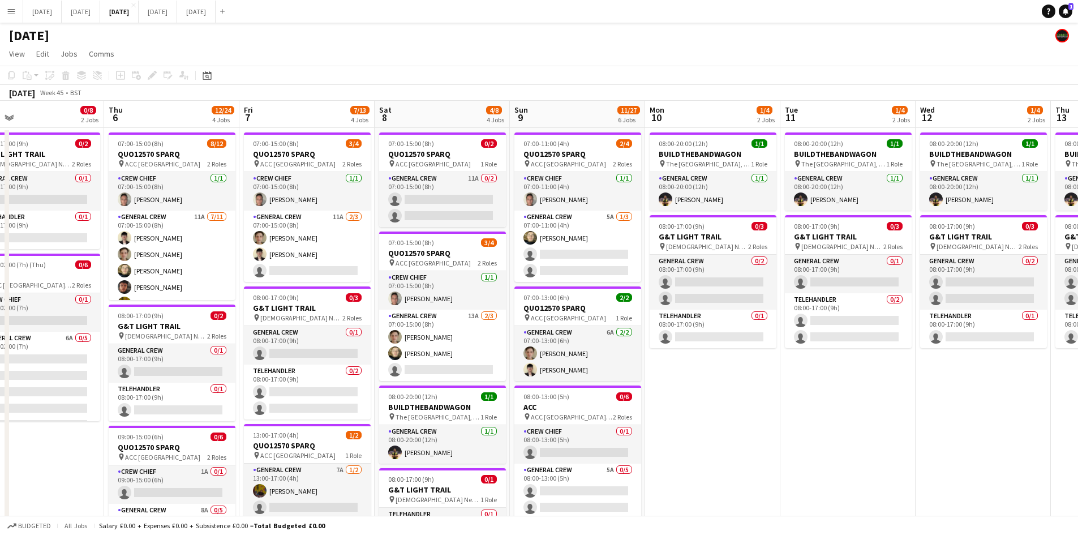
scroll to position [0, 420]
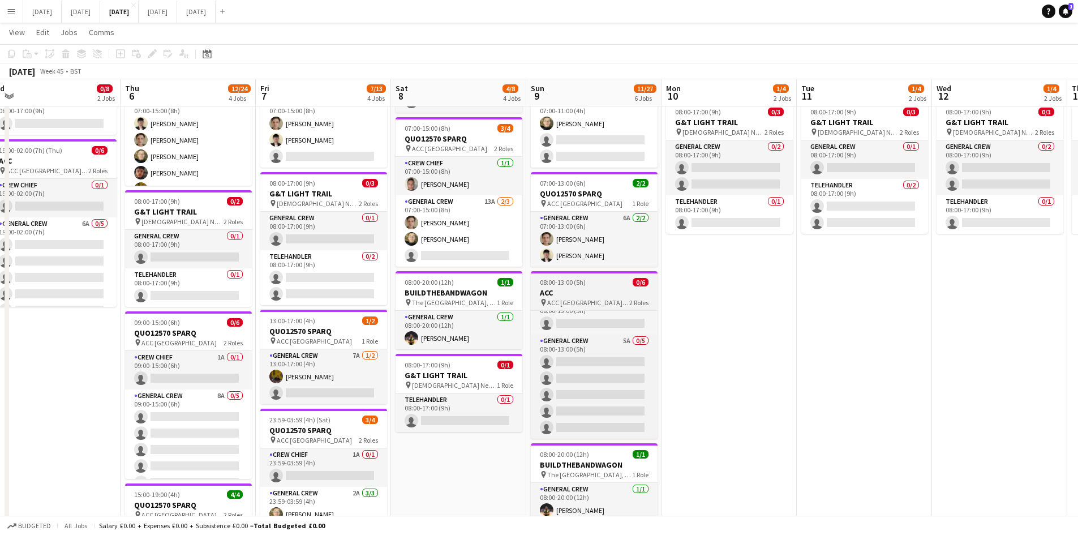
scroll to position [0, 0]
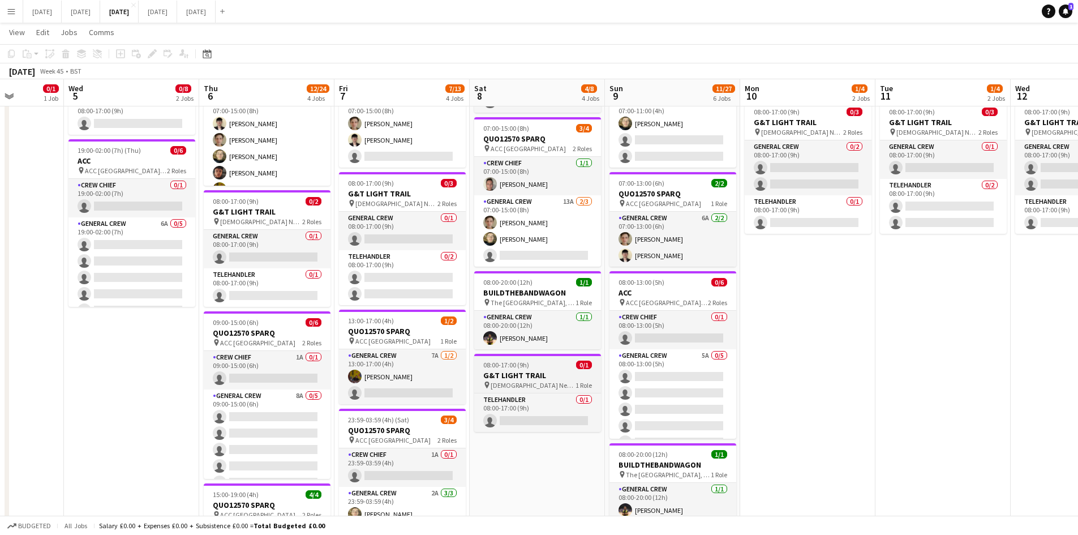
drag, startPoint x: 480, startPoint y: 369, endPoint x: 565, endPoint y: 357, distance: 85.1
click at [562, 361] on app-calendar-viewport "Sun 2 Mon 3 0/3 2 Jobs Tue 4 0/1 1 Job Wed 5 0/8 2 Jobs Thu 6 12/24 4 Jobs Fri …" at bounding box center [539, 410] width 1078 height 959
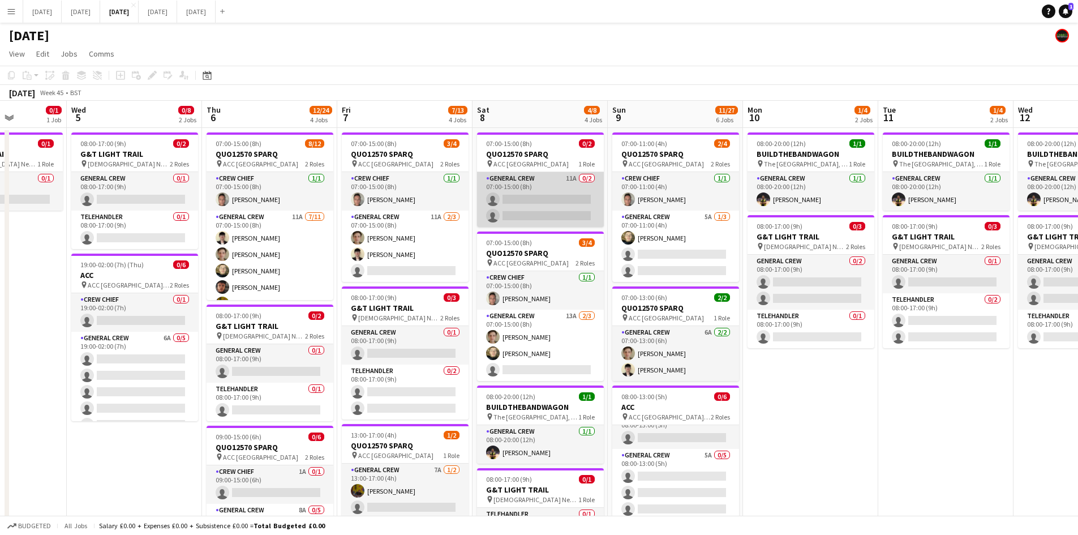
click at [552, 206] on app-card-role "General Crew 11A 0/2 07:00-15:00 (8h) single-neutral-actions single-neutral-act…" at bounding box center [540, 199] width 127 height 55
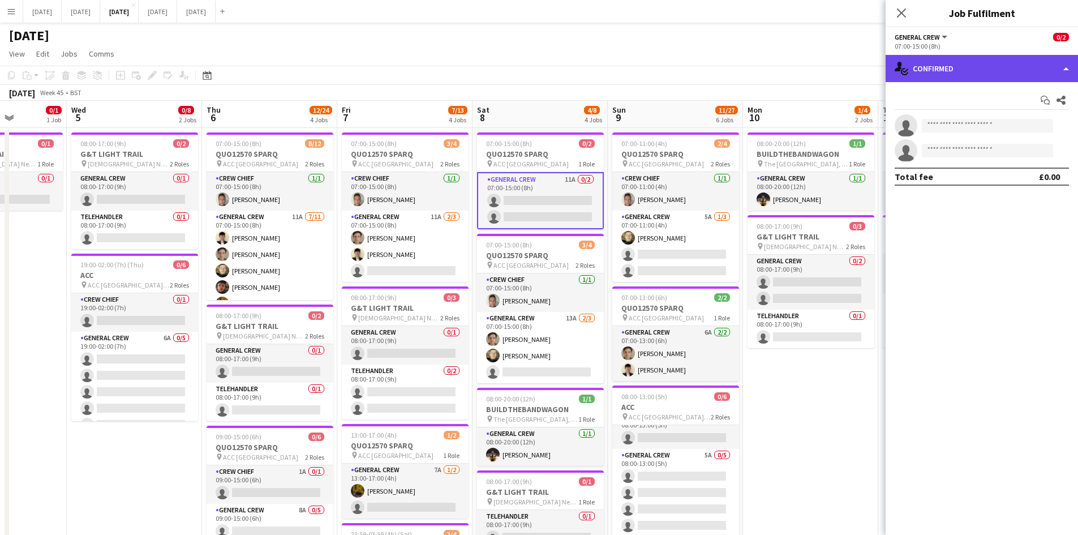
click at [1009, 64] on div "single-neutral-actions-check-2 Confirmed" at bounding box center [981, 68] width 192 height 27
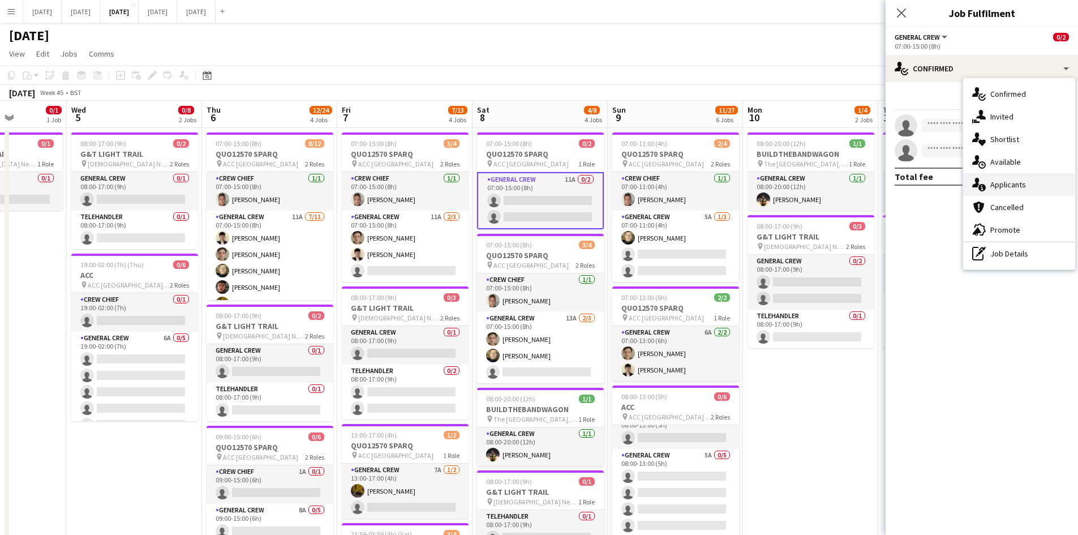
click at [1009, 181] on span "Applicants" at bounding box center [1008, 184] width 36 height 10
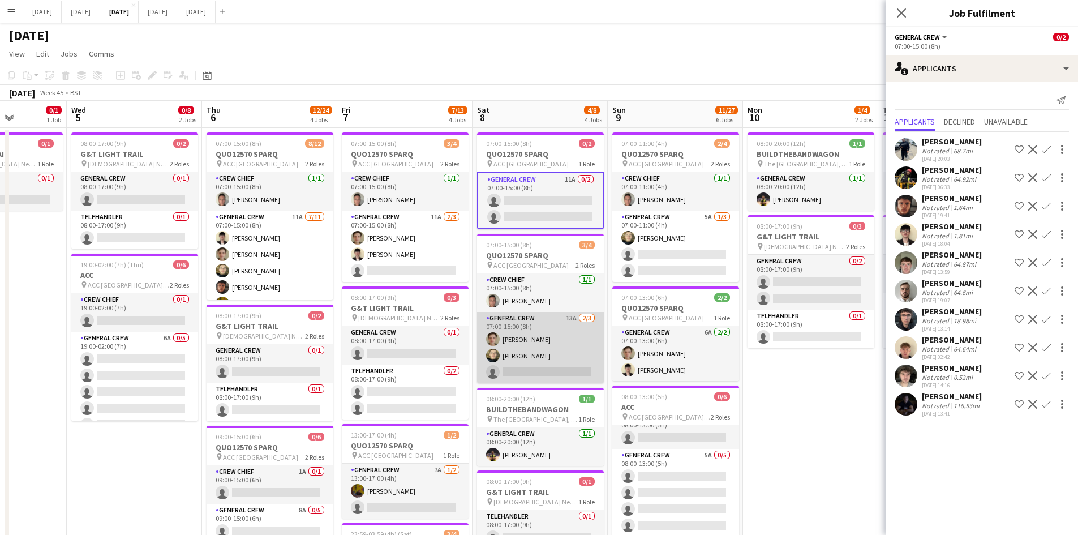
click at [534, 356] on app-card-role "General Crew 13A [DATE] 07:00-15:00 (8h) [PERSON_NAME] [PERSON_NAME] black sing…" at bounding box center [540, 347] width 127 height 71
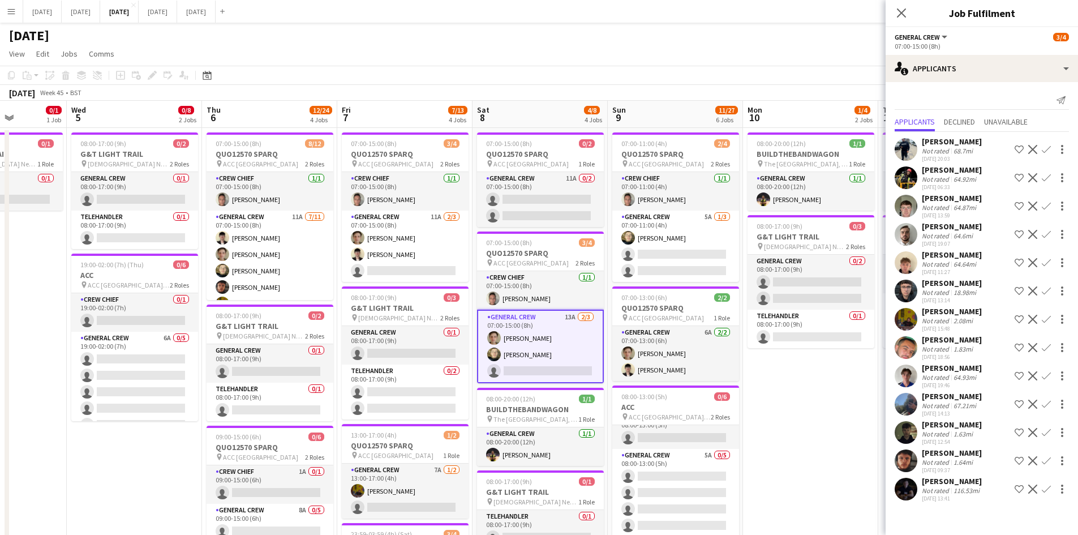
click at [1043, 430] on app-icon "Confirm" at bounding box center [1046, 432] width 9 height 9
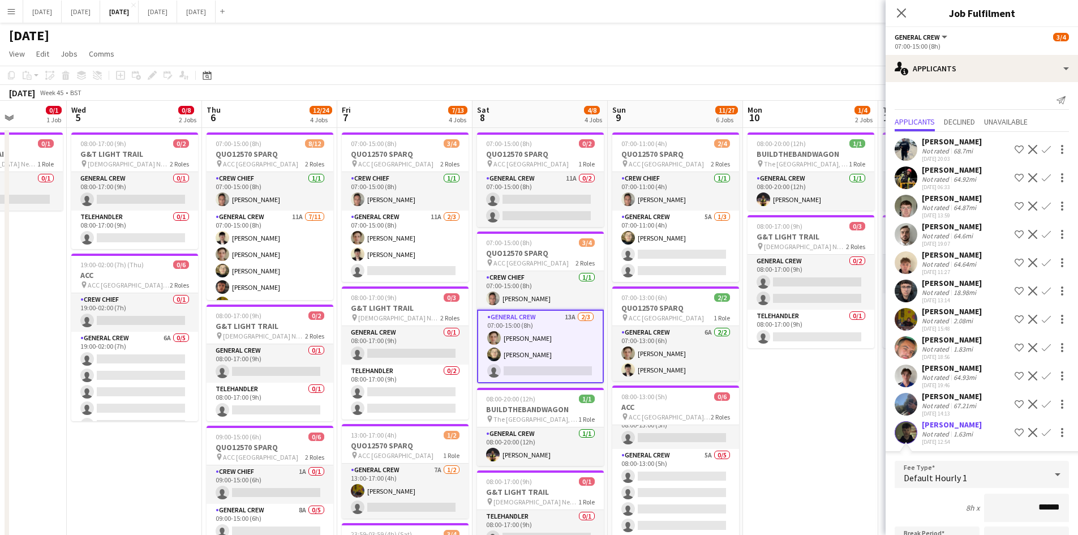
scroll to position [226, 0]
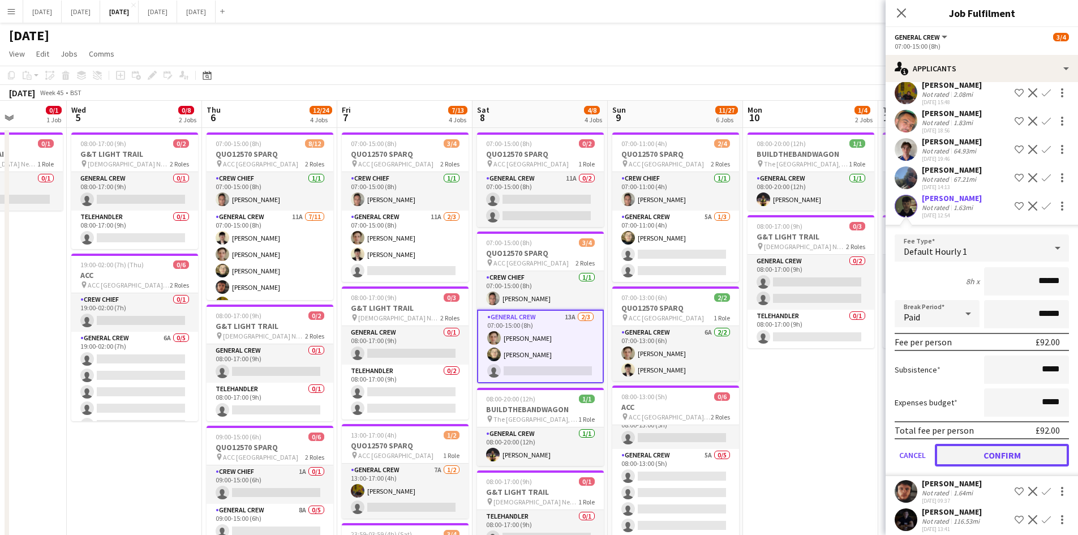
click at [996, 454] on button "Confirm" at bounding box center [1002, 455] width 134 height 23
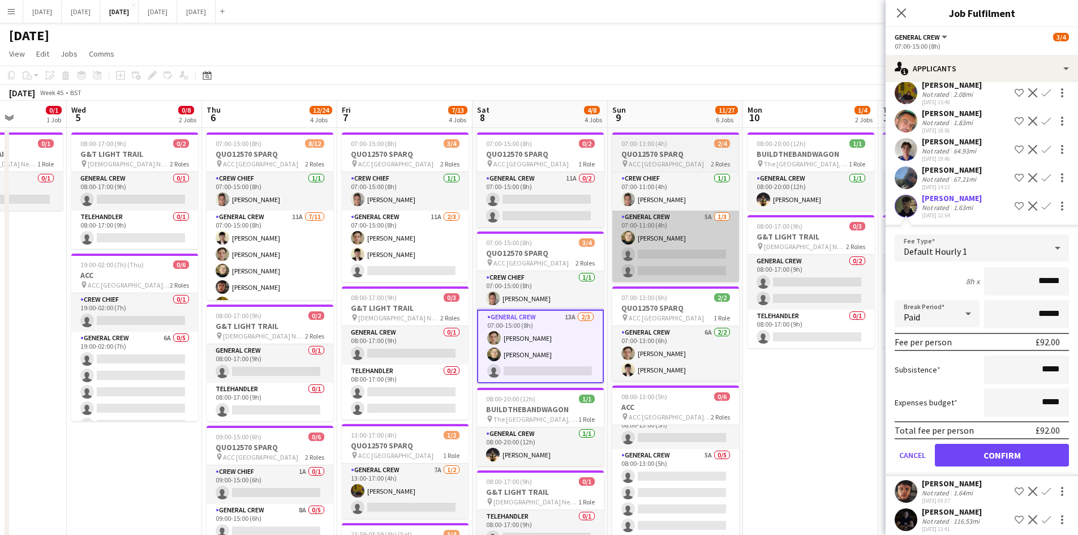
scroll to position [0, 0]
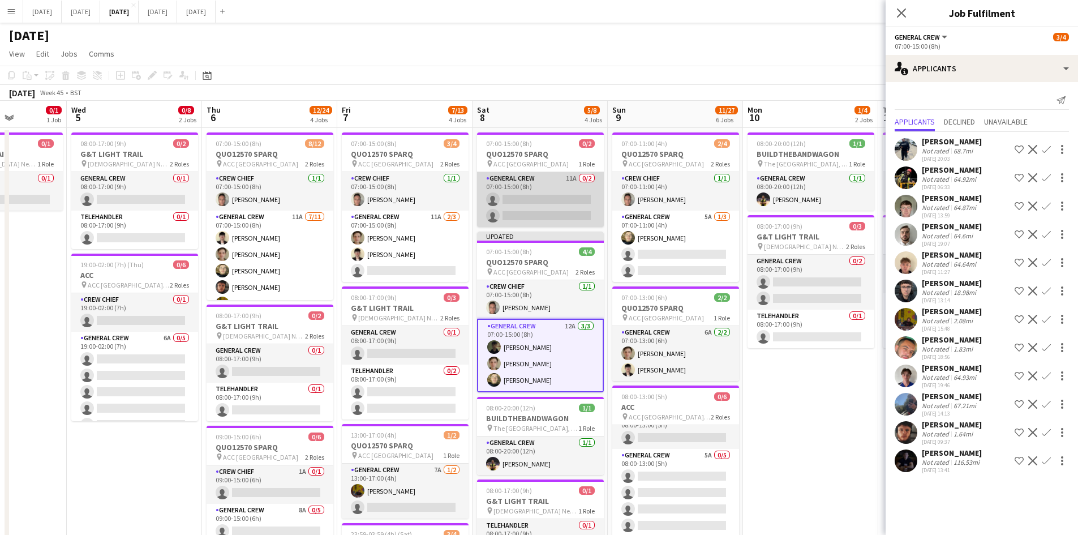
click at [551, 201] on app-card-role "General Crew 11A 0/2 07:00-15:00 (8h) single-neutral-actions single-neutral-act…" at bounding box center [540, 199] width 127 height 55
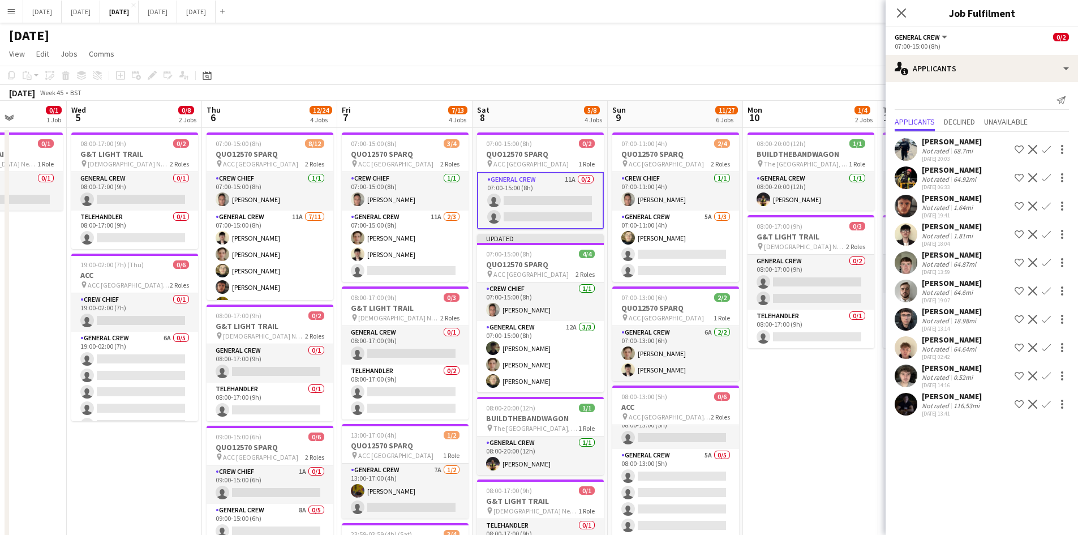
click at [1044, 235] on app-icon "Confirm" at bounding box center [1046, 234] width 9 height 9
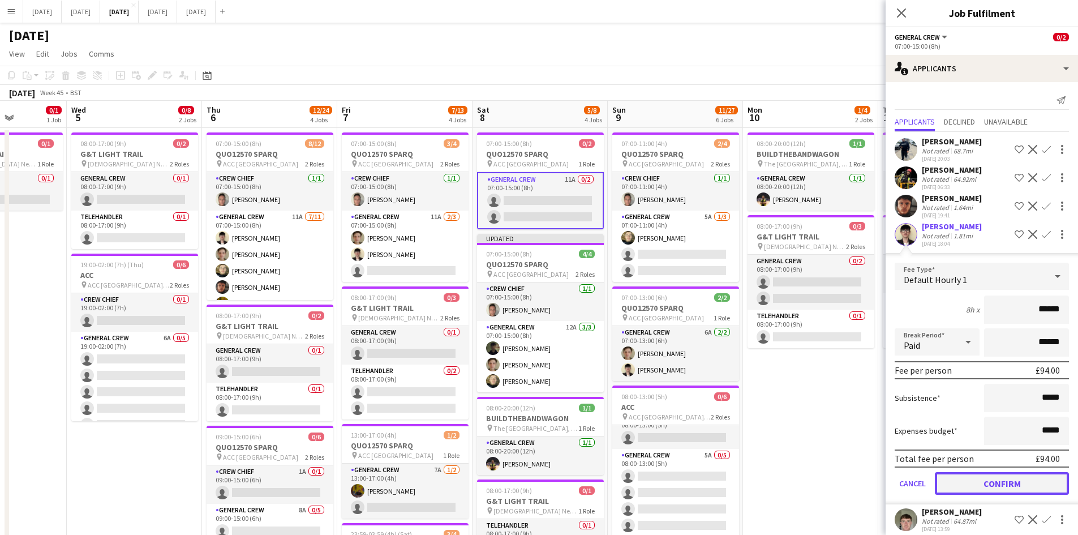
click at [996, 479] on button "Confirm" at bounding box center [1002, 483] width 134 height 23
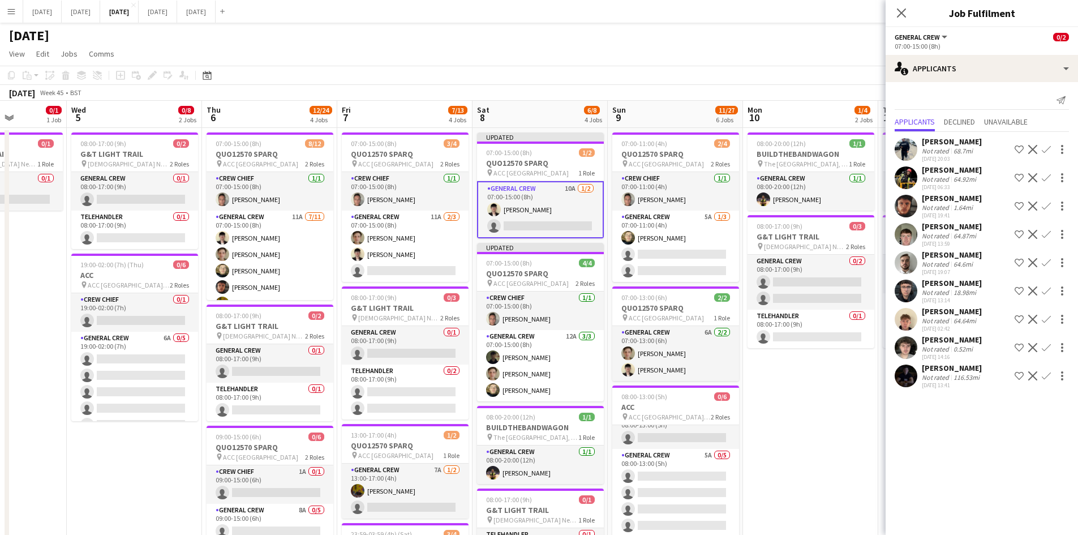
click at [1045, 204] on app-icon "Confirm" at bounding box center [1046, 205] width 9 height 9
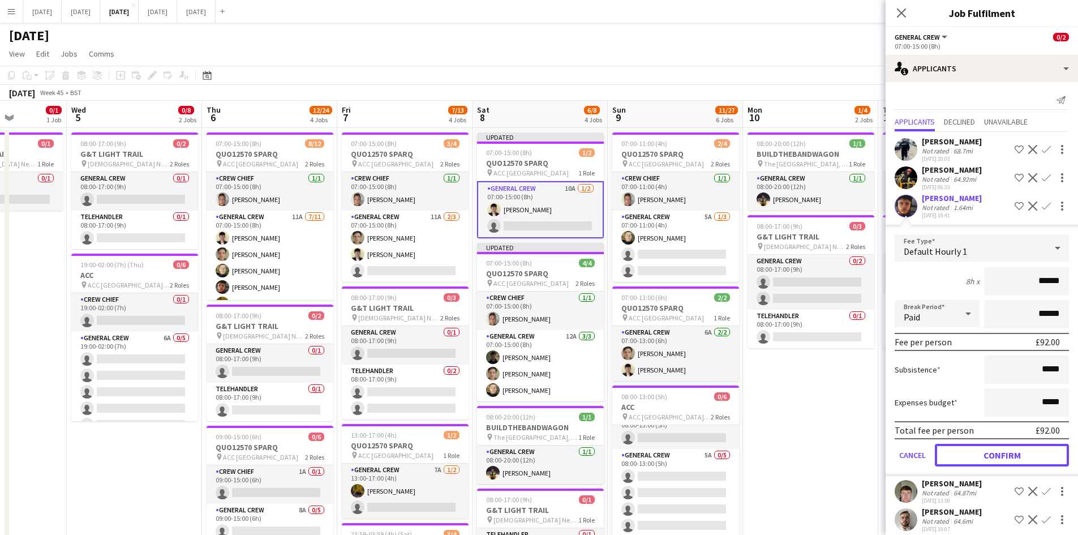
drag, startPoint x: 993, startPoint y: 456, endPoint x: 993, endPoint y: 446, distance: 10.2
click at [993, 456] on button "Confirm" at bounding box center [1002, 455] width 134 height 23
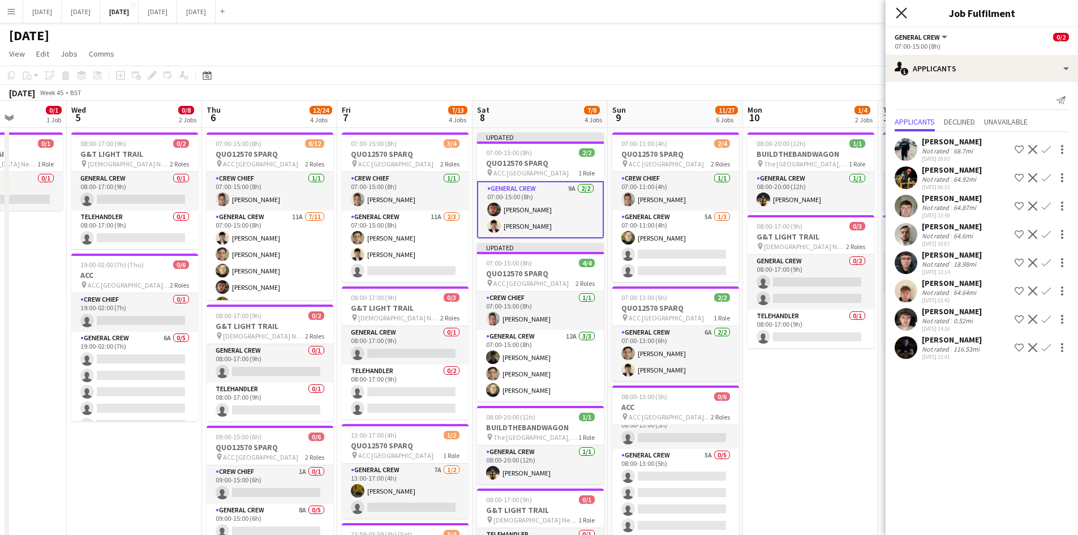
click at [902, 8] on icon "Close pop-in" at bounding box center [901, 12] width 11 height 11
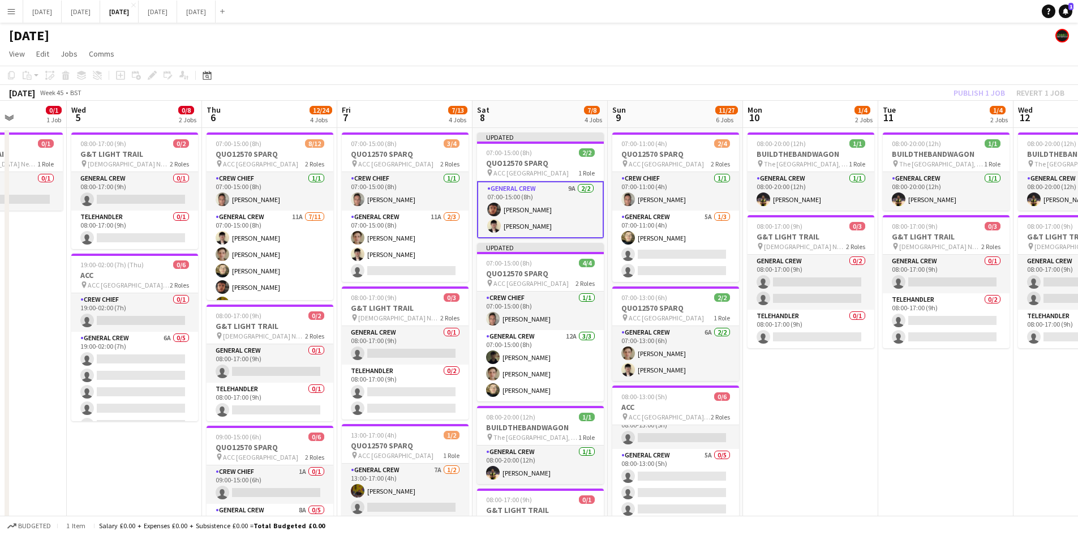
click at [976, 88] on div "Publish 1 job Revert 1 job" at bounding box center [1009, 92] width 138 height 15
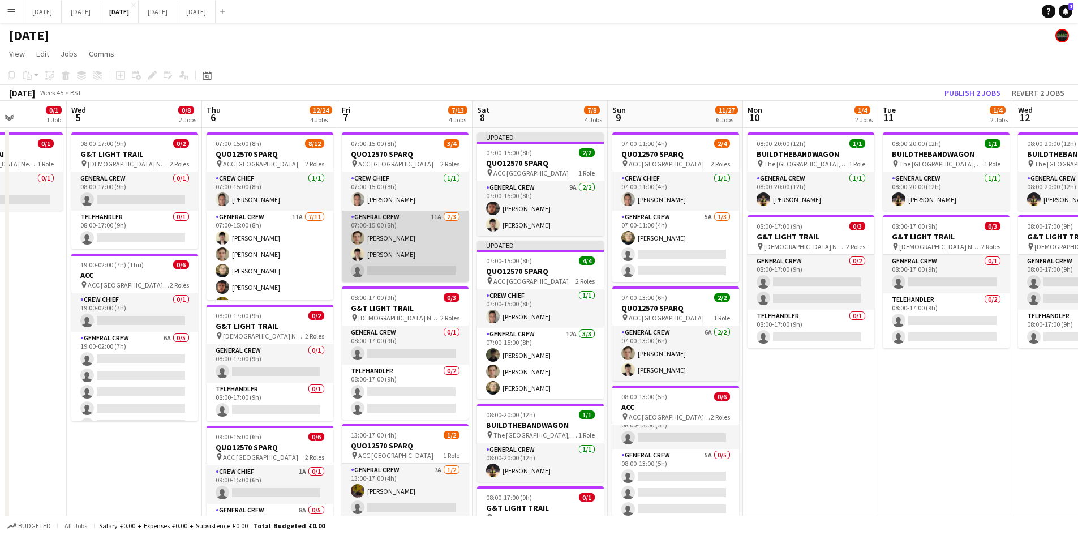
click at [428, 255] on app-card-role "General Crew 11A [DATE] 07:00-15:00 (8h) [PERSON_NAME] [PERSON_NAME] single-neu…" at bounding box center [405, 245] width 127 height 71
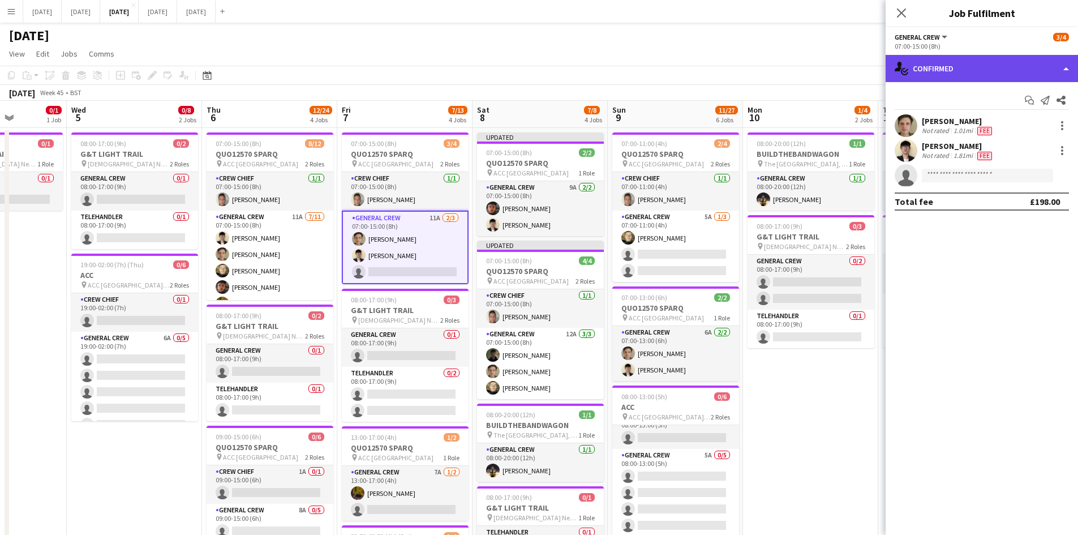
click at [966, 69] on div "single-neutral-actions-check-2 Confirmed" at bounding box center [981, 68] width 192 height 27
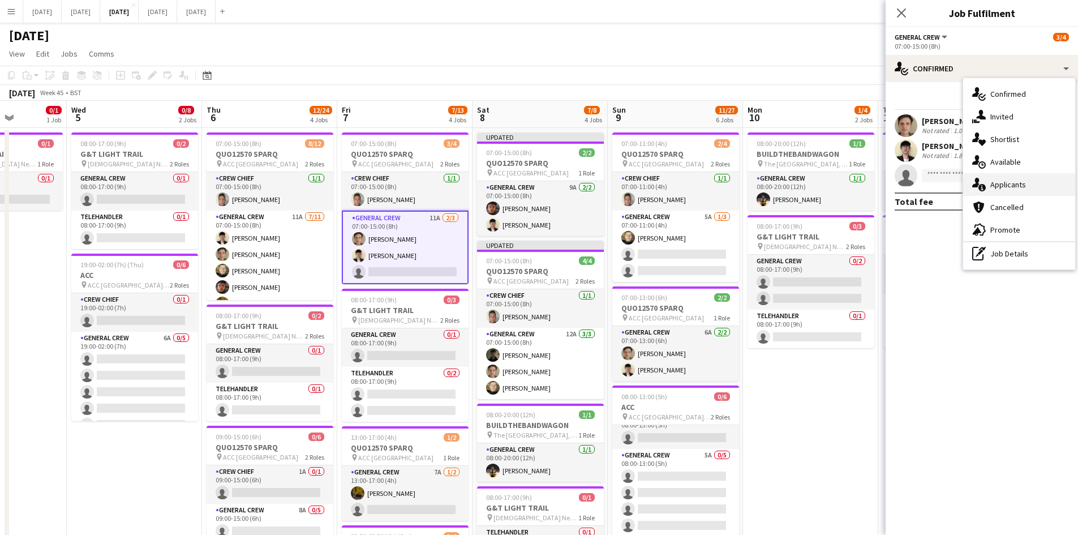
click at [1008, 185] on span "Applicants" at bounding box center [1008, 184] width 36 height 10
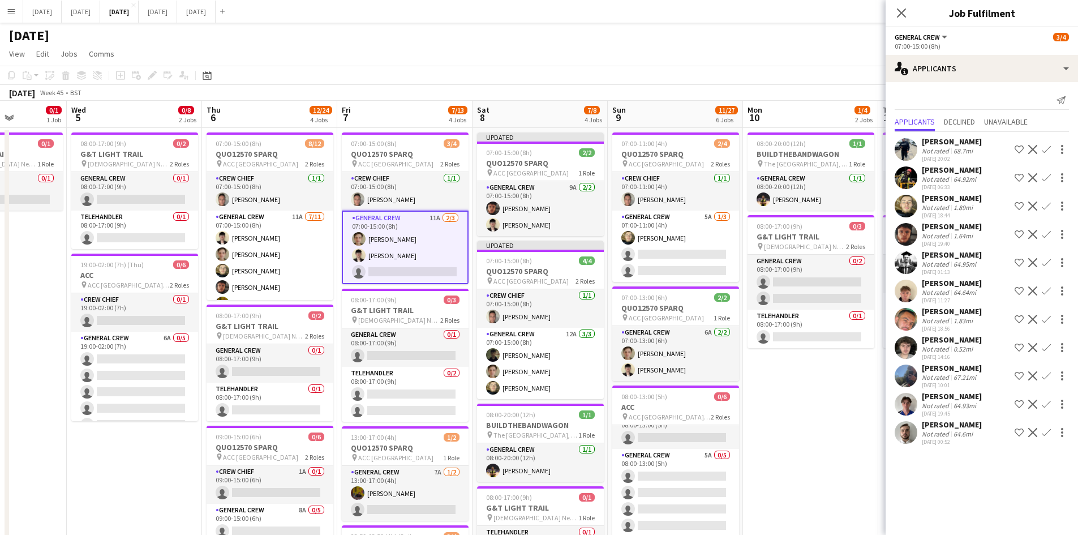
scroll to position [113, 0]
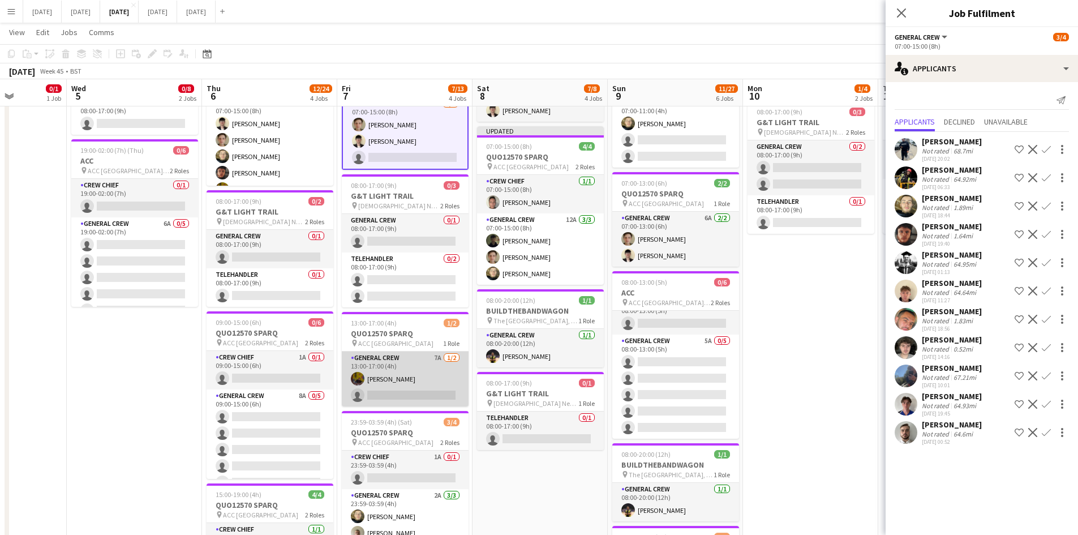
click at [414, 376] on app-card-role "General Crew 7A [DATE] 13:00-17:00 (4h) [PERSON_NAME] single-neutral-actions" at bounding box center [405, 378] width 127 height 55
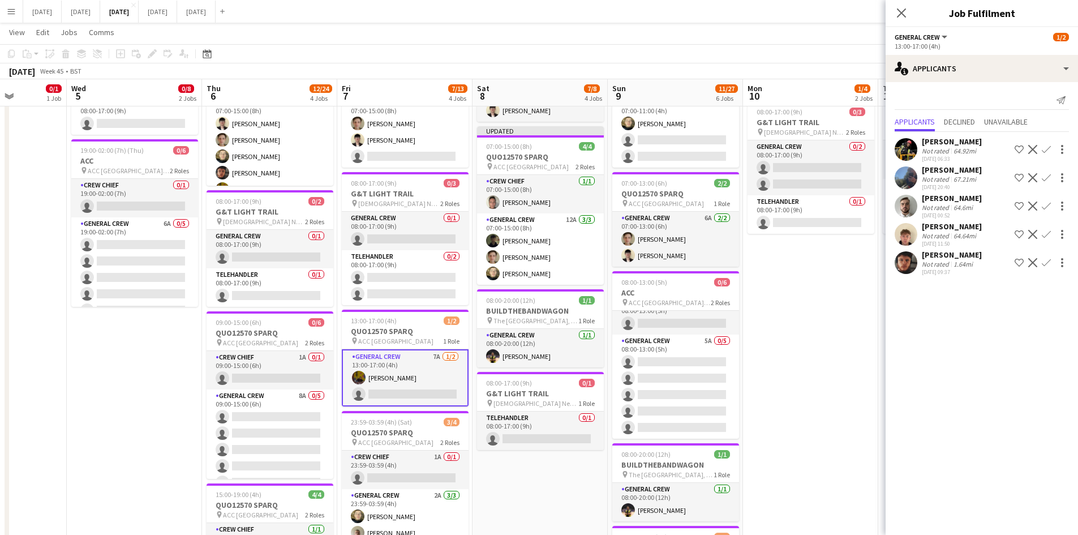
click at [1047, 261] on app-icon "Confirm" at bounding box center [1046, 262] width 9 height 9
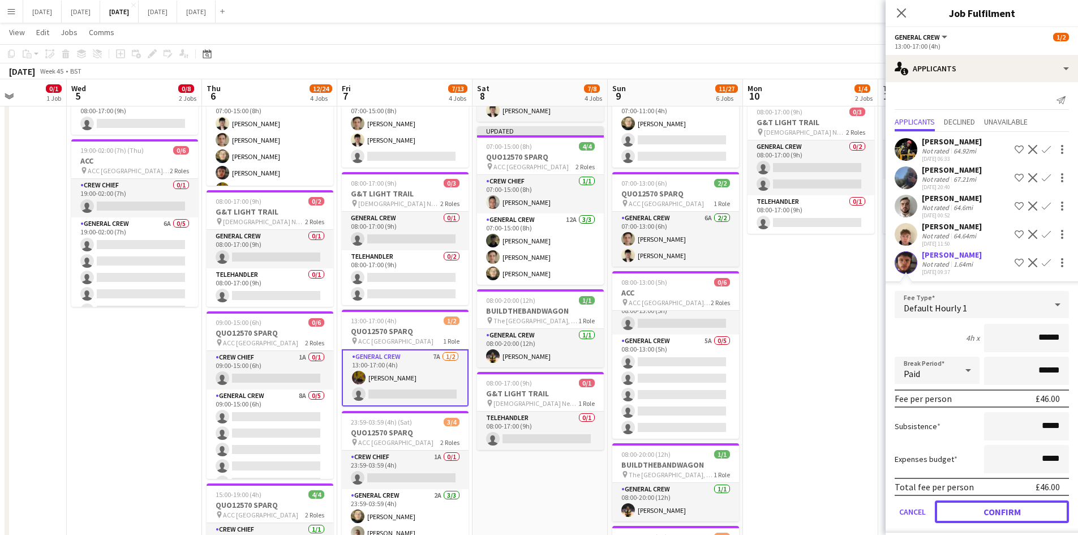
drag, startPoint x: 987, startPoint y: 506, endPoint x: 776, endPoint y: 339, distance: 269.0
click at [986, 504] on button "Confirm" at bounding box center [1002, 511] width 134 height 23
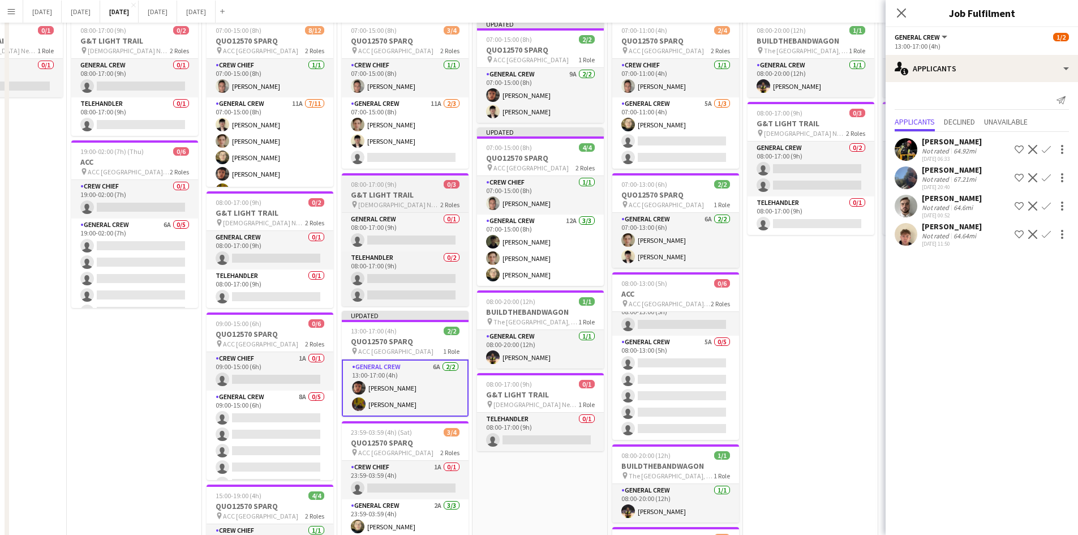
scroll to position [0, 0]
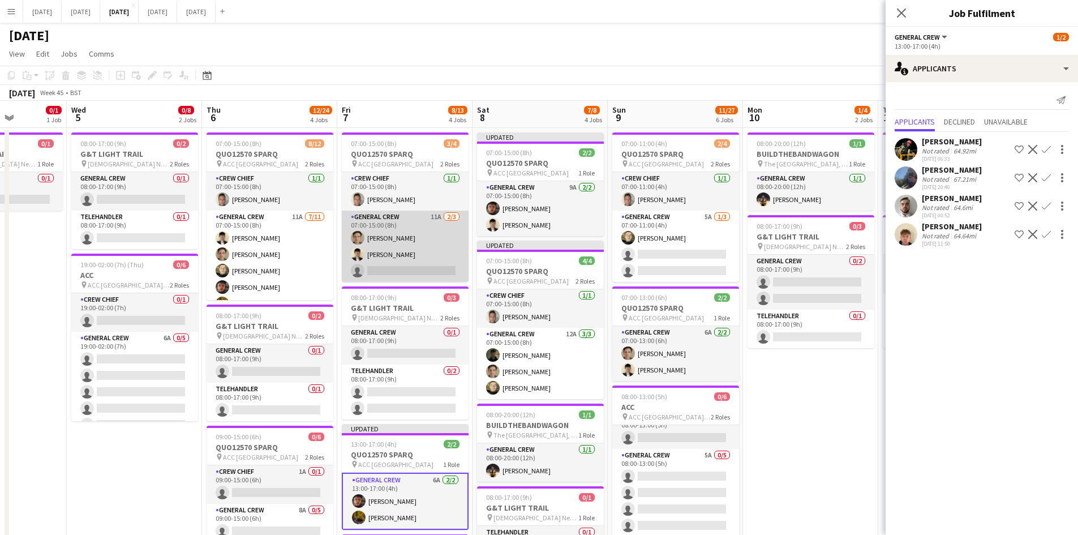
click at [406, 264] on app-card-role "General Crew 11A [DATE] 07:00-15:00 (8h) [PERSON_NAME] [PERSON_NAME] single-neu…" at bounding box center [405, 245] width 127 height 71
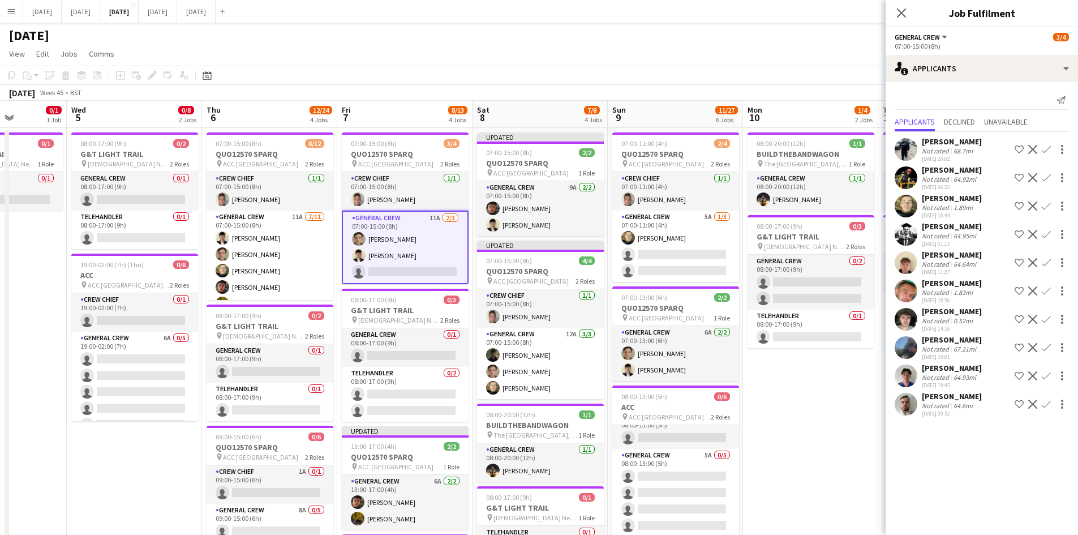
click at [1048, 203] on app-icon "Confirm" at bounding box center [1046, 205] width 9 height 9
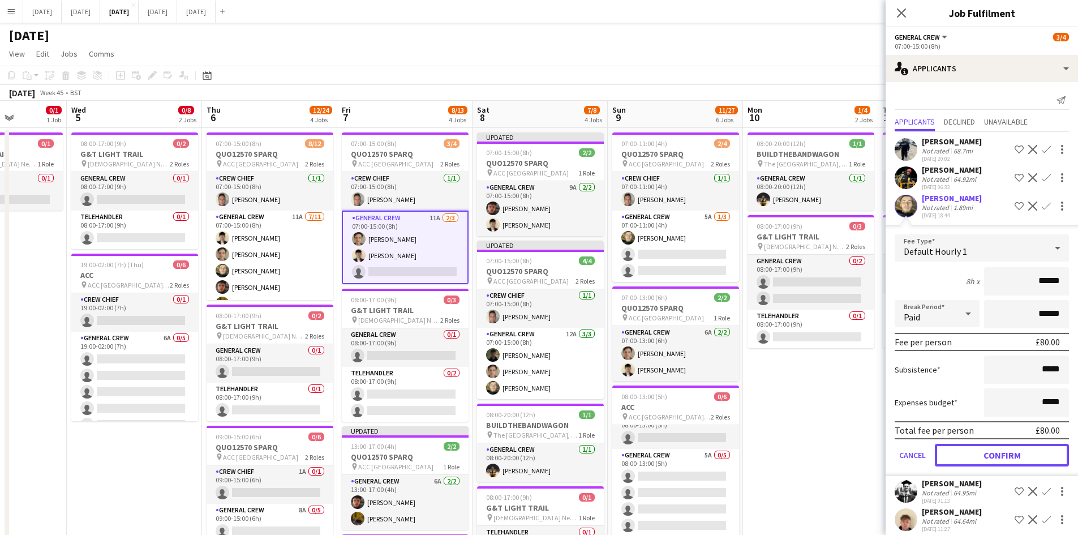
drag, startPoint x: 1002, startPoint y: 447, endPoint x: 941, endPoint y: 438, distance: 62.4
click at [1001, 447] on button "Confirm" at bounding box center [1002, 455] width 134 height 23
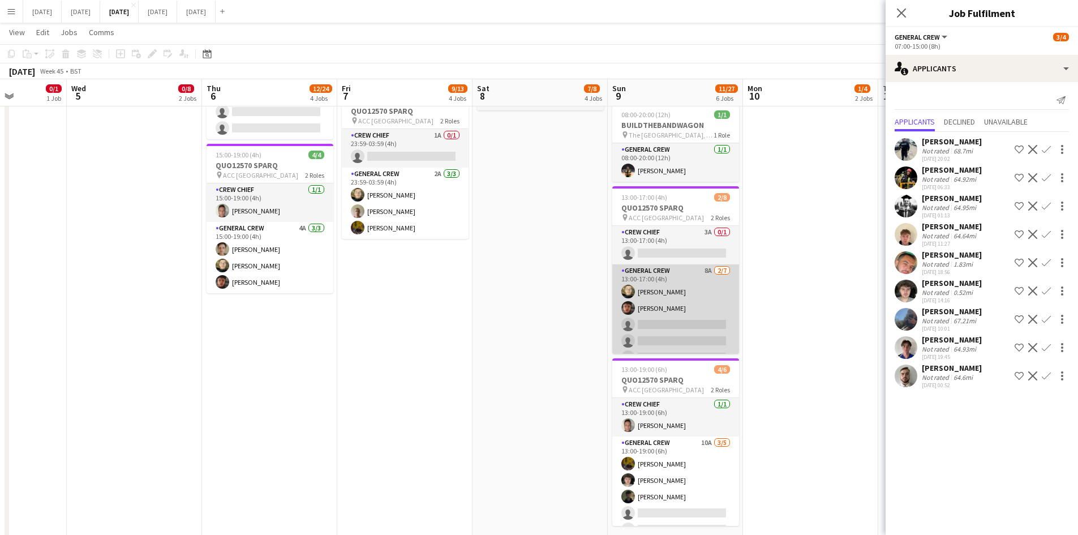
scroll to position [48, 0]
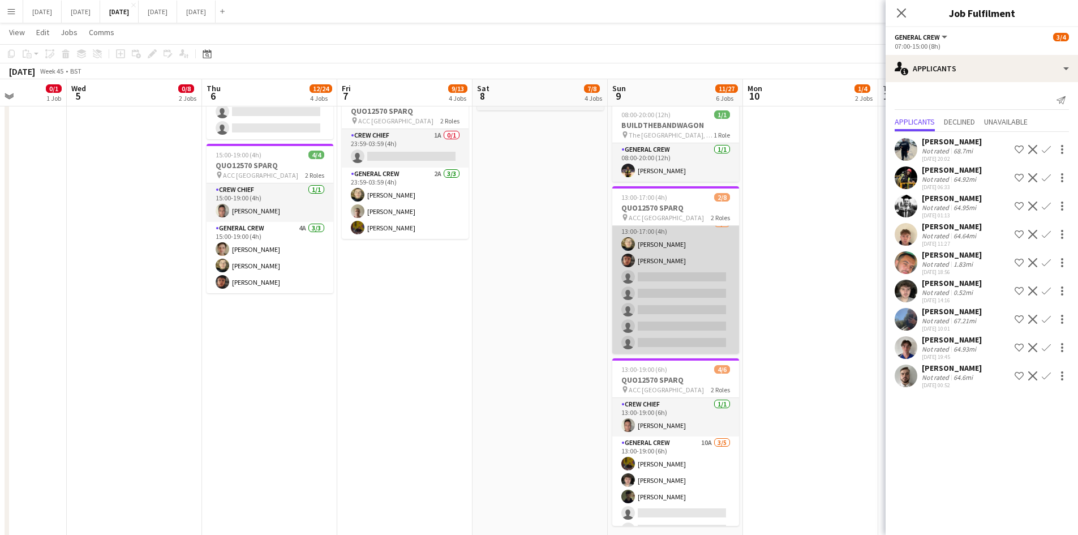
click at [673, 306] on app-card-role "General Crew 8A [DATE] 13:00-17:00 (4h) [PERSON_NAME] black [PERSON_NAME] singl…" at bounding box center [675, 285] width 127 height 137
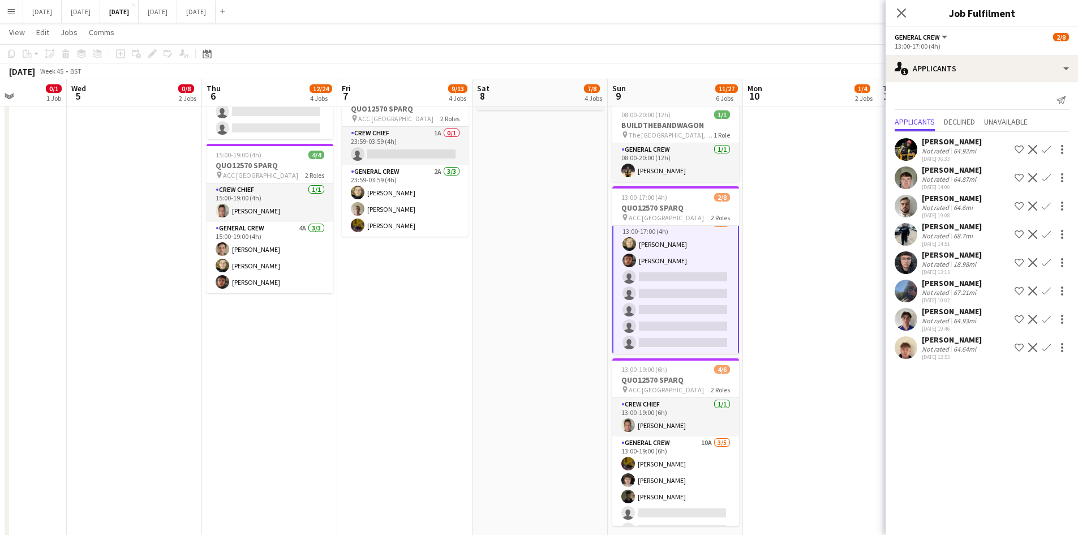
scroll to position [488, 0]
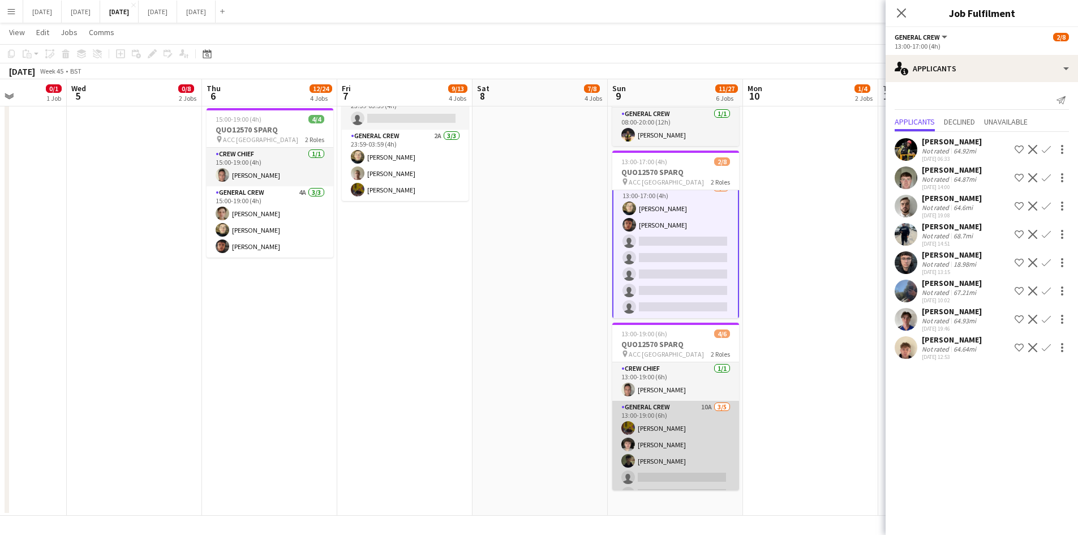
click at [650, 441] on app-card-role "General Crew 10A [DATE] 13:00-19:00 (6h) [PERSON_NAME] [PERSON_NAME] [PERSON_NA…" at bounding box center [675, 453] width 127 height 104
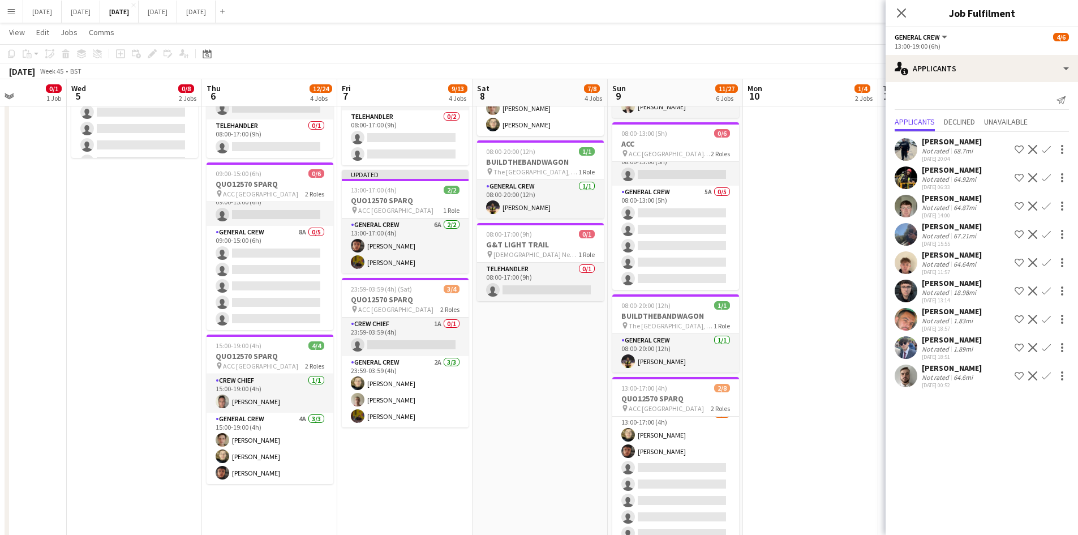
scroll to position [0, 0]
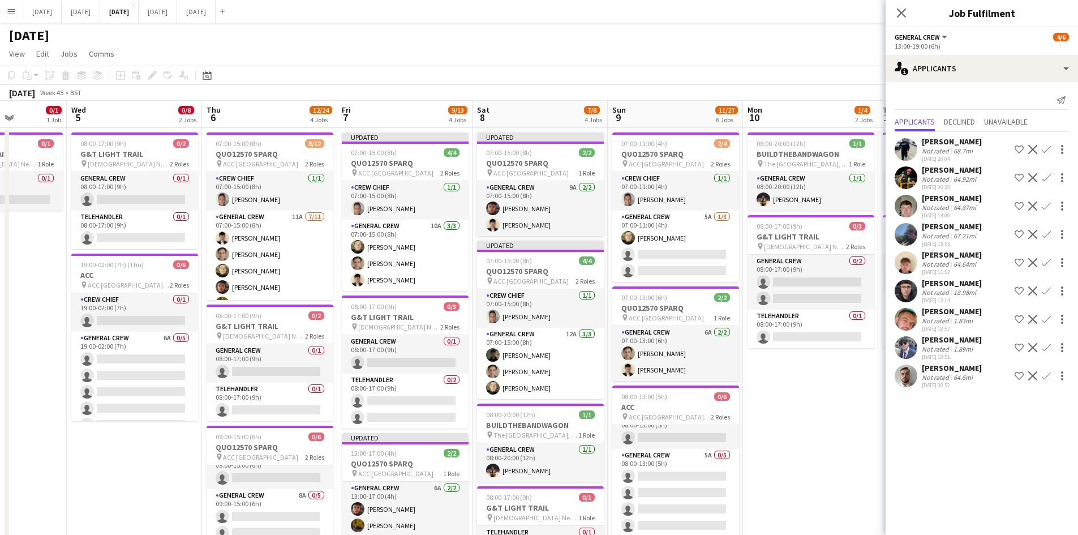
click at [902, 9] on icon "Close pop-in" at bounding box center [901, 12] width 9 height 9
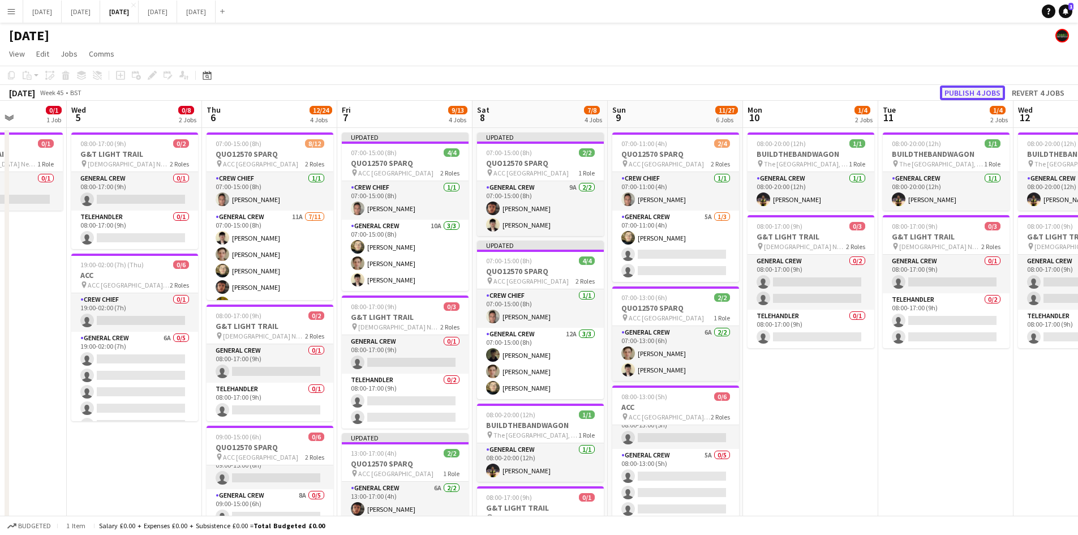
click at [965, 85] on button "Publish 4 jobs" at bounding box center [972, 92] width 65 height 15
click at [965, 91] on div "Publish 4 jobs Revert 4 jobs" at bounding box center [994, 92] width 168 height 15
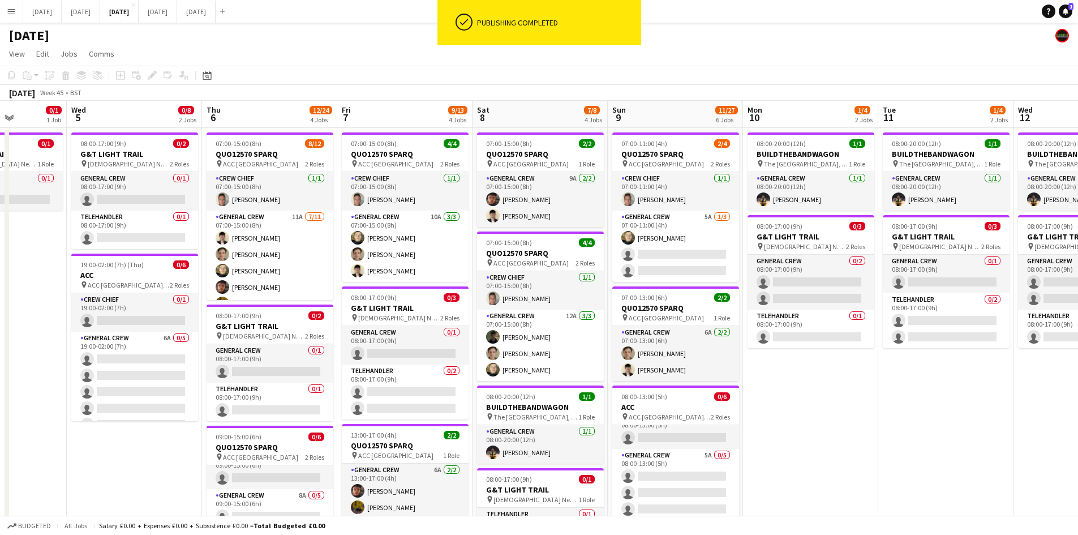
drag, startPoint x: 486, startPoint y: 348, endPoint x: 428, endPoint y: 340, distance: 58.3
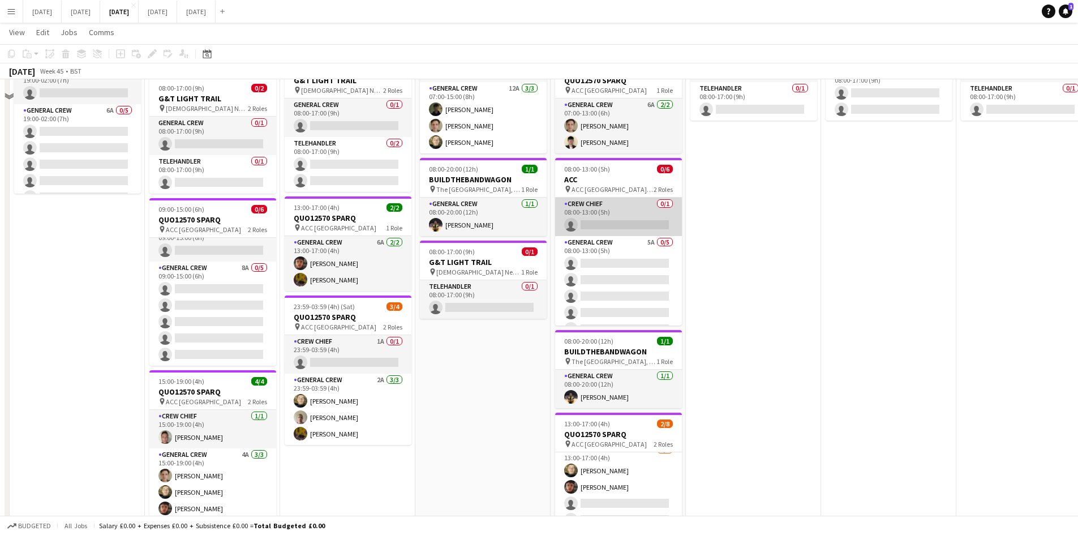
scroll to position [113, 0]
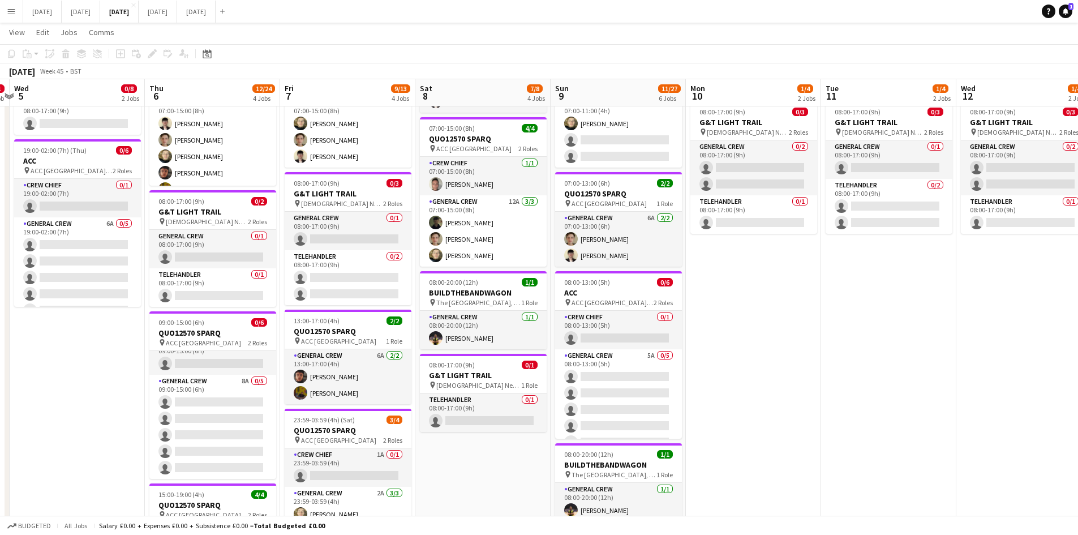
drag, startPoint x: 721, startPoint y: 339, endPoint x: 506, endPoint y: 317, distance: 216.1
click at [507, 317] on app-calendar-viewport "Sun 2 Mon 3 0/3 2 Jobs Tue 4 0/1 1 Job Wed 5 0/8 2 Jobs Thu 6 12/24 4 Jobs Fri …" at bounding box center [539, 410] width 1078 height 959
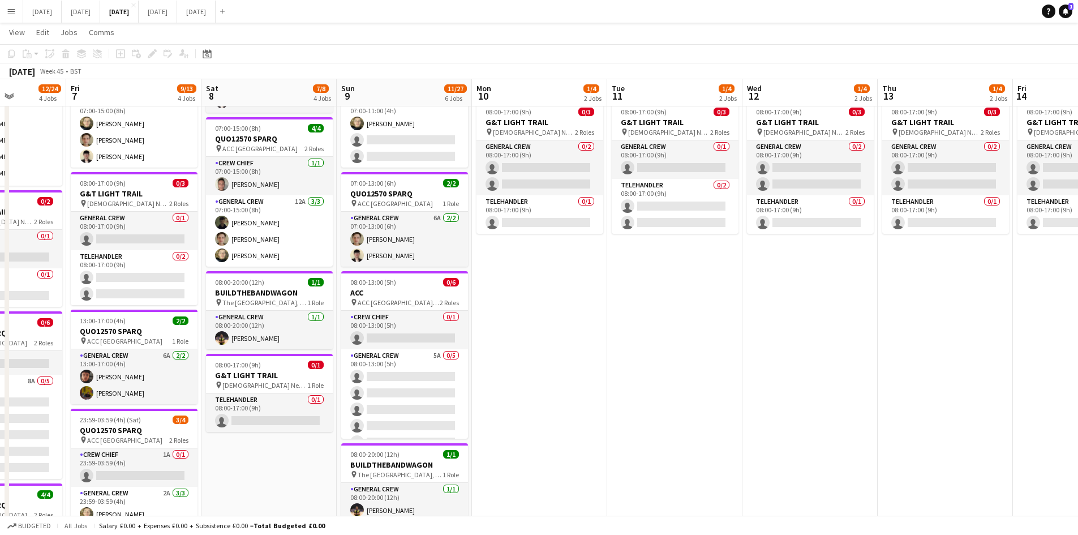
scroll to position [0, 0]
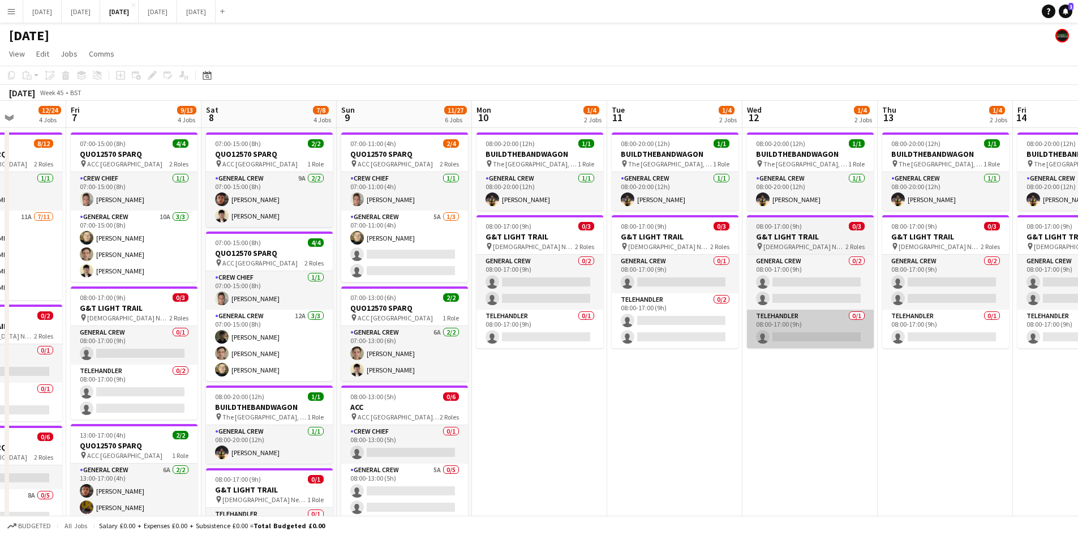
drag, startPoint x: 804, startPoint y: 382, endPoint x: 472, endPoint y: 345, distance: 333.6
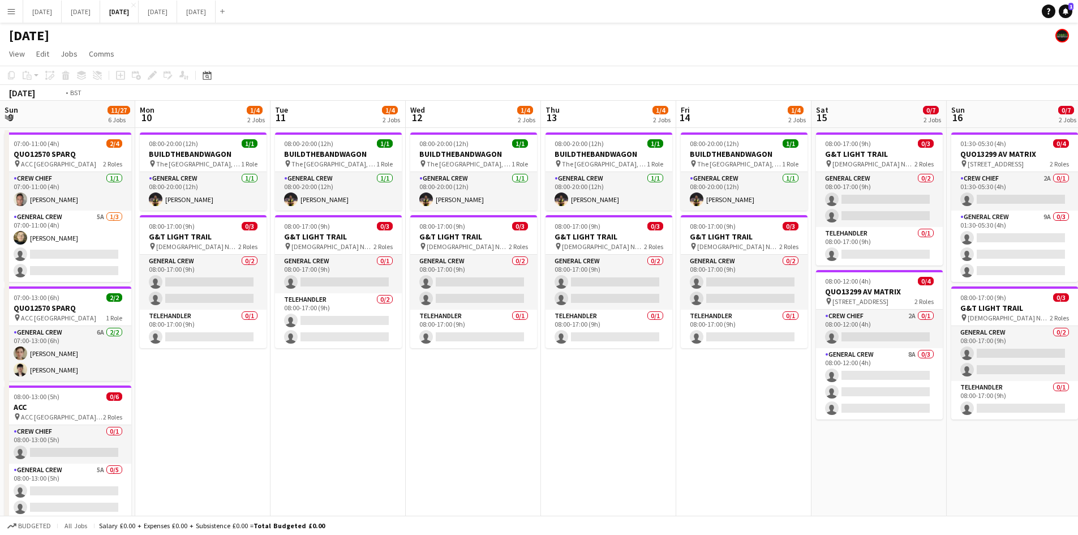
drag, startPoint x: 498, startPoint y: 391, endPoint x: 509, endPoint y: 391, distance: 10.8
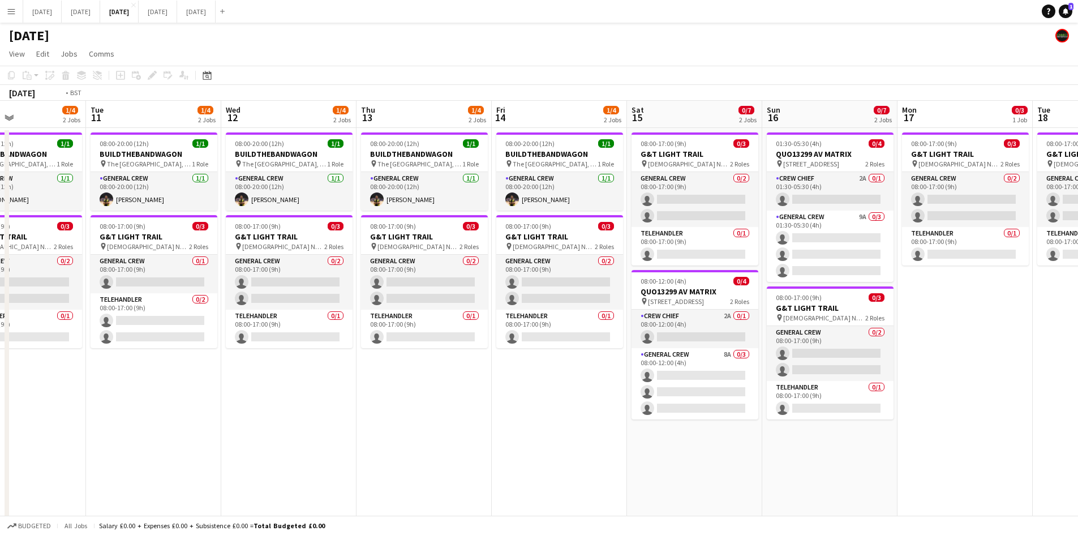
drag, startPoint x: 302, startPoint y: 349, endPoint x: 452, endPoint y: 358, distance: 150.8
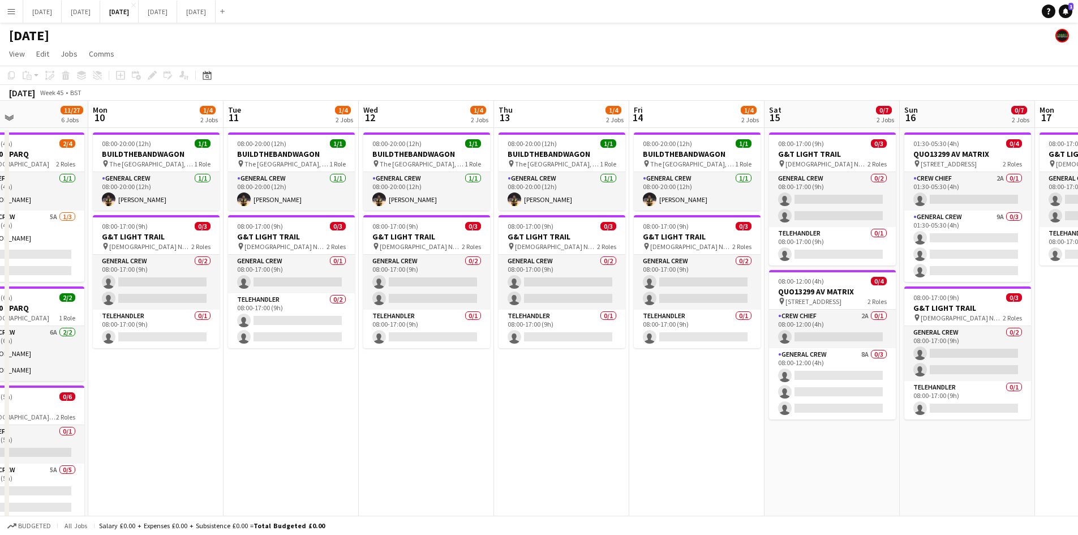
drag, startPoint x: 348, startPoint y: 416, endPoint x: 508, endPoint y: 406, distance: 159.9
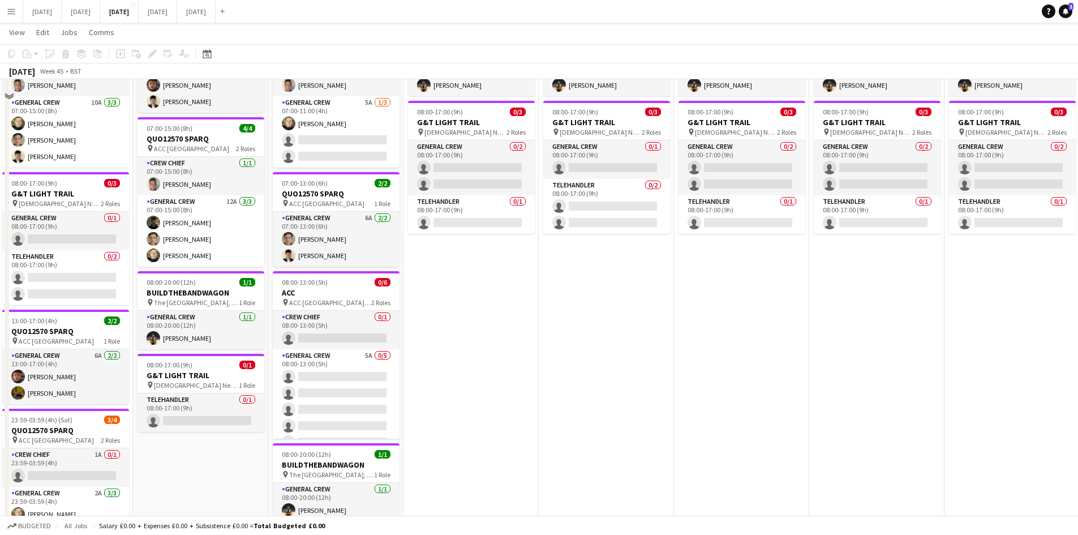
scroll to position [0, 0]
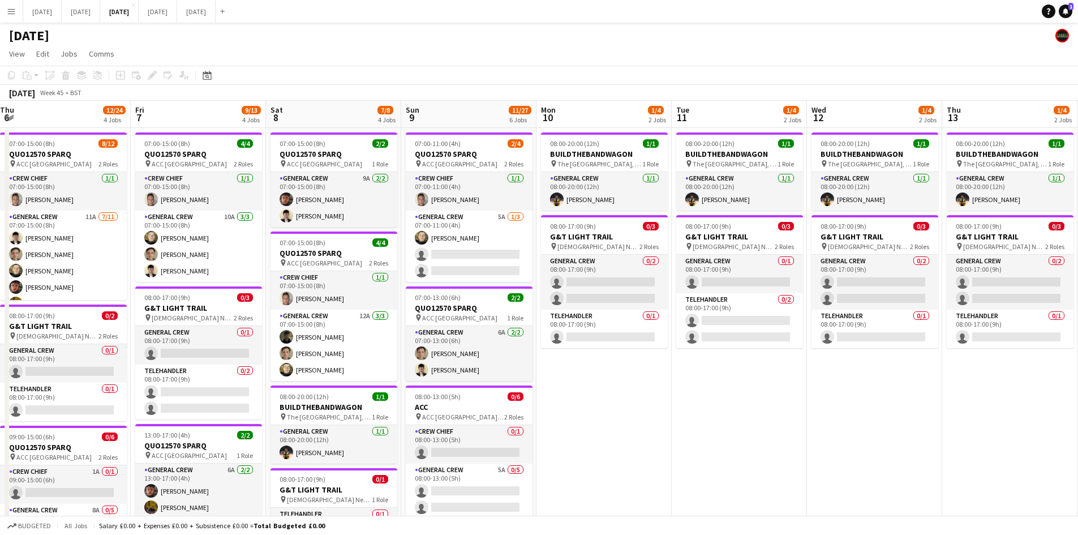
drag, startPoint x: 231, startPoint y: 354, endPoint x: 398, endPoint y: 348, distance: 166.4
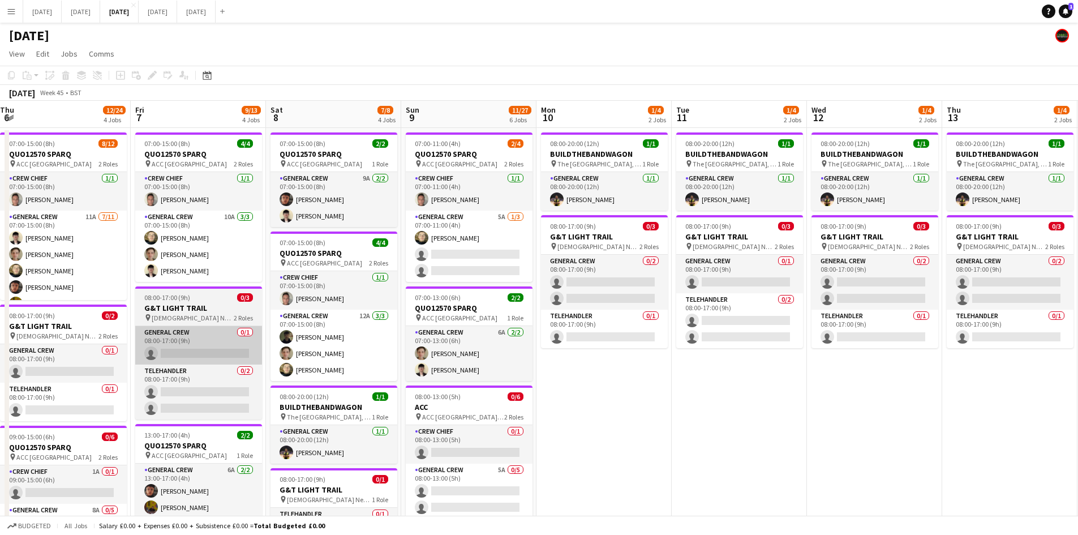
drag, startPoint x: 240, startPoint y: 356, endPoint x: 390, endPoint y: 343, distance: 150.5
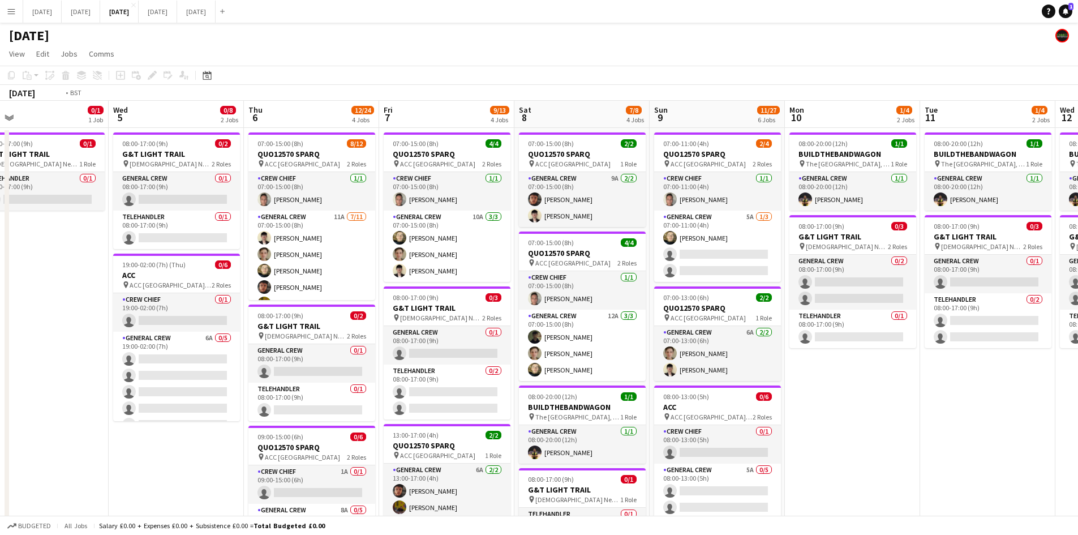
drag, startPoint x: 230, startPoint y: 358, endPoint x: 441, endPoint y: 347, distance: 211.8
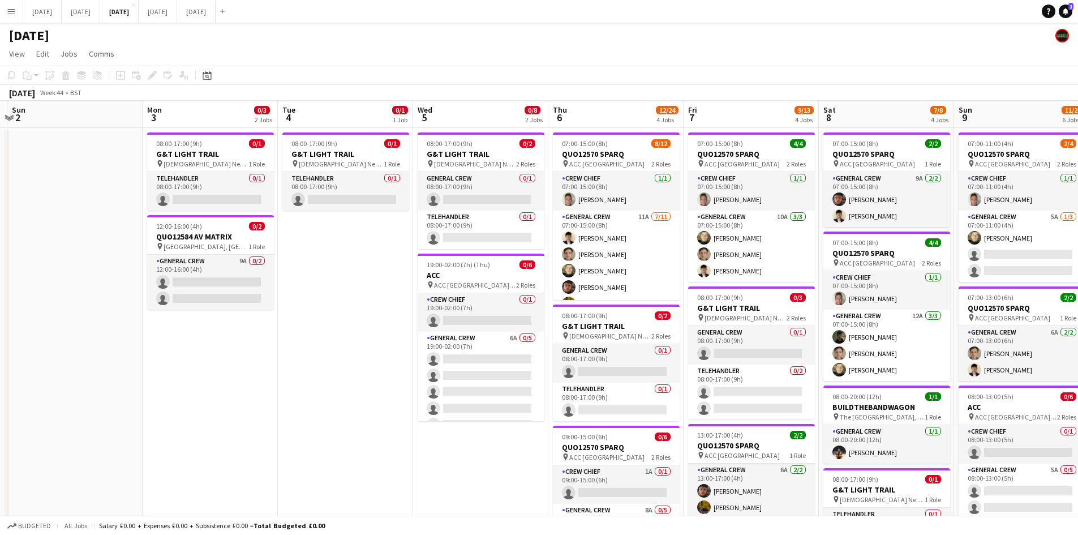
scroll to position [0, 255]
drag, startPoint x: 238, startPoint y: 326, endPoint x: 314, endPoint y: 325, distance: 76.4
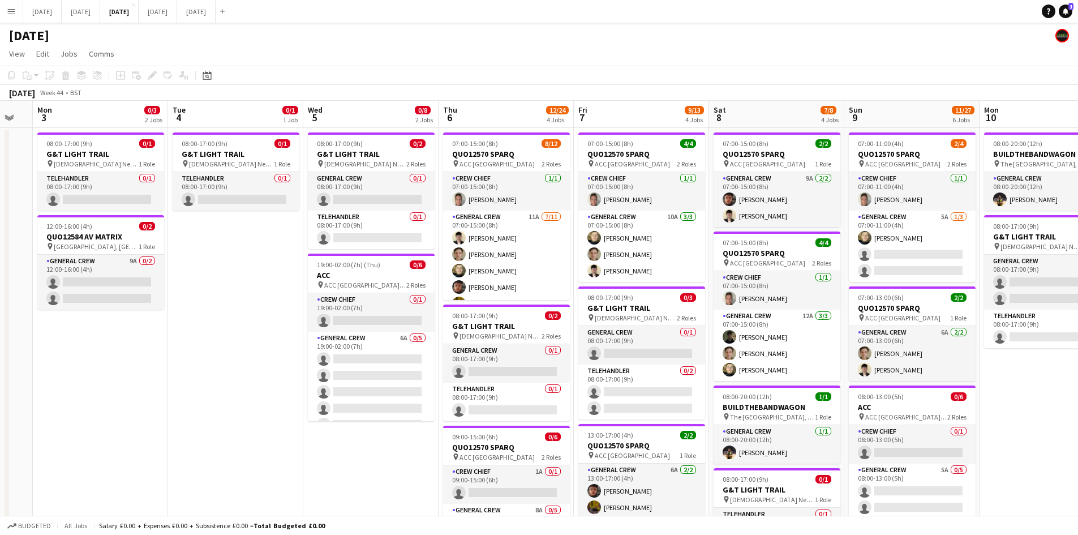
drag, startPoint x: 300, startPoint y: 271, endPoint x: 212, endPoint y: 269, distance: 87.7
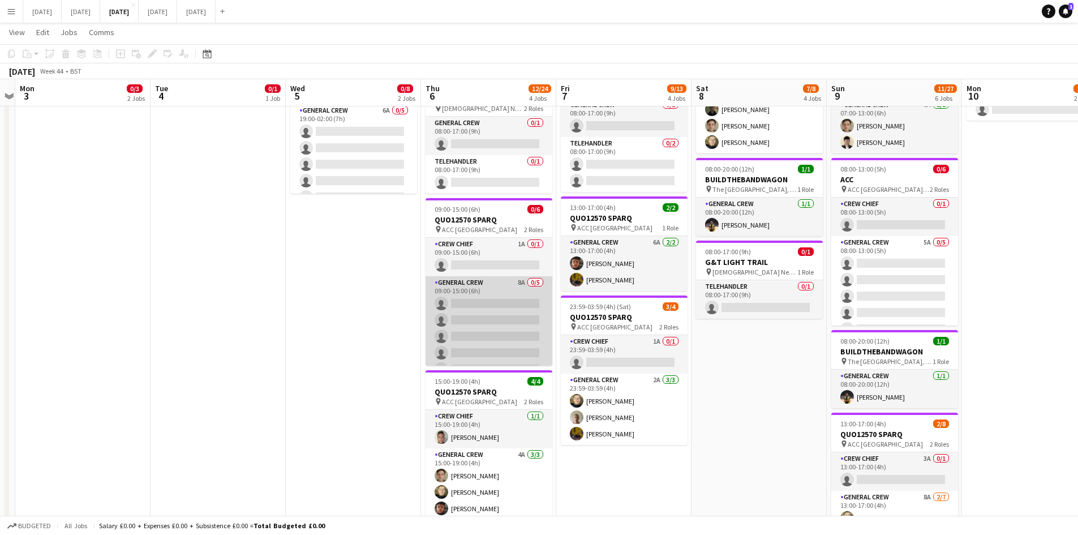
scroll to position [15, 0]
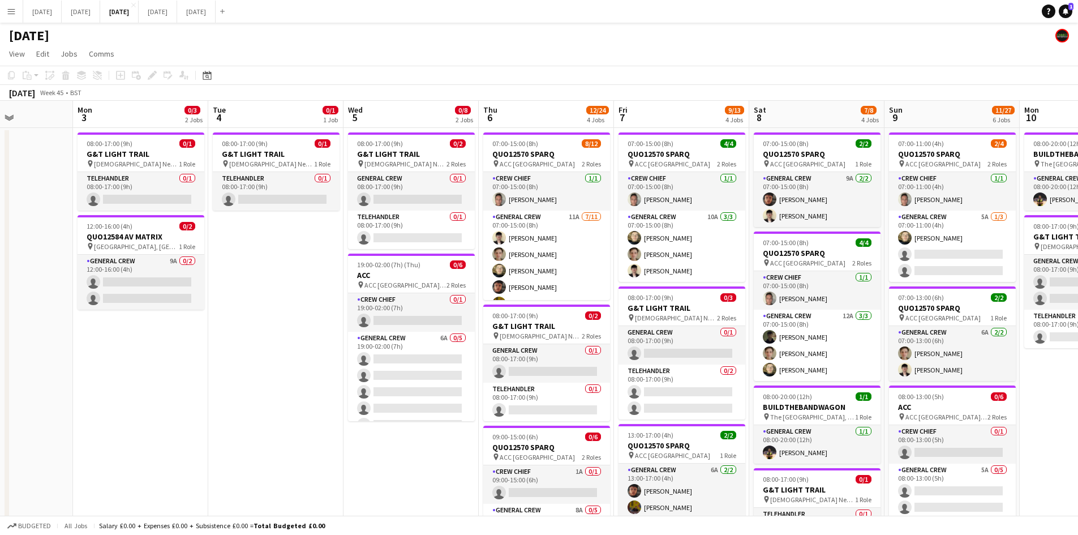
drag, startPoint x: 650, startPoint y: 327, endPoint x: 598, endPoint y: 319, distance: 52.6
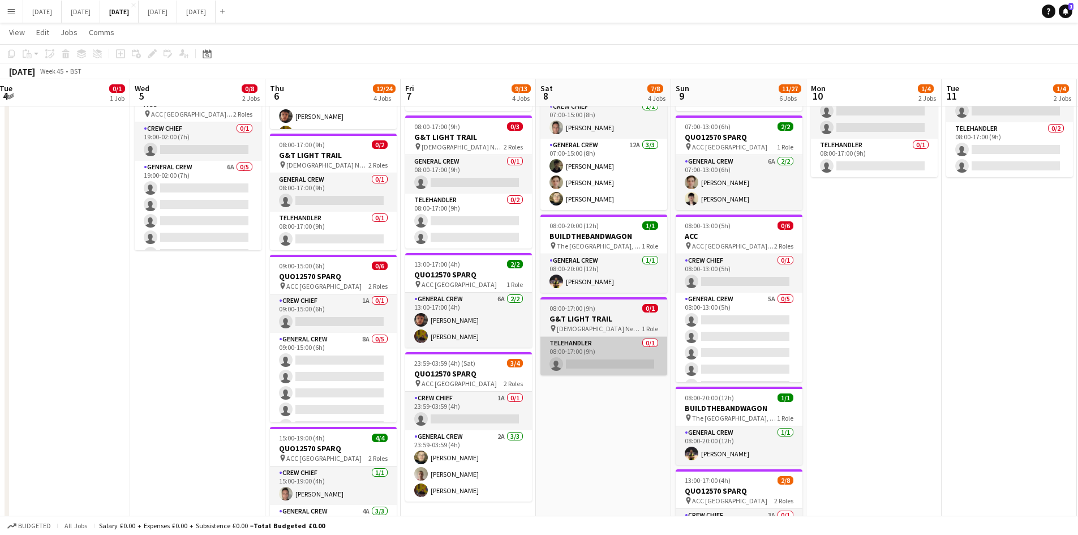
drag, startPoint x: 698, startPoint y: 359, endPoint x: 617, endPoint y: 343, distance: 82.4
click at [597, 347] on app-calendar-viewport "Sat 1 Sun 2 Mon 3 0/3 2 Jobs Tue 4 0/1 1 Job Wed 5 0/8 2 Jobs Thu 6 12/24 4 Job…" at bounding box center [539, 353] width 1078 height 959
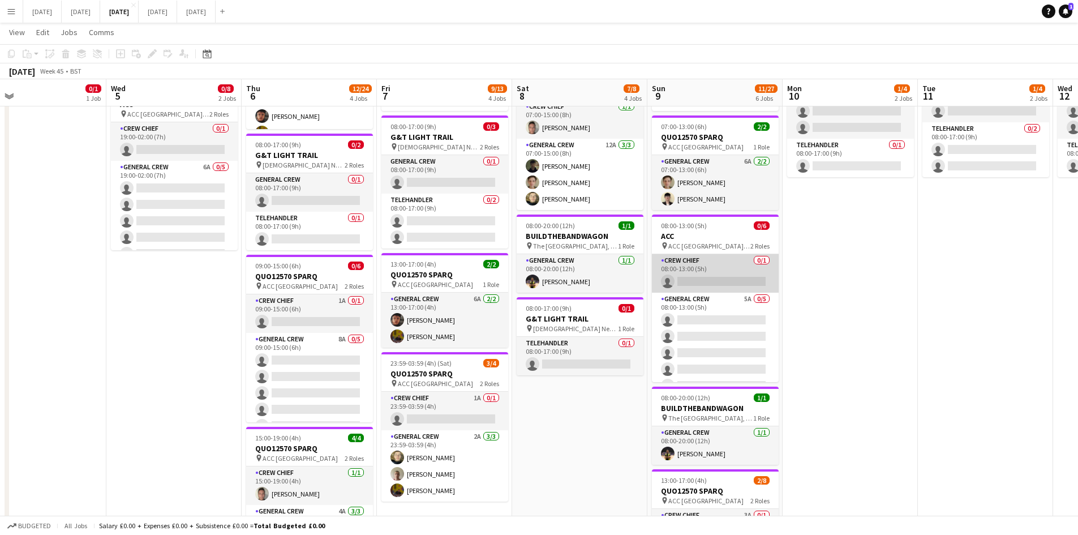
scroll to position [0, 0]
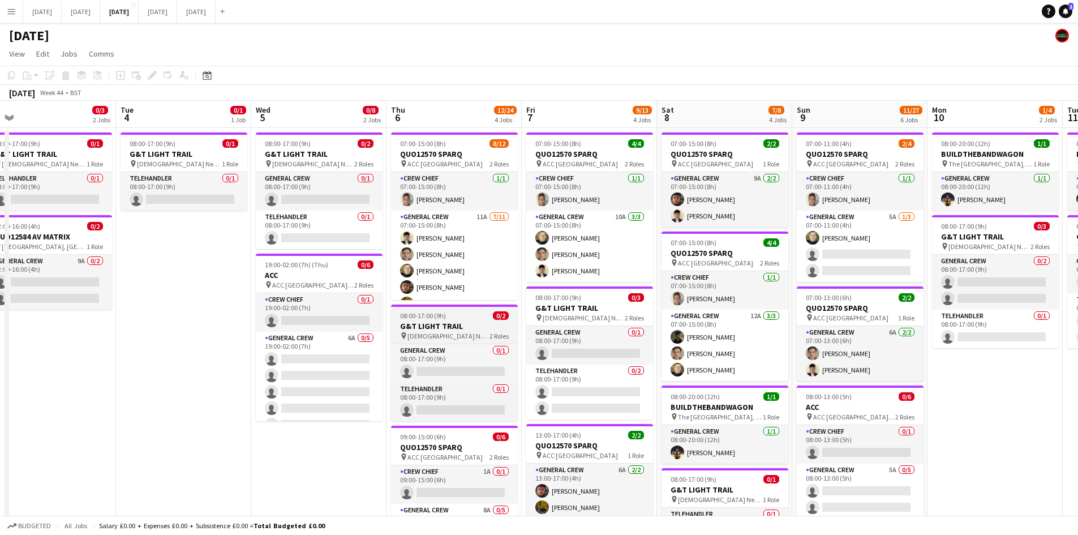
drag, startPoint x: 857, startPoint y: 340, endPoint x: 605, endPoint y: 328, distance: 251.5
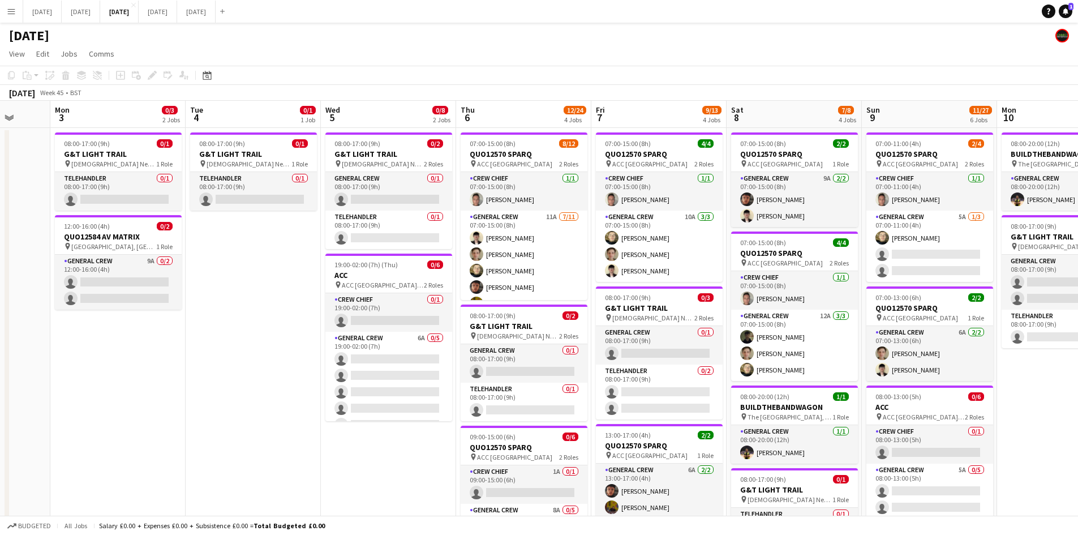
drag, startPoint x: 681, startPoint y: 350, endPoint x: 765, endPoint y: 348, distance: 84.9
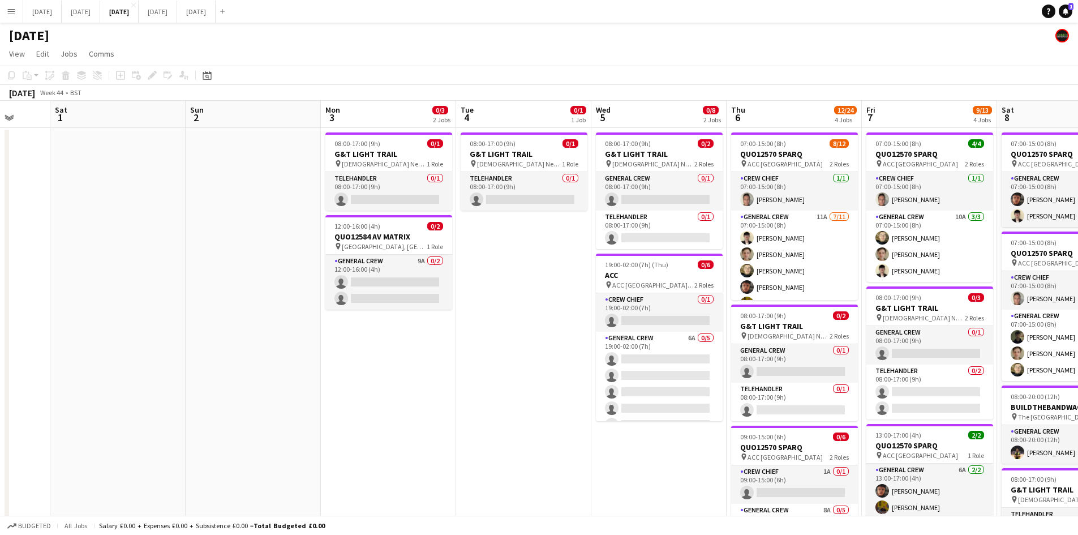
scroll to position [0, 354]
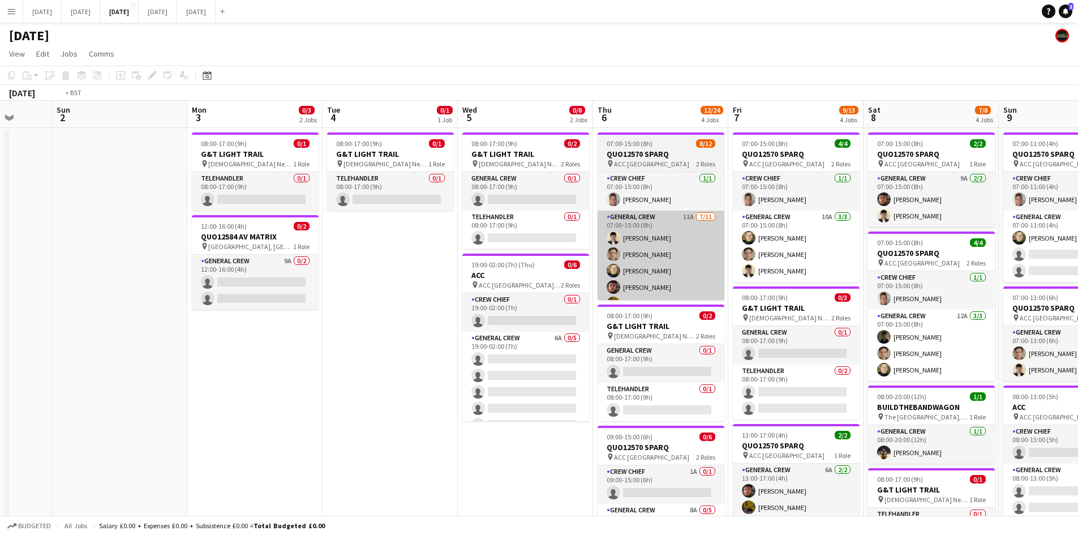
drag, startPoint x: 542, startPoint y: 312, endPoint x: 384, endPoint y: 276, distance: 162.5
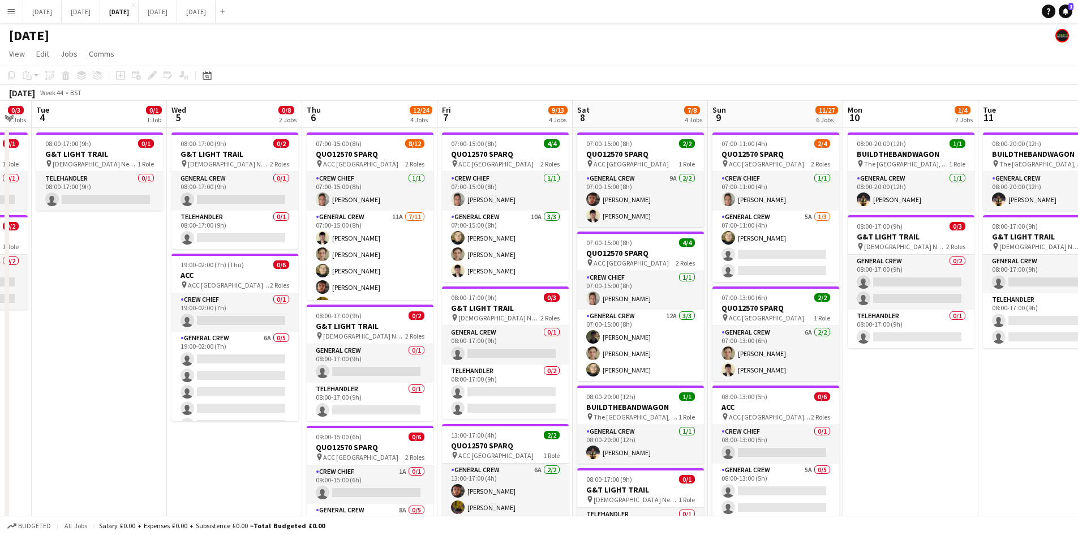
drag, startPoint x: 728, startPoint y: 338, endPoint x: 364, endPoint y: 298, distance: 366.5
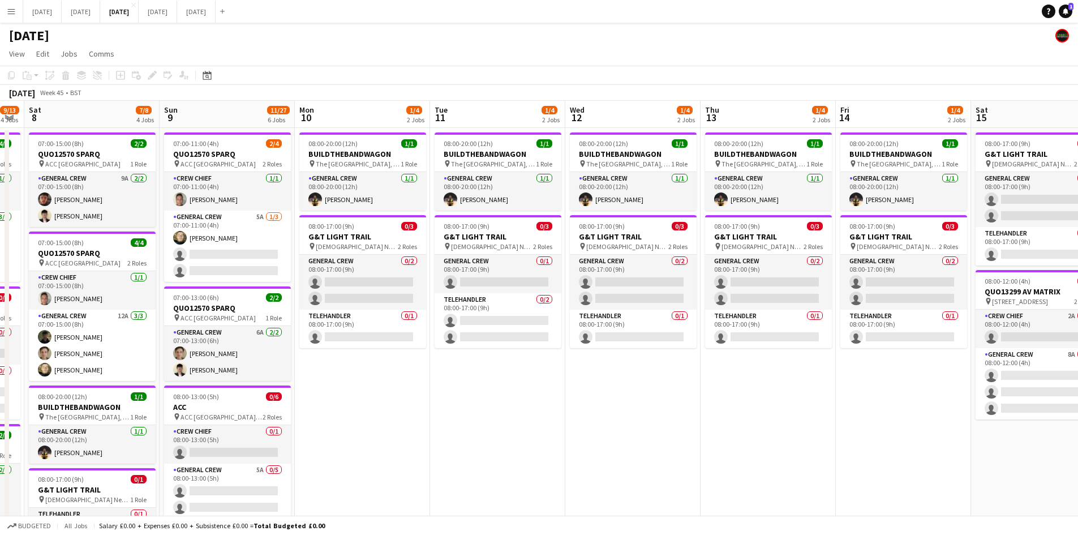
drag, startPoint x: 509, startPoint y: 339, endPoint x: 399, endPoint y: 330, distance: 110.1
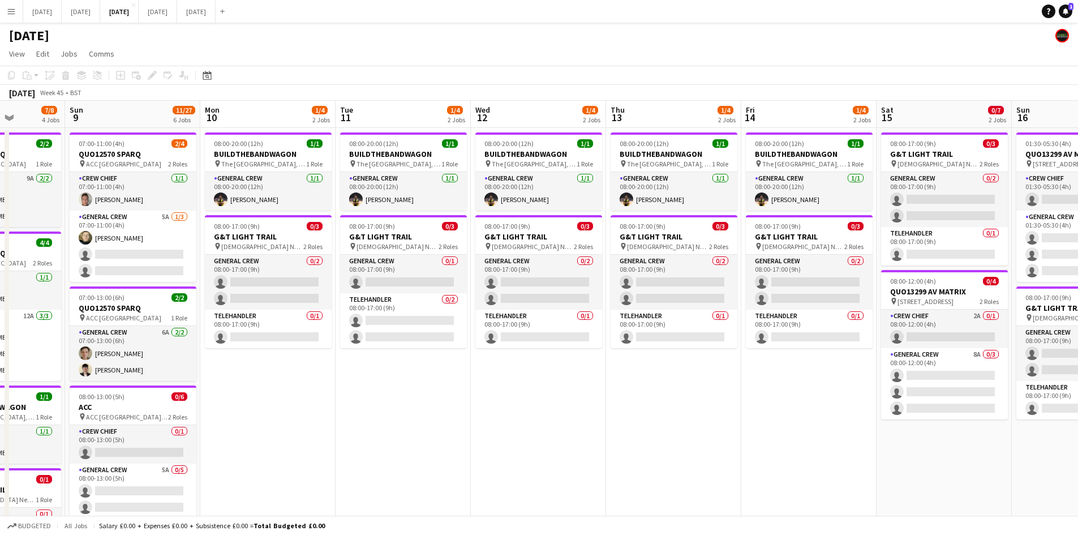
drag, startPoint x: 657, startPoint y: 360, endPoint x: 411, endPoint y: 334, distance: 248.1
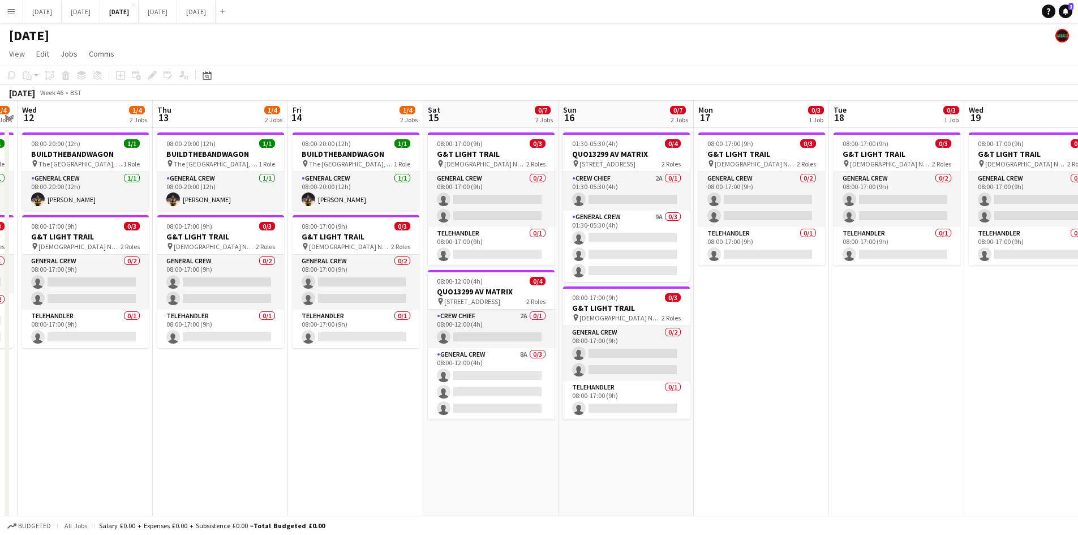
drag, startPoint x: 348, startPoint y: 397, endPoint x: 514, endPoint y: 372, distance: 168.2
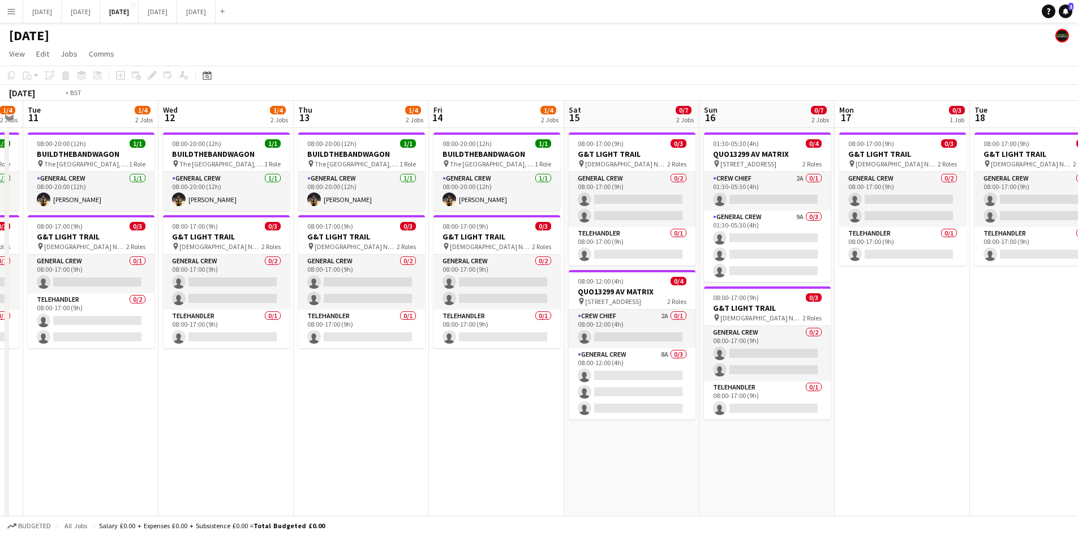
drag, startPoint x: 347, startPoint y: 396, endPoint x: 618, endPoint y: 378, distance: 272.2
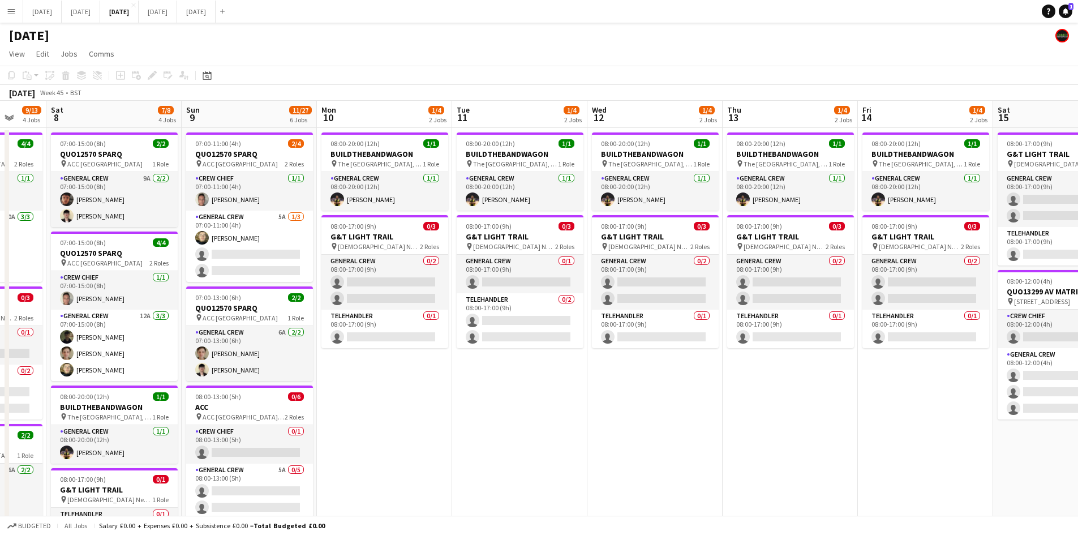
drag, startPoint x: 437, startPoint y: 389, endPoint x: 669, endPoint y: 387, distance: 232.0
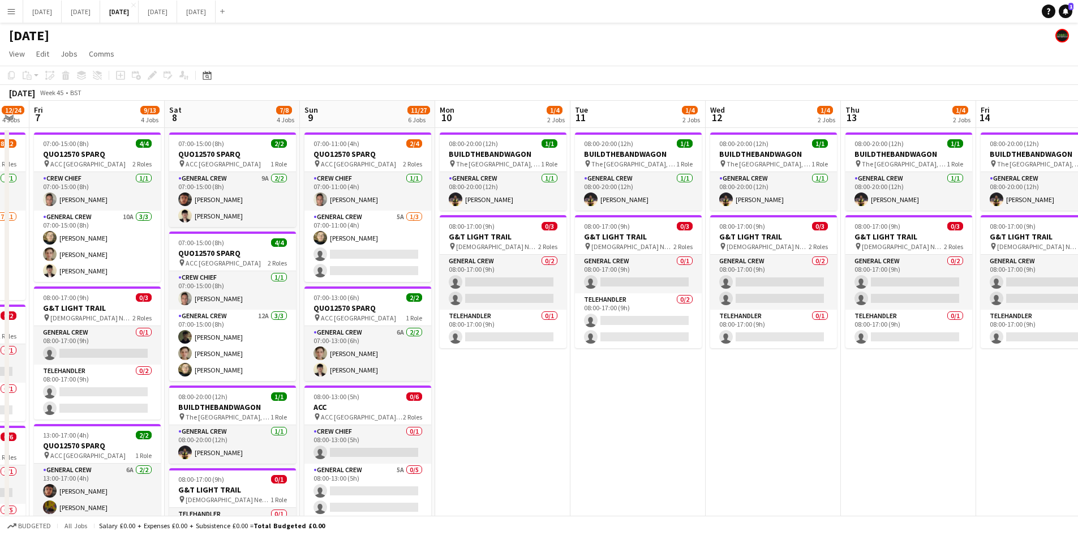
drag, startPoint x: 476, startPoint y: 401, endPoint x: 746, endPoint y: 356, distance: 274.1
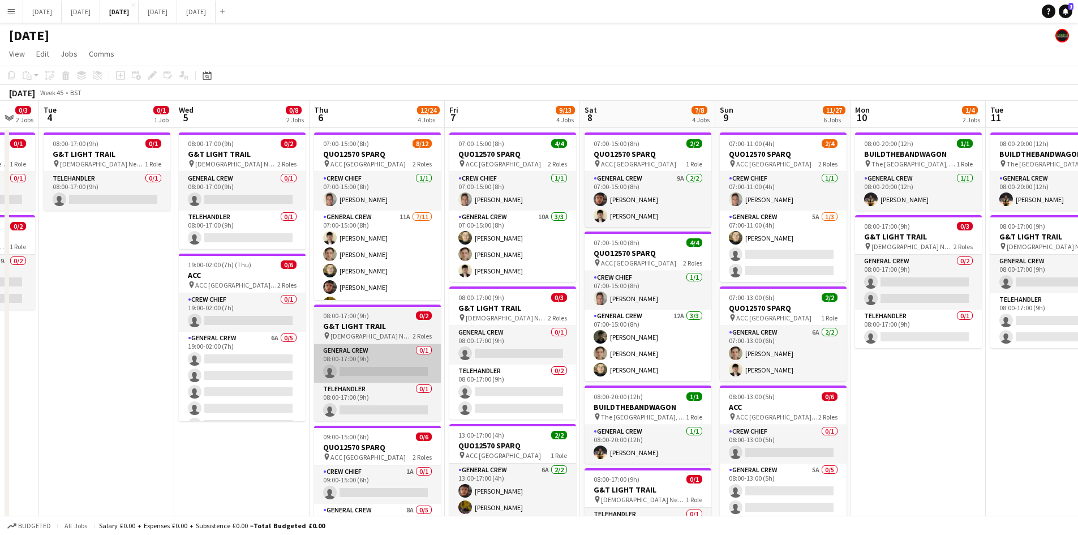
drag, startPoint x: 625, startPoint y: 354, endPoint x: 420, endPoint y: 355, distance: 204.8
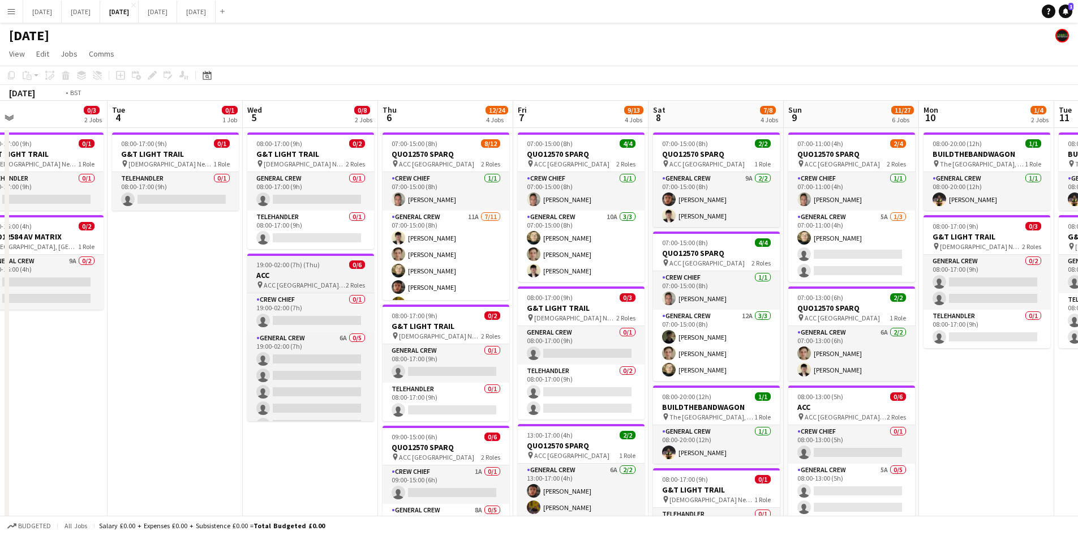
drag, startPoint x: 400, startPoint y: 365, endPoint x: 557, endPoint y: 360, distance: 156.8
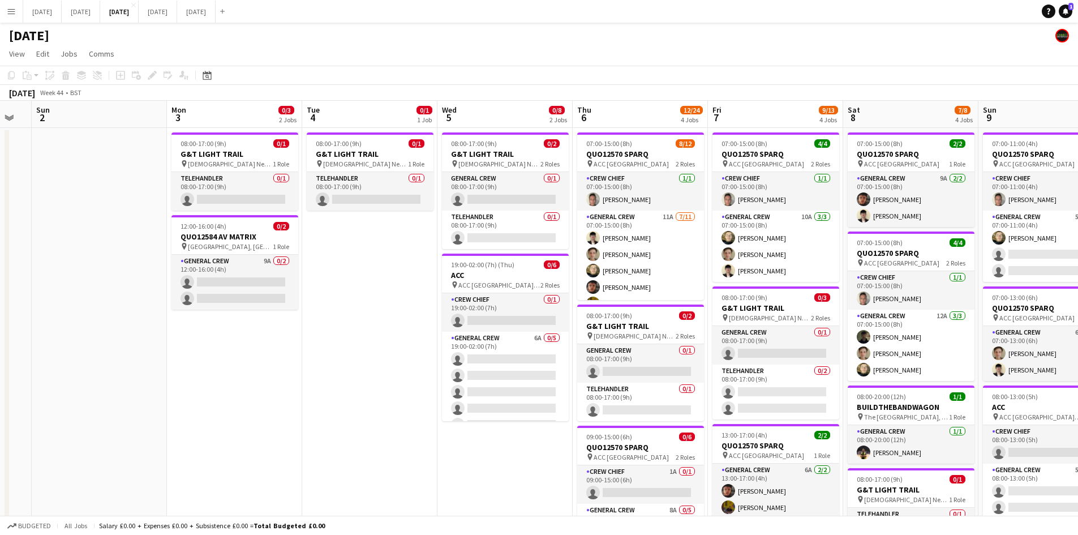
drag, startPoint x: 303, startPoint y: 364, endPoint x: 231, endPoint y: 350, distance: 73.7
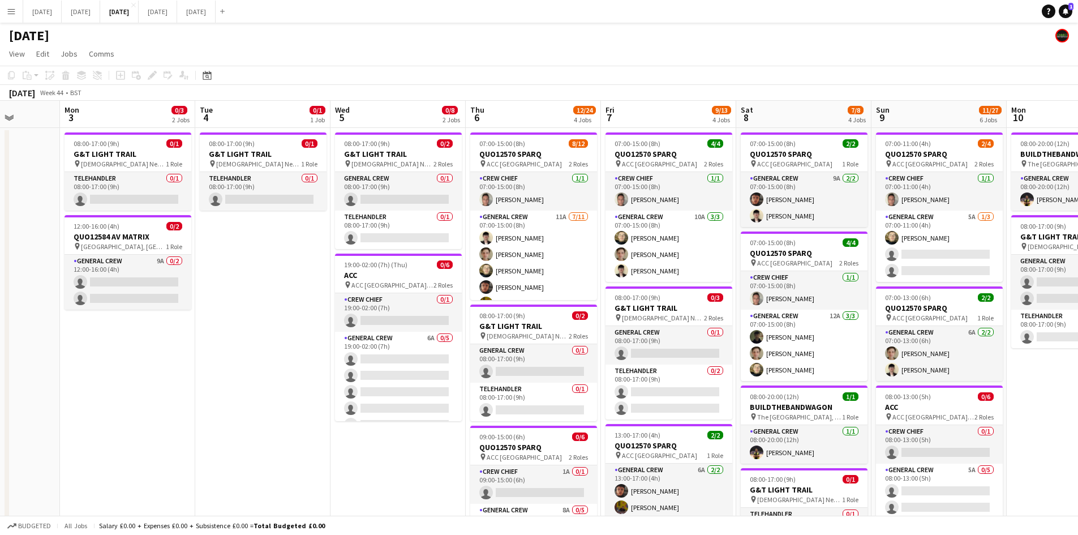
drag, startPoint x: 348, startPoint y: 344, endPoint x: 276, endPoint y: 333, distance: 73.2
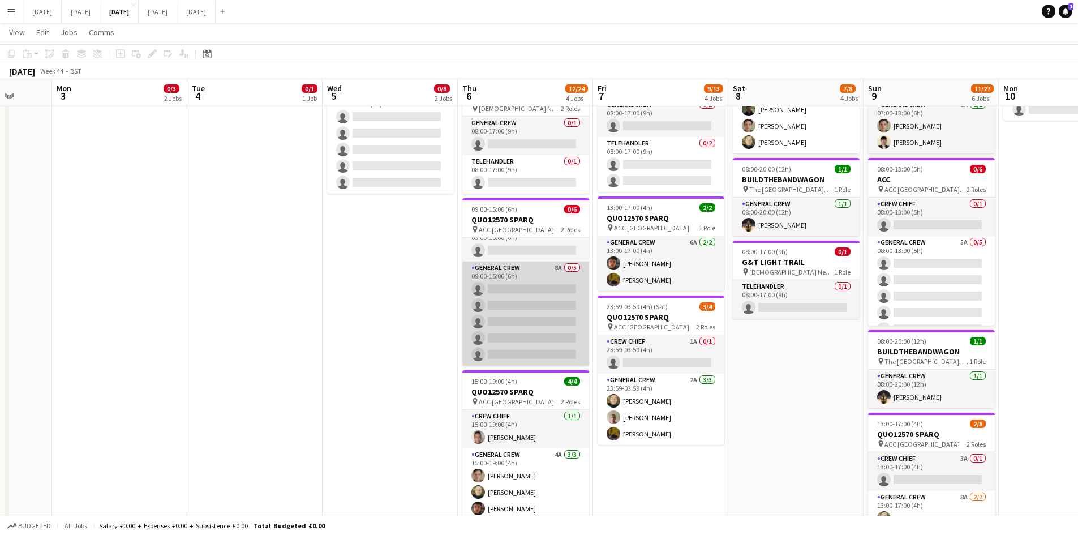
scroll to position [0, 0]
click at [526, 327] on app-card-role "General Crew 8A 0/5 09:00-15:00 (6h) single-neutral-actions single-neutral-acti…" at bounding box center [525, 328] width 127 height 104
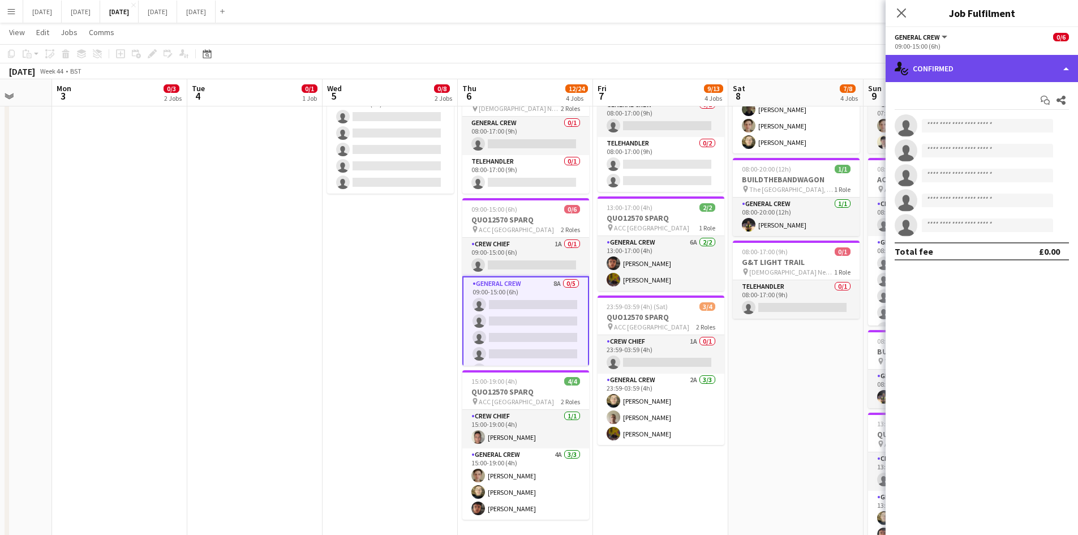
drag, startPoint x: 969, startPoint y: 63, endPoint x: 975, endPoint y: 71, distance: 10.2
click at [971, 63] on div "single-neutral-actions-check-2 Confirmed" at bounding box center [981, 68] width 192 height 27
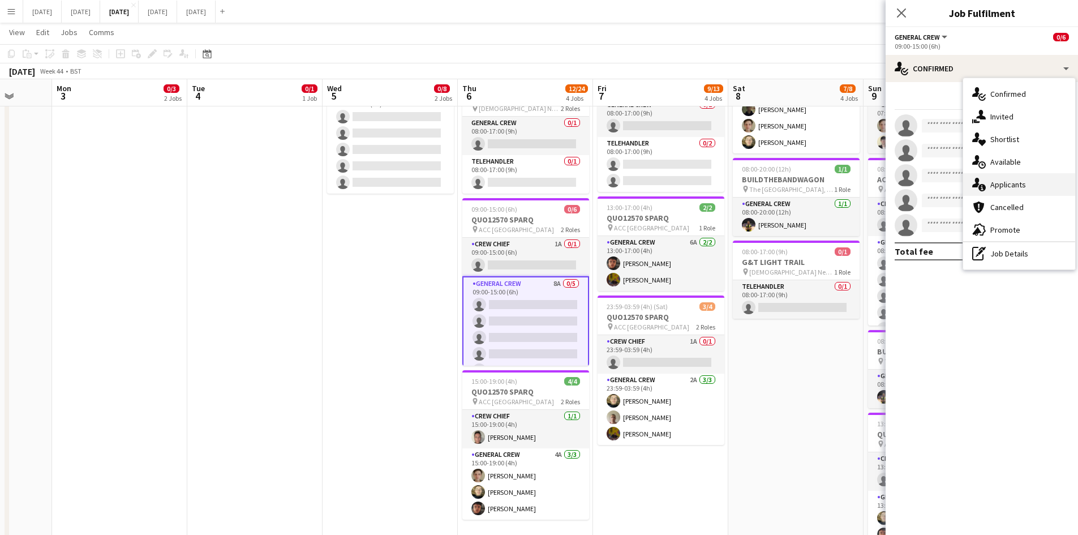
click at [1021, 187] on span "Applicants" at bounding box center [1008, 184] width 36 height 10
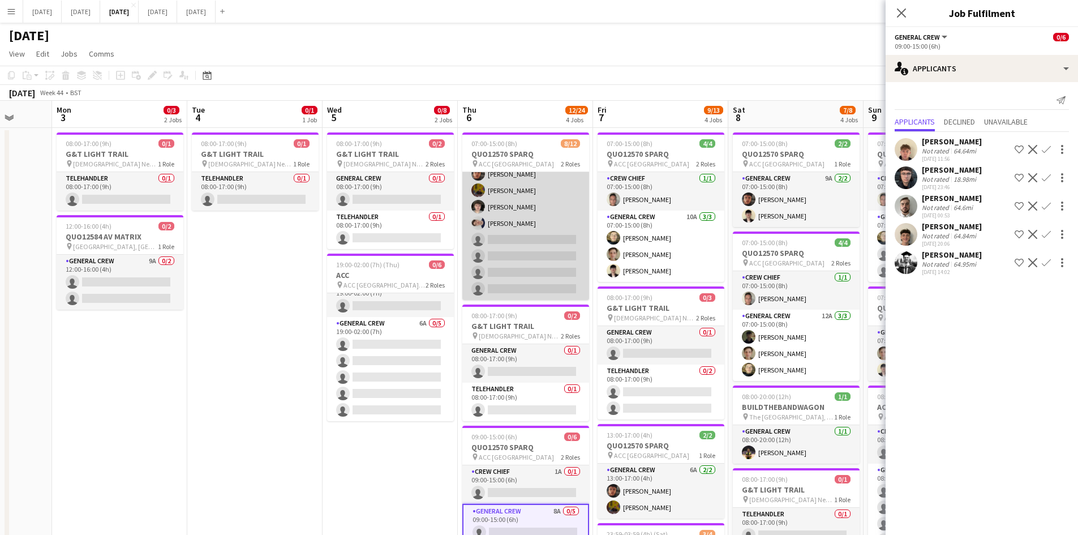
click at [524, 251] on app-card-role "General Crew 11A [DATE] 07:00-15:00 (8h) [PERSON_NAME] [PERSON_NAME] [PERSON_NA…" at bounding box center [525, 198] width 127 height 203
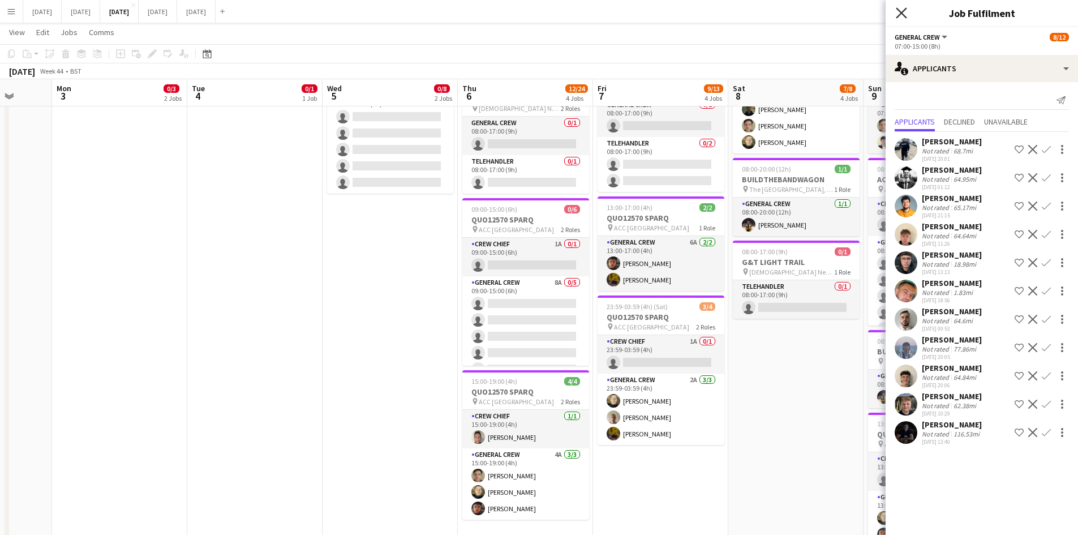
click at [901, 14] on icon at bounding box center [901, 12] width 11 height 11
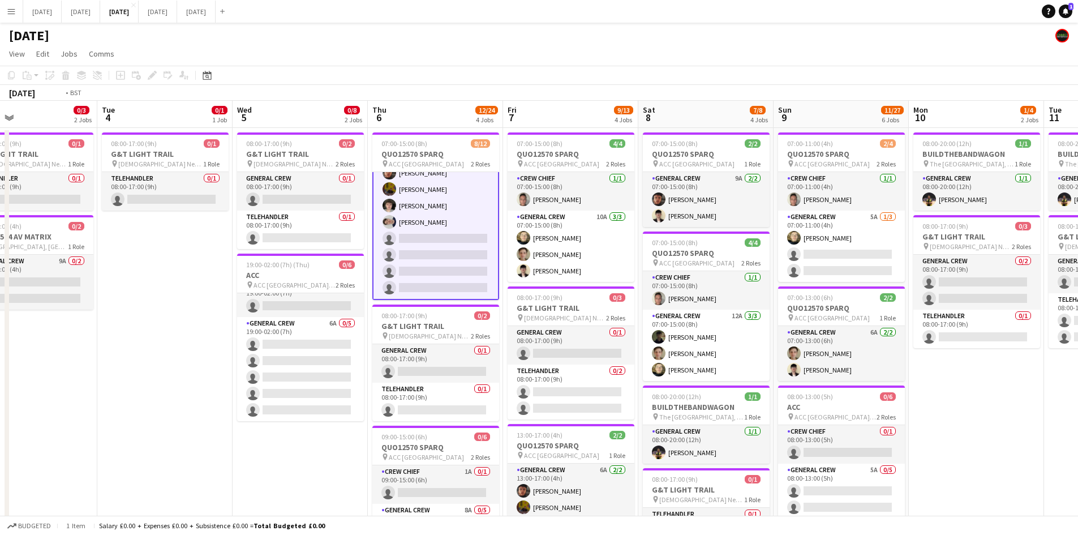
drag, startPoint x: 845, startPoint y: 363, endPoint x: 718, endPoint y: 320, distance: 133.8
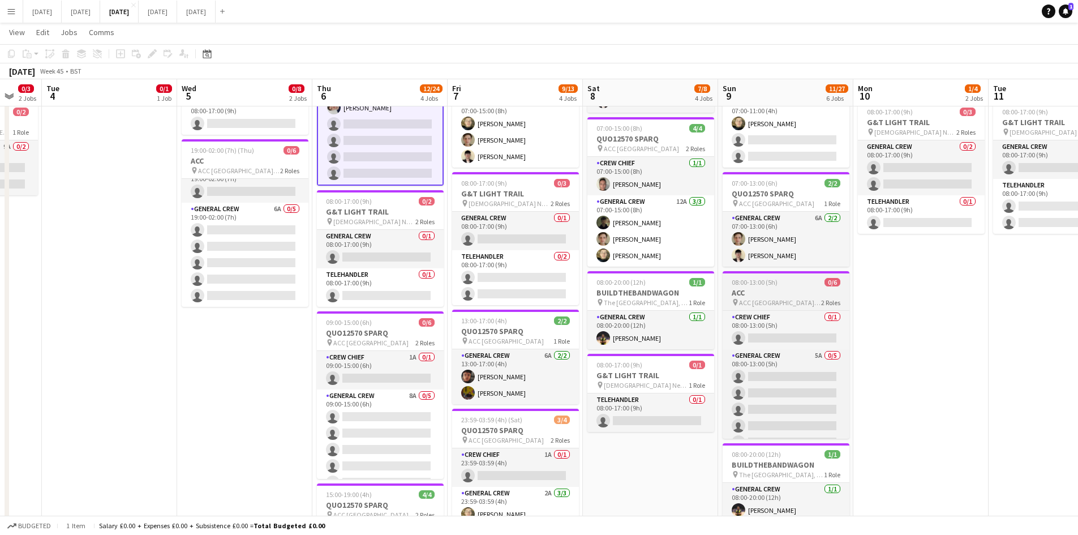
scroll to position [15, 0]
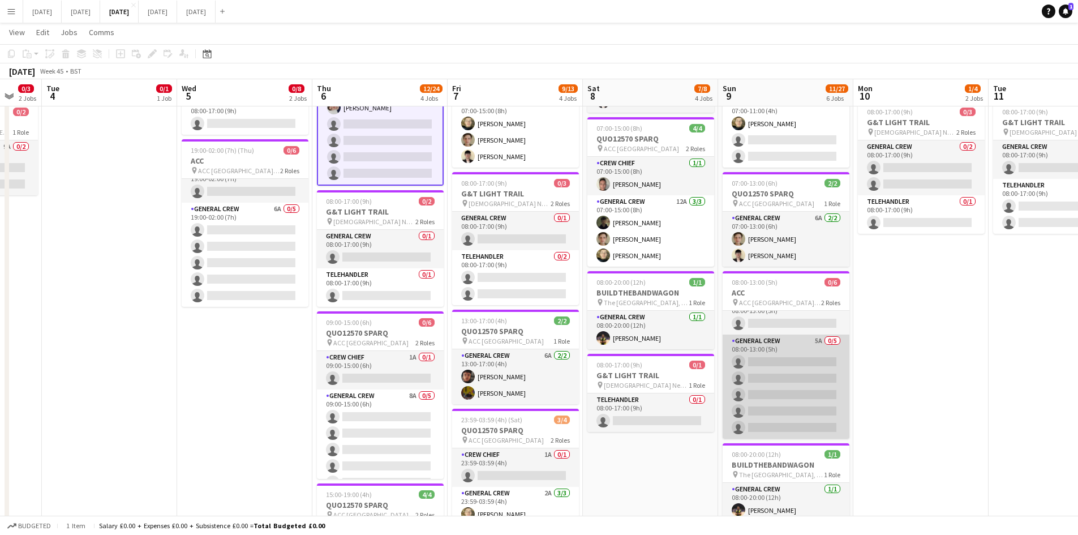
click at [781, 372] on app-card-role "General Crew 5A 0/5 08:00-13:00 (5h) single-neutral-actions single-neutral-acti…" at bounding box center [785, 386] width 127 height 104
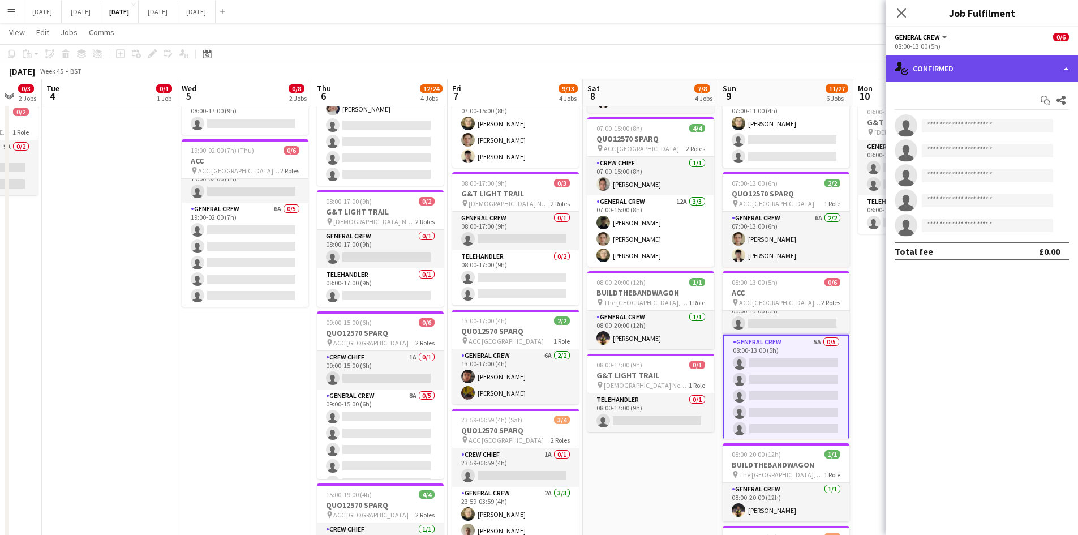
click at [971, 70] on div "single-neutral-actions-check-2 Confirmed" at bounding box center [981, 68] width 192 height 27
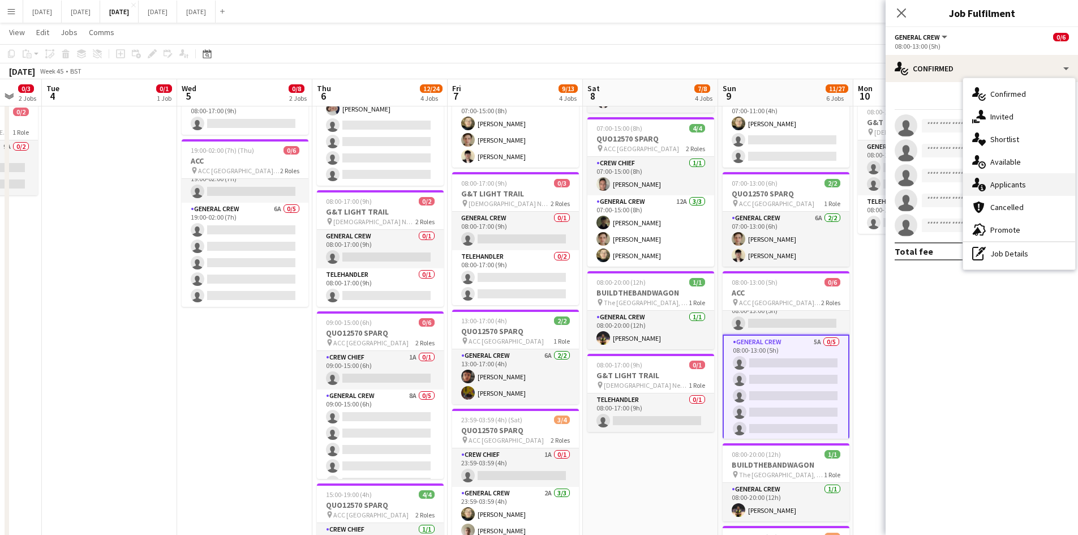
click at [1017, 183] on span "Applicants" at bounding box center [1008, 184] width 36 height 10
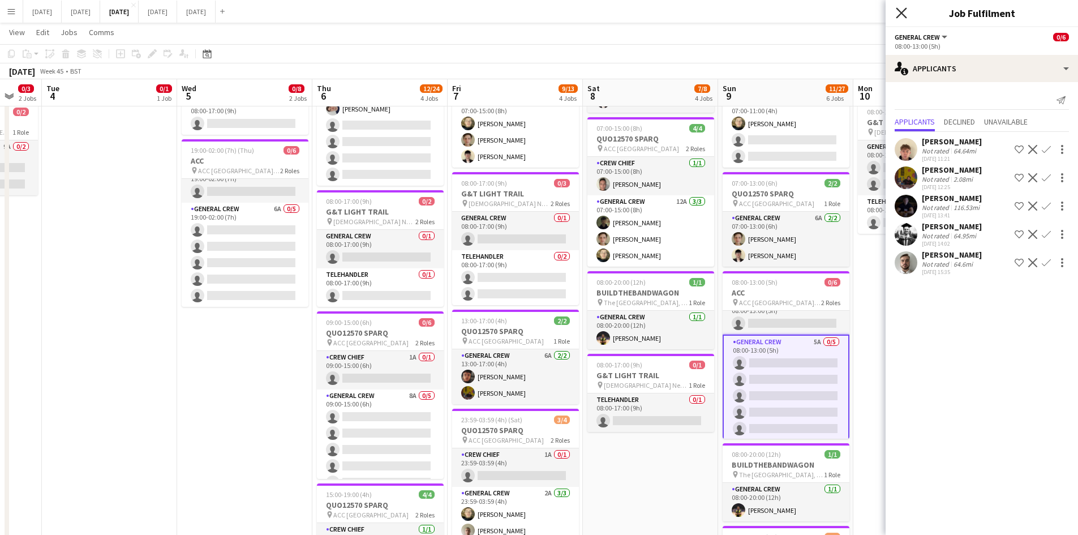
click at [900, 10] on icon "Close pop-in" at bounding box center [901, 12] width 11 height 11
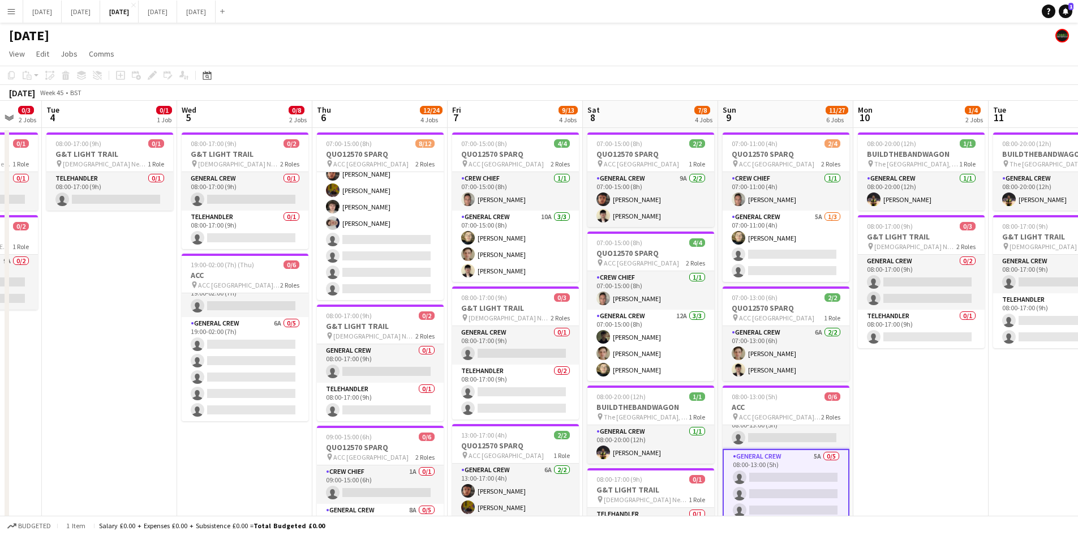
drag, startPoint x: 731, startPoint y: 326, endPoint x: 737, endPoint y: 324, distance: 6.6
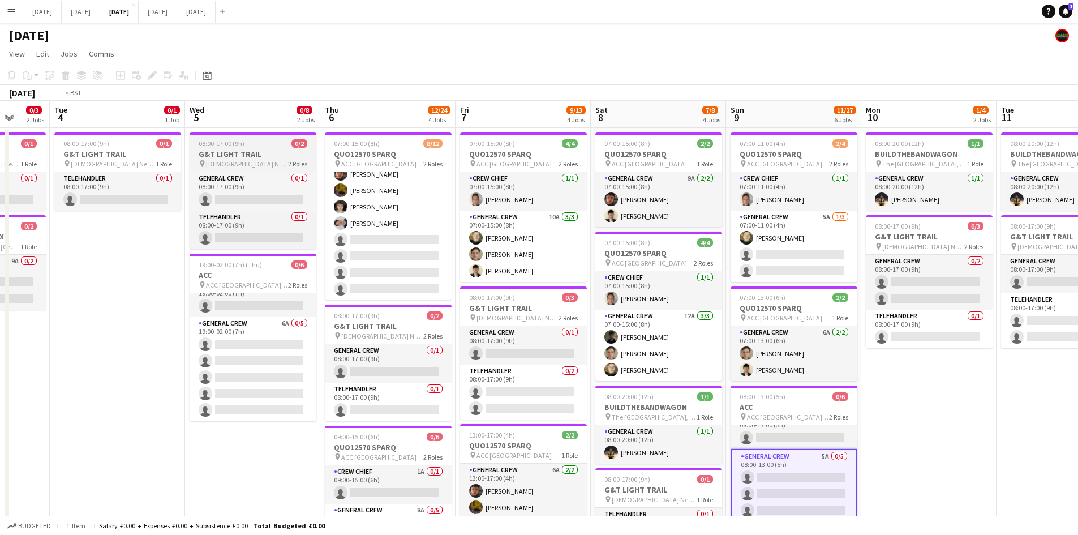
drag, startPoint x: 546, startPoint y: 297, endPoint x: 504, endPoint y: 151, distance: 152.0
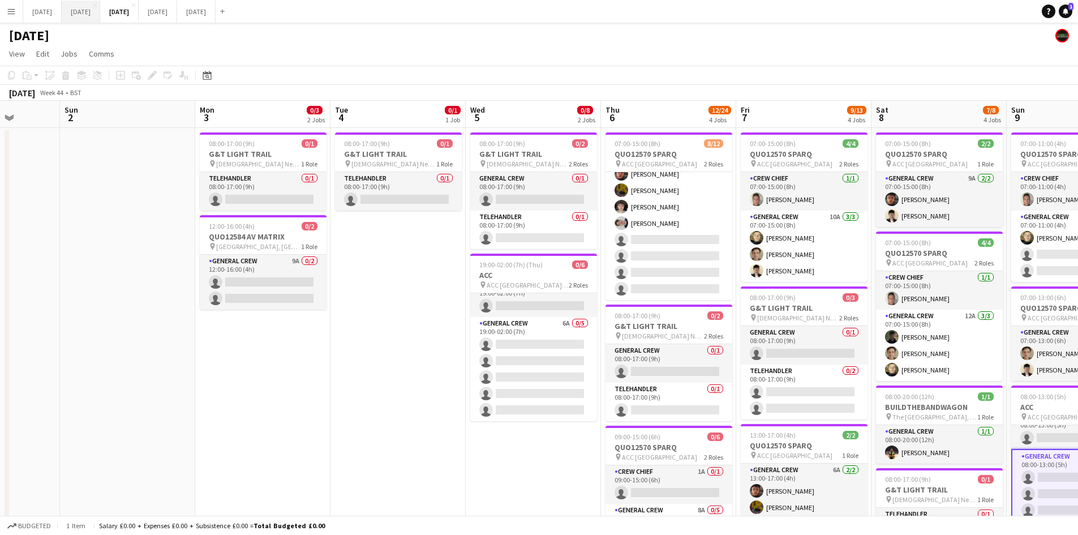
click at [100, 12] on button "[DATE] Close" at bounding box center [81, 12] width 38 height 22
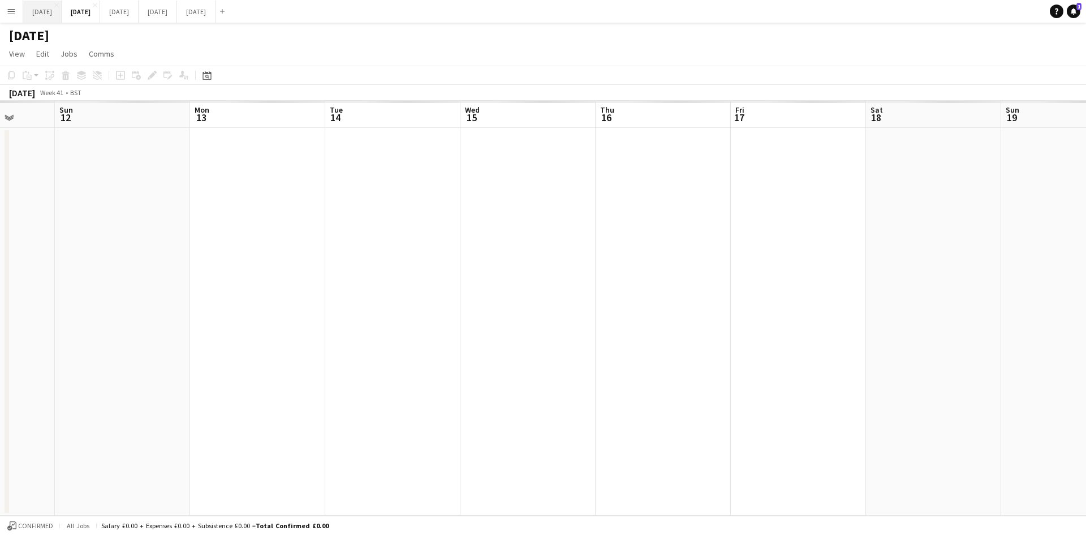
click at [40, 14] on button "[DATE] Close" at bounding box center [42, 12] width 38 height 22
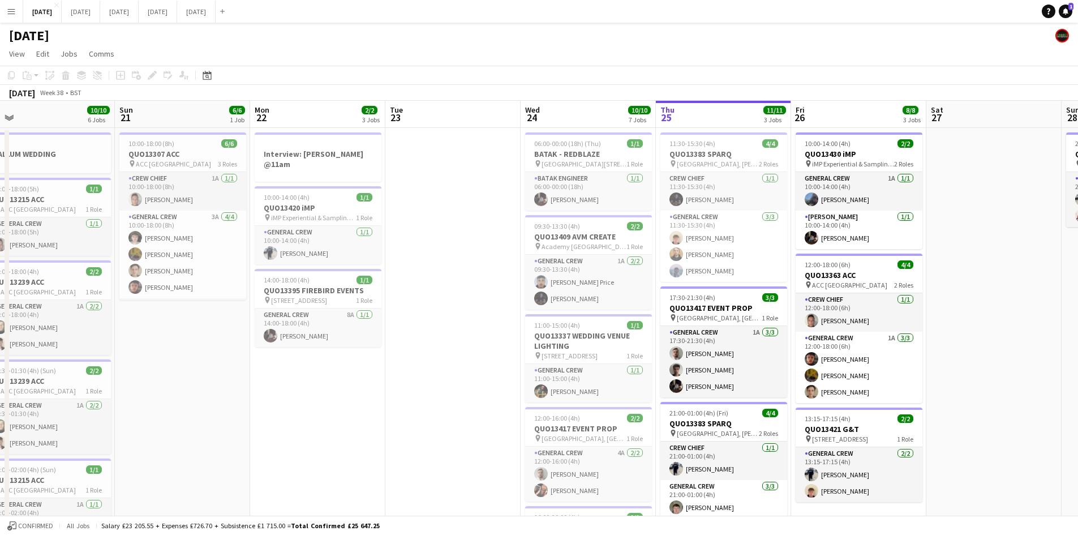
drag, startPoint x: 463, startPoint y: 334, endPoint x: 795, endPoint y: 343, distance: 332.8
click at [791, 344] on app-calendar-viewport "Thu 18 Fri 19 Sat 20 10/10 6 Jobs Sun 21 6/6 1 Job Mon 22 2/2 3 Jobs Tue 23 Wed…" at bounding box center [539, 458] width 1078 height 714
drag, startPoint x: 500, startPoint y: 339, endPoint x: 766, endPoint y: 356, distance: 266.4
click at [762, 358] on app-calendar-viewport "Thu 18 17/17 8 Jobs Fri 19 8/8 3 Jobs Sat 20 10/10 6 Jobs Sun 21 6/6 1 Job Mon …" at bounding box center [539, 541] width 1078 height 880
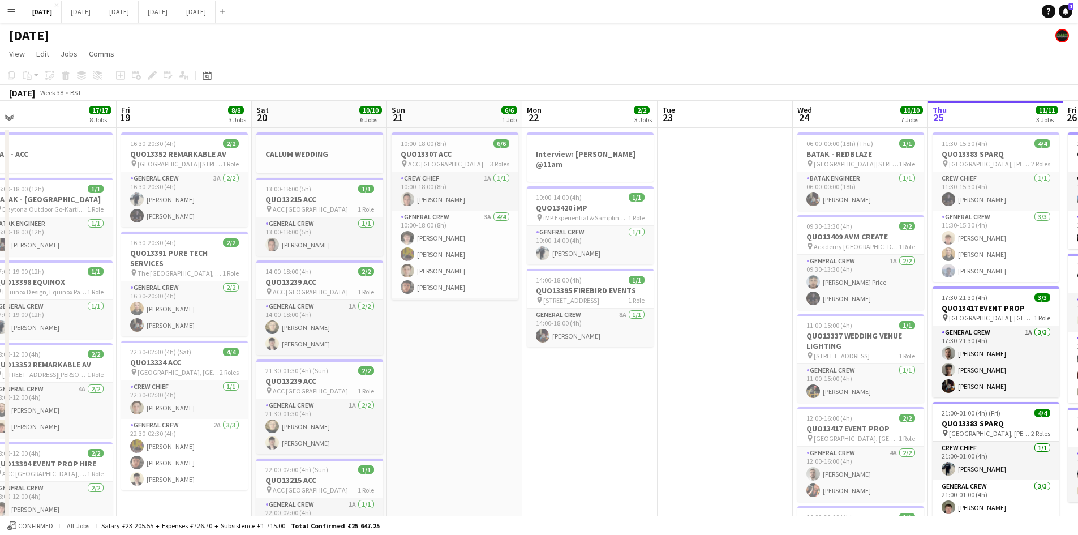
scroll to position [0, 275]
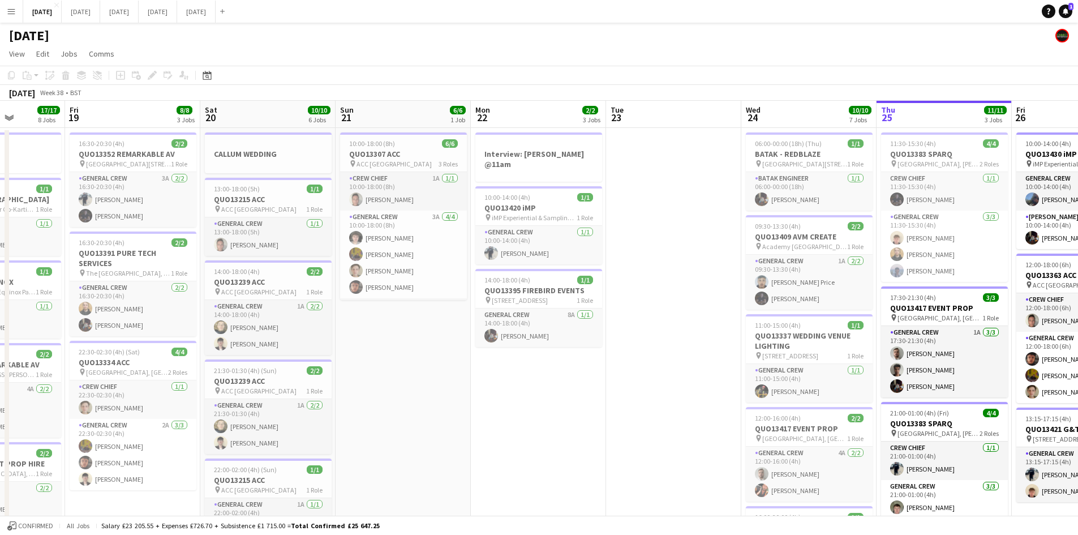
drag, startPoint x: 693, startPoint y: 380, endPoint x: 484, endPoint y: 307, distance: 221.1
click at [484, 307] on app-calendar-viewport "Tue 16 8/8 3 Jobs Wed 17 7/7 2 Jobs Thu 18 17/17 8 Jobs Fri 19 8/8 3 Jobs Sat 2…" at bounding box center [539, 541] width 1078 height 880
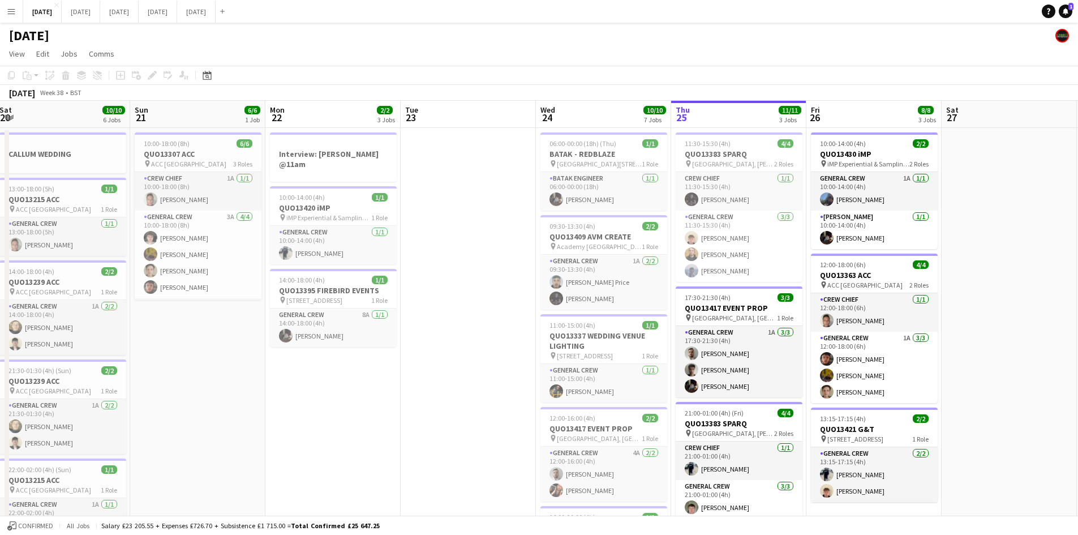
drag, startPoint x: 569, startPoint y: 349, endPoint x: 369, endPoint y: 268, distance: 215.5
click at [371, 269] on app-calendar-viewport "Wed 17 7/7 2 Jobs Thu 18 17/17 8 Jobs Fri 19 8/8 3 Jobs Sat 20 10/10 6 Jobs Sun…" at bounding box center [539, 541] width 1078 height 880
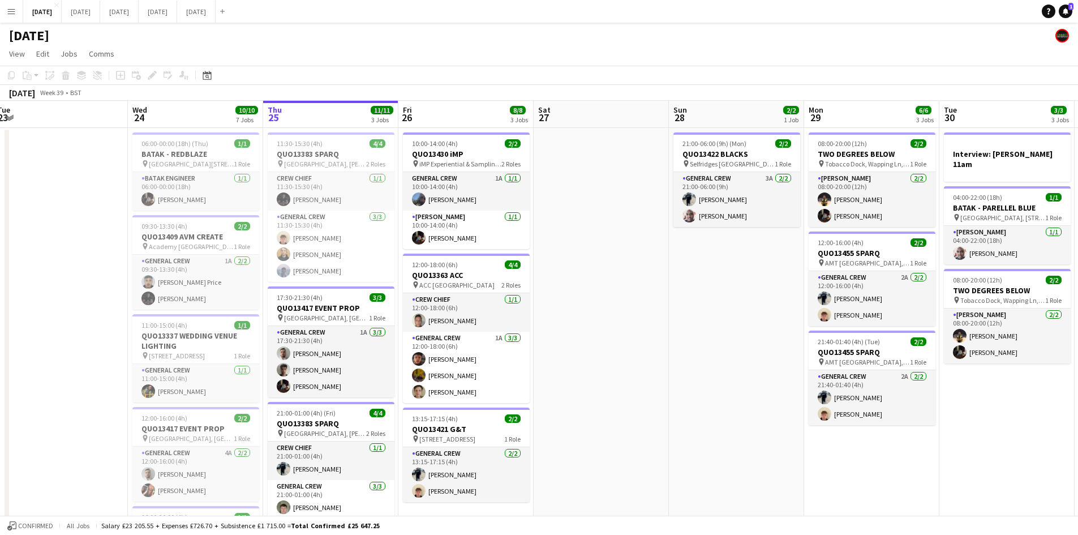
drag, startPoint x: 606, startPoint y: 400, endPoint x: 314, endPoint y: 294, distance: 310.5
click at [318, 296] on app-calendar-viewport "Sat 20 10/10 6 Jobs Sun 21 6/6 1 Job Mon 22 2/2 3 Jobs Tue 23 Wed 24 10/10 7 Jo…" at bounding box center [539, 541] width 1078 height 880
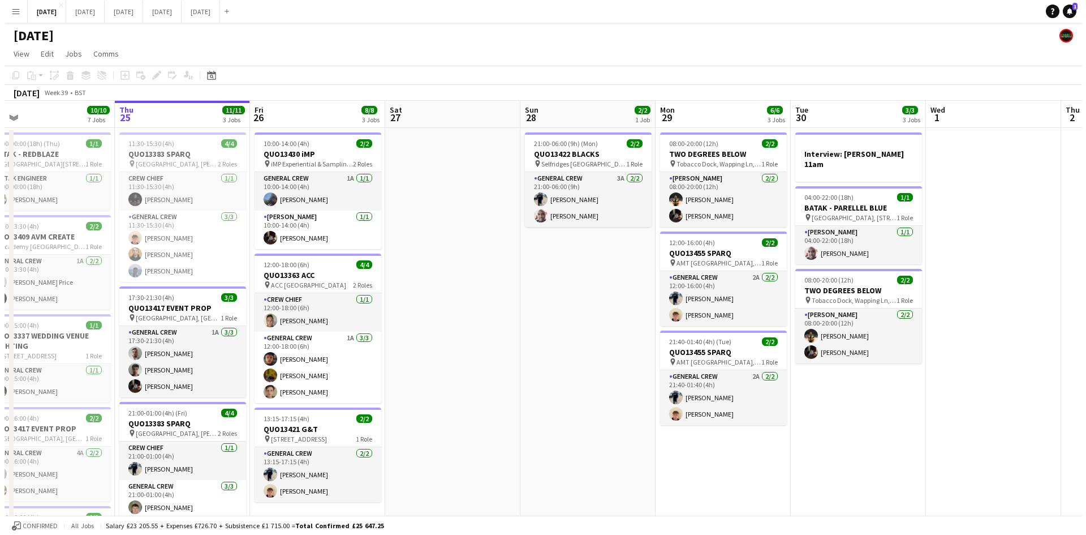
scroll to position [0, 352]
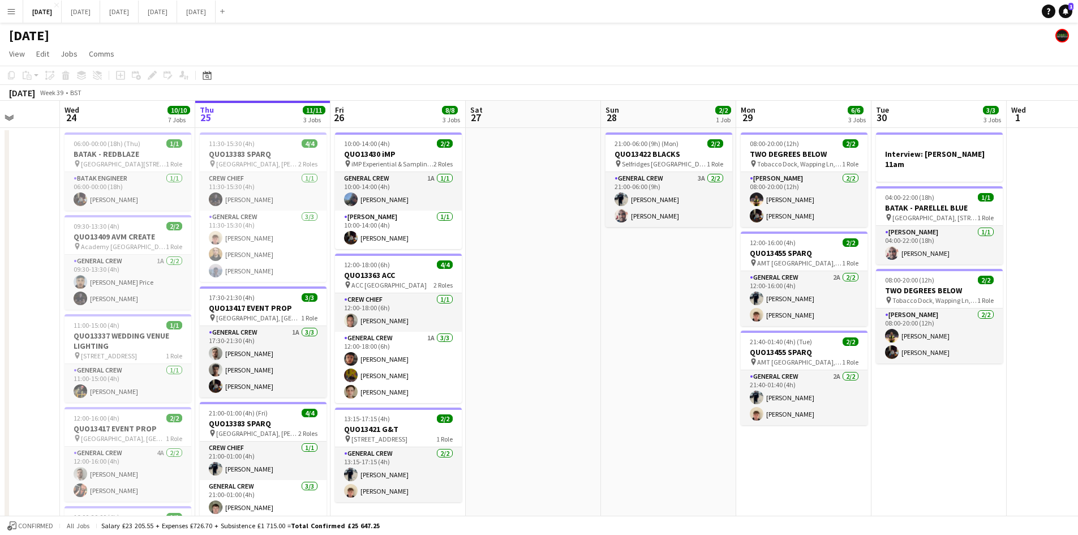
drag, startPoint x: 631, startPoint y: 352, endPoint x: 500, endPoint y: 318, distance: 136.1
click at [495, 318] on app-calendar-viewport "Sun 21 6/6 1 Job Mon 22 2/2 3 Jobs Tue 23 Wed 24 10/10 7 Jobs Thu 25 11/11 3 Jo…" at bounding box center [539, 541] width 1078 height 880
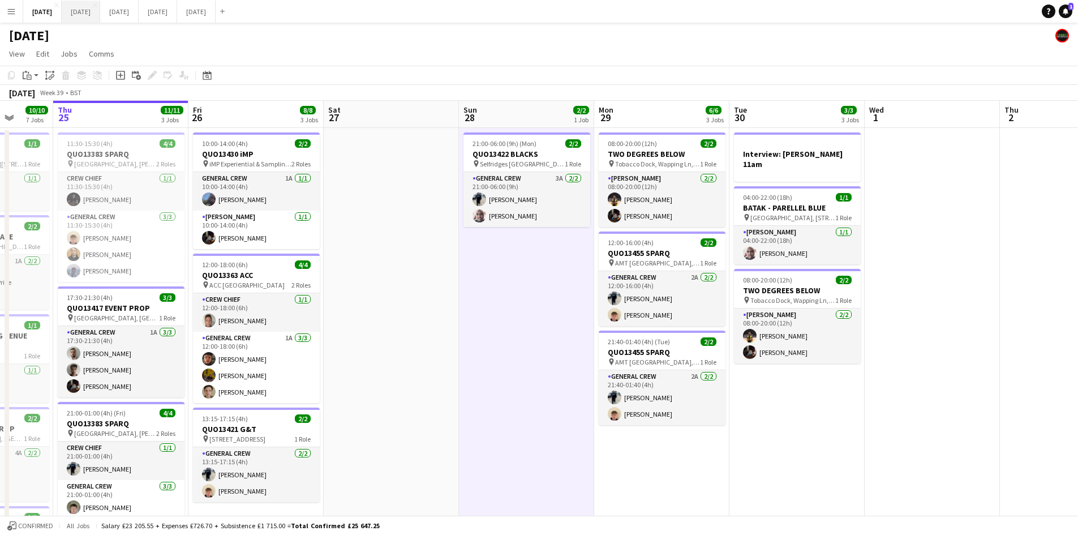
click at [100, 13] on button "[DATE] Close" at bounding box center [81, 12] width 38 height 22
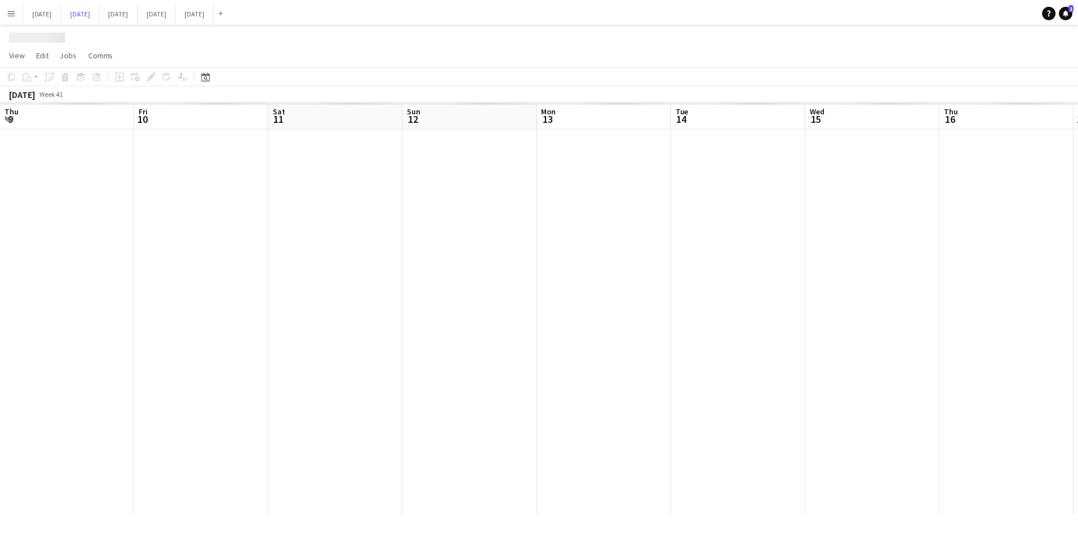
scroll to position [0, 351]
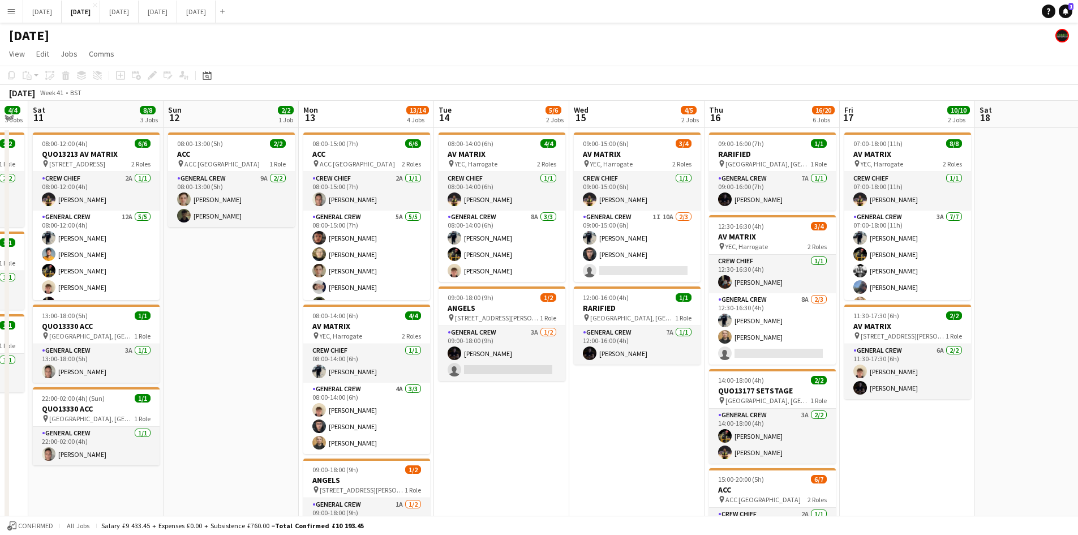
drag, startPoint x: 494, startPoint y: 412, endPoint x: 652, endPoint y: 411, distance: 157.8
click at [649, 412] on app-calendar-viewport "Thu 9 8/8 3 Jobs Fri 10 4/4 3 Jobs Sat 11 8/8 3 Jobs Sun 12 2/2 1 Job Mon 13 13…" at bounding box center [539, 508] width 1078 height 815
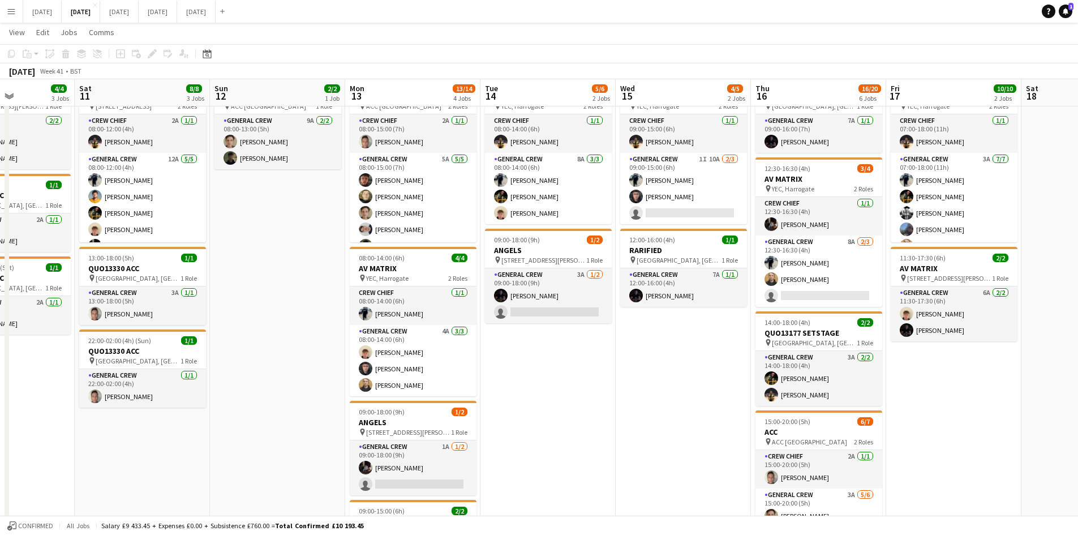
scroll to position [0, 0]
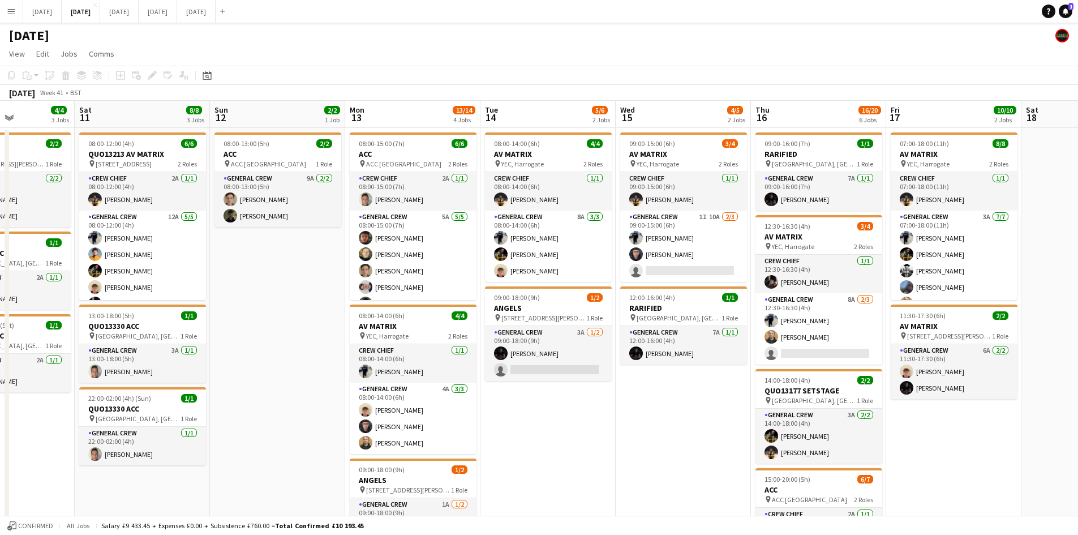
click at [618, 375] on app-calendar-viewport "Wed 8 9/9 3 Jobs Thu 9 8/8 3 Jobs Fri 10 4/4 3 Jobs Sat 11 8/8 3 Jobs Sun 12 2/…" at bounding box center [539, 508] width 1078 height 815
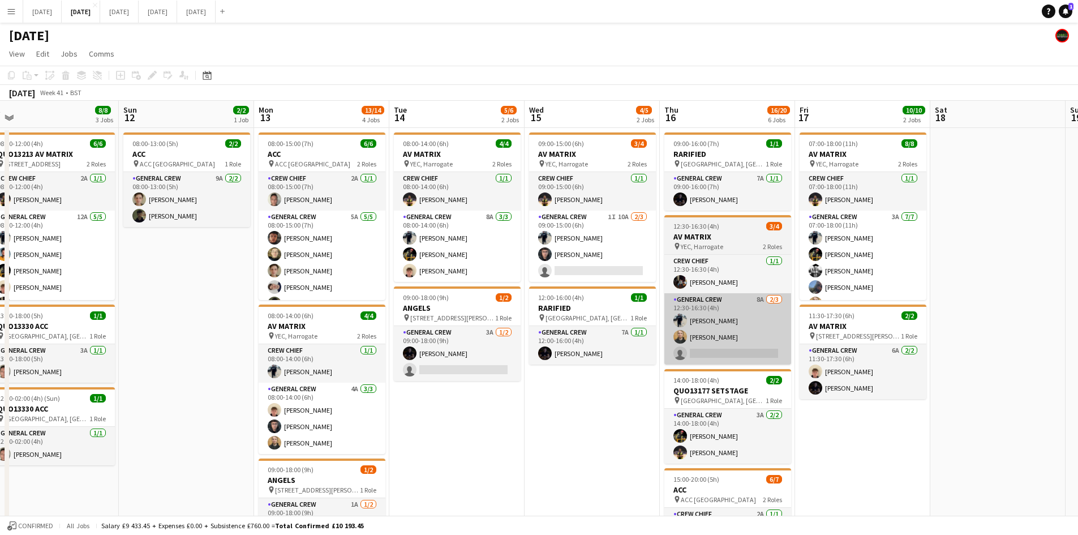
scroll to position [0, 336]
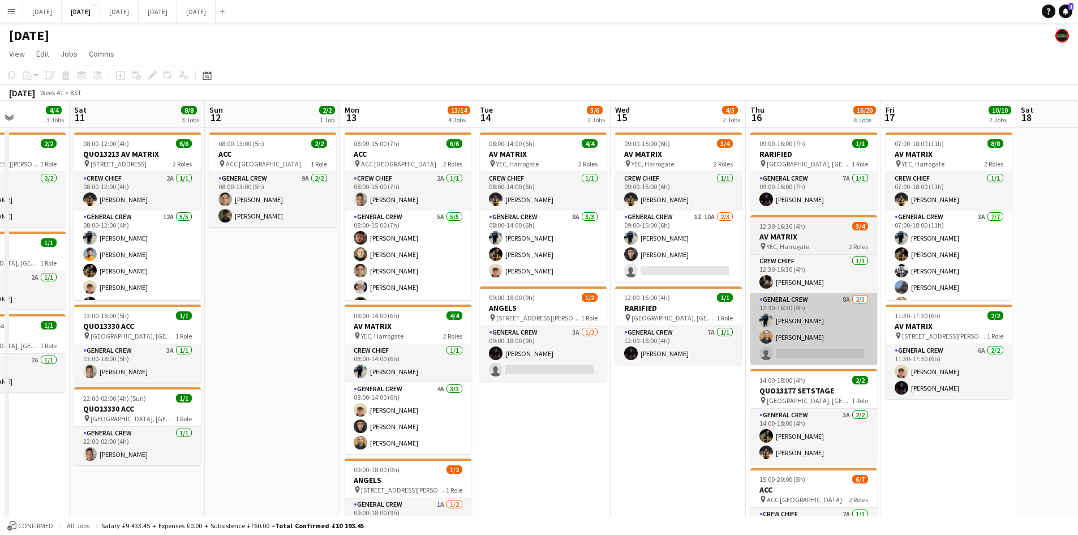
drag, startPoint x: 544, startPoint y: 381, endPoint x: 505, endPoint y: 351, distance: 49.2
click at [456, 362] on app-calendar-viewport "Wed 8 9/9 3 Jobs Thu 9 8/8 3 Jobs Fri 10 4/4 3 Jobs Sat 11 8/8 3 Jobs Sun 12 2/…" at bounding box center [539, 508] width 1078 height 815
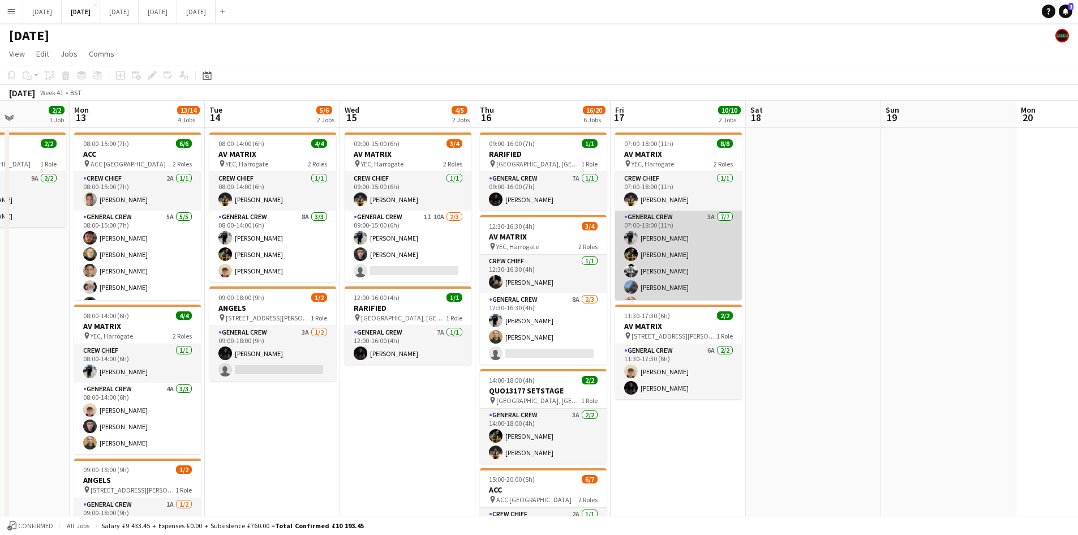
scroll to position [48, 0]
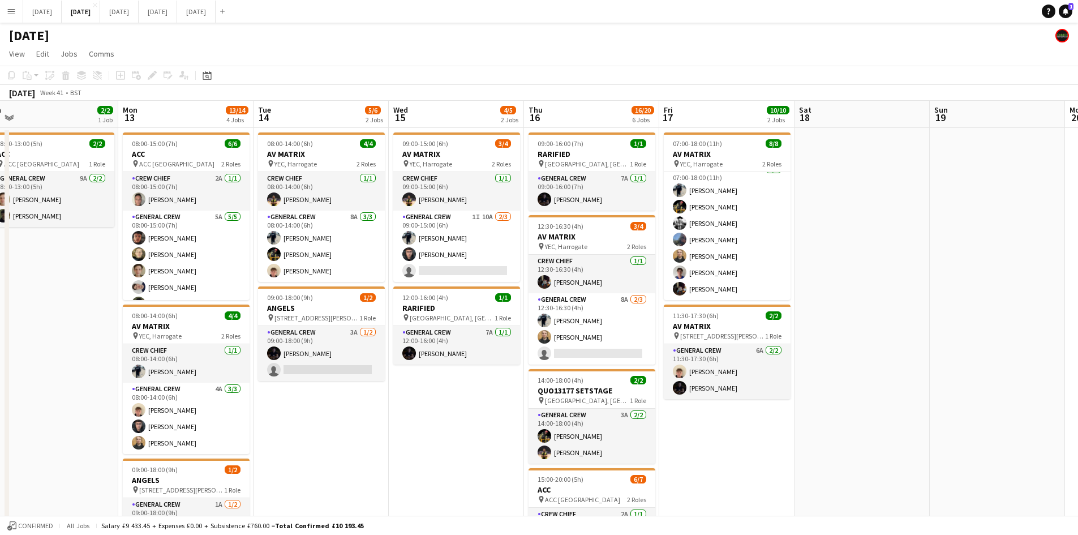
drag, startPoint x: 540, startPoint y: 345, endPoint x: 614, endPoint y: 328, distance: 76.0
click at [611, 328] on app-calendar-viewport "Fri 10 4/4 3 Jobs Sat 11 8/8 3 Jobs Sun 12 2/2 1 Job Mon 13 13/14 4 Jobs Tue 14…" at bounding box center [539, 508] width 1078 height 815
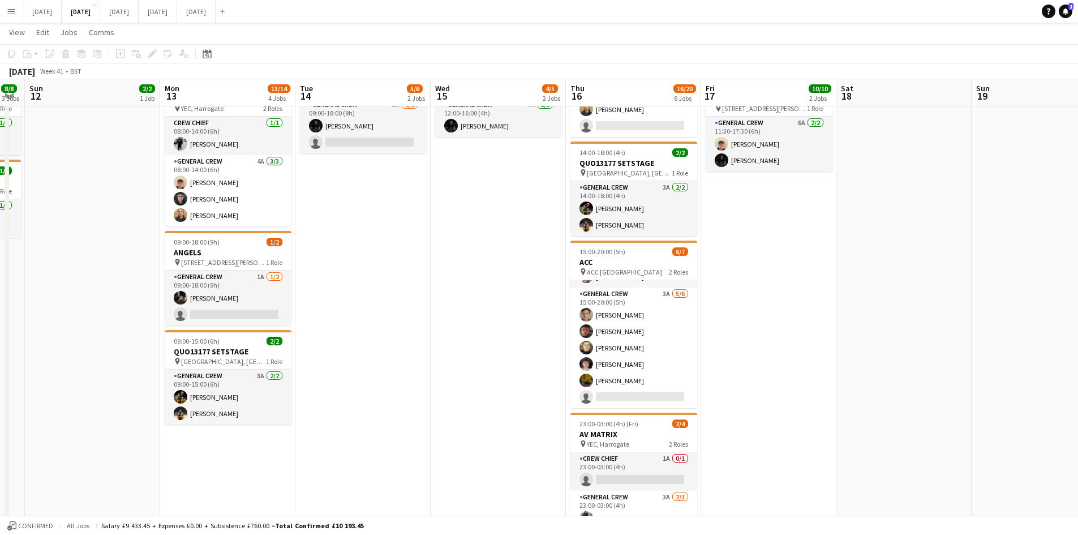
scroll to position [339, 0]
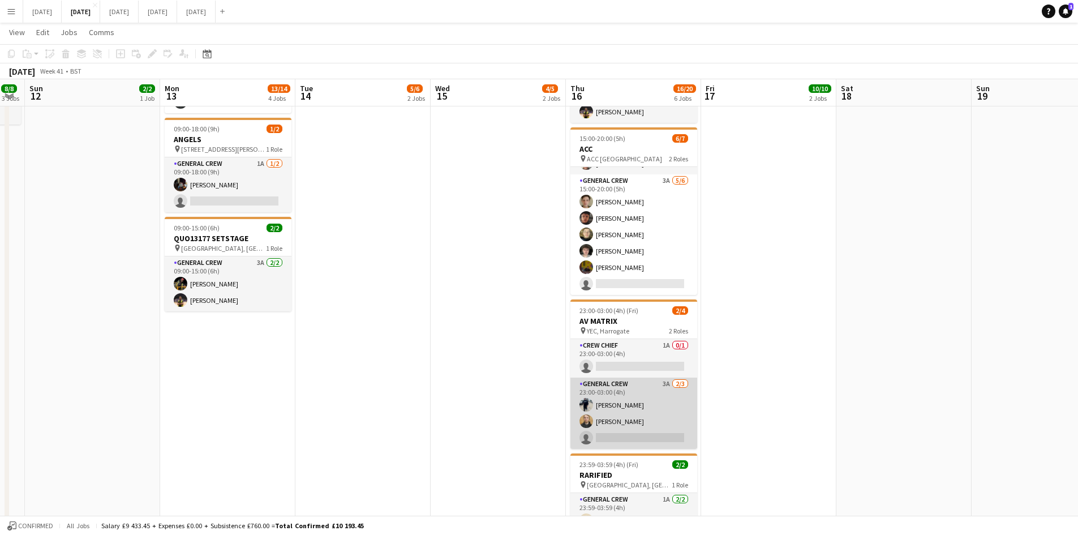
click at [626, 418] on app-card-role "General Crew 3A [DATE] 23:00-03:00 (4h) [PERSON_NAME] [PERSON_NAME] single-neut…" at bounding box center [633, 412] width 127 height 71
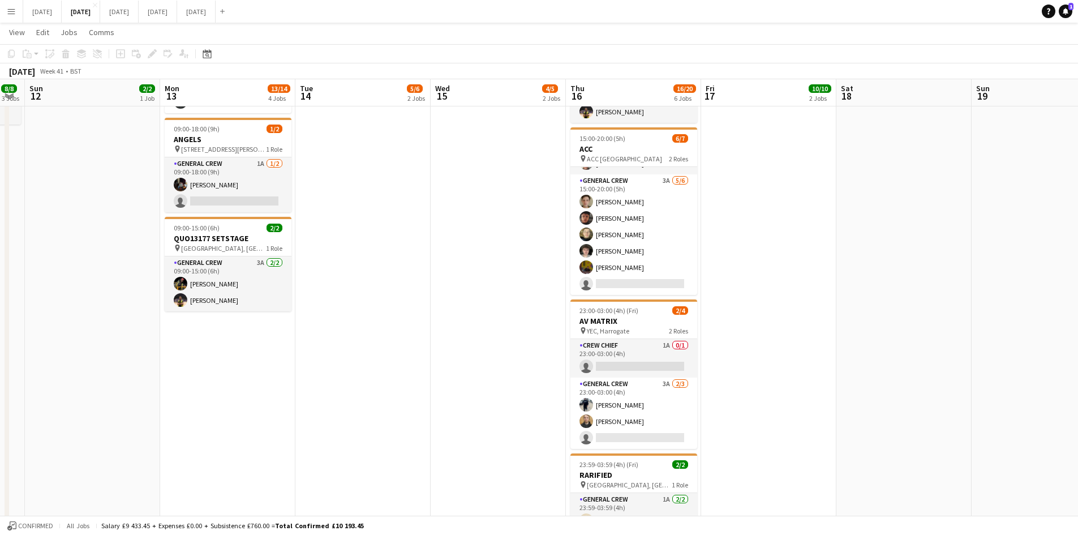
scroll to position [0, 245]
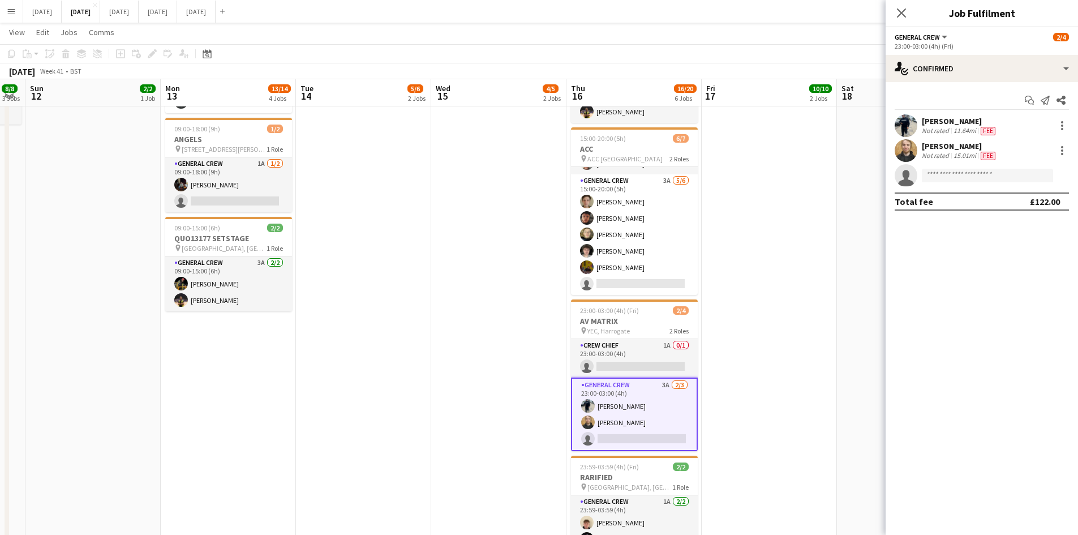
click at [963, 51] on app-options-switcher "General Crew All roles General Crew [DATE] 23:00-03:00 (4h) (Fri)" at bounding box center [981, 41] width 192 height 28
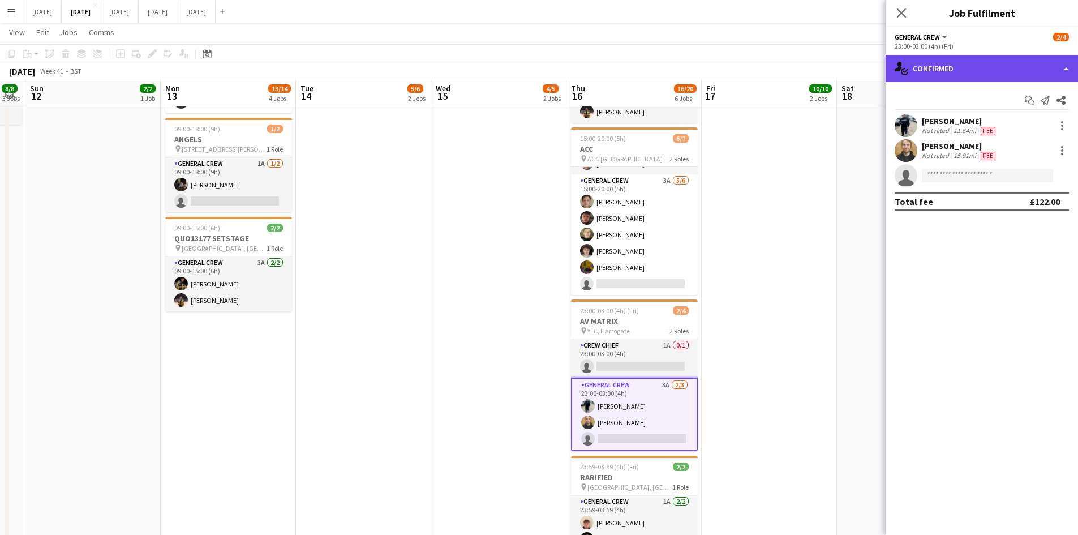
click at [979, 74] on div "single-neutral-actions-check-2 Confirmed" at bounding box center [981, 68] width 192 height 27
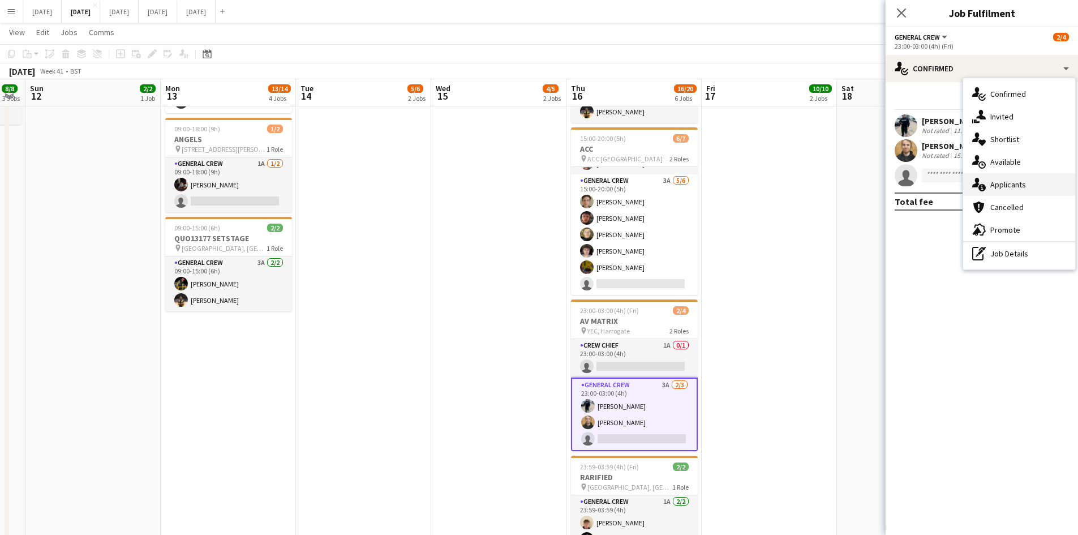
click at [1028, 188] on div "single-neutral-actions-information Applicants" at bounding box center [1019, 184] width 112 height 23
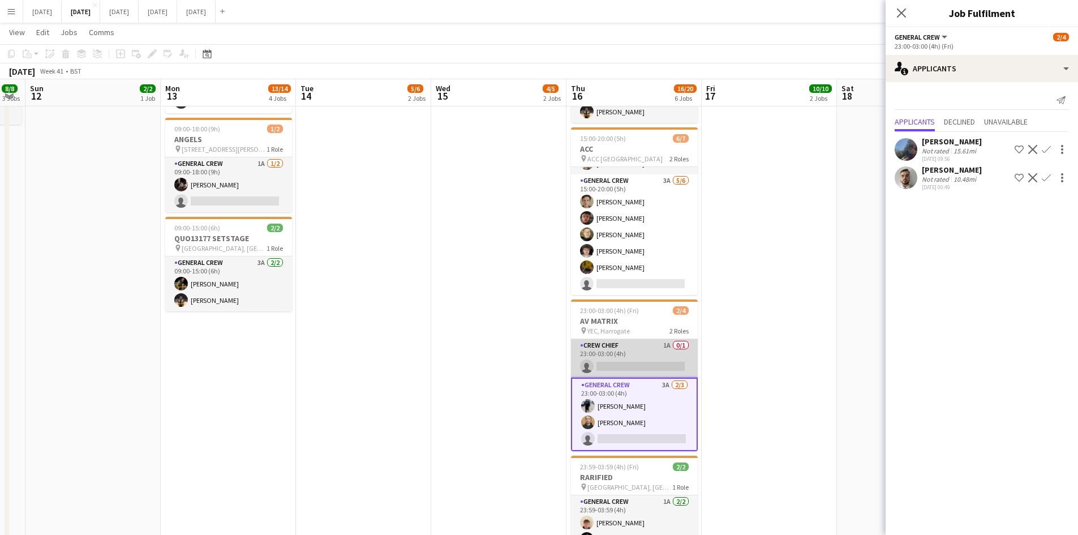
click at [640, 360] on app-card-role "Crew Chief 1A 0/1 23:00-03:00 (4h) single-neutral-actions" at bounding box center [634, 358] width 127 height 38
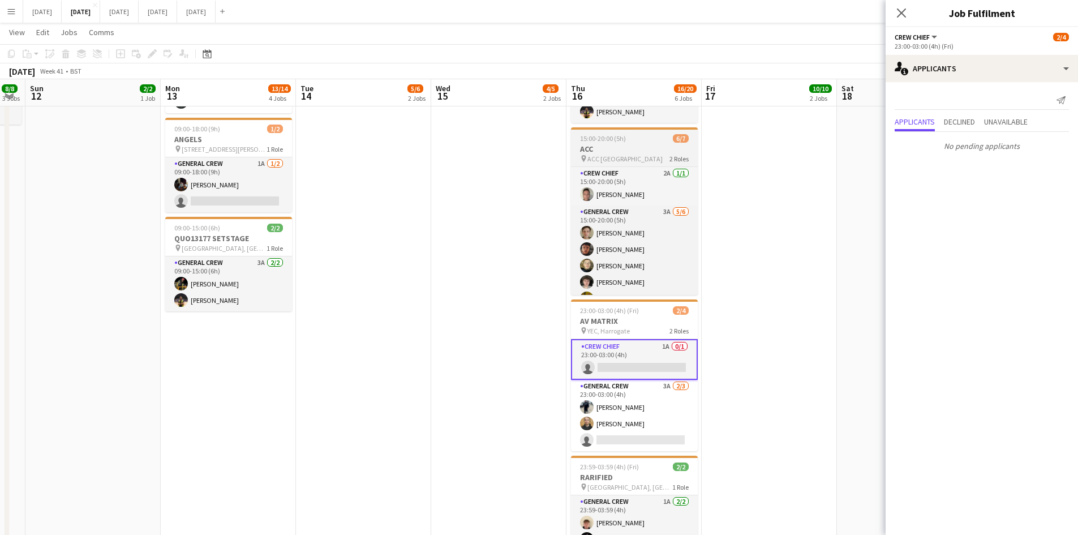
scroll to position [31, 0]
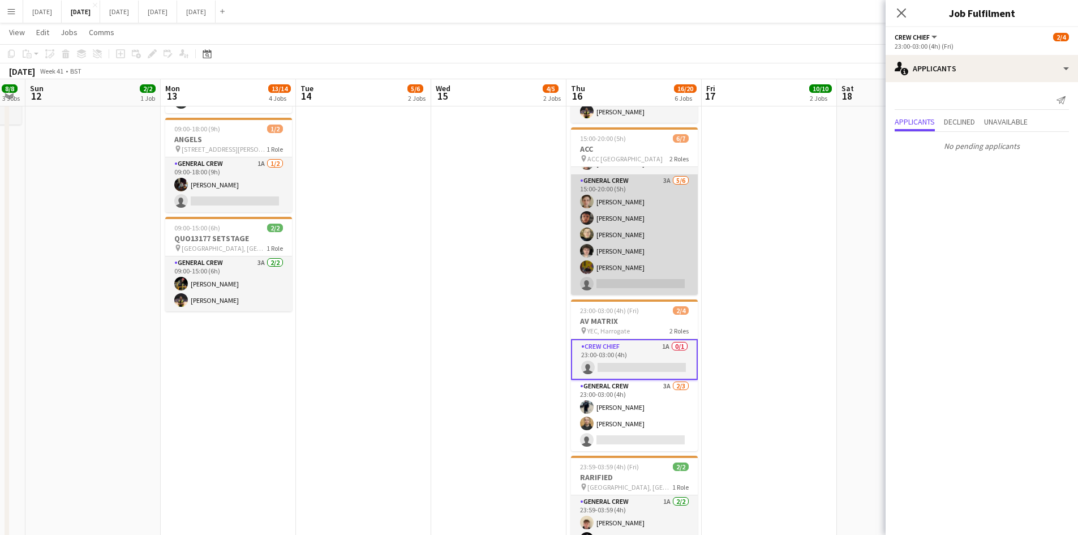
click at [632, 249] on app-card-role "General Crew 3A [DATE] 15:00-20:00 (5h) [PERSON_NAME] [PERSON_NAME] [PERSON_NAM…" at bounding box center [634, 234] width 127 height 121
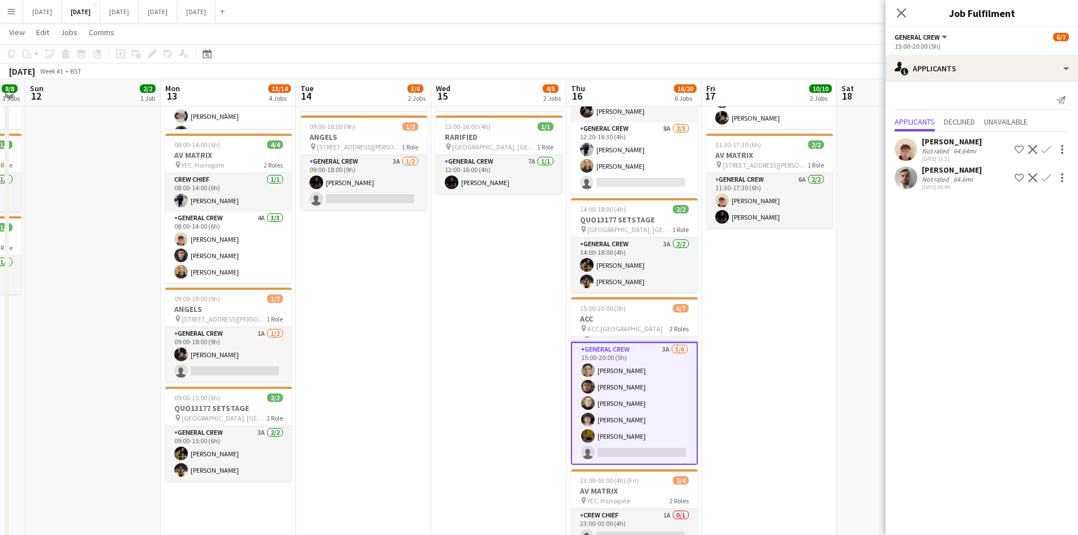
scroll to position [57, 0]
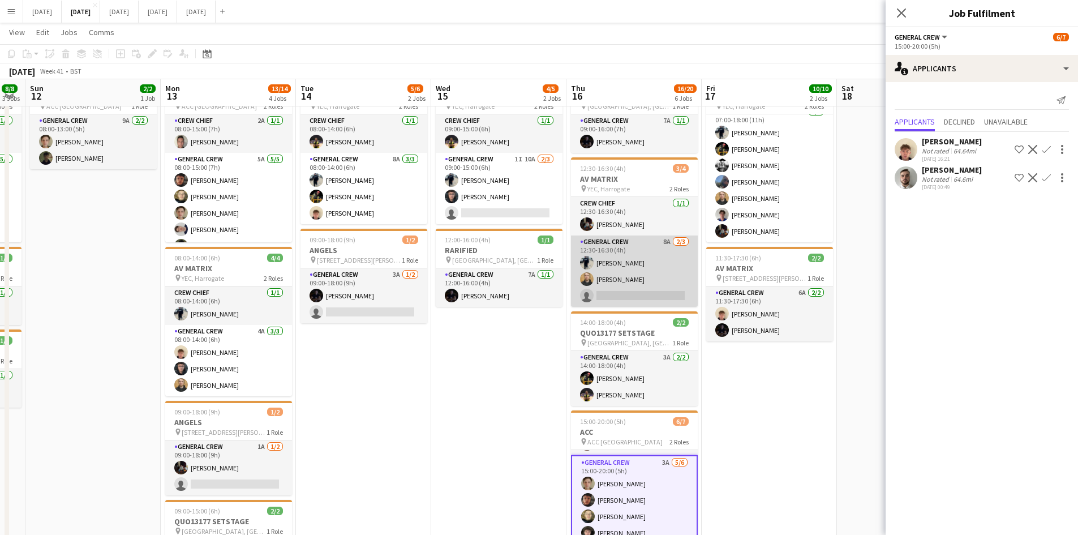
click at [633, 259] on app-card-role "General Crew 8A [DATE] 12:30-16:30 (4h) [PERSON_NAME] [PERSON_NAME] single-neut…" at bounding box center [634, 270] width 127 height 71
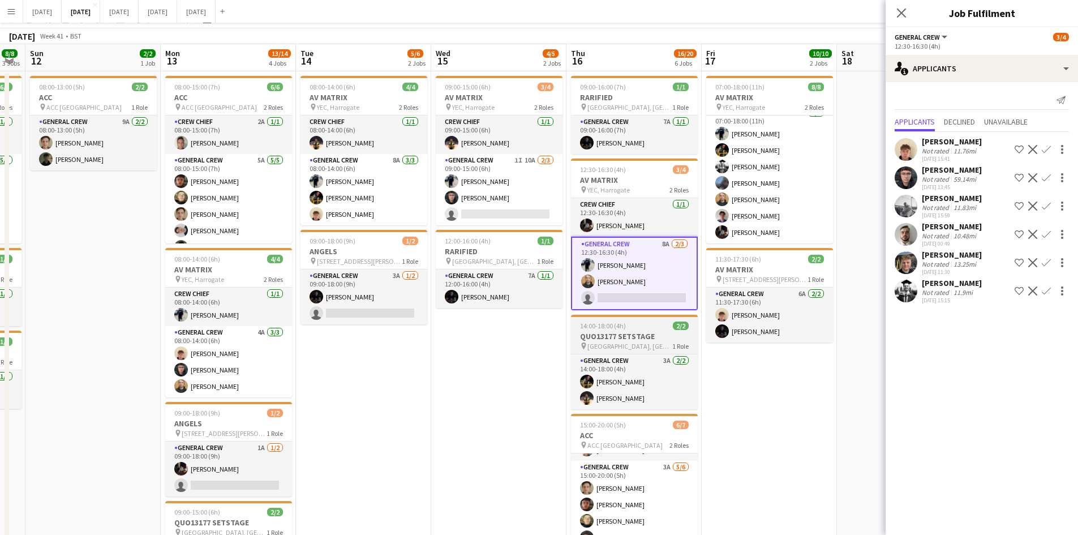
scroll to position [0, 0]
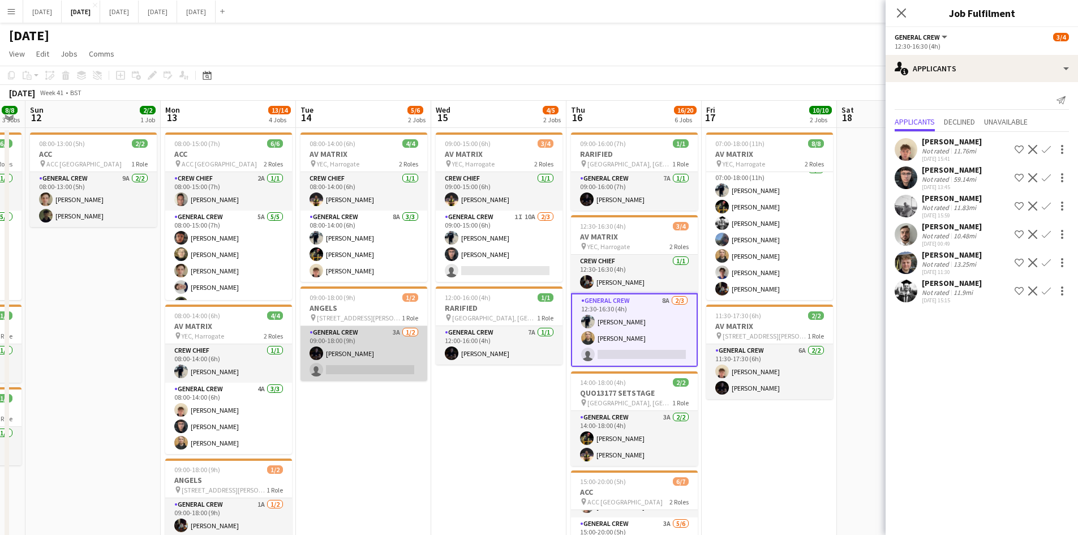
click at [357, 354] on app-card-role "General Crew 3A [DATE] 09:00-18:00 (9h) [PERSON_NAME] single-neutral-actions" at bounding box center [363, 353] width 127 height 55
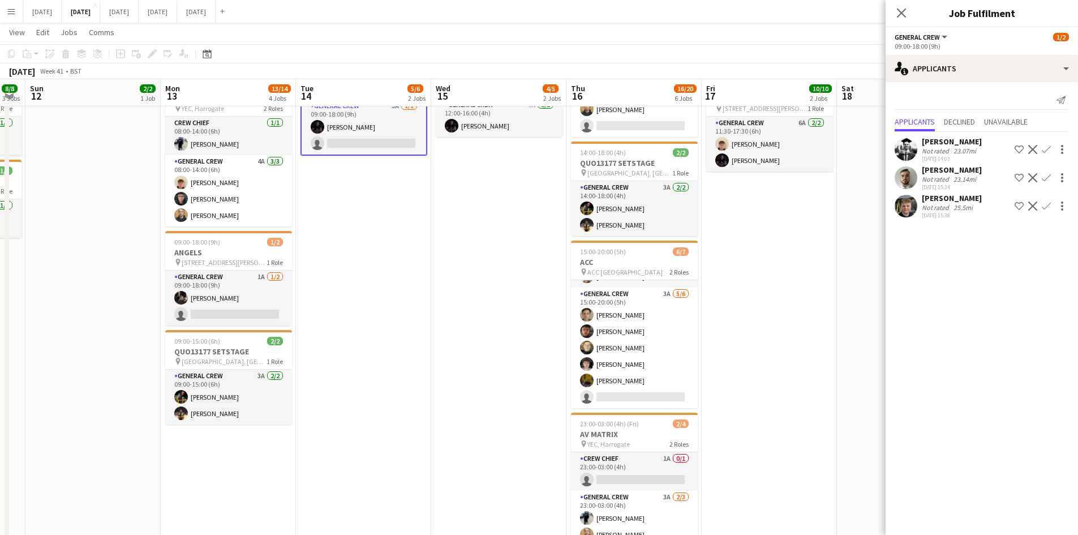
scroll to position [339, 0]
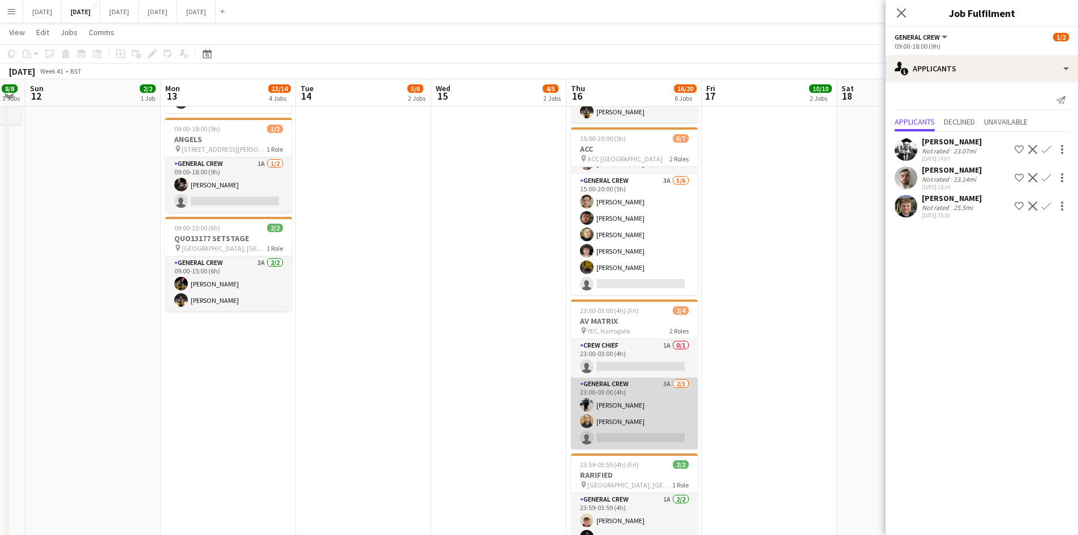
click at [649, 416] on app-card-role "General Crew 3A [DATE] 23:00-03:00 (4h) [PERSON_NAME] [PERSON_NAME] single-neut…" at bounding box center [634, 412] width 127 height 71
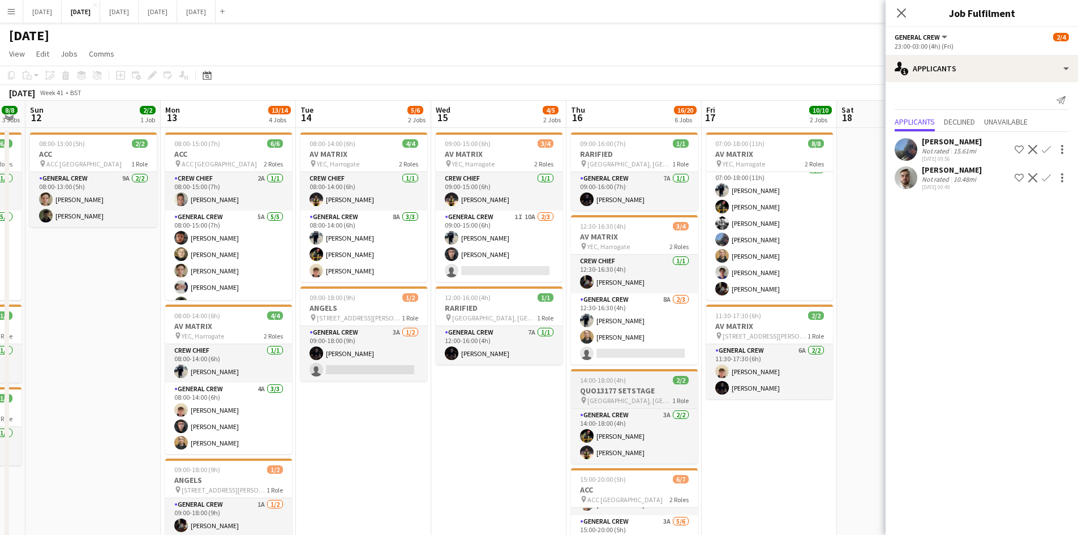
scroll to position [170, 0]
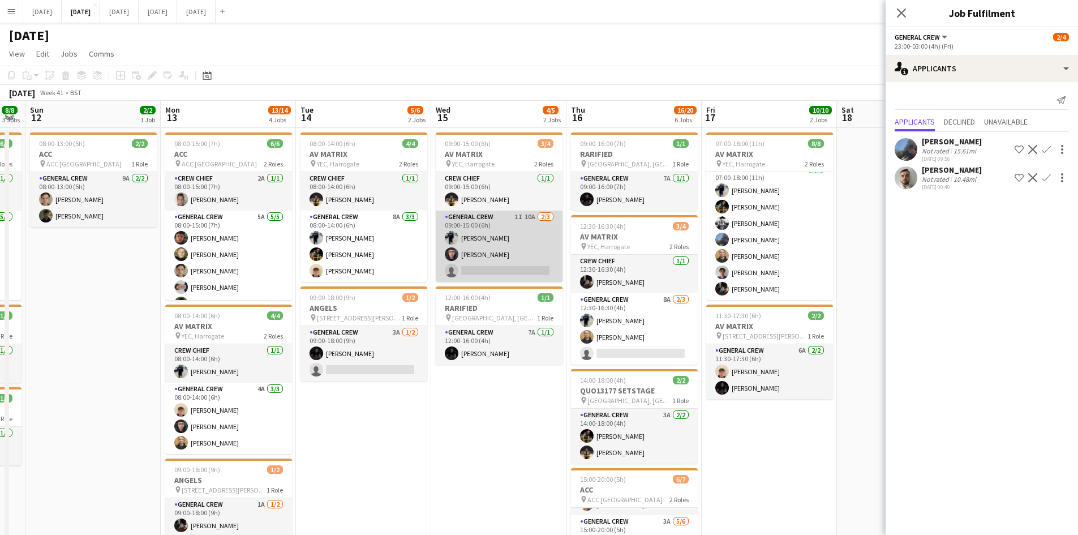
click at [501, 252] on app-card-role "General Crew 1I 10A [DATE] 09:00-15:00 (6h) [PERSON_NAME] [PERSON_NAME] single-…" at bounding box center [499, 245] width 127 height 71
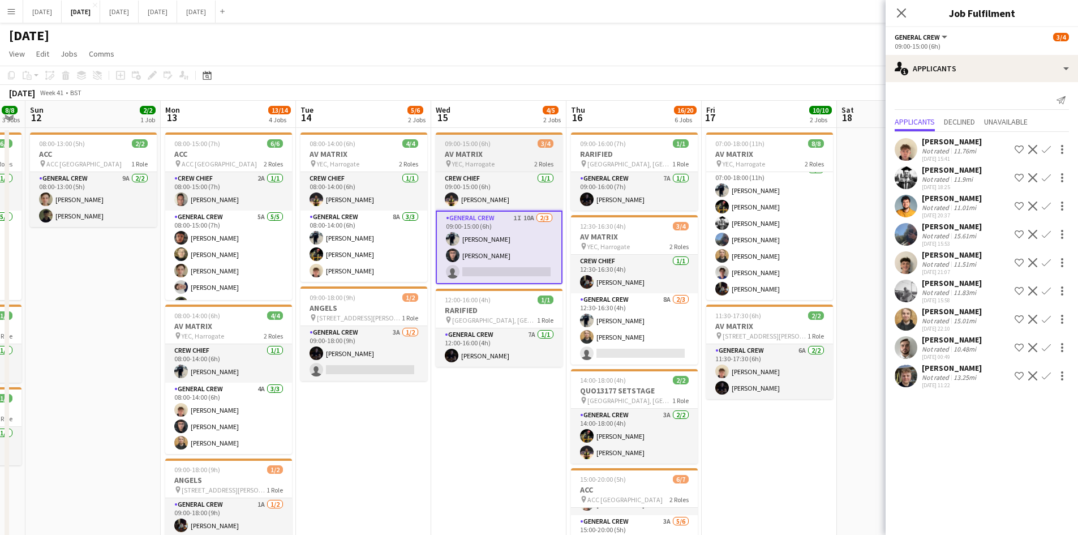
drag, startPoint x: 450, startPoint y: 297, endPoint x: 630, endPoint y: 270, distance: 182.5
click at [595, 287] on app-calendar-viewport "Fri 10 4/4 3 Jobs Sat 11 8/8 3 Jobs Sun 12 2/2 1 Job Mon 13 13/14 4 Jobs Tue 14…" at bounding box center [539, 508] width 1078 height 815
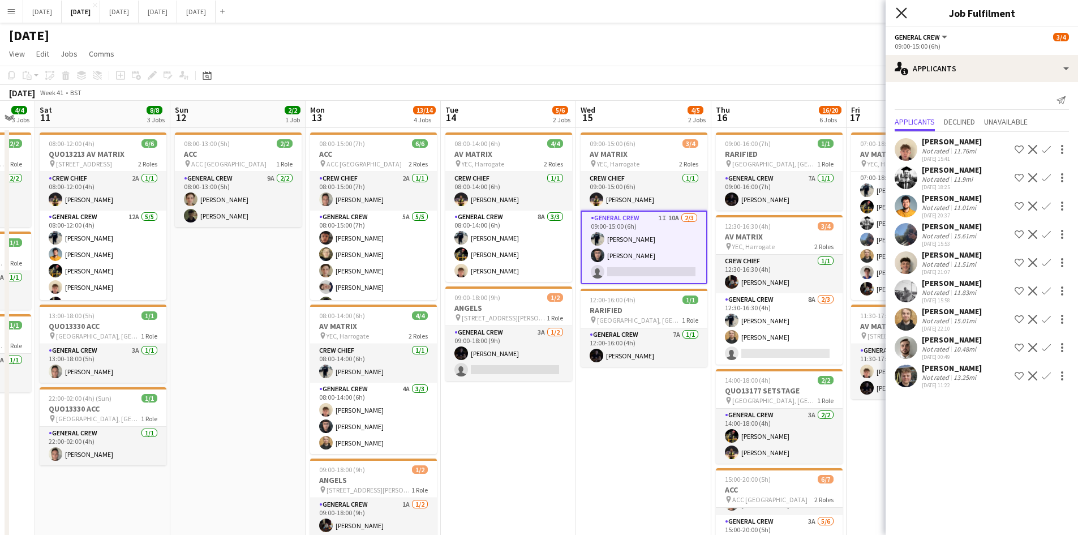
click at [903, 14] on icon "Close pop-in" at bounding box center [901, 12] width 11 height 11
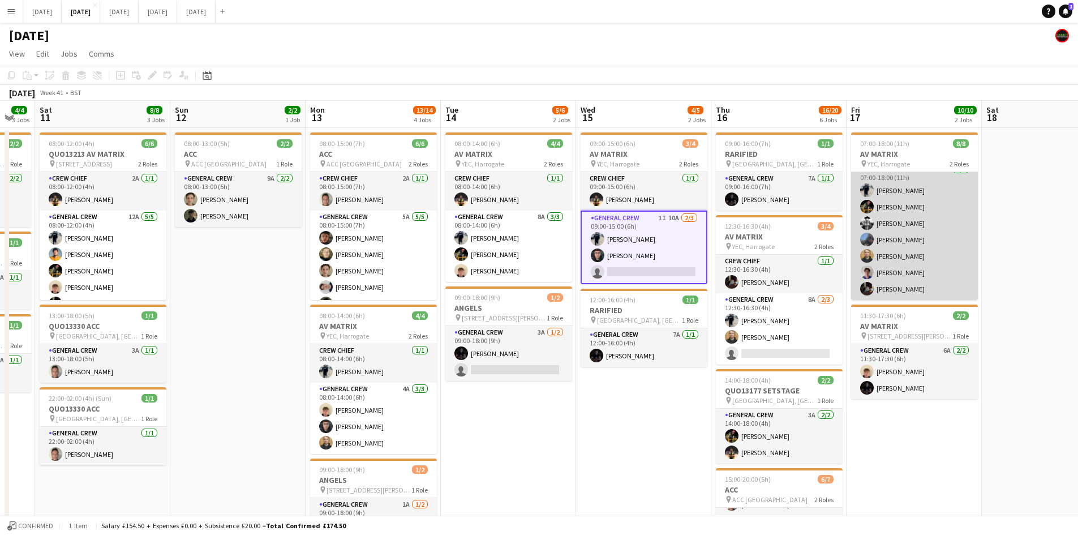
drag, startPoint x: 895, startPoint y: 263, endPoint x: 745, endPoint y: 273, distance: 150.8
click at [690, 243] on app-calendar-viewport "Thu 9 8/8 3 Jobs Fri 10 4/4 3 Jobs Sat 11 8/8 3 Jobs Sun 12 2/2 1 Job Mon 13 13…" at bounding box center [539, 508] width 1078 height 815
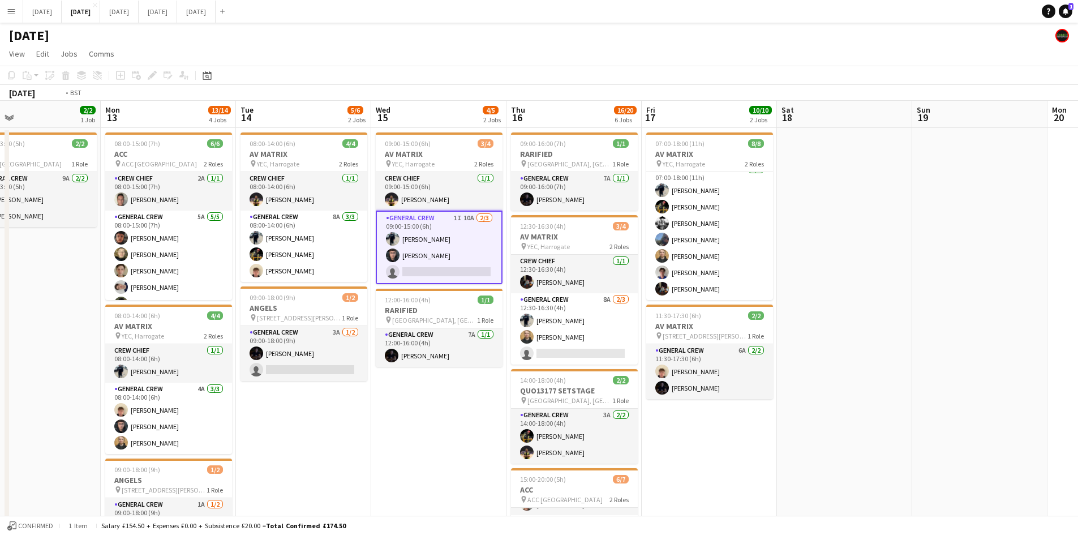
click at [595, 260] on app-calendar-viewport "Thu 9 8/8 3 Jobs Fri 10 4/4 3 Jobs Sat 11 8/8 3 Jobs Sun 12 2/2 1 Job Mon 13 13…" at bounding box center [539, 508] width 1078 height 815
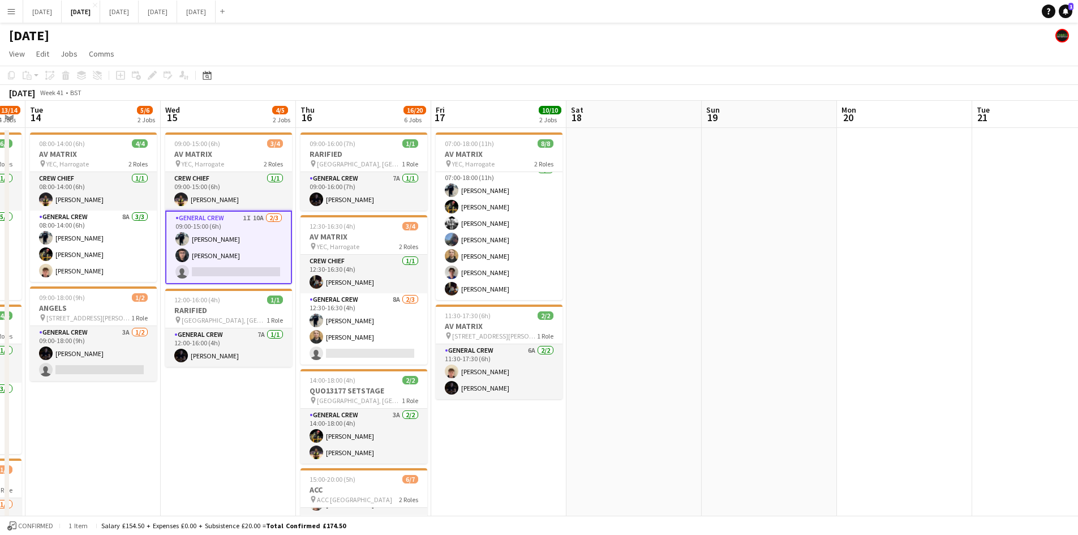
drag, startPoint x: 828, startPoint y: 319, endPoint x: 619, endPoint y: 265, distance: 216.1
click at [638, 275] on app-calendar-viewport "Sat 11 8/8 3 Jobs Sun 12 2/2 1 Job Mon 13 13/14 4 Jobs Tue 14 5/6 2 Jobs Wed 15…" at bounding box center [539, 508] width 1078 height 815
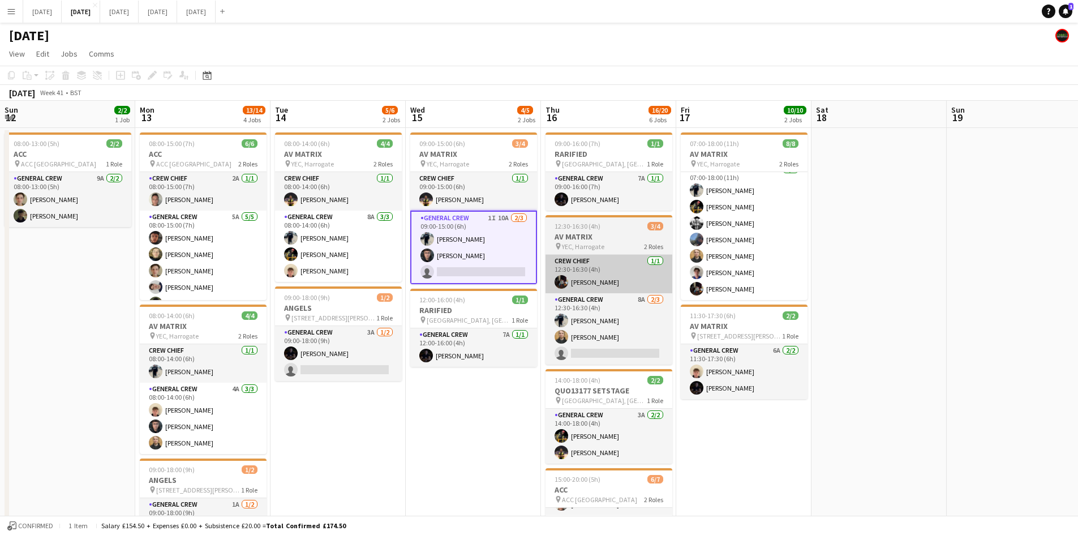
drag, startPoint x: 496, startPoint y: 313, endPoint x: 587, endPoint y: 289, distance: 93.7
click at [931, 293] on app-calendar-viewport "Fri 10 4/4 3 Jobs Sat 11 8/8 3 Jobs Sun 12 2/2 1 Job Mon 13 13/14 4 Jobs Tue 14…" at bounding box center [539, 508] width 1078 height 815
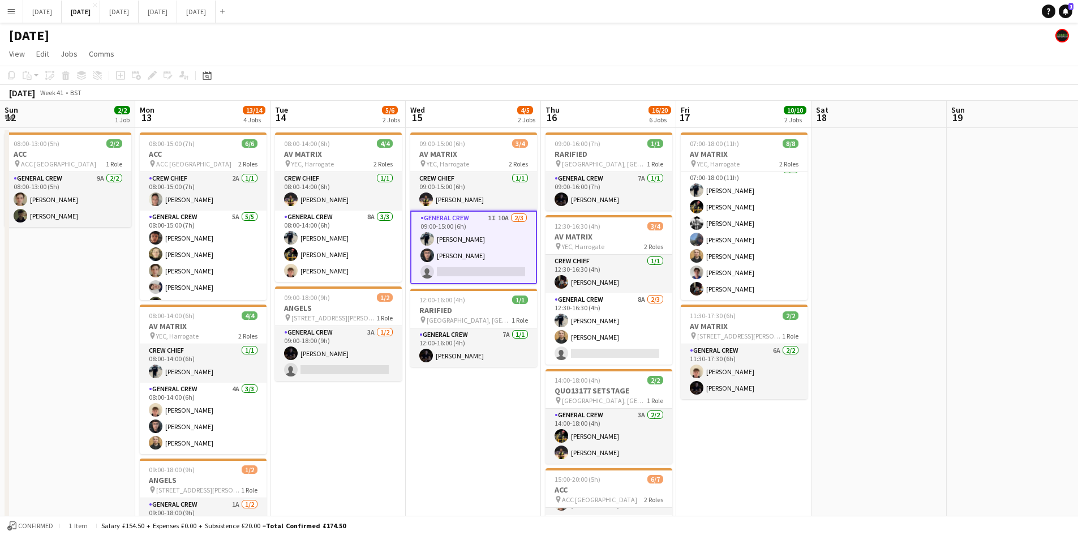
drag, startPoint x: 619, startPoint y: 304, endPoint x: 509, endPoint y: 294, distance: 110.2
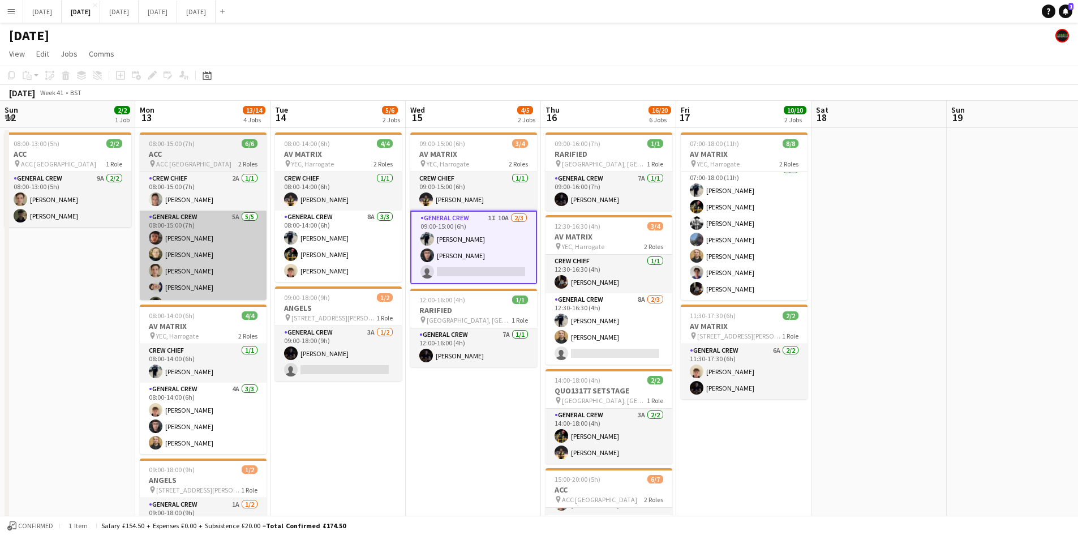
click at [854, 305] on app-calendar-viewport "Fri 10 4/4 3 Jobs Sat 11 8/8 3 Jobs Sun 12 2/2 1 Job Mon 13 13/14 4 Jobs Tue 14…" at bounding box center [539, 508] width 1078 height 815
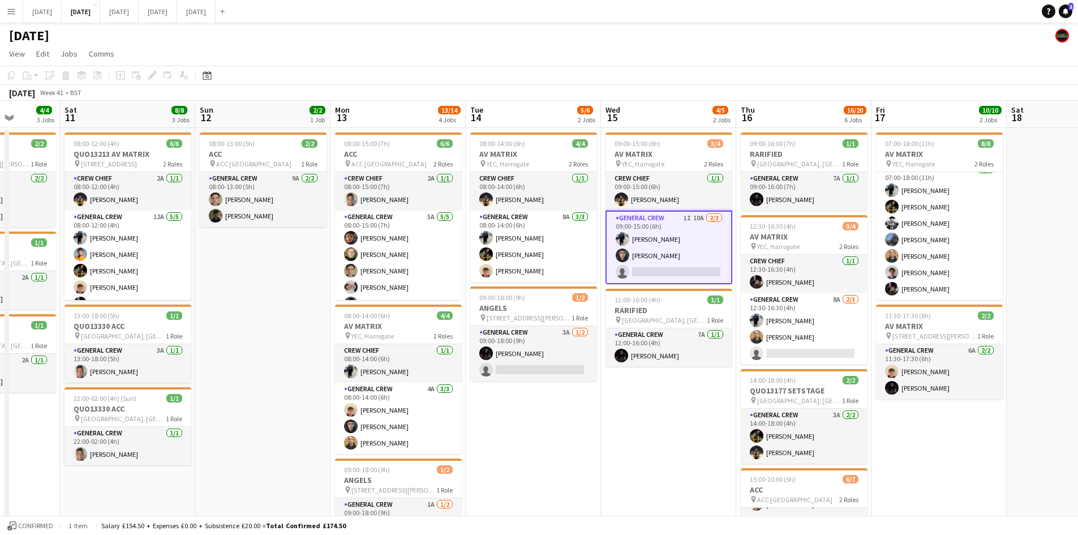
click at [707, 320] on app-calendar-viewport "Wed 8 9/9 3 Jobs Thu 9 8/8 3 Jobs Fri 10 4/4 3 Jobs Sat 11 8/8 3 Jobs Sun 12 2/…" at bounding box center [539, 508] width 1078 height 815
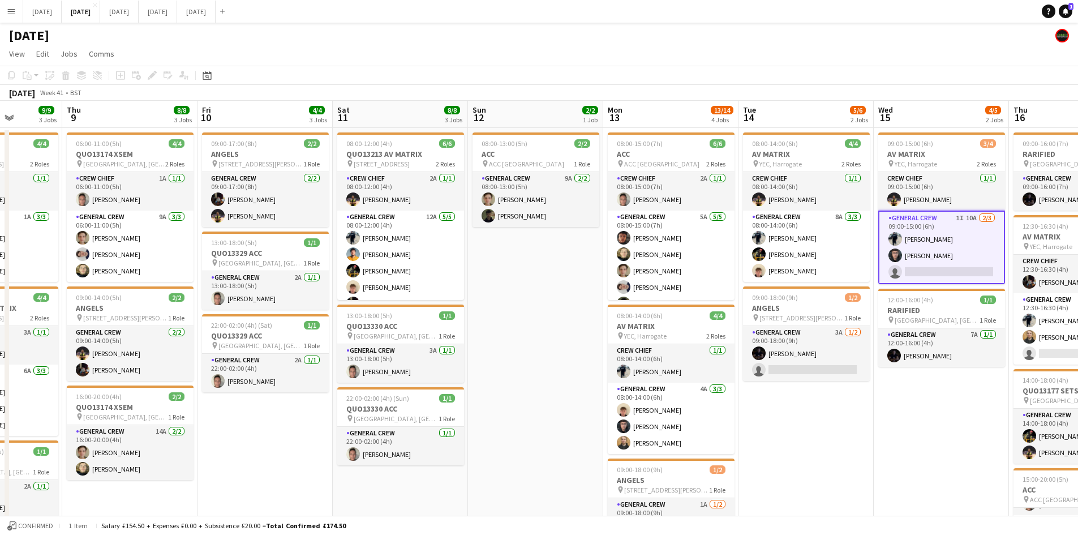
click at [808, 329] on app-calendar-viewport "Mon 6 1/1 1 Job Tue 7 2/2 2 Jobs Wed 8 9/9 3 Jobs Thu 9 8/8 3 Jobs Fri 10 4/4 3…" at bounding box center [539, 508] width 1078 height 815
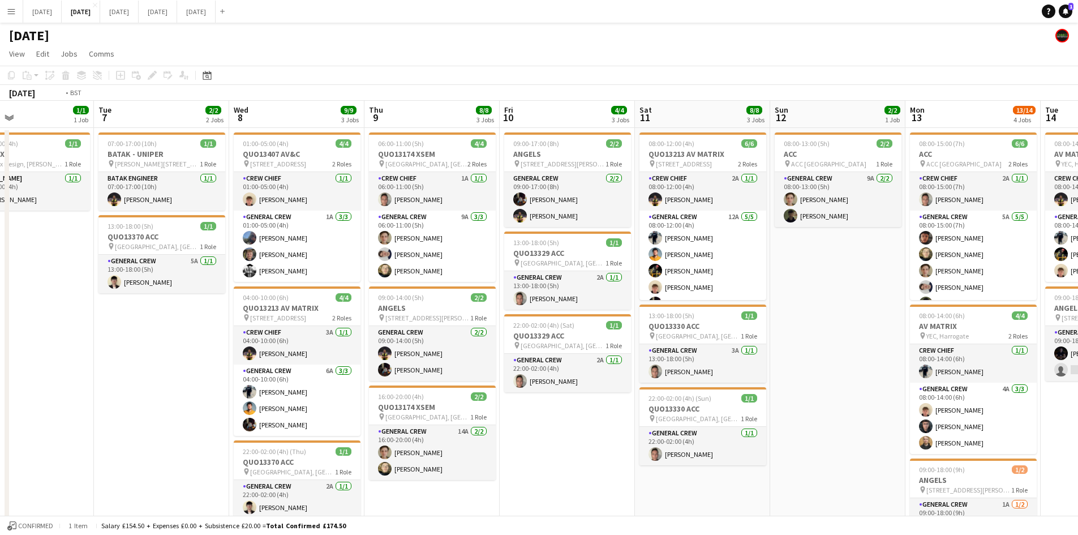
drag, startPoint x: 547, startPoint y: 292, endPoint x: 642, endPoint y: 295, distance: 95.1
click at [642, 295] on app-calendar-viewport "Sat 4 2/2 1 Job Sun 5 Mon 6 1/1 1 Job Tue 7 2/2 2 Jobs Wed 8 9/9 3 Jobs Thu 9 8…" at bounding box center [539, 508] width 1078 height 815
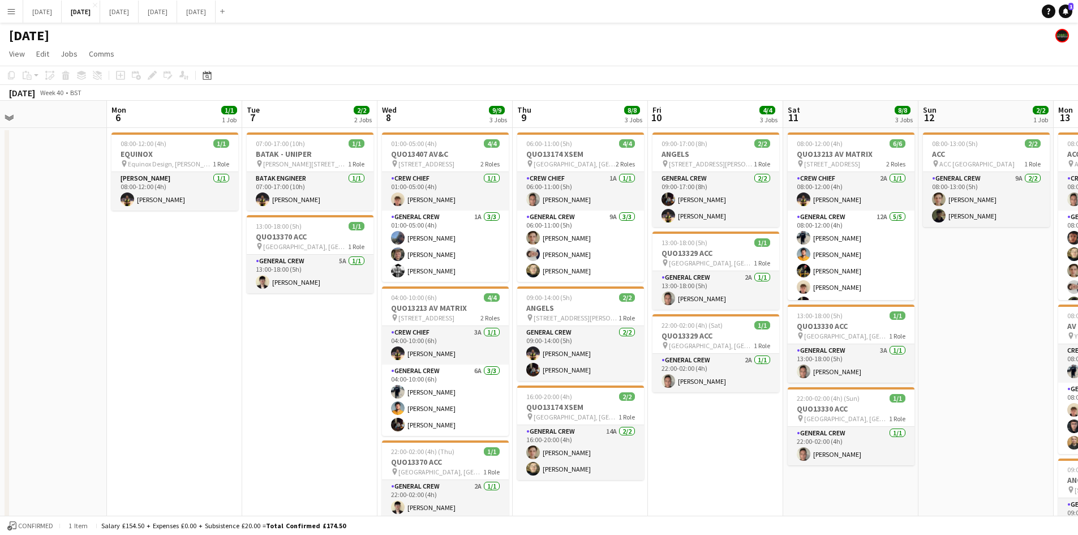
drag, startPoint x: 273, startPoint y: 265, endPoint x: 223, endPoint y: 229, distance: 61.6
click at [234, 238] on app-calendar-viewport "Fri 3 4/6 4 Jobs Sat 4 2/2 1 Job Sun 5 Mon 6 1/1 1 Job Tue 7 2/2 2 Jobs Wed 8 9…" at bounding box center [539, 508] width 1078 height 815
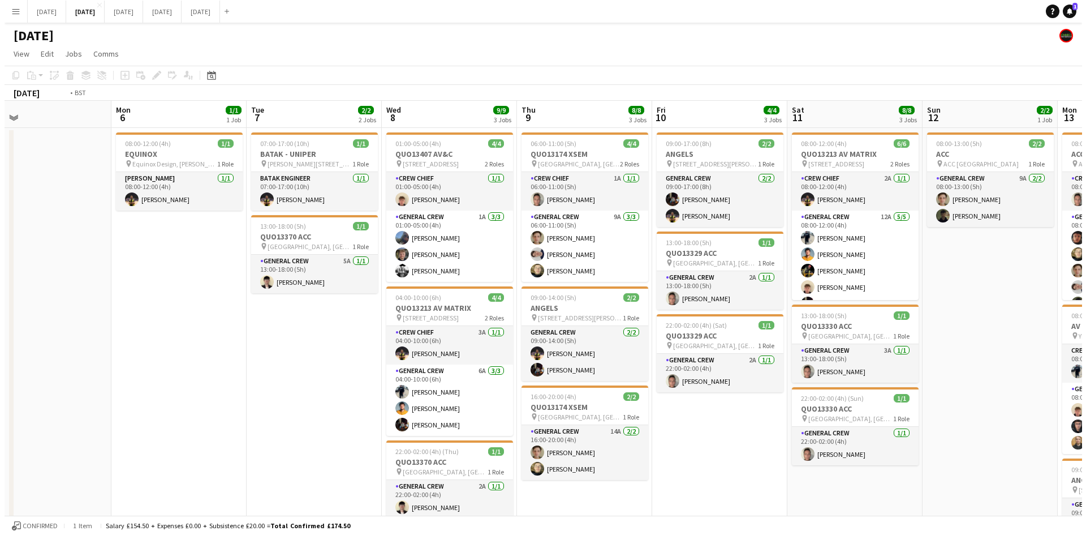
scroll to position [0, 427]
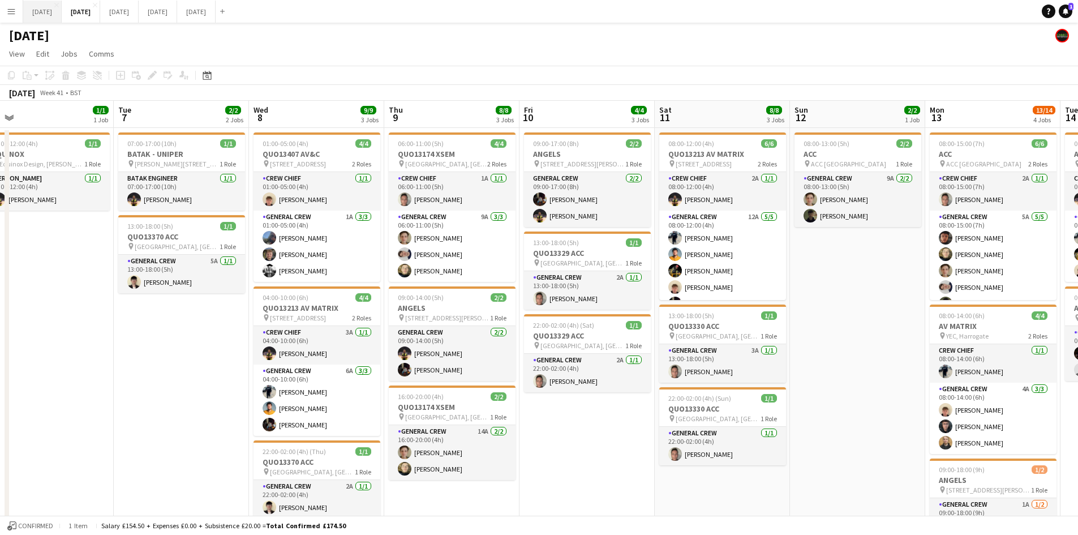
click at [62, 14] on button "[DATE] Close" at bounding box center [42, 12] width 38 height 22
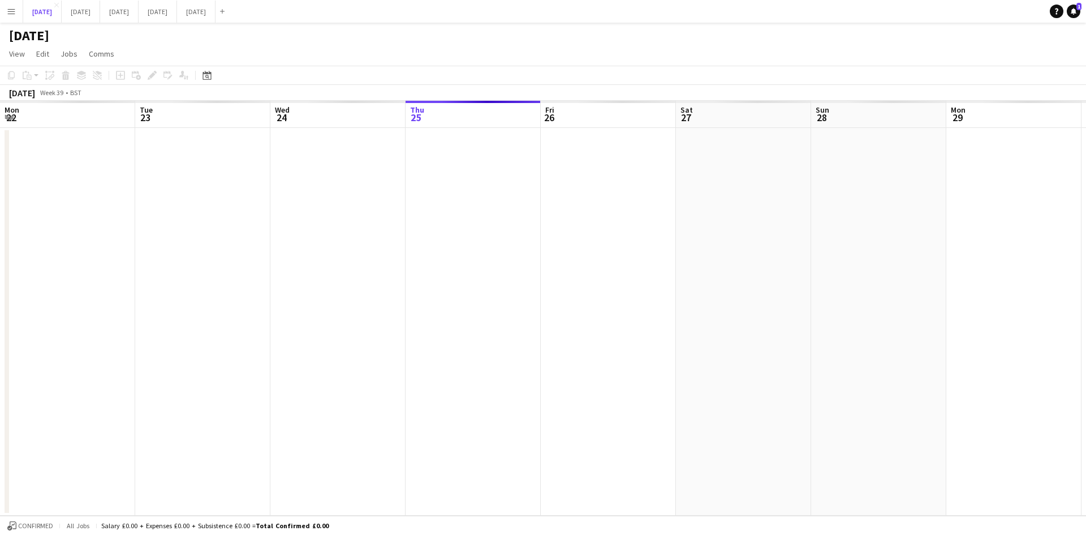
scroll to position [0, 352]
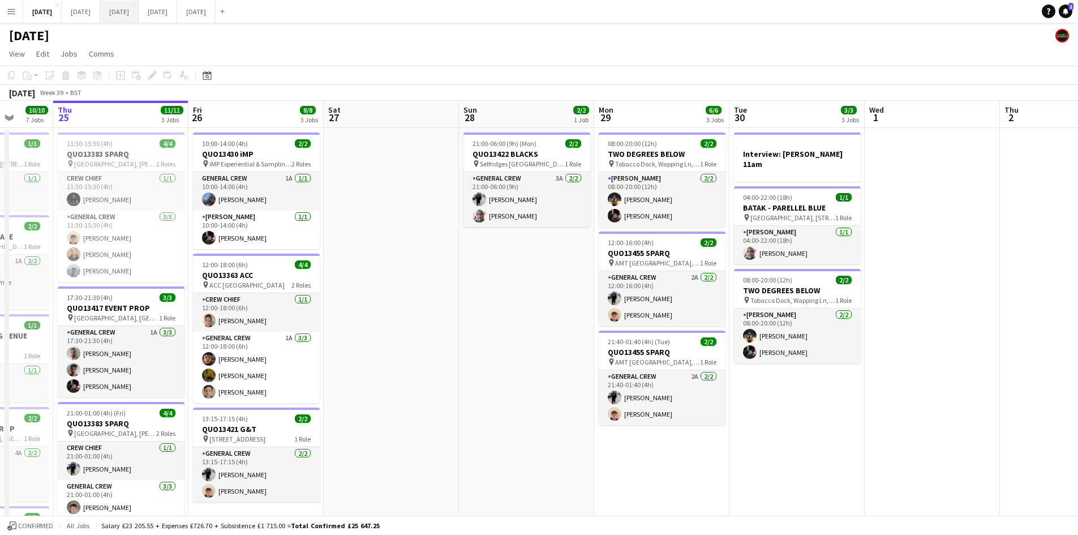
click at [139, 11] on button "[DATE] Close" at bounding box center [119, 12] width 38 height 22
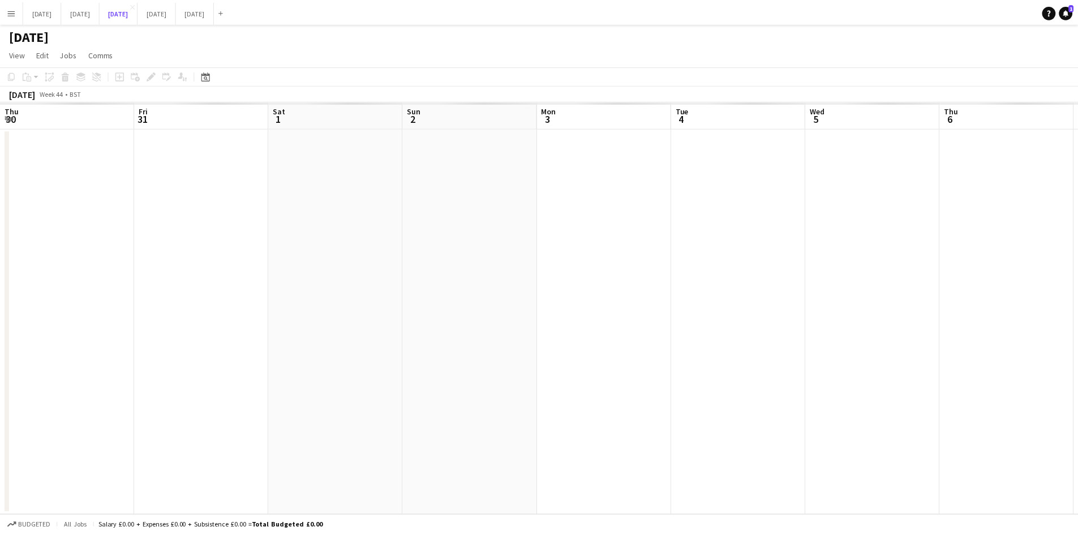
scroll to position [0, 346]
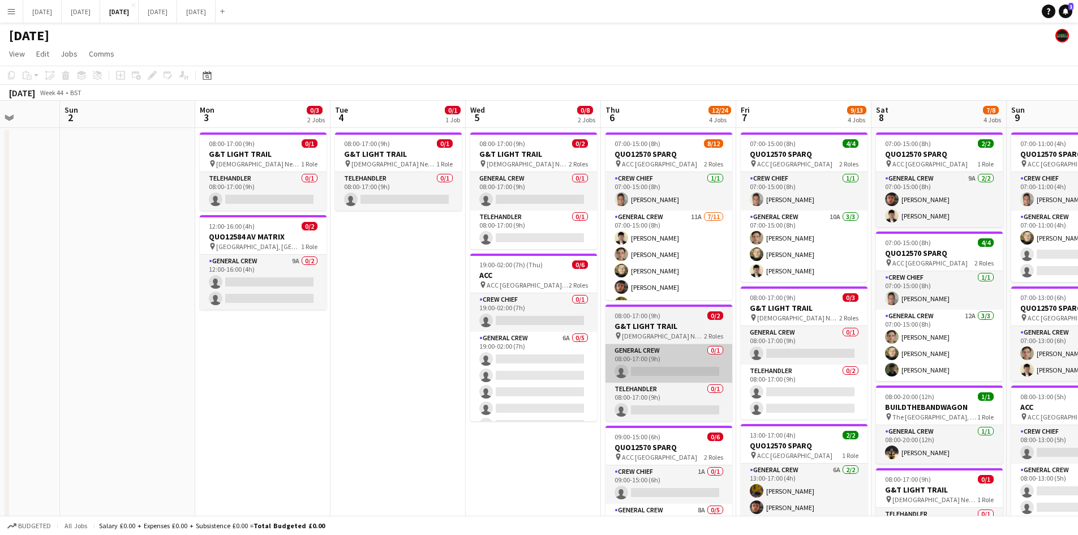
drag, startPoint x: 752, startPoint y: 364, endPoint x: 630, endPoint y: 363, distance: 122.2
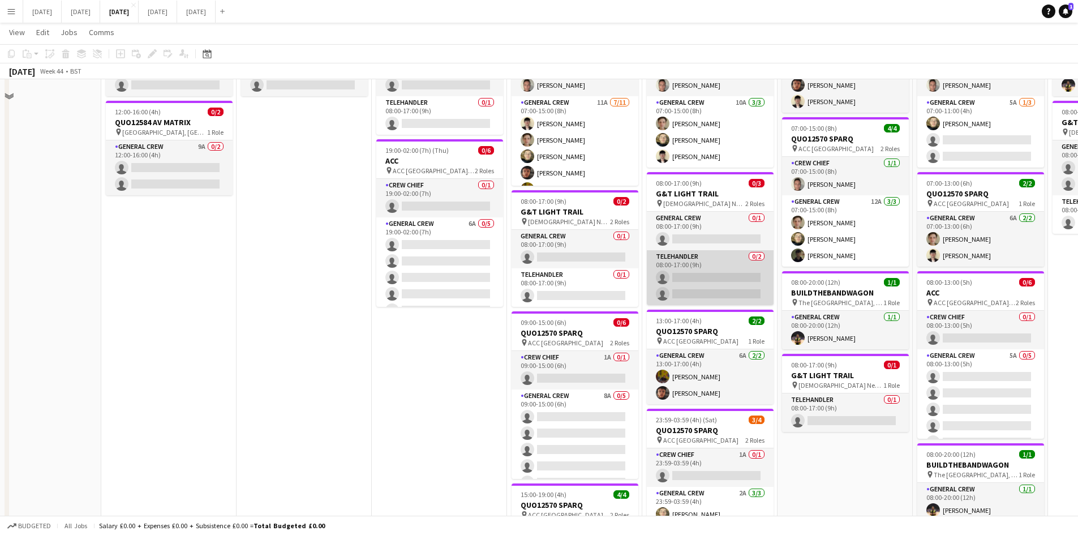
scroll to position [170, 0]
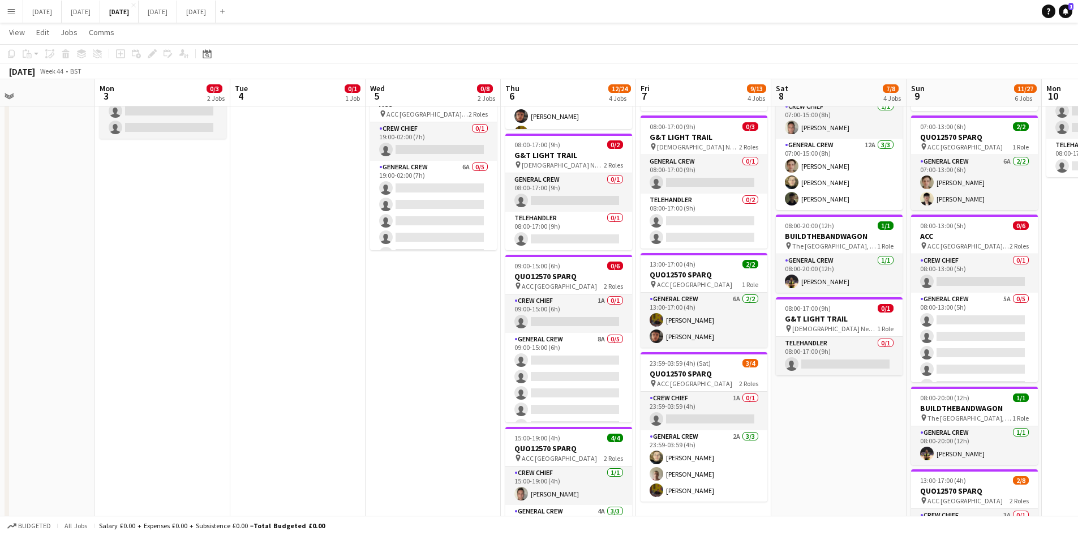
click at [784, 402] on app-calendar-viewport "Thu 30 Fri 31 Sat 1 Sun 2 Mon 3 0/3 2 Jobs Tue 4 0/1 1 Job Wed 5 0/8 2 Jobs Thu…" at bounding box center [539, 353] width 1078 height 959
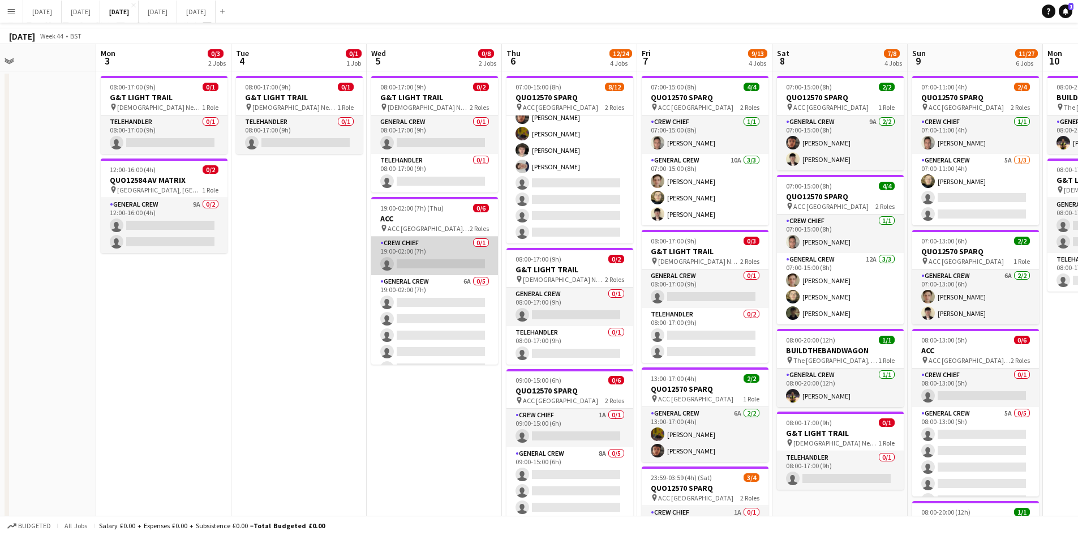
scroll to position [0, 0]
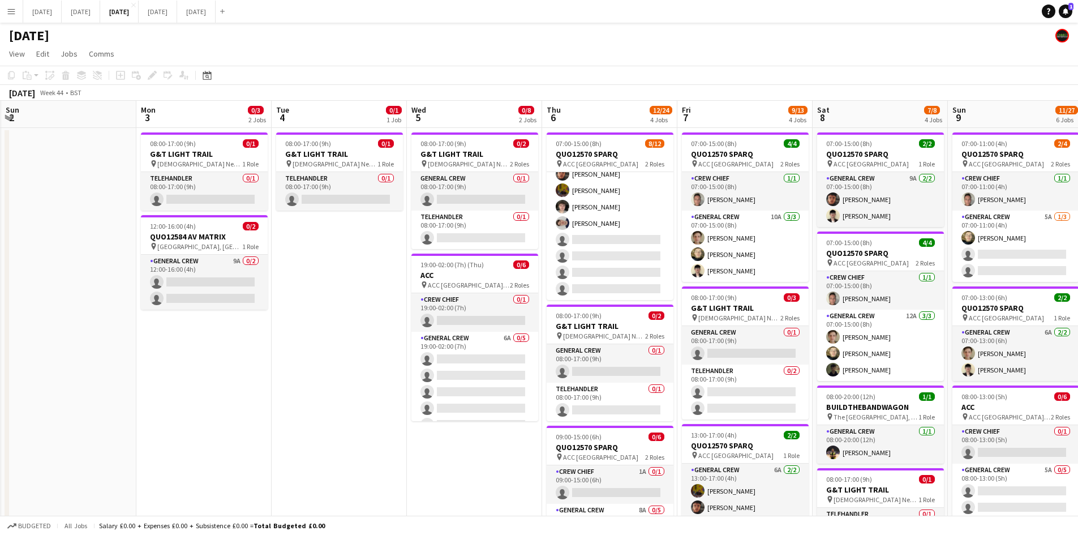
drag, startPoint x: 444, startPoint y: 343, endPoint x: 477, endPoint y: 347, distance: 33.6
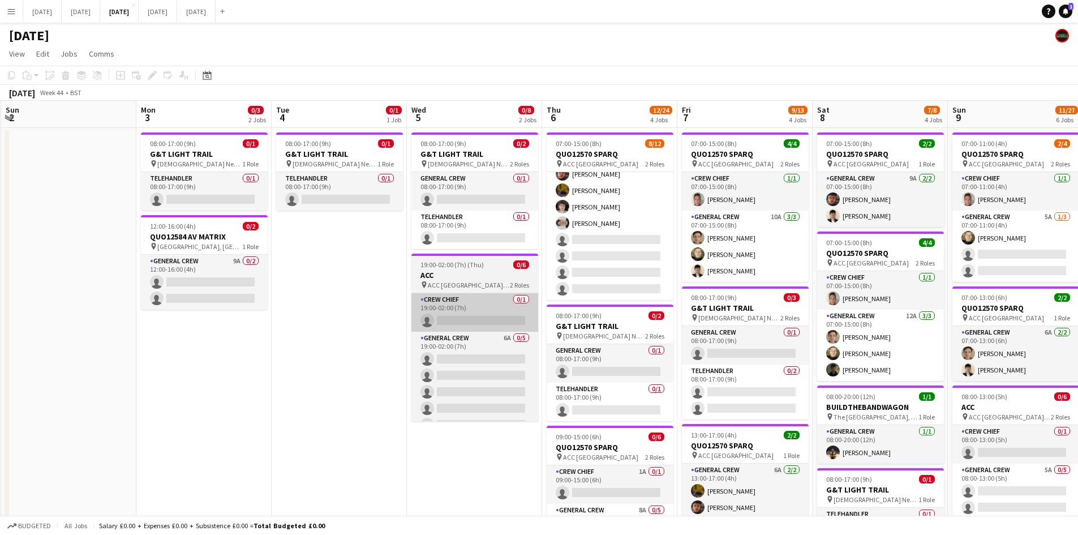
scroll to position [0, 399]
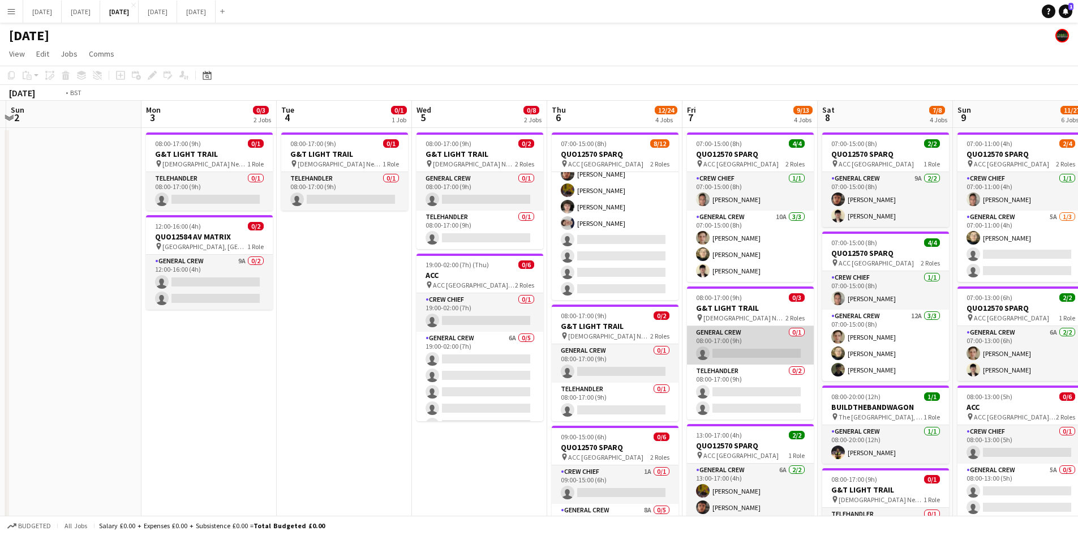
drag, startPoint x: 743, startPoint y: 366, endPoint x: 587, endPoint y: 333, distance: 159.6
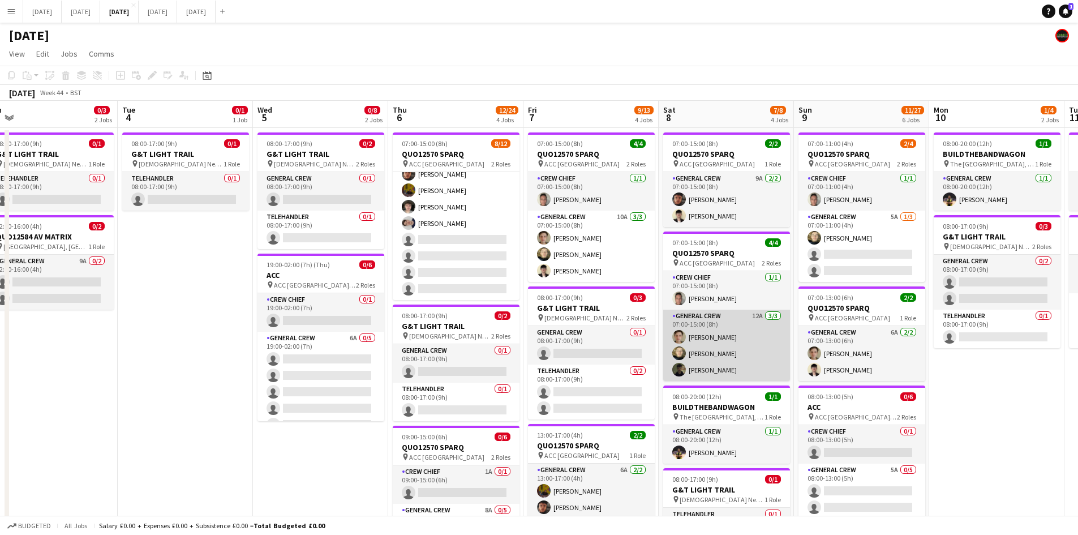
drag, startPoint x: 720, startPoint y: 360, endPoint x: 695, endPoint y: 355, distance: 25.5
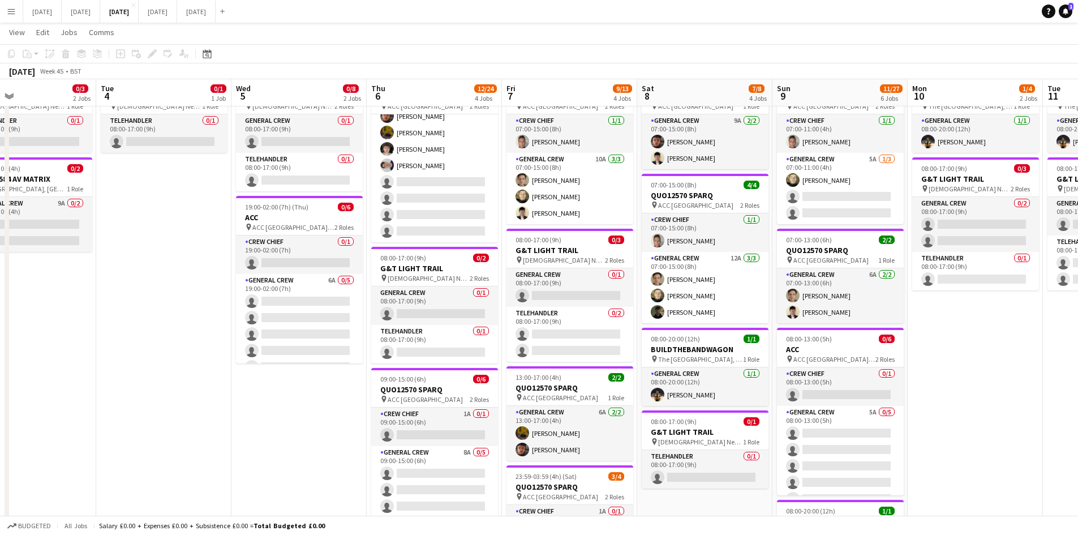
scroll to position [0, 349]
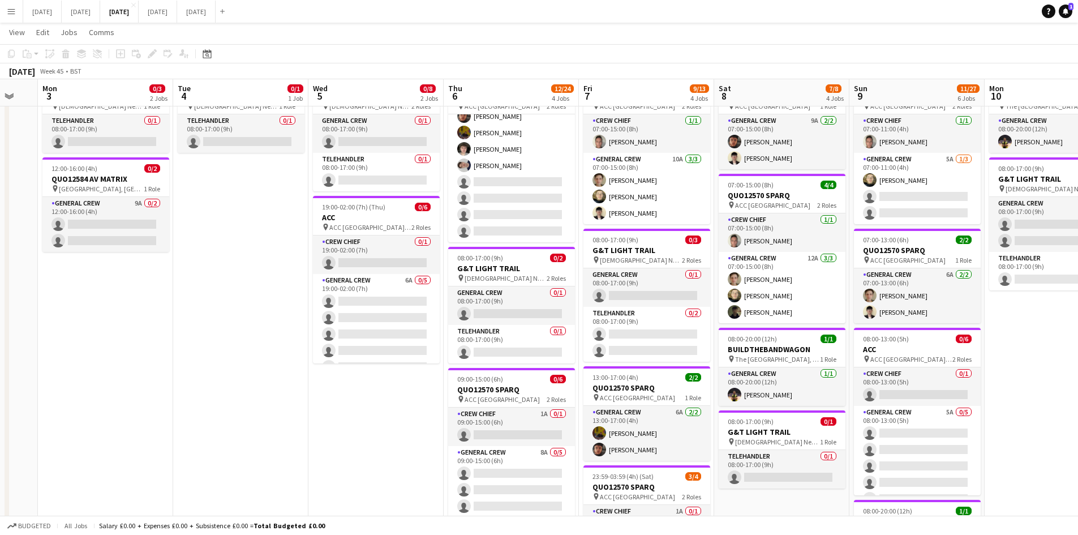
drag, startPoint x: 772, startPoint y: 343, endPoint x: 597, endPoint y: 320, distance: 176.3
click at [597, 320] on app-calendar-viewport "Fri 31 Sat 1 Sun 2 Mon 3 0/3 2 Jobs Tue 4 0/1 1 Job Wed 5 0/8 2 Jobs Thu 6 12/2…" at bounding box center [539, 467] width 1078 height 959
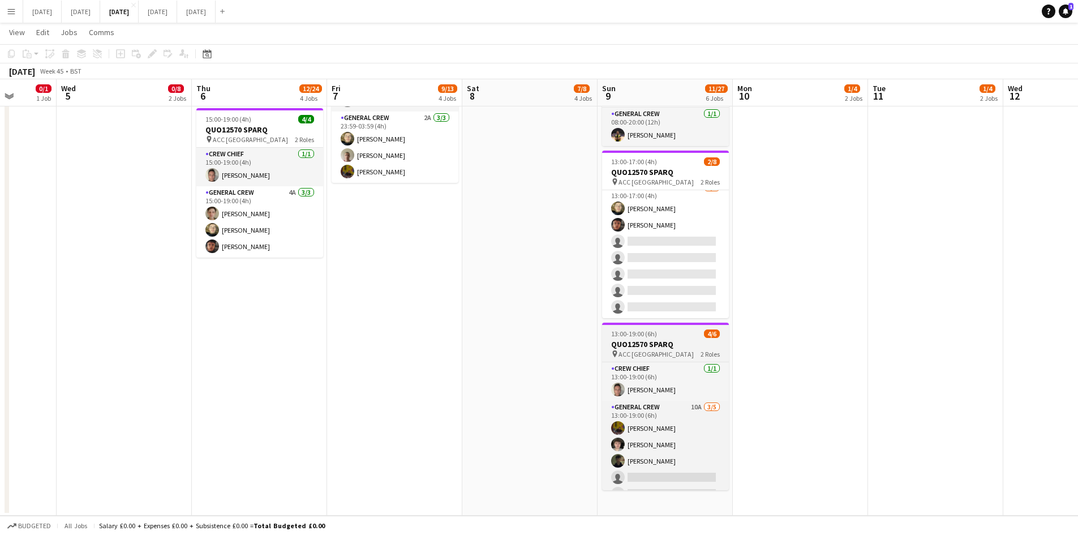
scroll to position [15, 0]
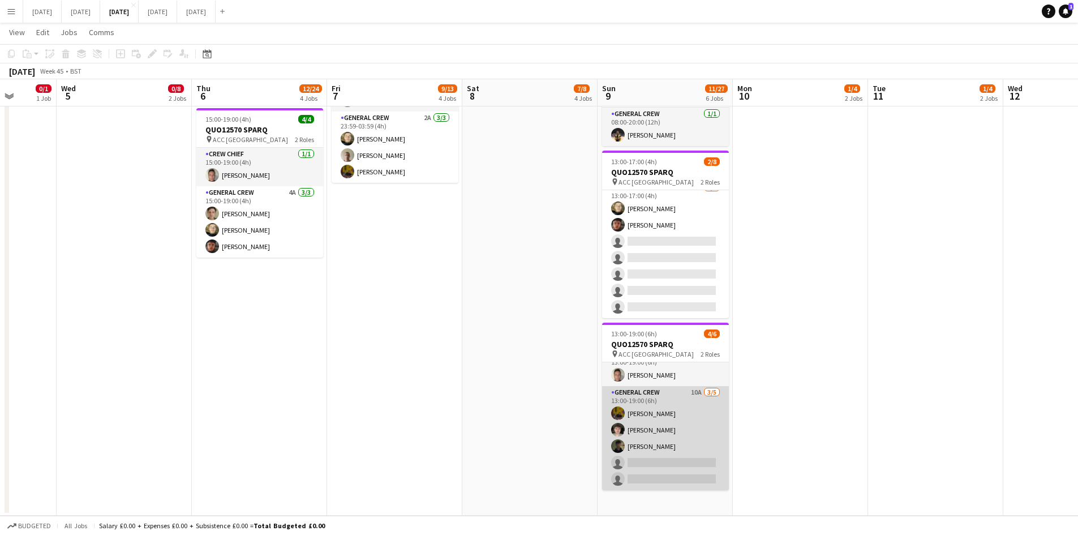
click at [697, 449] on app-card-role "General Crew 10A [DATE] 13:00-19:00 (6h) [PERSON_NAME] [PERSON_NAME] [PERSON_NA…" at bounding box center [665, 438] width 127 height 104
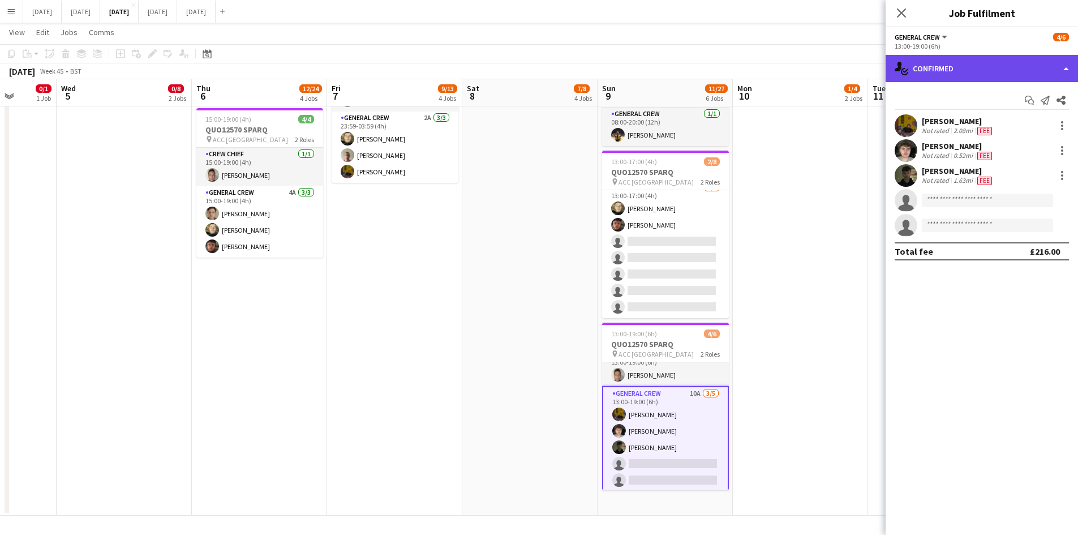
click at [999, 58] on div "single-neutral-actions-check-2 Confirmed" at bounding box center [981, 68] width 192 height 27
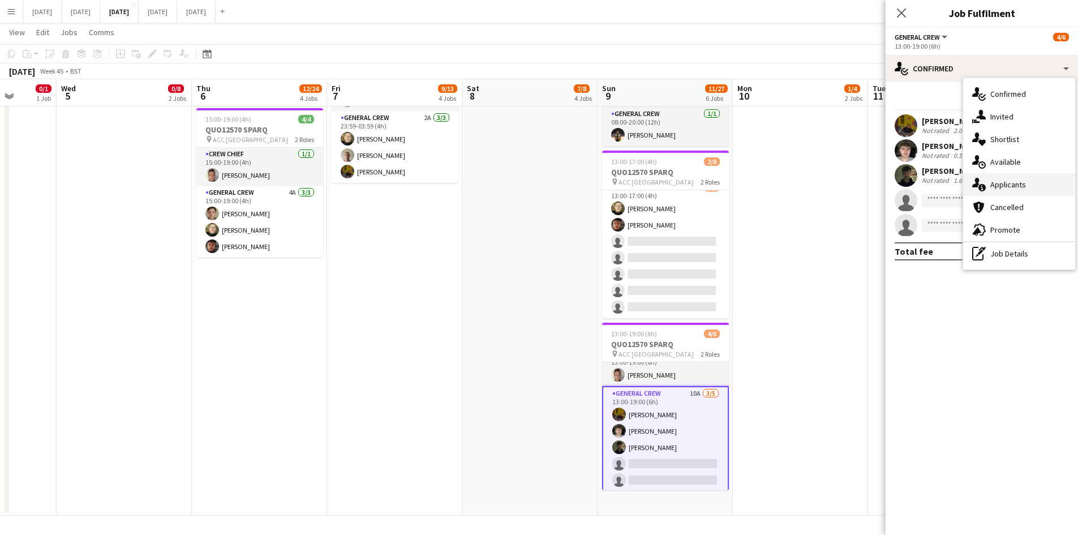
click at [1020, 177] on div "single-neutral-actions-information Applicants" at bounding box center [1019, 184] width 112 height 23
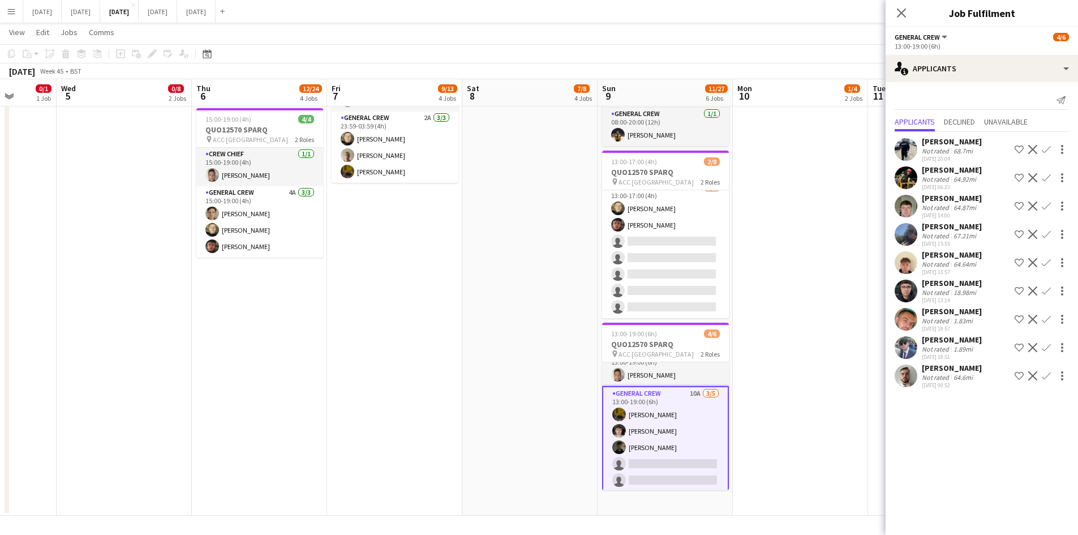
click at [901, 12] on icon at bounding box center [901, 12] width 9 height 9
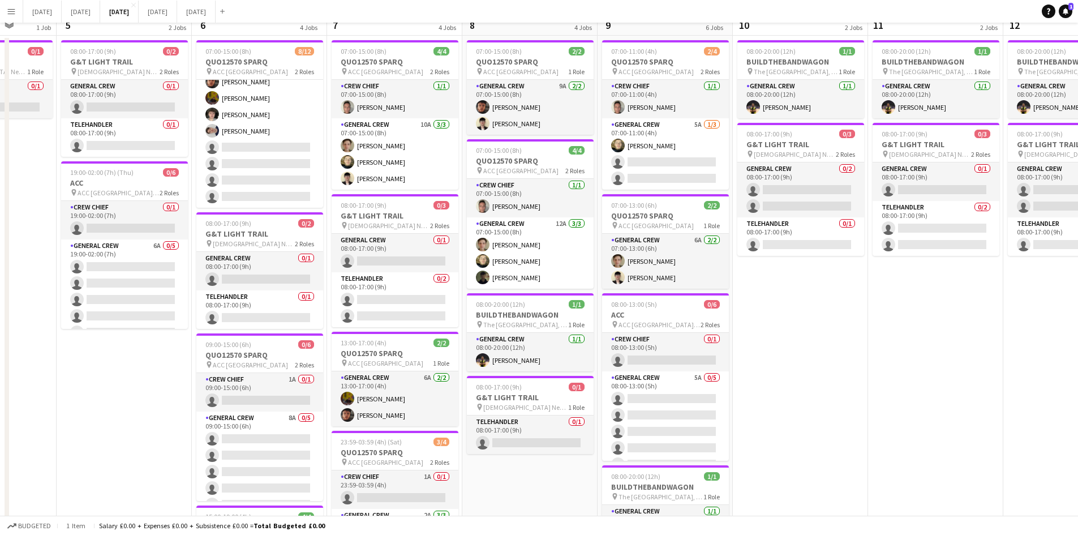
scroll to position [0, 0]
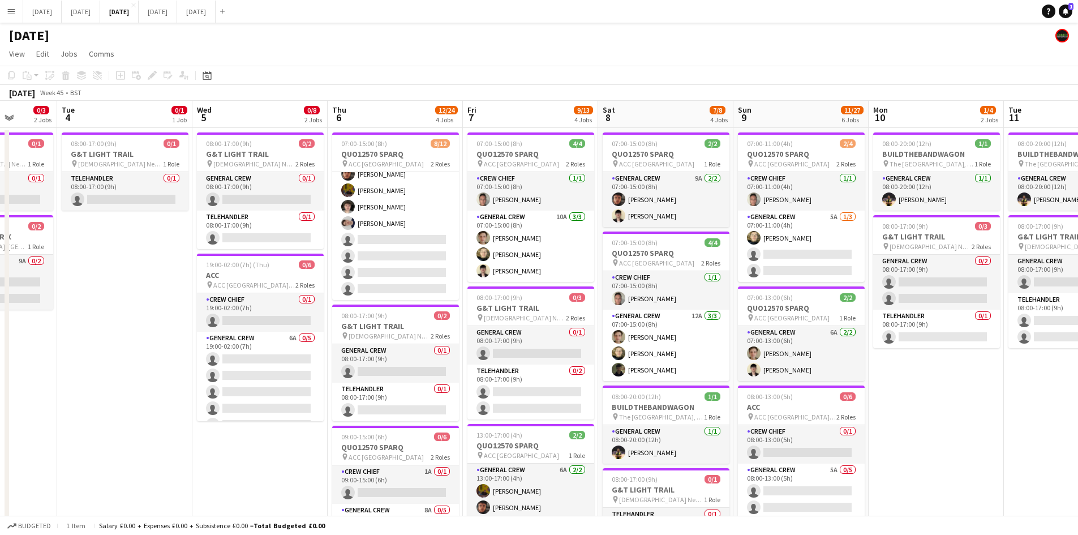
drag, startPoint x: 814, startPoint y: 378, endPoint x: 772, endPoint y: 369, distance: 43.4
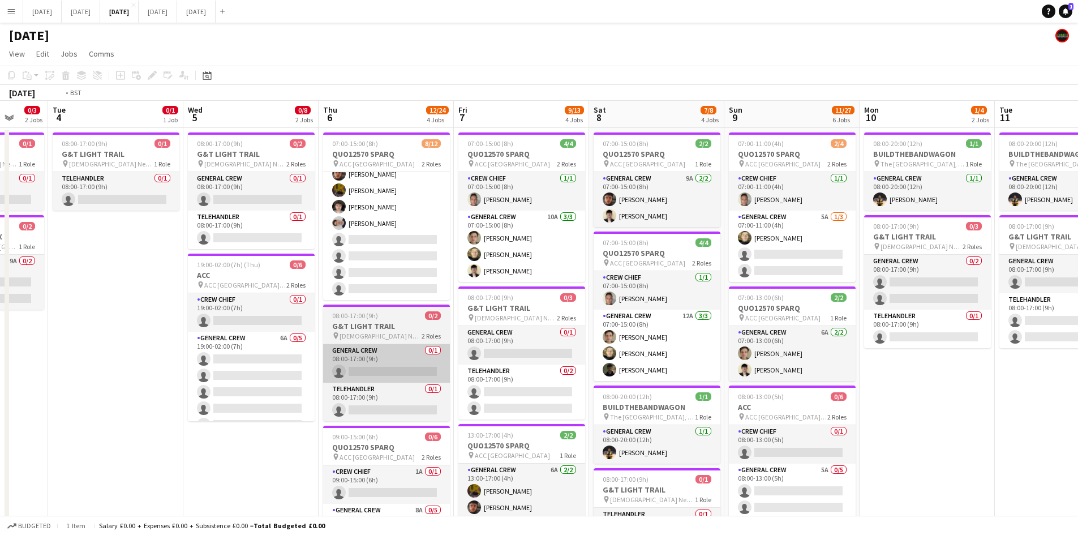
drag, startPoint x: 648, startPoint y: 370, endPoint x: 607, endPoint y: 369, distance: 41.3
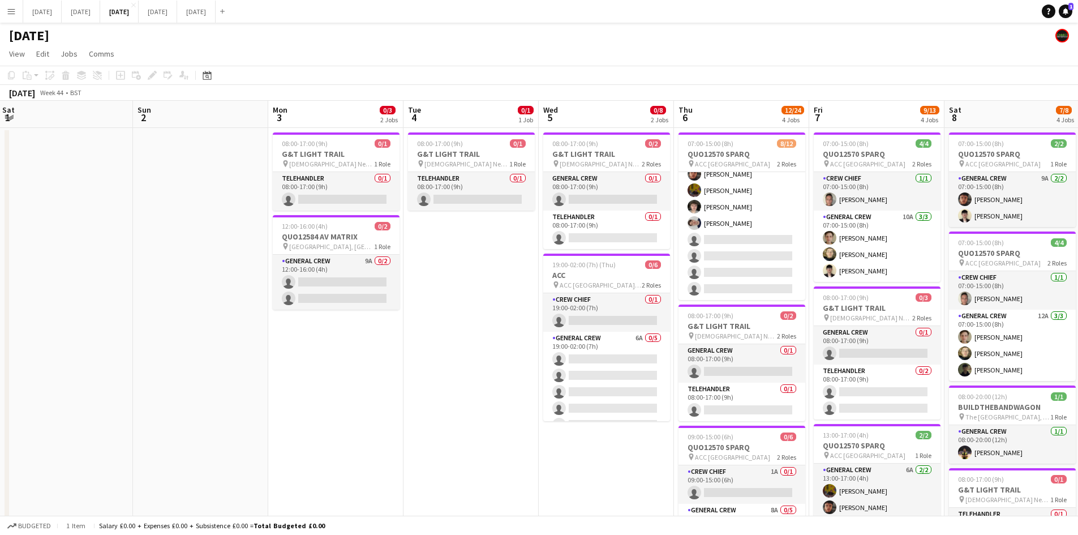
drag, startPoint x: 627, startPoint y: 374, endPoint x: 685, endPoint y: 373, distance: 57.7
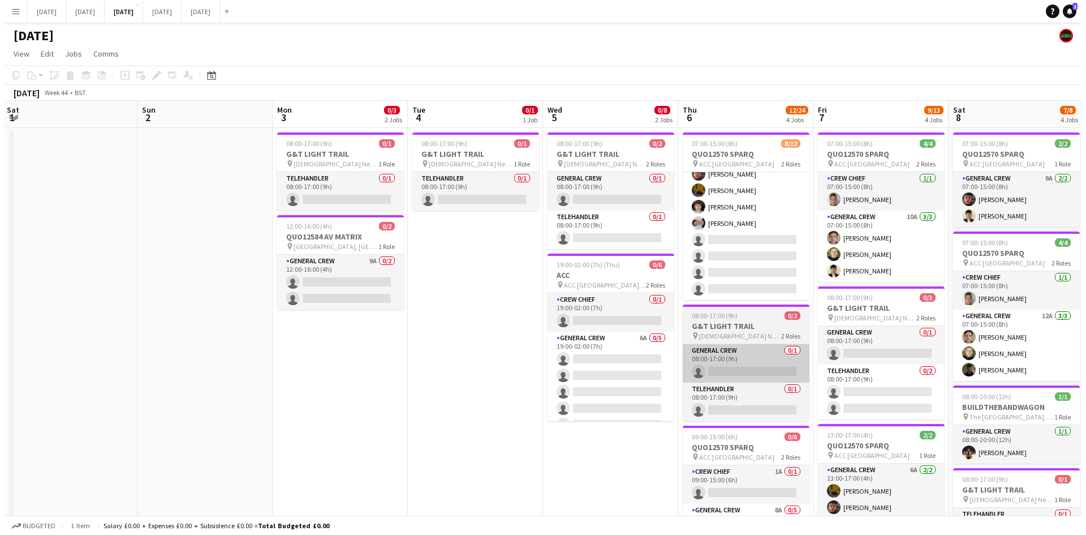
scroll to position [0, 269]
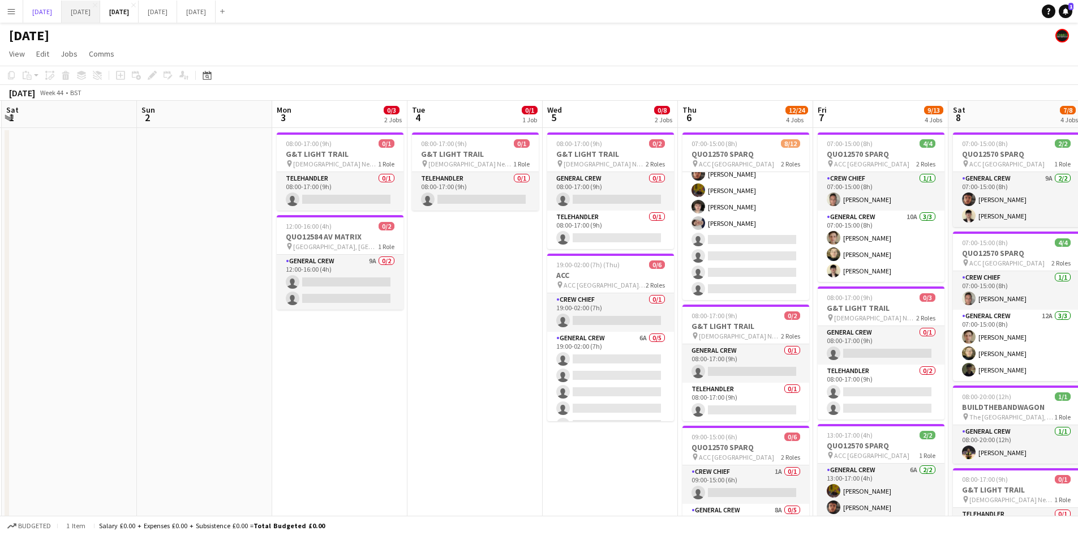
drag, startPoint x: 52, startPoint y: 20, endPoint x: 125, endPoint y: 1, distance: 75.5
click at [55, 19] on button "[DATE] Close" at bounding box center [42, 12] width 38 height 22
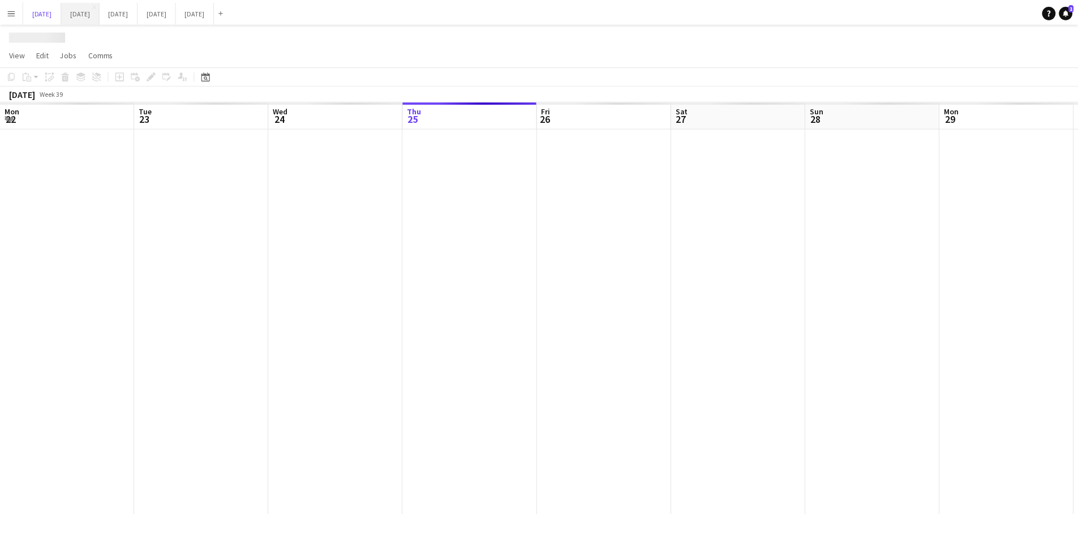
scroll to position [0, 352]
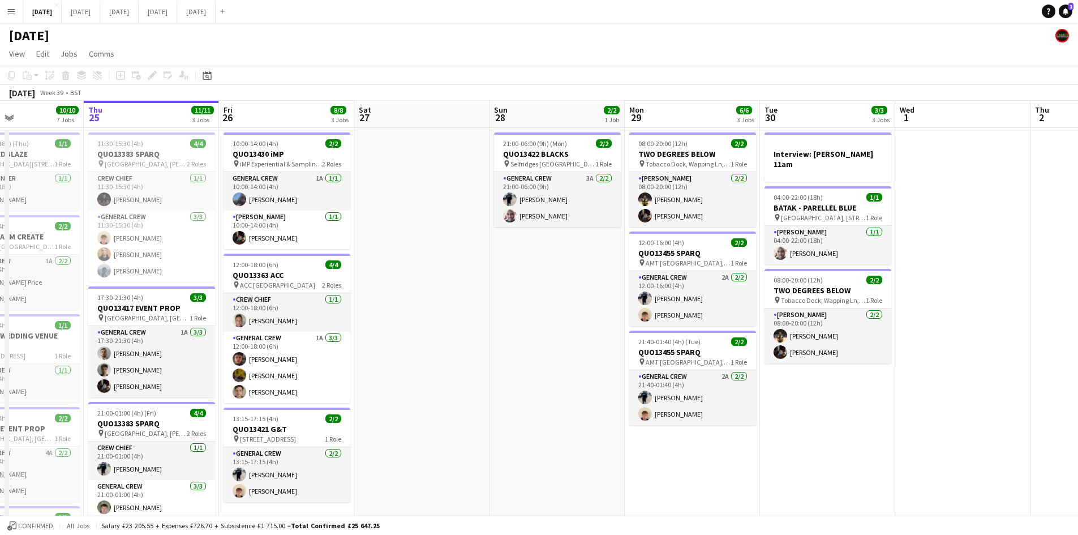
drag, startPoint x: 405, startPoint y: 214, endPoint x: 474, endPoint y: 227, distance: 70.2
click at [474, 228] on app-calendar-viewport "Mon 22 2/2 3 Jobs Tue 23 Wed 24 10/10 7 Jobs Thu 25 11/11 3 Jobs Fri 26 8/8 3 J…" at bounding box center [539, 458] width 1078 height 714
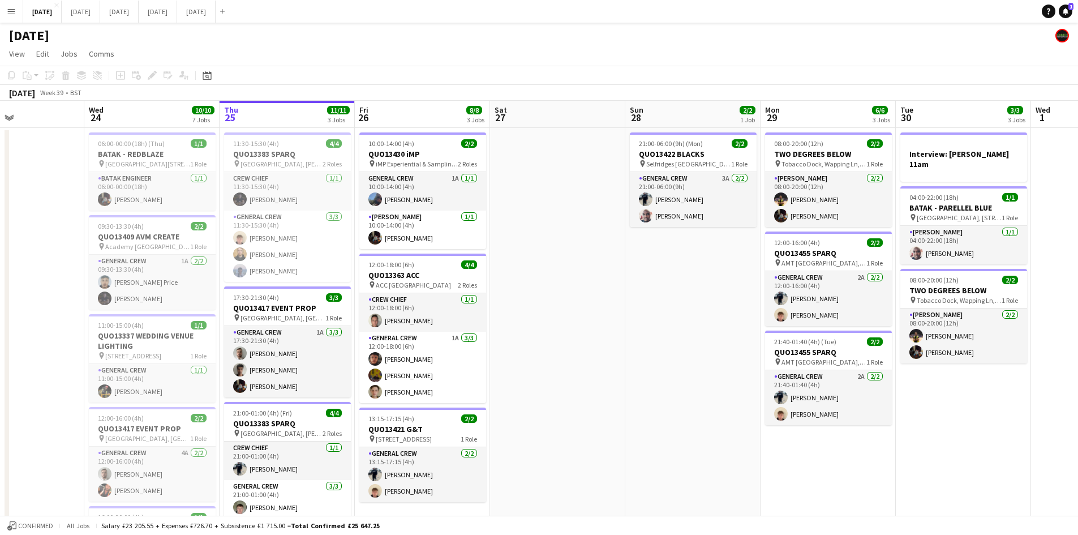
scroll to position [0, 237]
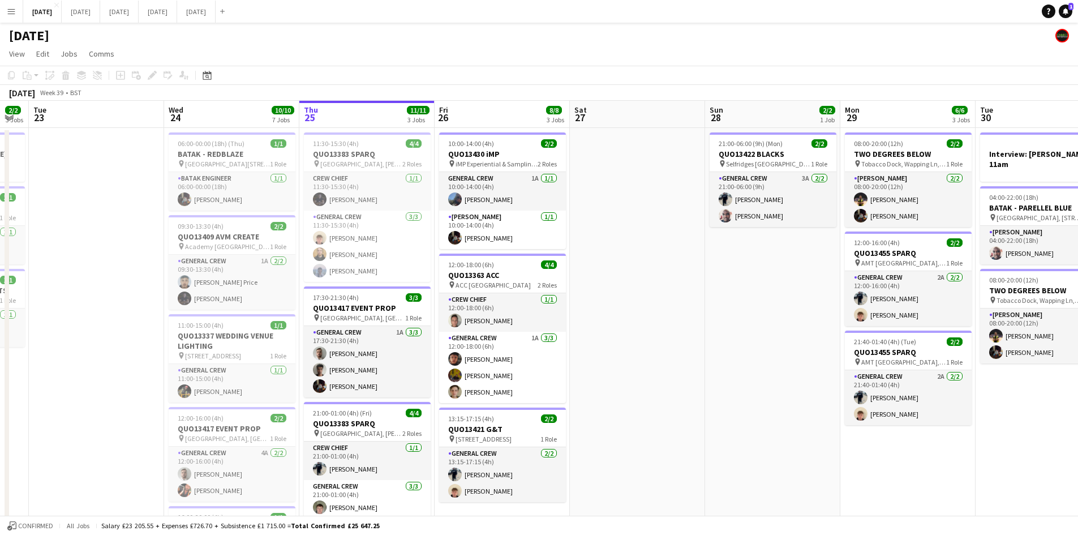
drag, startPoint x: 559, startPoint y: 248, endPoint x: 471, endPoint y: 10, distance: 254.0
click at [643, 231] on app-calendar-viewport "Sun 21 6/6 1 Job Mon 22 2/2 3 Jobs Tue 23 Wed 24 10/10 7 Jobs Thu 25 11/11 3 Jo…" at bounding box center [539, 458] width 1078 height 714
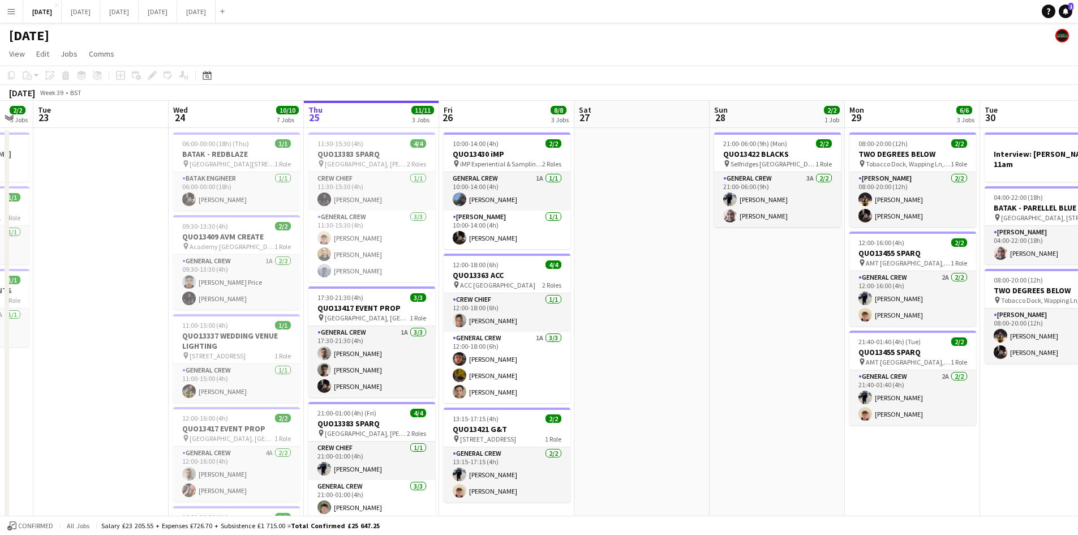
scroll to position [0, 365]
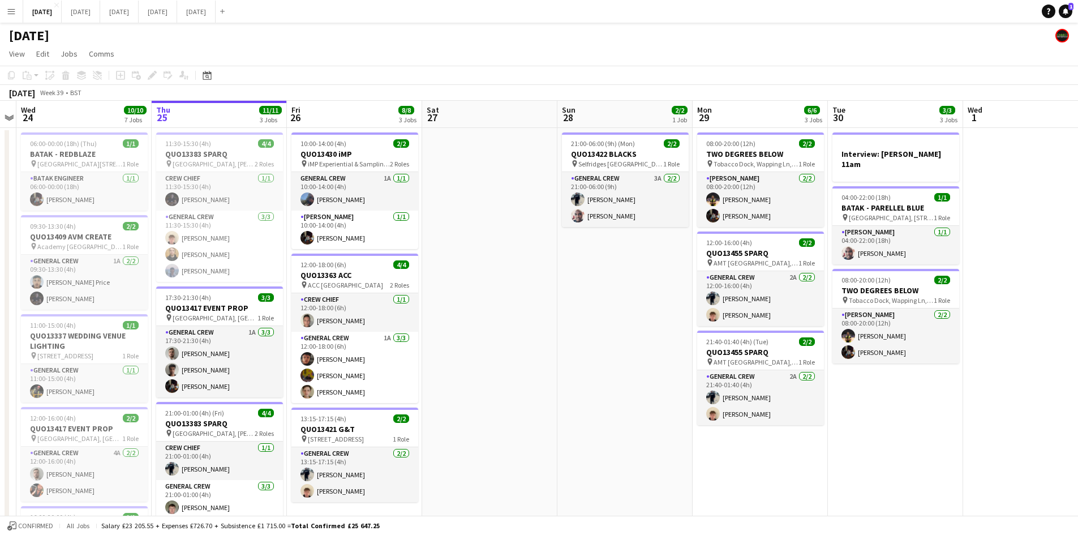
drag, startPoint x: 638, startPoint y: 300, endPoint x: 503, endPoint y: 287, distance: 135.3
click at [498, 289] on app-calendar-viewport "Sun 21 6/6 1 Job Mon 22 2/2 3 Jobs Tue 23 Wed 24 10/10 7 Jobs Thu 25 11/11 3 Jo…" at bounding box center [539, 458] width 1078 height 714
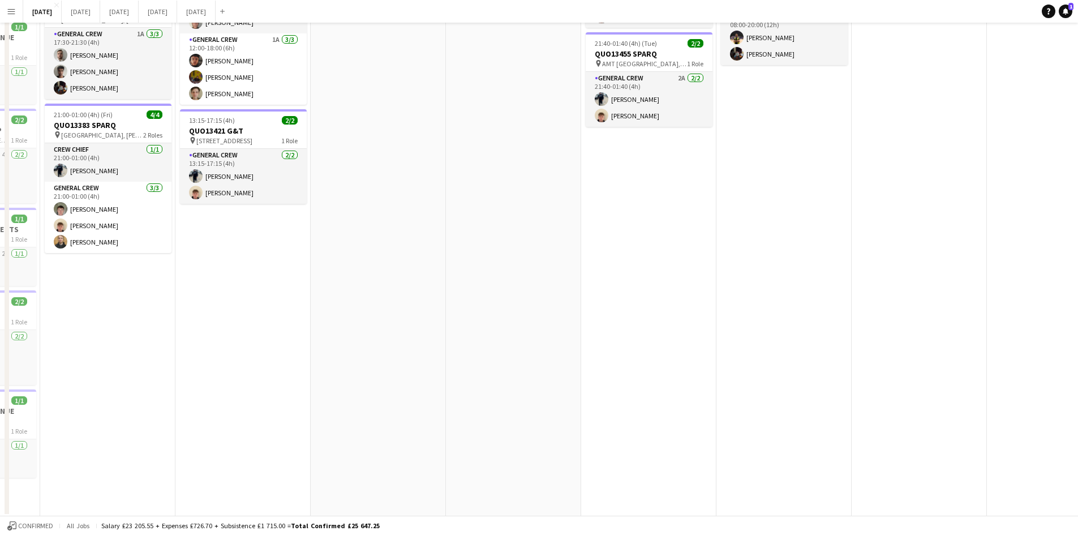
scroll to position [0, 0]
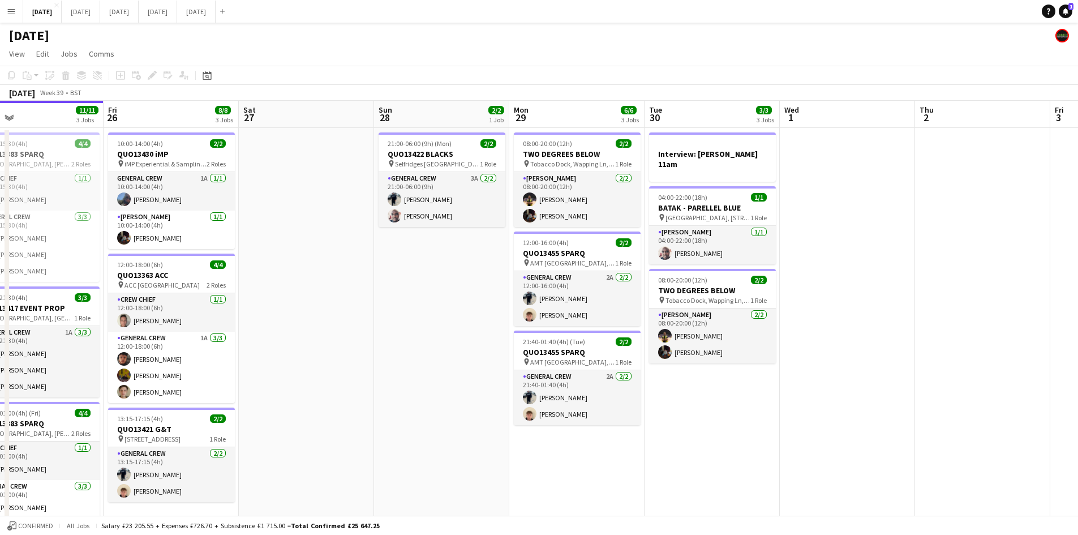
drag, startPoint x: 692, startPoint y: 454, endPoint x: 617, endPoint y: 438, distance: 77.4
click at [617, 438] on app-calendar-viewport "Mon 22 2/2 3 Jobs Tue 23 Wed 24 10/10 7 Jobs Thu 25 11/11 3 Jobs Fri 26 8/8 3 J…" at bounding box center [539, 458] width 1078 height 714
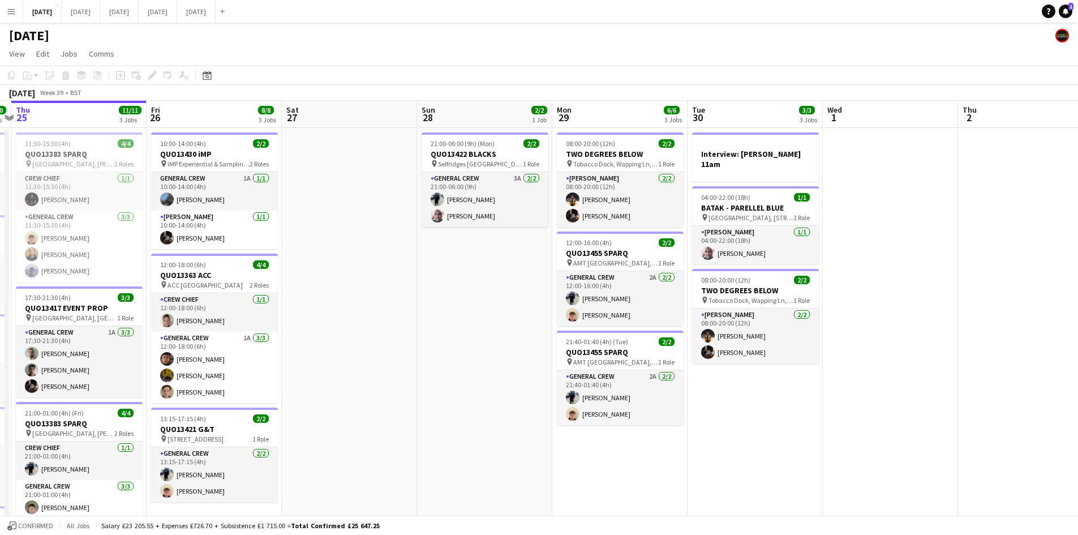
drag, startPoint x: 753, startPoint y: 429, endPoint x: 660, endPoint y: 410, distance: 95.3
click at [660, 410] on app-calendar-viewport "Mon 22 2/2 3 Jobs Tue 23 Wed 24 10/10 7 Jobs Thu 25 11/11 3 Jobs Fri 26 8/8 3 J…" at bounding box center [539, 458] width 1078 height 714
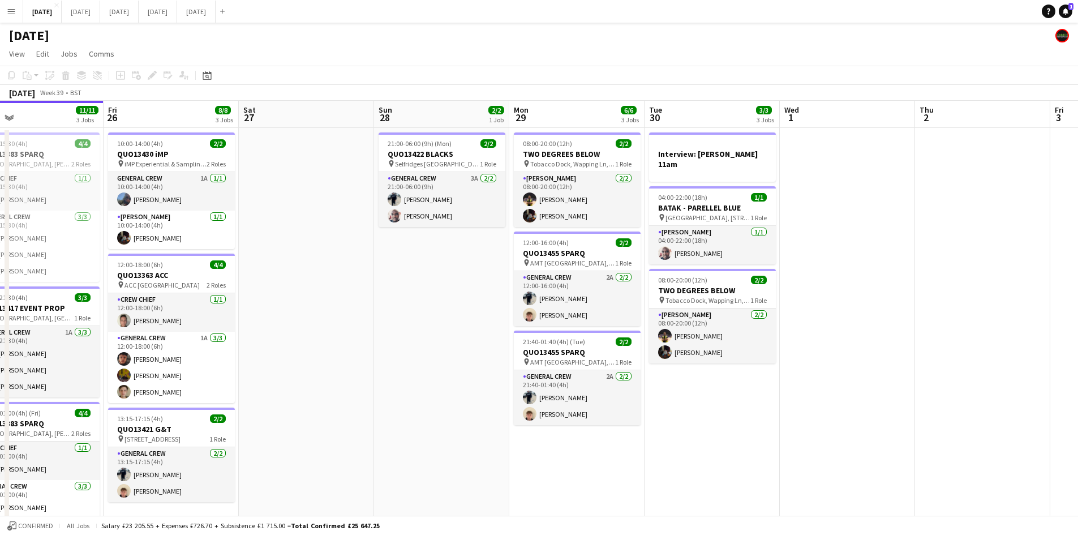
drag, startPoint x: 716, startPoint y: 445, endPoint x: 730, endPoint y: 445, distance: 14.7
click at [730, 445] on app-calendar-viewport "Tue 23 Wed 24 10/10 7 Jobs Thu 25 11/11 3 Jobs Fri 26 8/8 3 Jobs Sat 27 Sun 28 …" at bounding box center [539, 458] width 1078 height 714
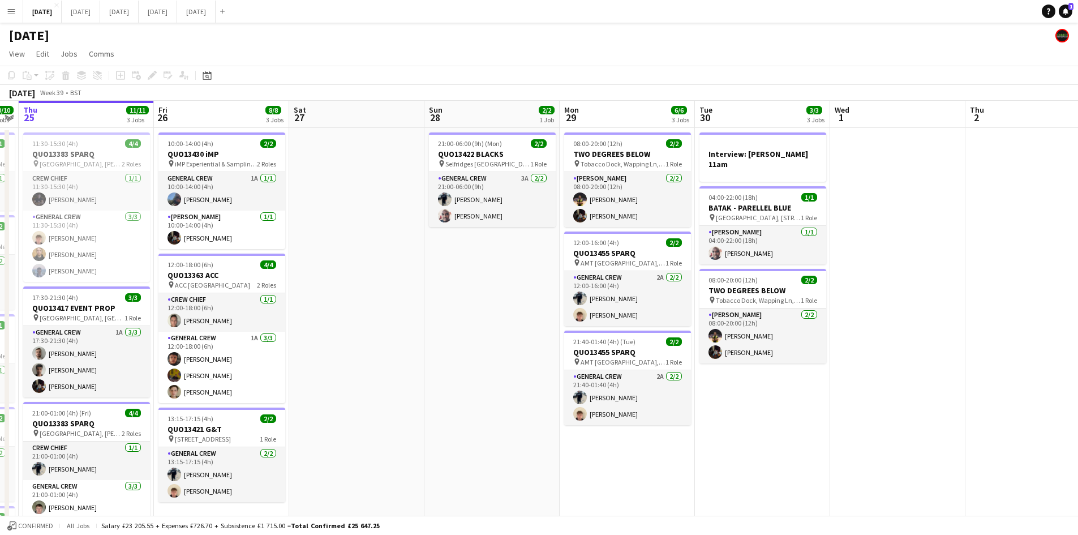
drag, startPoint x: 464, startPoint y: 403, endPoint x: 606, endPoint y: 389, distance: 143.2
click at [595, 398] on app-calendar-viewport "Tue 23 Wed 24 10/10 7 Jobs Thu 25 11/11 3 Jobs Fri 26 8/8 3 Jobs Sat 27 Sun 28 …" at bounding box center [539, 458] width 1078 height 714
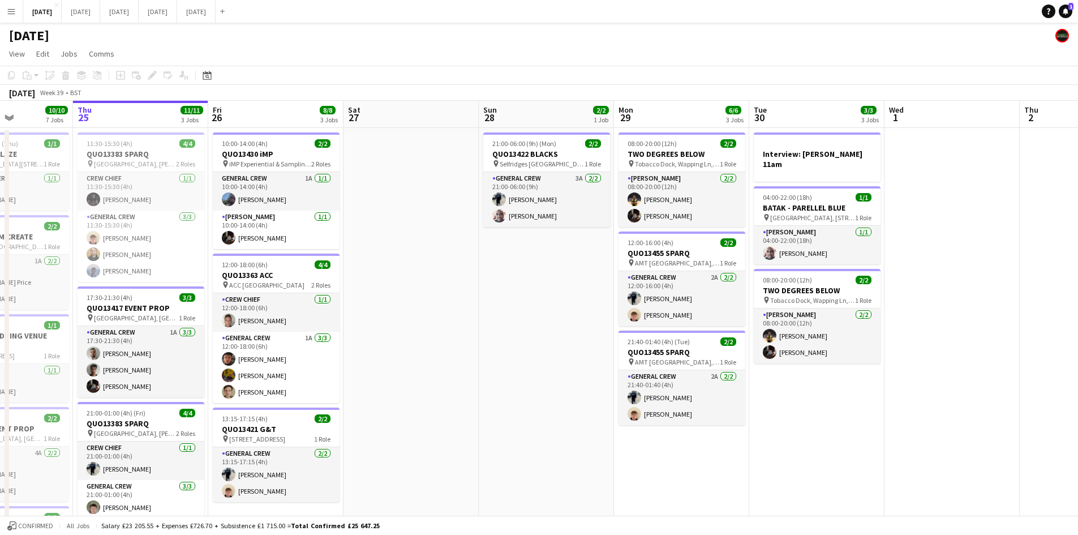
drag, startPoint x: 500, startPoint y: 367, endPoint x: 570, endPoint y: 365, distance: 70.2
click at [561, 367] on app-calendar-viewport "Mon 22 2/2 3 Jobs Tue 23 Wed 24 10/10 7 Jobs Thu 25 11/11 3 Jobs Fri 26 8/8 3 J…" at bounding box center [539, 458] width 1078 height 714
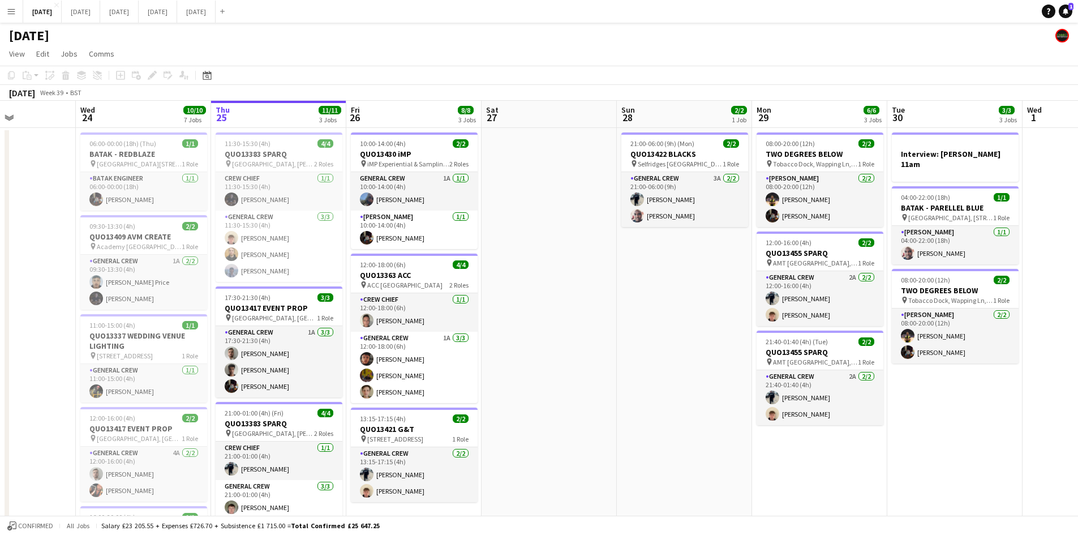
drag, startPoint x: 552, startPoint y: 358, endPoint x: 710, endPoint y: 343, distance: 159.0
click at [703, 345] on app-calendar-viewport "Sun 21 6/6 1 Job Mon 22 2/2 3 Jobs Tue 23 Wed 24 10/10 7 Jobs Thu 25 11/11 3 Jo…" at bounding box center [539, 458] width 1078 height 714
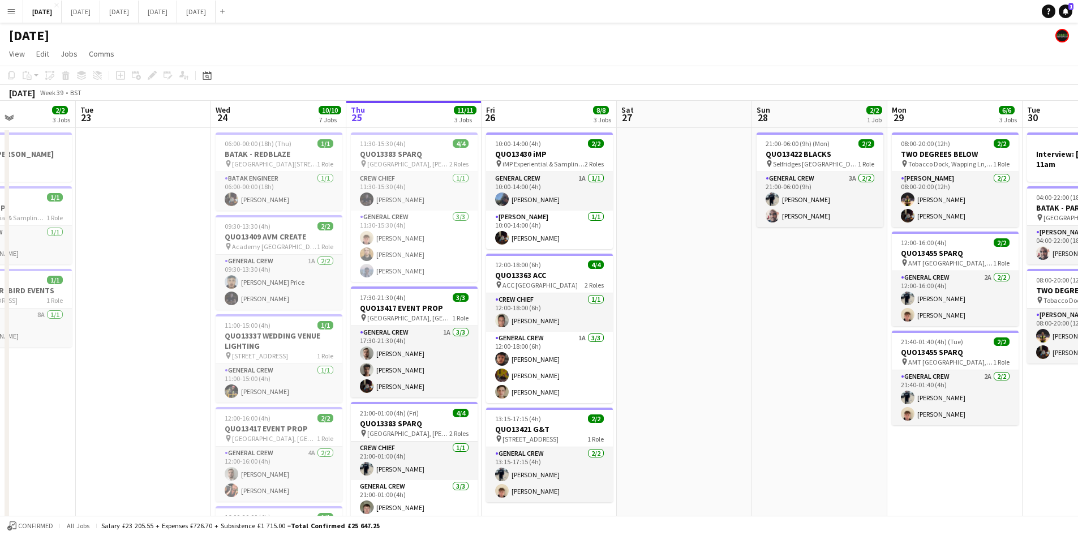
scroll to position [0, 298]
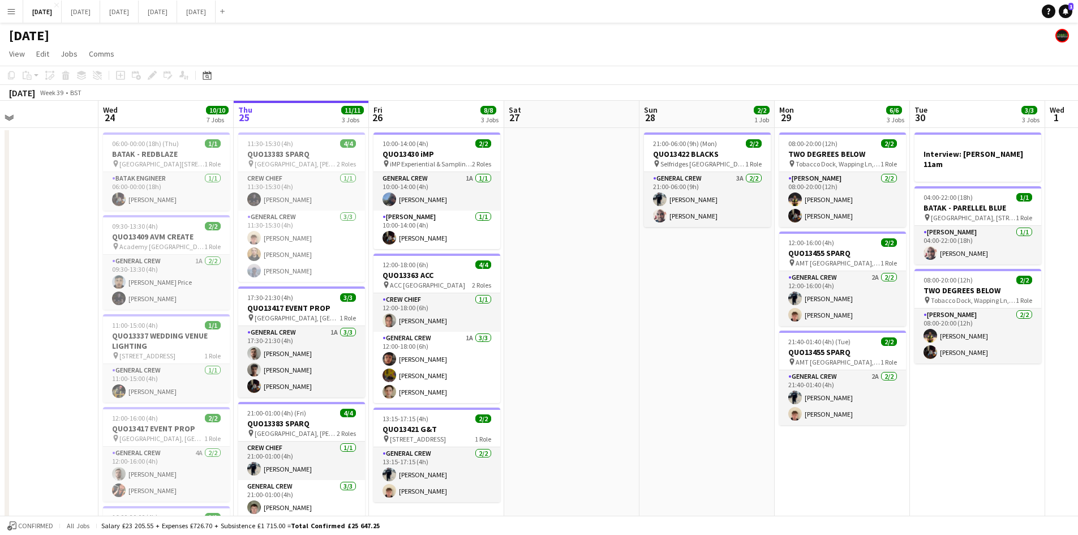
drag, startPoint x: 660, startPoint y: 299, endPoint x: 647, endPoint y: 294, distance: 14.0
click at [647, 294] on app-calendar-viewport "Sat 20 10/10 6 Jobs Sun 21 6/6 1 Job Mon 22 2/2 3 Jobs Tue 23 Wed 24 10/10 7 Jo…" at bounding box center [539, 458] width 1078 height 714
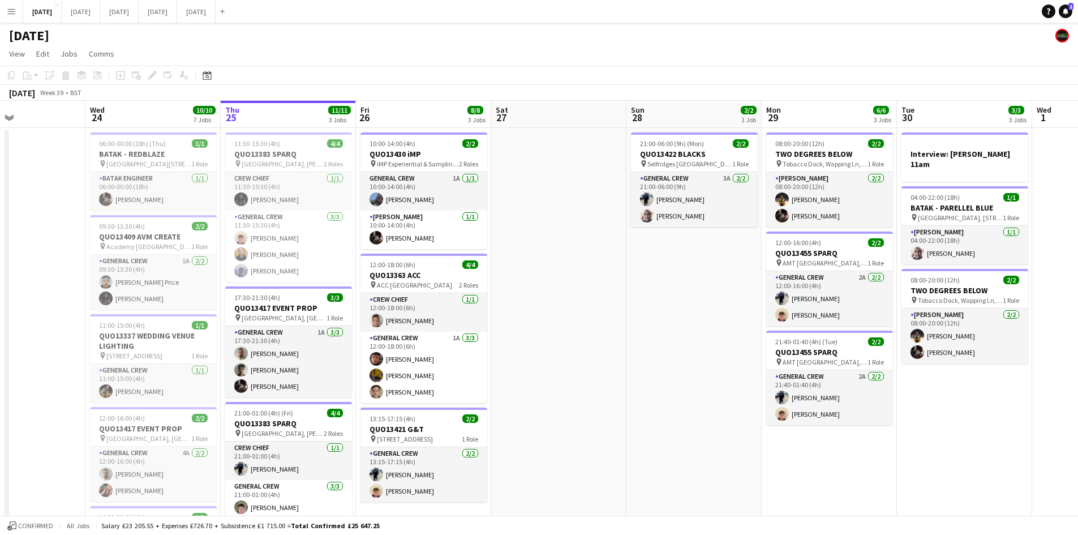
scroll to position [113, 0]
